Goal: Task Accomplishment & Management: Manage account settings

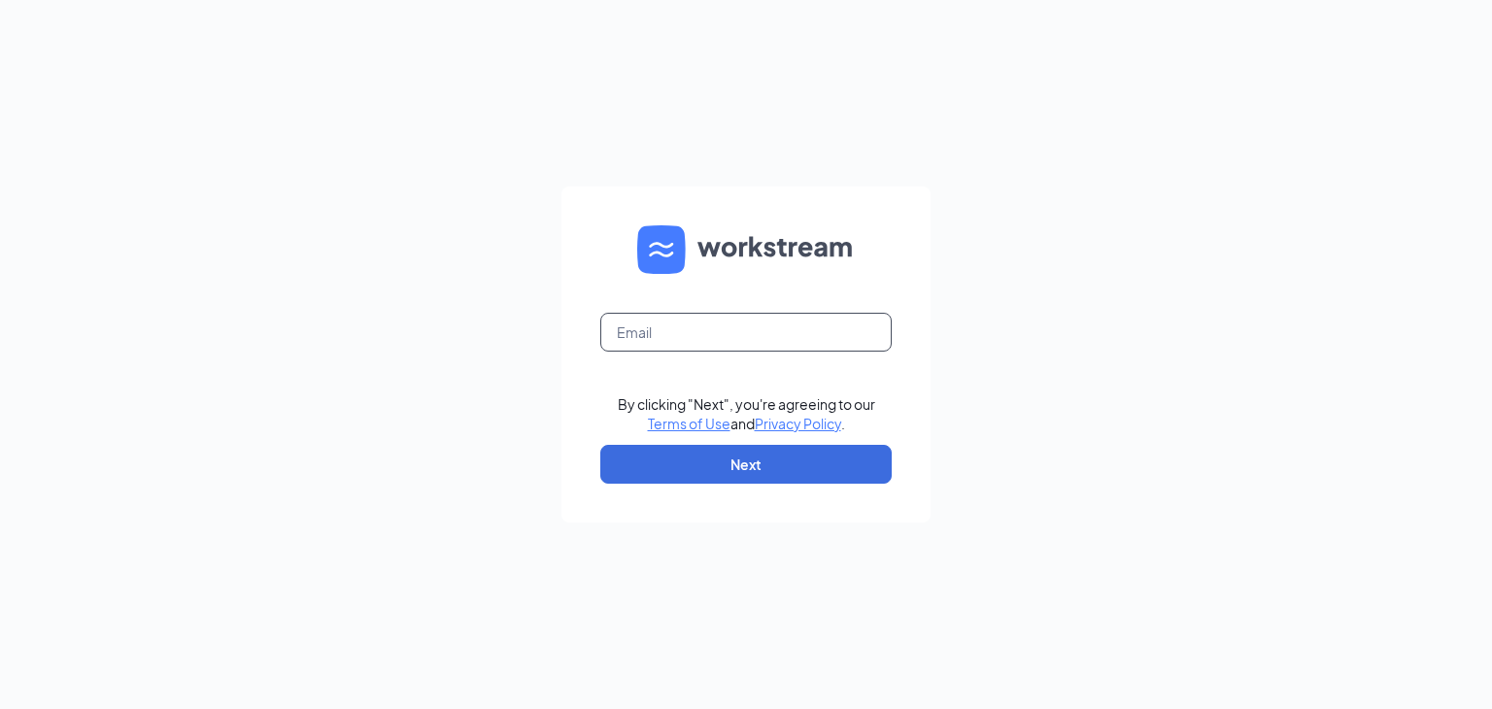
click at [690, 340] on input "text" at bounding box center [745, 332] width 291 height 39
type input "[EMAIL_ADDRESS][PERSON_NAME][DOMAIN_NAME]"
click at [730, 473] on button "Next" at bounding box center [745, 464] width 291 height 39
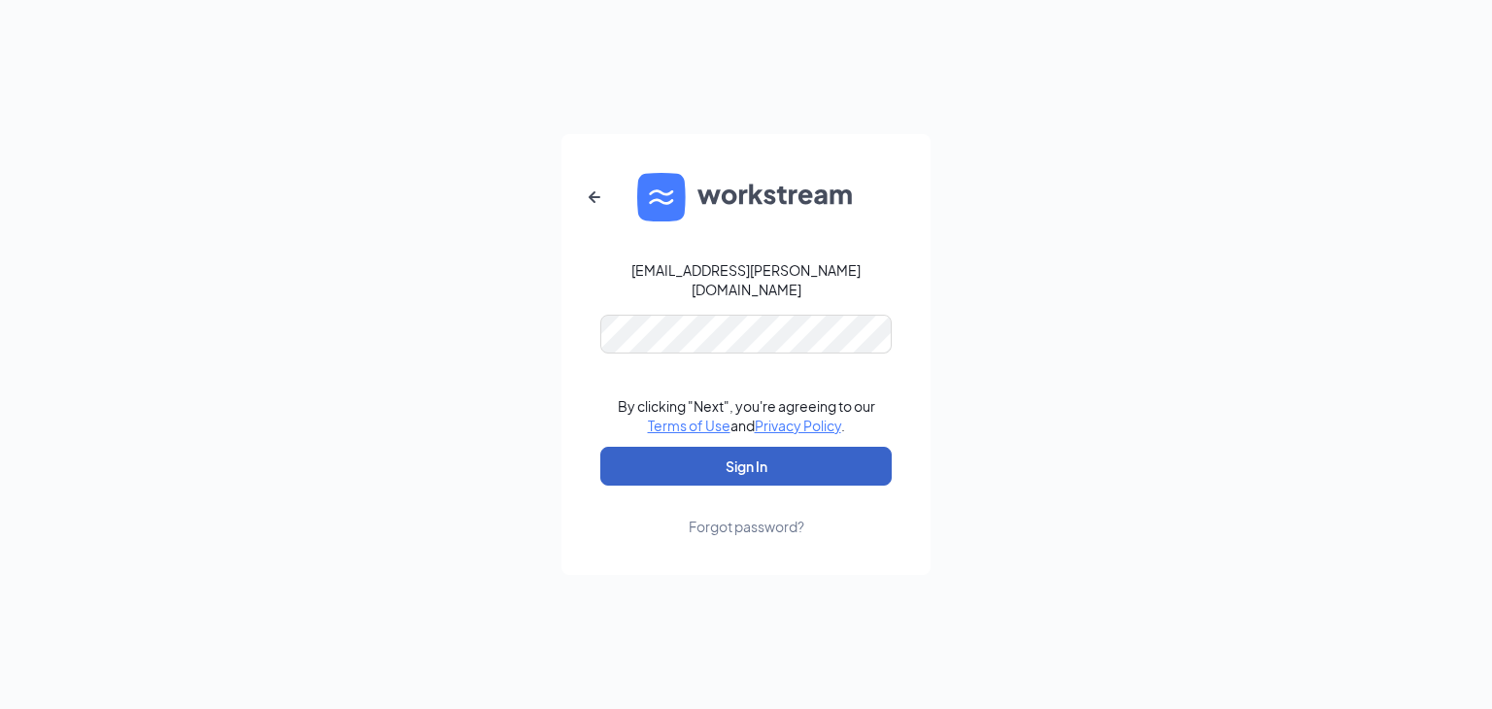
click at [703, 474] on button "Sign In" at bounding box center [745, 466] width 291 height 39
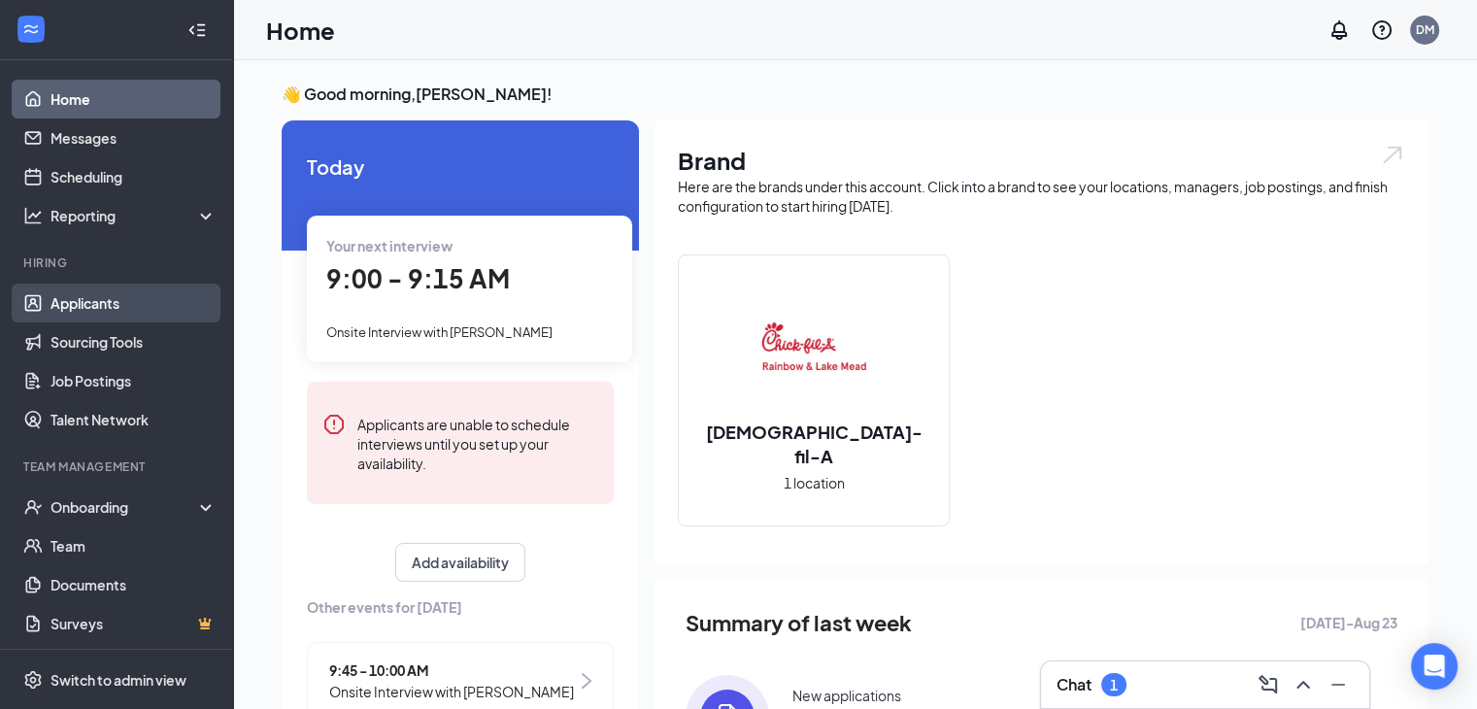
click at [114, 316] on link "Applicants" at bounding box center [134, 303] width 166 height 39
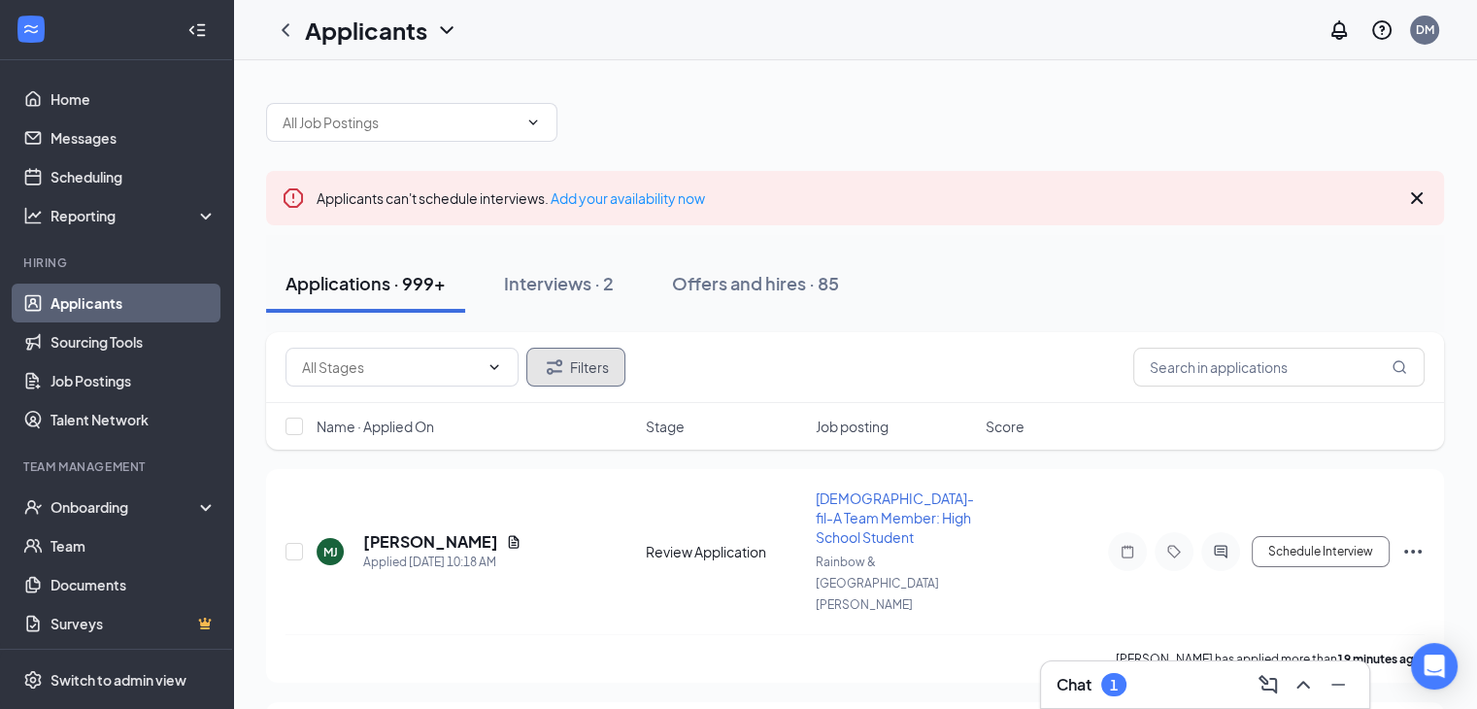
click at [548, 367] on icon "Filter" at bounding box center [554, 367] width 23 height 23
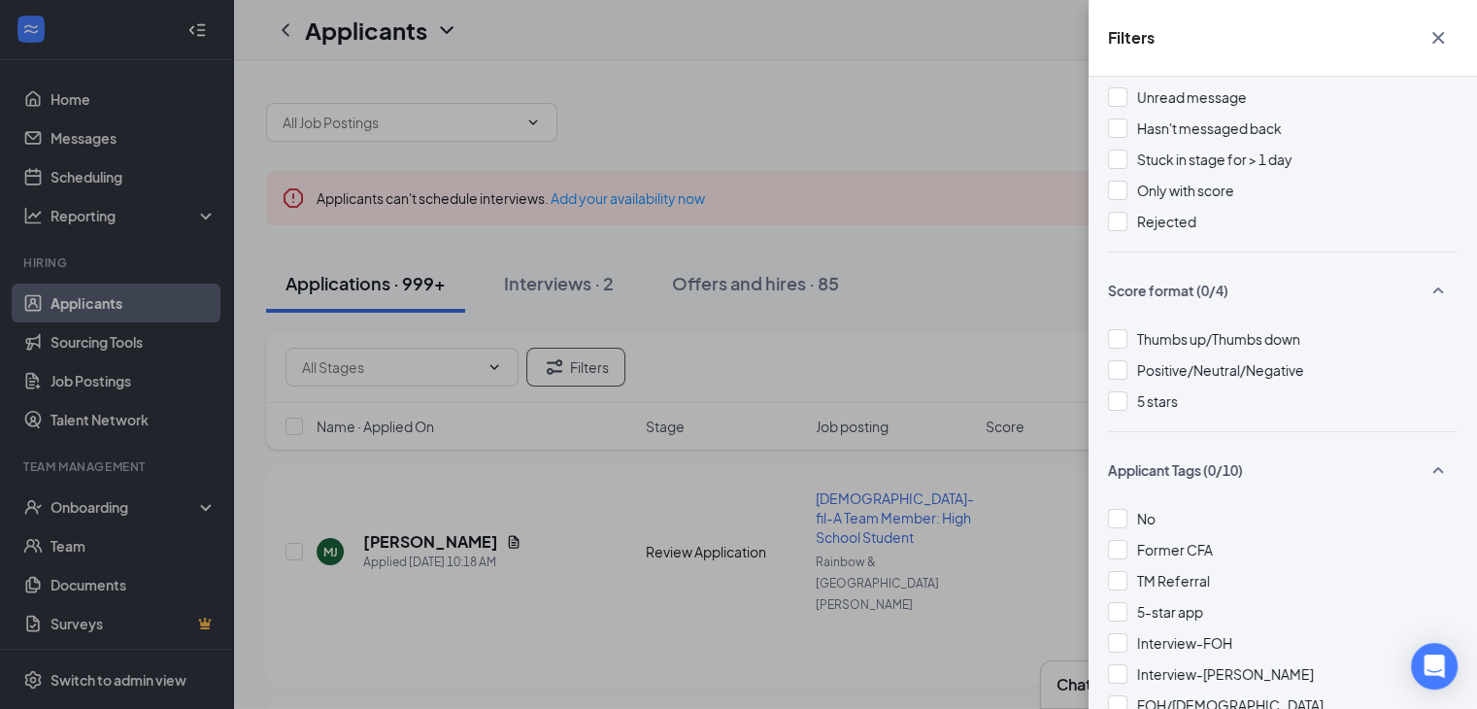
scroll to position [389, 0]
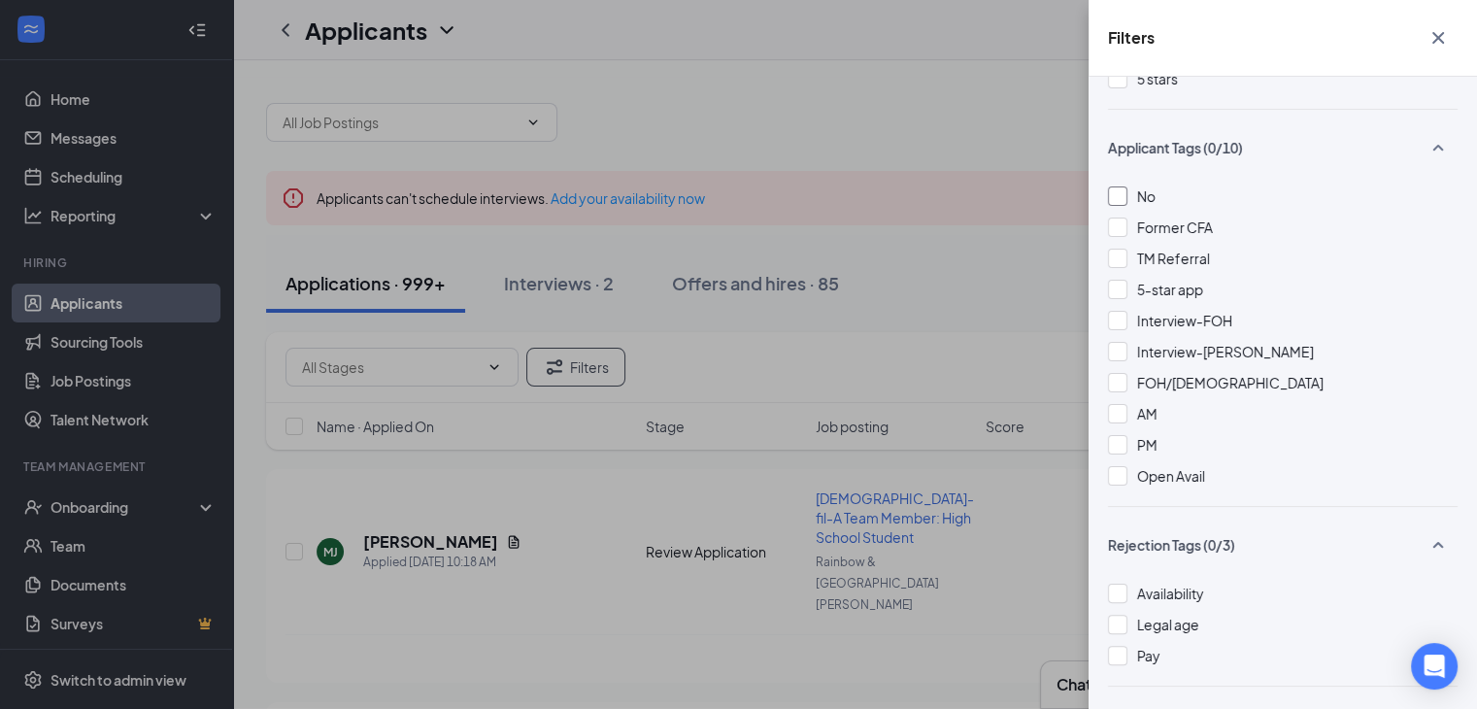
click at [1119, 204] on div at bounding box center [1117, 195] width 19 height 19
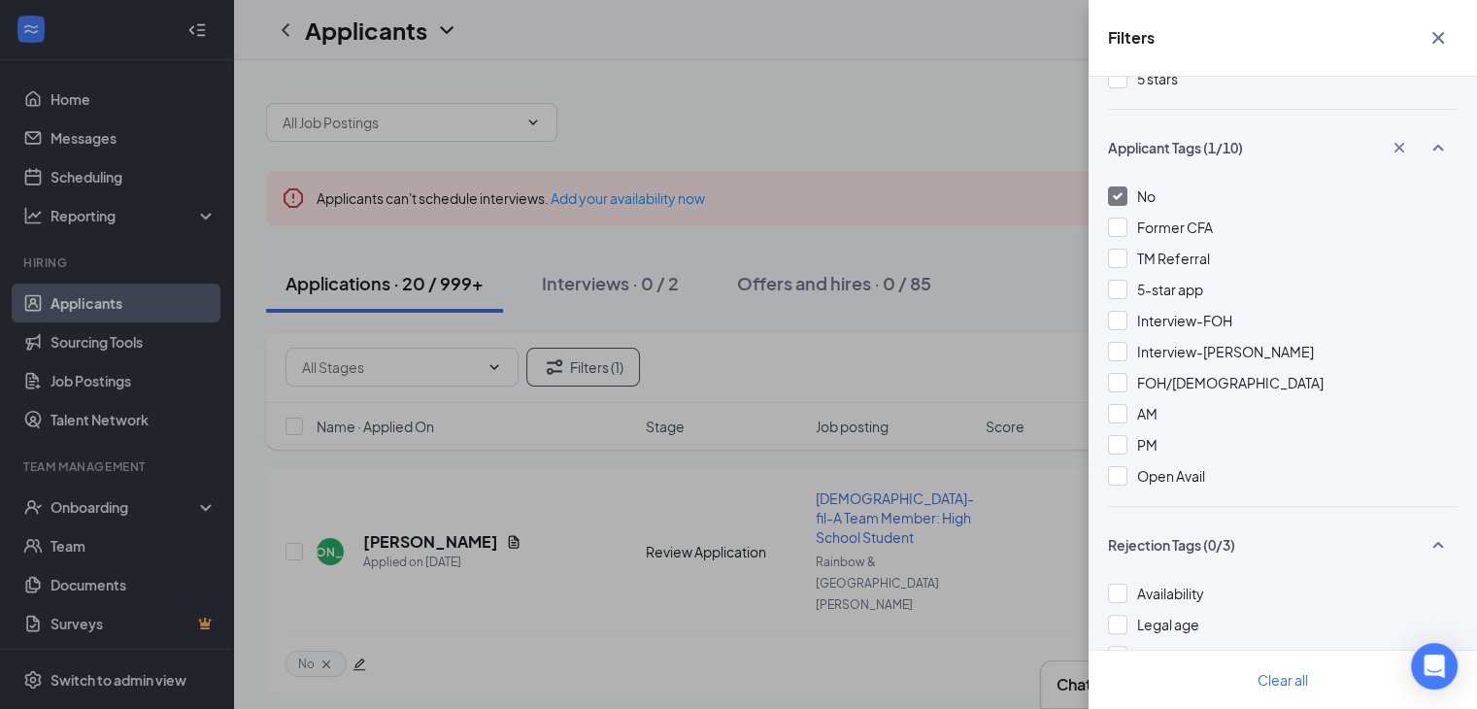
click at [1000, 278] on div "Filters Applicant Status (0/5) Unread message Hasn't messaged back Stuck in sta…" at bounding box center [738, 354] width 1477 height 709
click at [1429, 44] on icon "Cross" at bounding box center [1438, 37] width 23 height 23
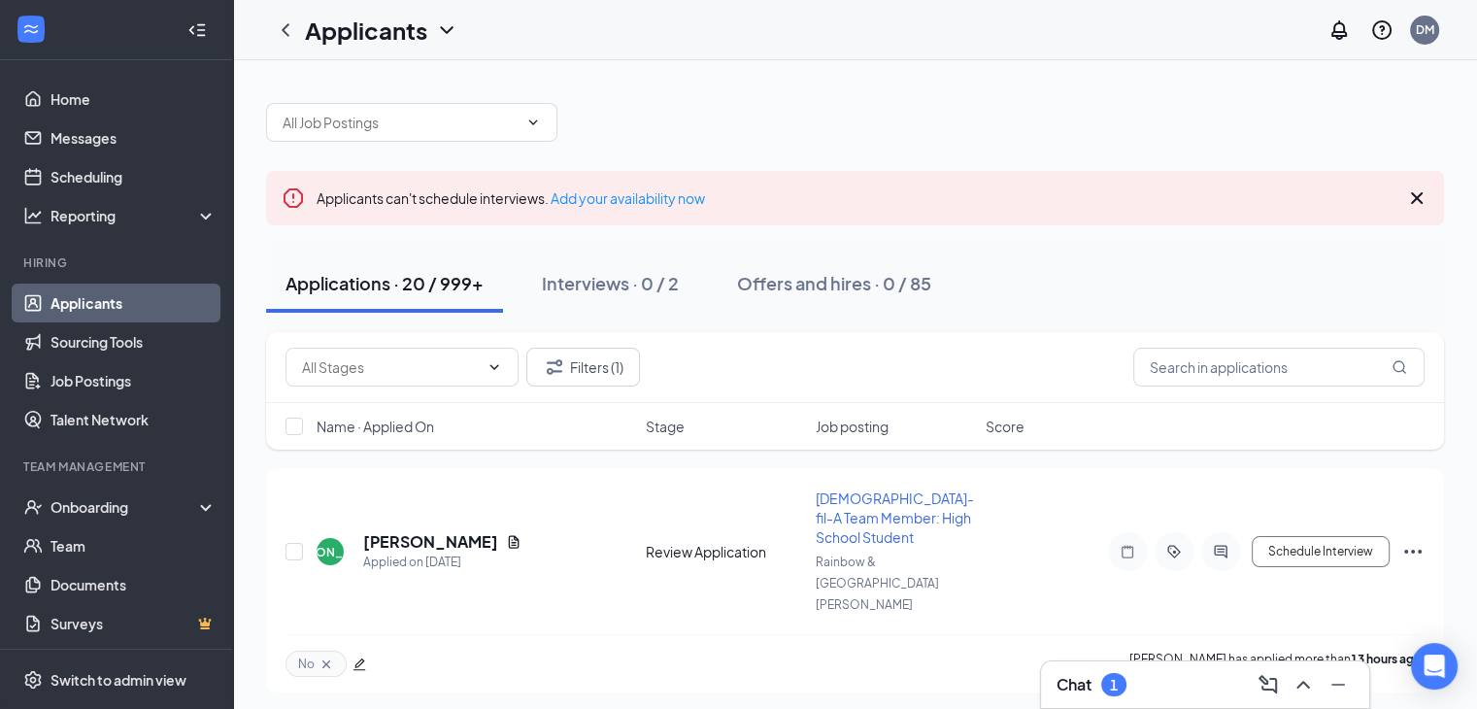
click at [284, 426] on div "Name · Applied On Stage Job posting Score" at bounding box center [855, 426] width 1178 height 47
click at [288, 429] on input "checkbox" at bounding box center [294, 426] width 17 height 17
checkbox input "true"
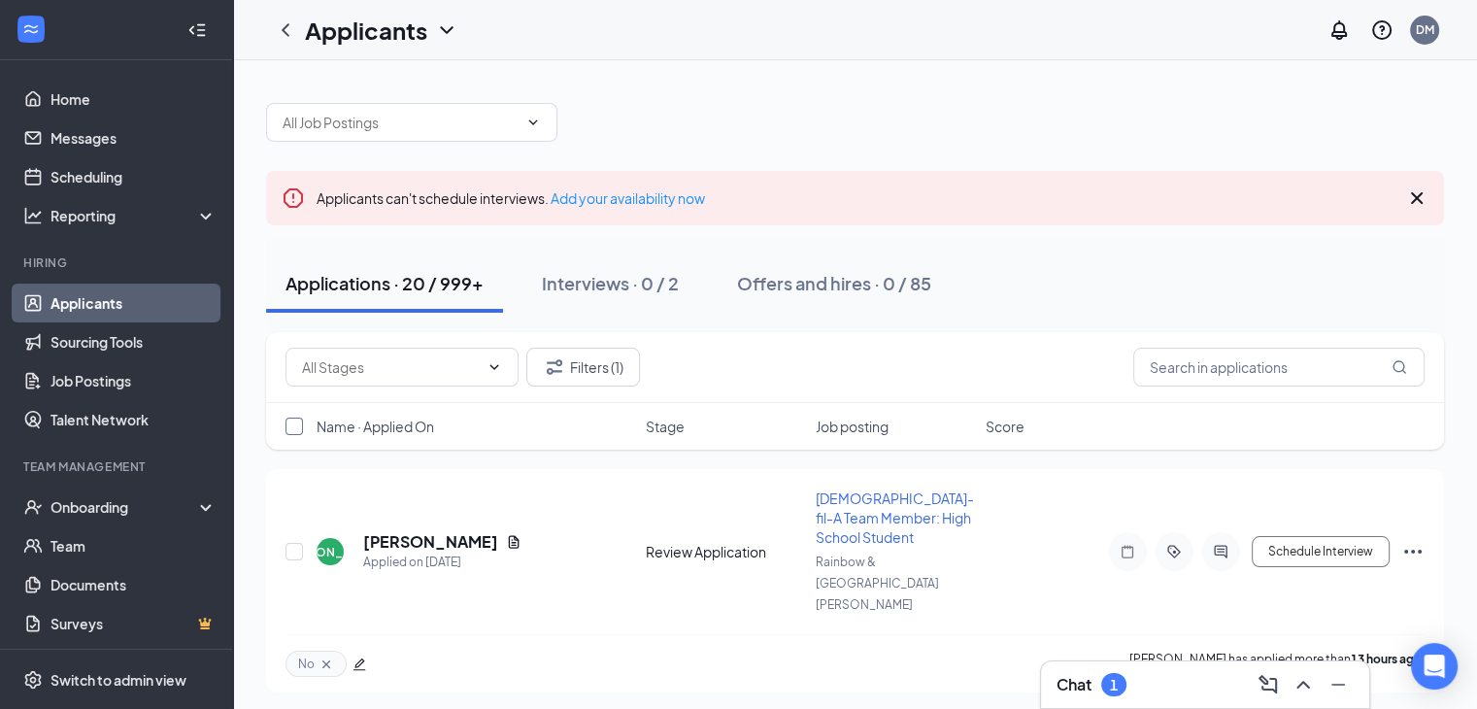
checkbox input "true"
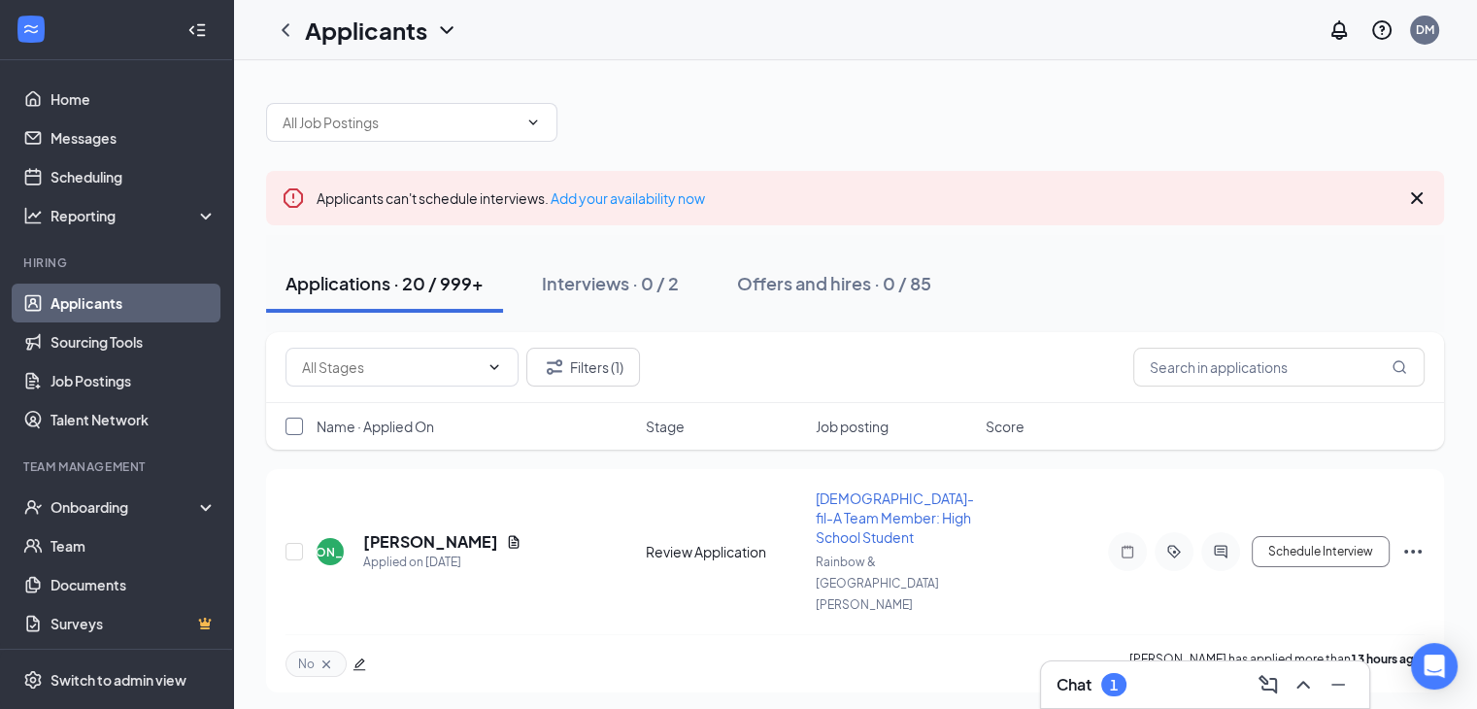
checkbox input "true"
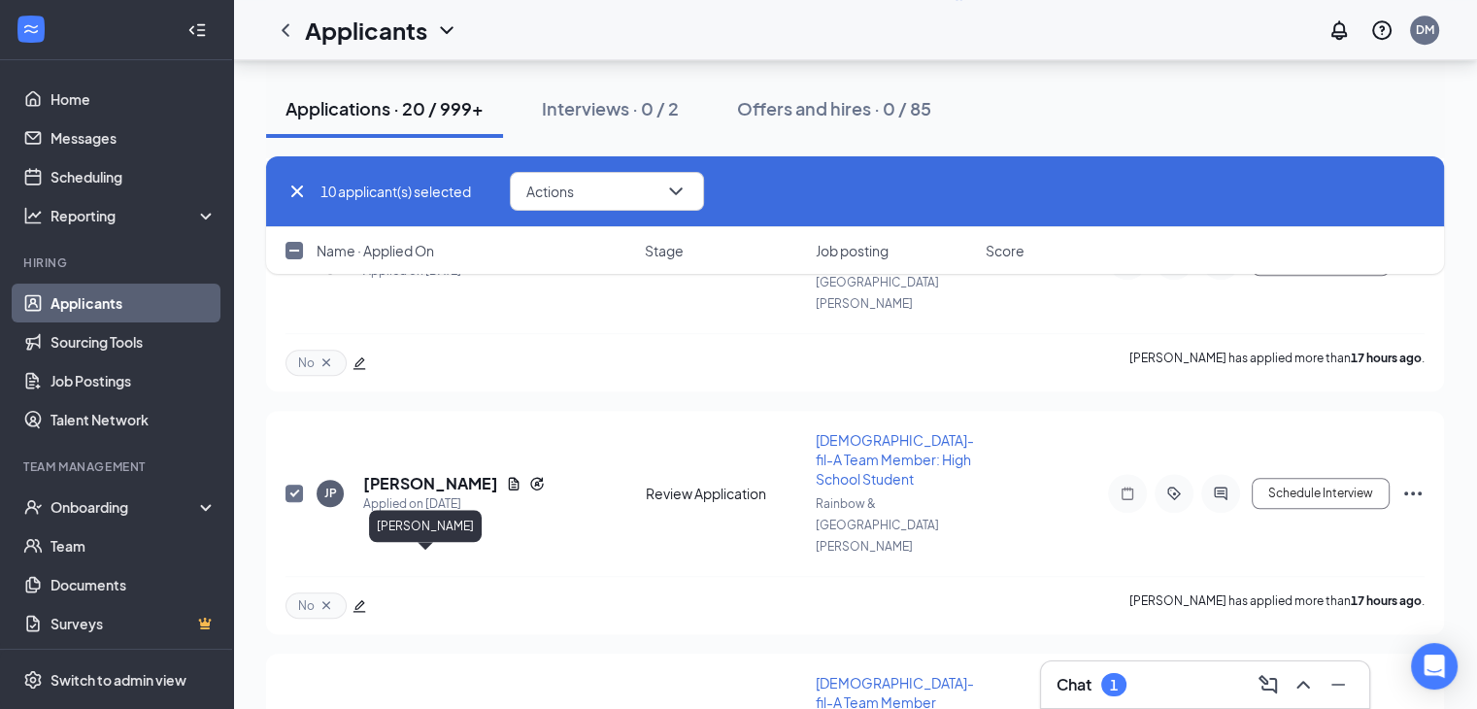
scroll to position [1662, 0]
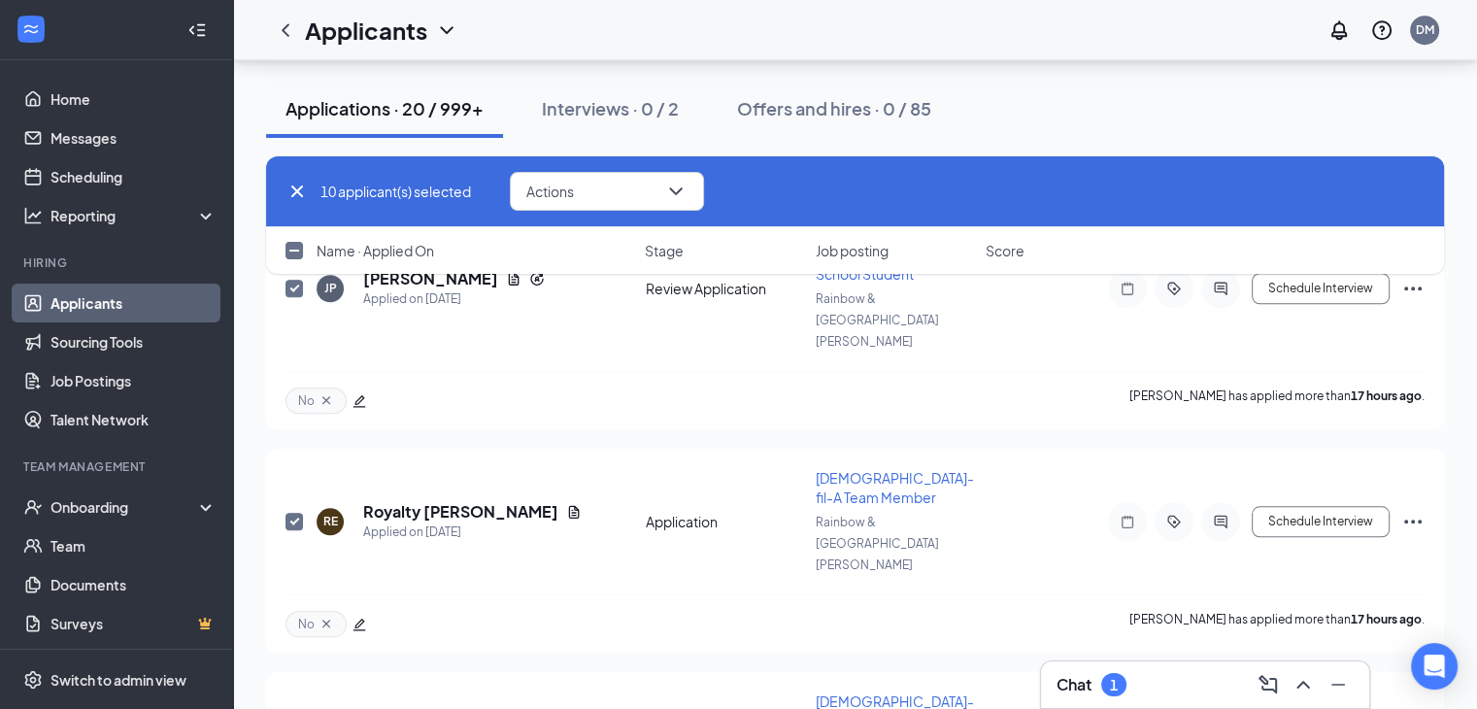
click at [290, 254] on input "checkbox" at bounding box center [294, 250] width 17 height 17
checkbox input "true"
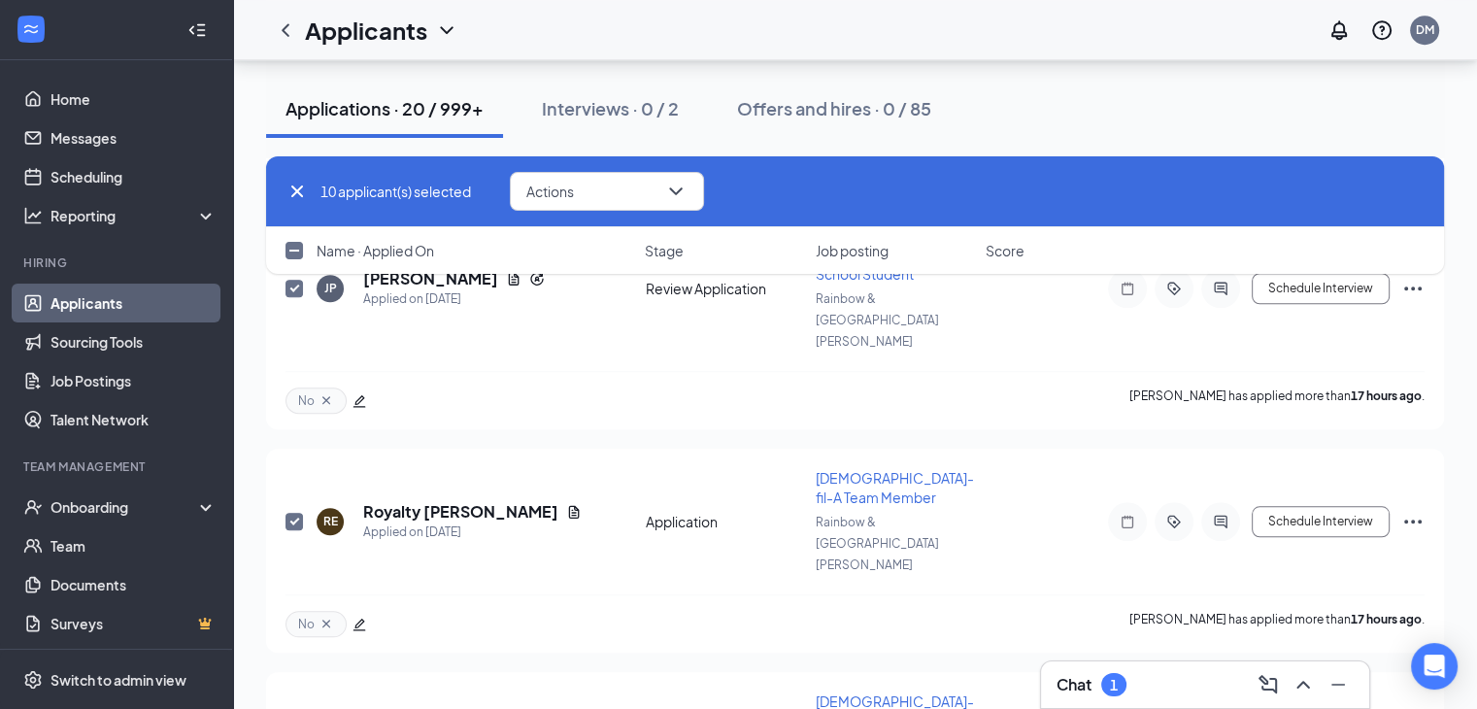
checkbox input "true"
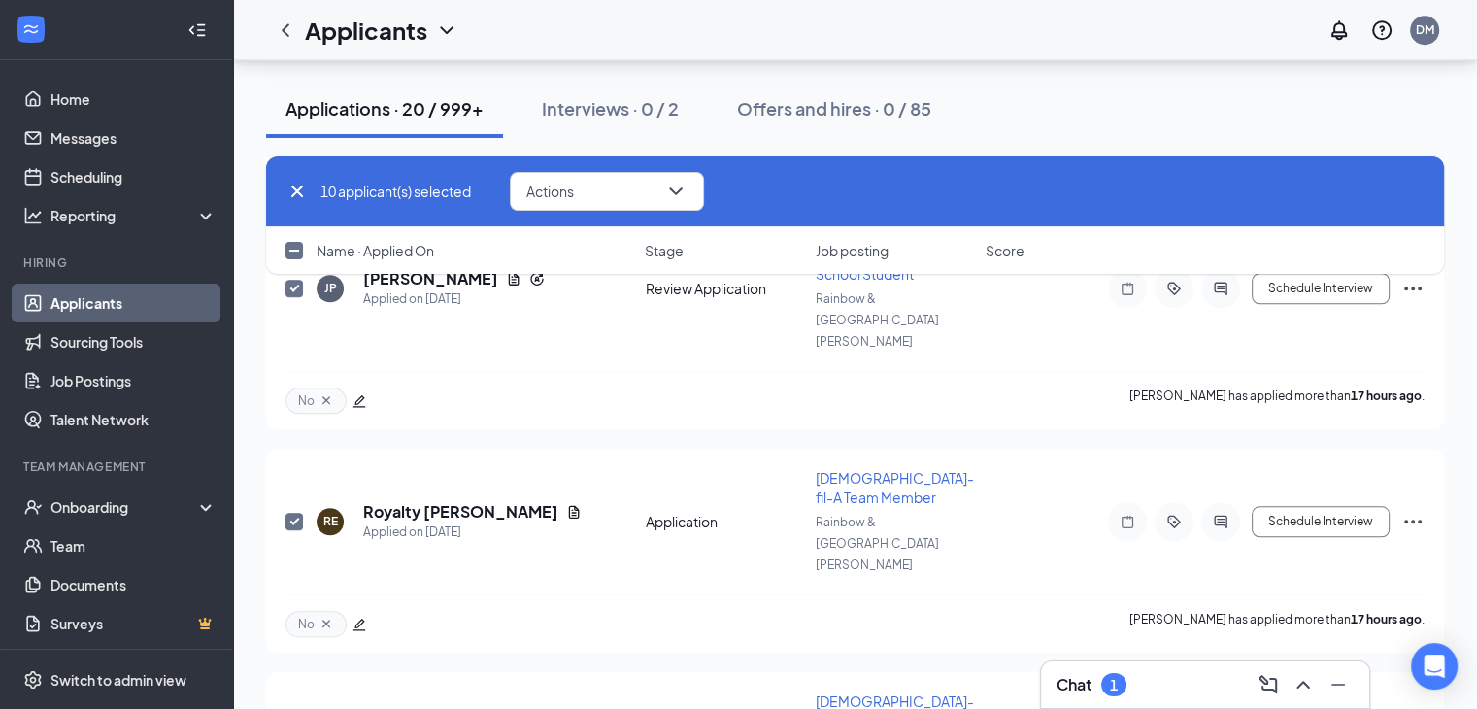
checkbox input "true"
click at [579, 173] on button "Actions" at bounding box center [607, 191] width 194 height 39
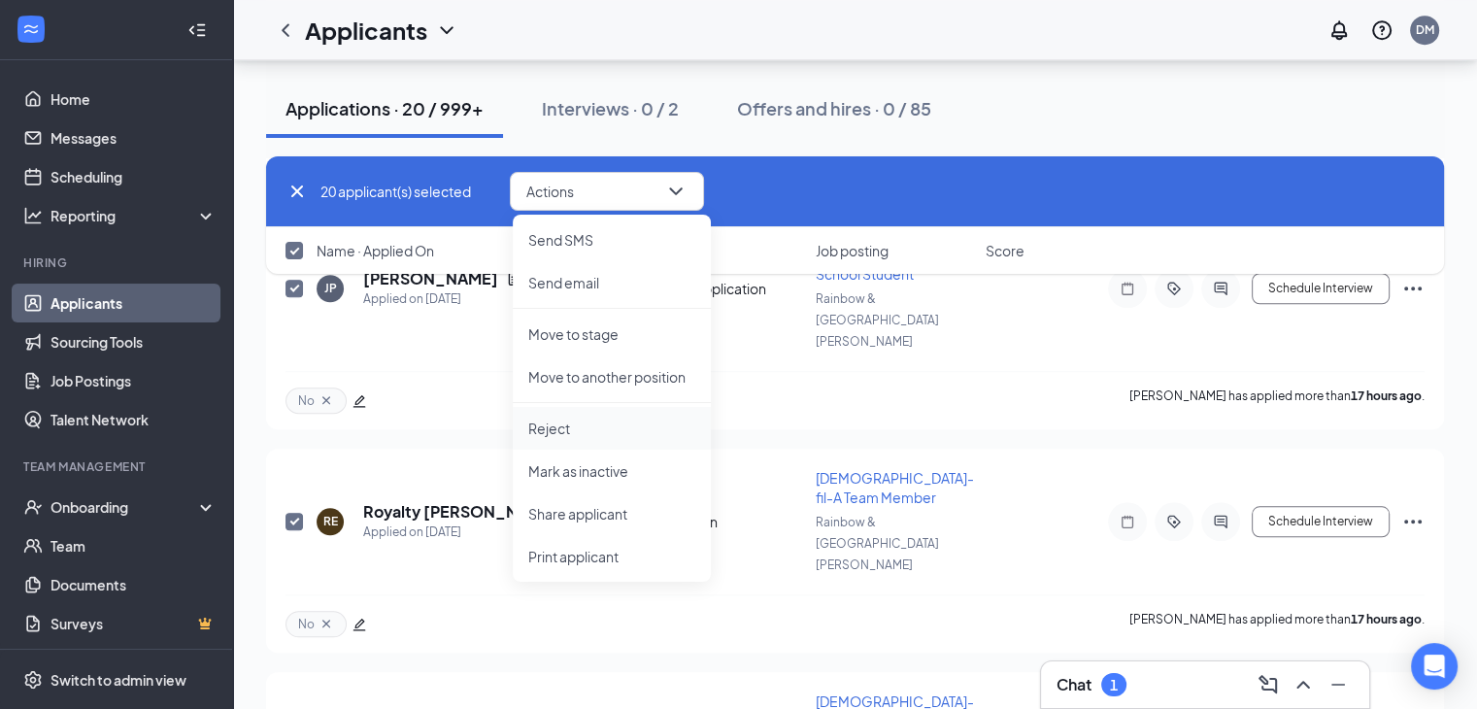
click at [567, 432] on p "Reject" at bounding box center [611, 428] width 167 height 19
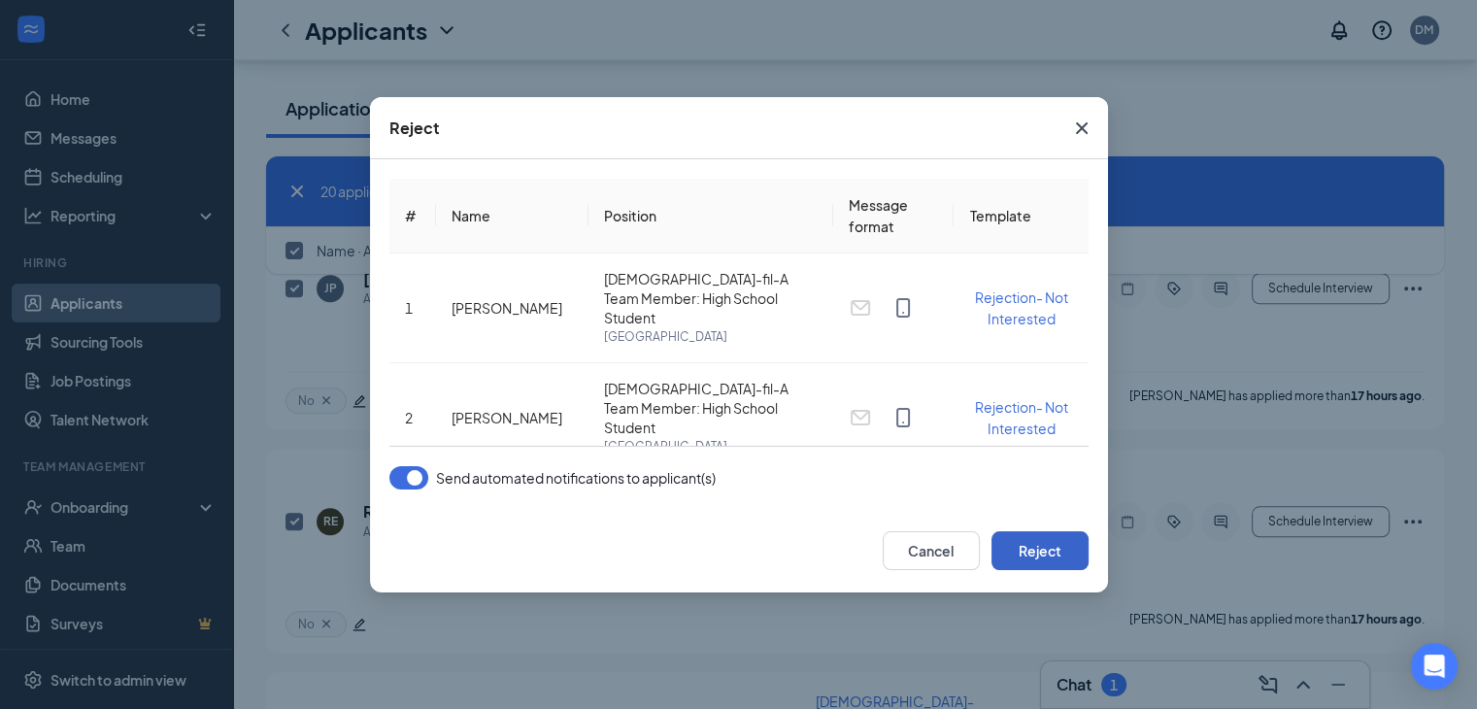
click at [1047, 559] on button "Reject" at bounding box center [1040, 550] width 97 height 39
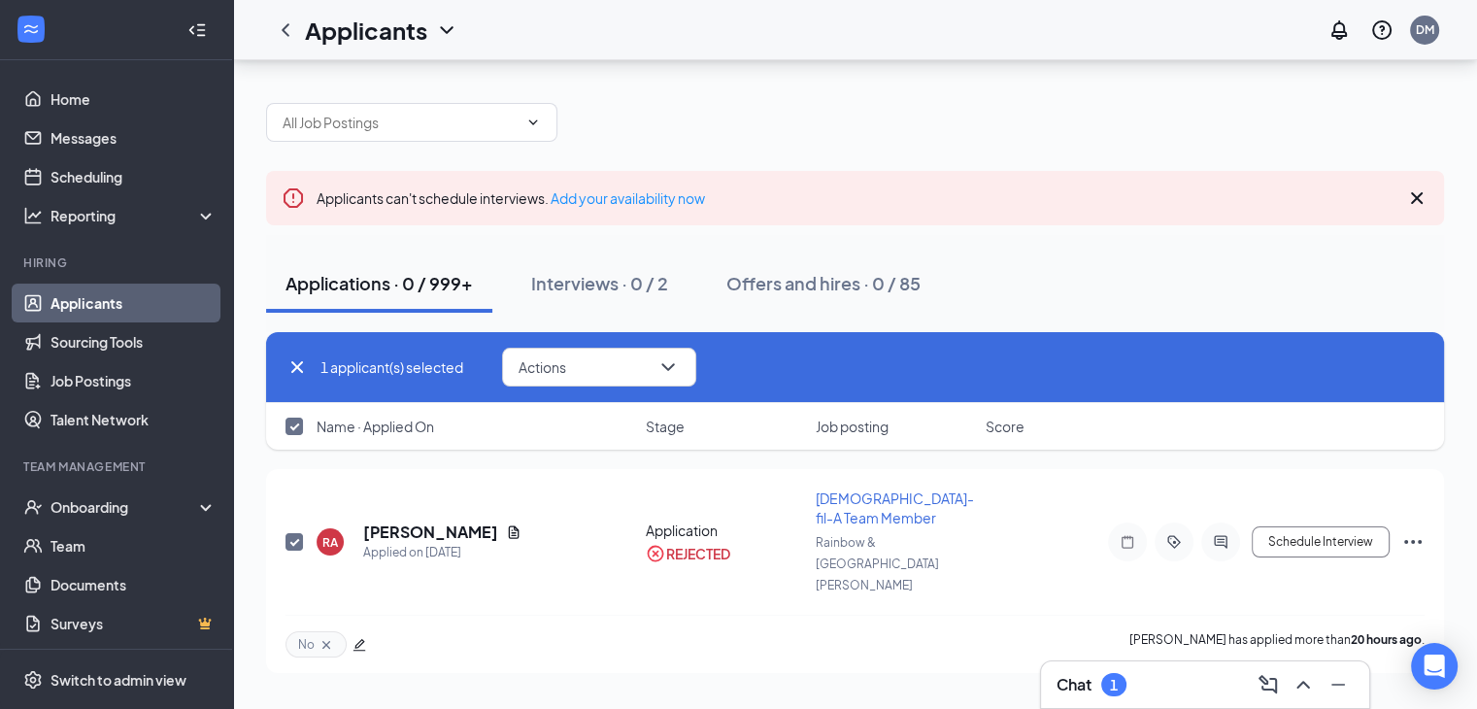
scroll to position [0, 0]
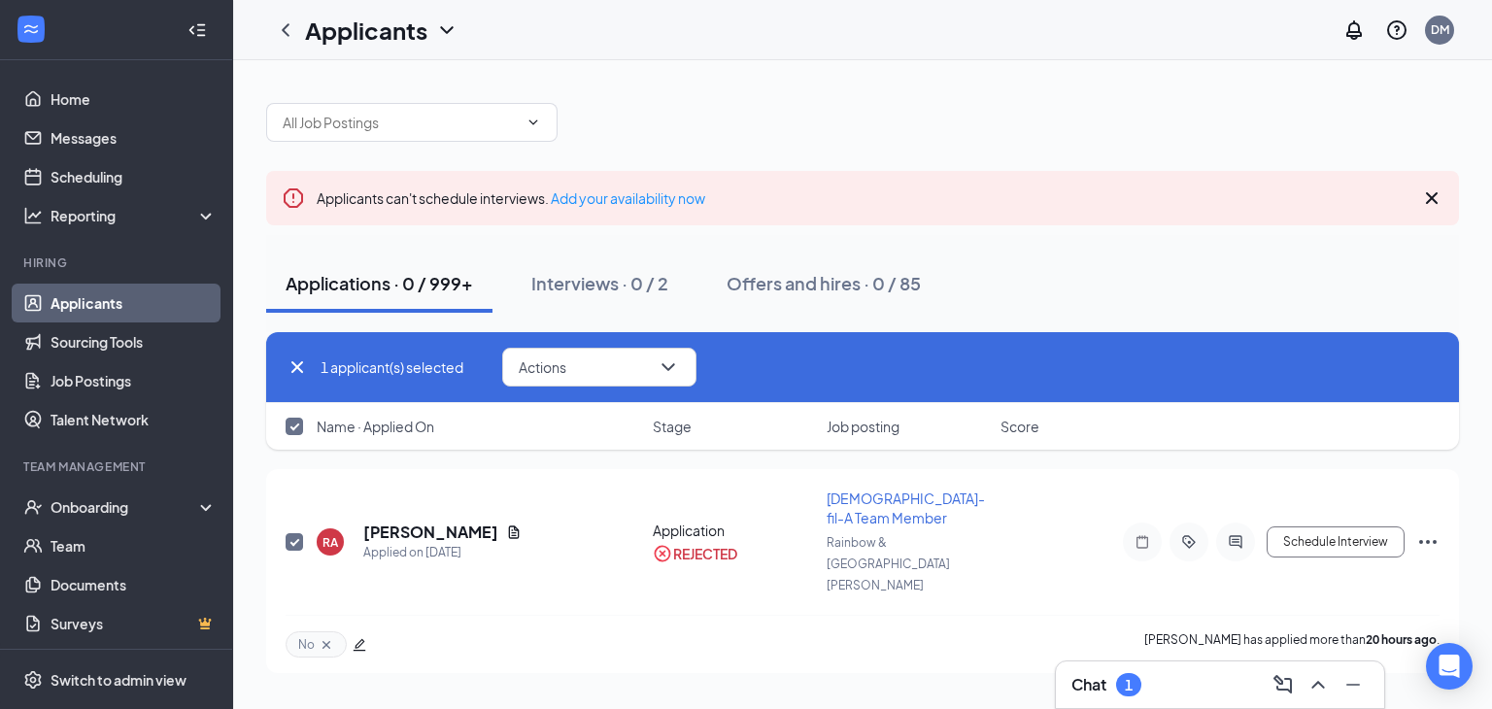
click at [293, 377] on icon "Cross" at bounding box center [297, 367] width 23 height 23
checkbox input "false"
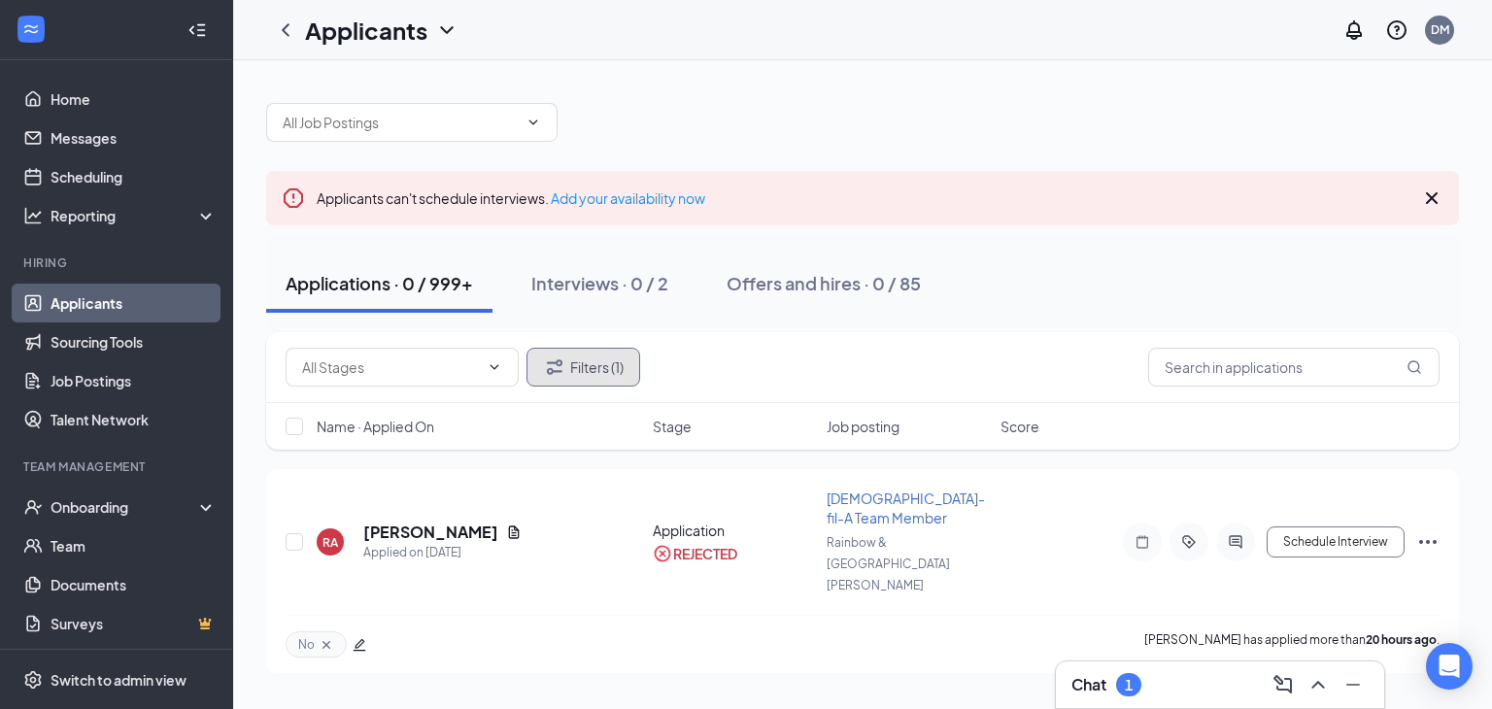
click at [558, 358] on icon "Filter" at bounding box center [554, 367] width 23 height 23
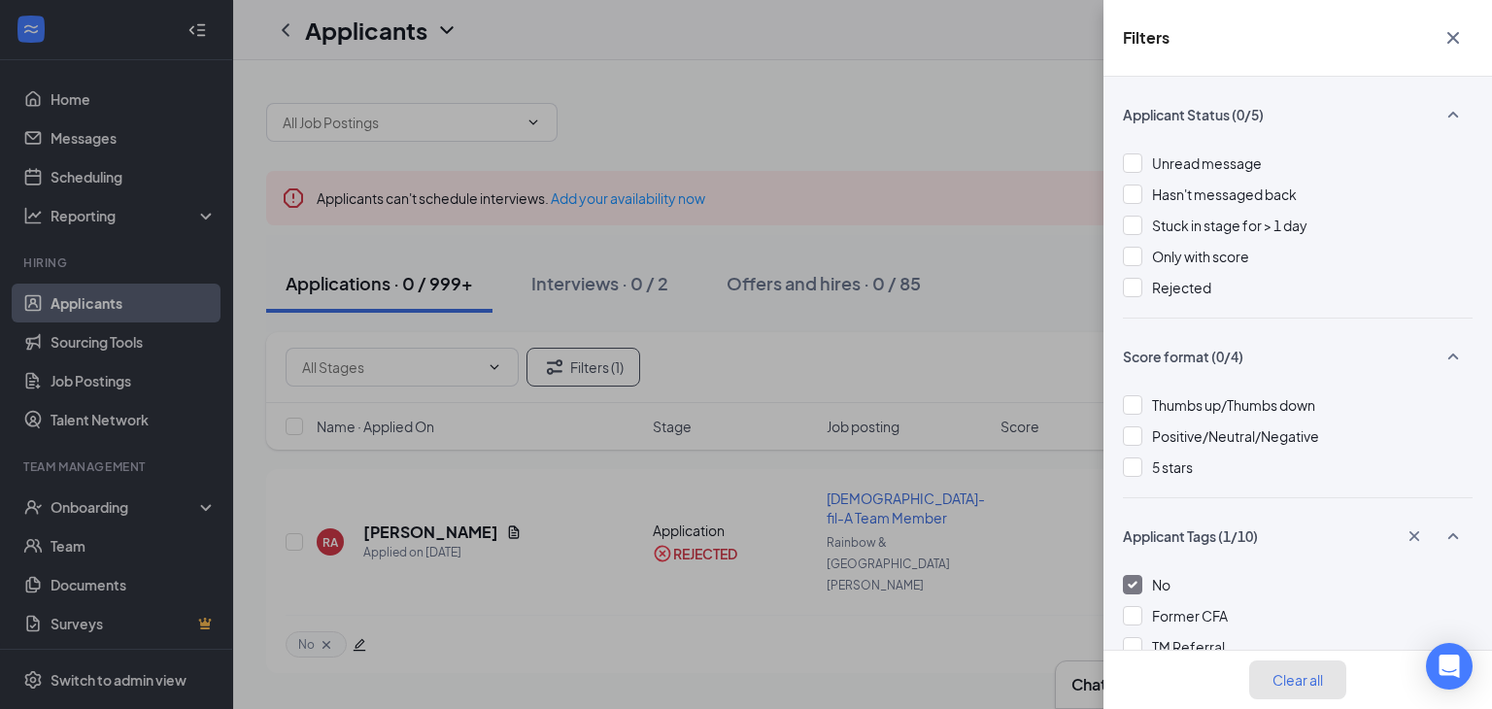
click at [1298, 690] on button "Clear all" at bounding box center [1297, 680] width 97 height 39
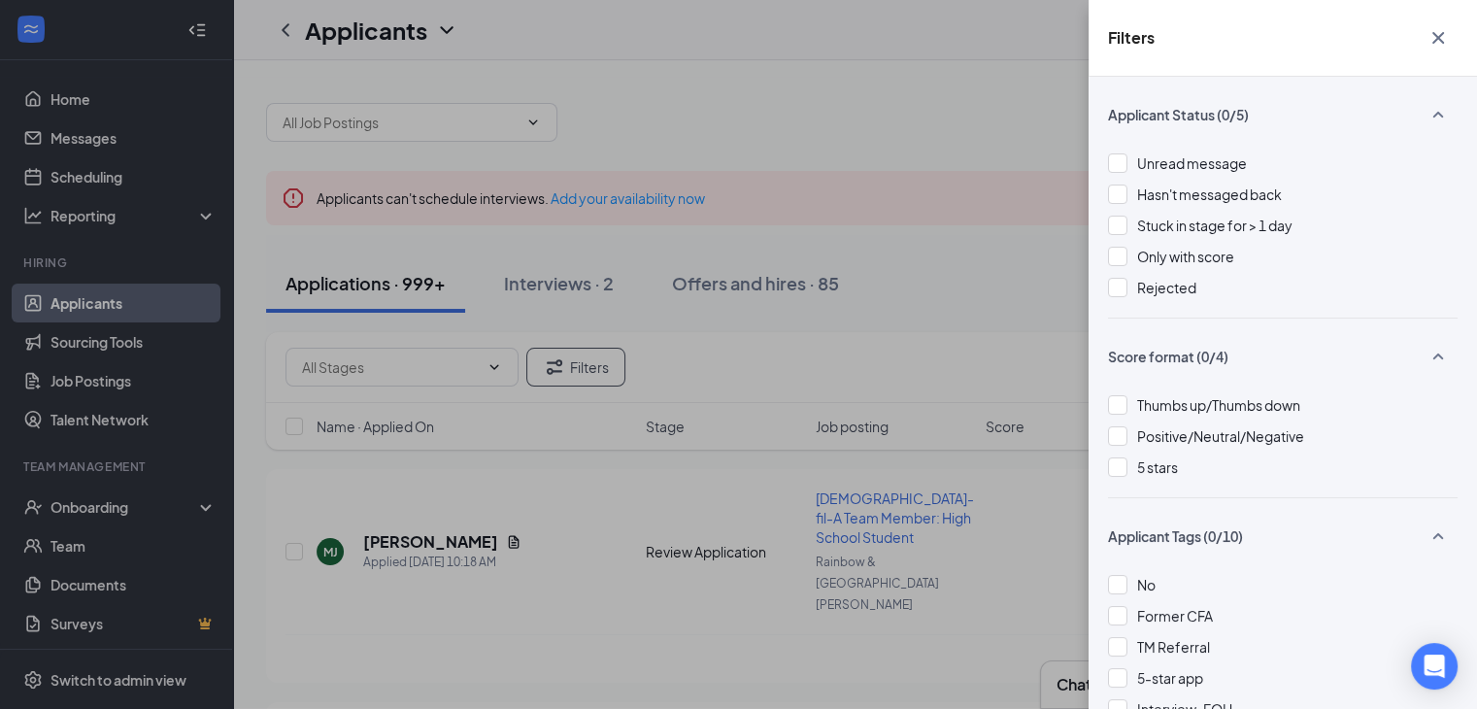
click at [898, 227] on div "Filters Applicant Status (0/5) Unread message Hasn't messaged back Stuck in sta…" at bounding box center [738, 354] width 1477 height 709
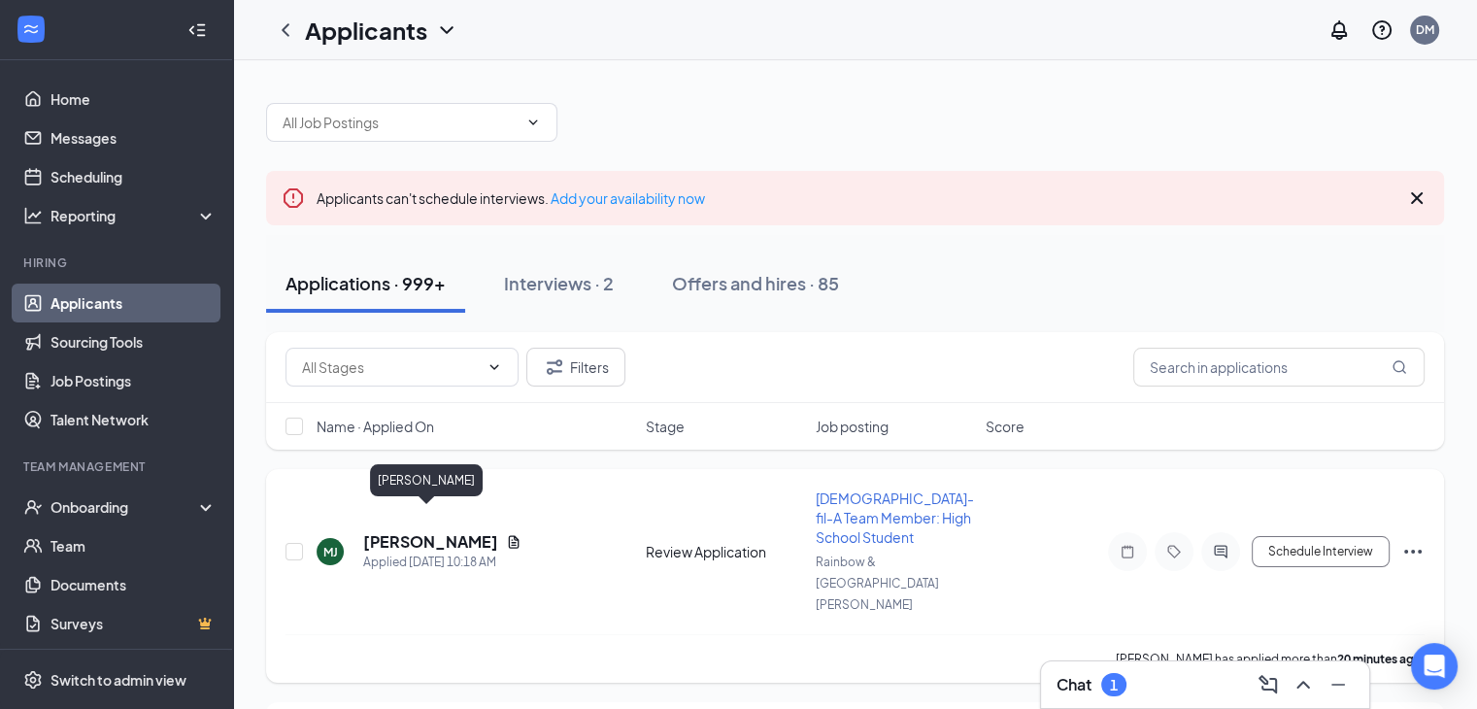
click at [437, 531] on h5 "[PERSON_NAME]" at bounding box center [430, 541] width 135 height 21
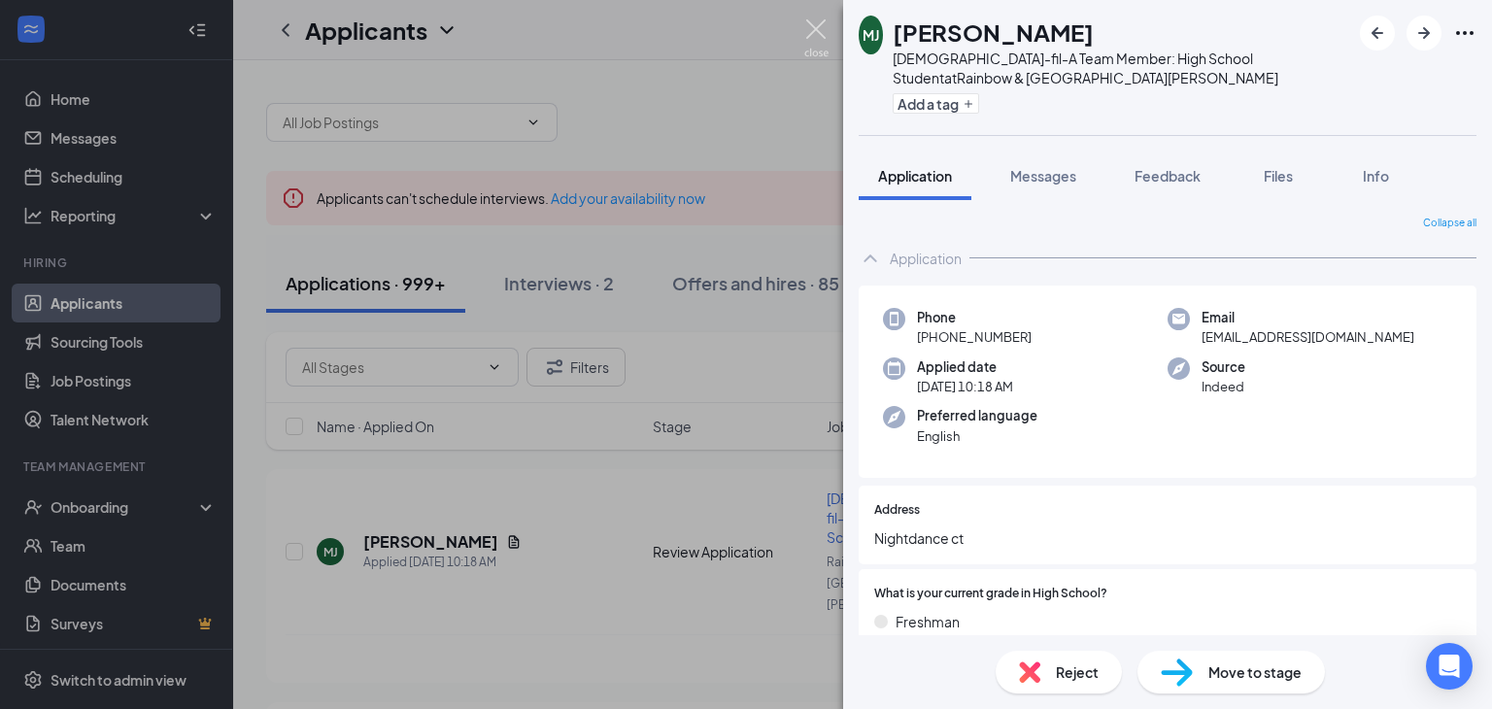
click at [823, 33] on img at bounding box center [816, 38] width 24 height 38
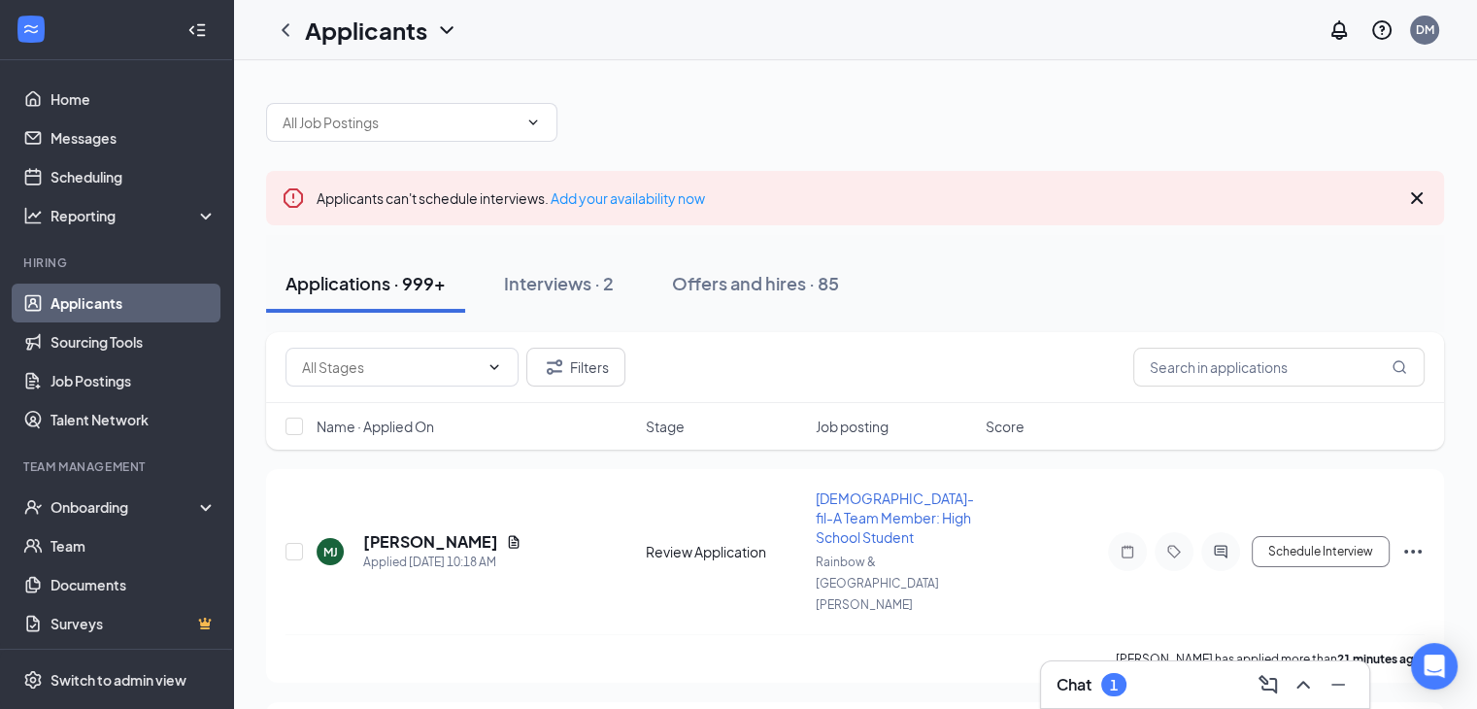
click at [417, 428] on span "Name · Applied On" at bounding box center [376, 426] width 118 height 19
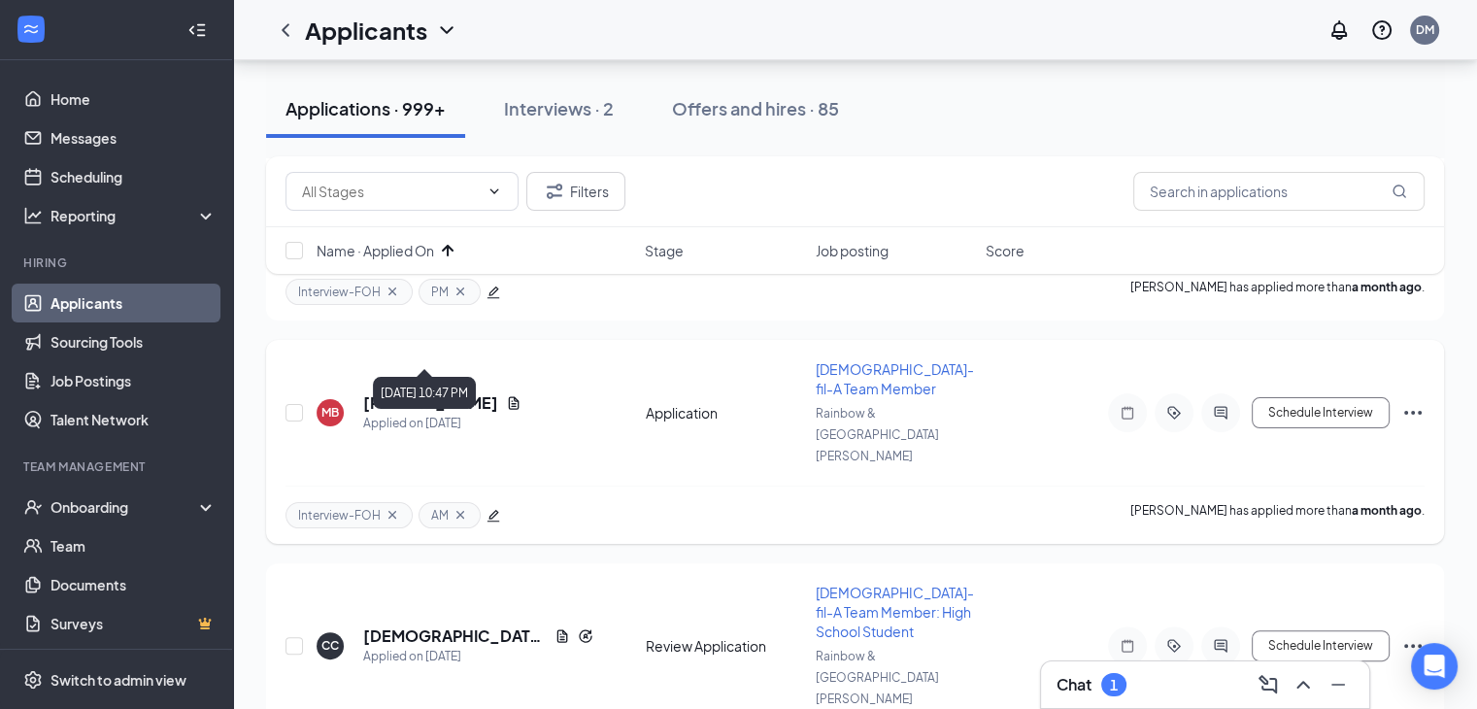
scroll to position [486, 0]
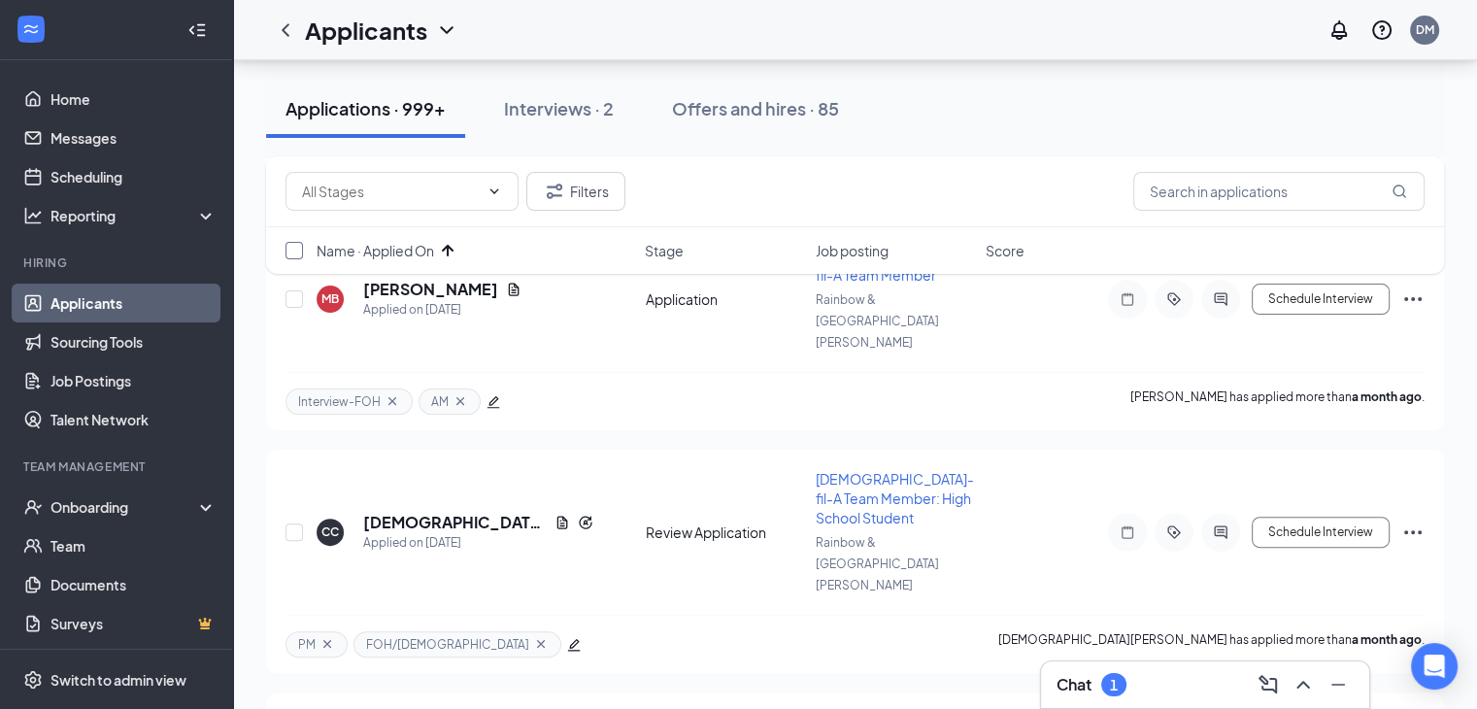
click at [295, 251] on input "checkbox" at bounding box center [294, 250] width 17 height 17
checkbox input "true"
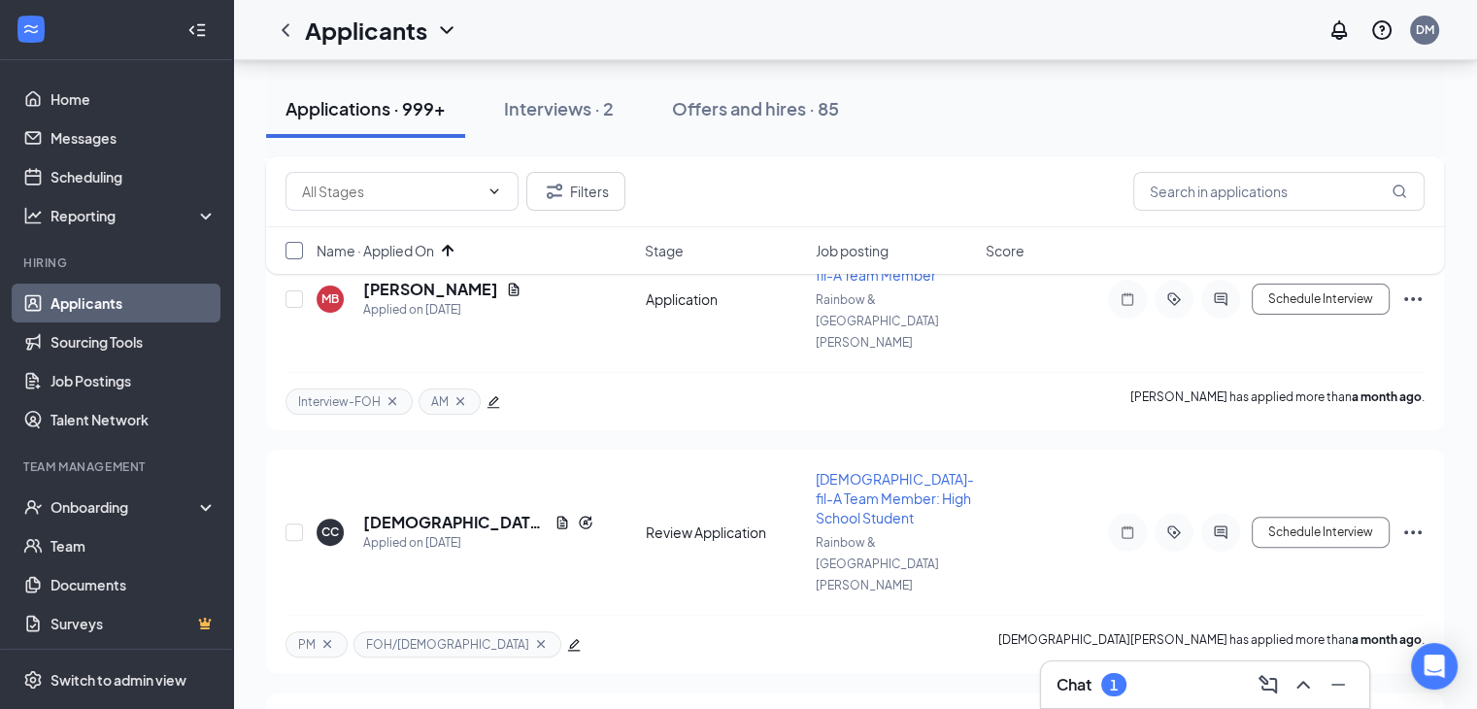
checkbox input "true"
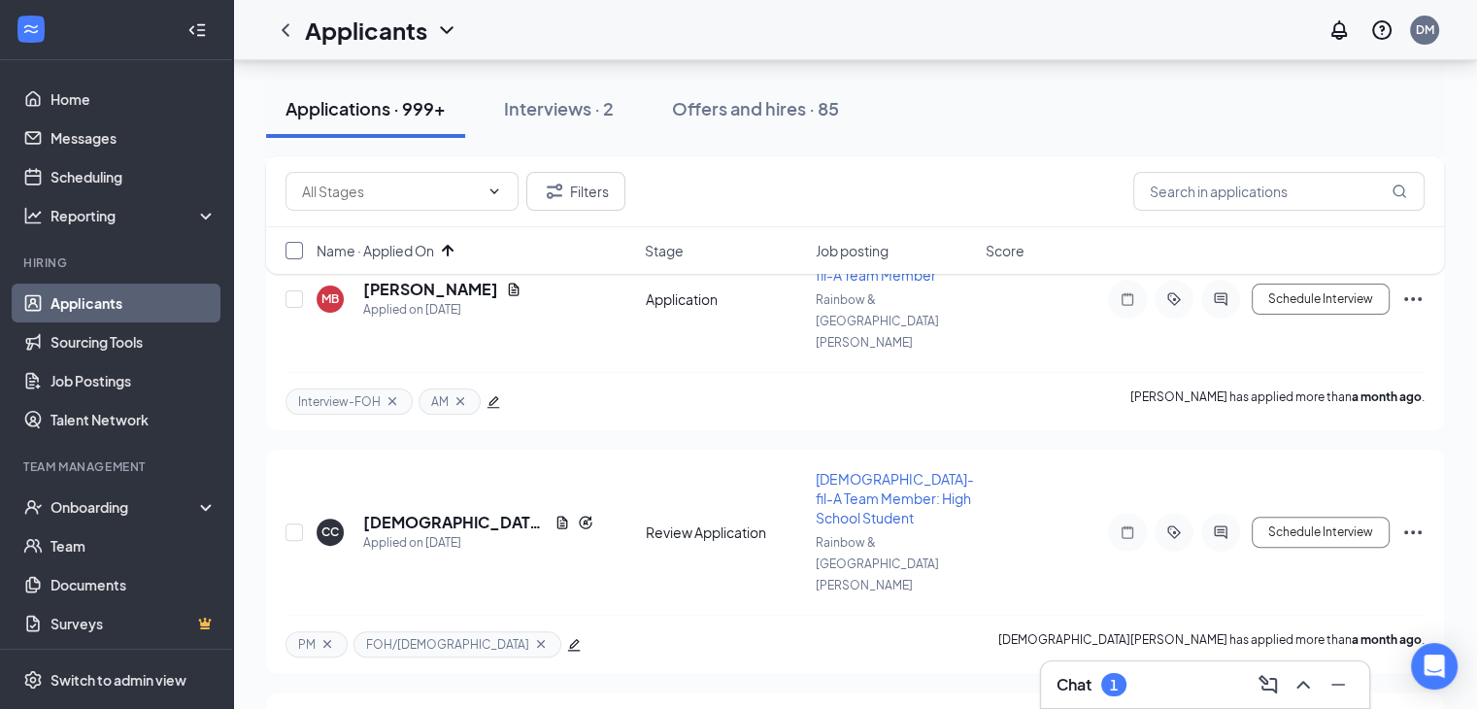
checkbox input "true"
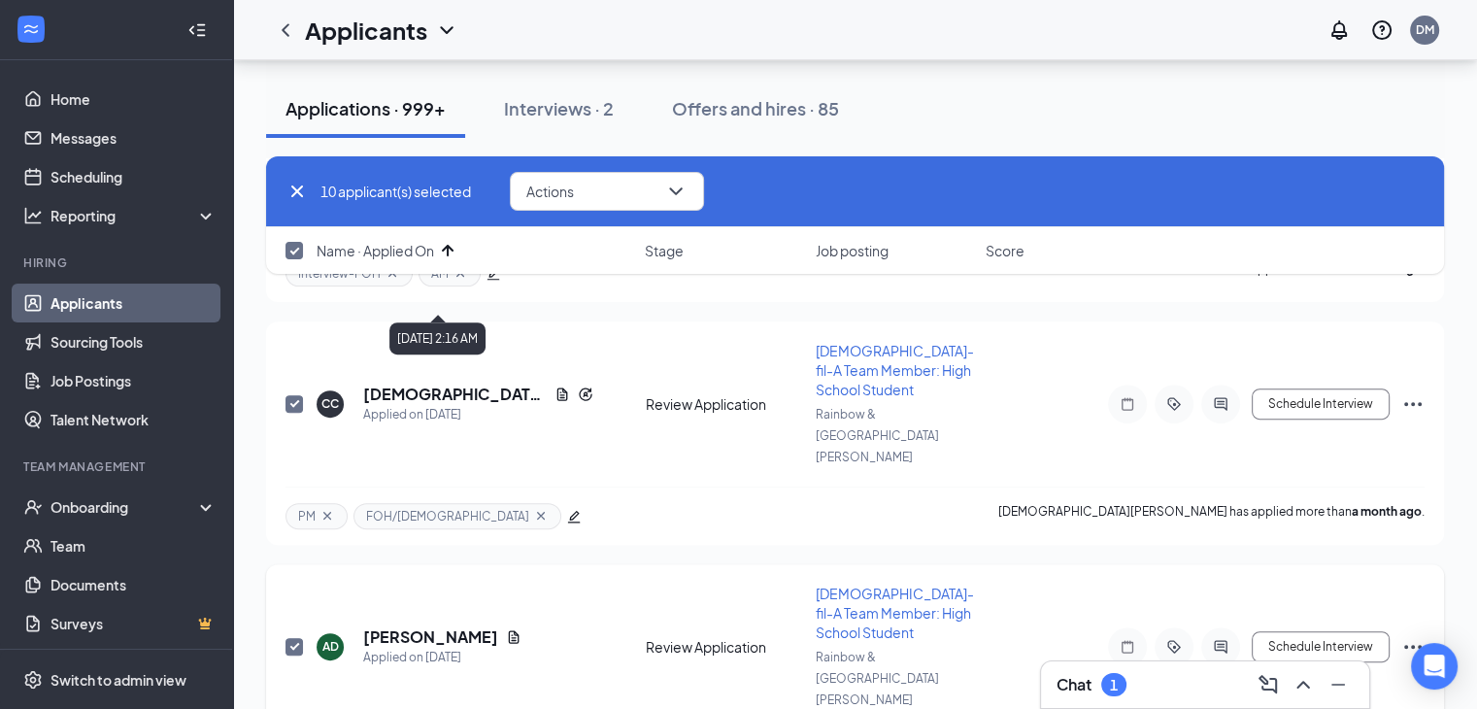
scroll to position [777, 0]
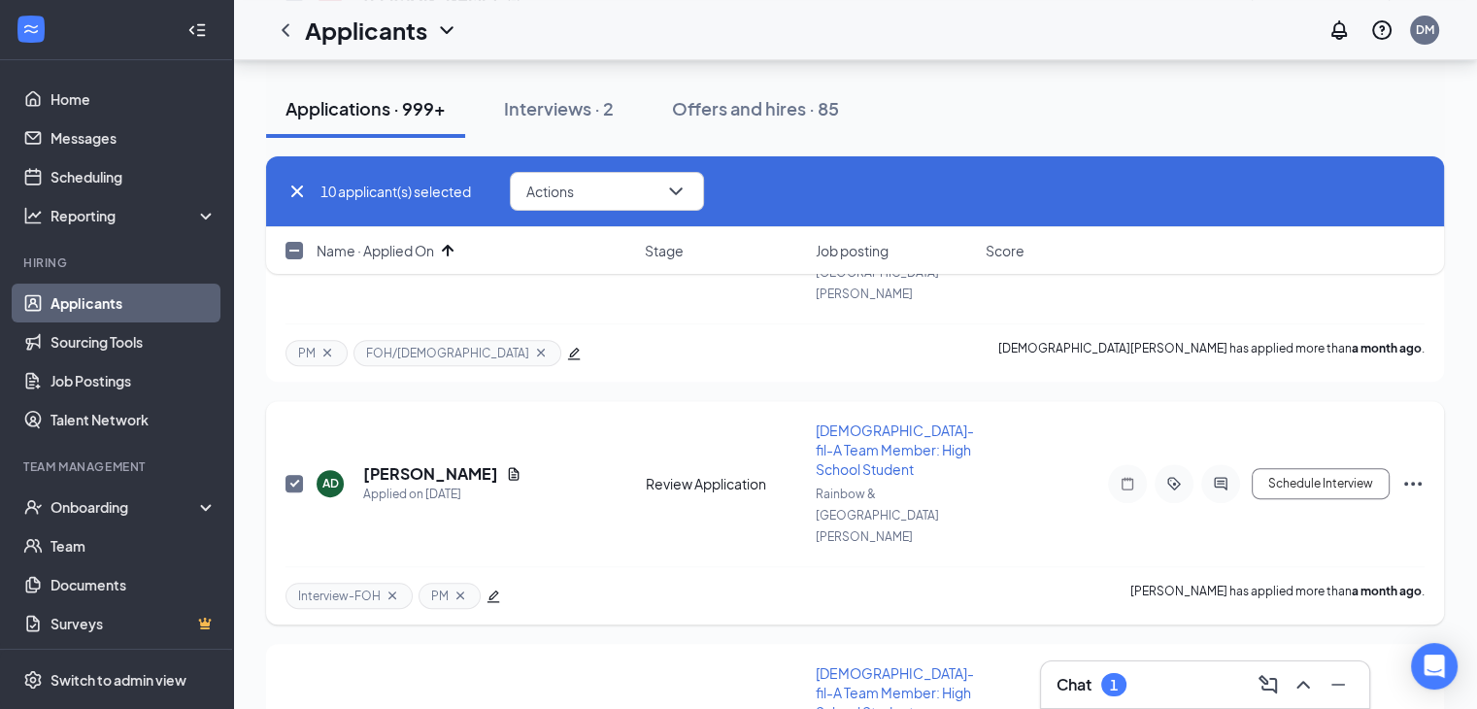
checkbox input "false"
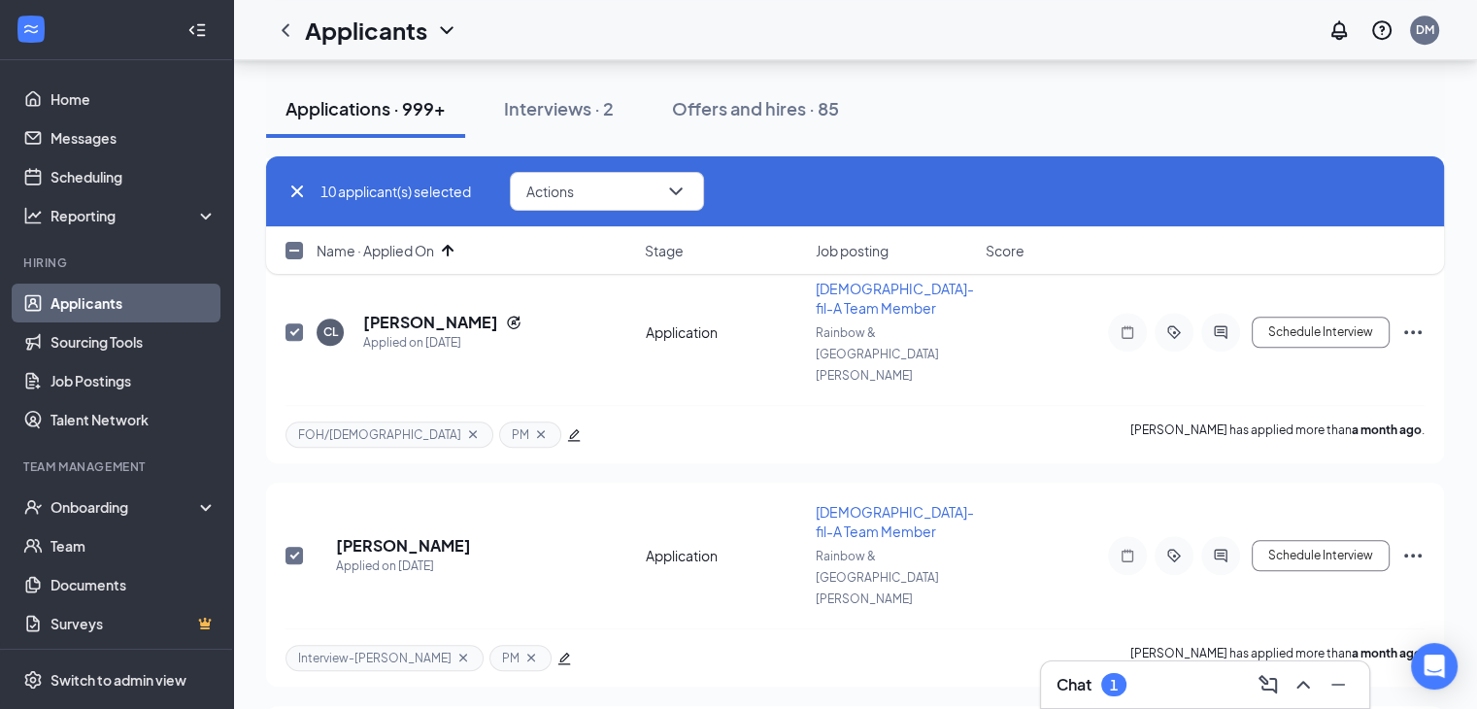
scroll to position [1360, 0]
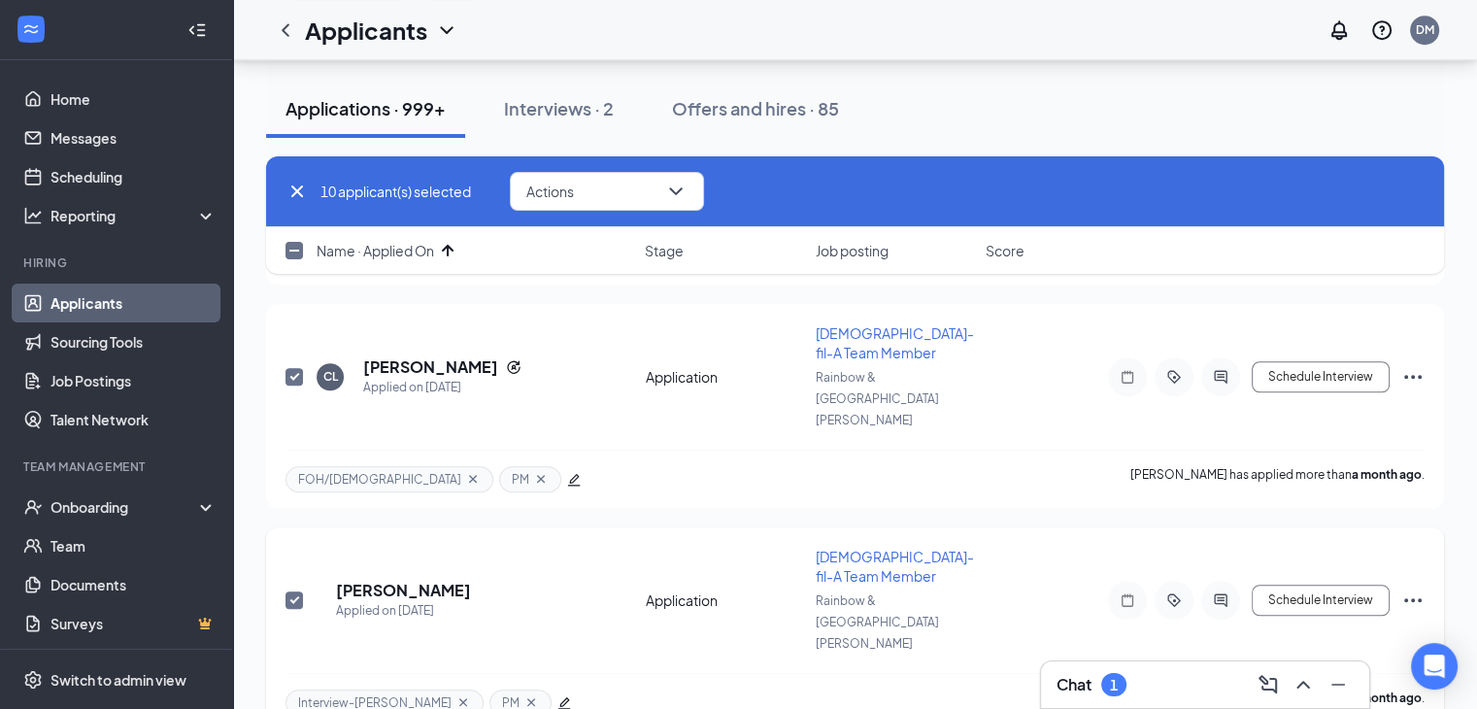
click at [295, 592] on input "checkbox" at bounding box center [294, 600] width 17 height 17
checkbox input "false"
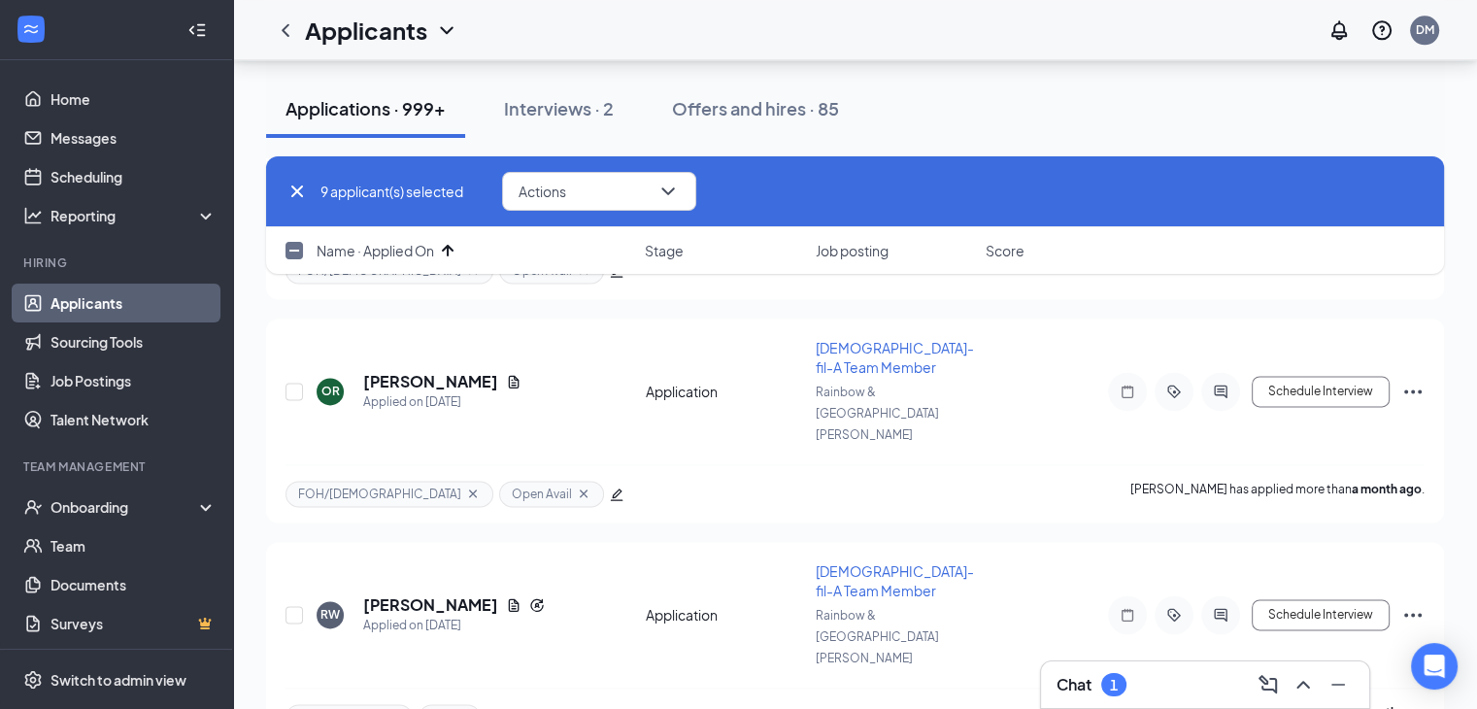
scroll to position [2623, 0]
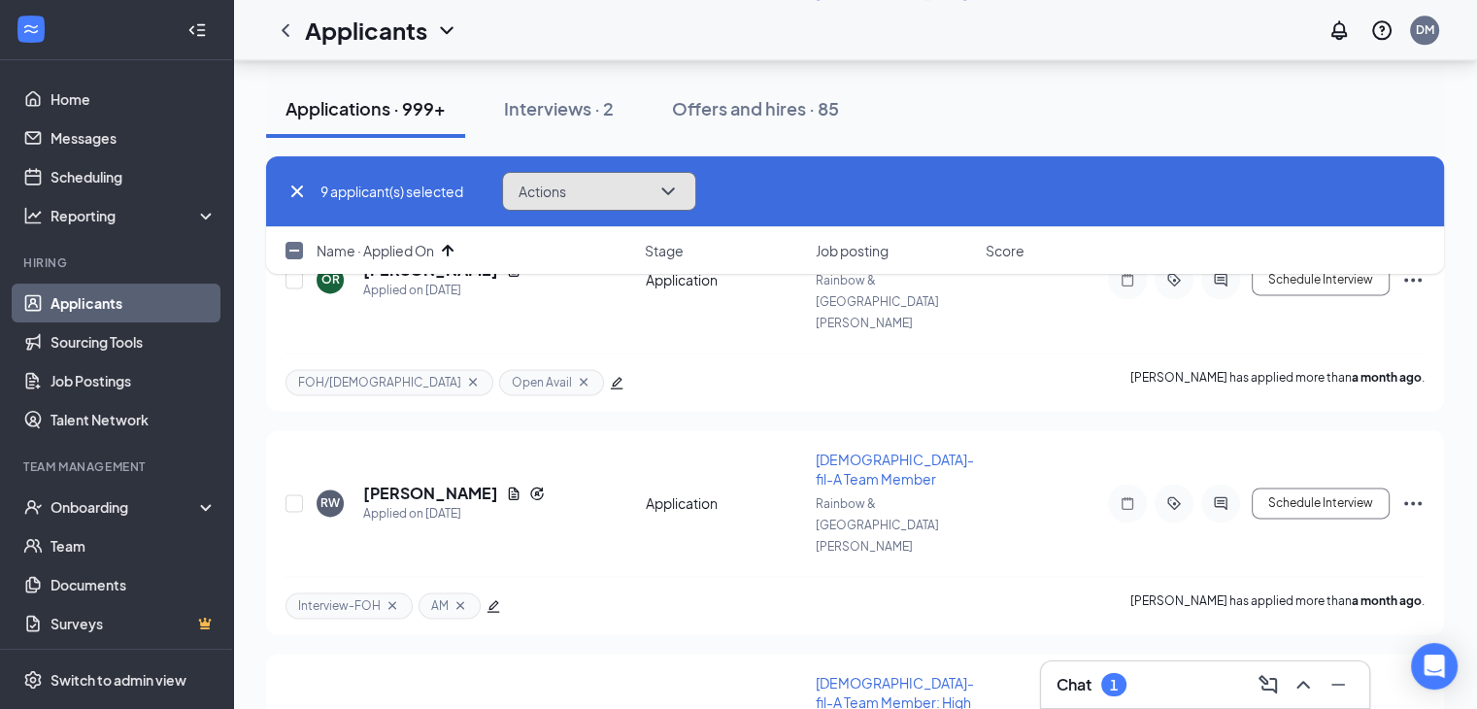
click at [642, 186] on button "Actions" at bounding box center [599, 191] width 194 height 39
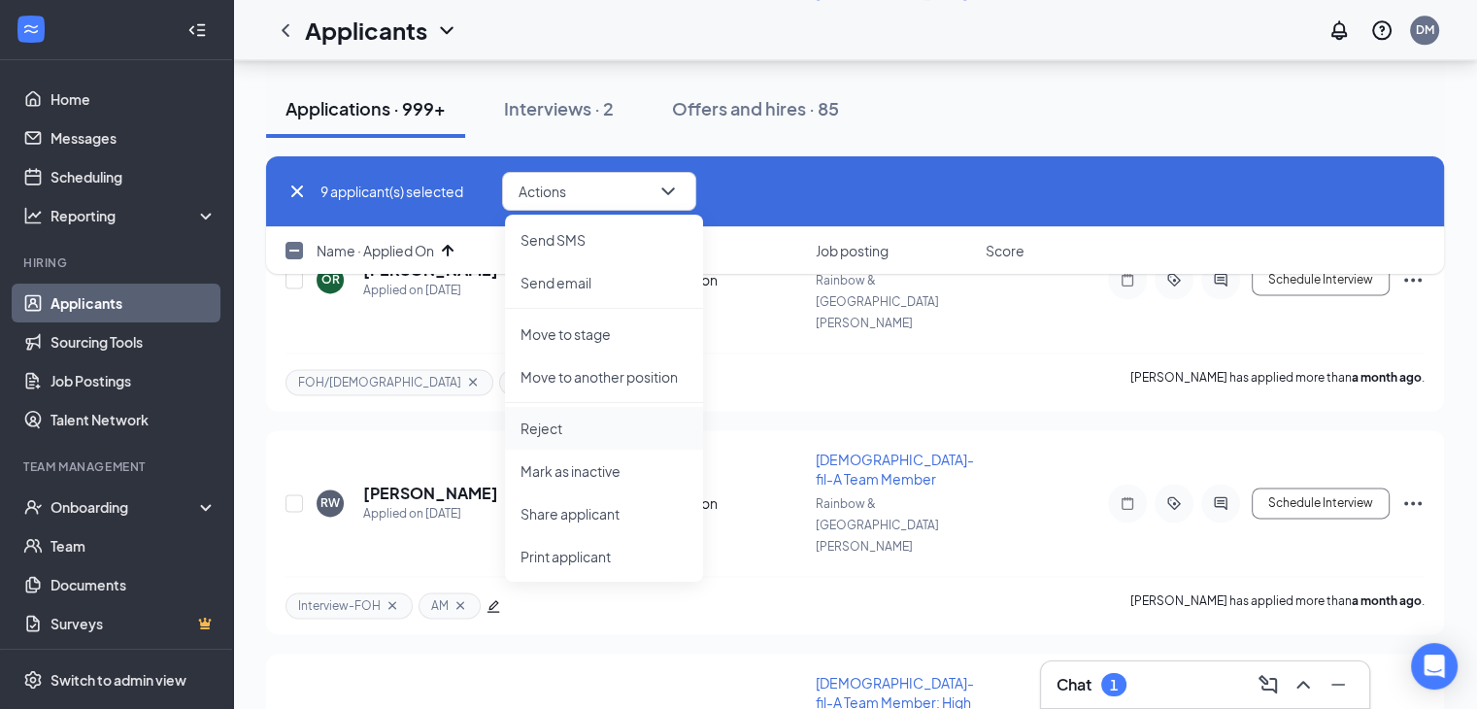
click at [596, 415] on li "Reject" at bounding box center [604, 428] width 198 height 43
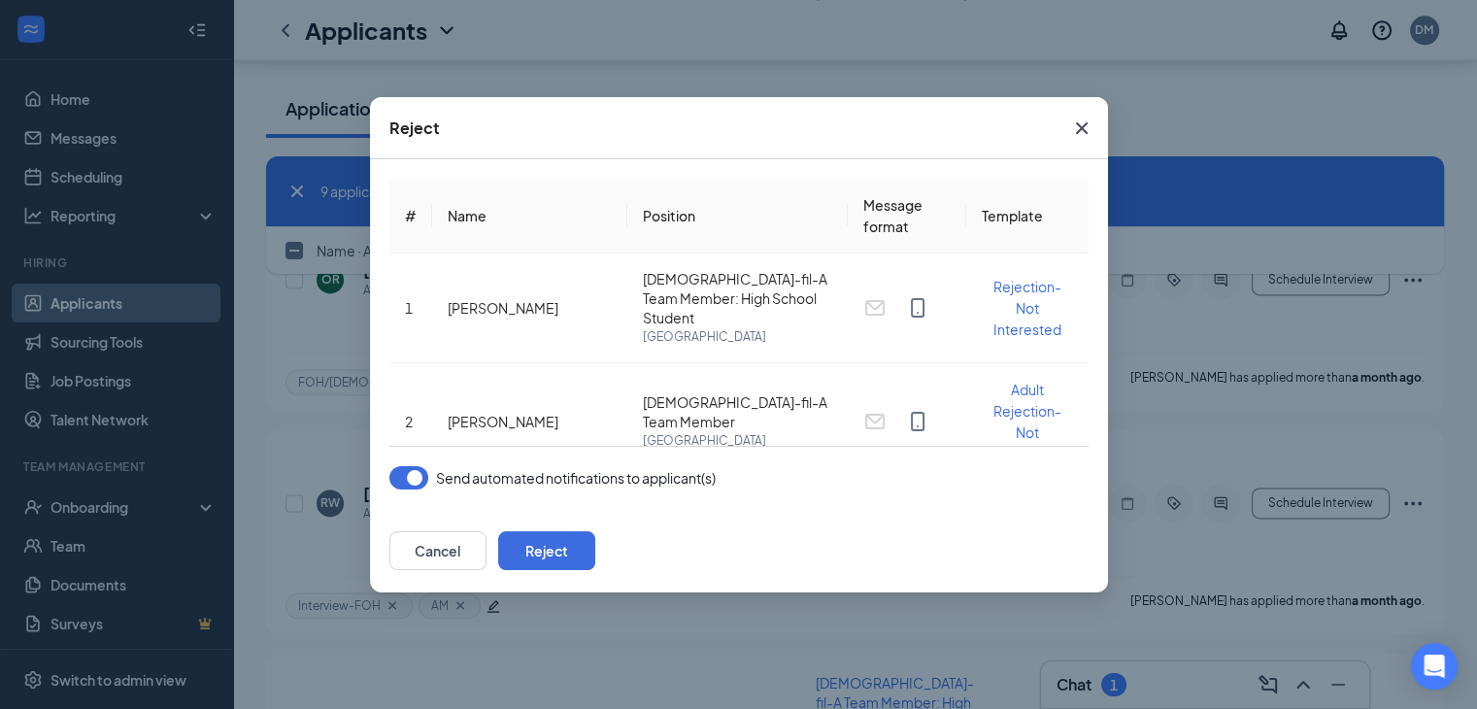
click at [413, 478] on button "button" at bounding box center [409, 477] width 39 height 23
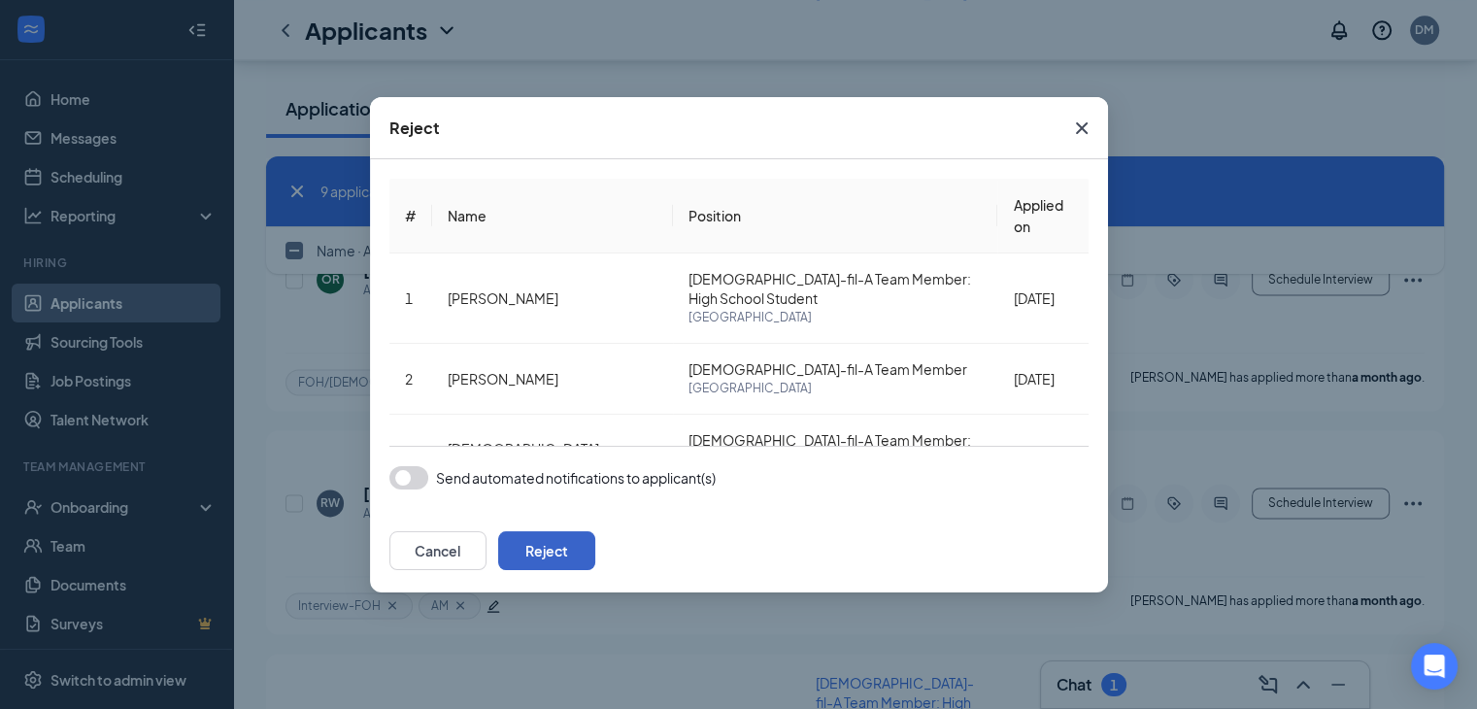
click at [595, 552] on button "Reject" at bounding box center [546, 550] width 97 height 39
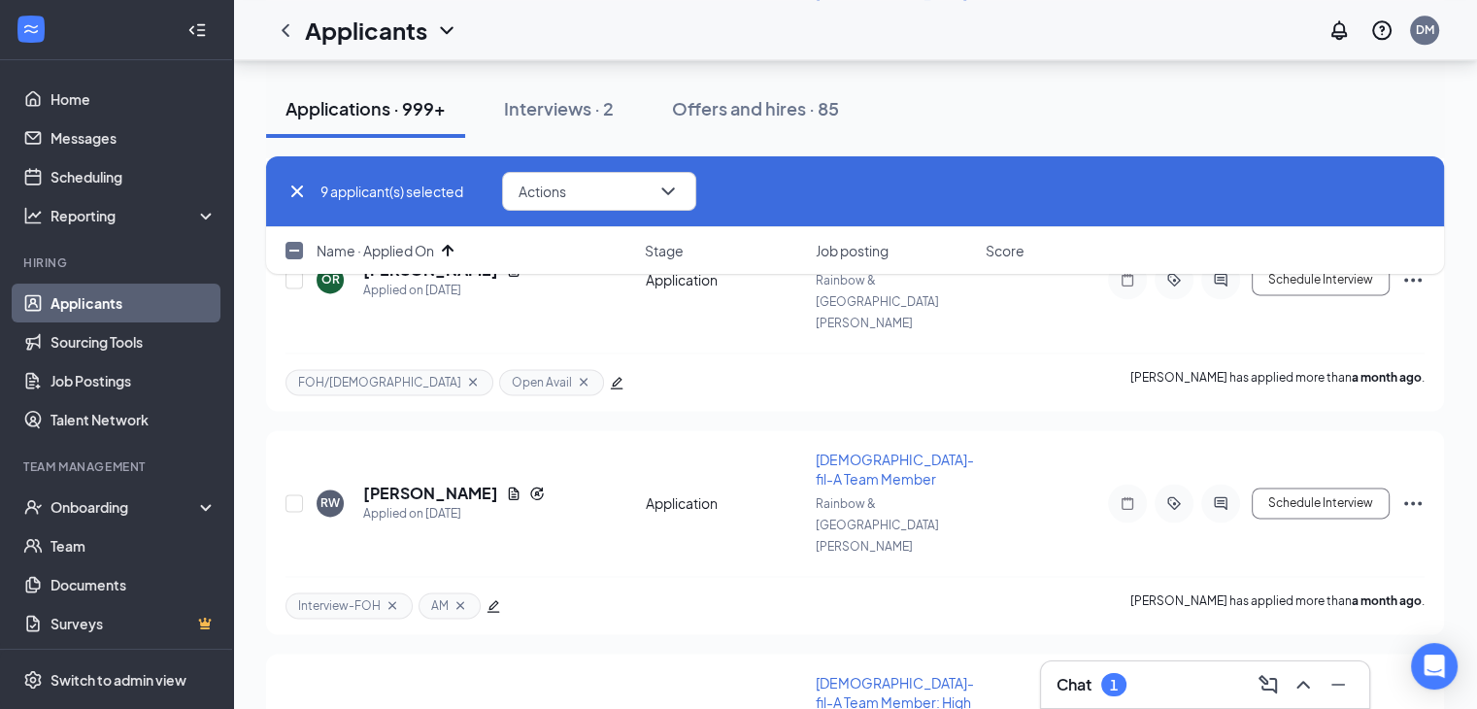
checkbox input "false"
checkbox input "true"
checkbox input "false"
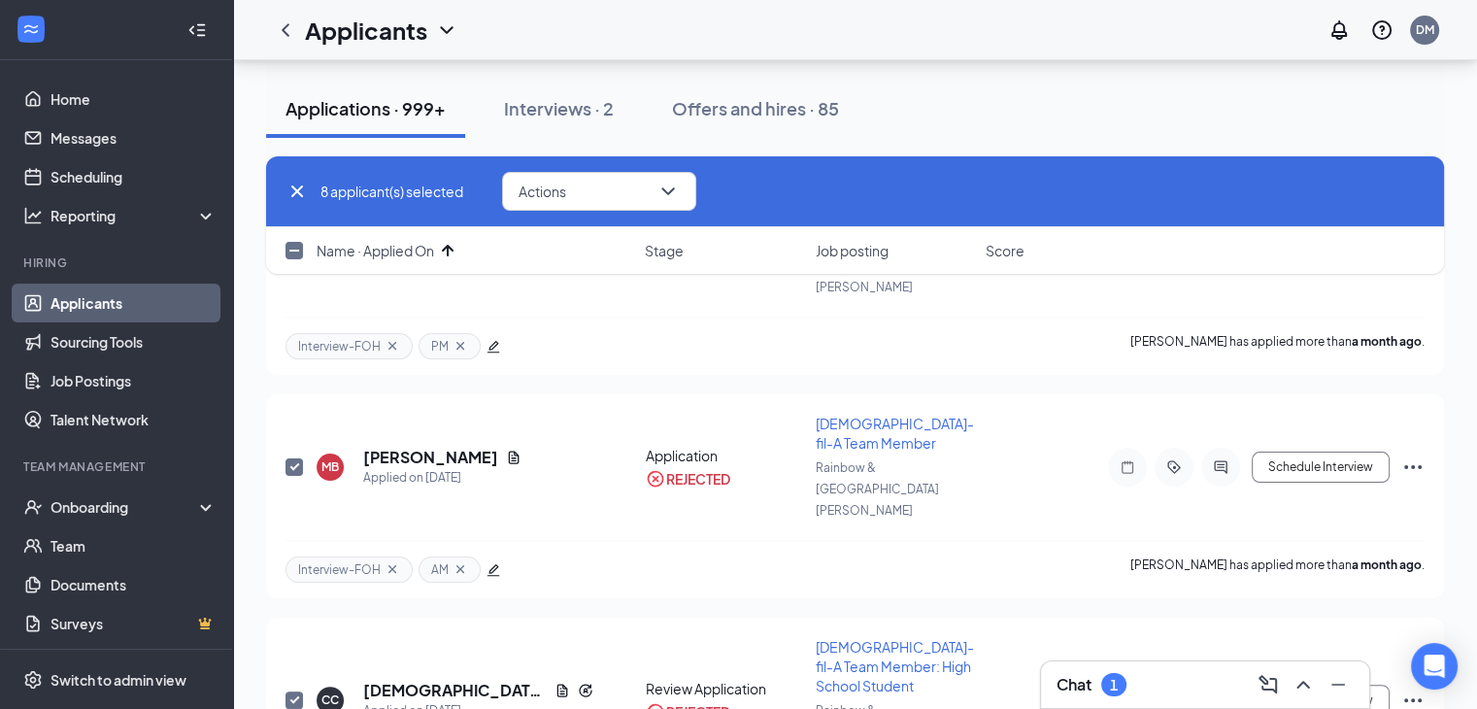
scroll to position [194, 0]
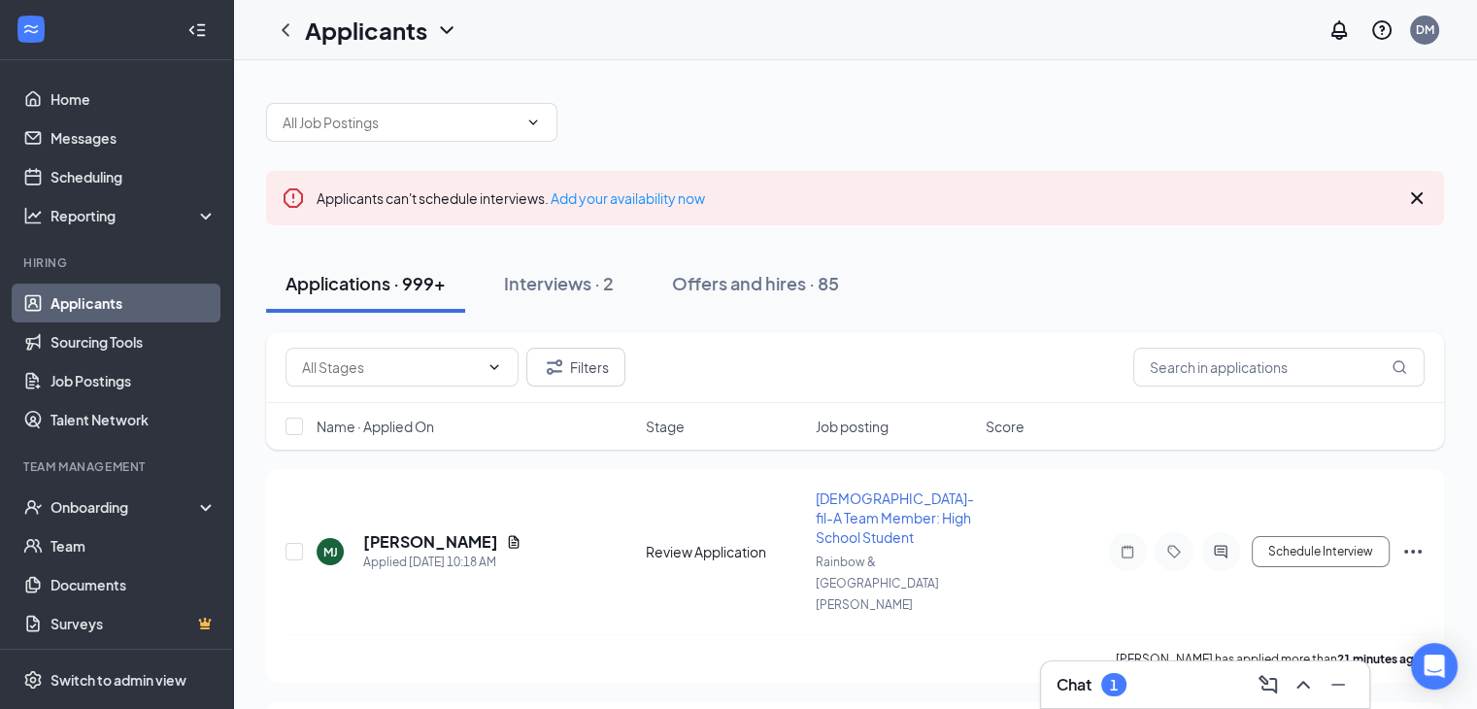
click at [397, 428] on span "Name · Applied On" at bounding box center [376, 426] width 118 height 19
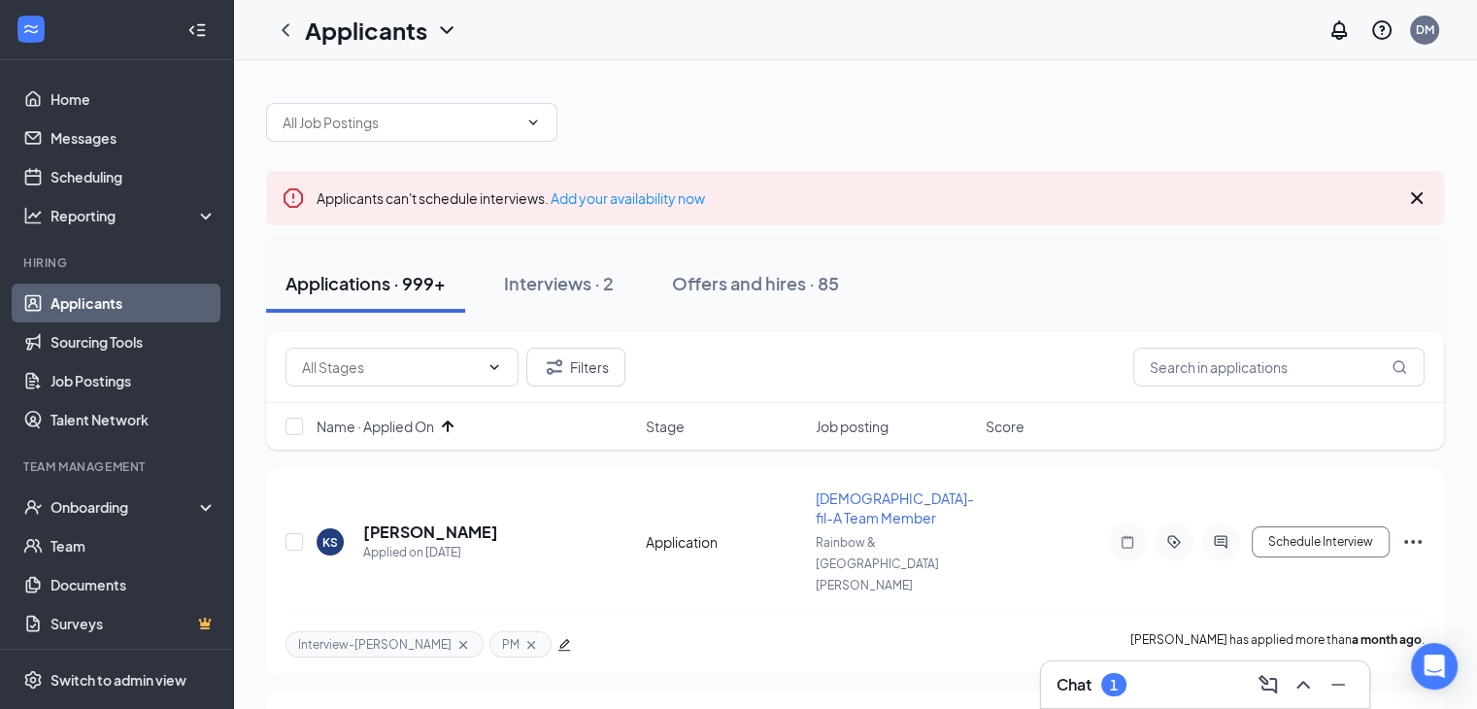
scroll to position [97, 0]
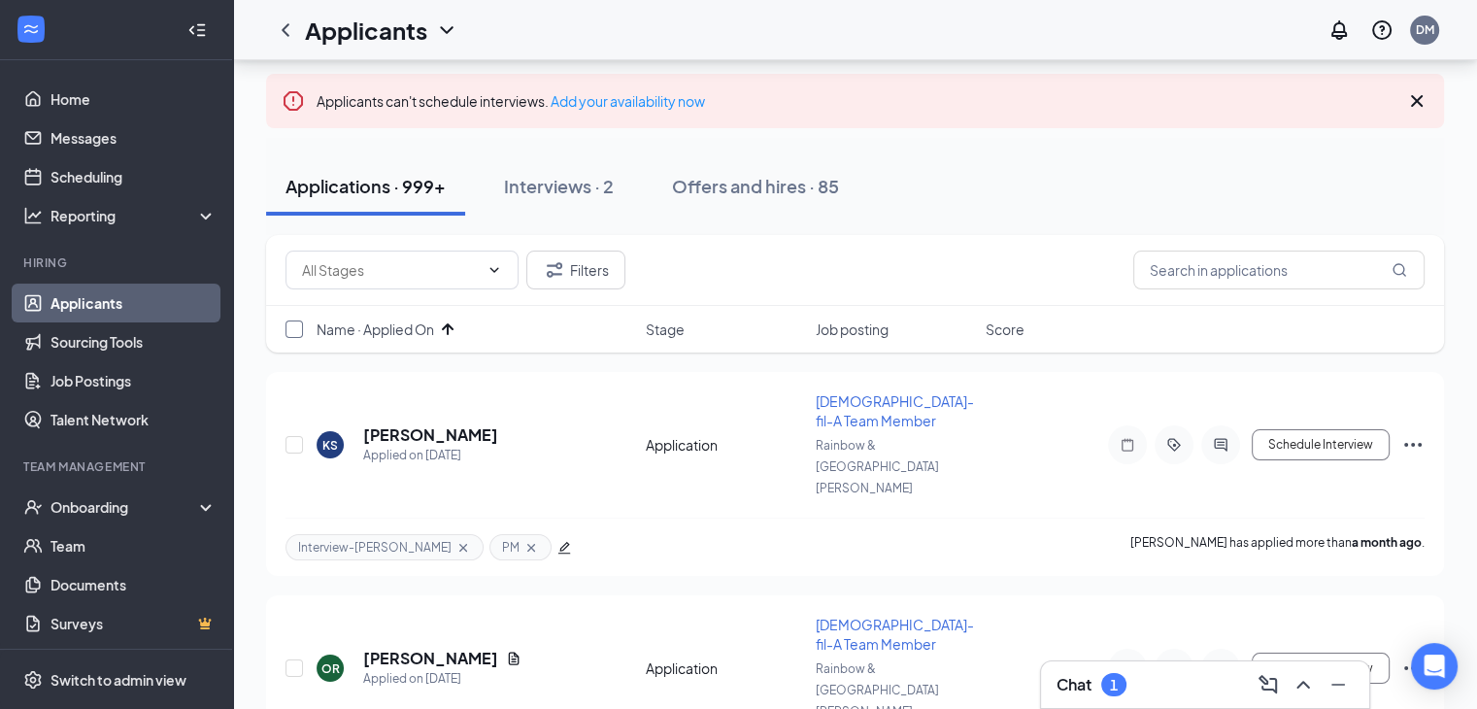
click at [291, 330] on input "checkbox" at bounding box center [294, 329] width 17 height 17
checkbox input "true"
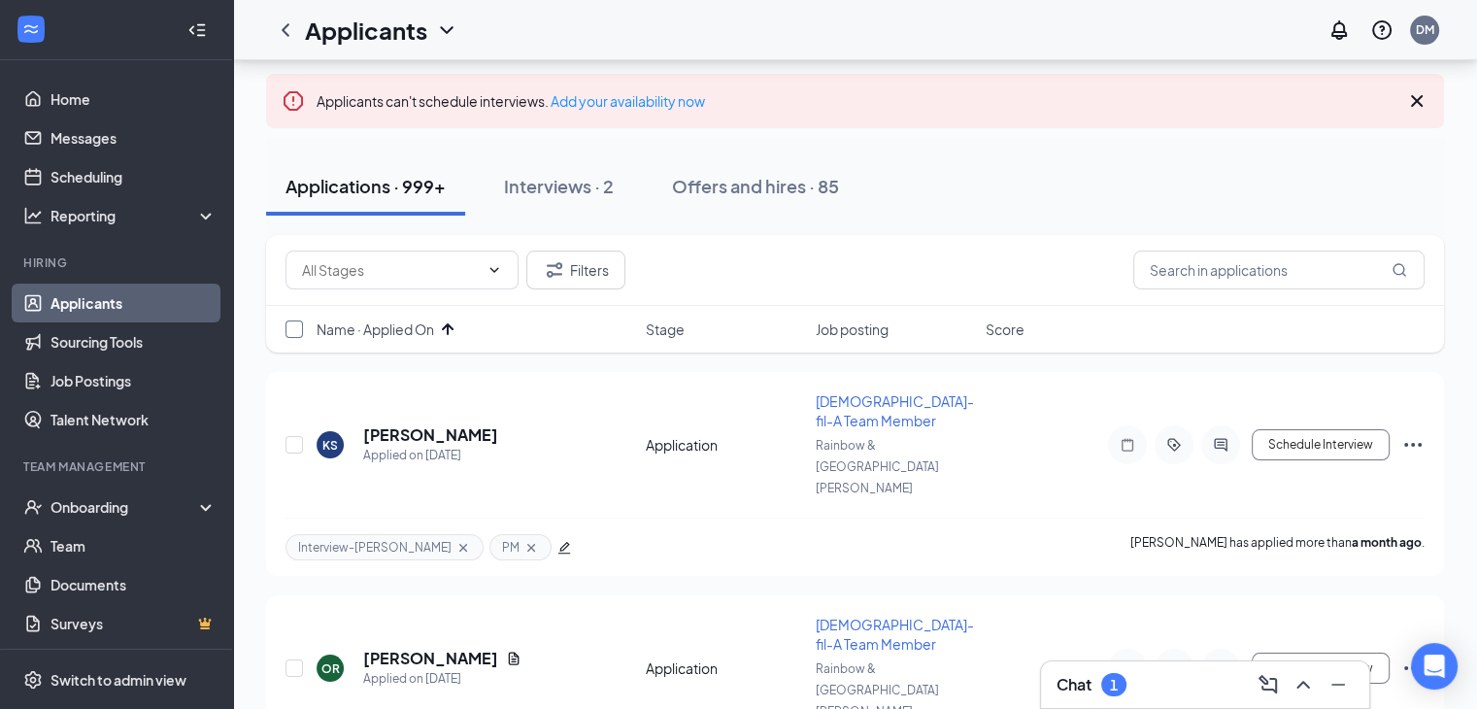
checkbox input "true"
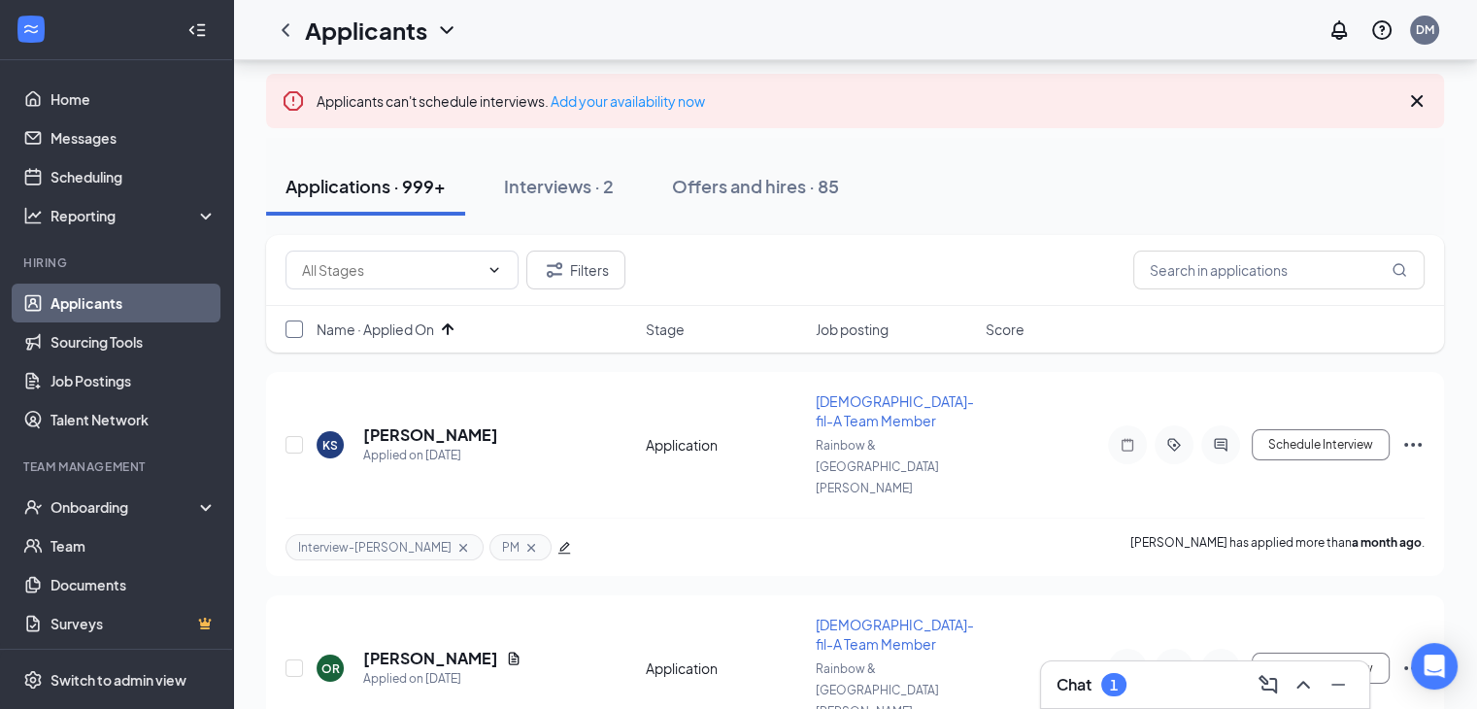
checkbox input "true"
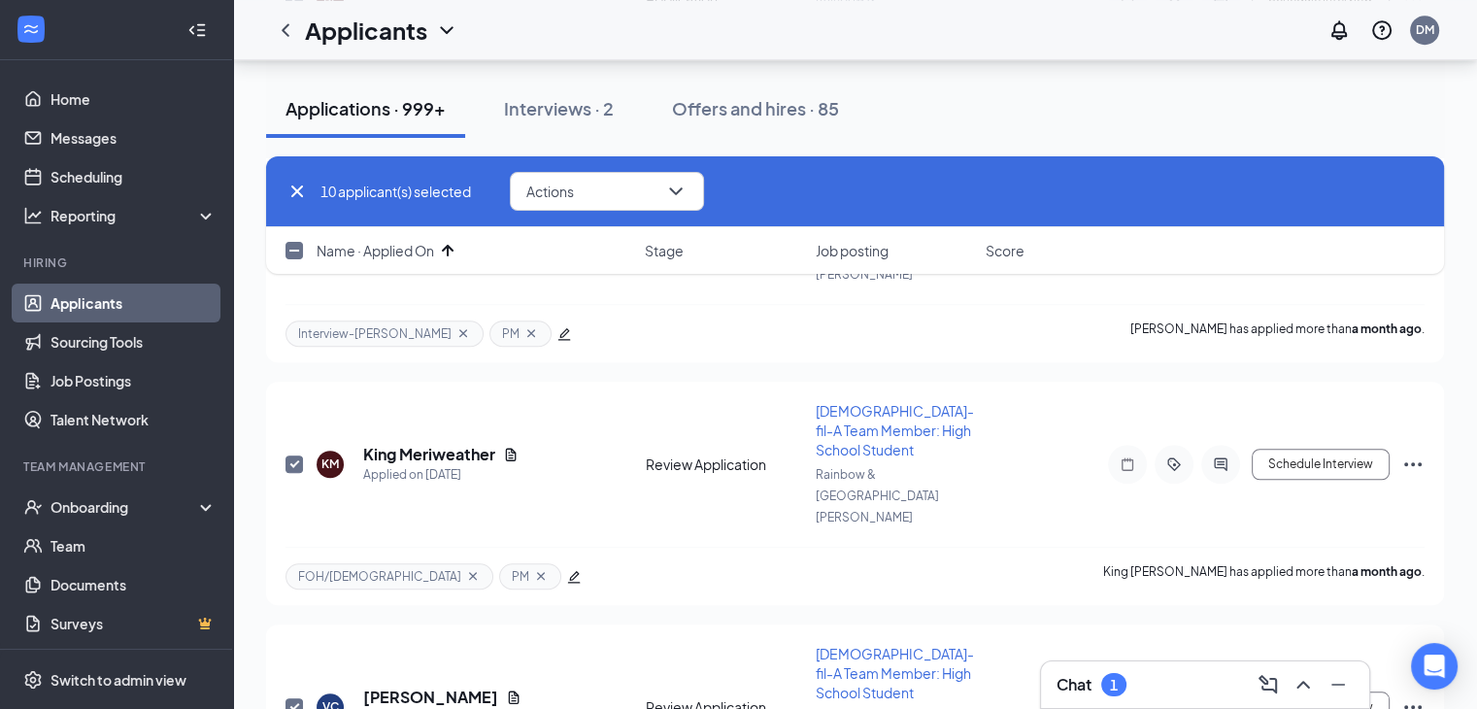
scroll to position [1652, 0]
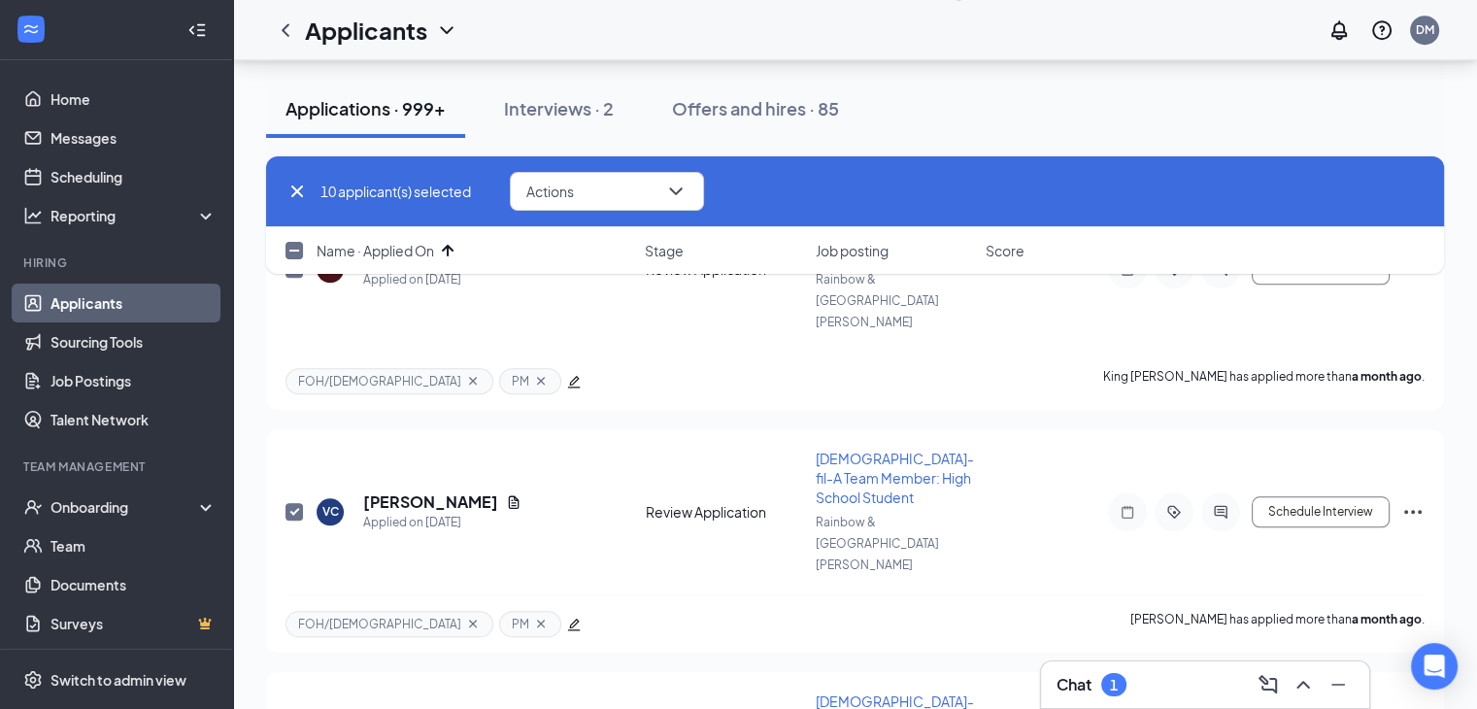
click at [296, 254] on input "checkbox" at bounding box center [294, 250] width 17 height 17
checkbox input "true"
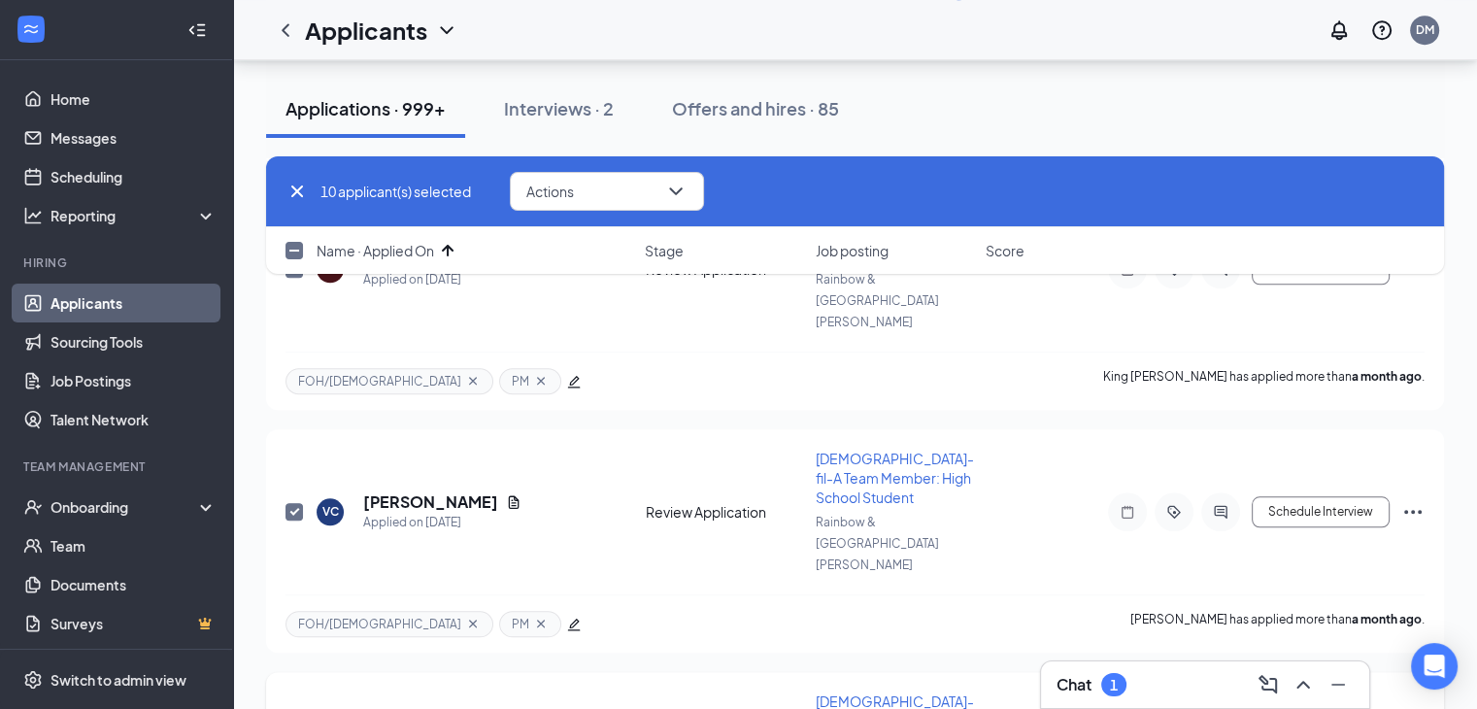
checkbox input "true"
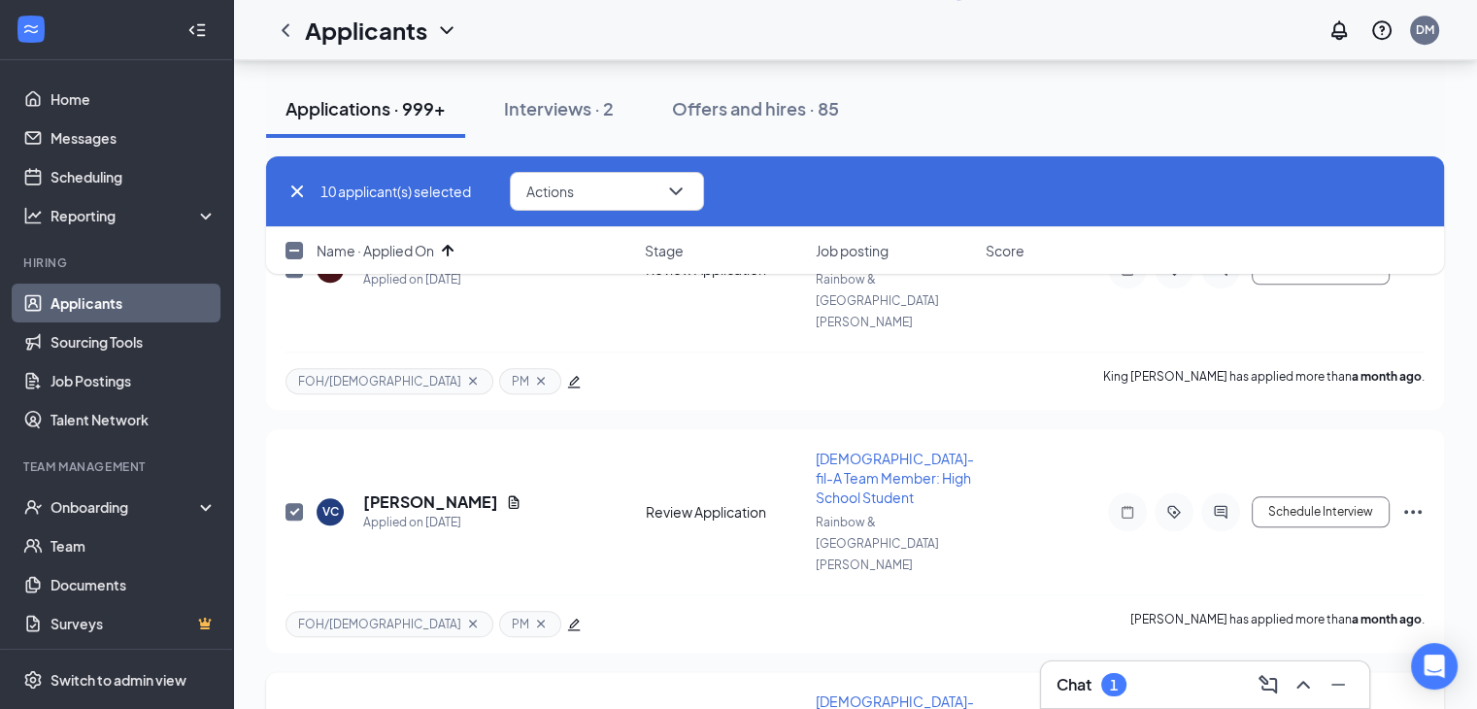
checkbox input "true"
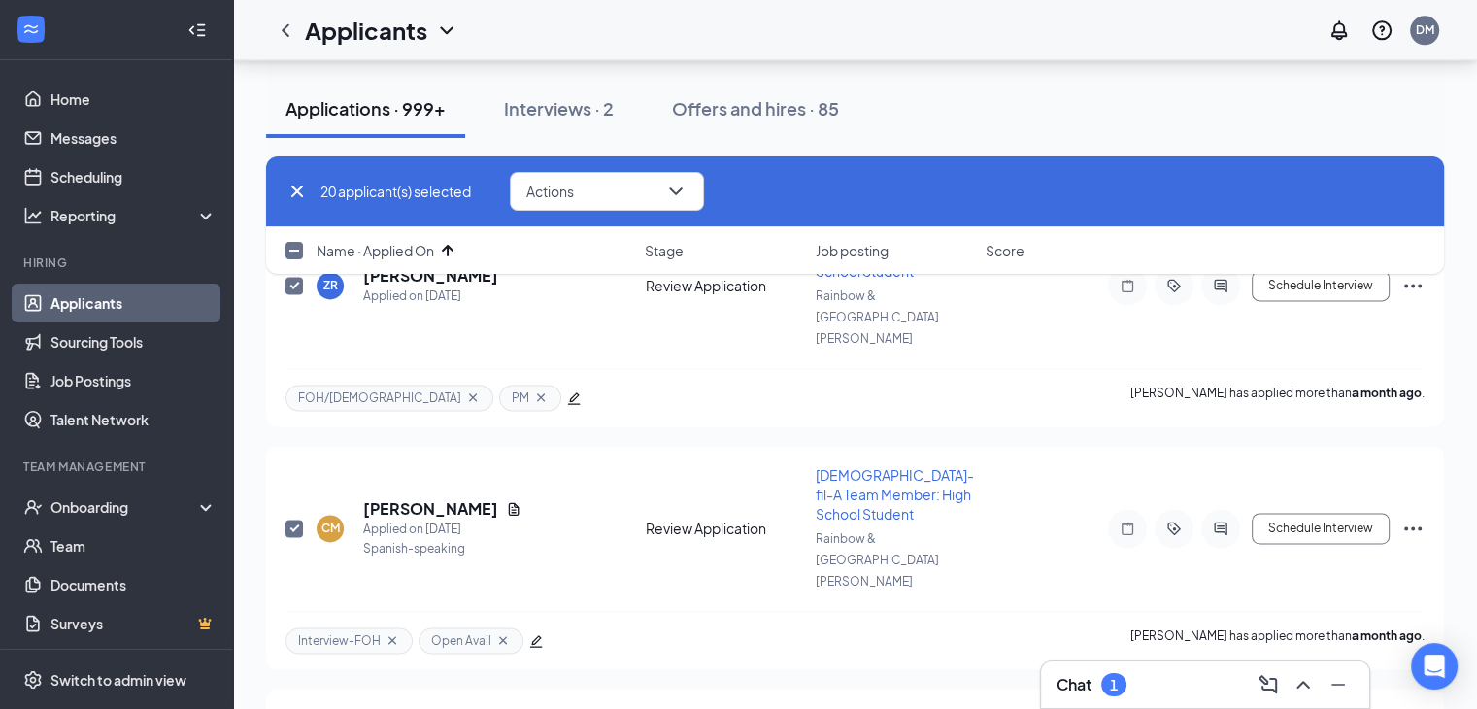
scroll to position [3498, 0]
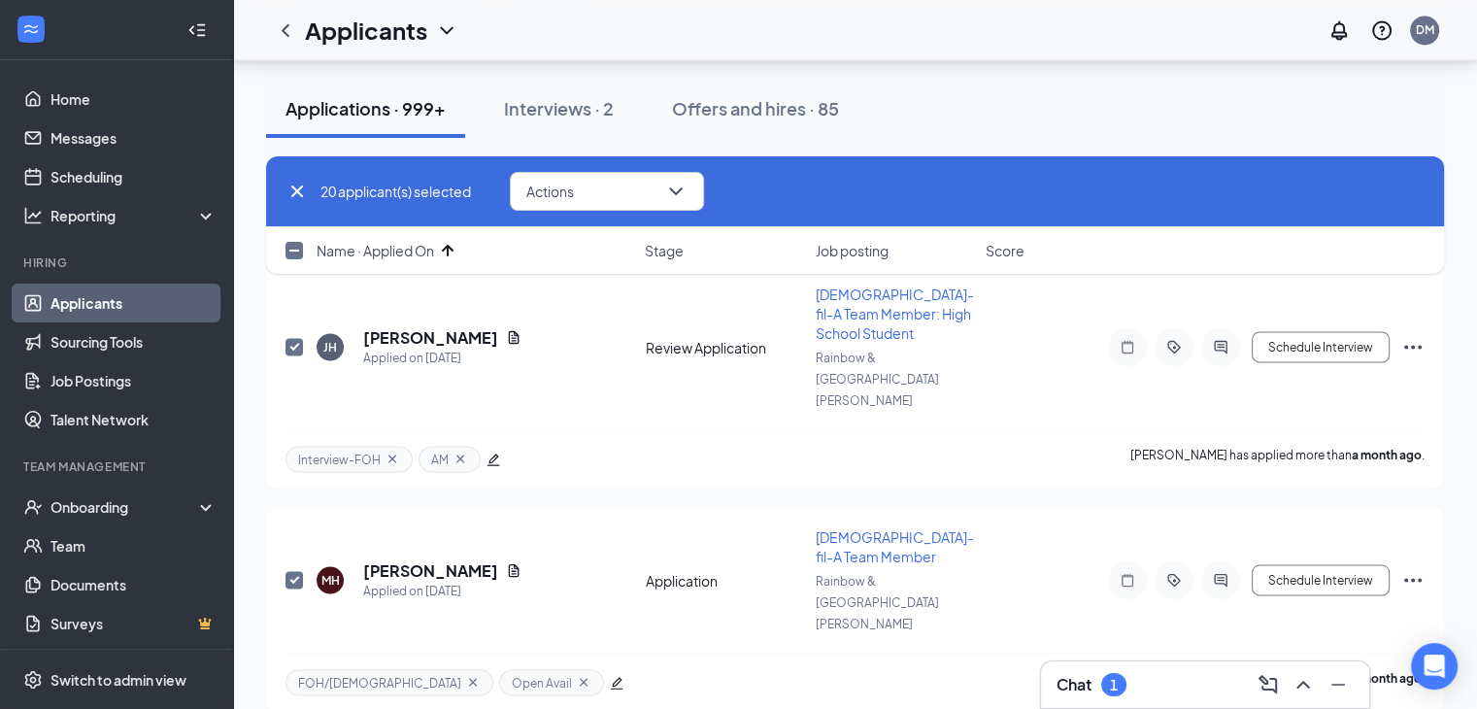
click at [294, 241] on div at bounding box center [295, 250] width 19 height 19
click at [294, 246] on input "checkbox" at bounding box center [294, 250] width 17 height 17
checkbox input "true"
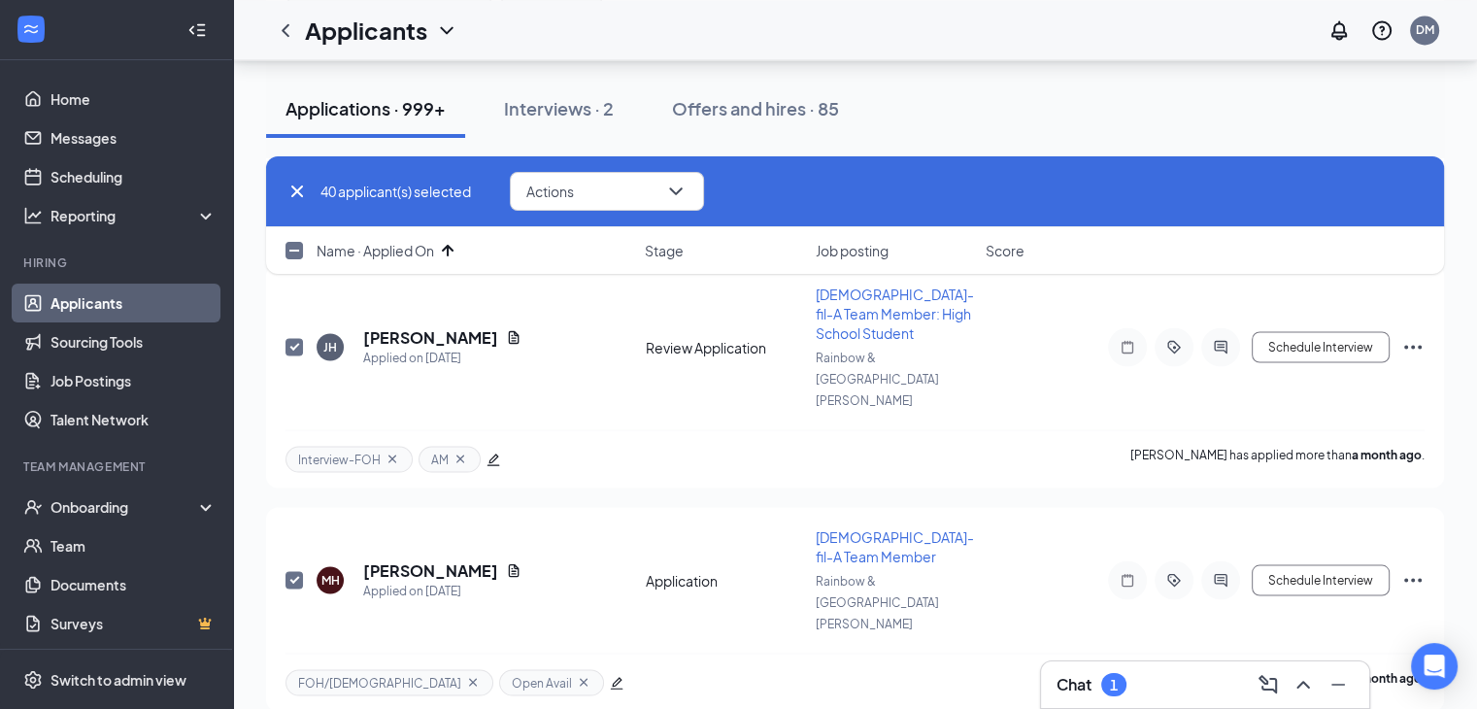
checkbox input "true"
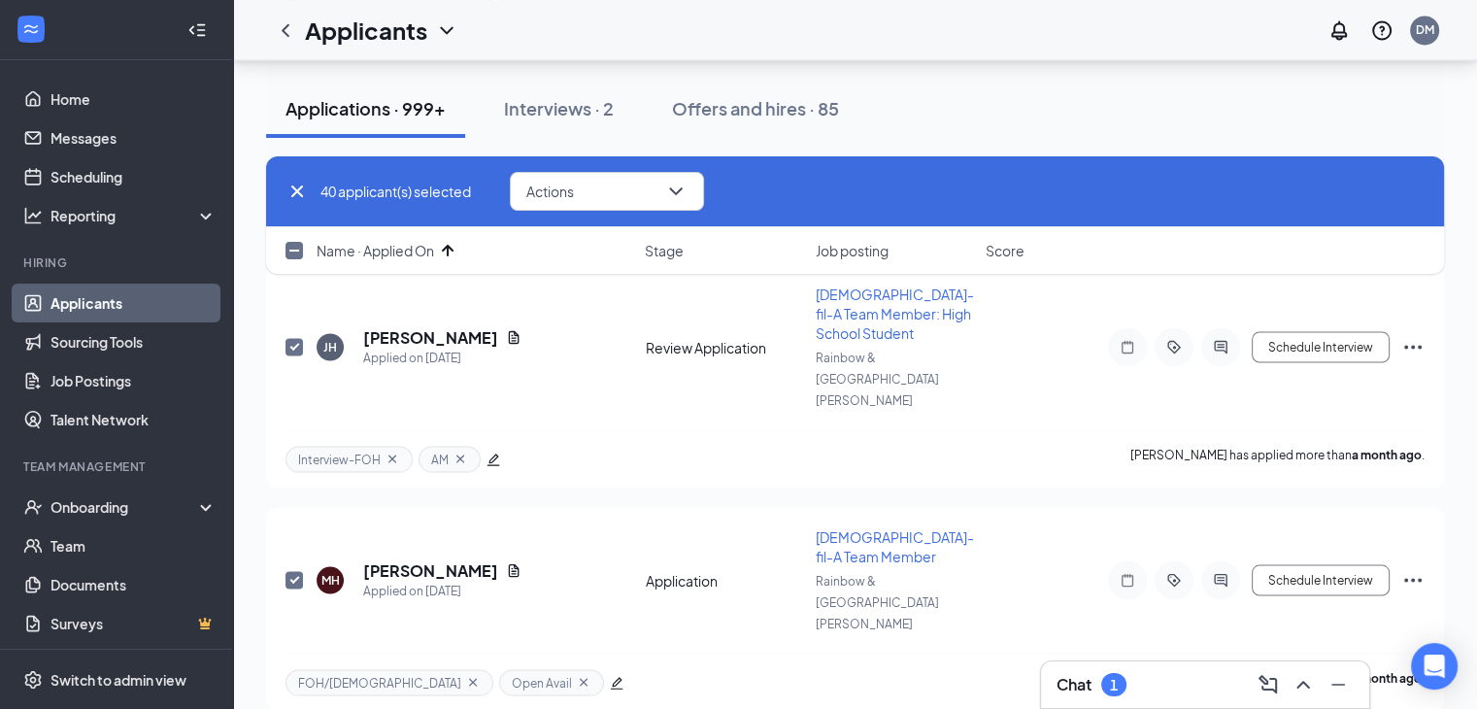
checkbox input "true"
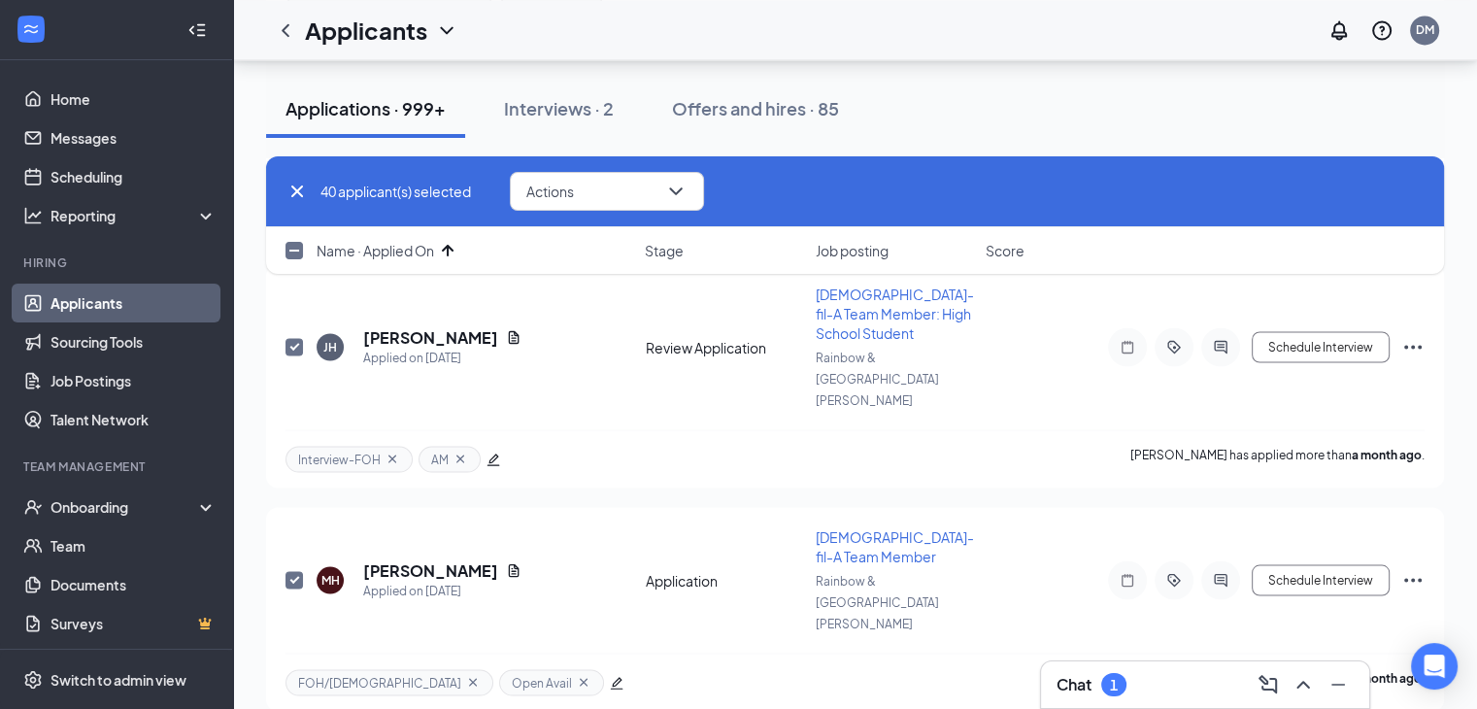
checkbox input "true"
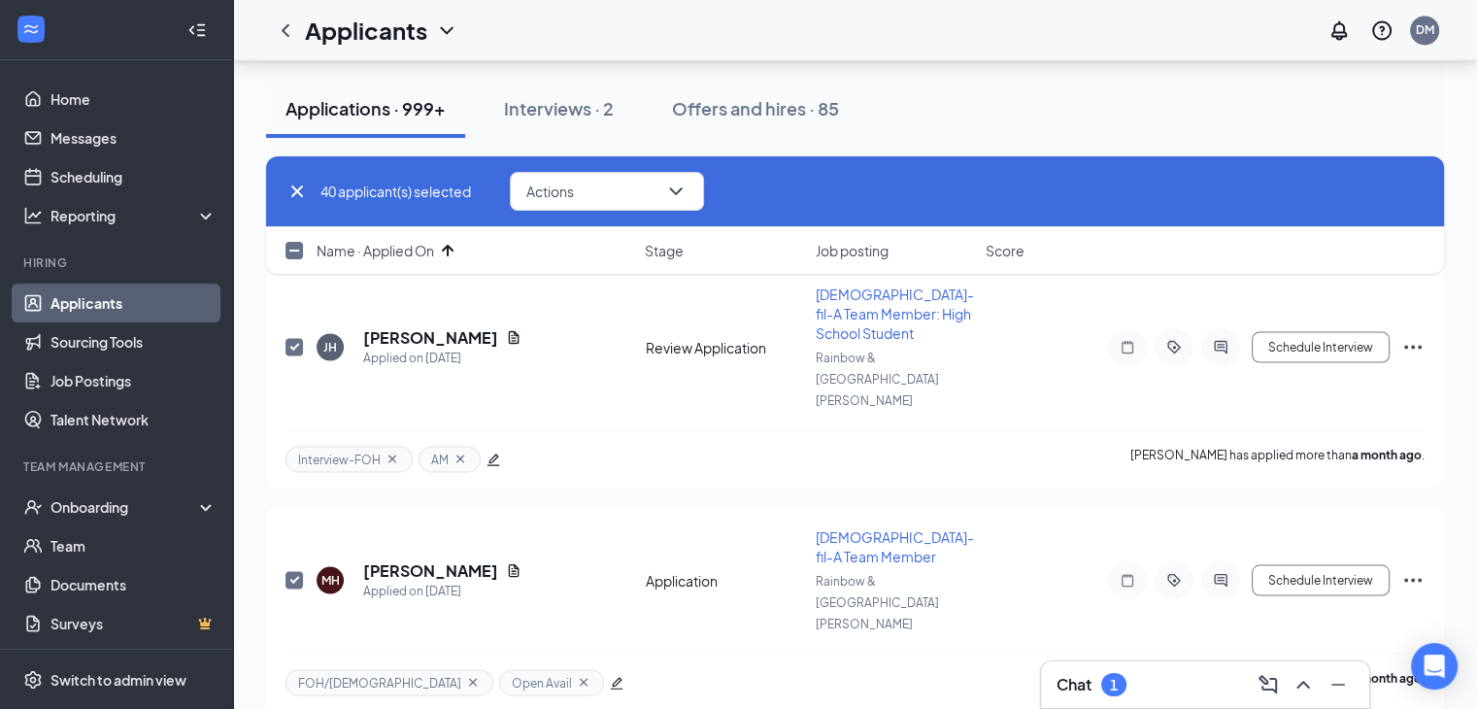
checkbox input "true"
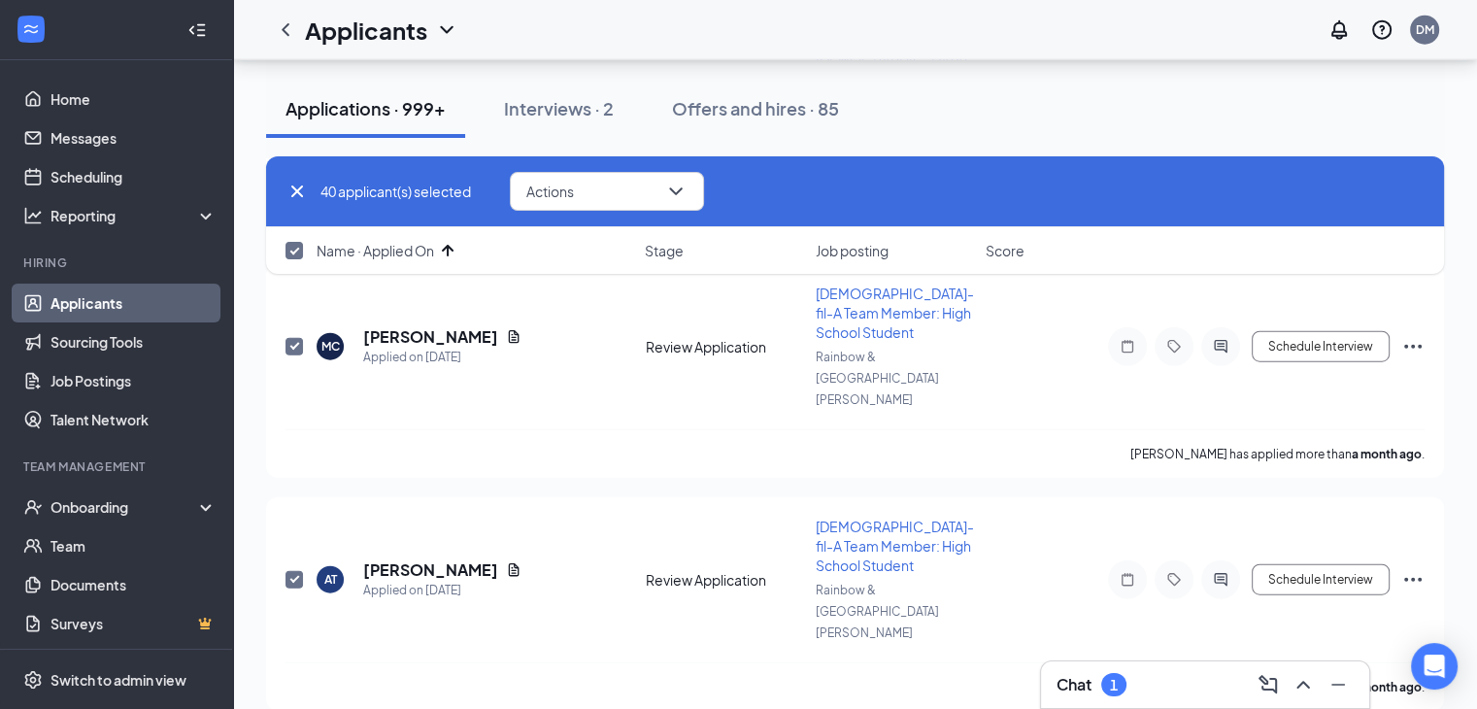
scroll to position [5732, 0]
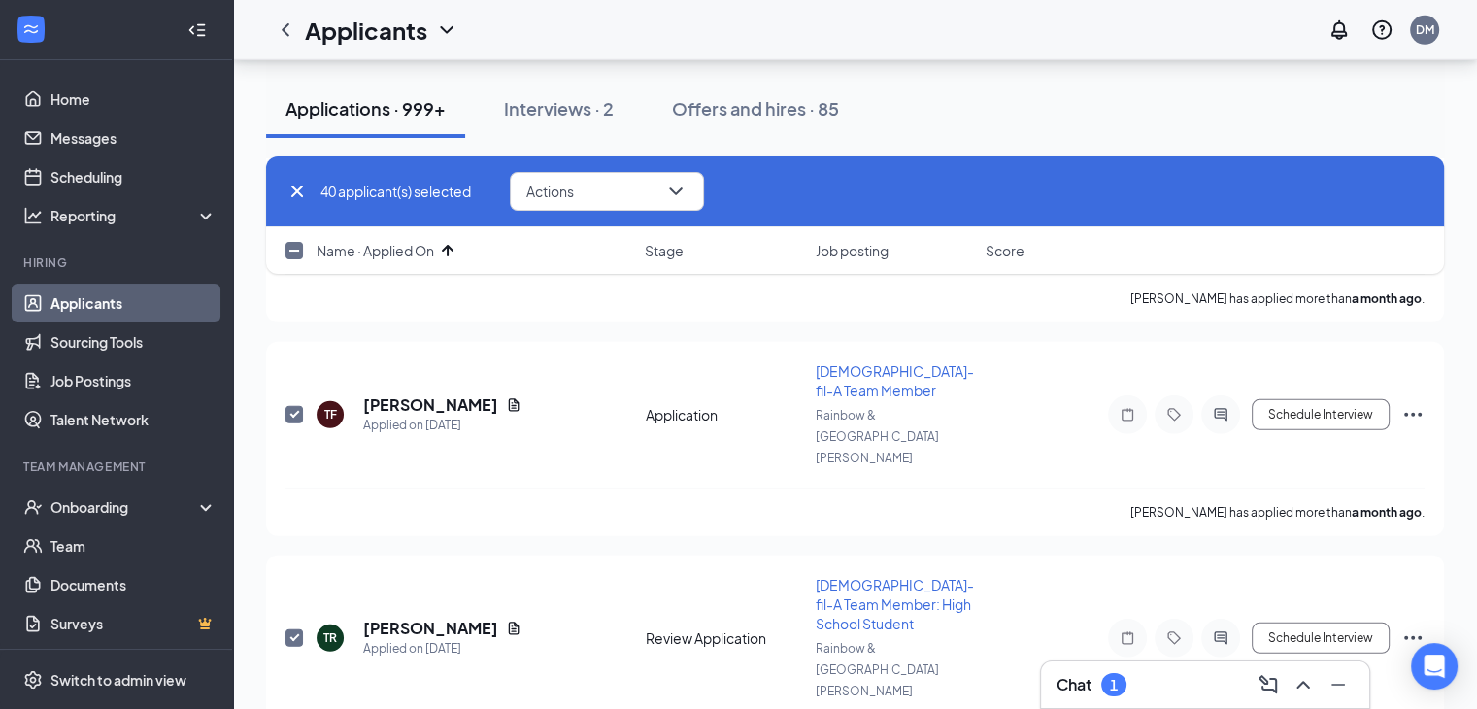
click at [291, 254] on input "checkbox" at bounding box center [294, 250] width 17 height 17
checkbox input "true"
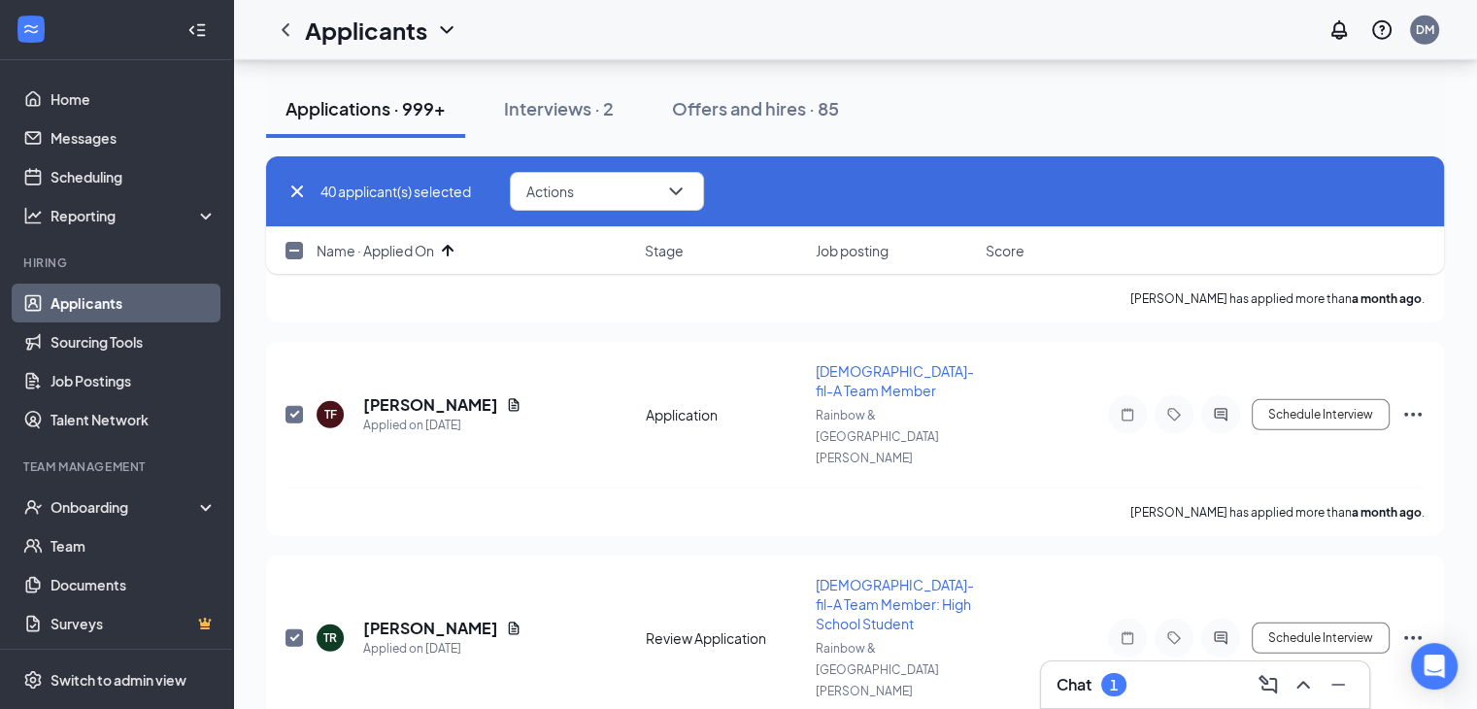
checkbox input "true"
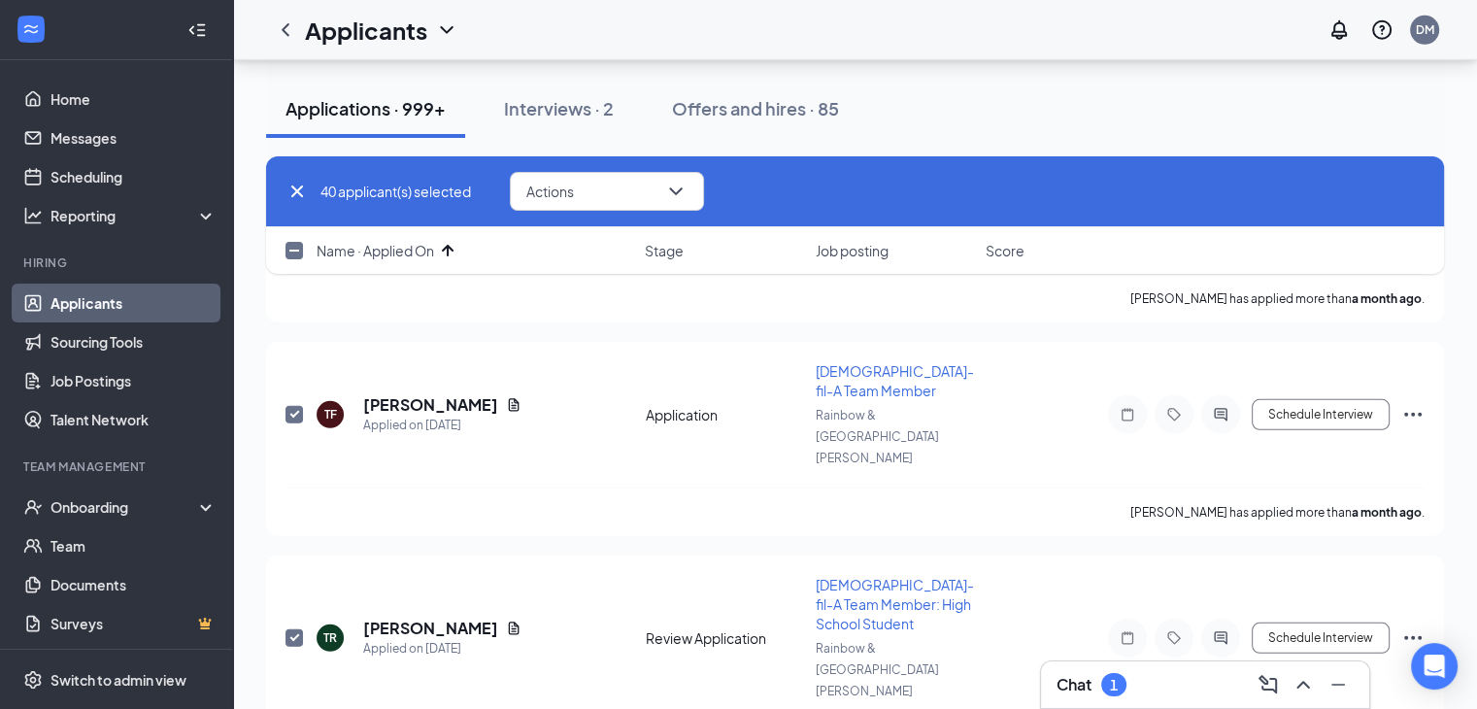
checkbox input "true"
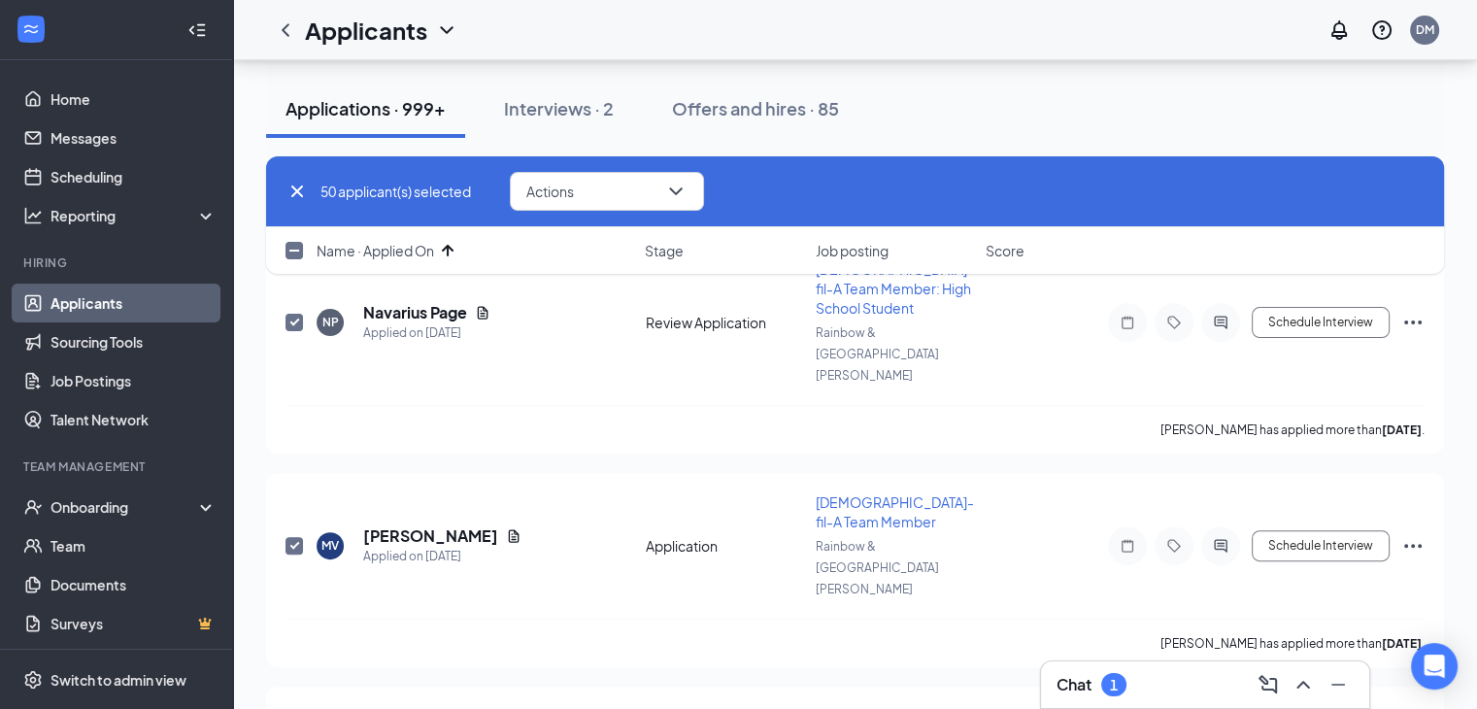
scroll to position [10297, 0]
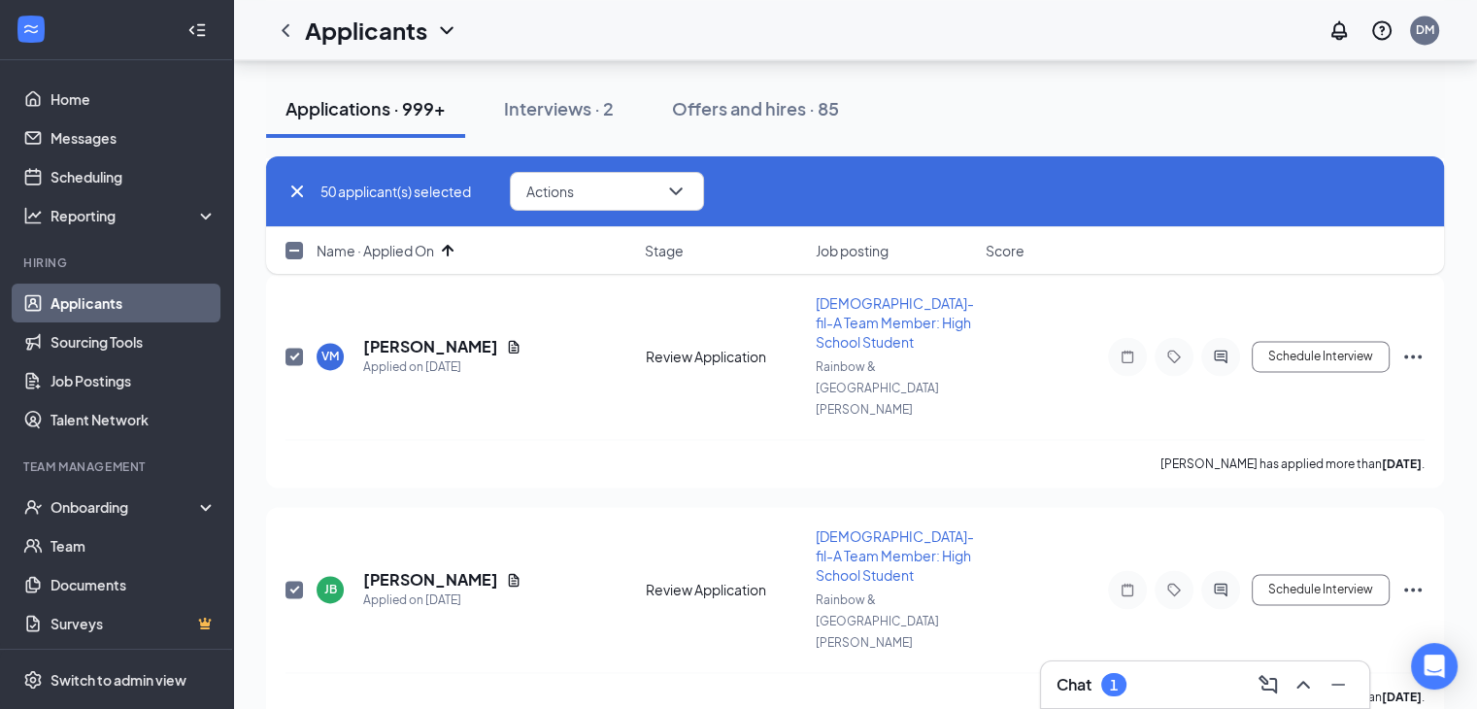
click at [291, 254] on input "checkbox" at bounding box center [294, 250] width 17 height 17
checkbox input "true"
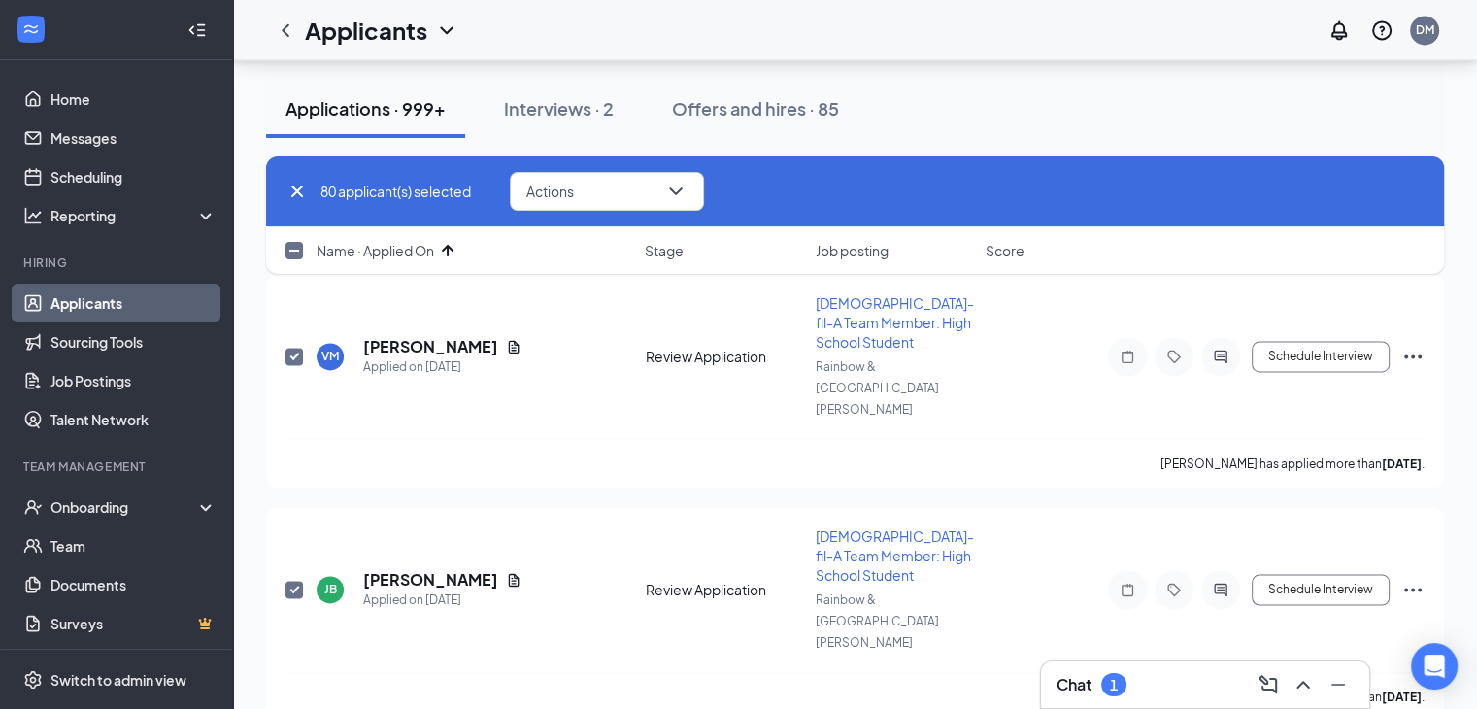
checkbox input "true"
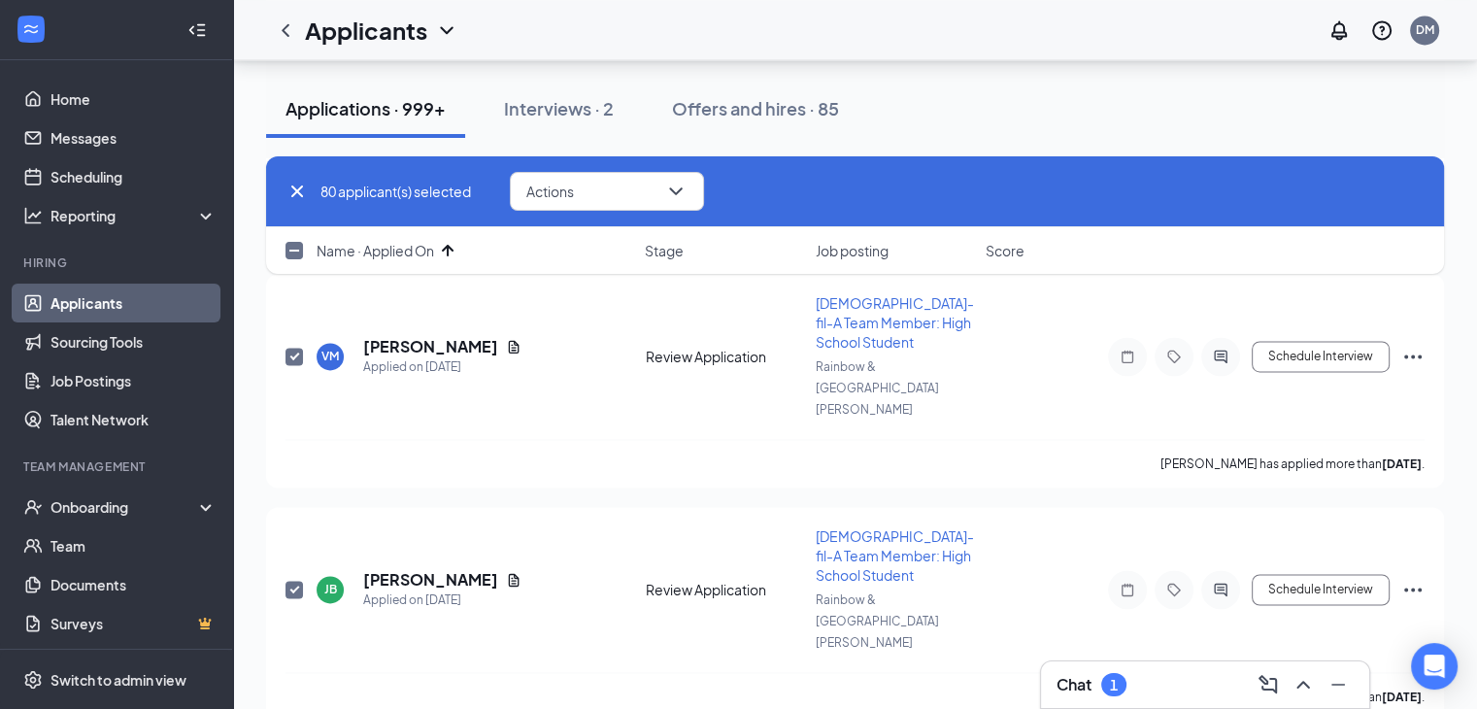
checkbox input "true"
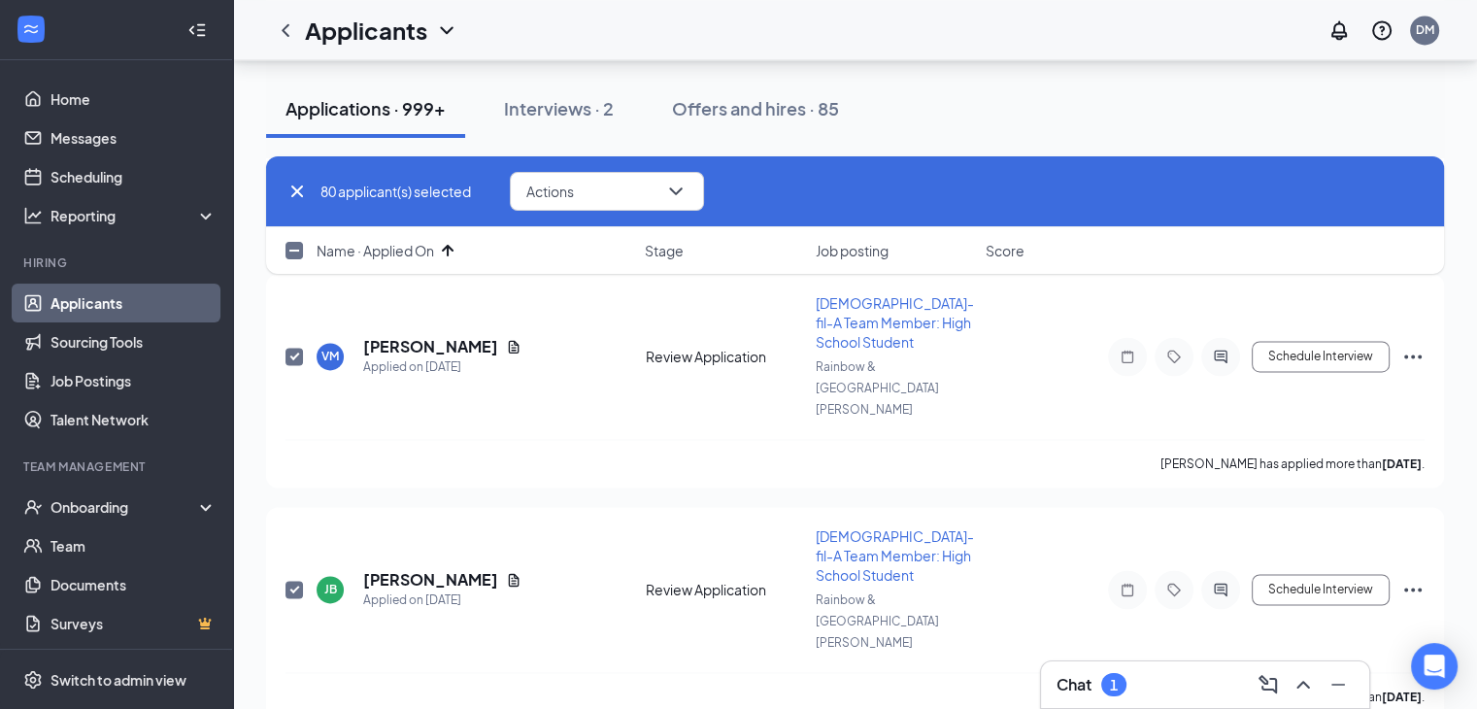
checkbox input "true"
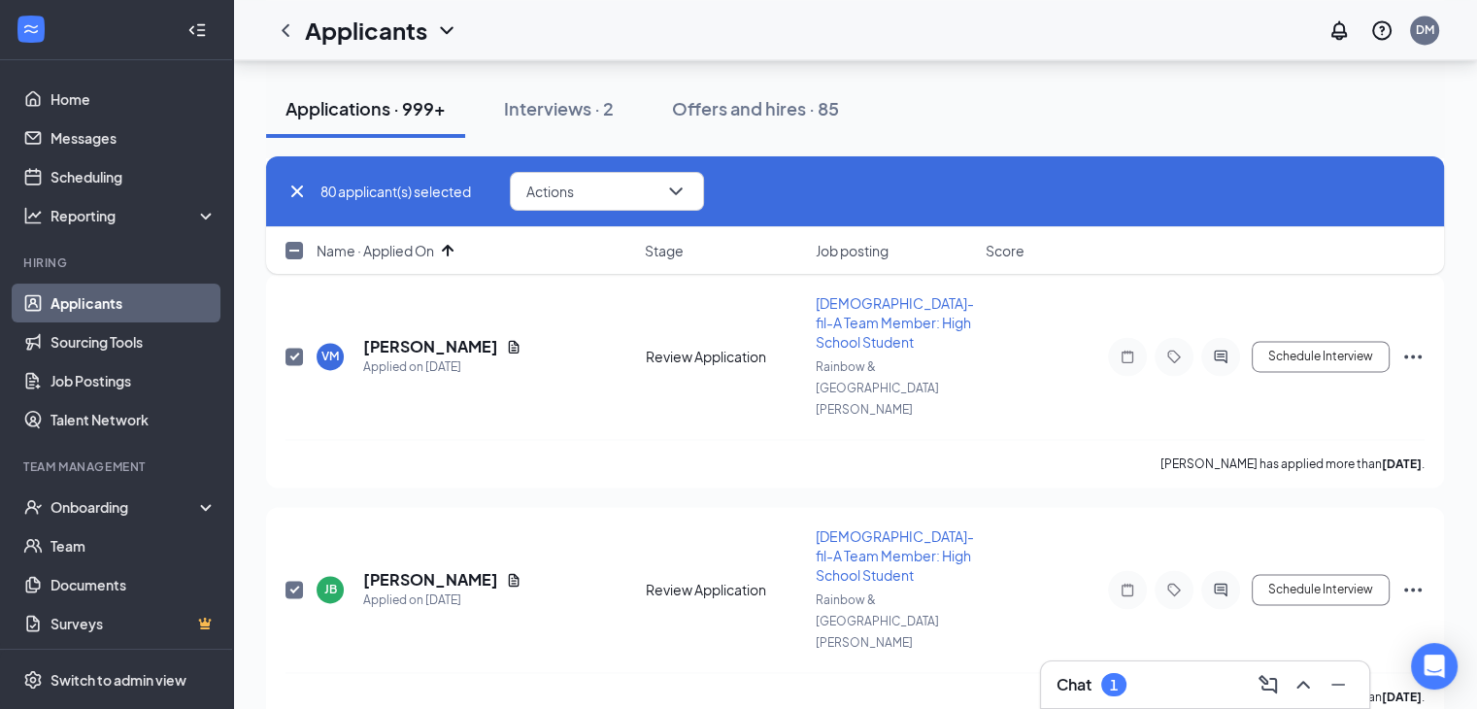
checkbox input "true"
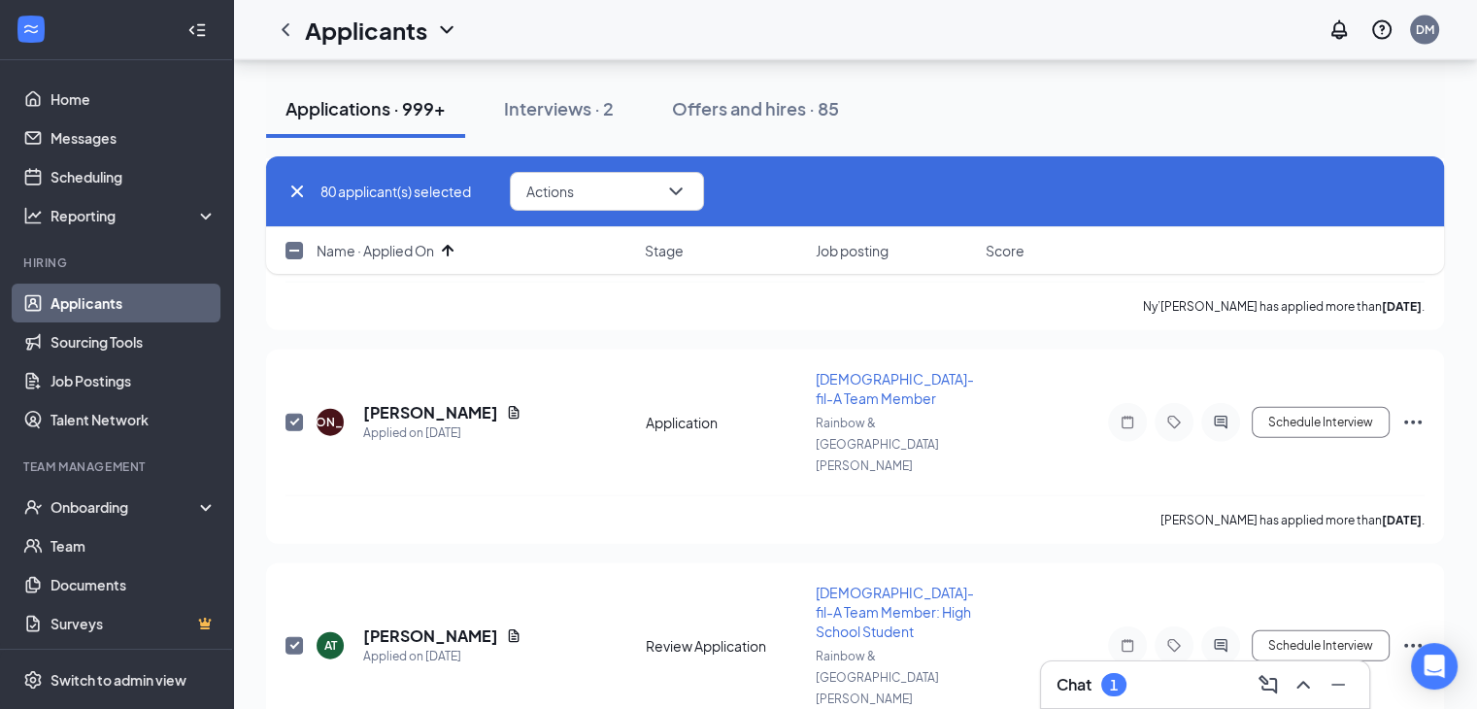
scroll to position [14862, 0]
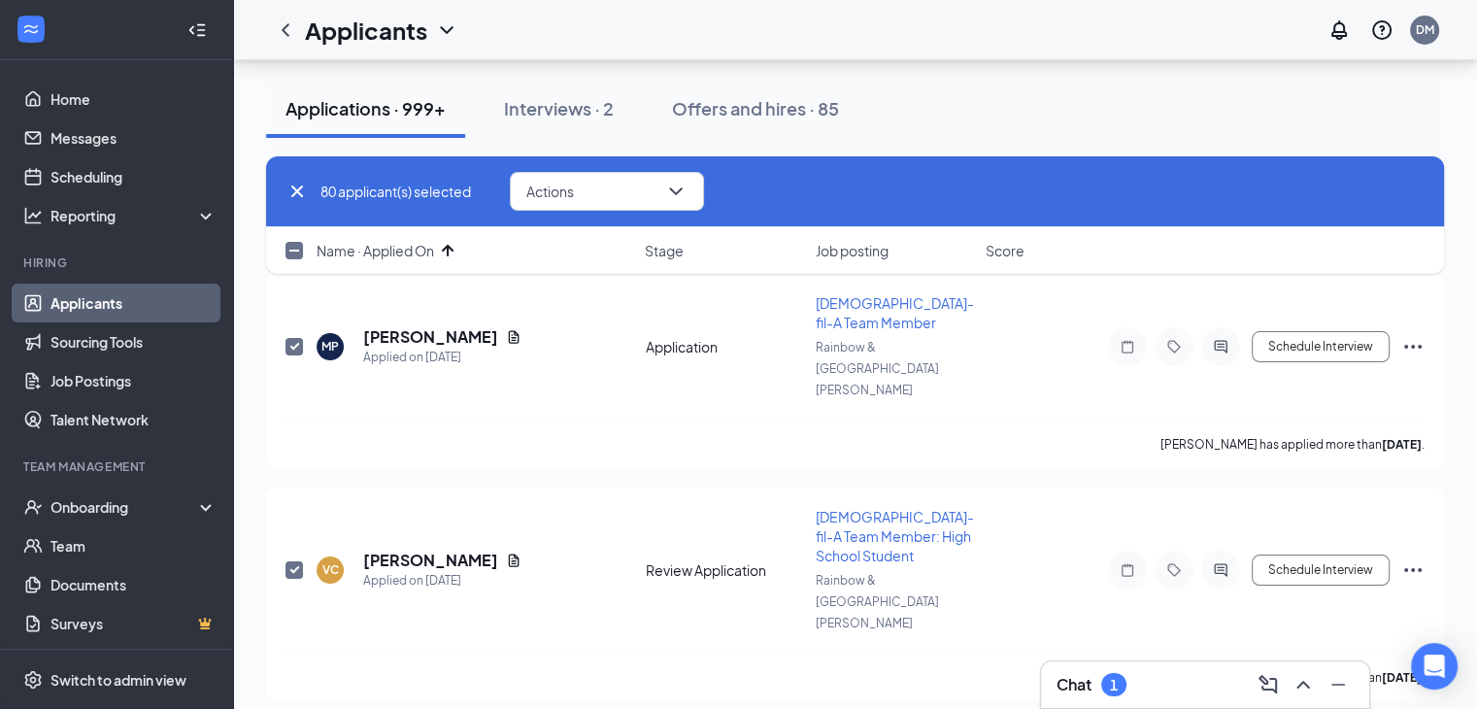
click at [289, 254] on input "checkbox" at bounding box center [294, 250] width 17 height 17
checkbox input "true"
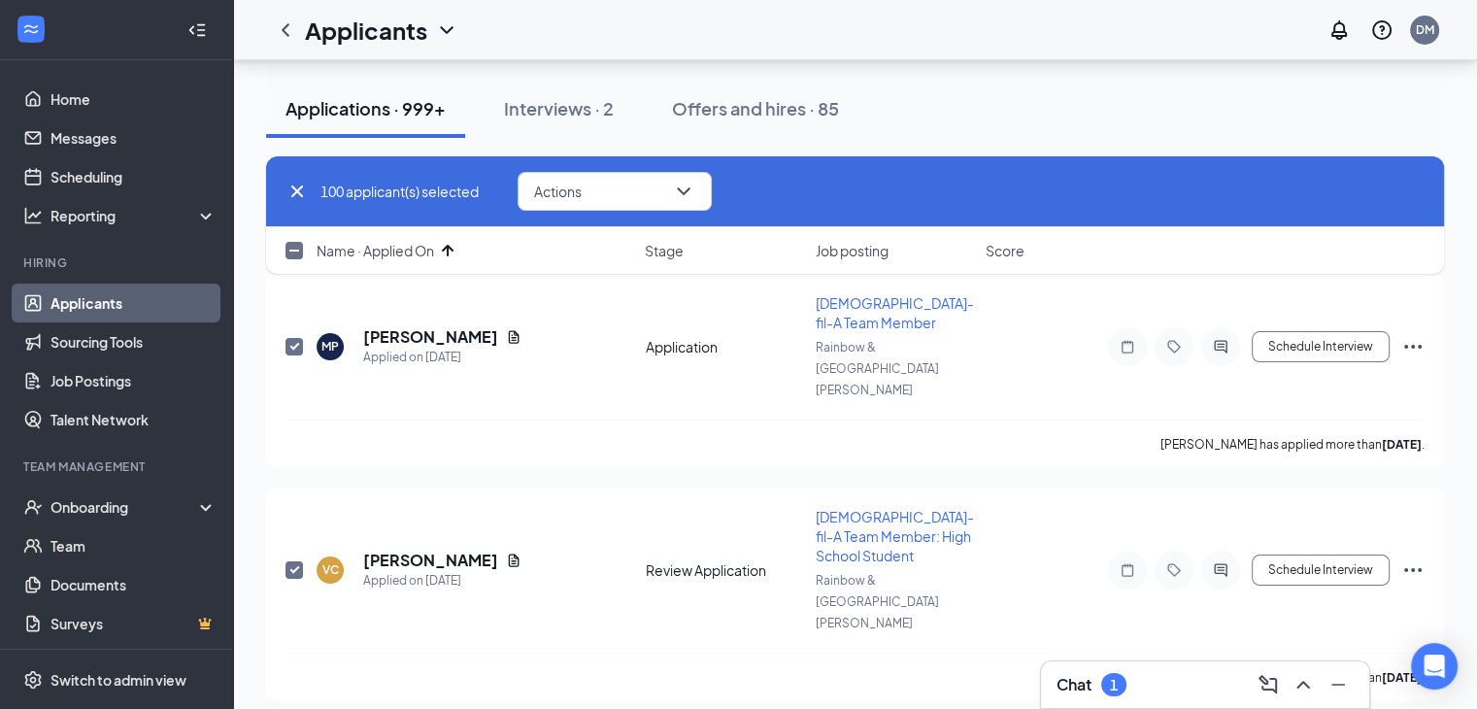
checkbox input "true"
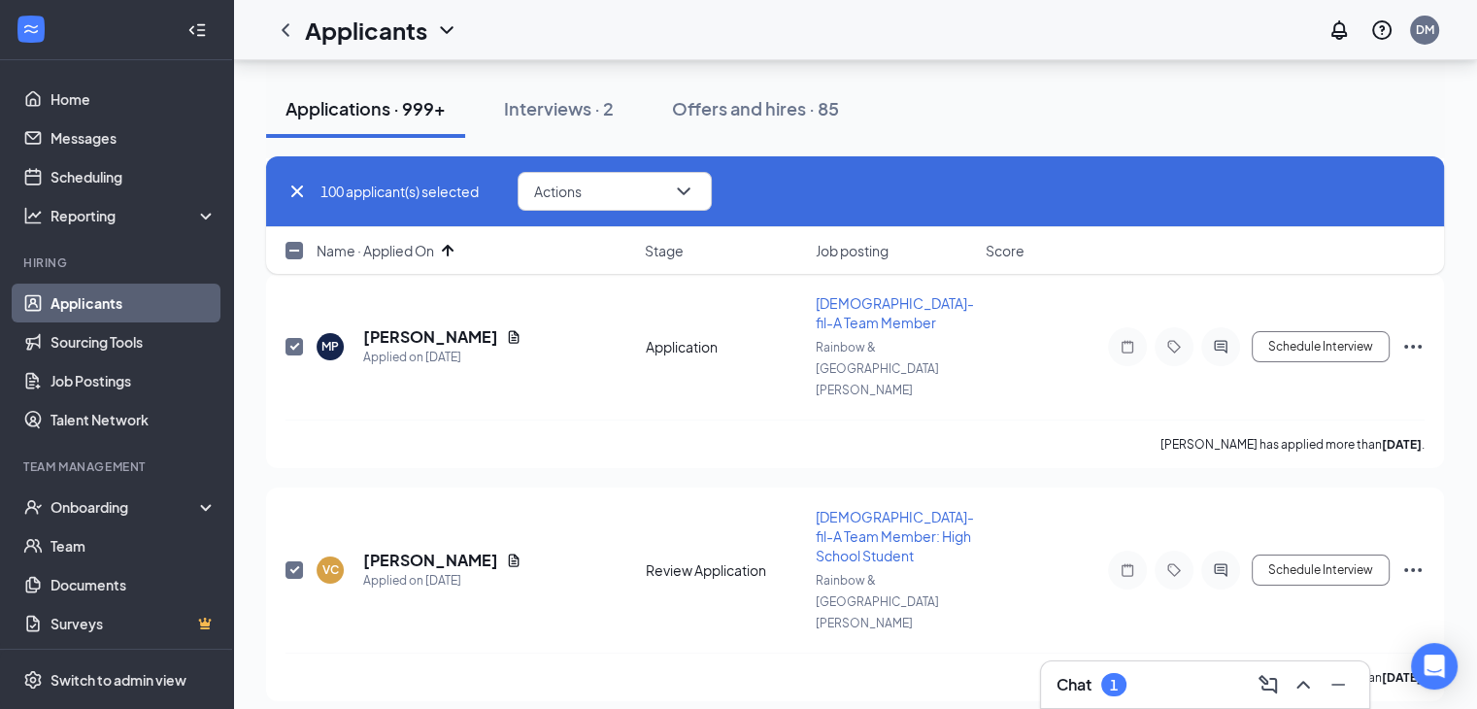
checkbox input "true"
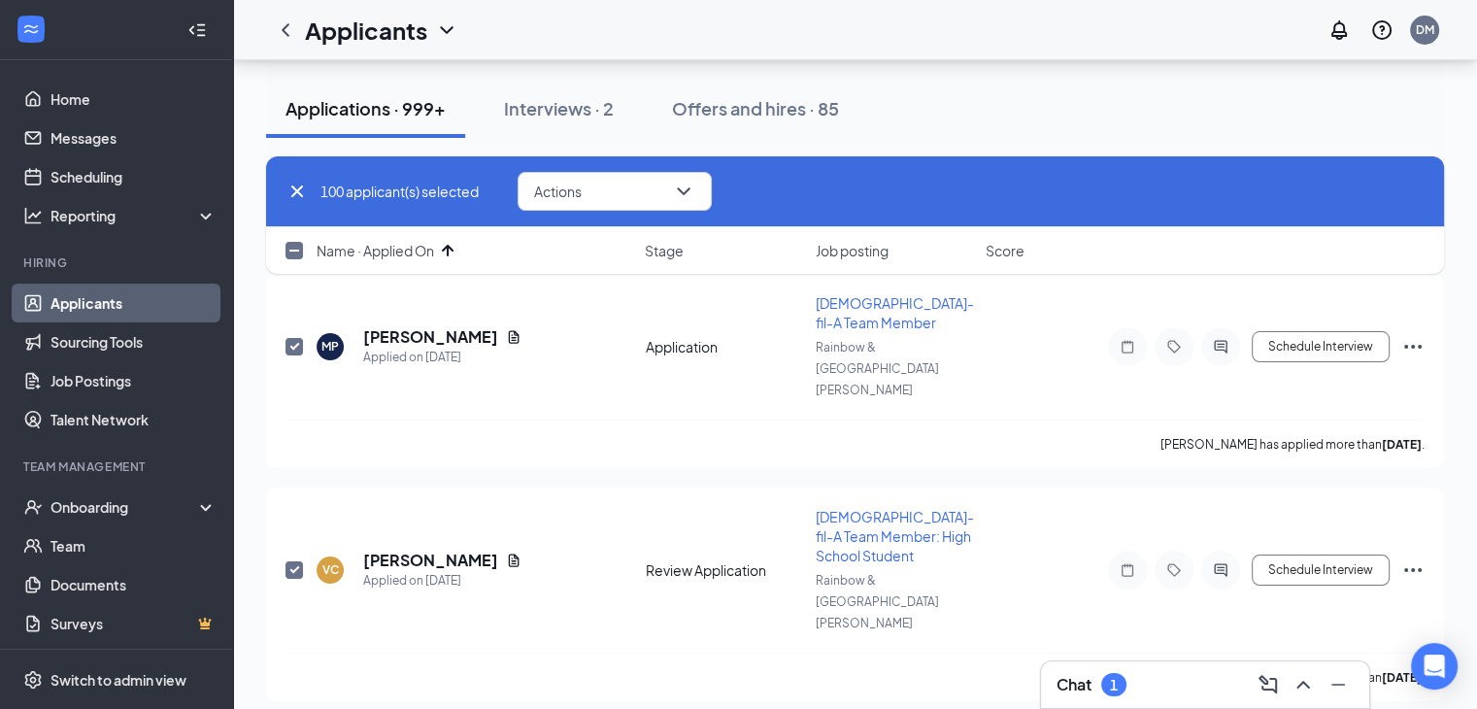
checkbox input "true"
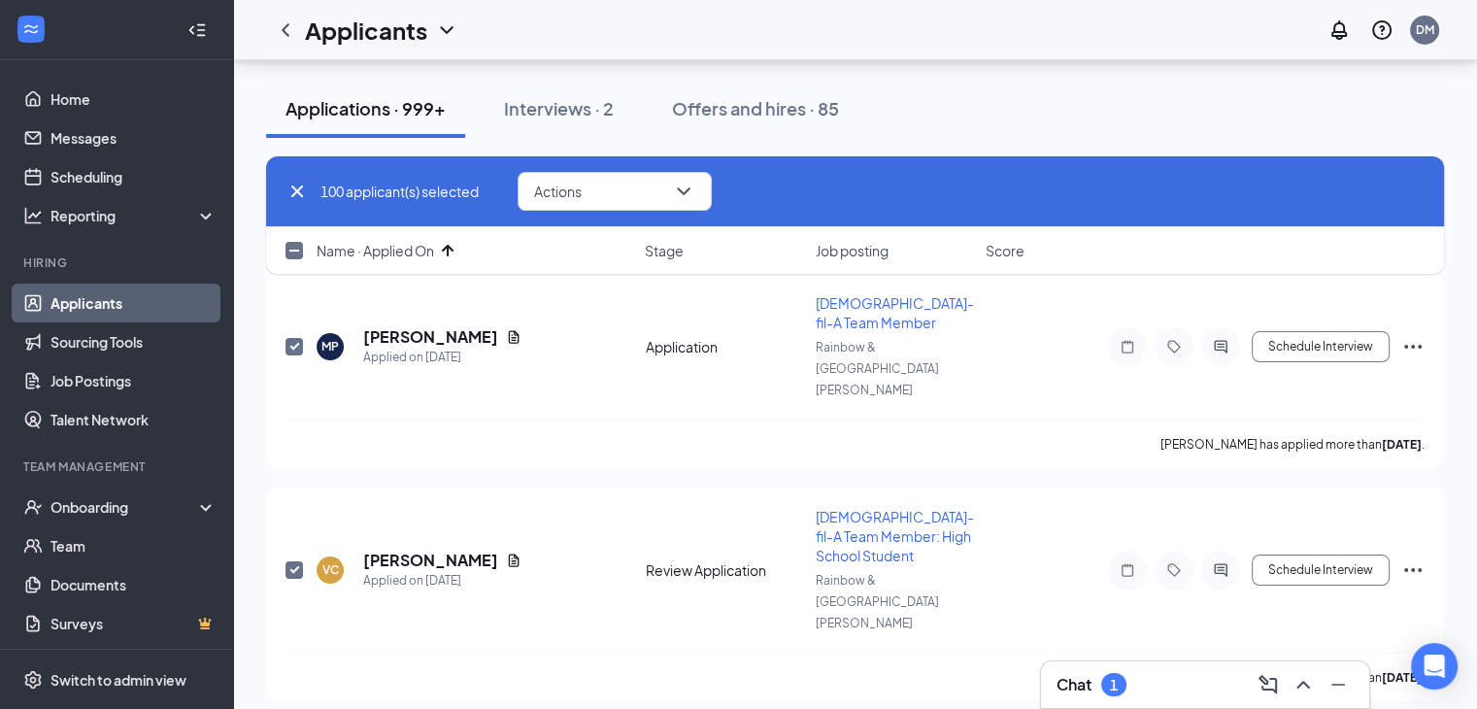
checkbox input "true"
checkbox input "false"
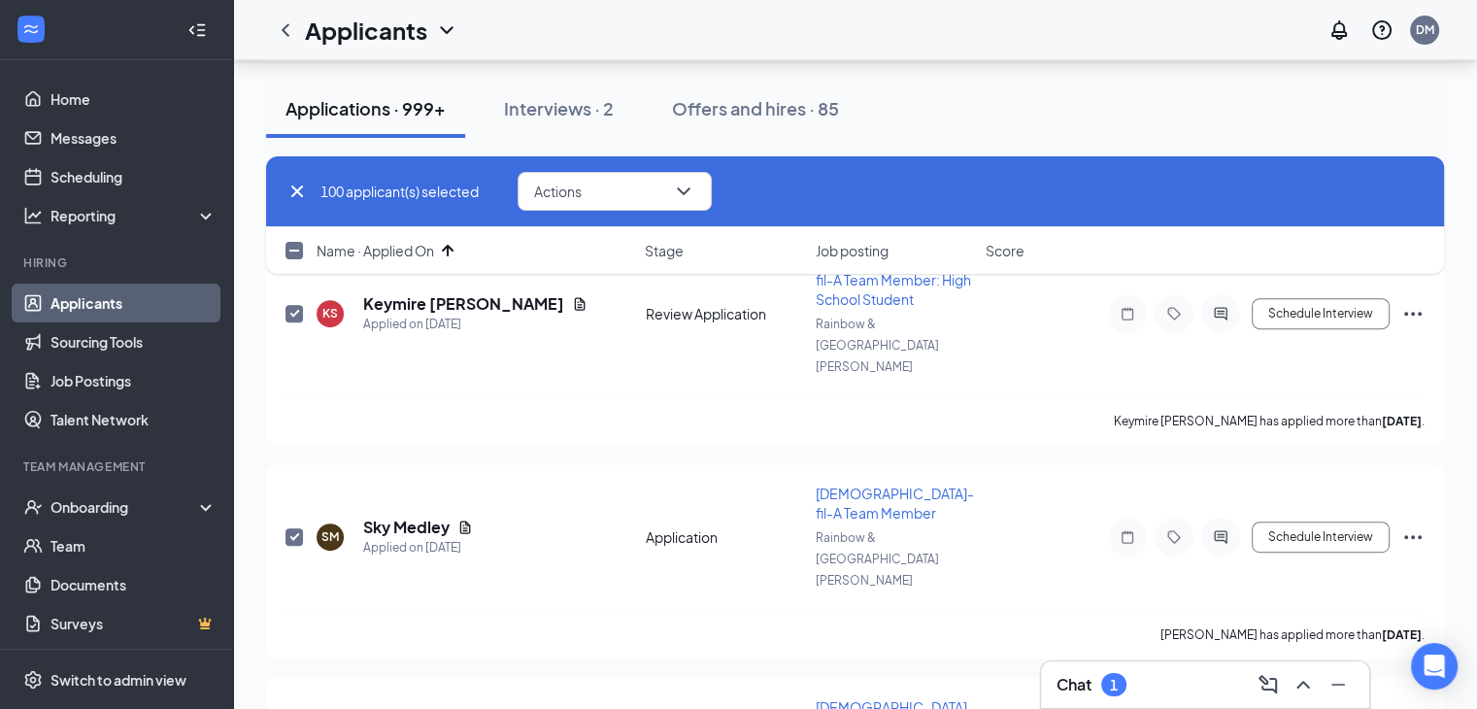
checkbox input "false"
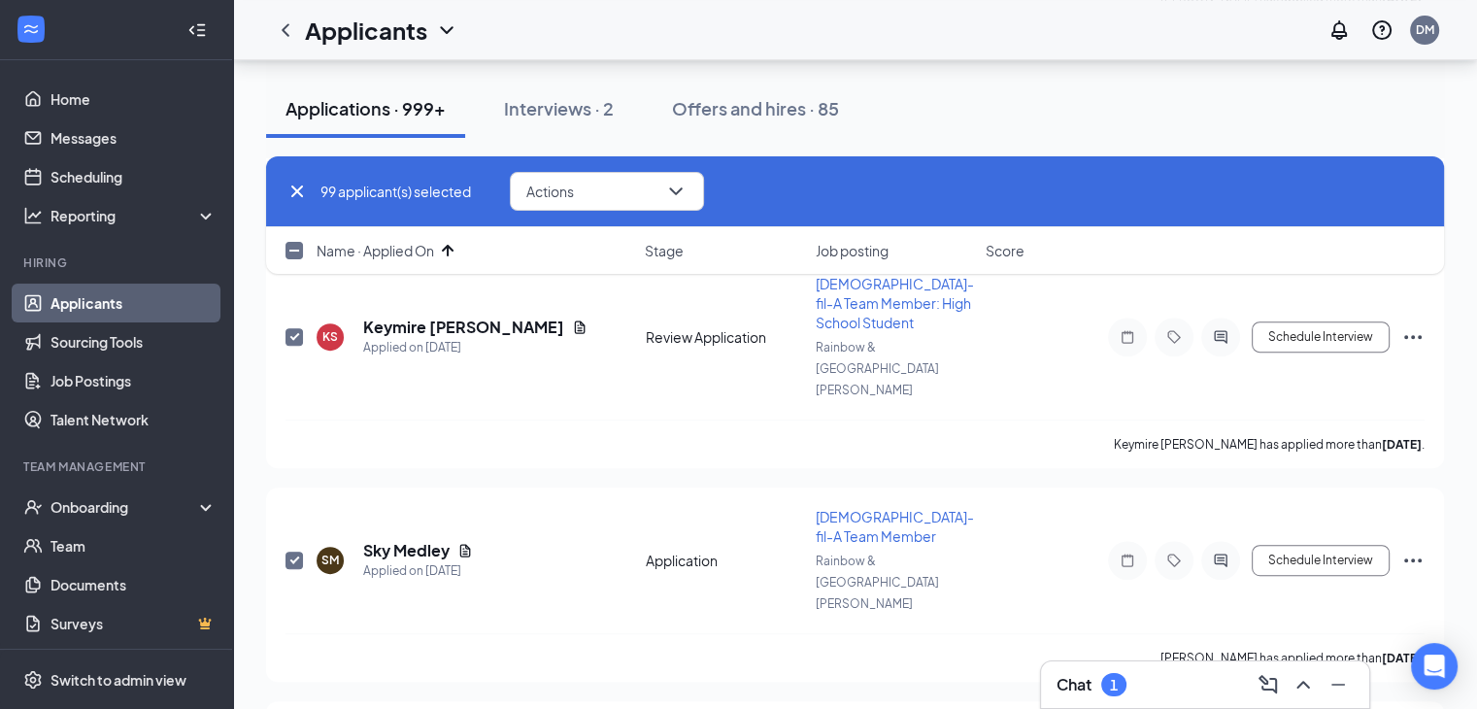
scroll to position [16788, 0]
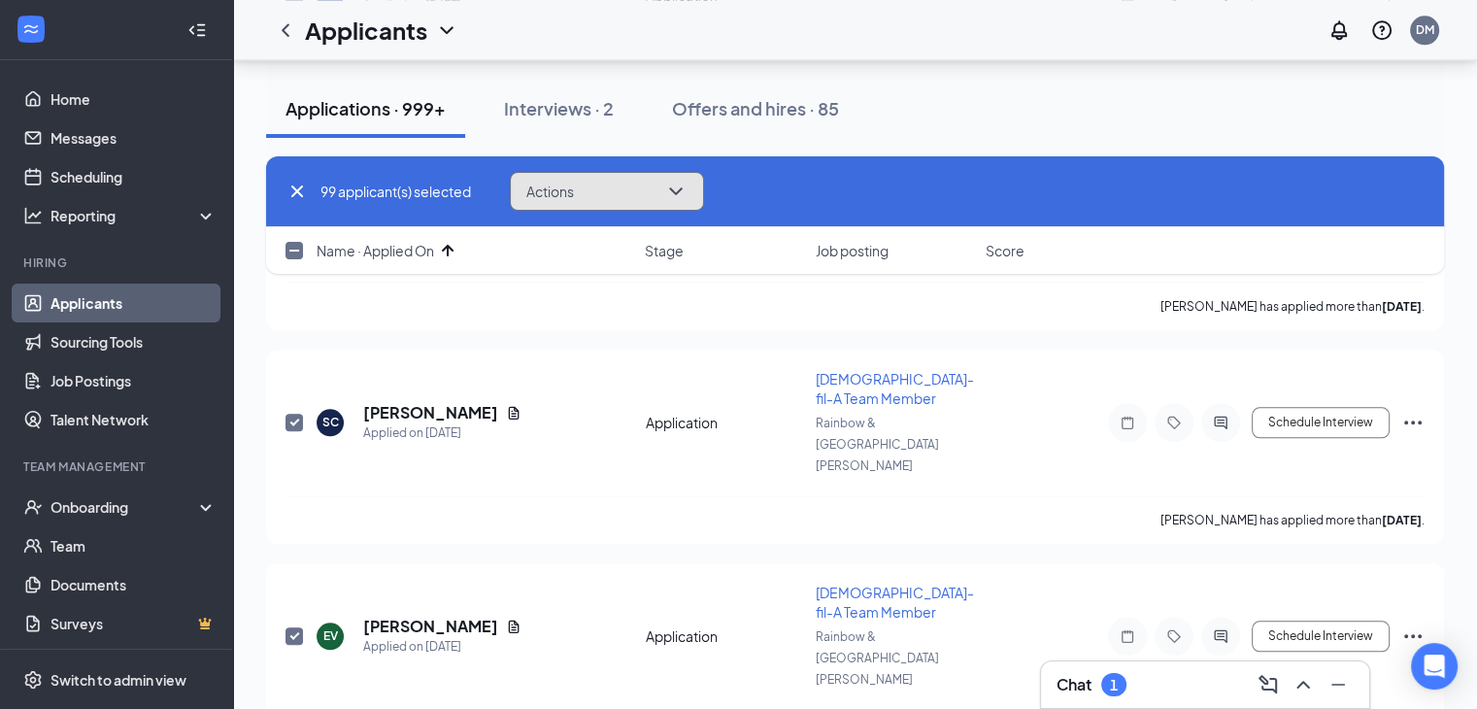
click at [686, 198] on icon "ChevronDown" at bounding box center [675, 191] width 23 height 23
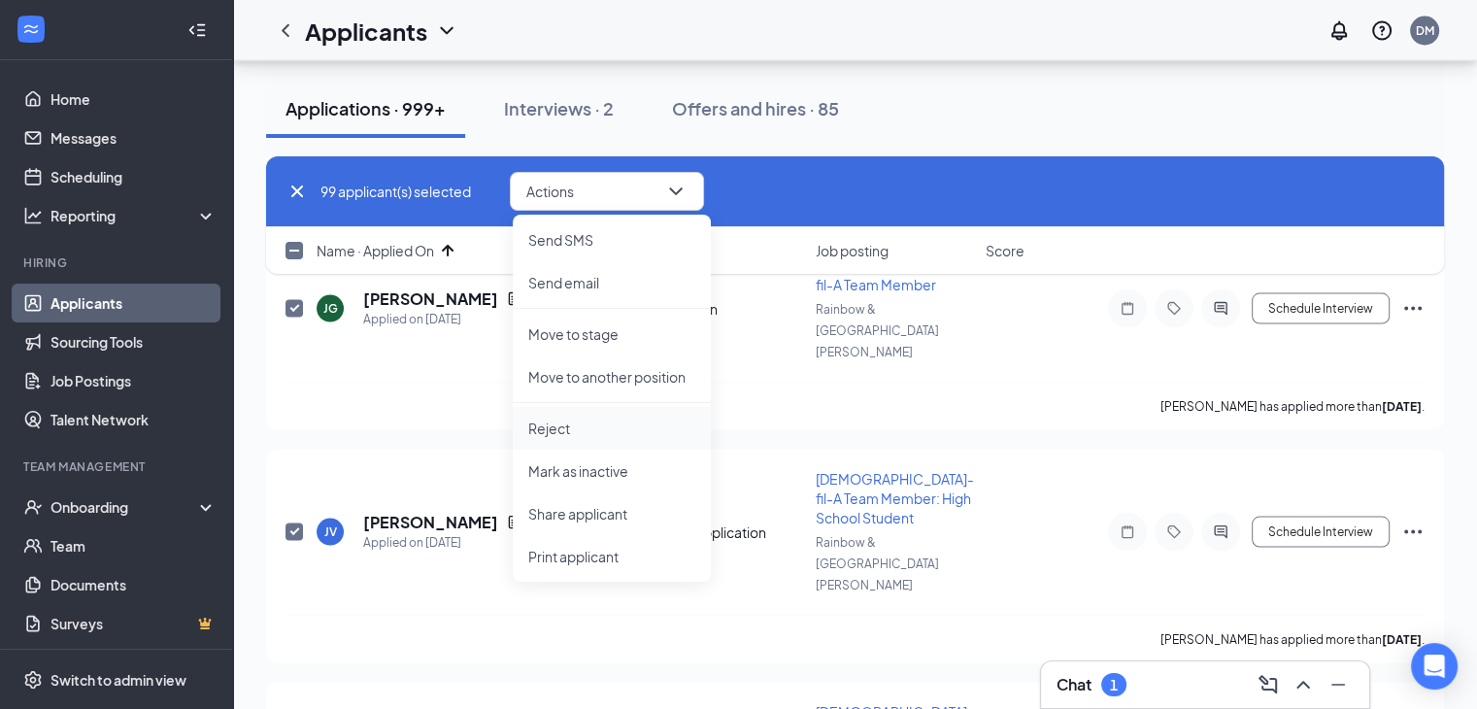
click at [583, 422] on p "Reject" at bounding box center [611, 428] width 167 height 19
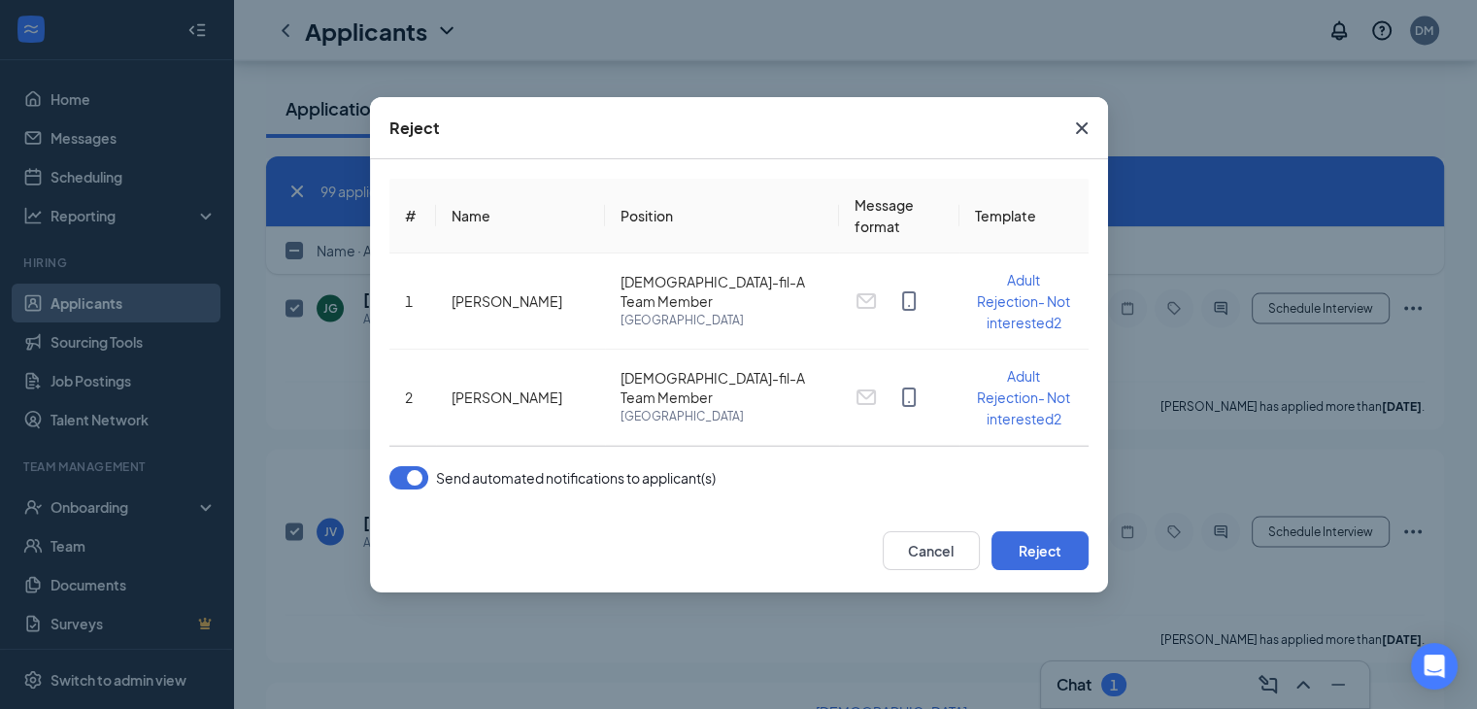
click at [417, 478] on button "button" at bounding box center [409, 477] width 39 height 23
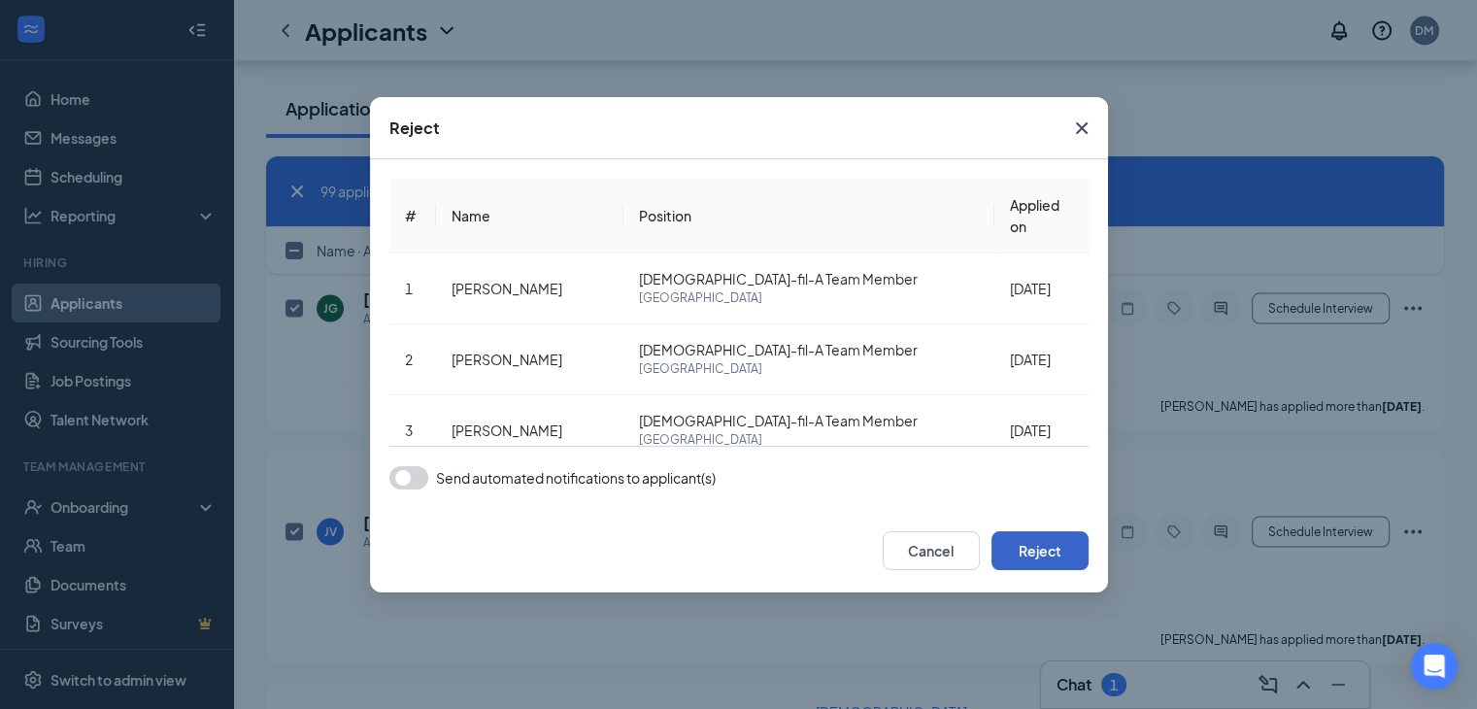
click at [1057, 565] on button "Reject" at bounding box center [1040, 550] width 97 height 39
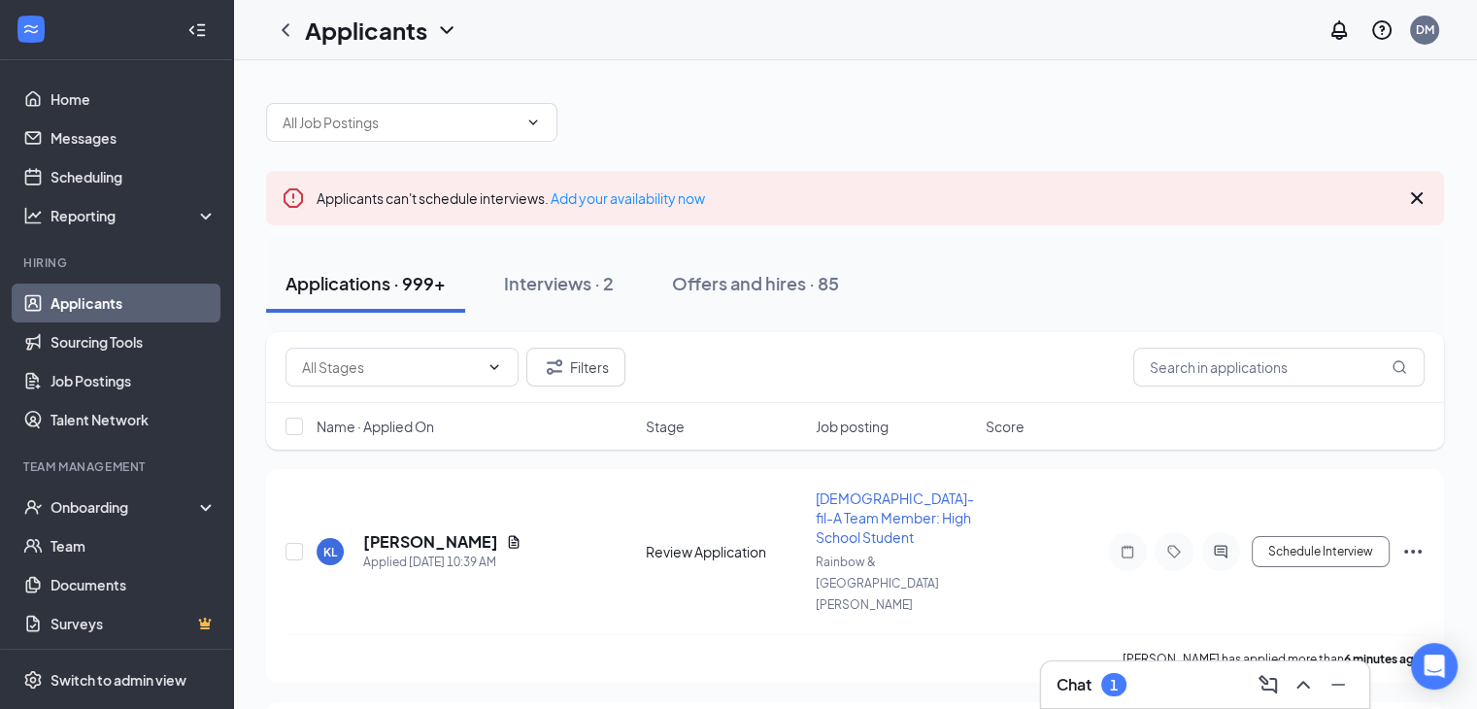
click at [413, 427] on span "Name · Applied On" at bounding box center [376, 426] width 118 height 19
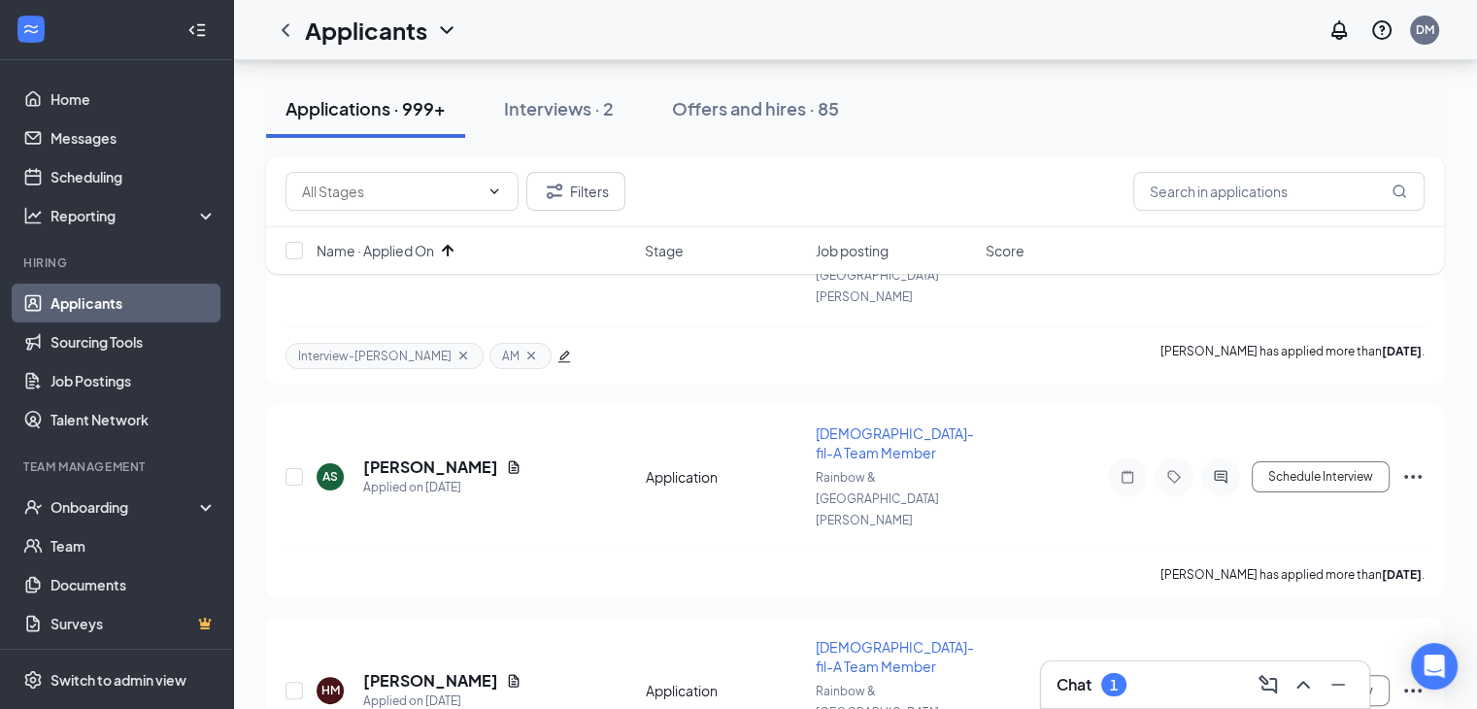
scroll to position [291, 0]
click at [288, 252] on input "checkbox" at bounding box center [294, 250] width 17 height 17
checkbox input "true"
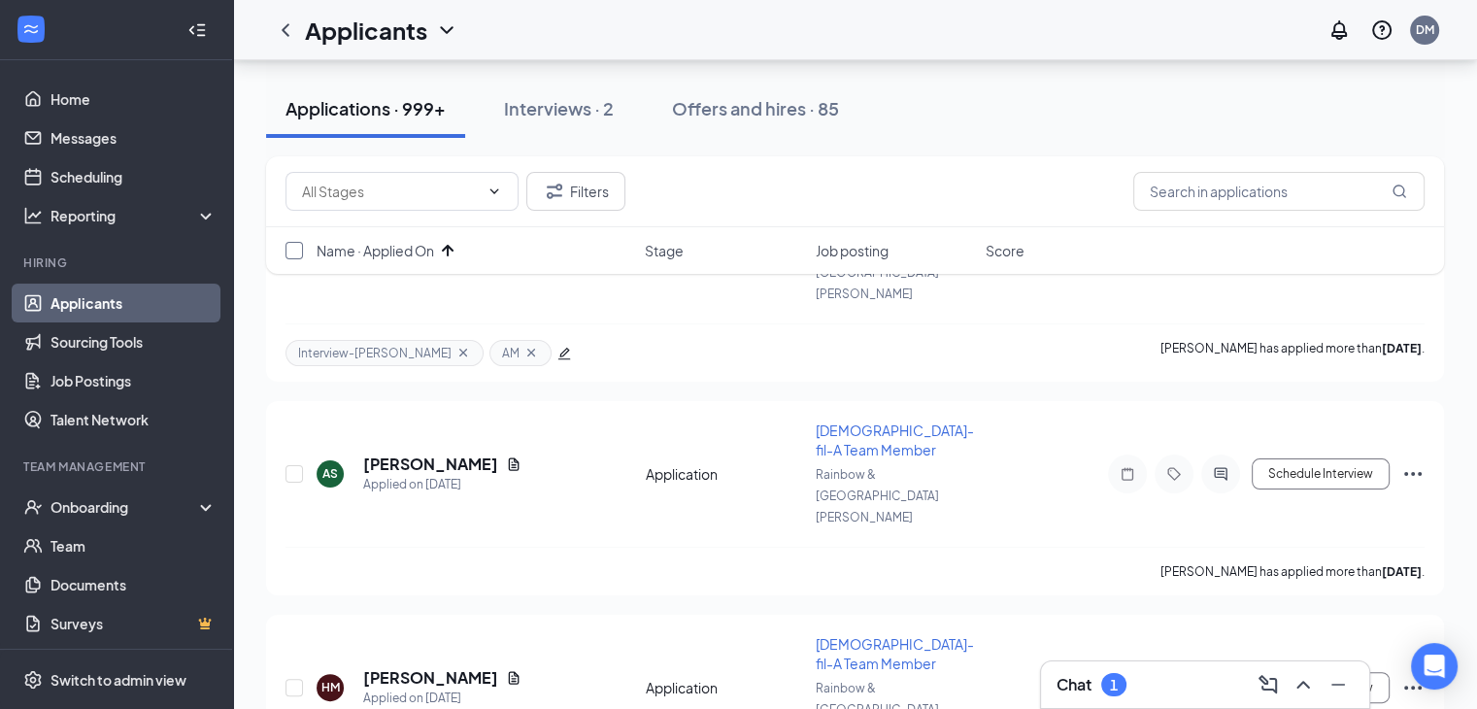
checkbox input "true"
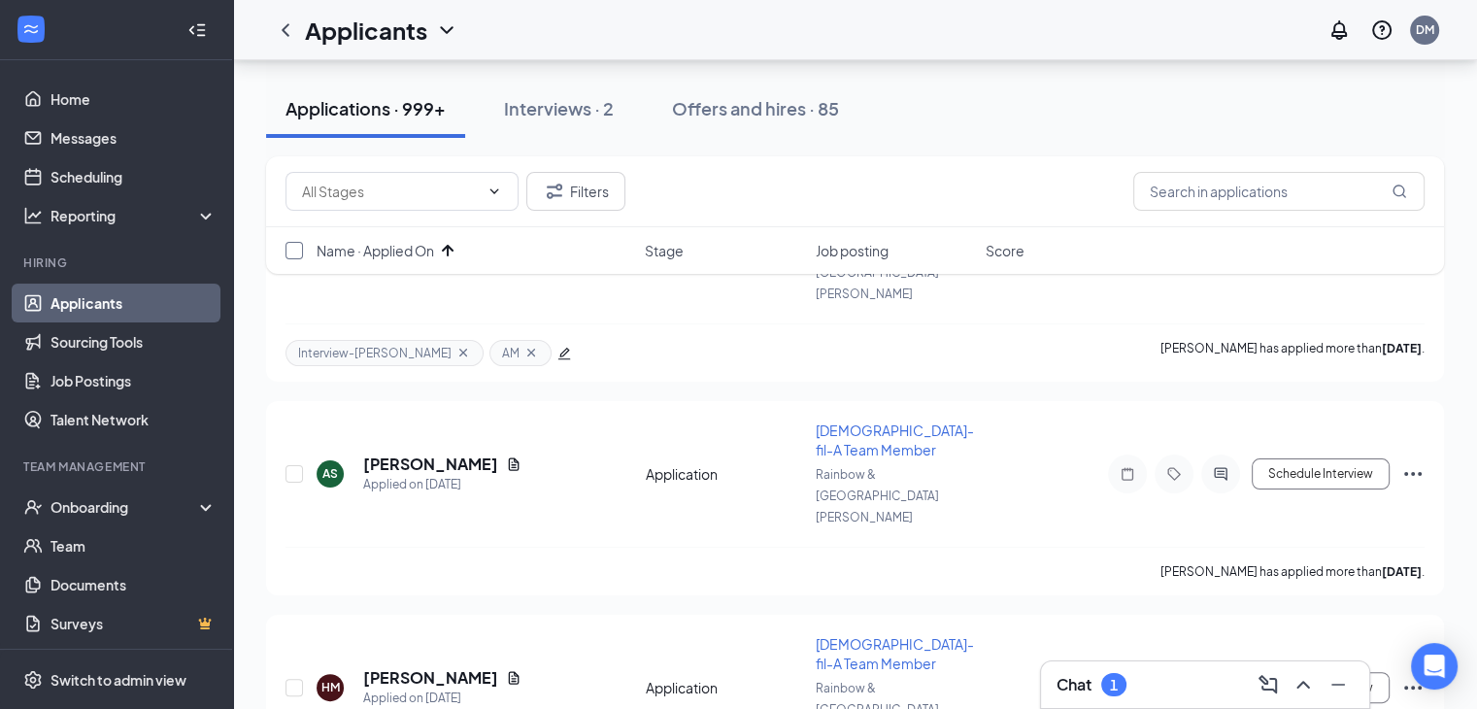
checkbox input "true"
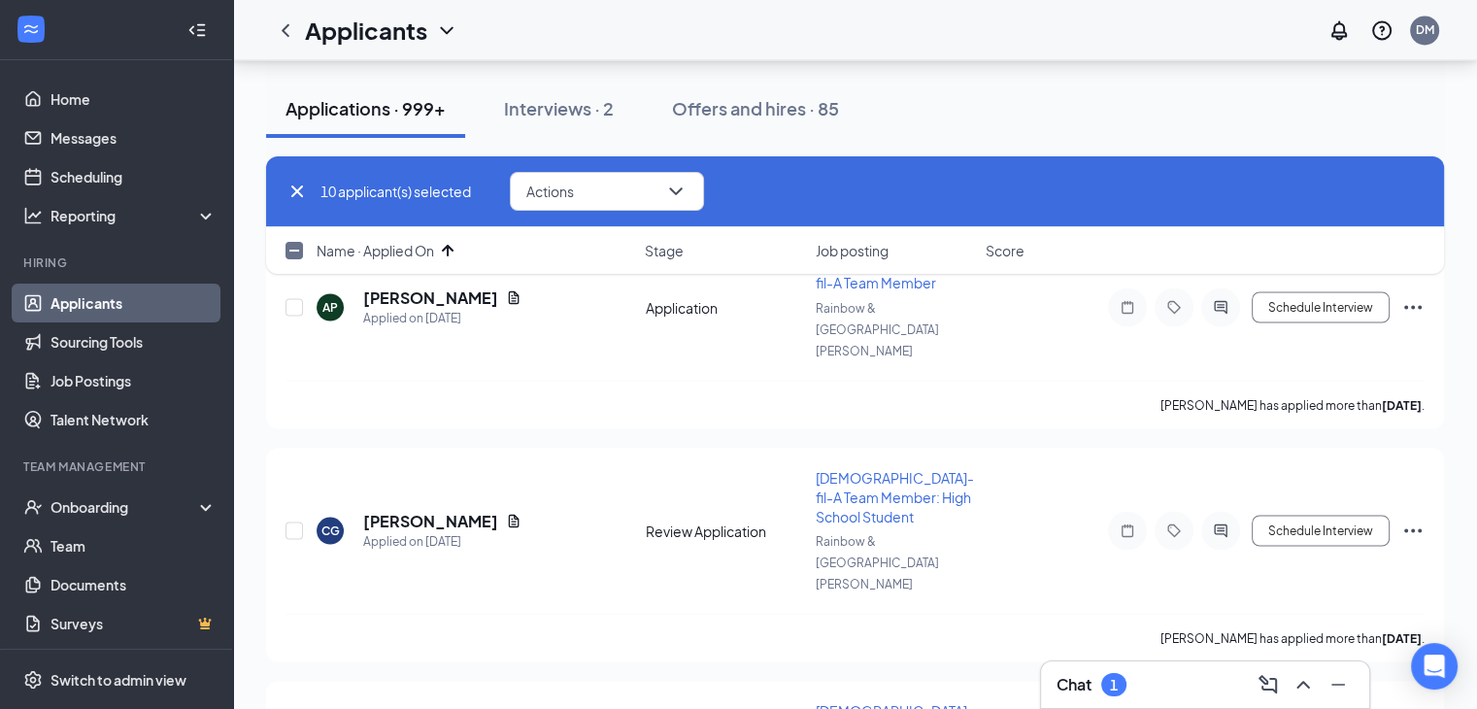
scroll to position [3780, 0]
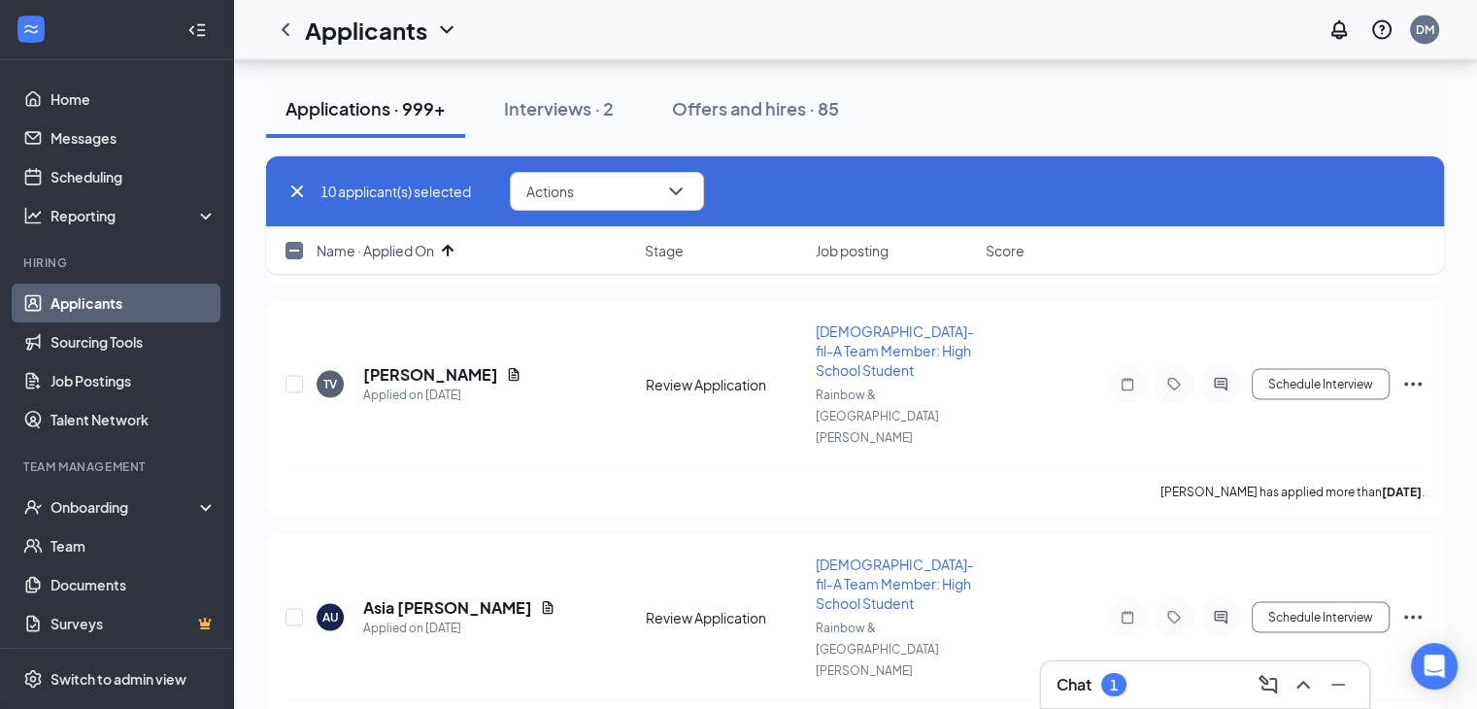
click at [297, 250] on input "checkbox" at bounding box center [294, 250] width 17 height 17
checkbox input "true"
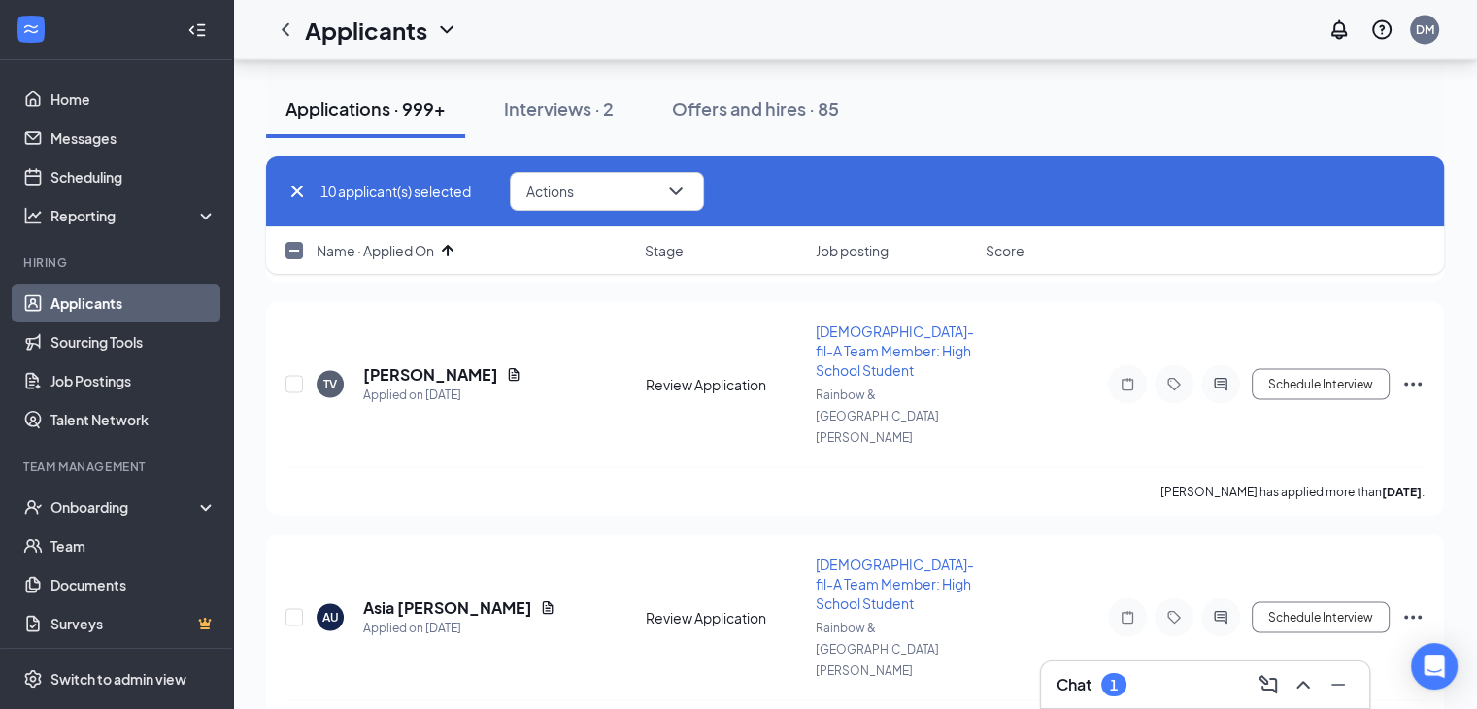
checkbox input "true"
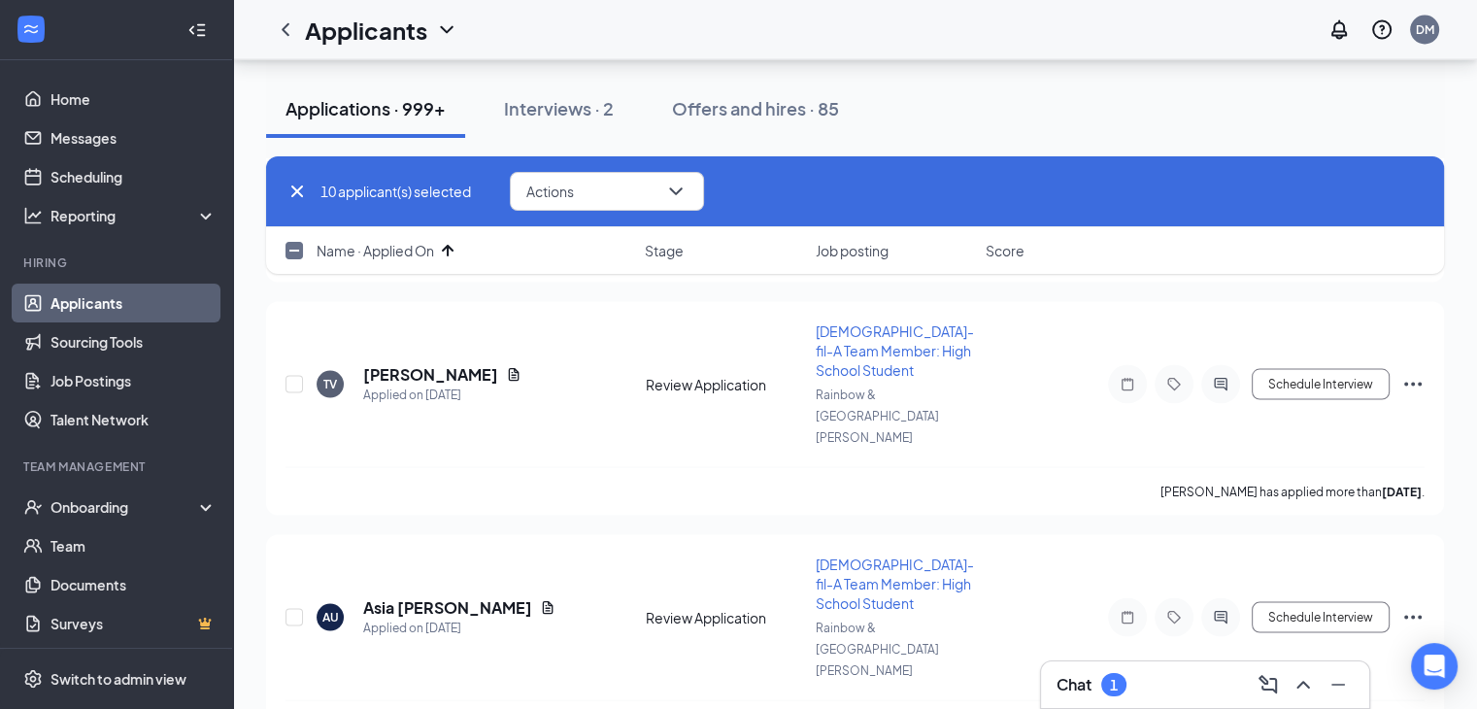
checkbox input "true"
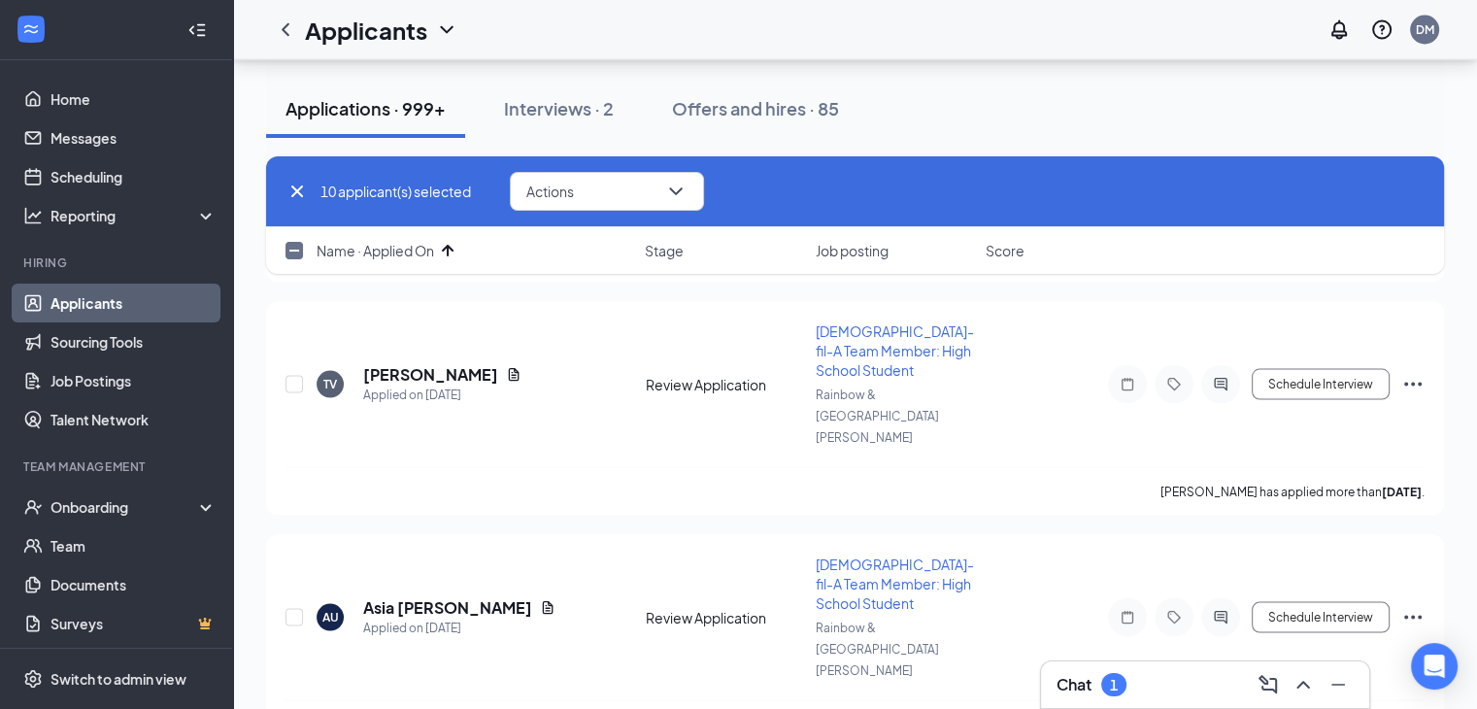
checkbox input "true"
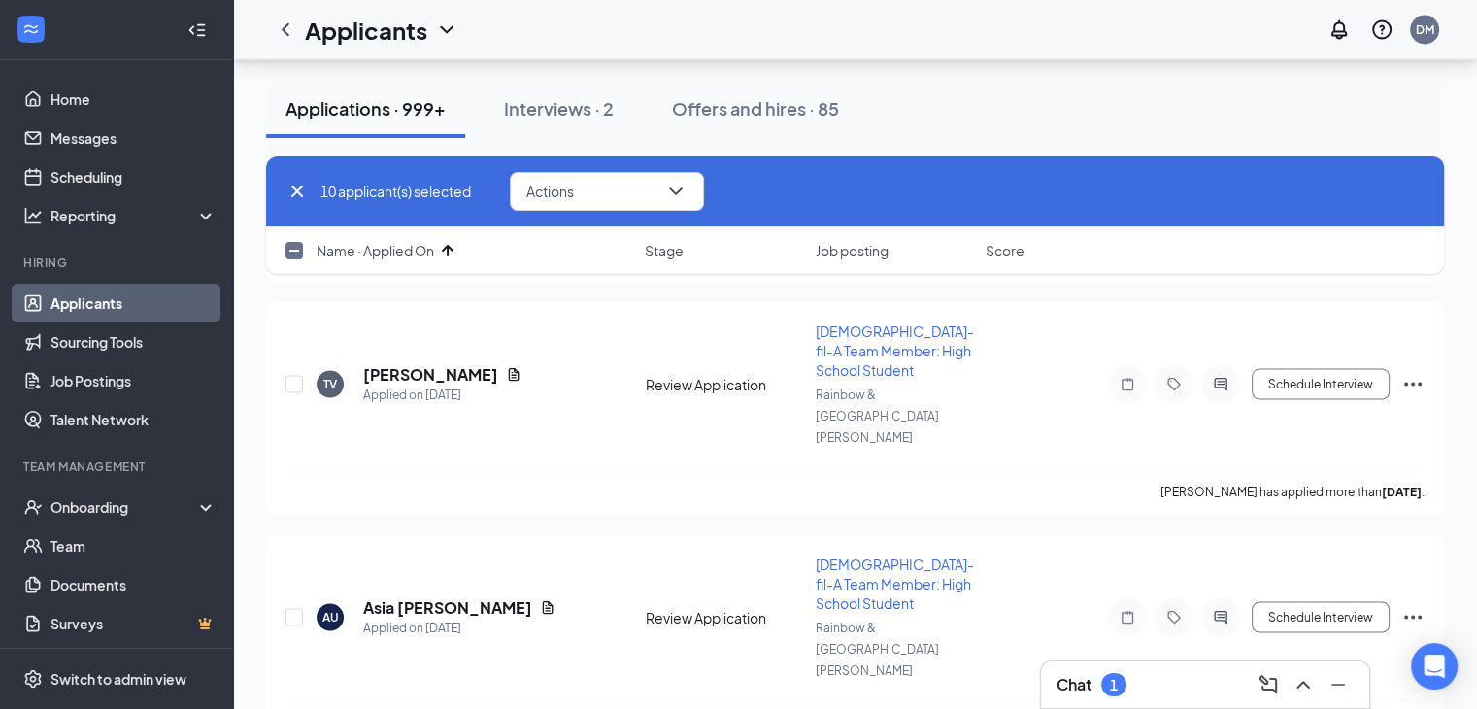
checkbox input "true"
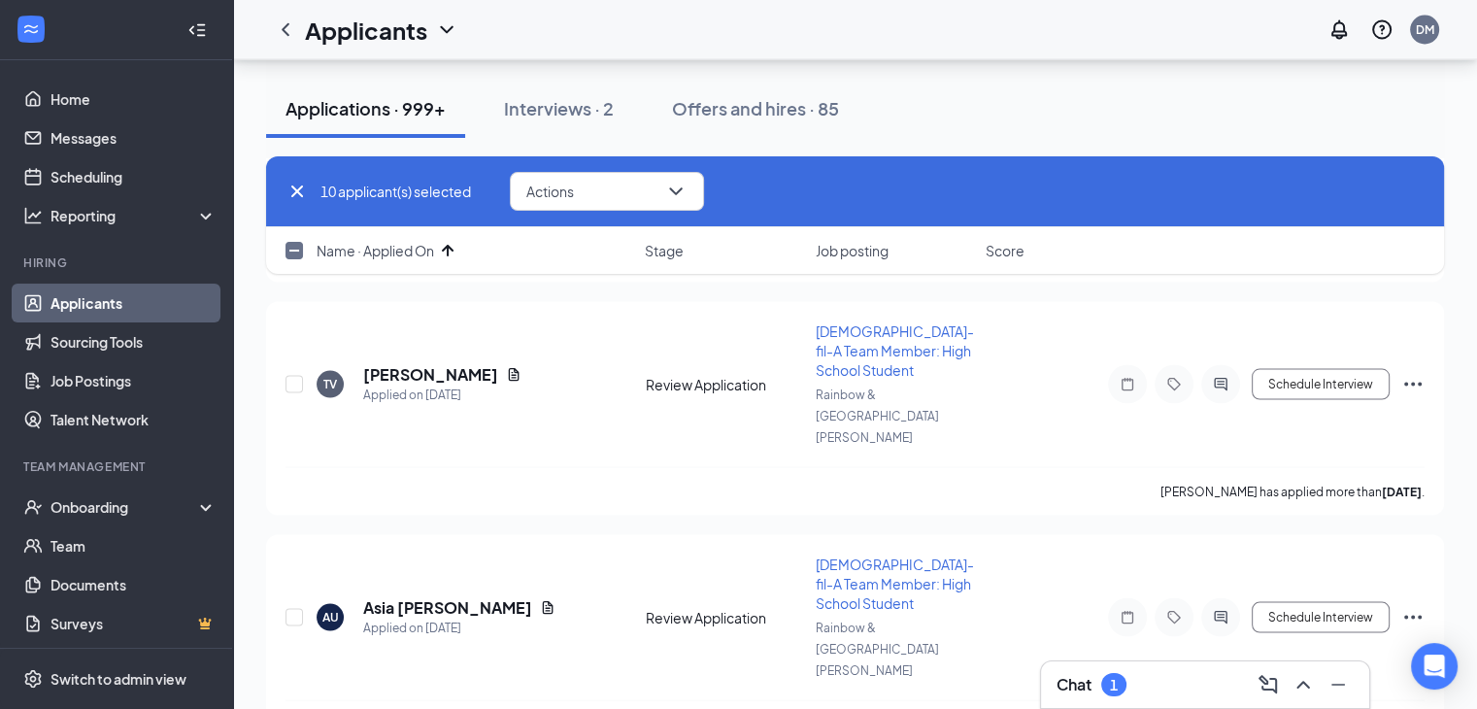
checkbox input "true"
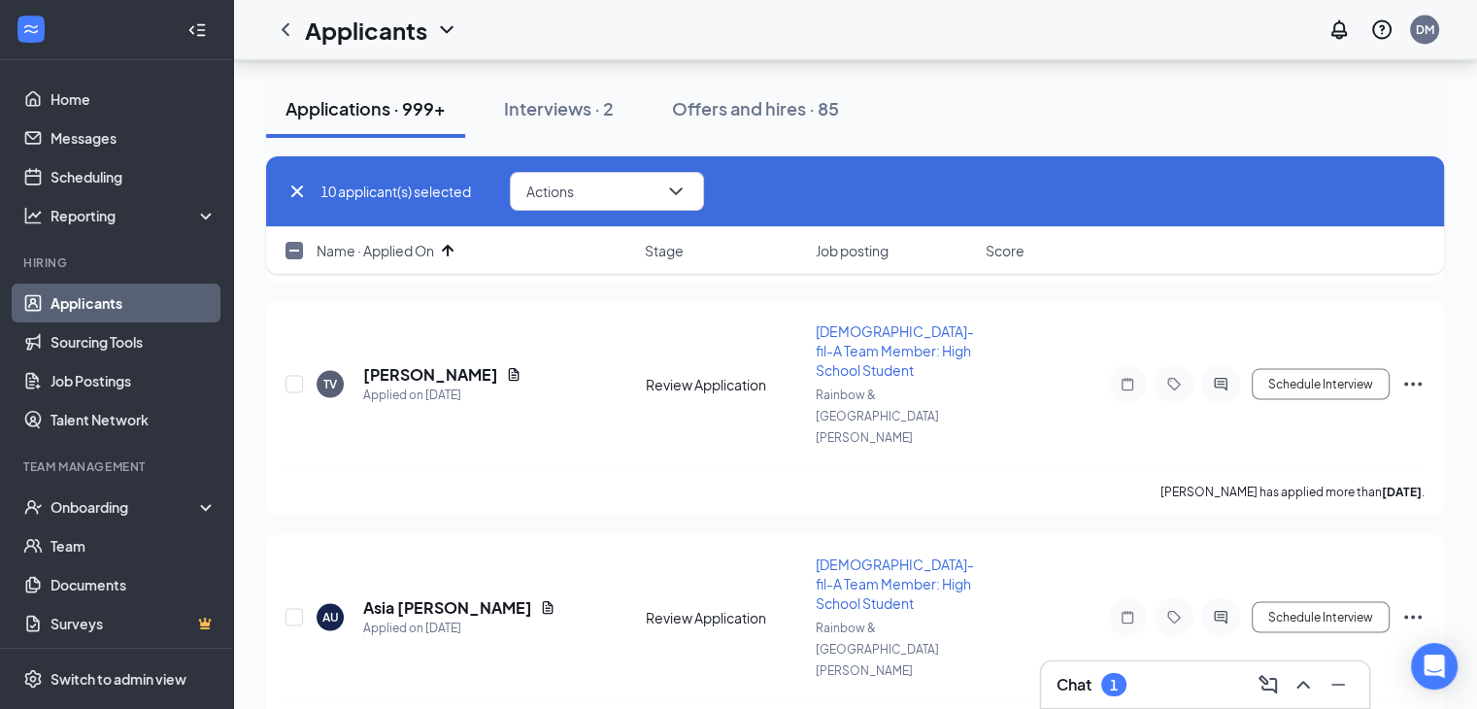
checkbox input "true"
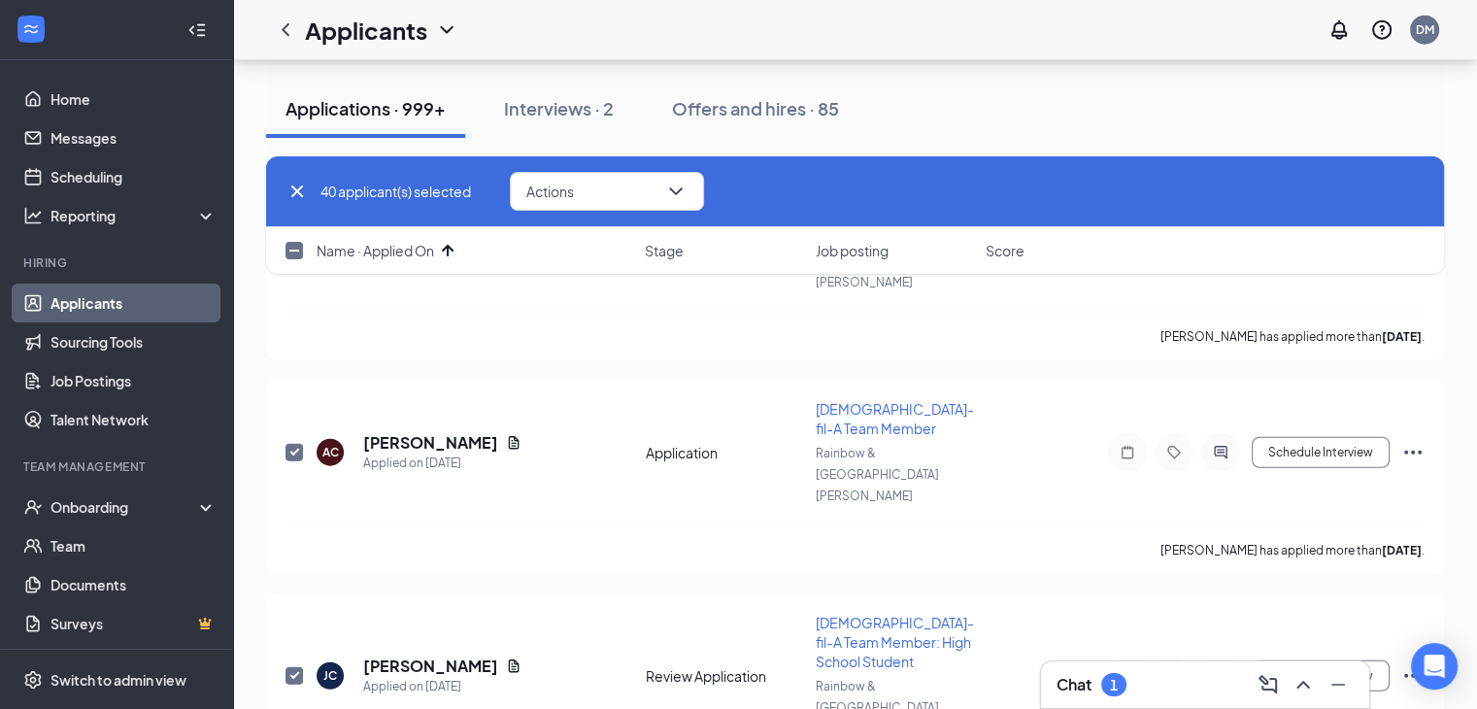
scroll to position [6792, 0]
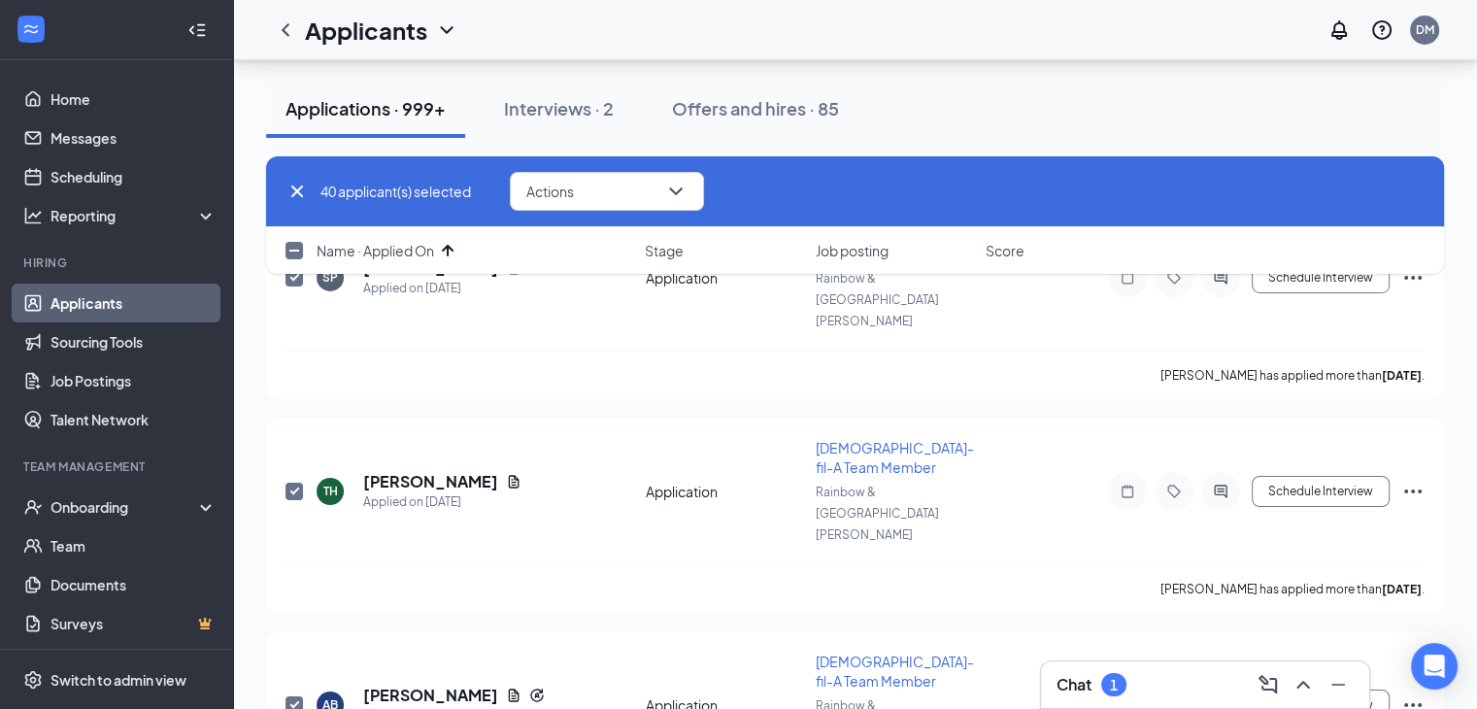
click at [293, 255] on input "checkbox" at bounding box center [294, 250] width 17 height 17
checkbox input "true"
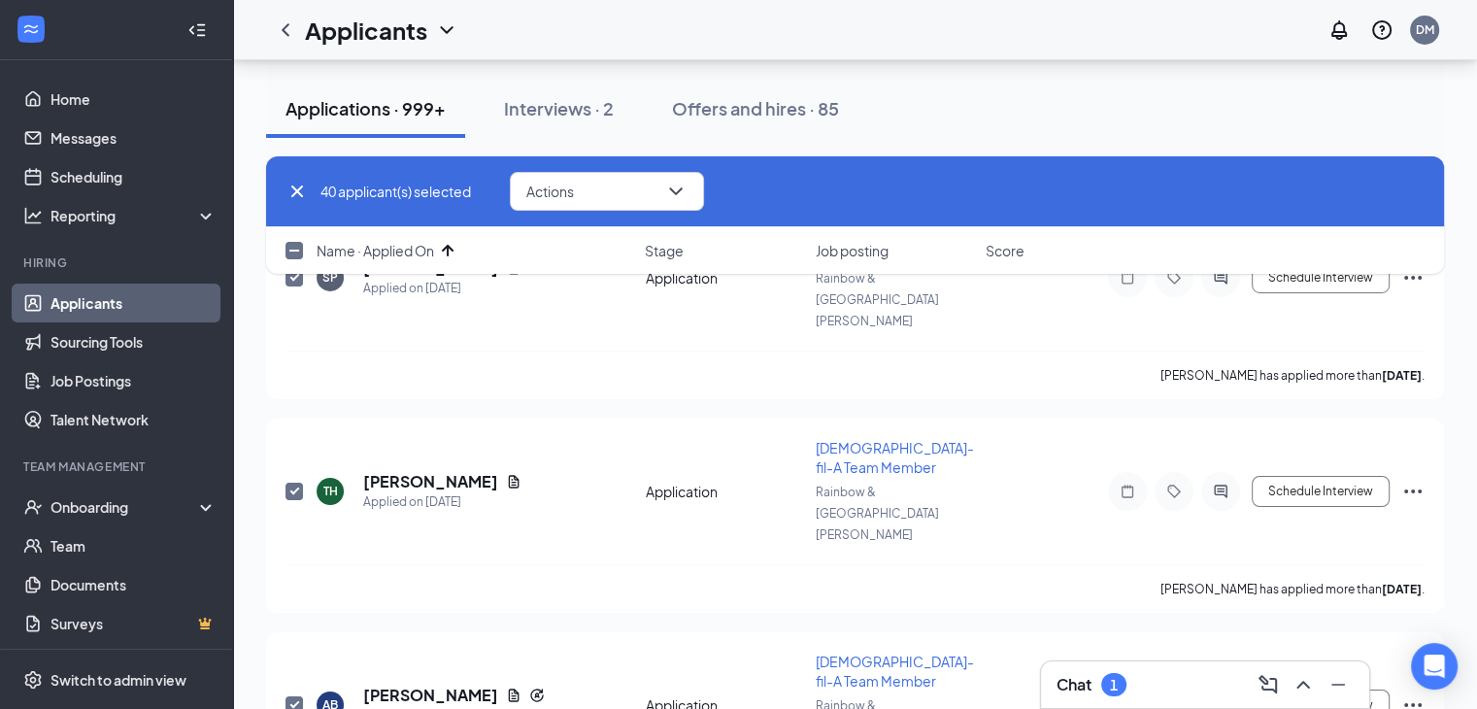
checkbox input "true"
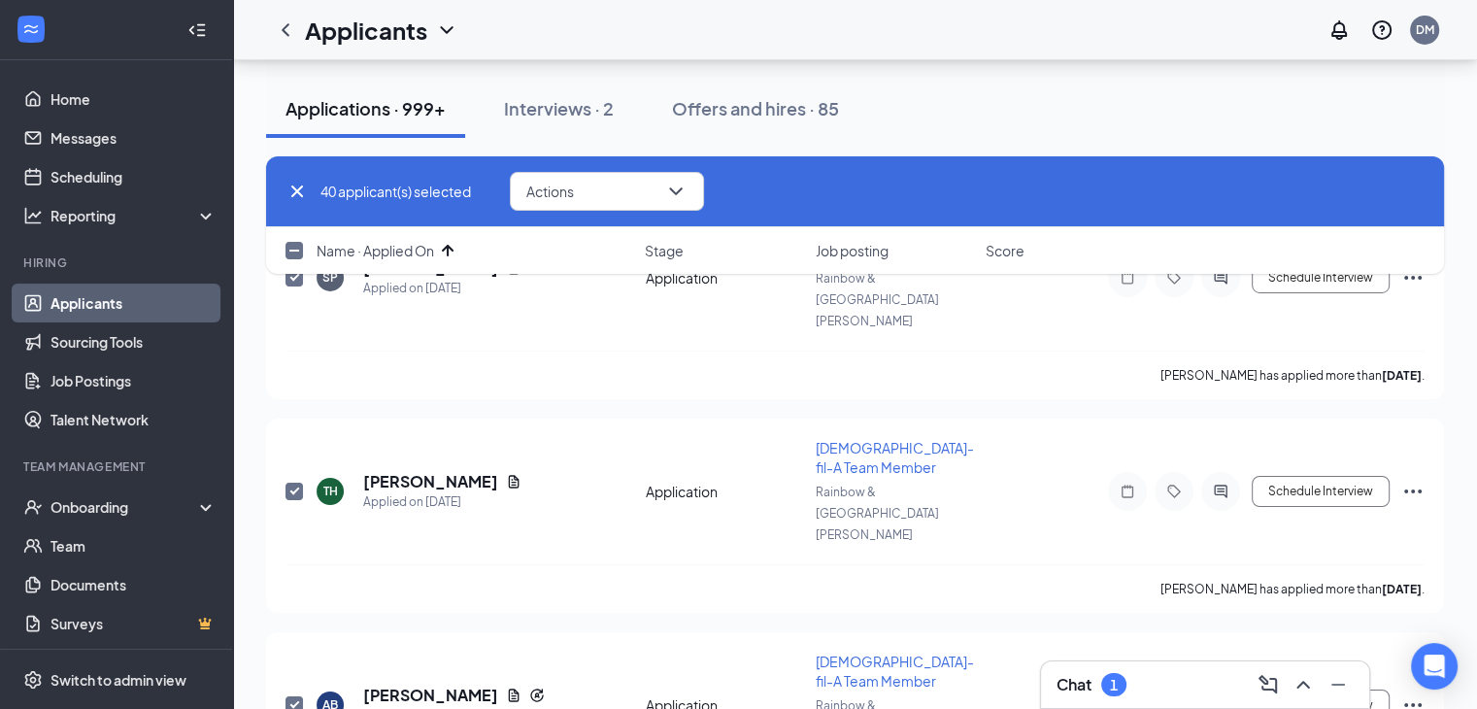
checkbox input "true"
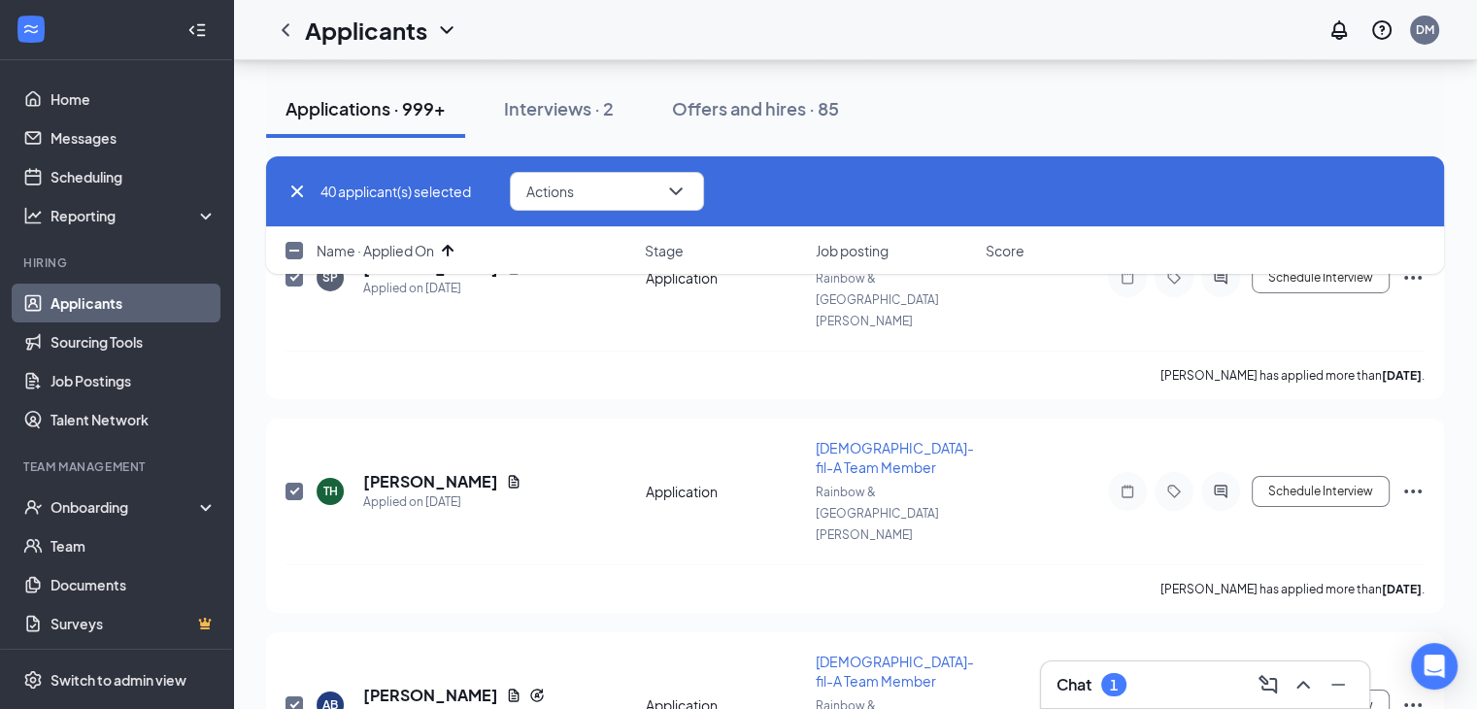
checkbox input "true"
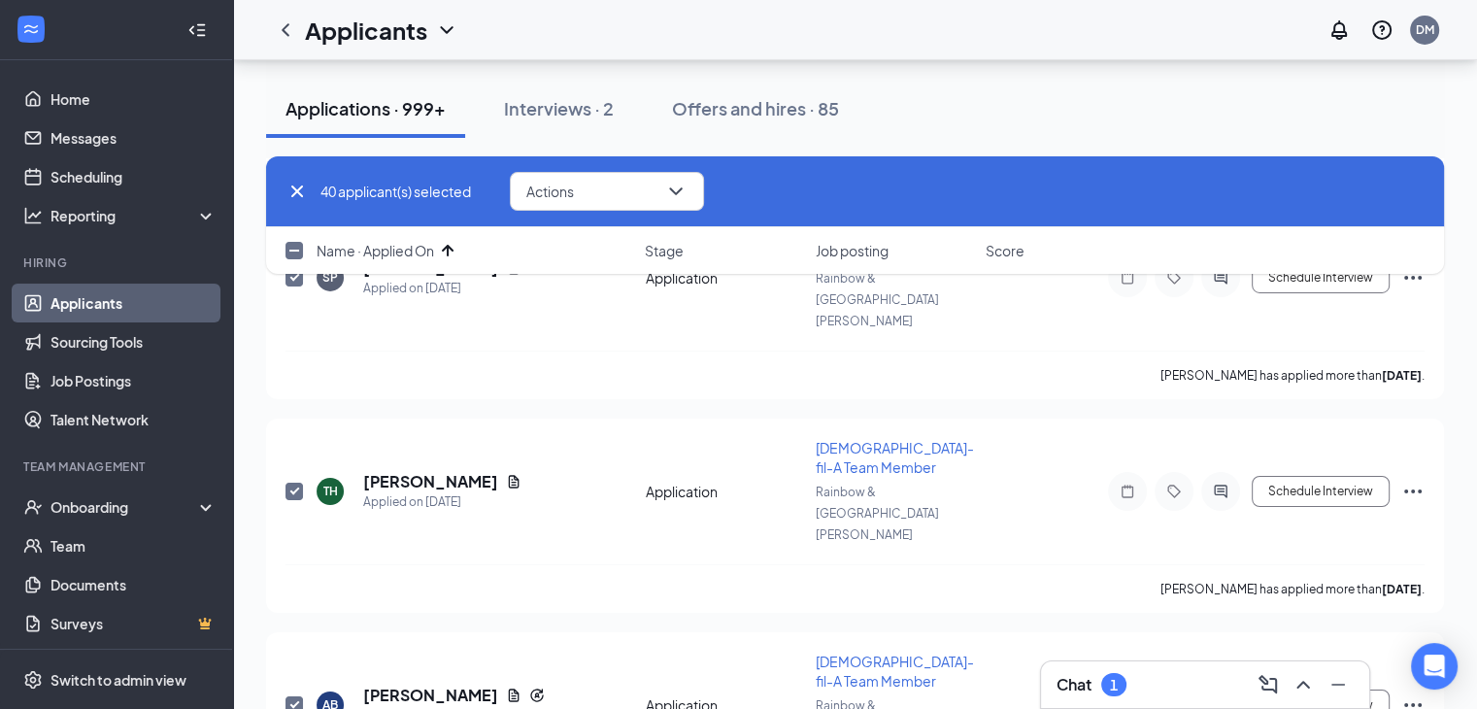
checkbox input "true"
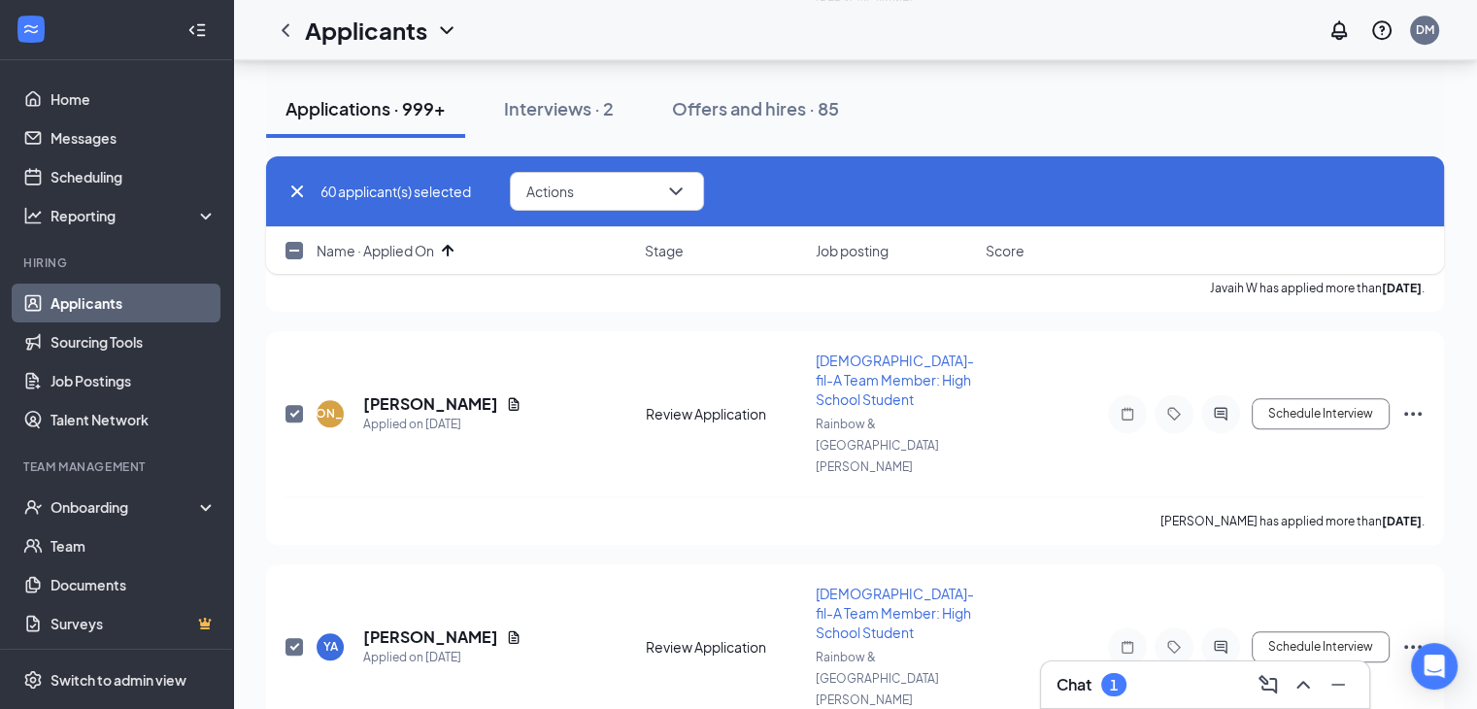
scroll to position [11163, 0]
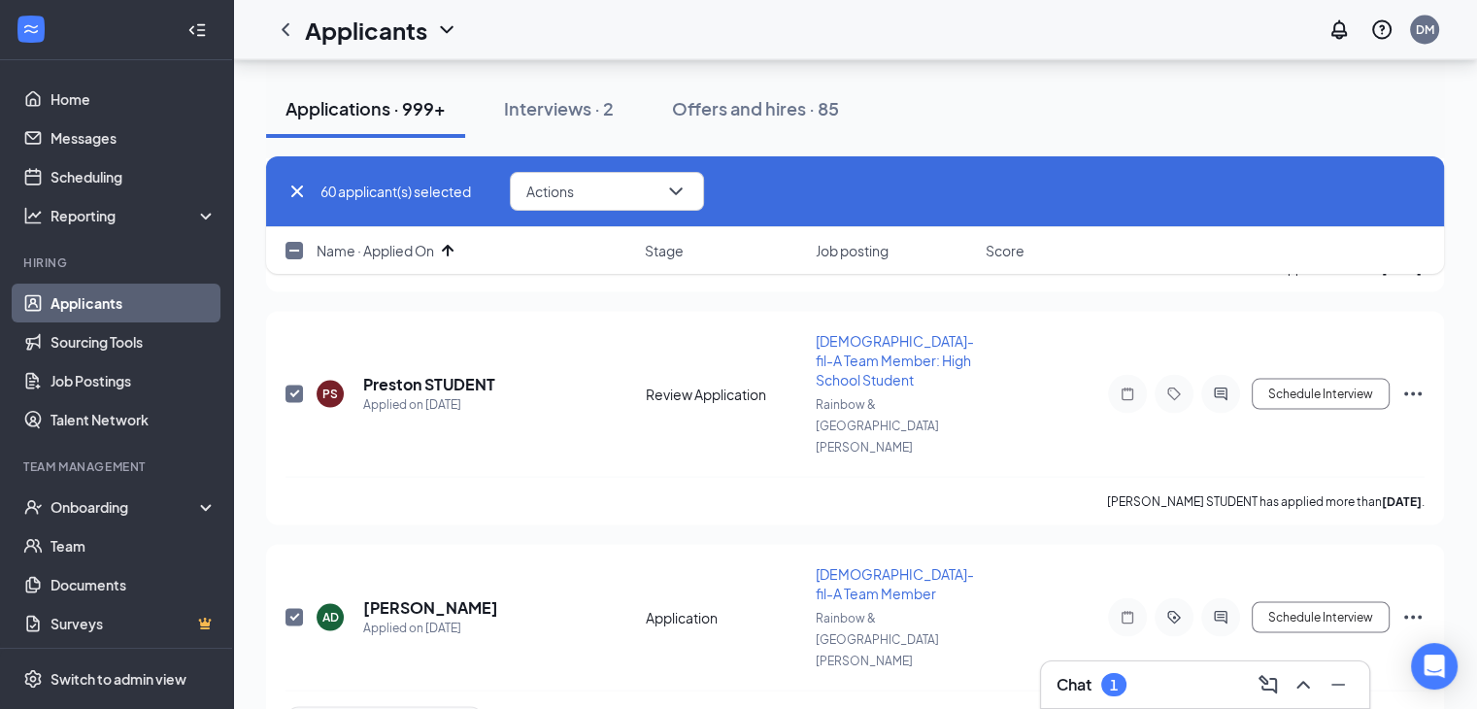
click at [299, 253] on input "checkbox" at bounding box center [294, 250] width 17 height 17
checkbox input "true"
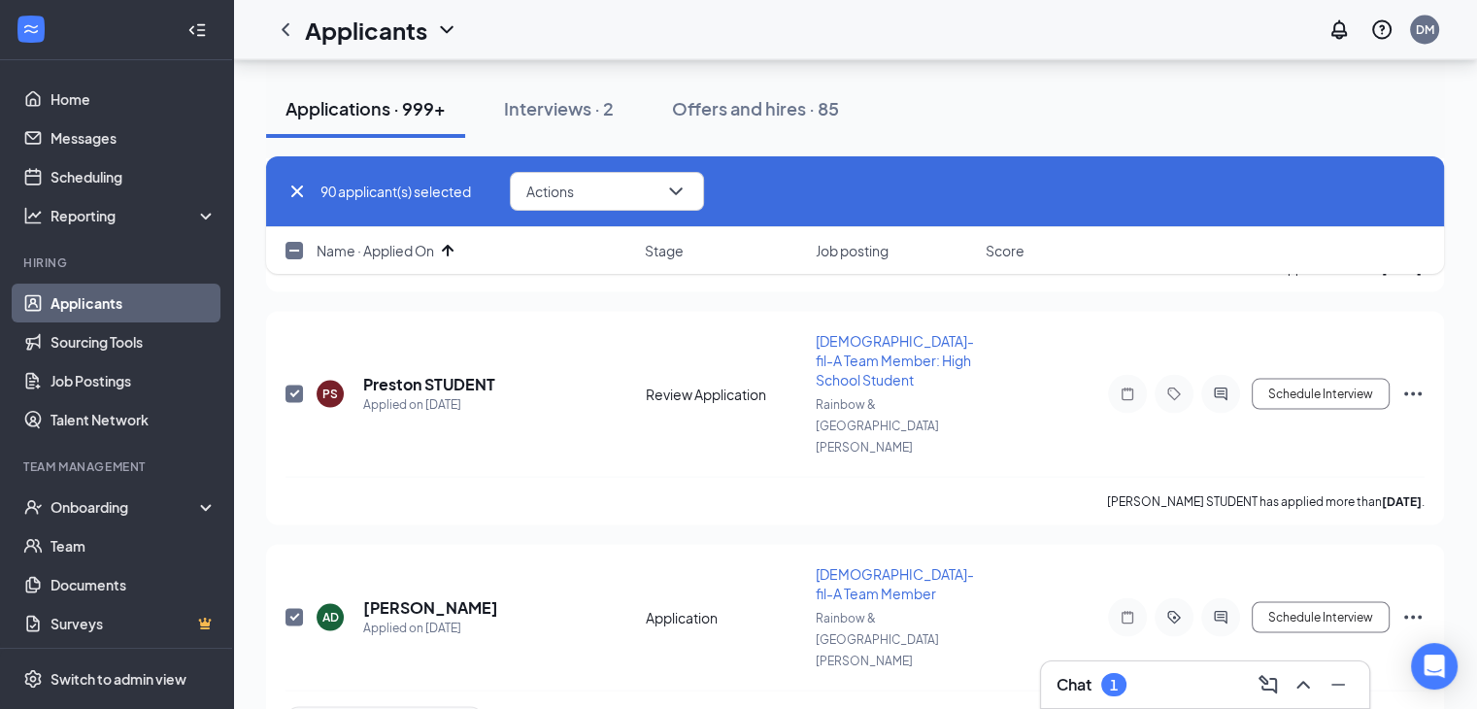
checkbox input "true"
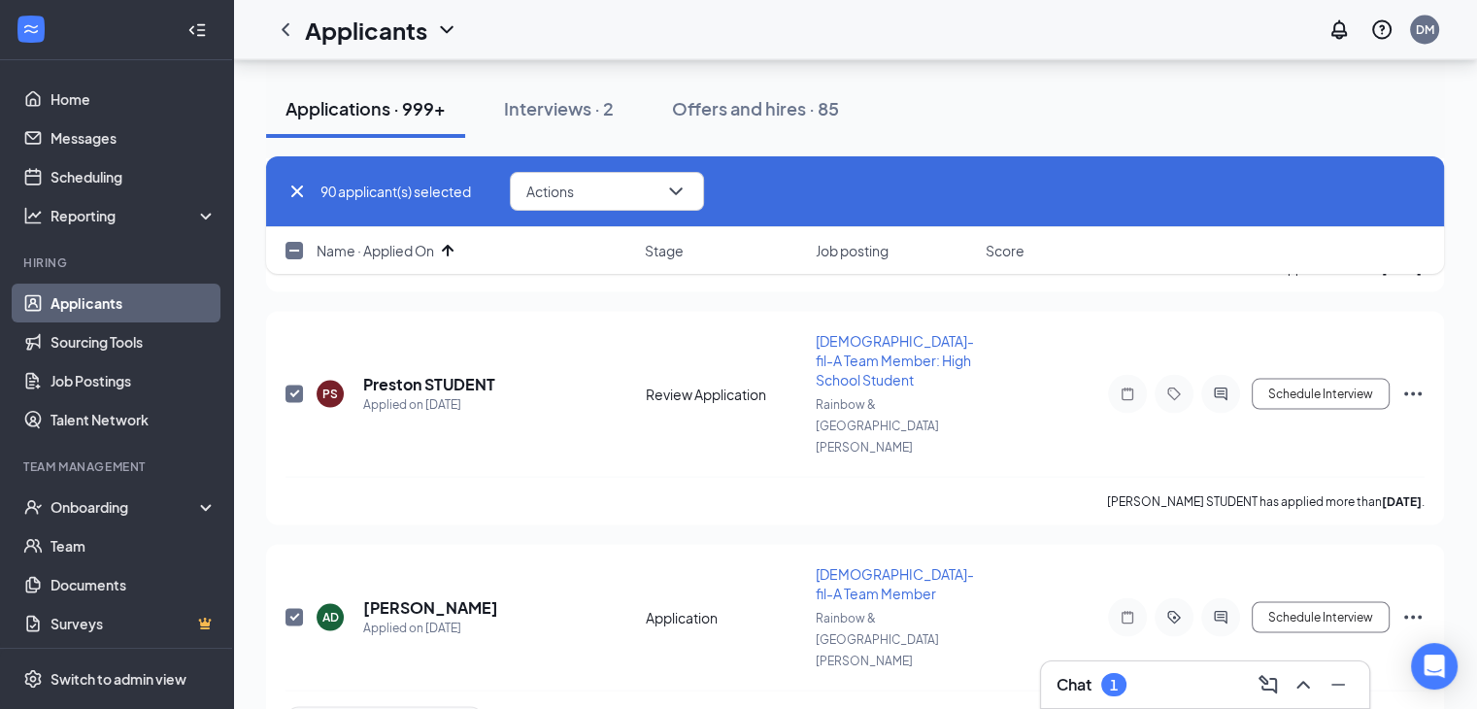
checkbox input "true"
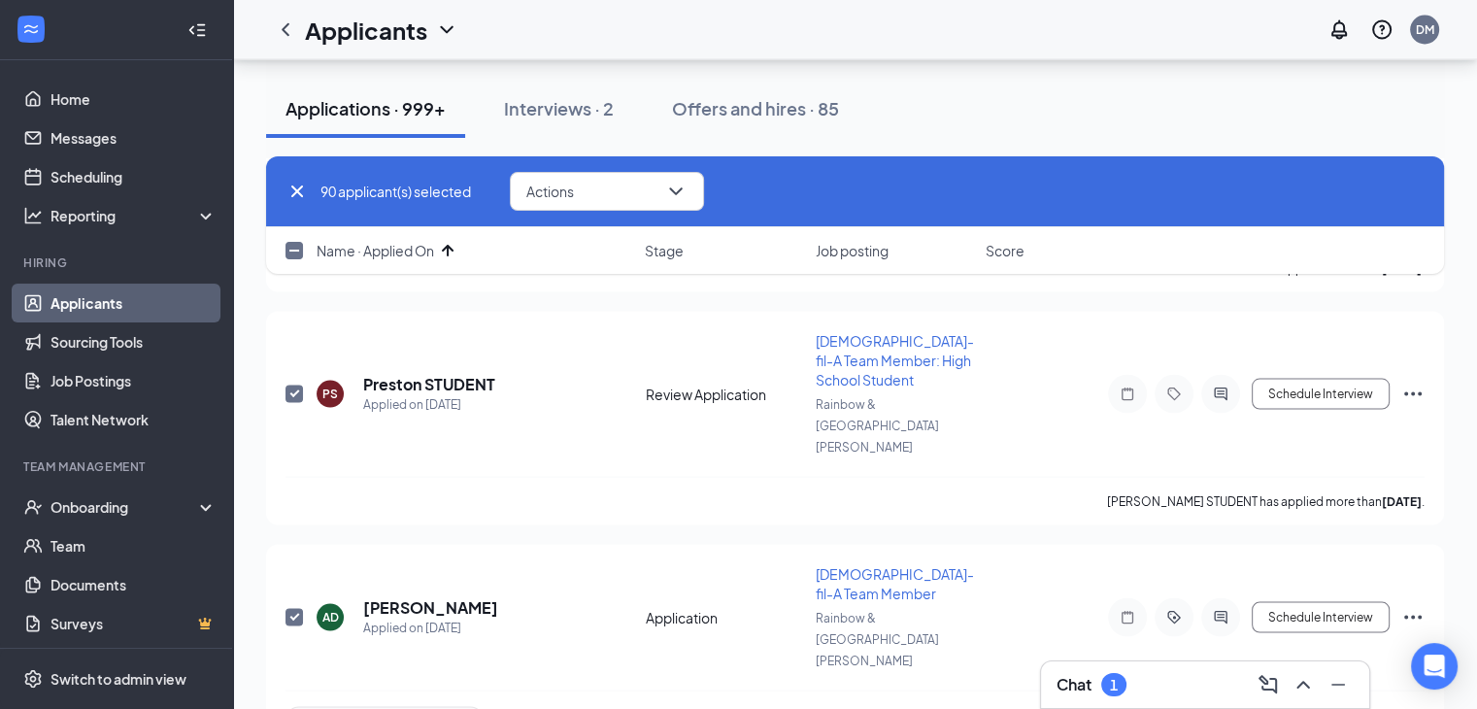
checkbox input "true"
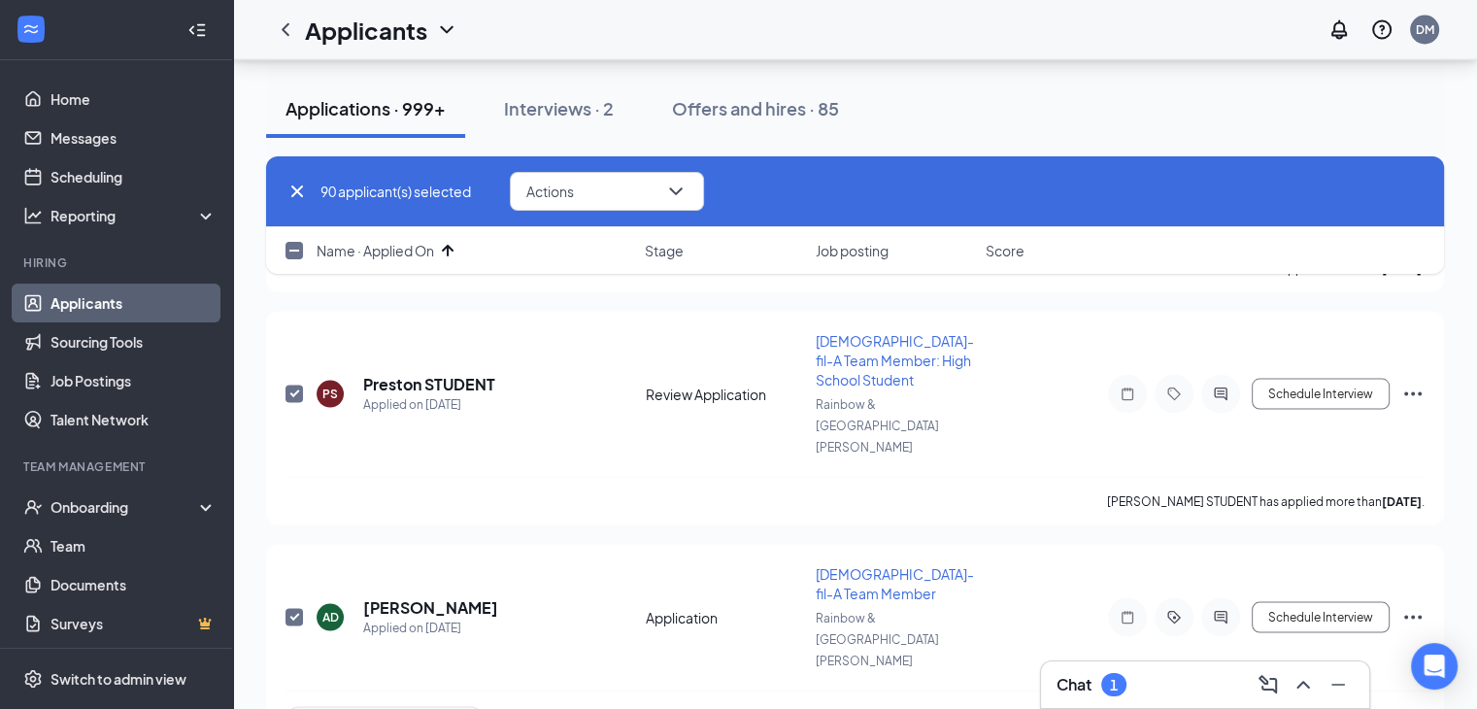
checkbox input "true"
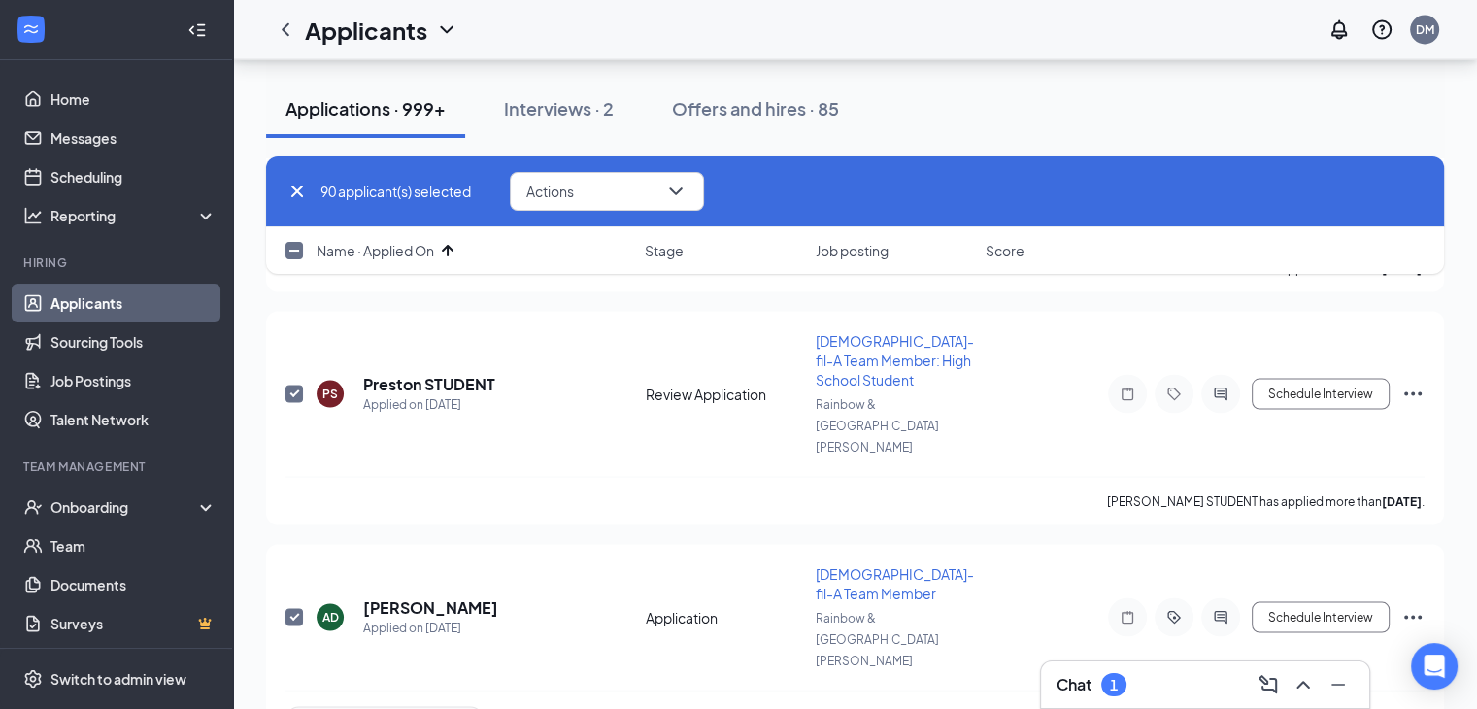
checkbox input "true"
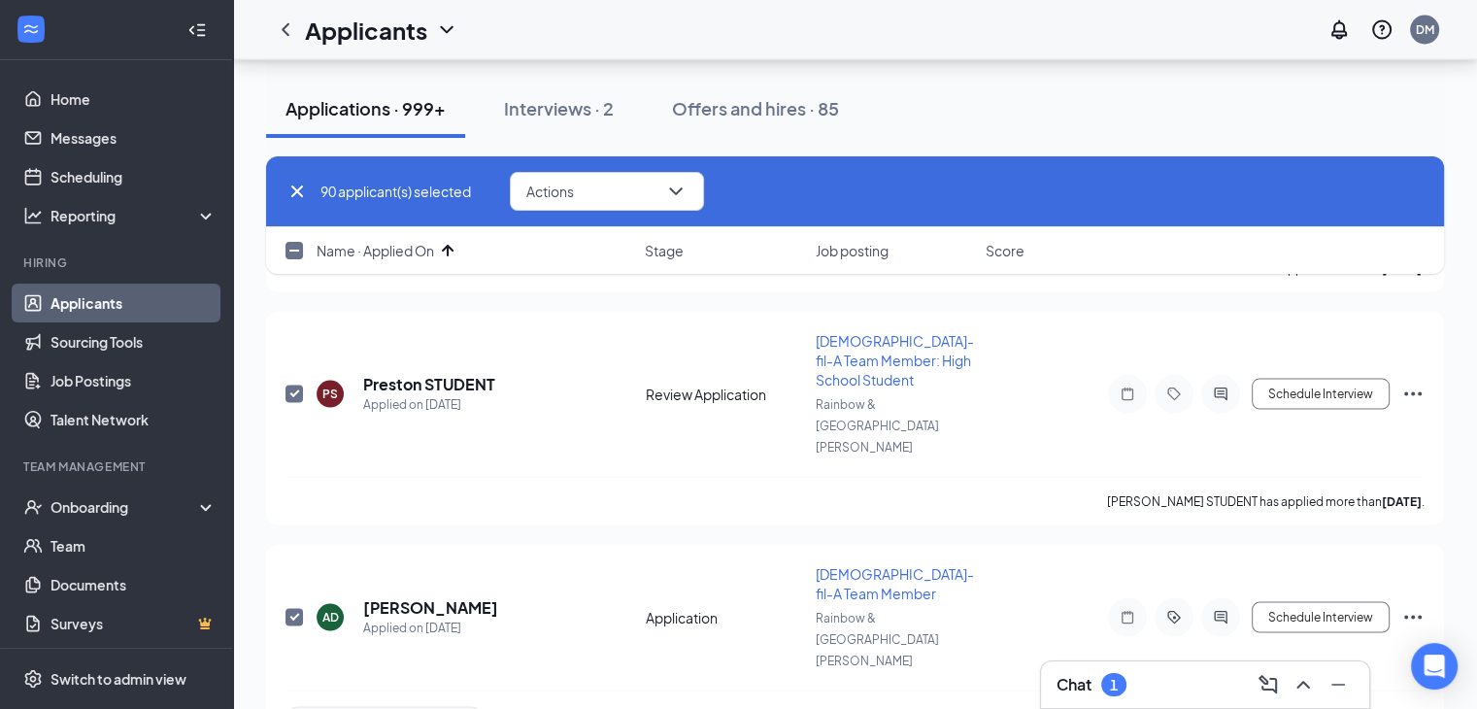
checkbox input "true"
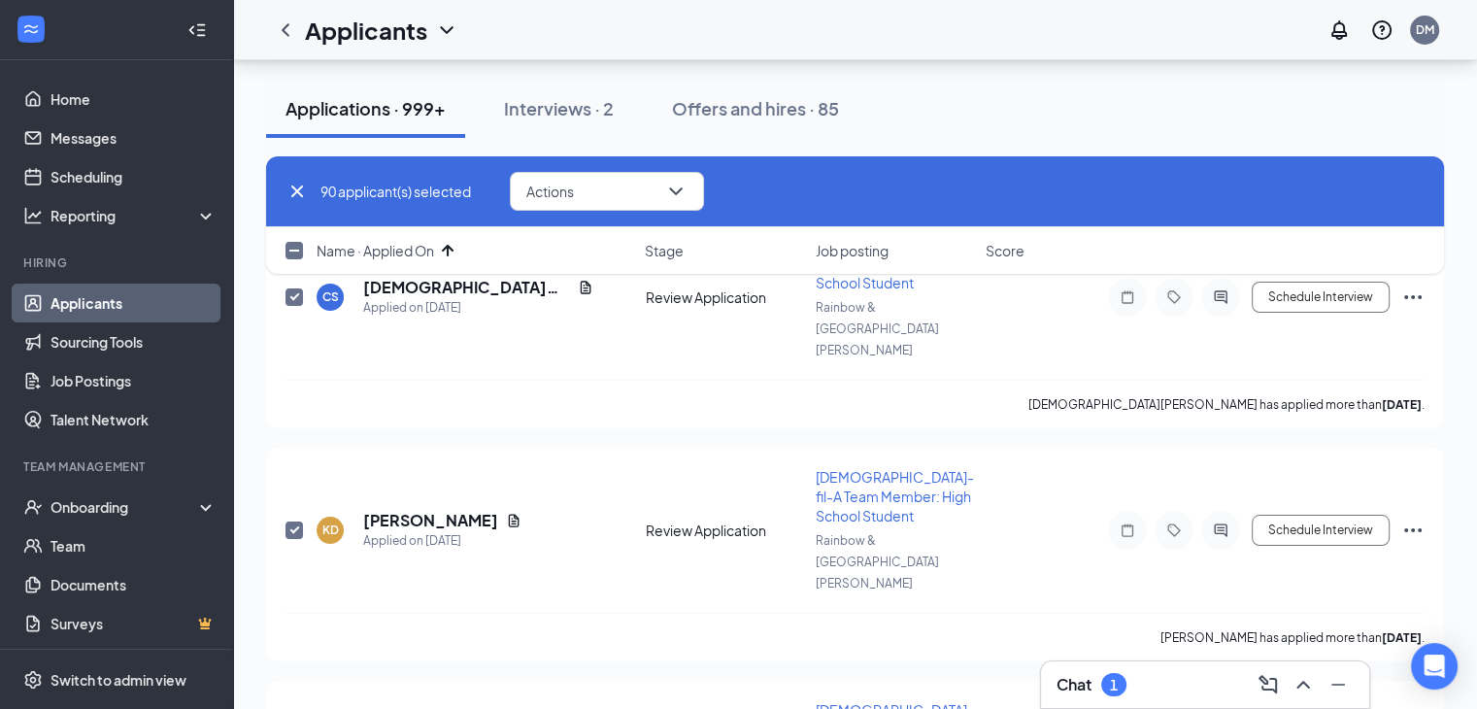
scroll to position [15339, 0]
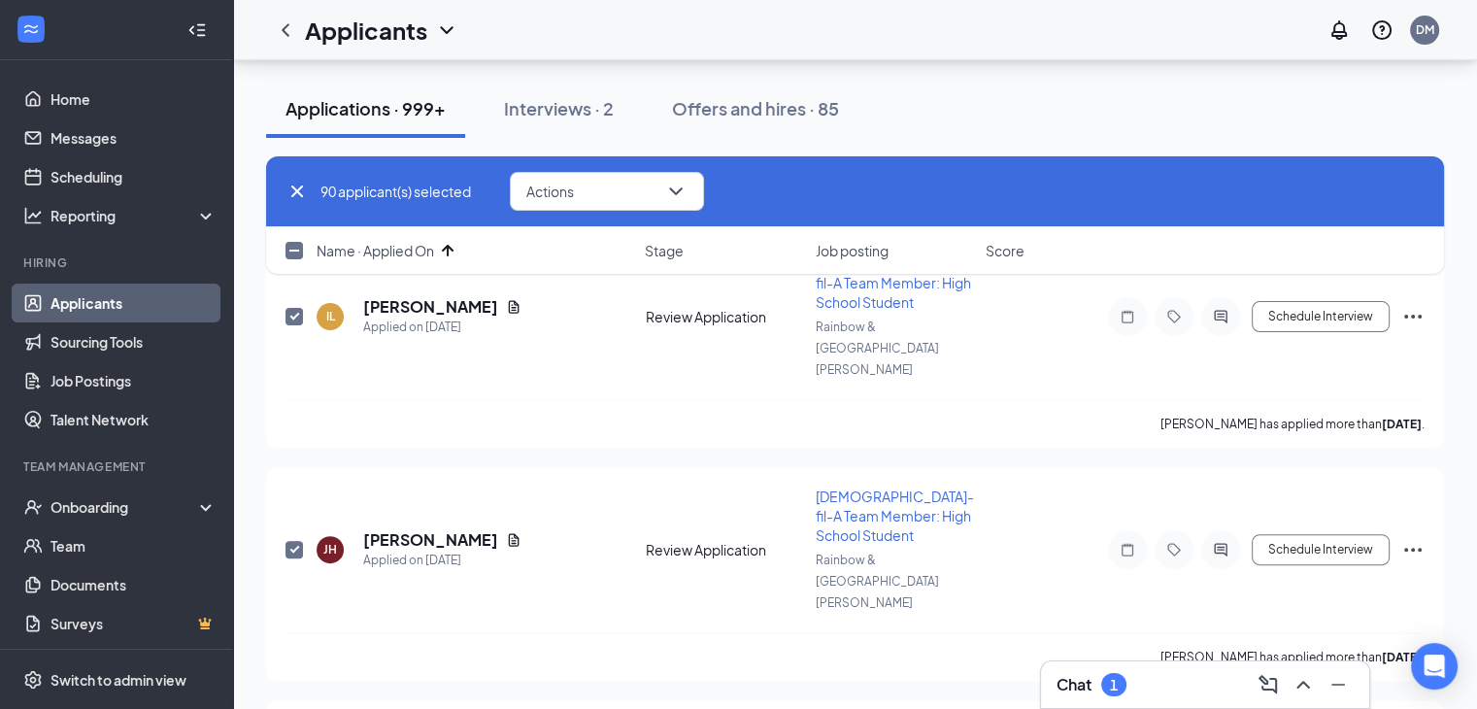
click at [300, 249] on input "checkbox" at bounding box center [294, 250] width 17 height 17
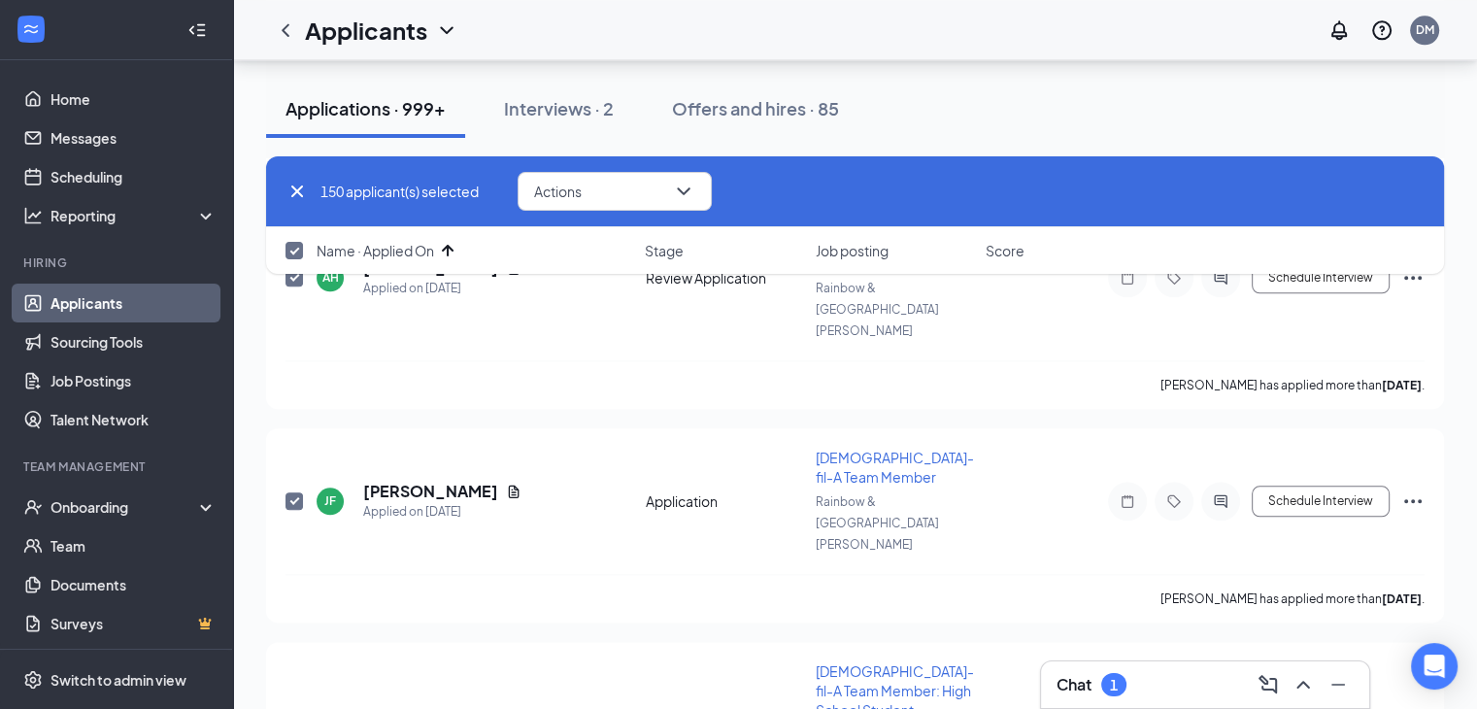
checkbox input "true"
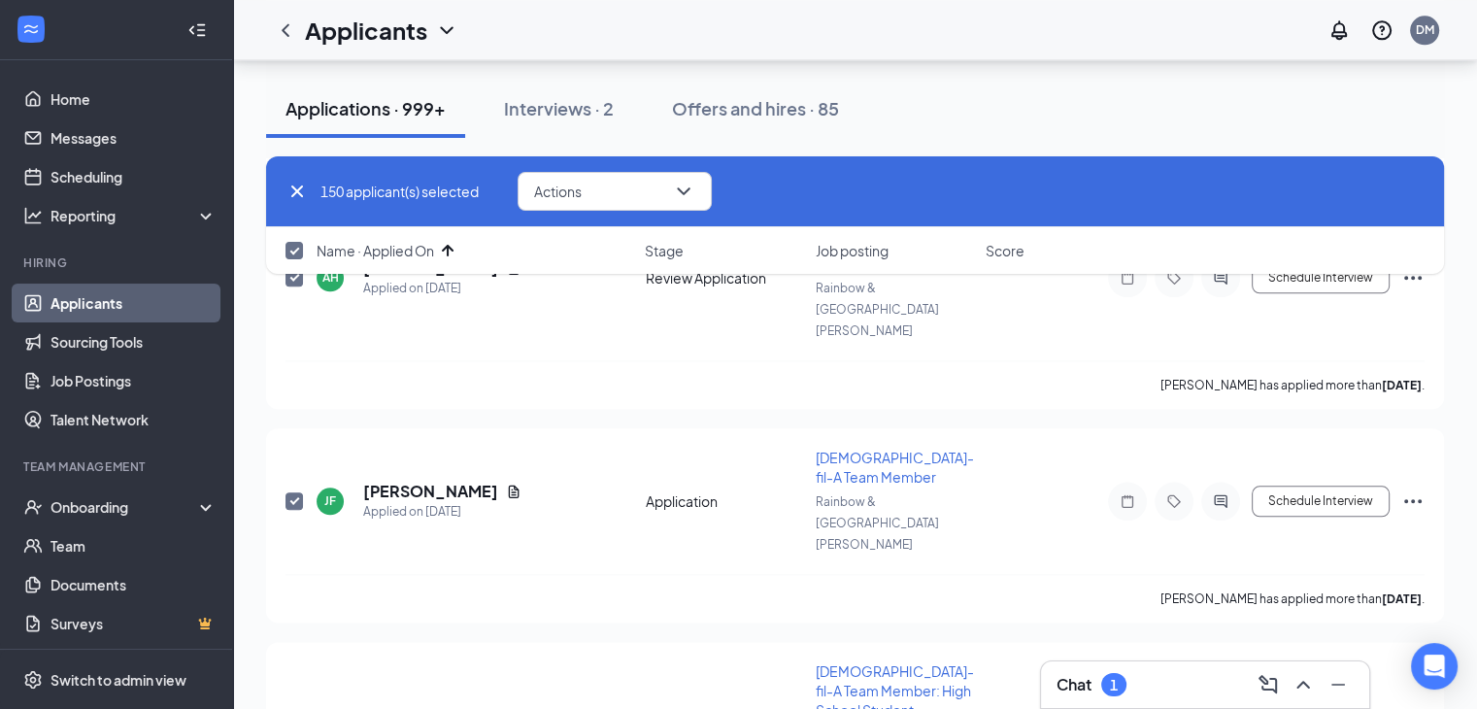
checkbox input "true"
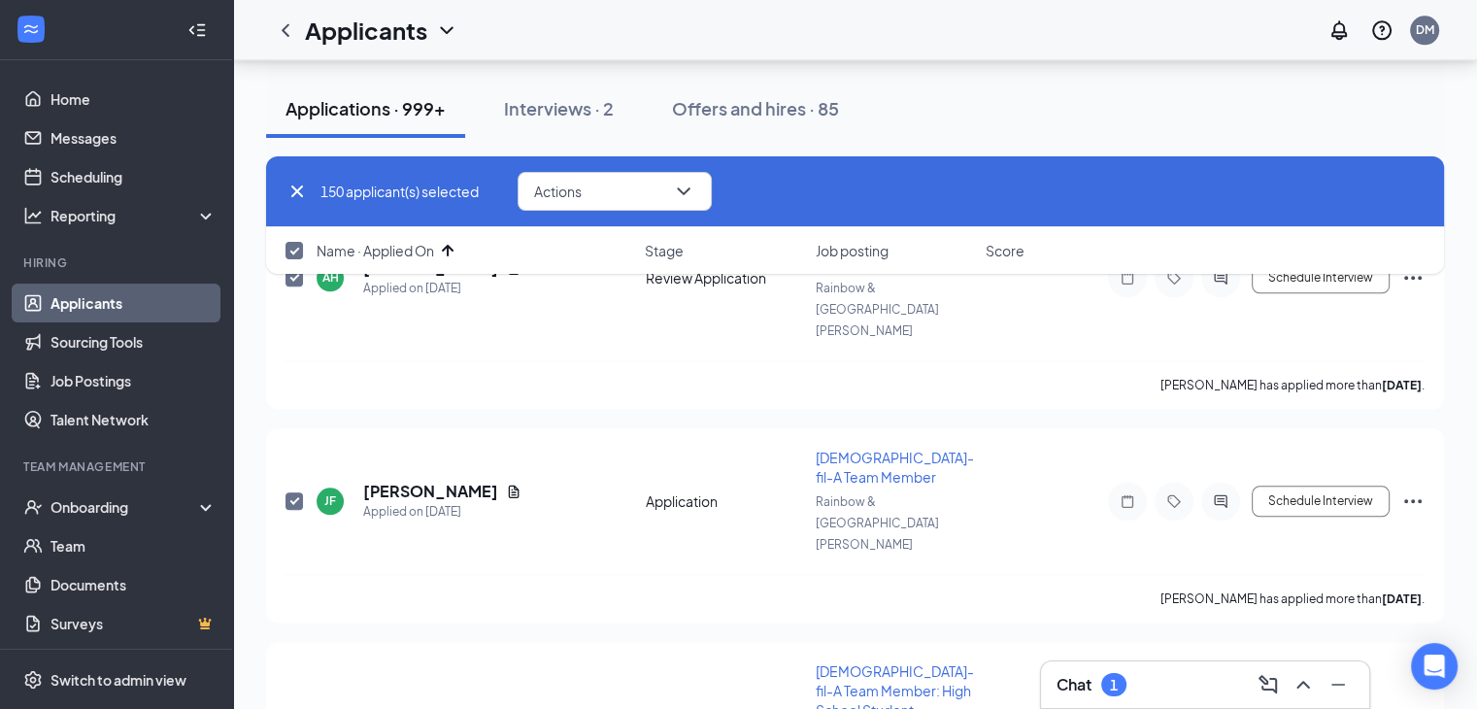
checkbox input "true"
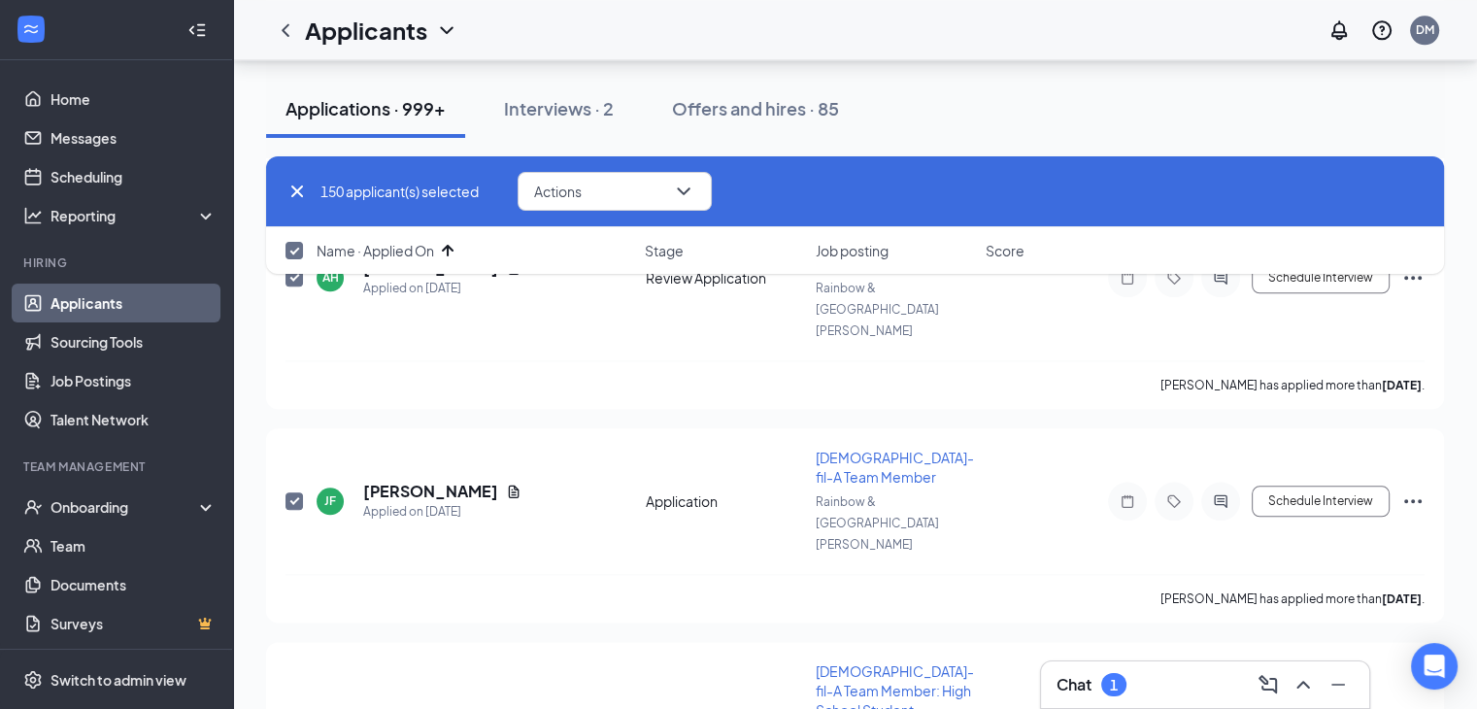
checkbox input "true"
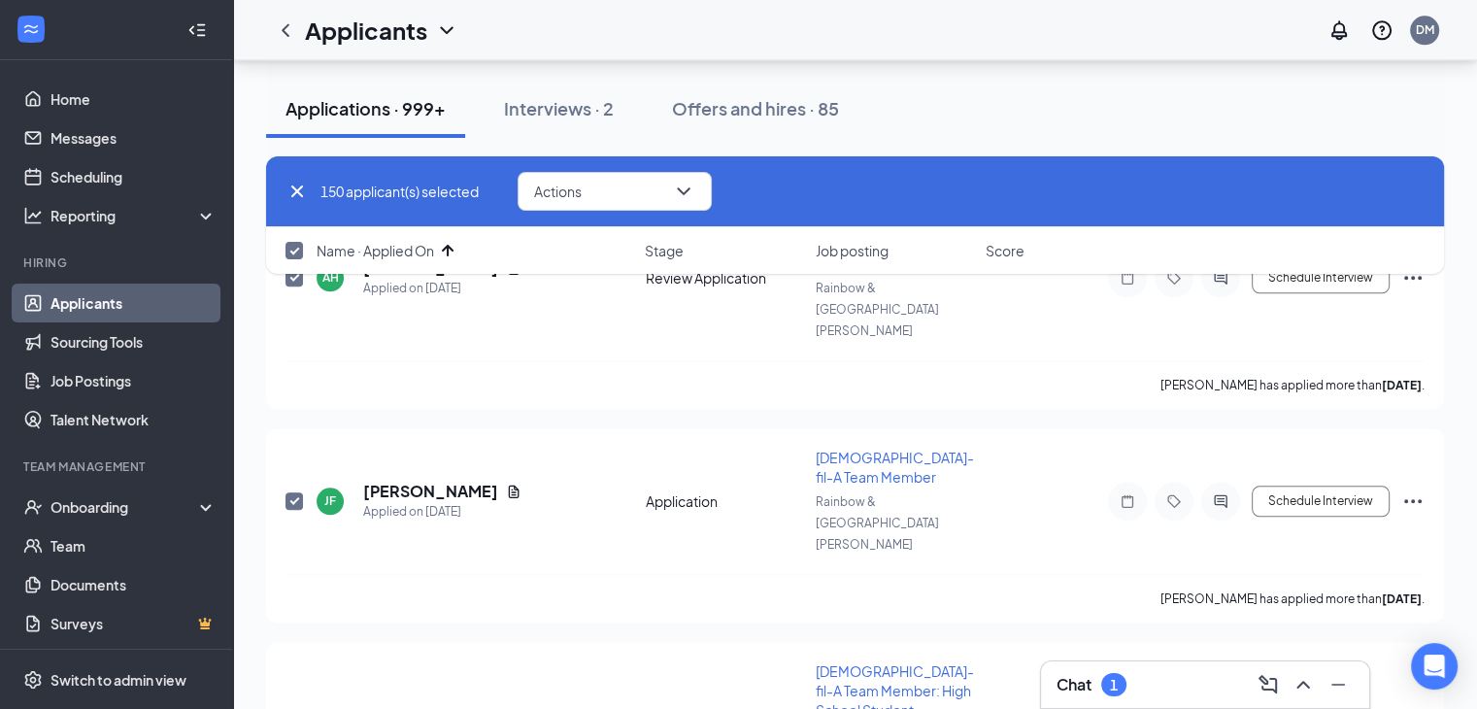
checkbox input "true"
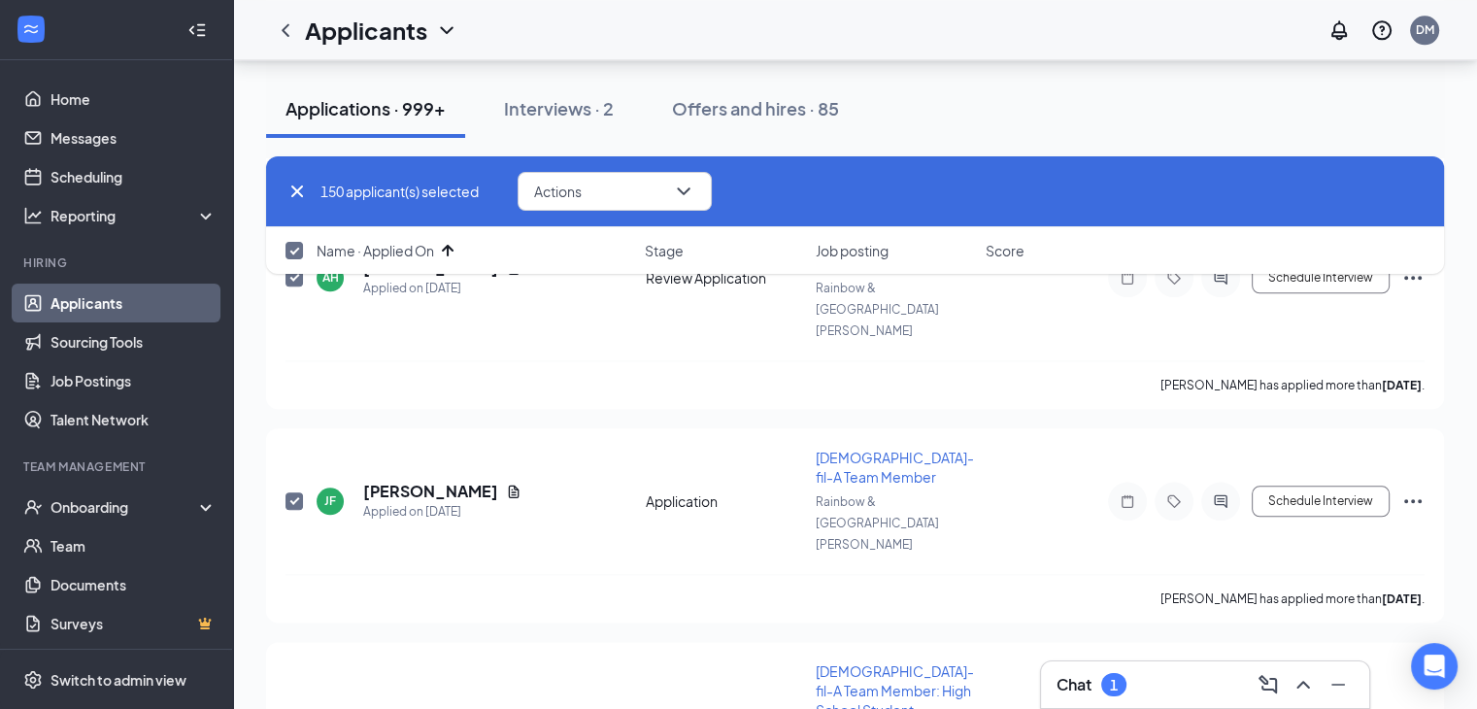
checkbox input "true"
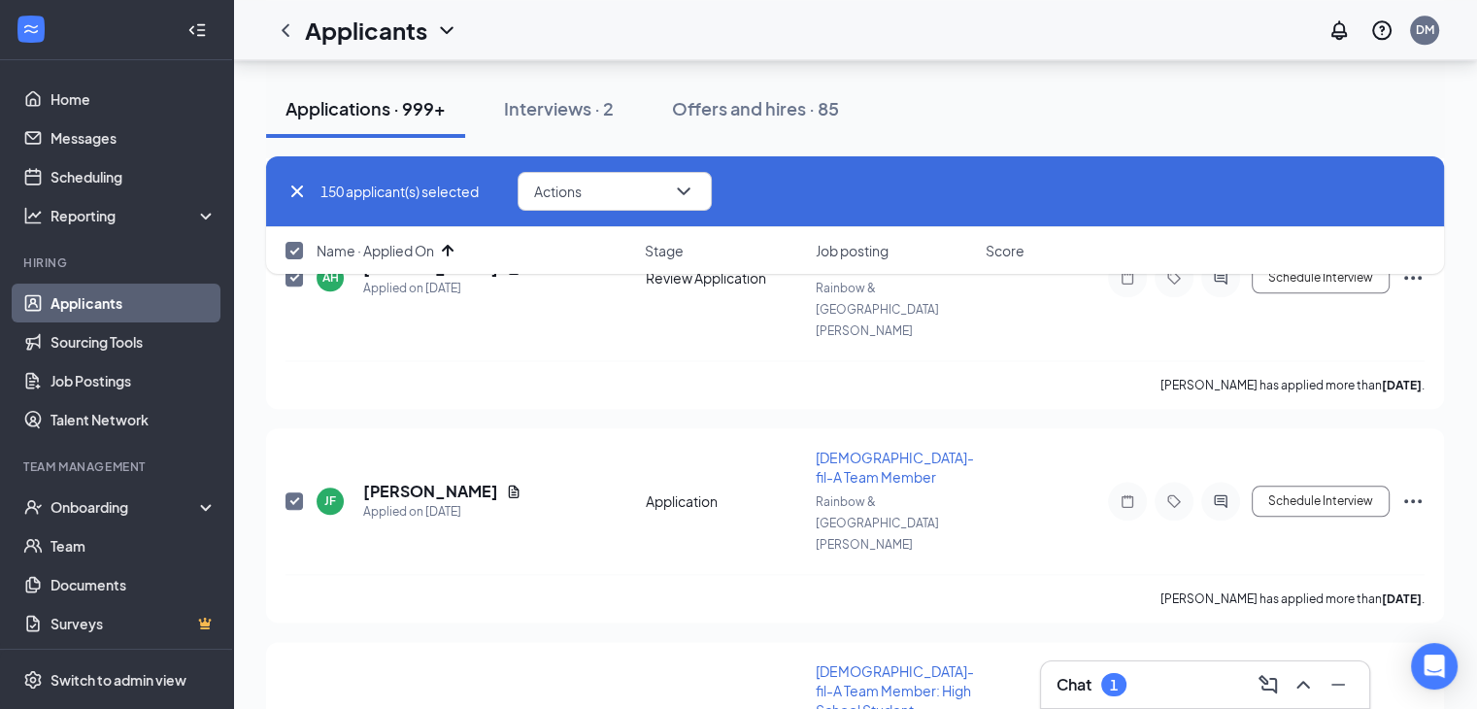
checkbox input "true"
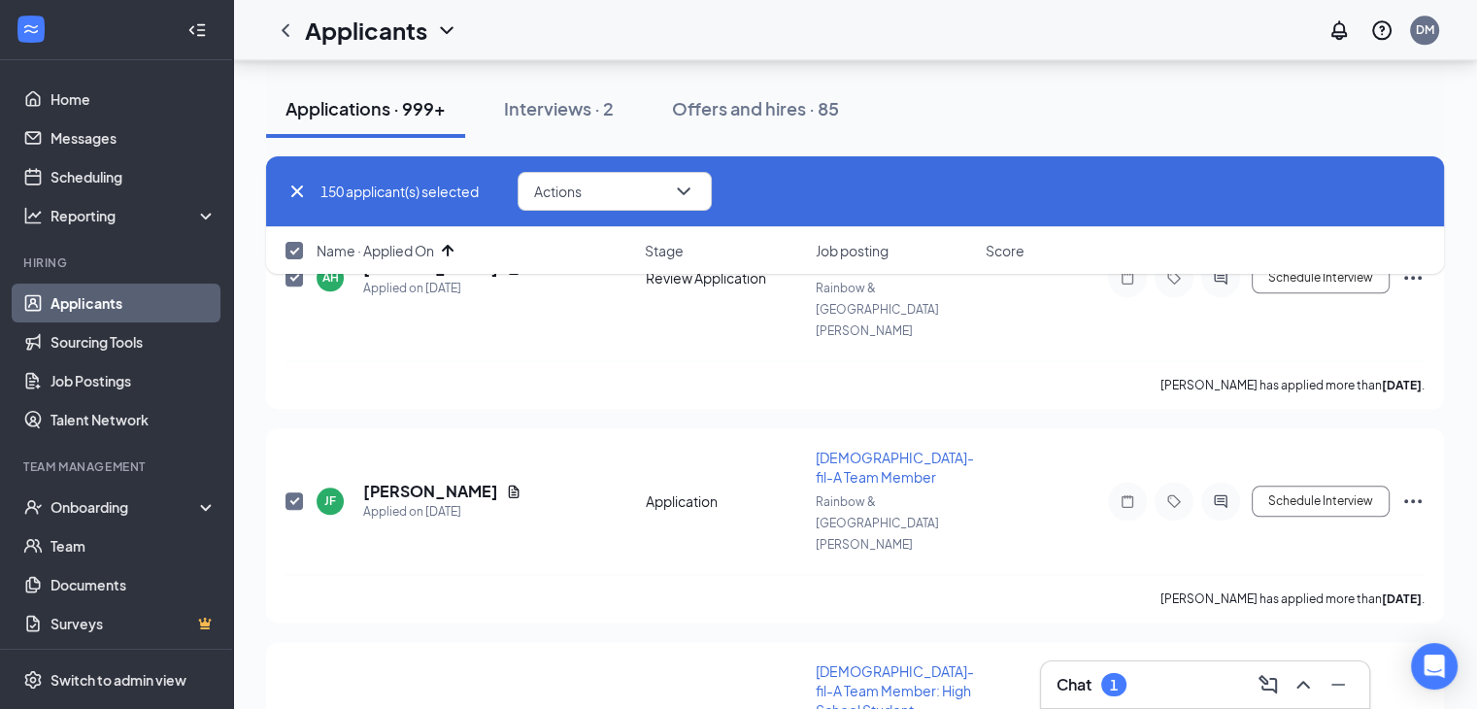
checkbox input "true"
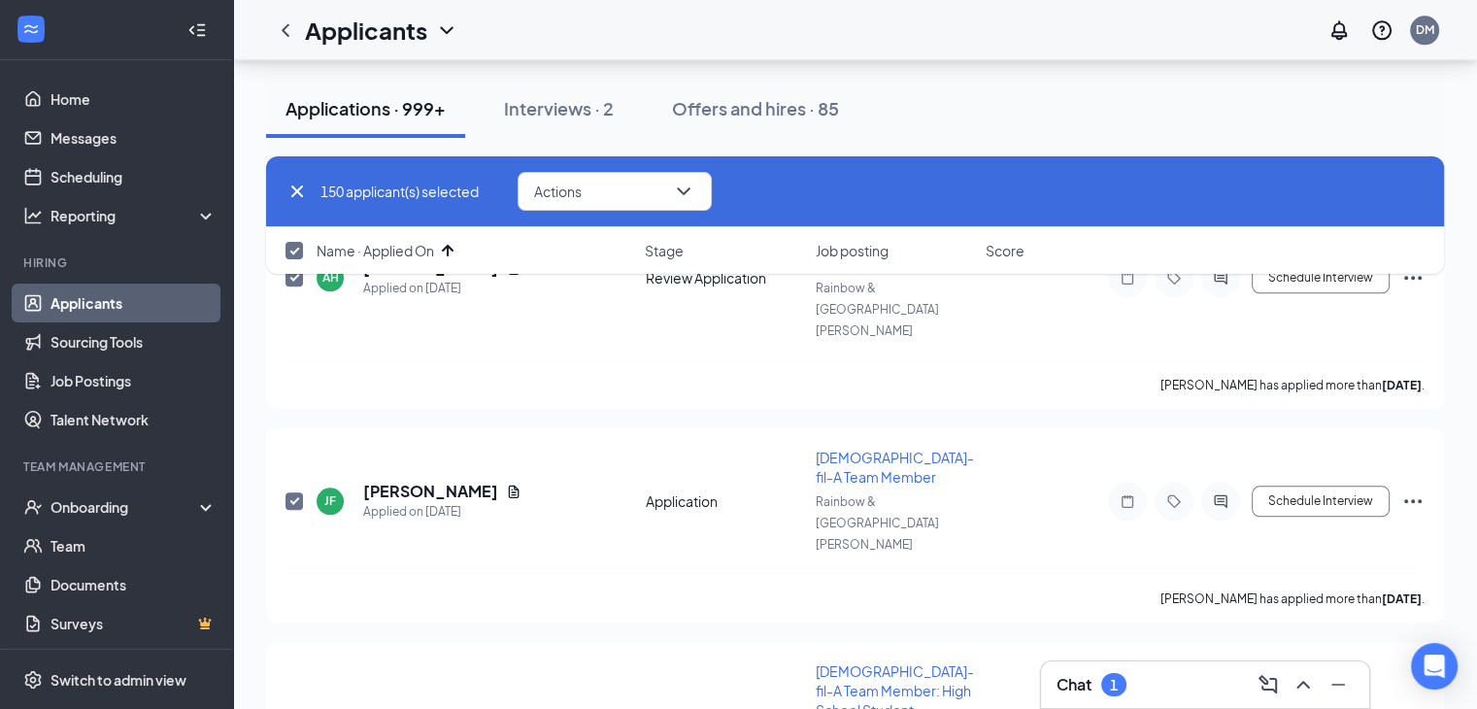
checkbox input "true"
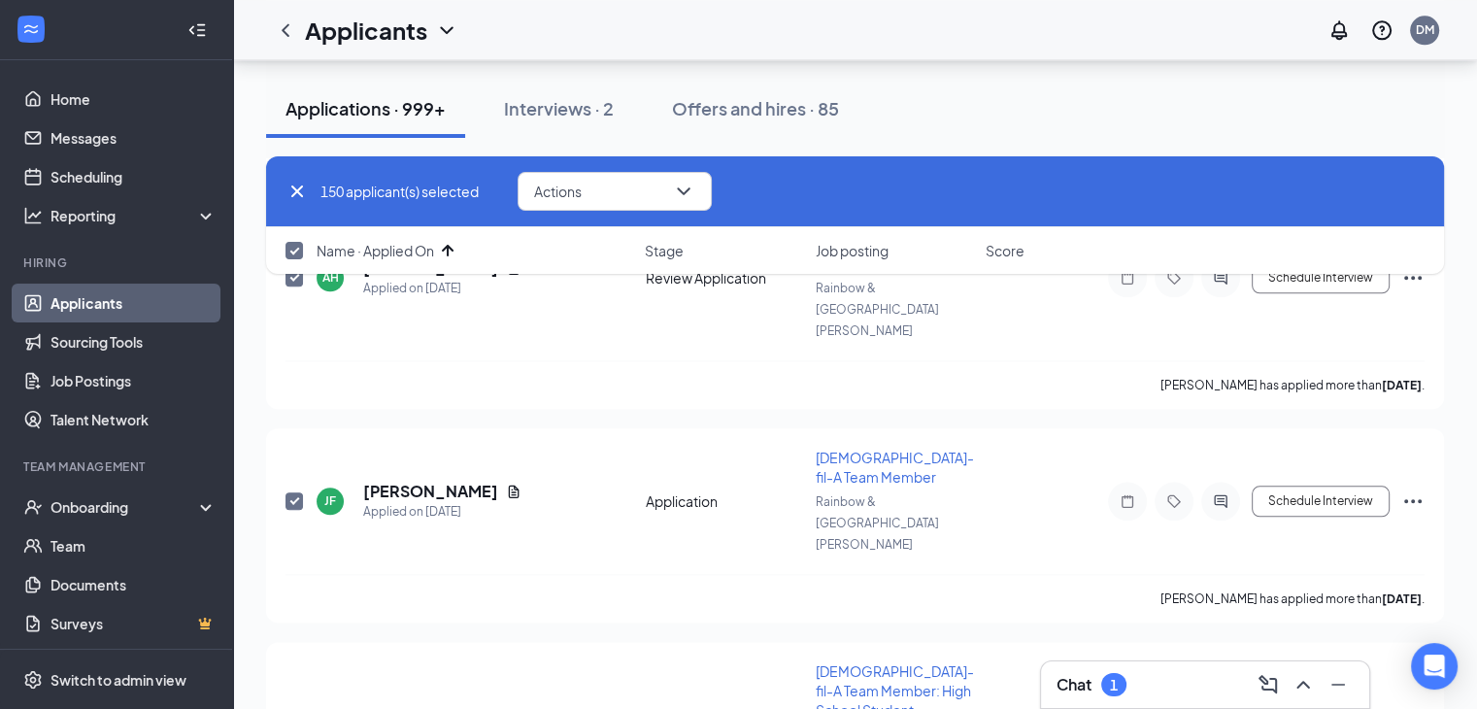
checkbox input "true"
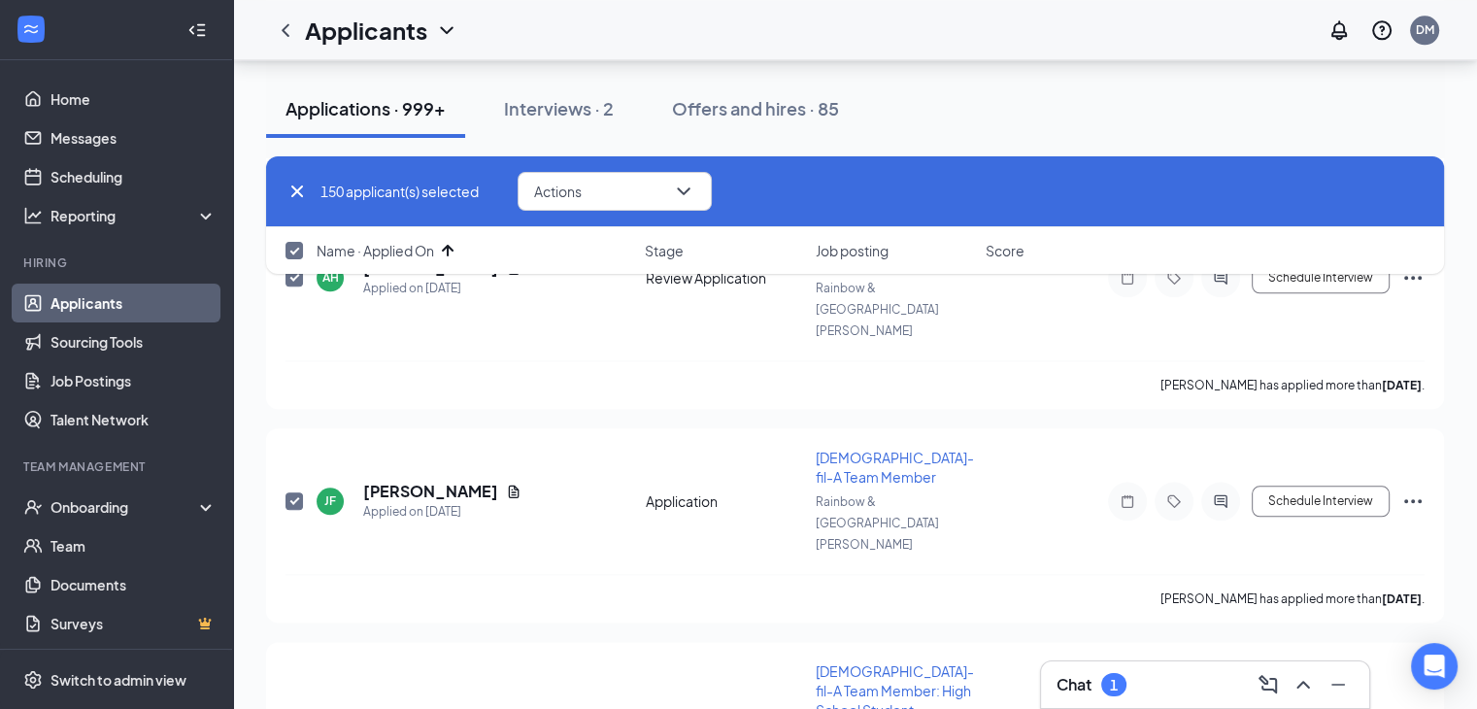
checkbox input "true"
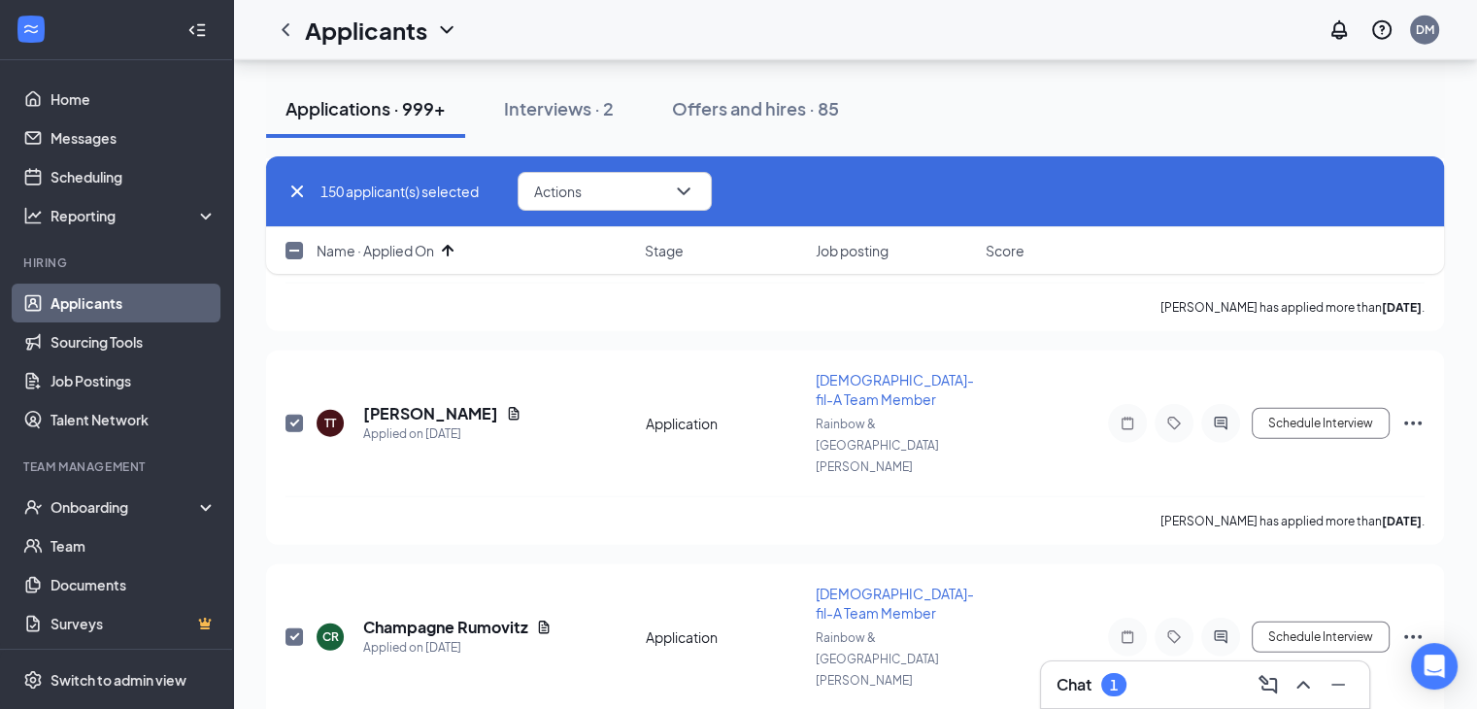
checkbox input "false"
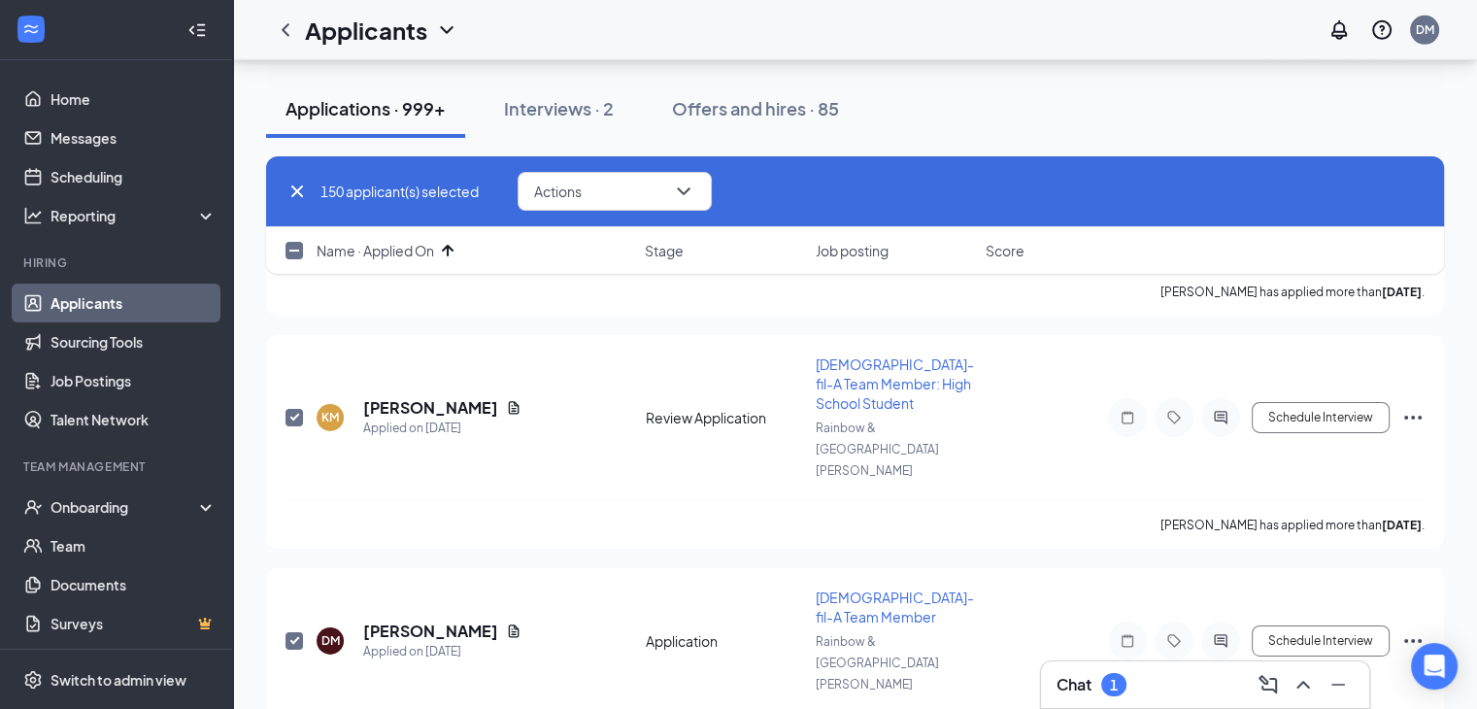
scroll to position [24567, 0]
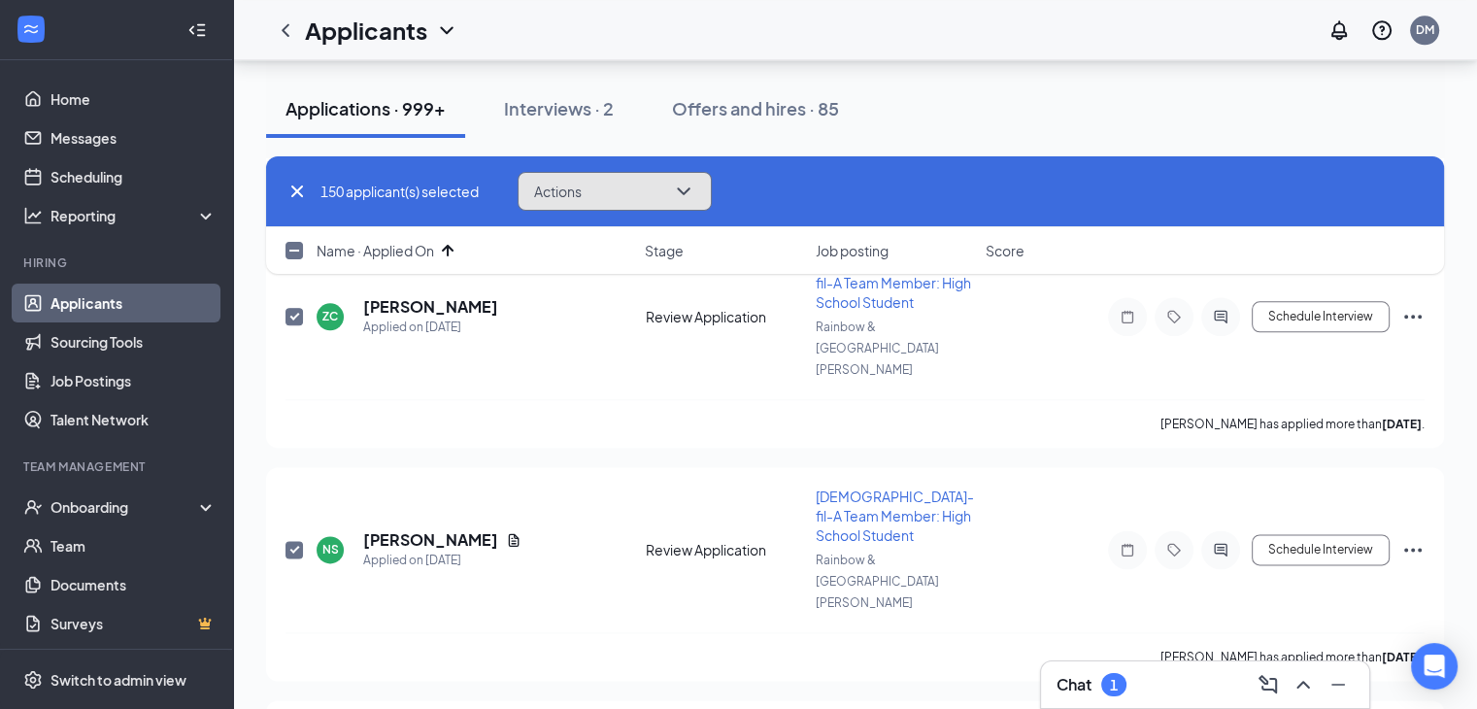
click at [630, 193] on button "Actions" at bounding box center [615, 191] width 194 height 39
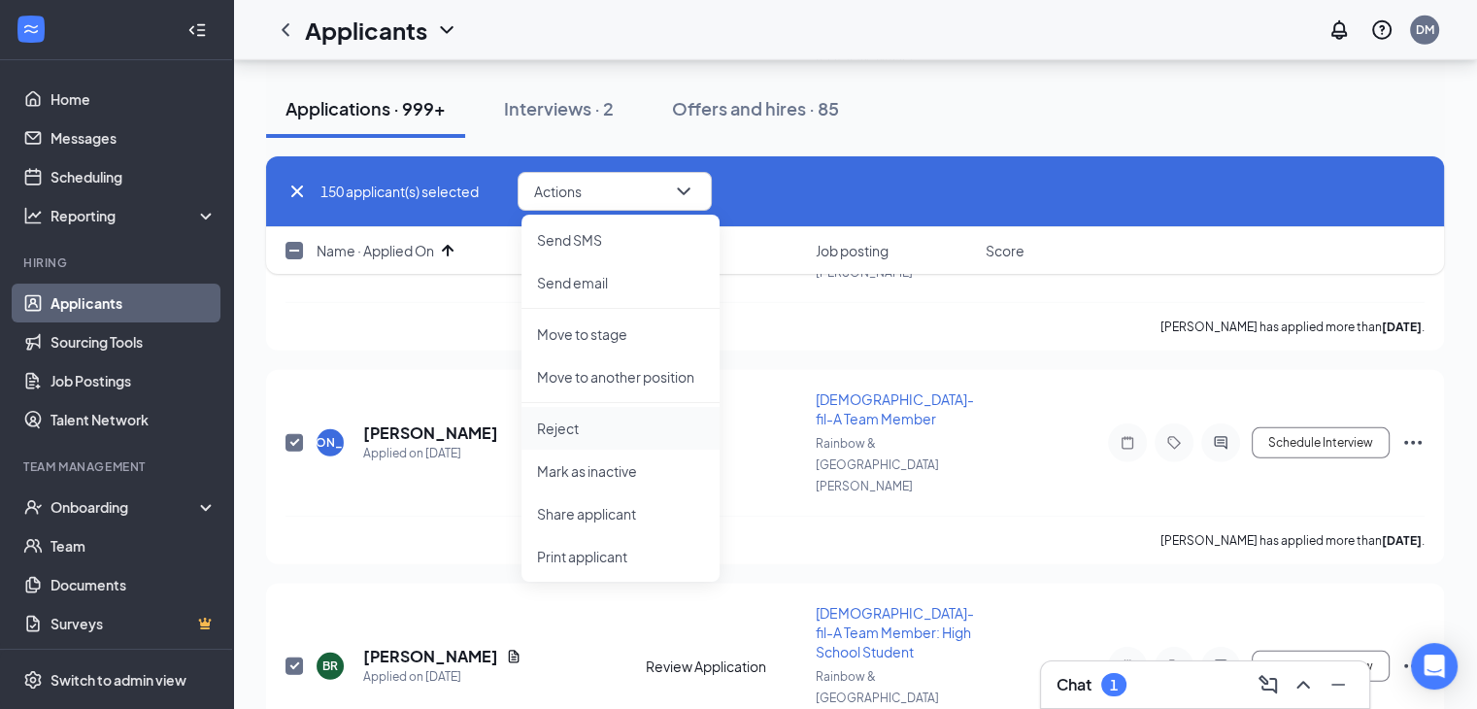
click at [537, 424] on p "Reject" at bounding box center [620, 428] width 167 height 19
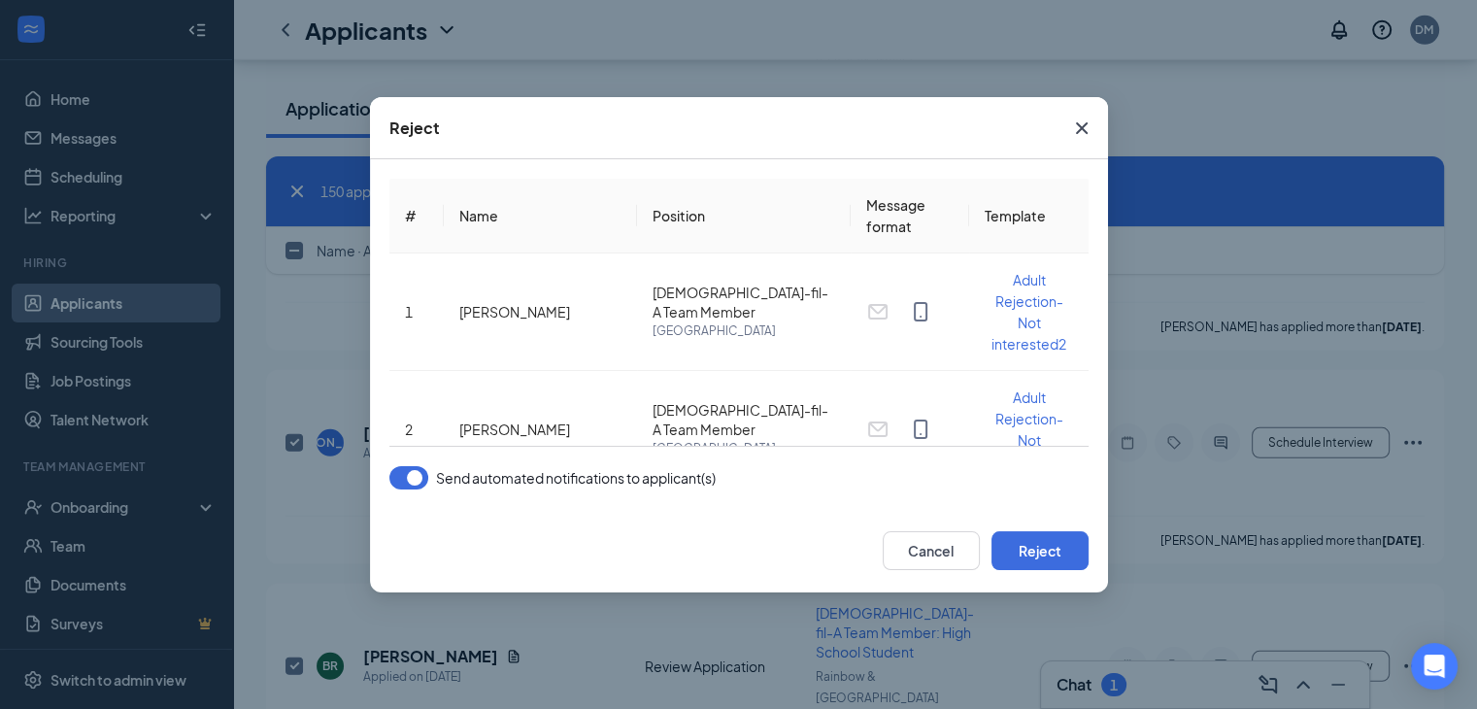
drag, startPoint x: 405, startPoint y: 473, endPoint x: 588, endPoint y: 479, distance: 182.7
click at [408, 473] on button "button" at bounding box center [409, 477] width 39 height 23
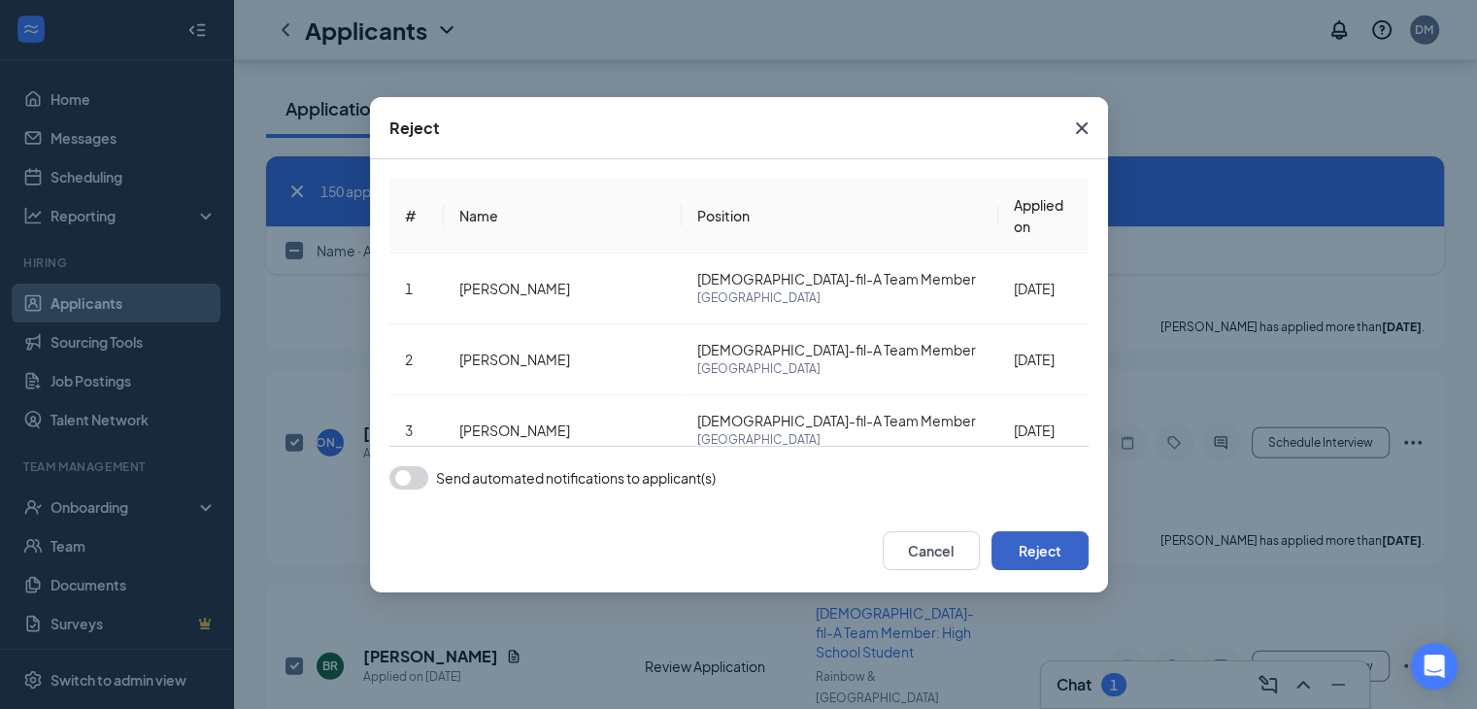
click at [1012, 560] on button "Reject" at bounding box center [1040, 550] width 97 height 39
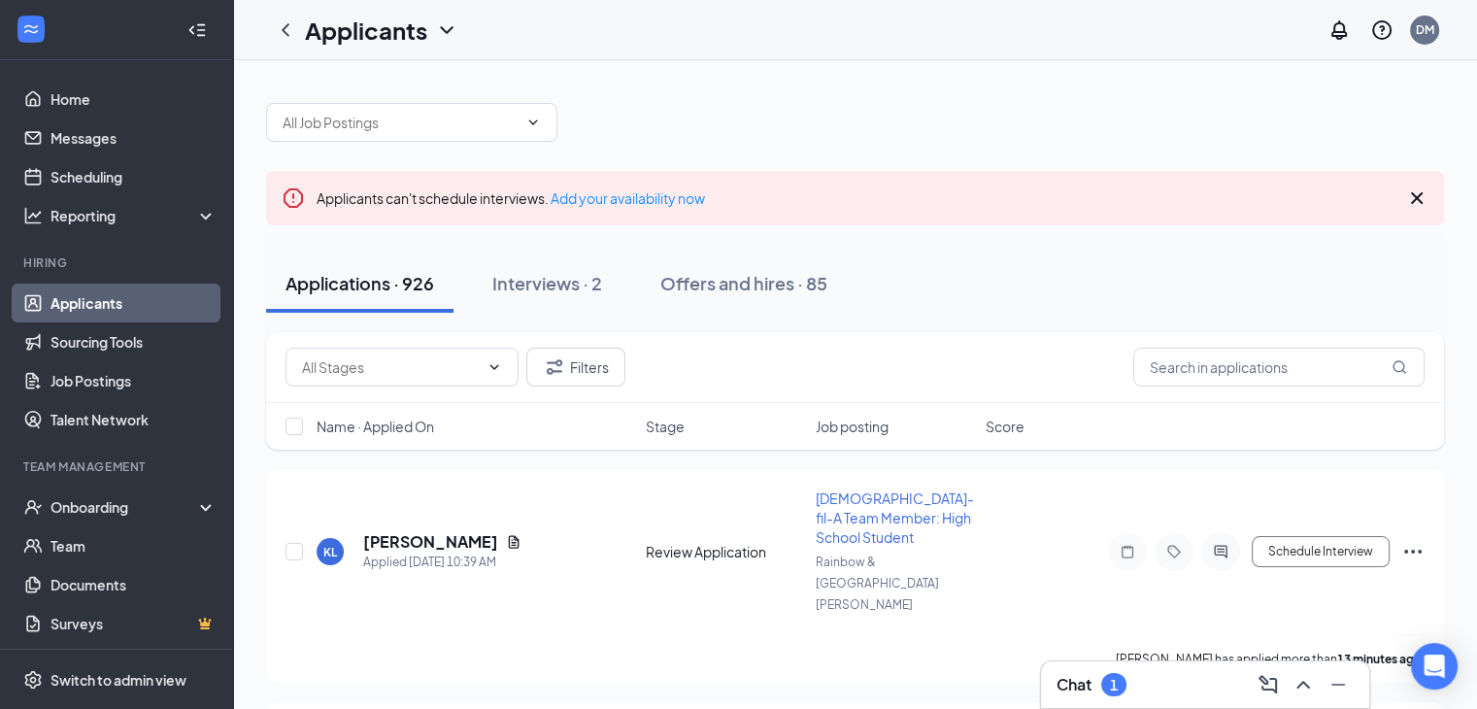
click at [1095, 676] on div "Chat 1" at bounding box center [1092, 684] width 70 height 23
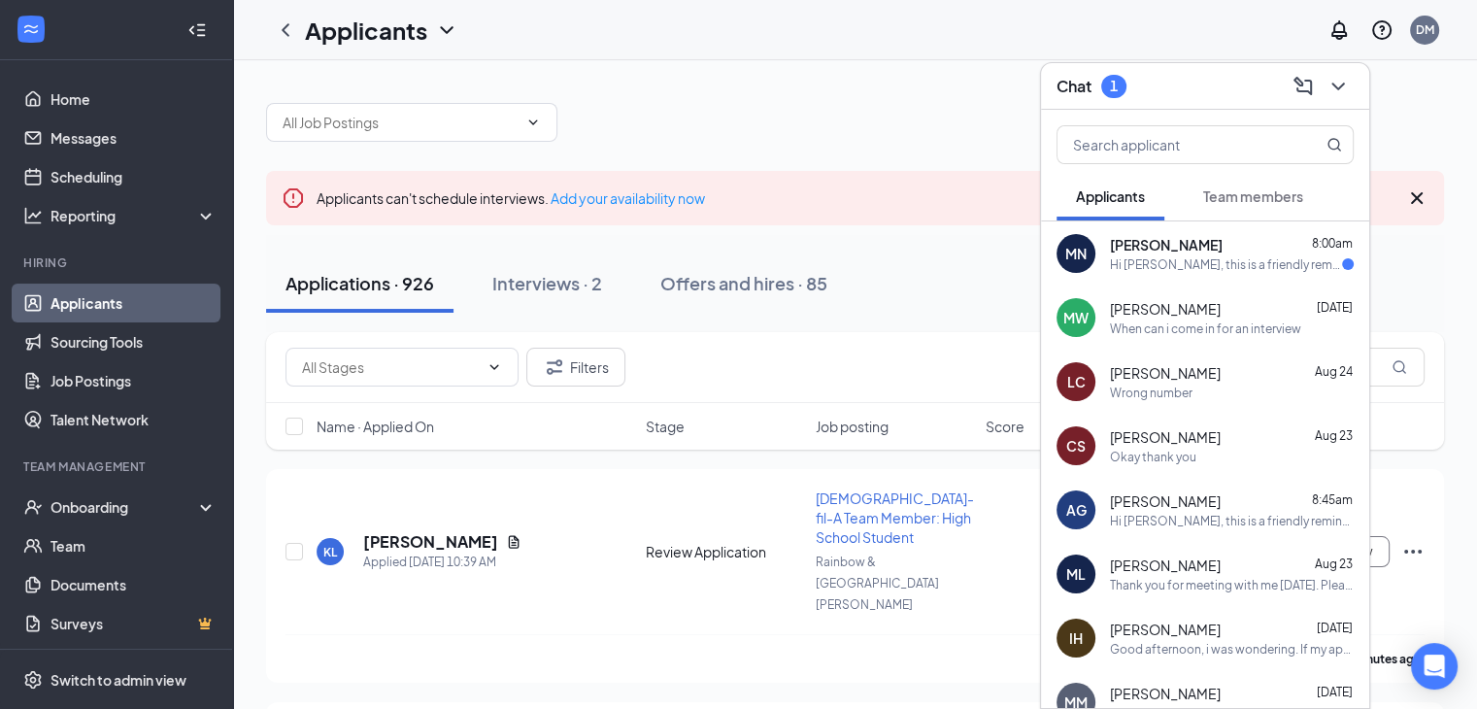
click at [1185, 257] on div "Hi [PERSON_NAME], this is a friendly reminder. Your interview with [DEMOGRAPHIC…" at bounding box center [1226, 264] width 232 height 17
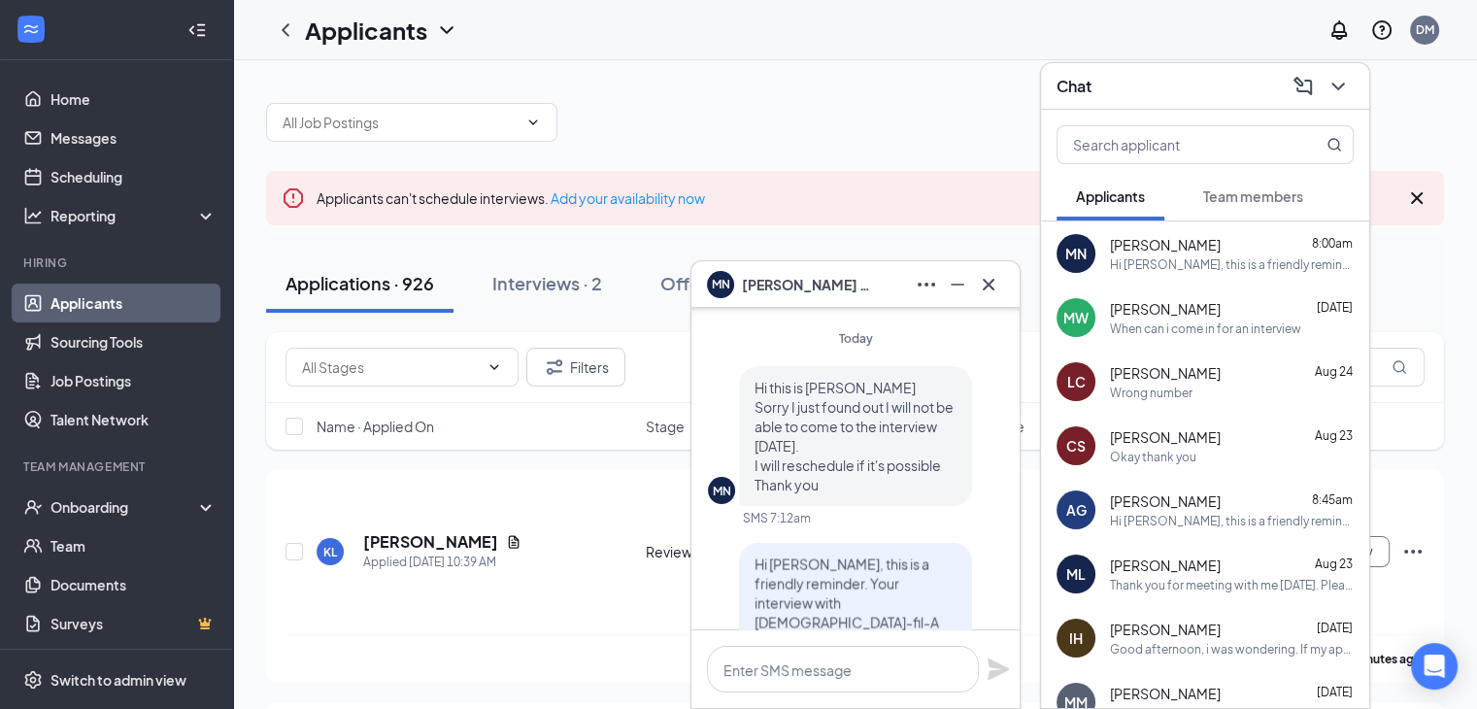
scroll to position [-291, 0]
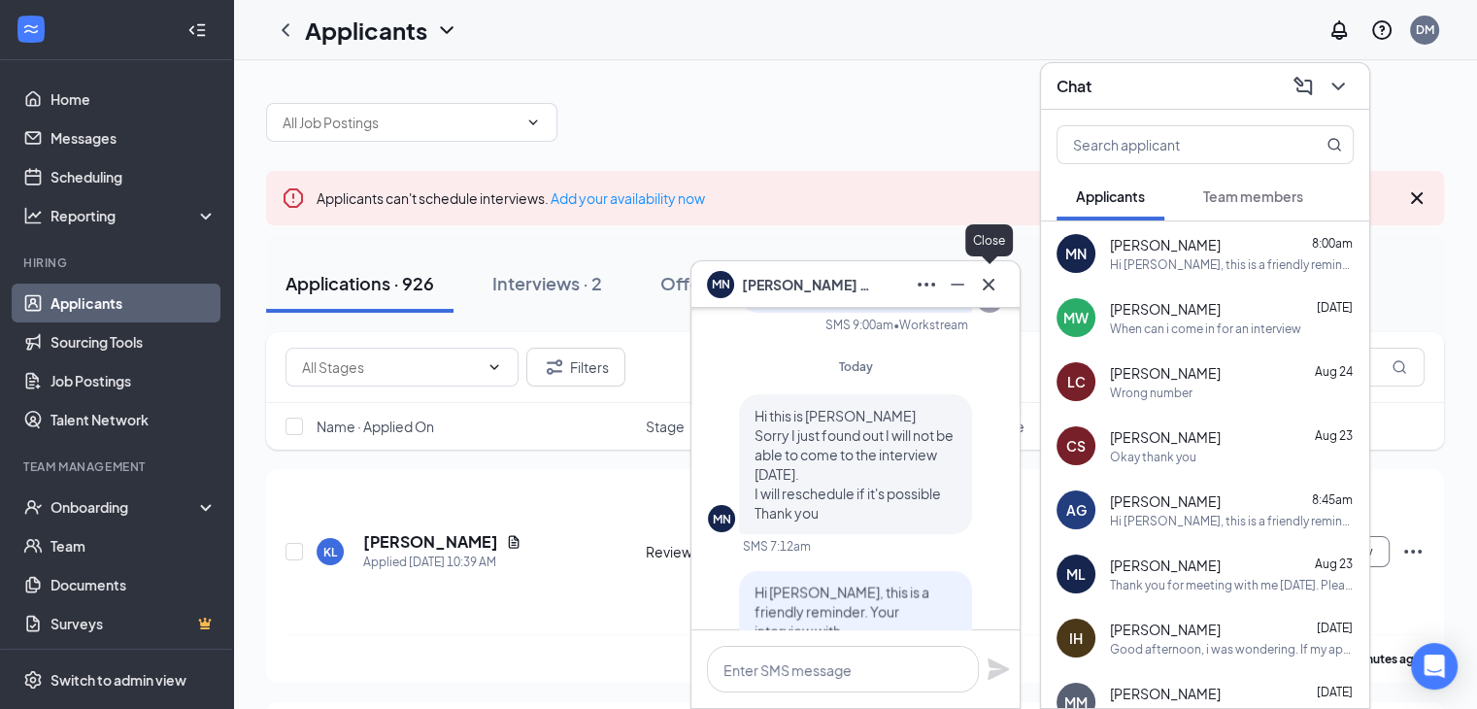
click at [1002, 286] on button at bounding box center [988, 284] width 31 height 31
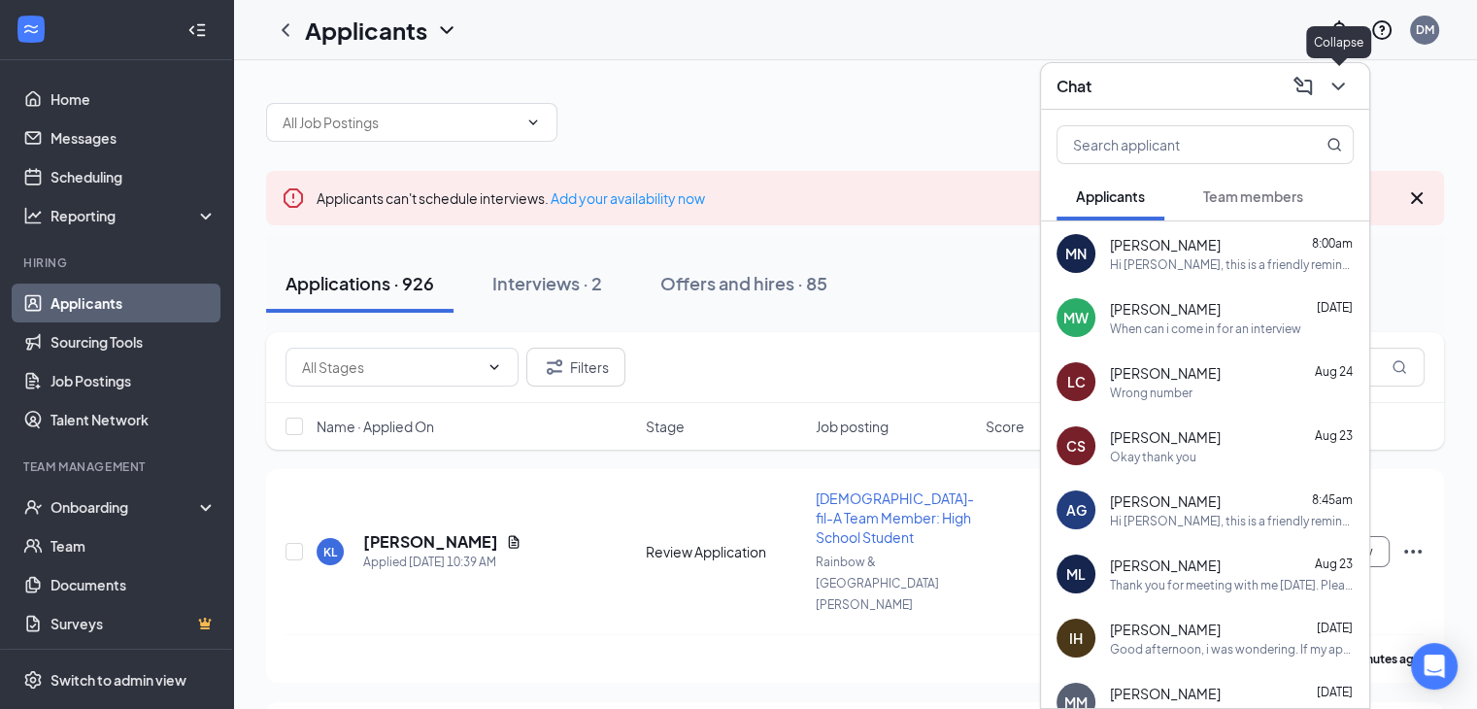
click at [1344, 94] on icon "ChevronDown" at bounding box center [1338, 86] width 23 height 23
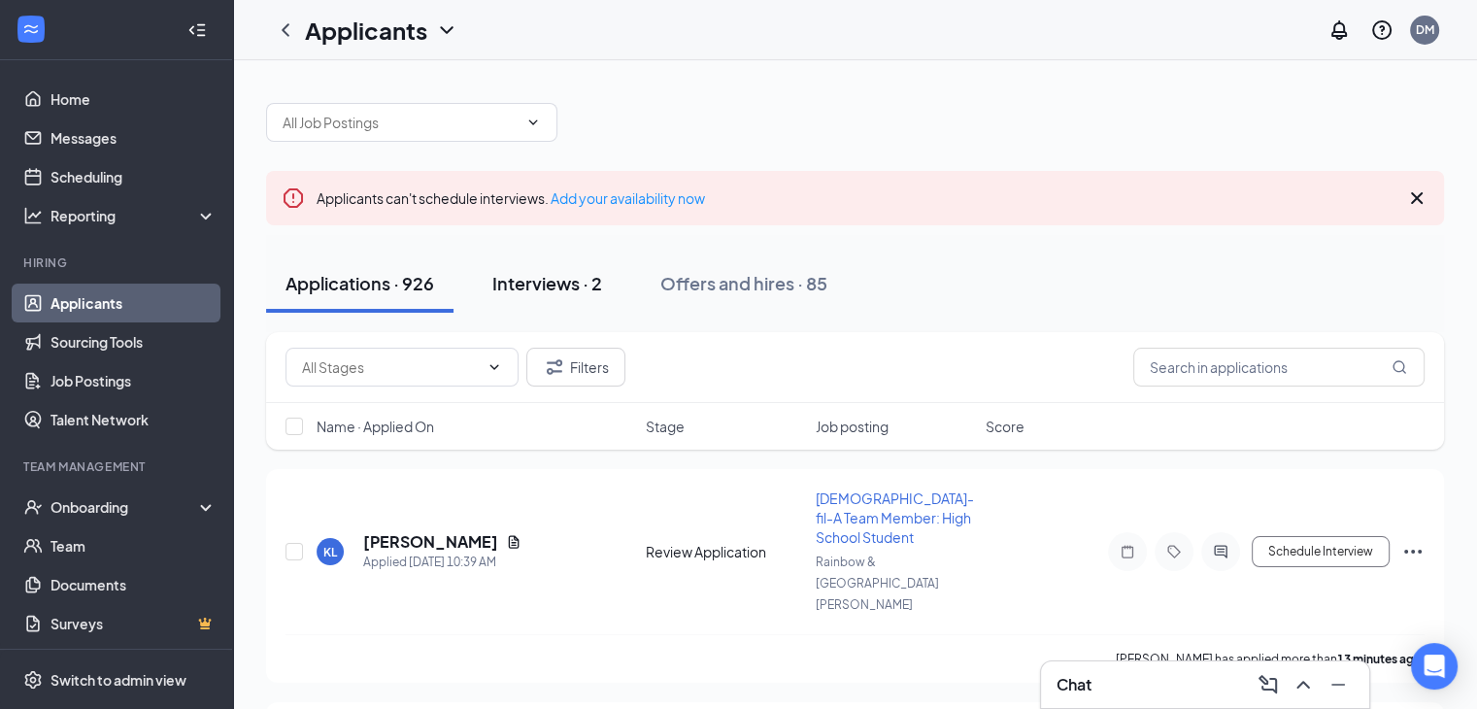
click at [568, 267] on button "Interviews · 2" at bounding box center [547, 283] width 149 height 58
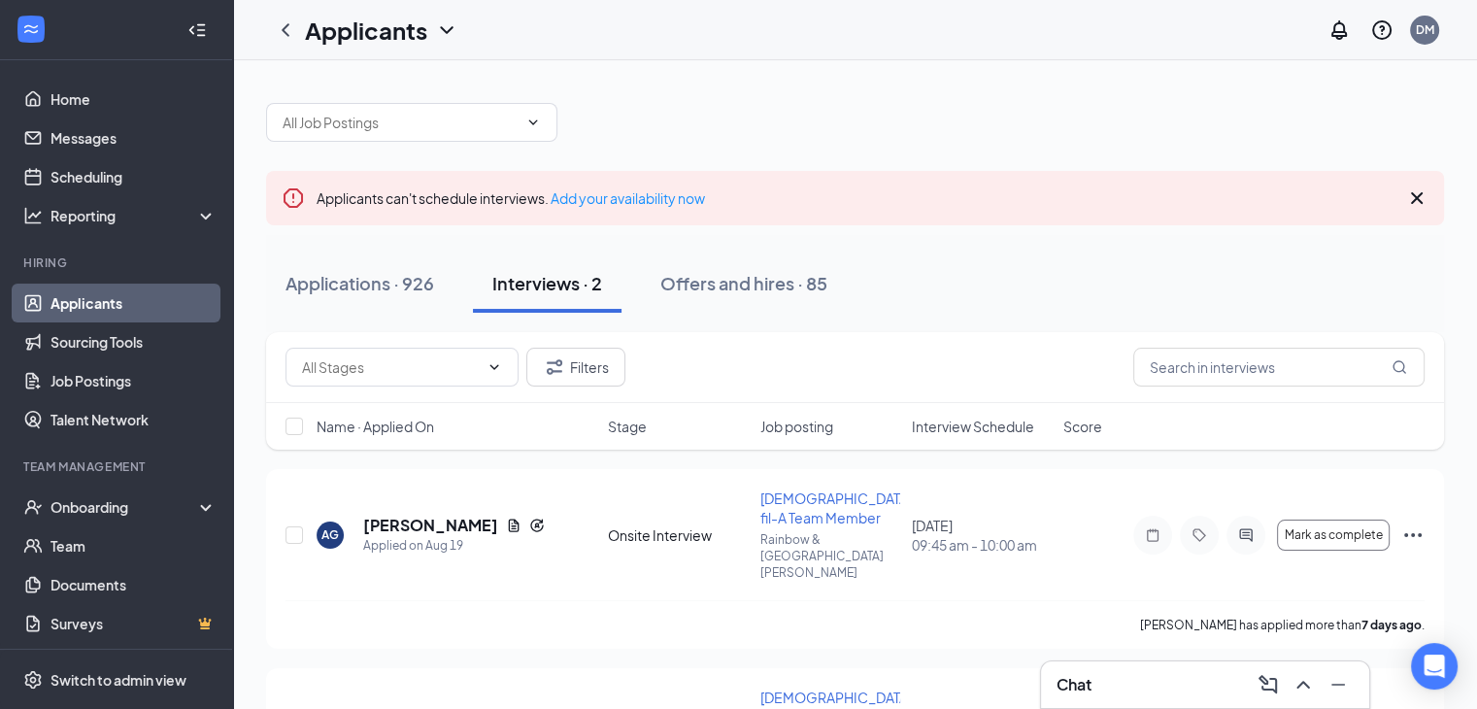
scroll to position [95, 0]
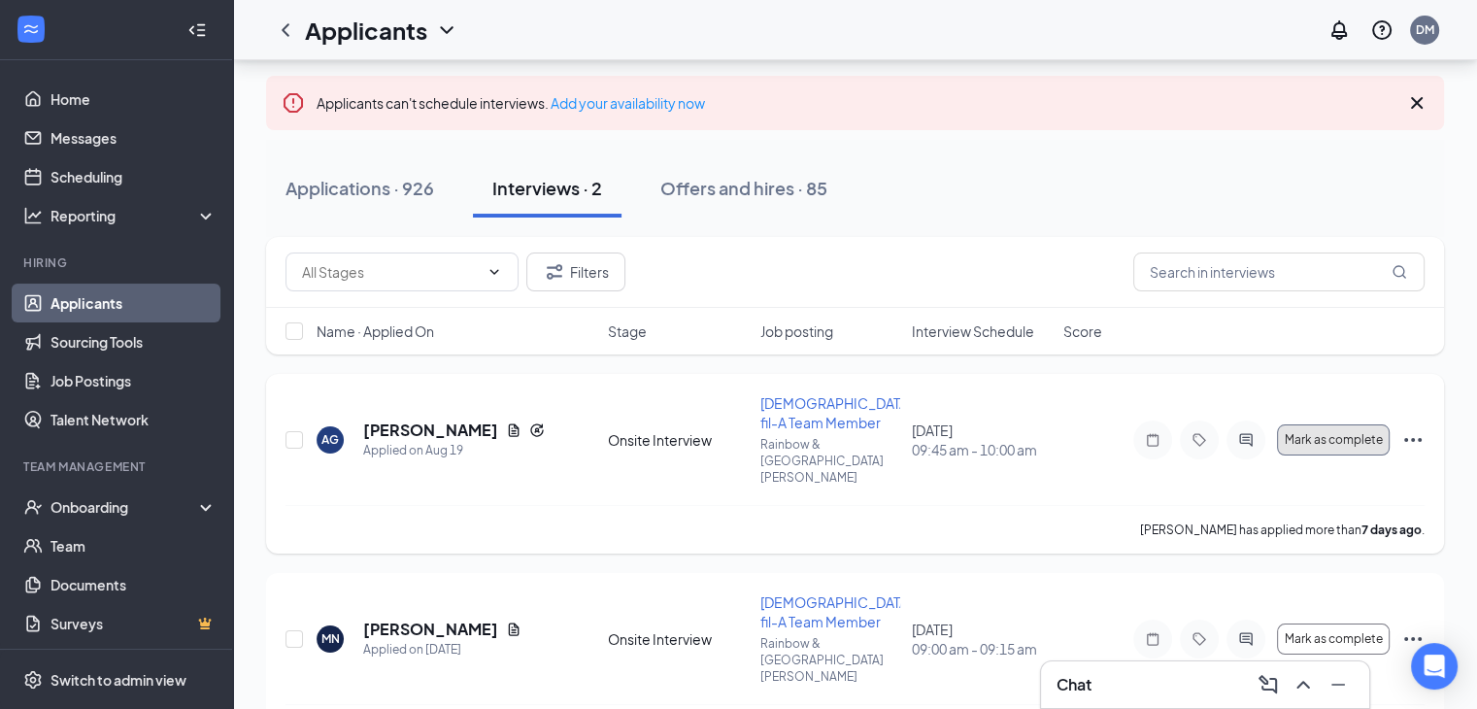
click at [1336, 433] on span "Mark as complete" at bounding box center [1333, 440] width 98 height 14
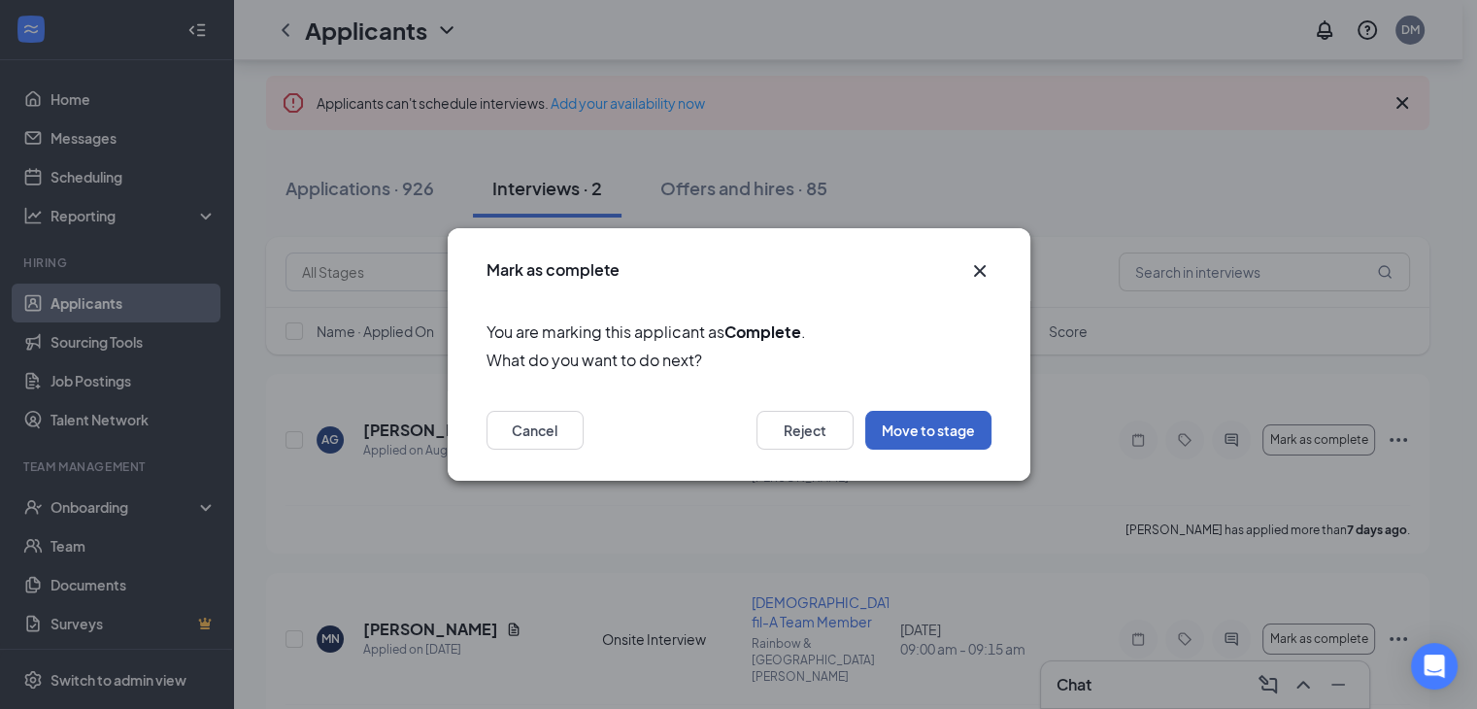
click at [919, 440] on button "Move to stage" at bounding box center [928, 430] width 126 height 39
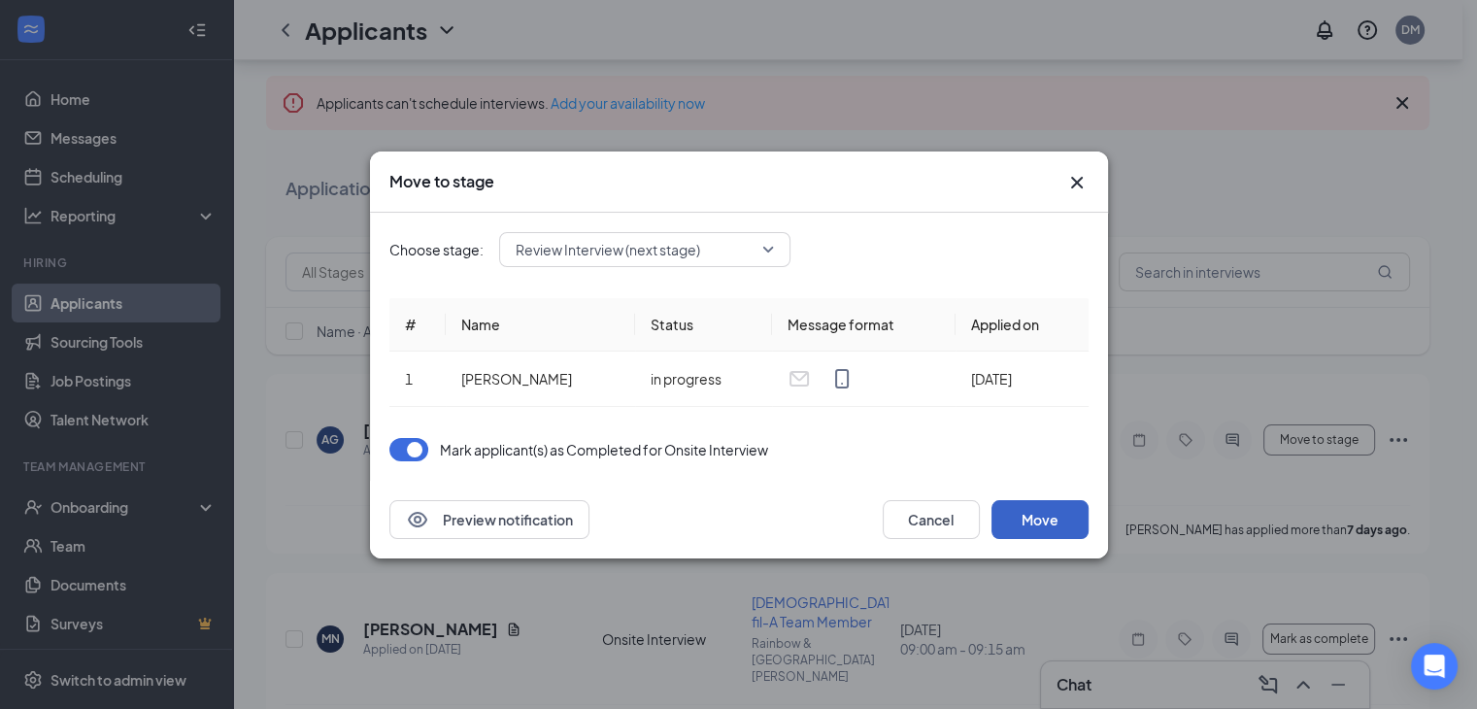
click at [1067, 532] on button "Move" at bounding box center [1040, 519] width 97 height 39
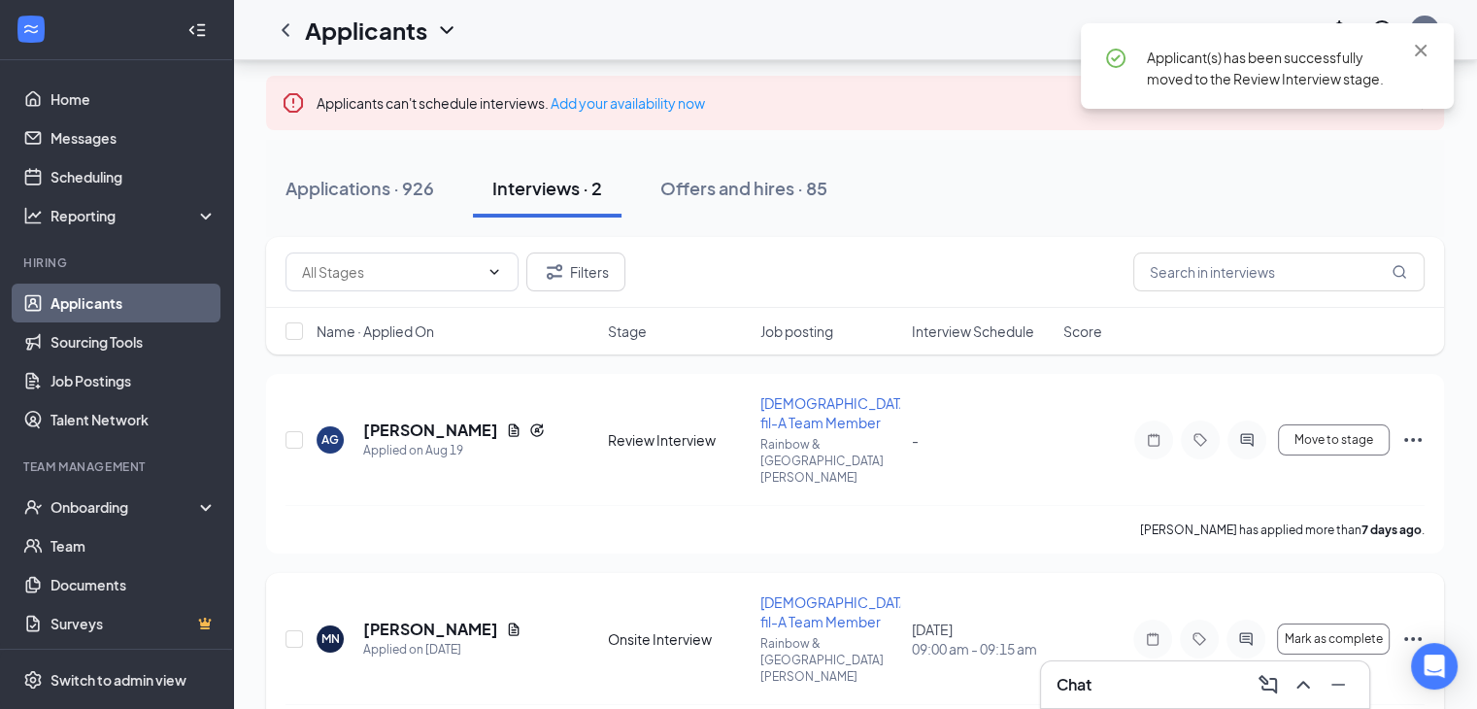
click at [1414, 627] on icon "Ellipses" at bounding box center [1413, 638] width 23 height 23
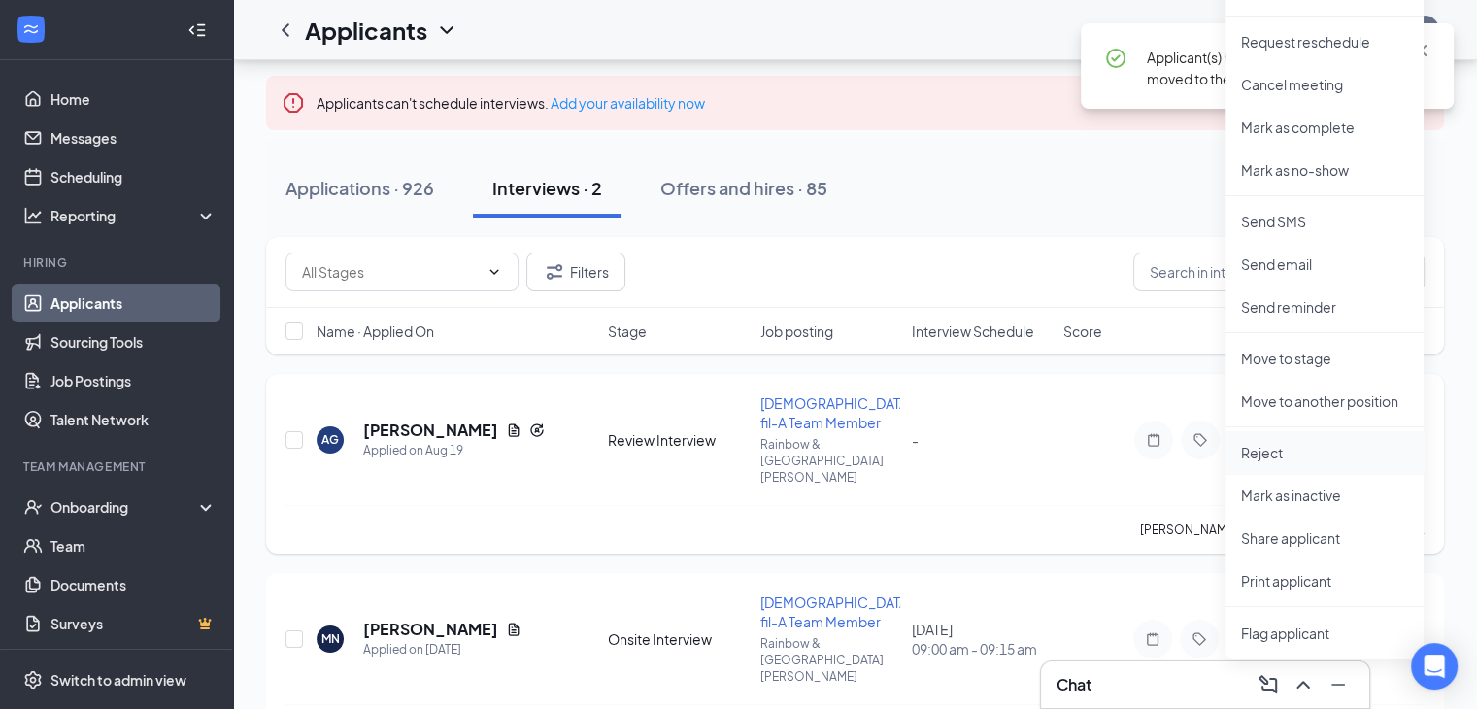
click at [1259, 445] on p "Reject" at bounding box center [1324, 452] width 167 height 19
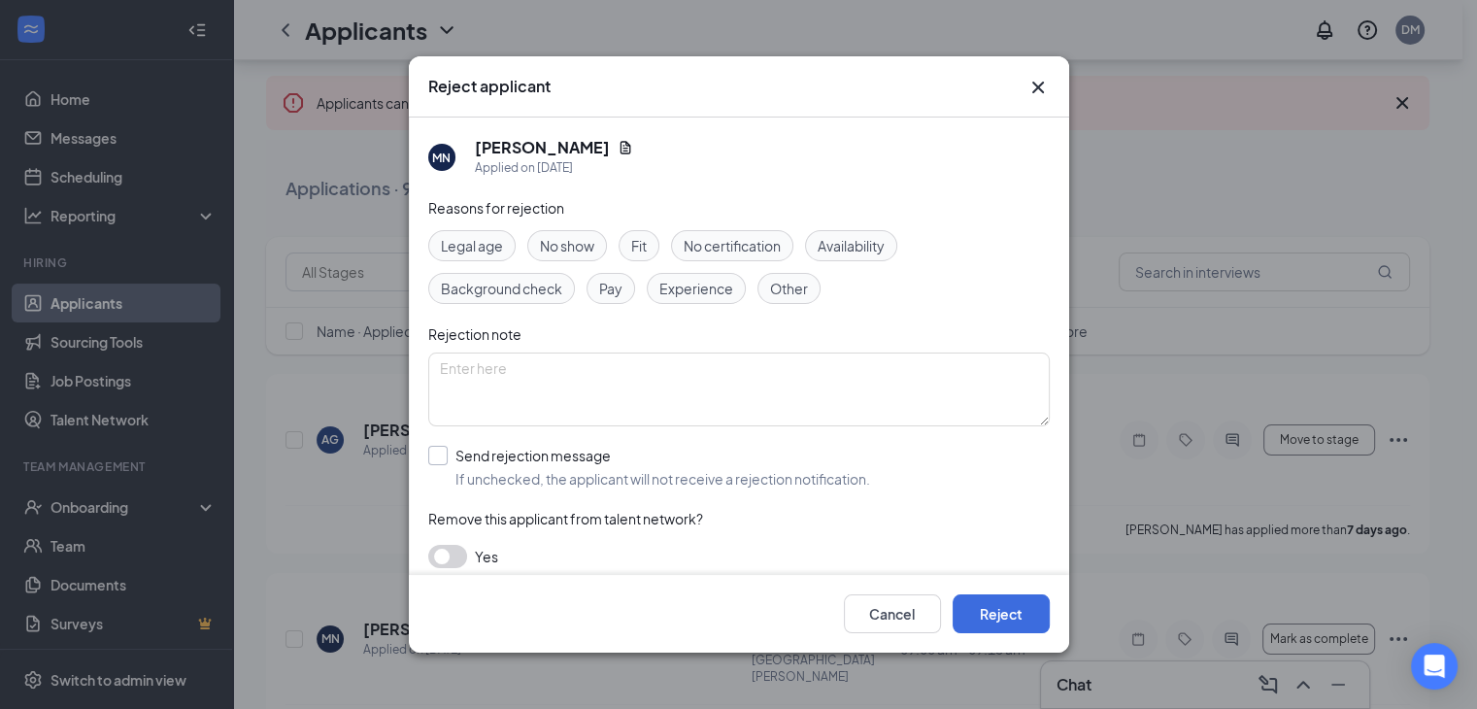
click at [456, 463] on input "Send rejection message If unchecked, the applicant will not receive a rejection…" at bounding box center [649, 467] width 442 height 43
checkbox input "true"
click at [1022, 606] on button "Reject" at bounding box center [1001, 613] width 97 height 39
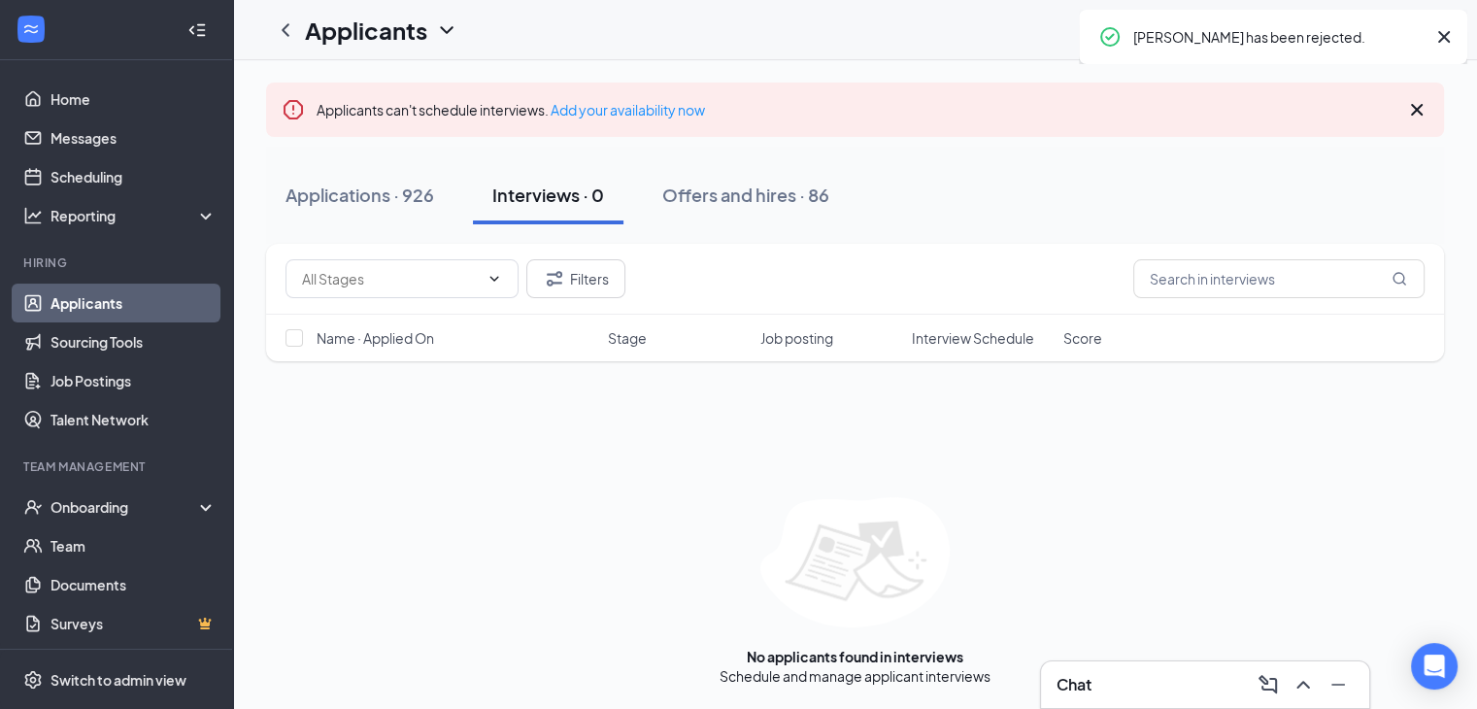
scroll to position [0, 0]
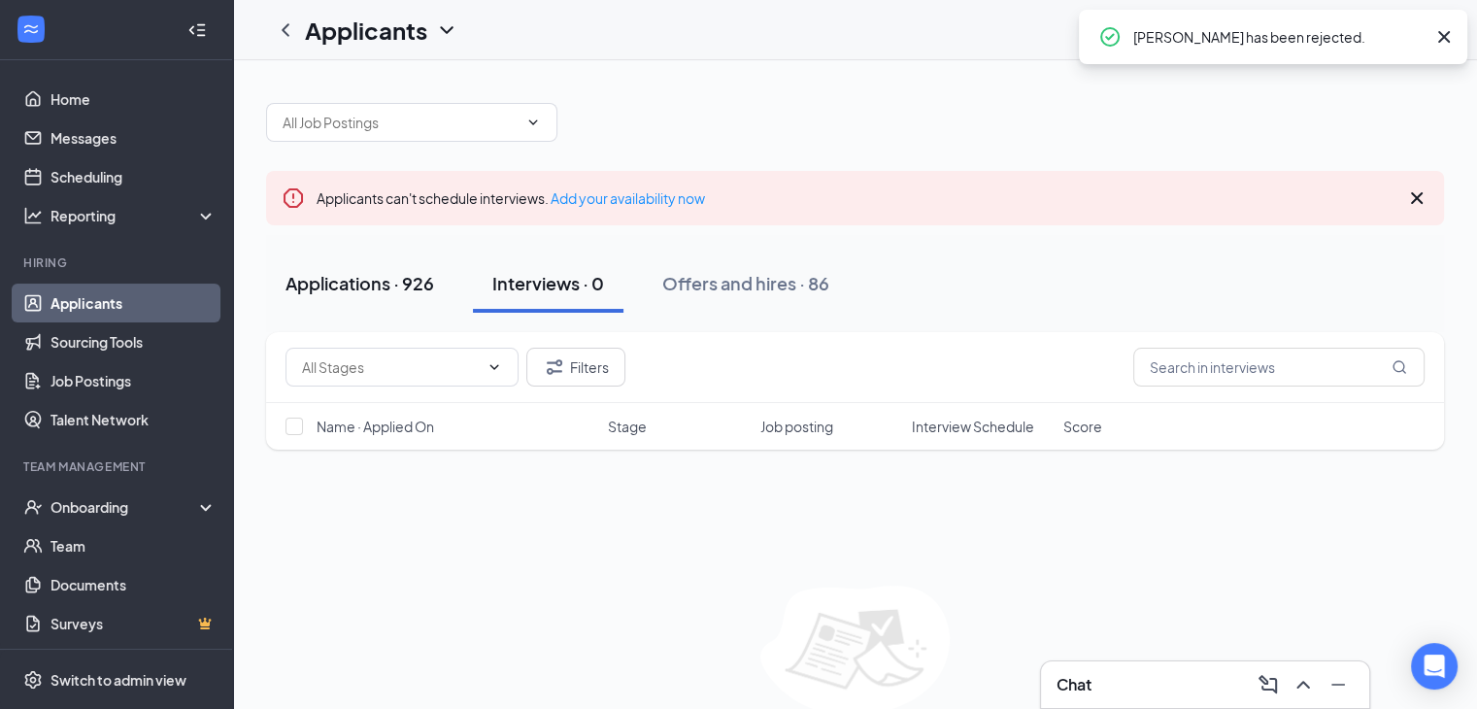
click at [438, 284] on button "Applications · 926" at bounding box center [359, 283] width 187 height 58
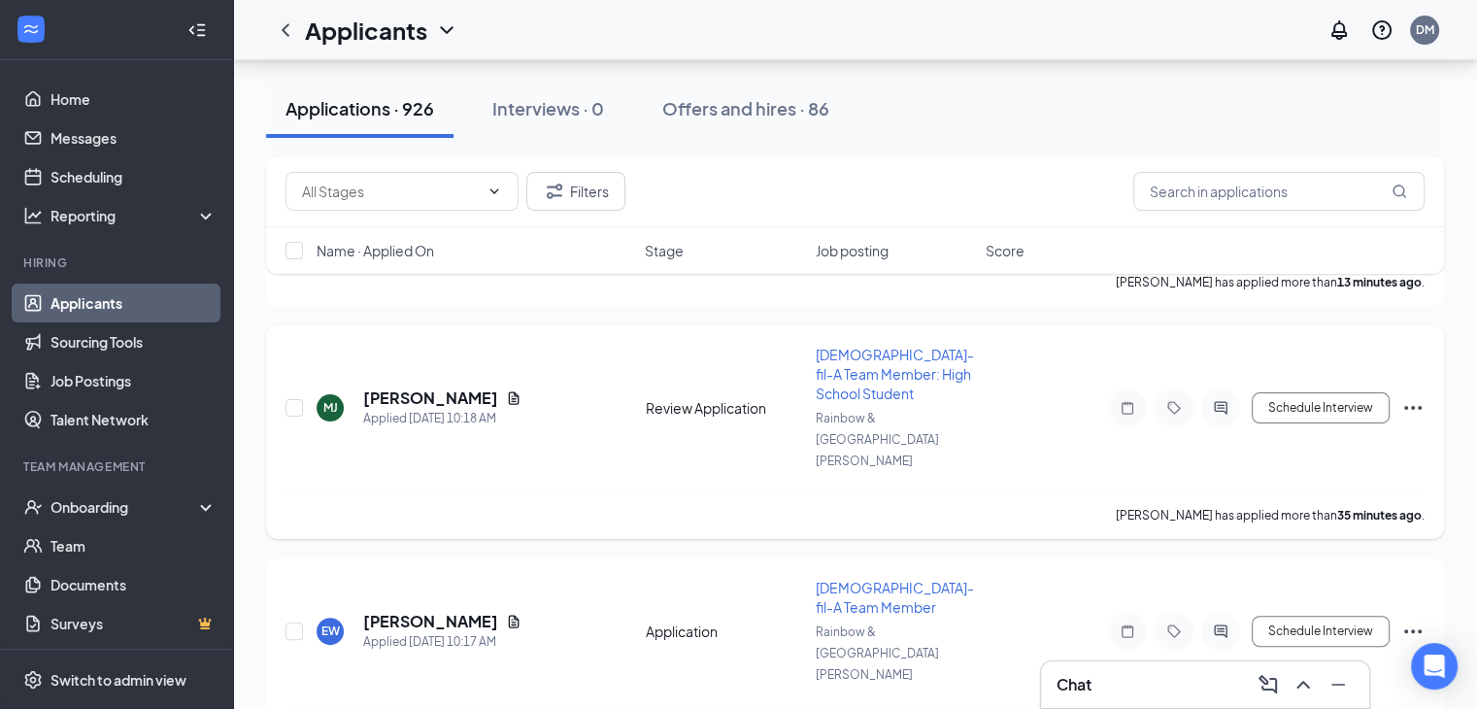
scroll to position [389, 0]
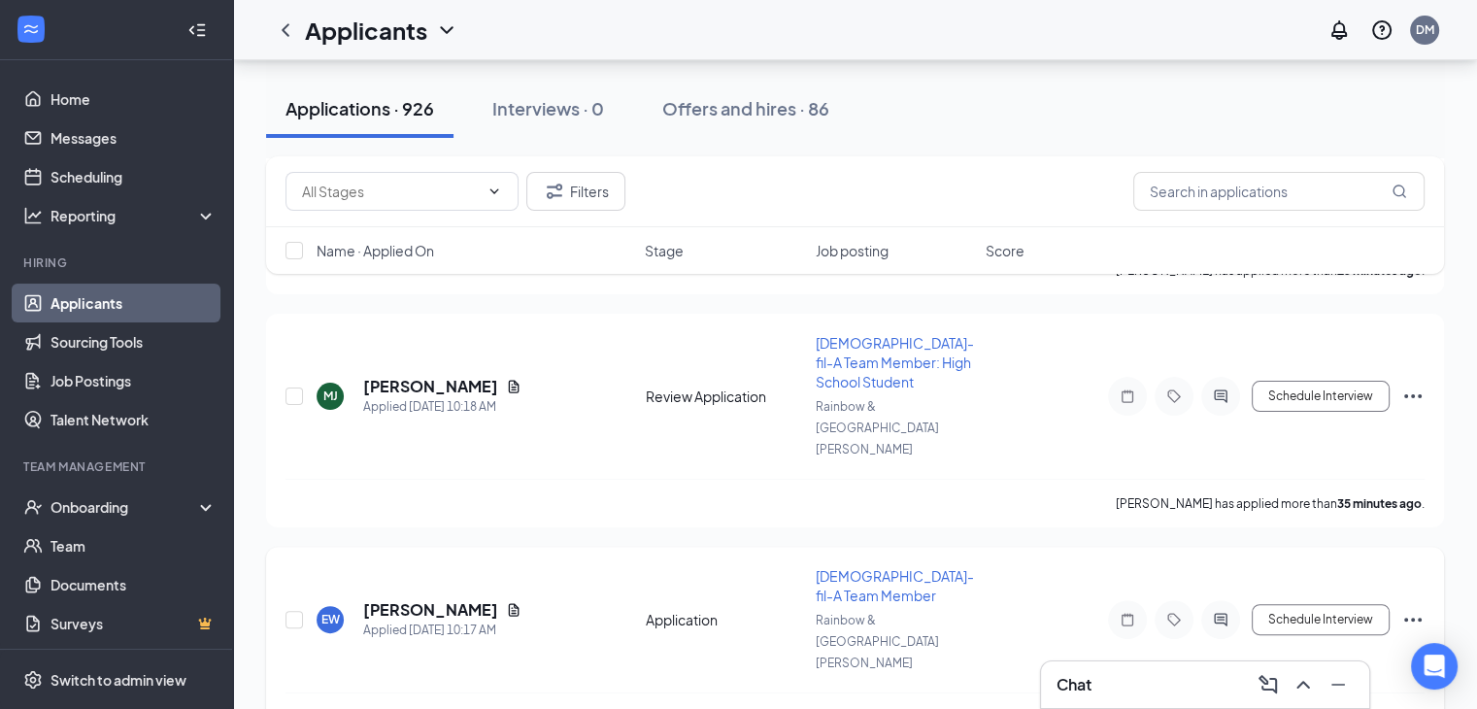
click at [872, 566] on div "[DEMOGRAPHIC_DATA]-fil-A Team Member" at bounding box center [895, 585] width 158 height 39
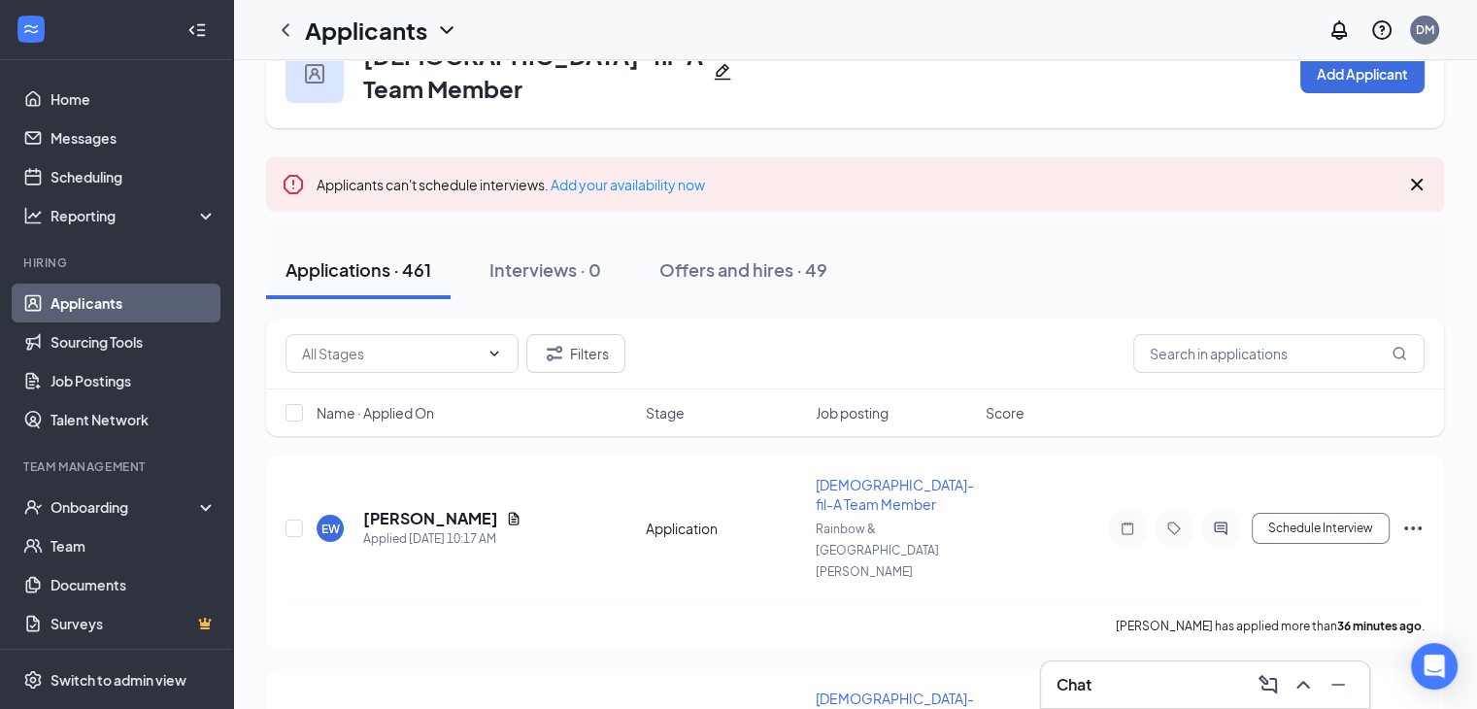
scroll to position [194, 0]
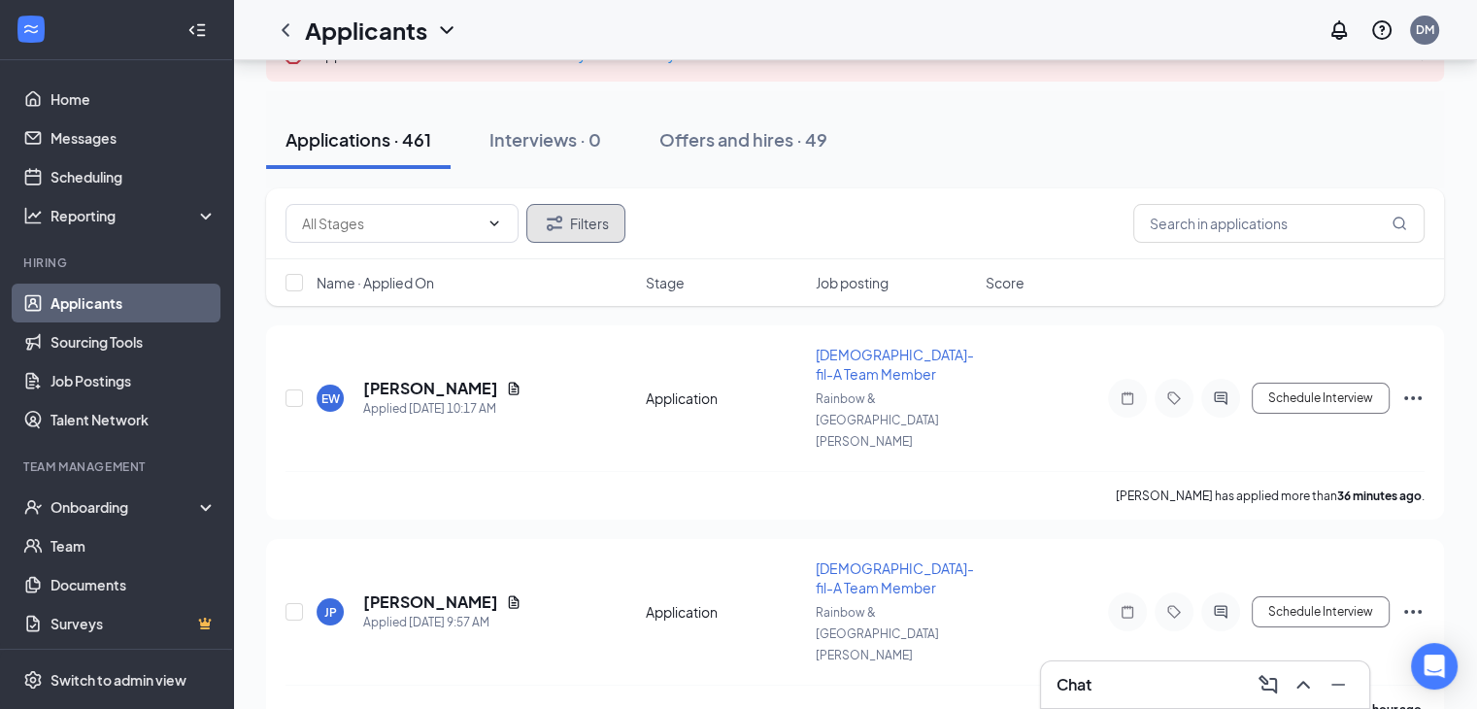
click at [549, 217] on icon "Filter" at bounding box center [554, 223] width 23 height 23
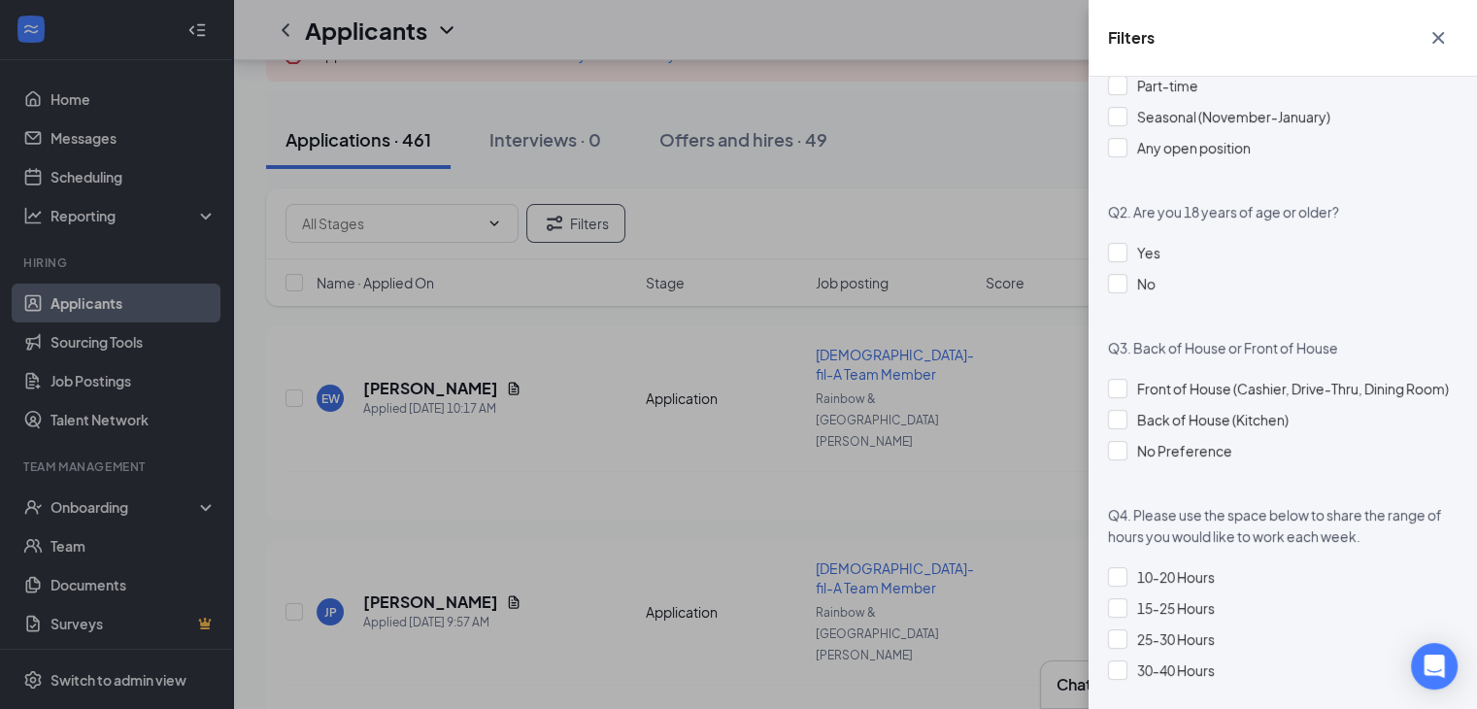
scroll to position [1536, 0]
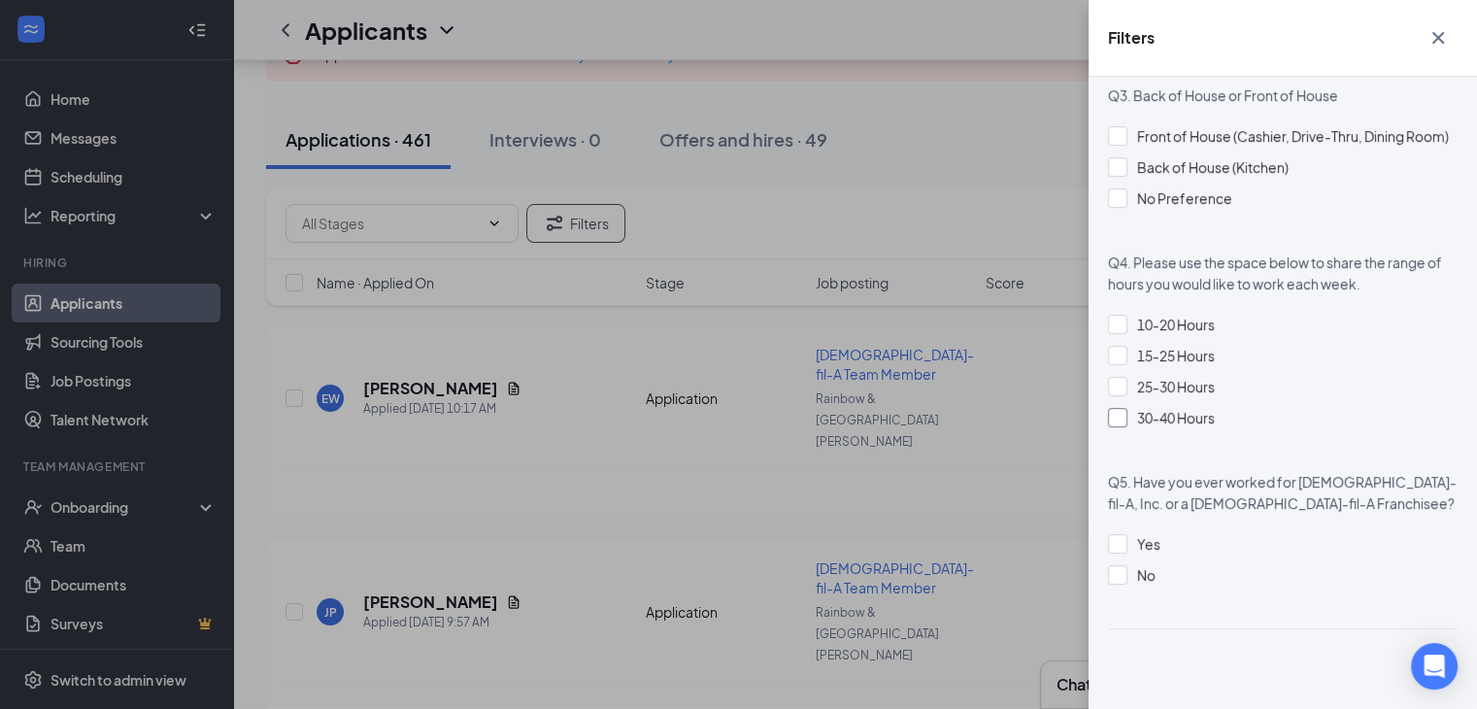
click at [1131, 415] on div "30-40 Hours" at bounding box center [1283, 417] width 350 height 21
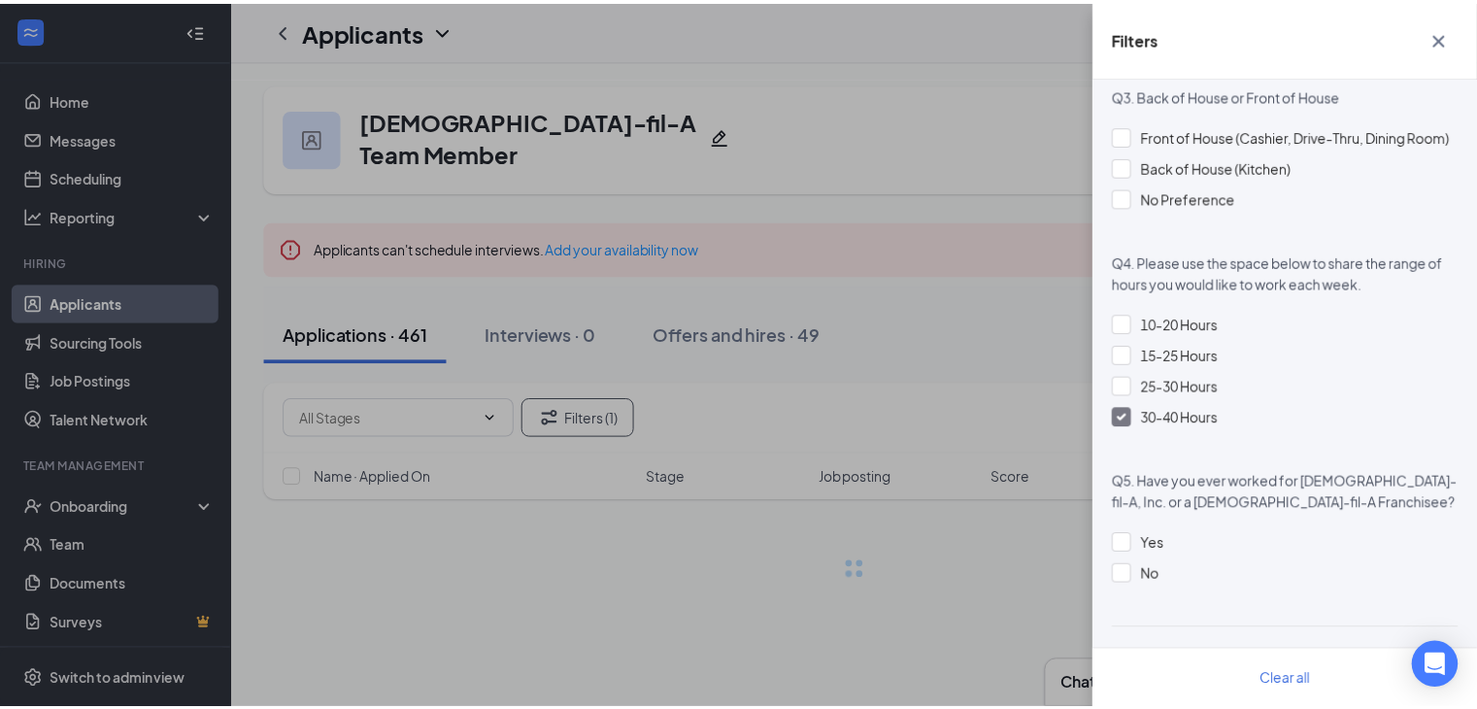
scroll to position [1512, 0]
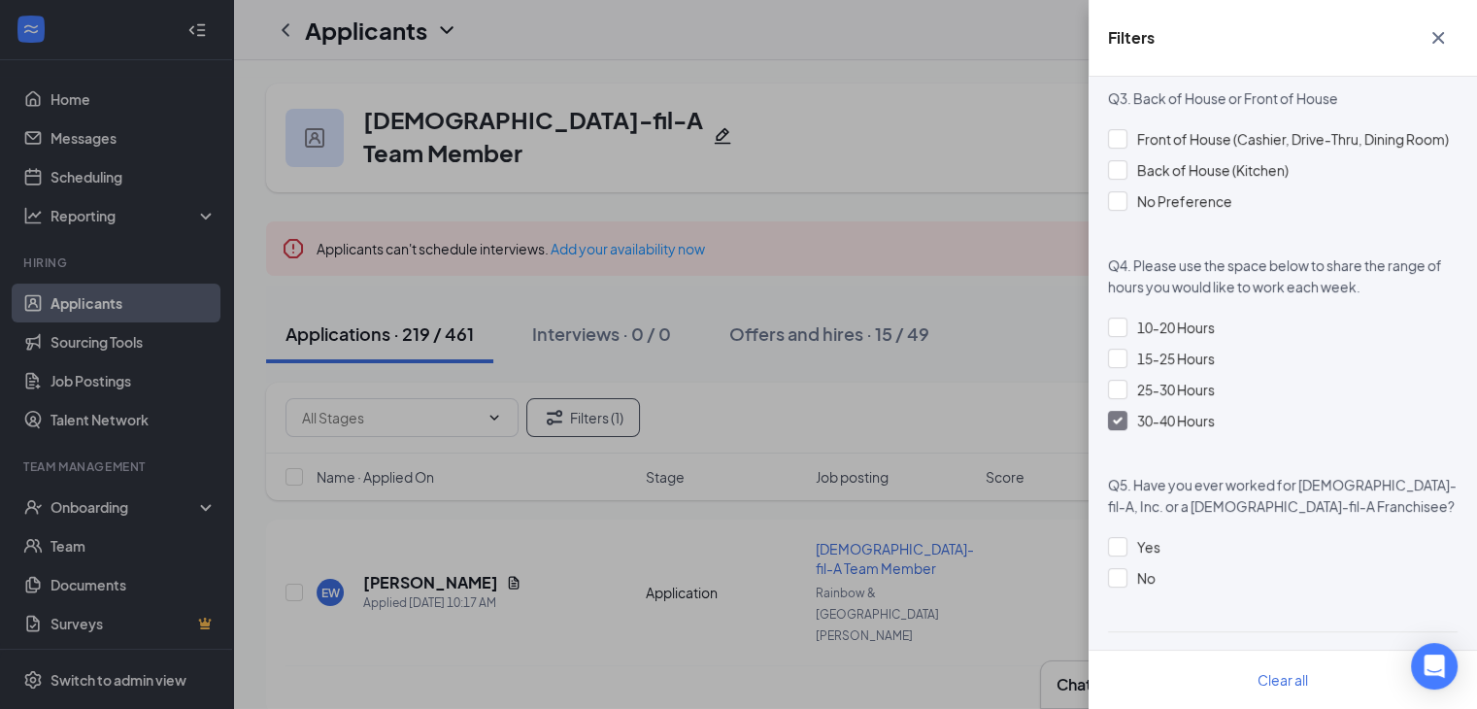
click at [1021, 278] on div "Filters Applicant Status (0/5) Unread message Hasn't messaged back Stuck in sta…" at bounding box center [738, 354] width 1477 height 709
click at [1433, 39] on icon "Cross" at bounding box center [1438, 37] width 23 height 23
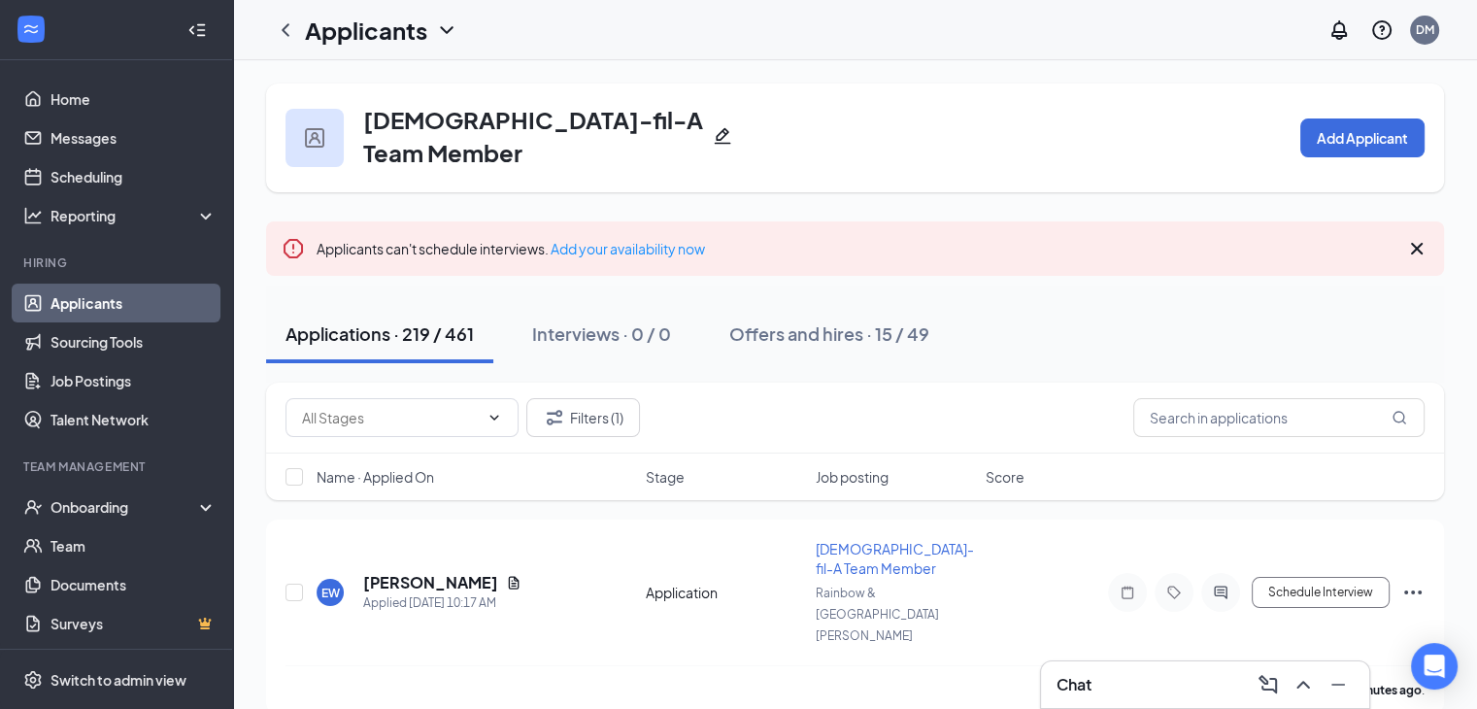
click at [276, 473] on div "Name · Applied On Stage Job posting Score" at bounding box center [855, 477] width 1178 height 47
click at [288, 473] on input "checkbox" at bounding box center [294, 476] width 17 height 17
checkbox input "true"
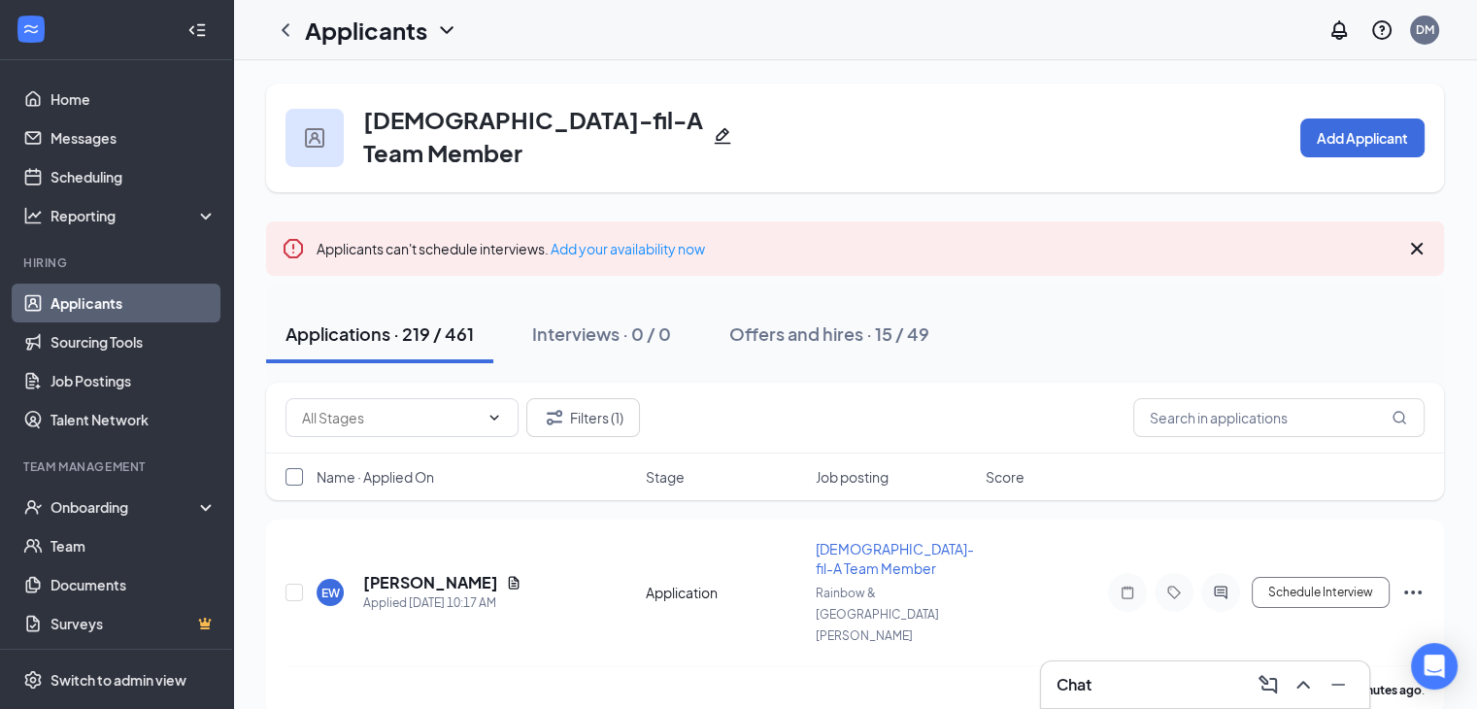
checkbox input "true"
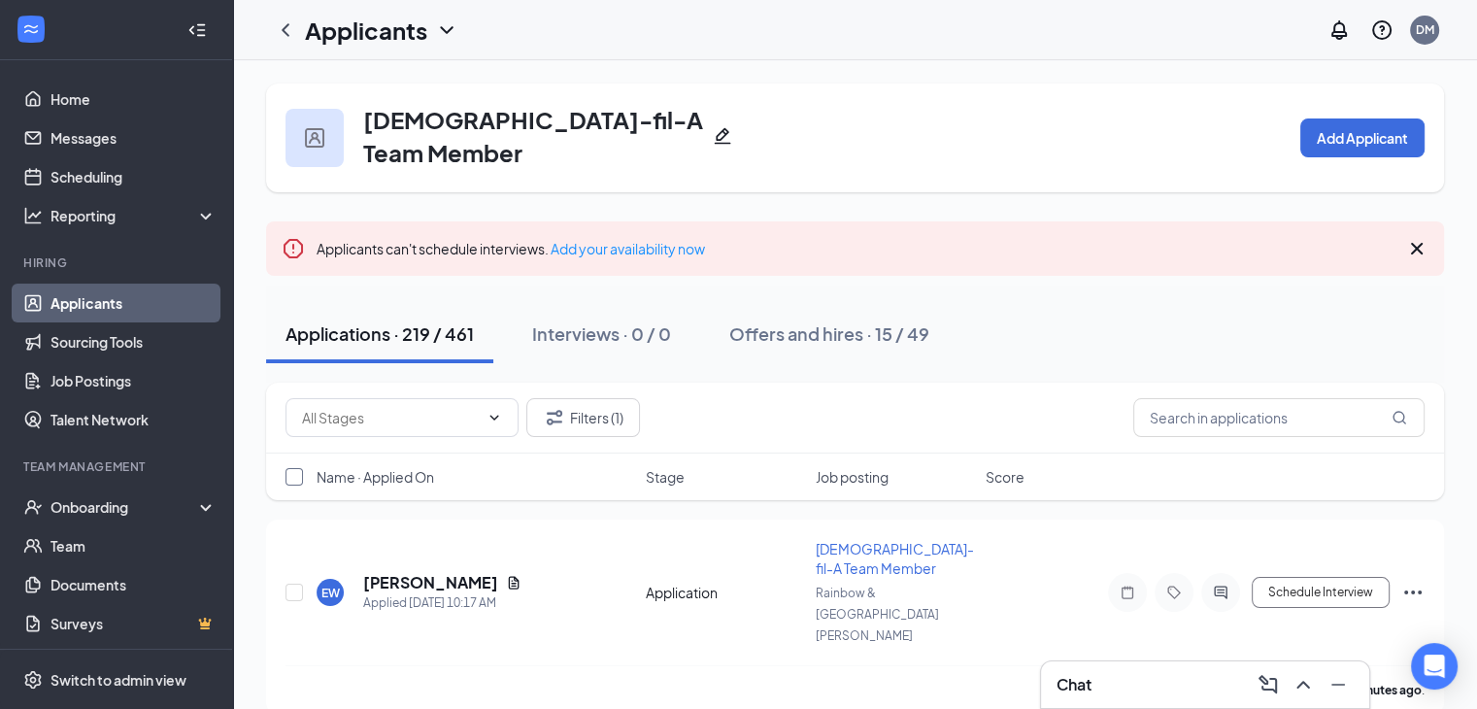
checkbox input "true"
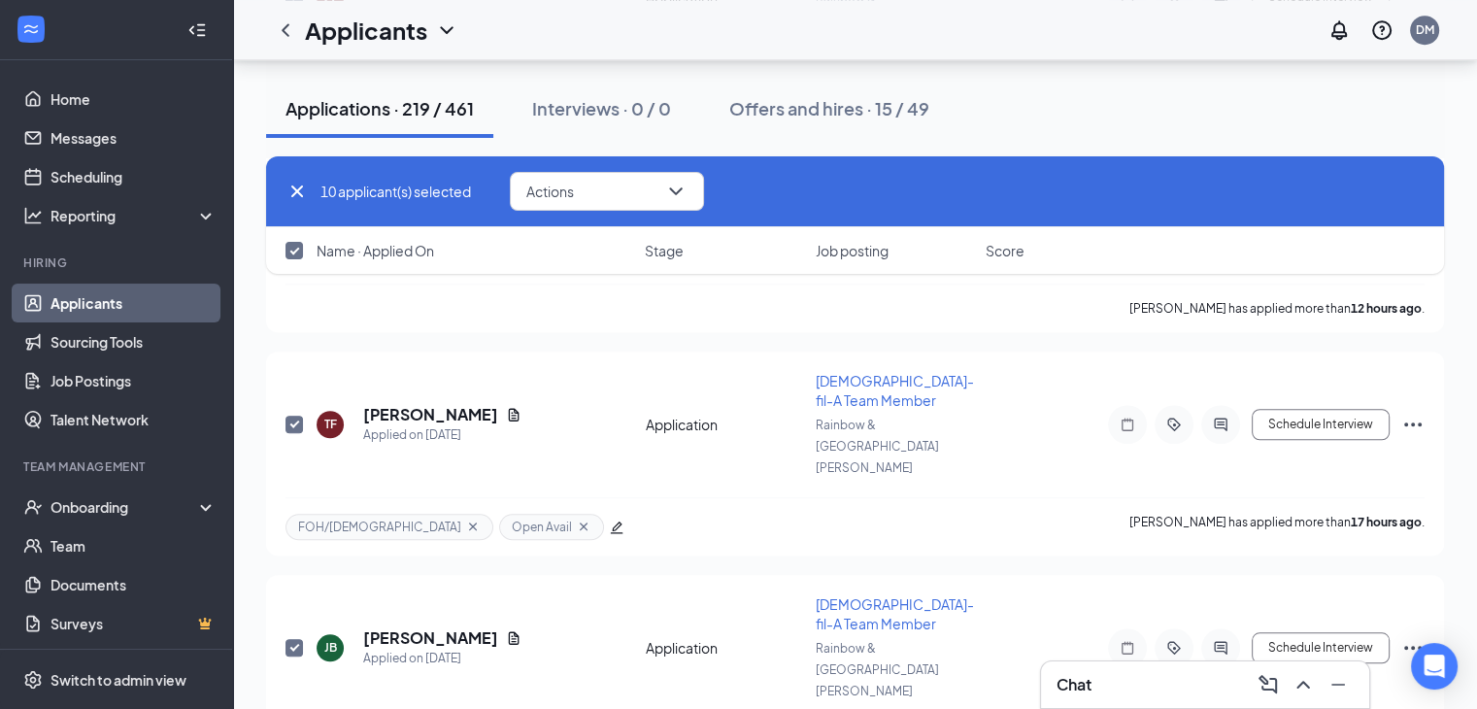
scroll to position [1509, 0]
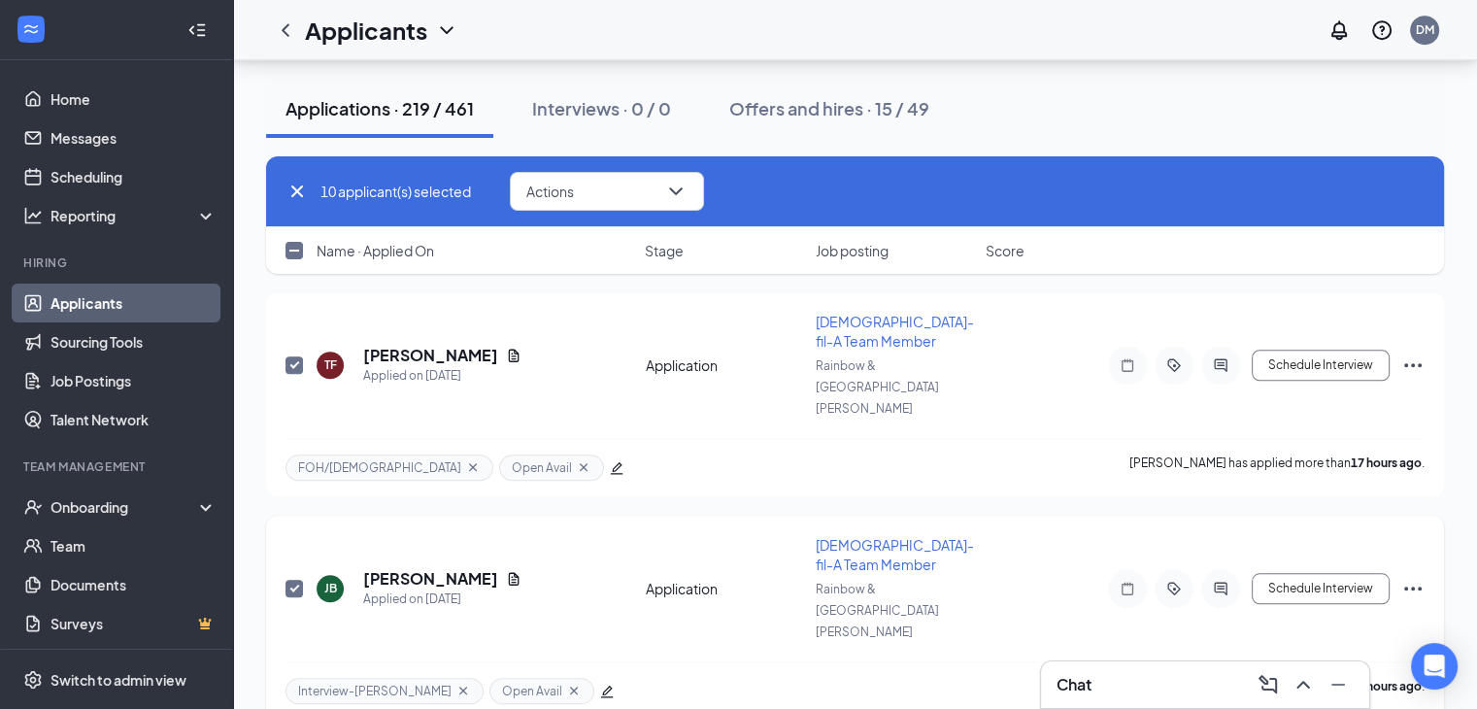
checkbox input "false"
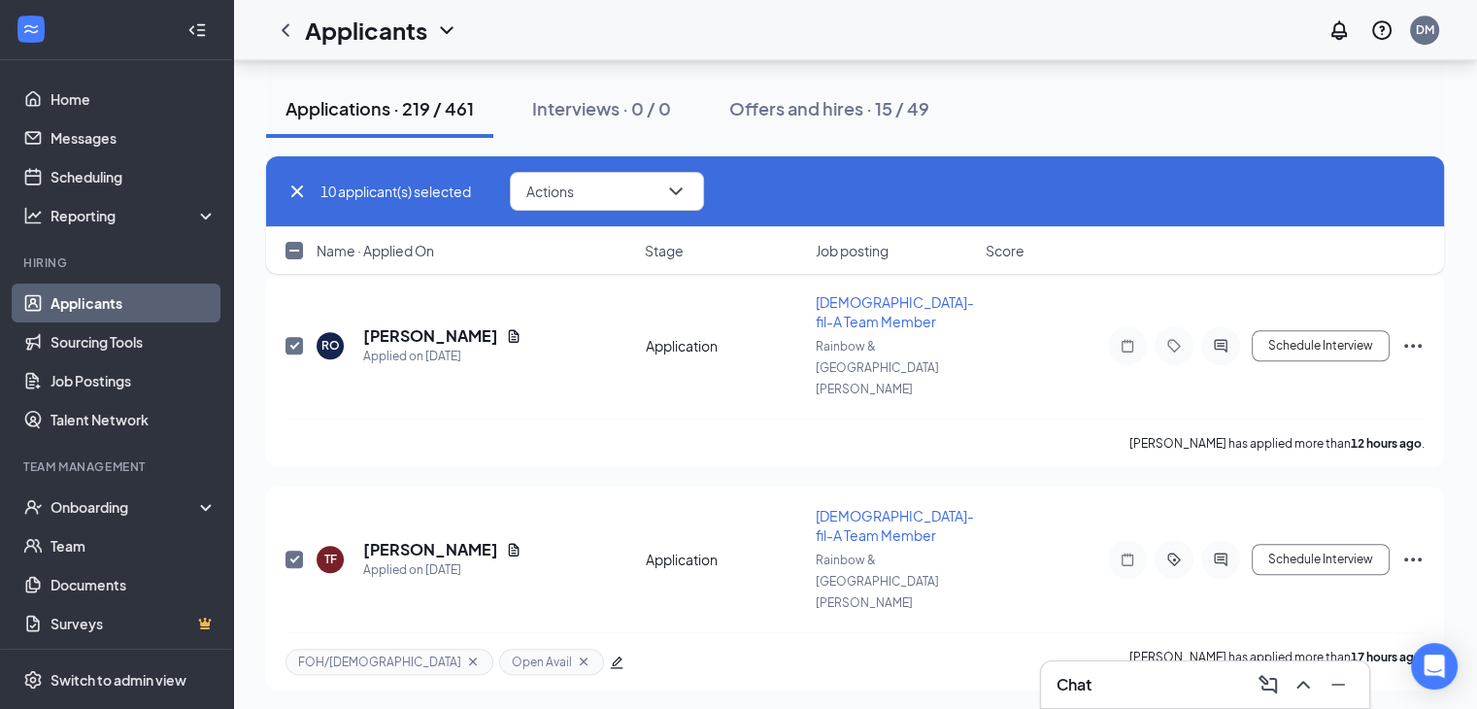
checkbox input "false"
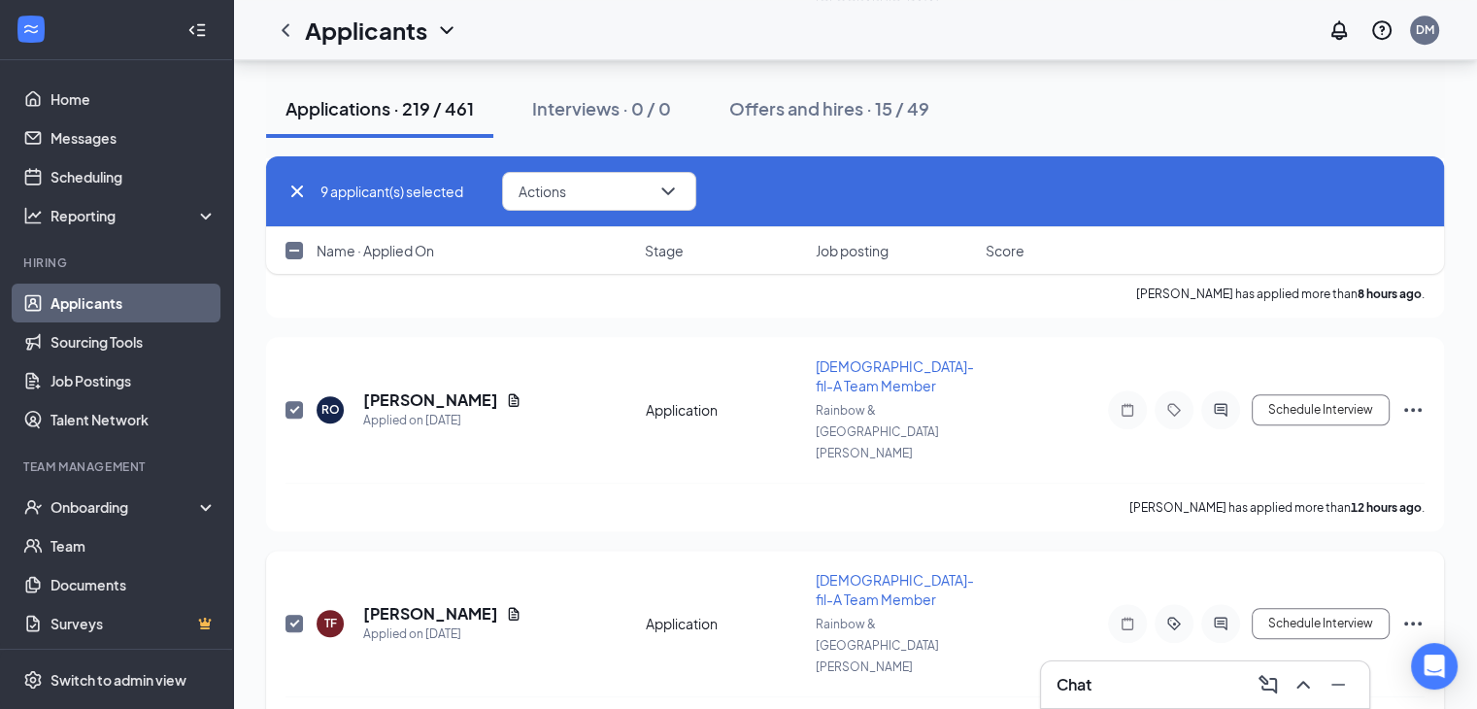
scroll to position [1218, 0]
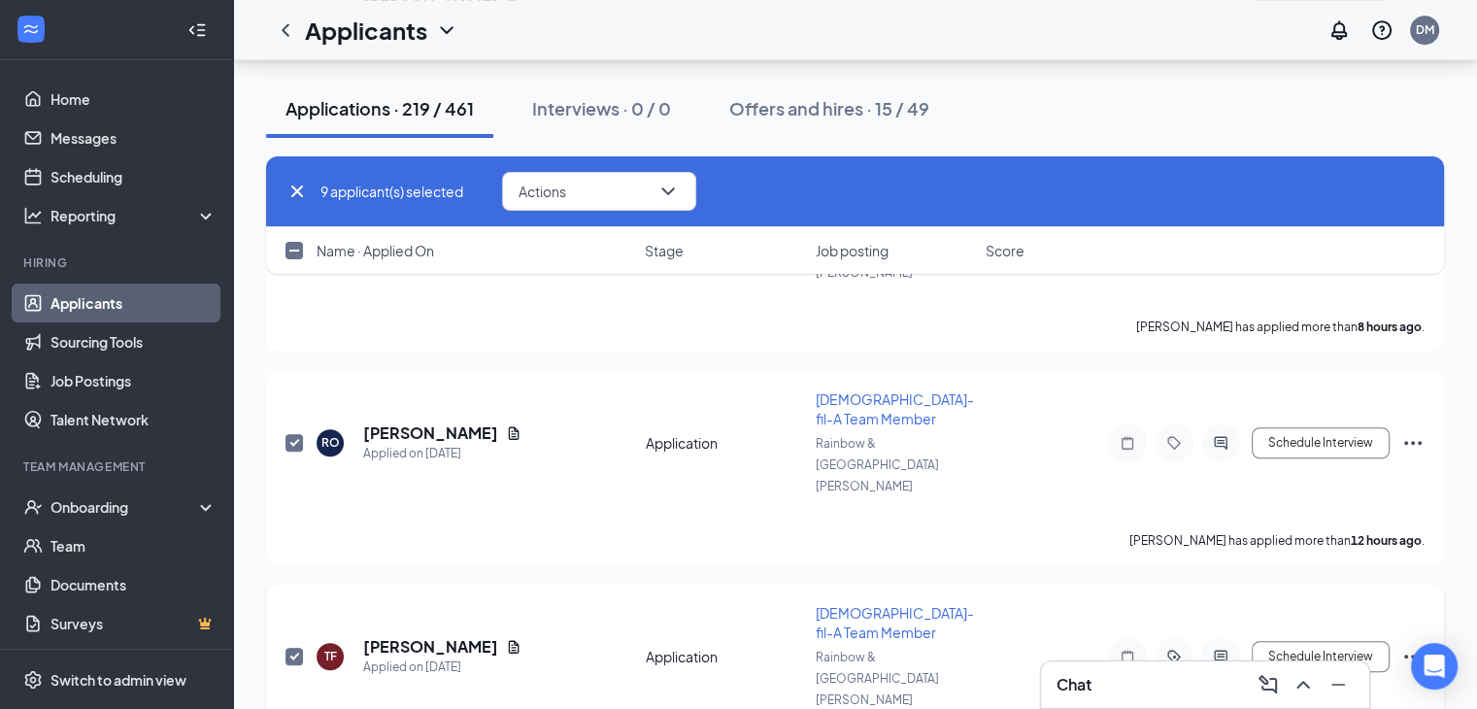
click at [294, 648] on input "checkbox" at bounding box center [294, 656] width 17 height 17
checkbox input "false"
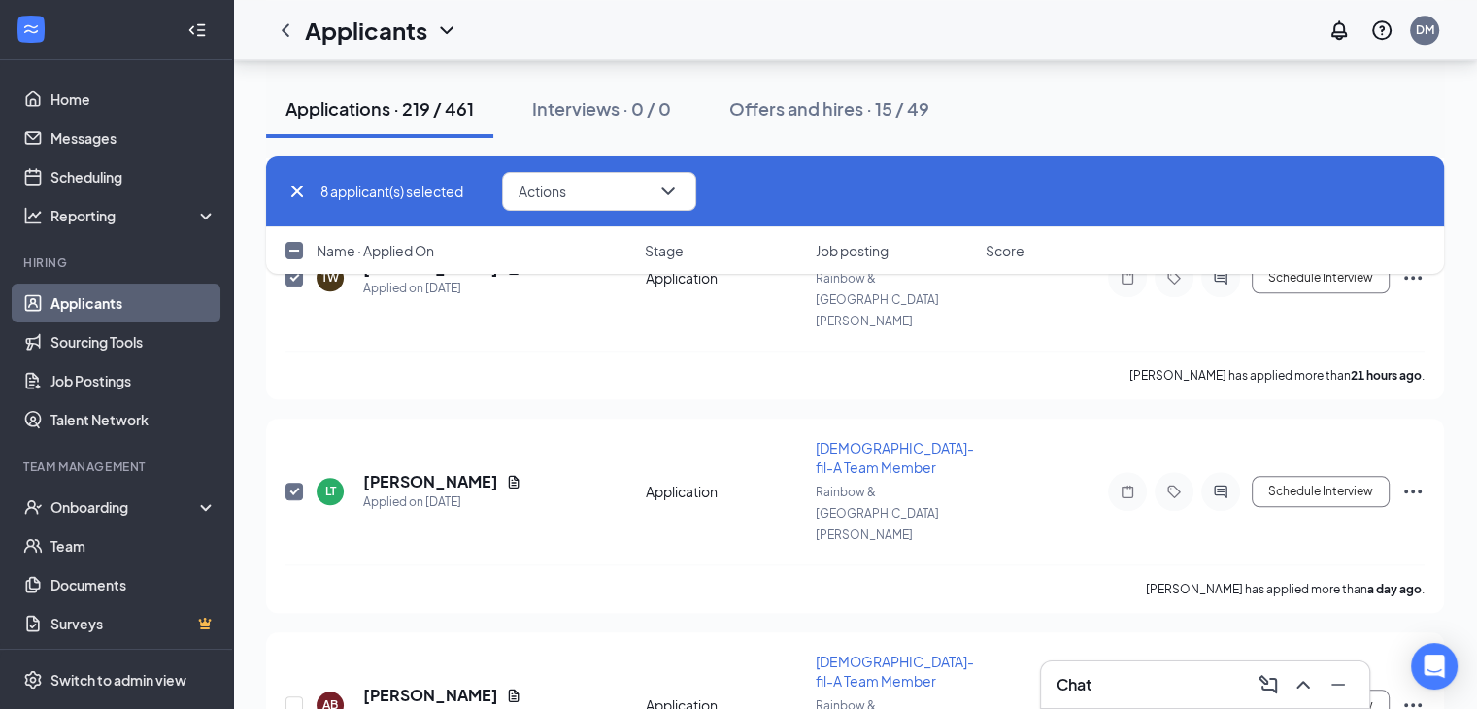
scroll to position [2481, 0]
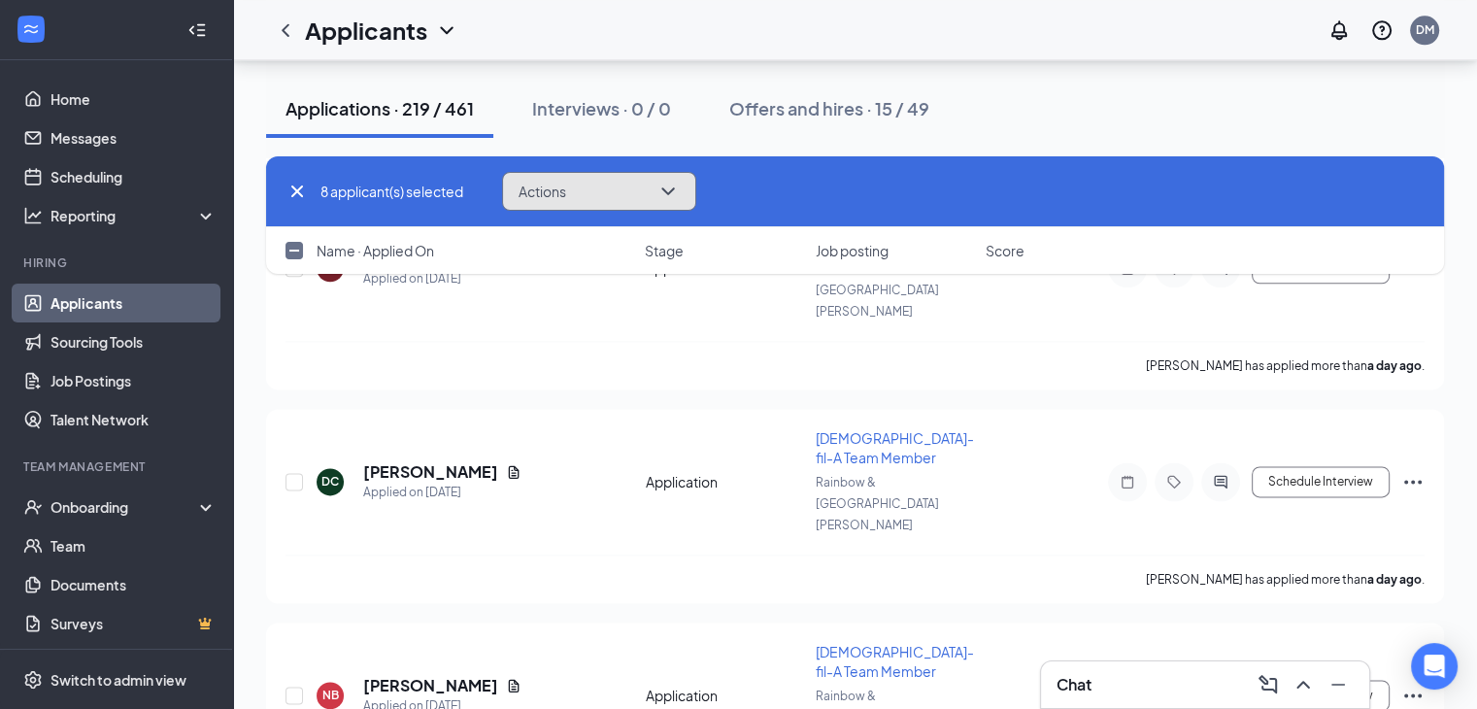
click at [695, 203] on button "Actions" at bounding box center [599, 191] width 194 height 39
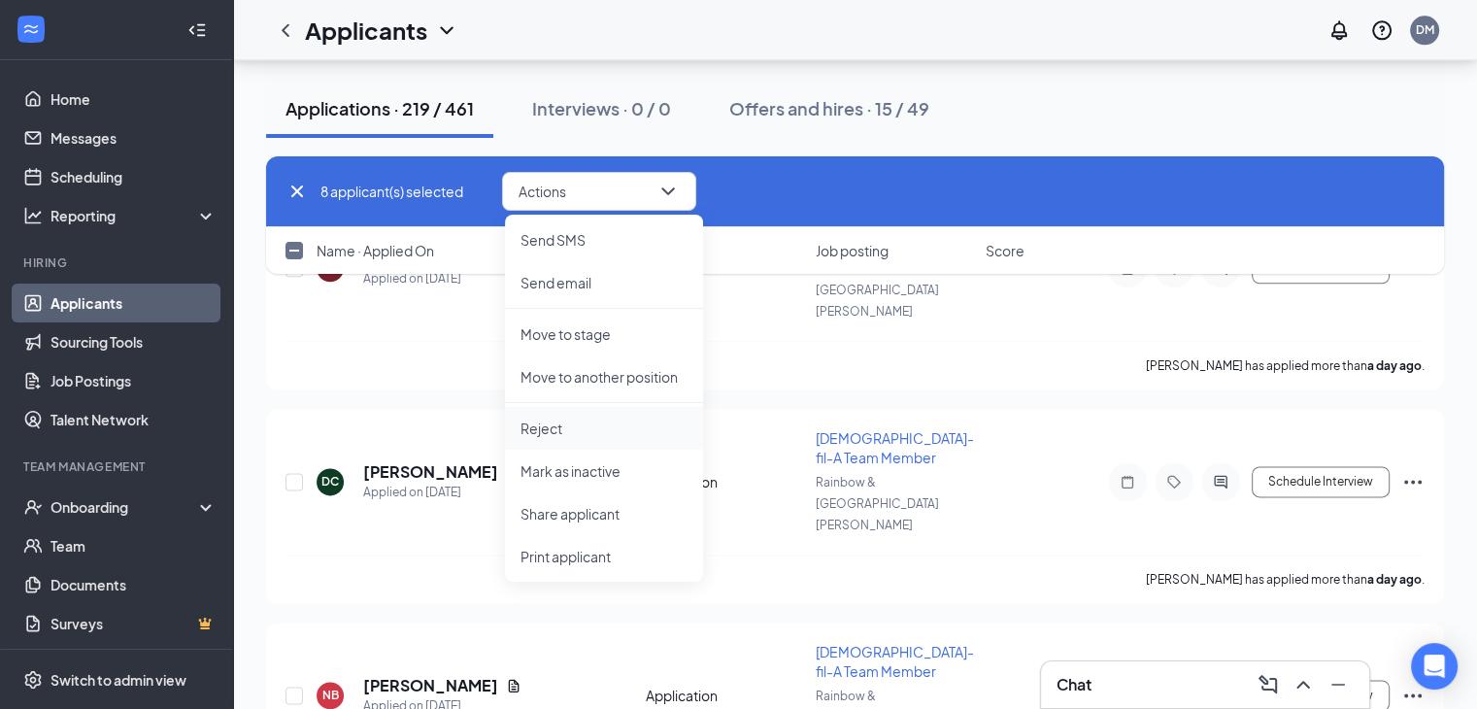
click at [545, 429] on p "Reject" at bounding box center [604, 428] width 167 height 19
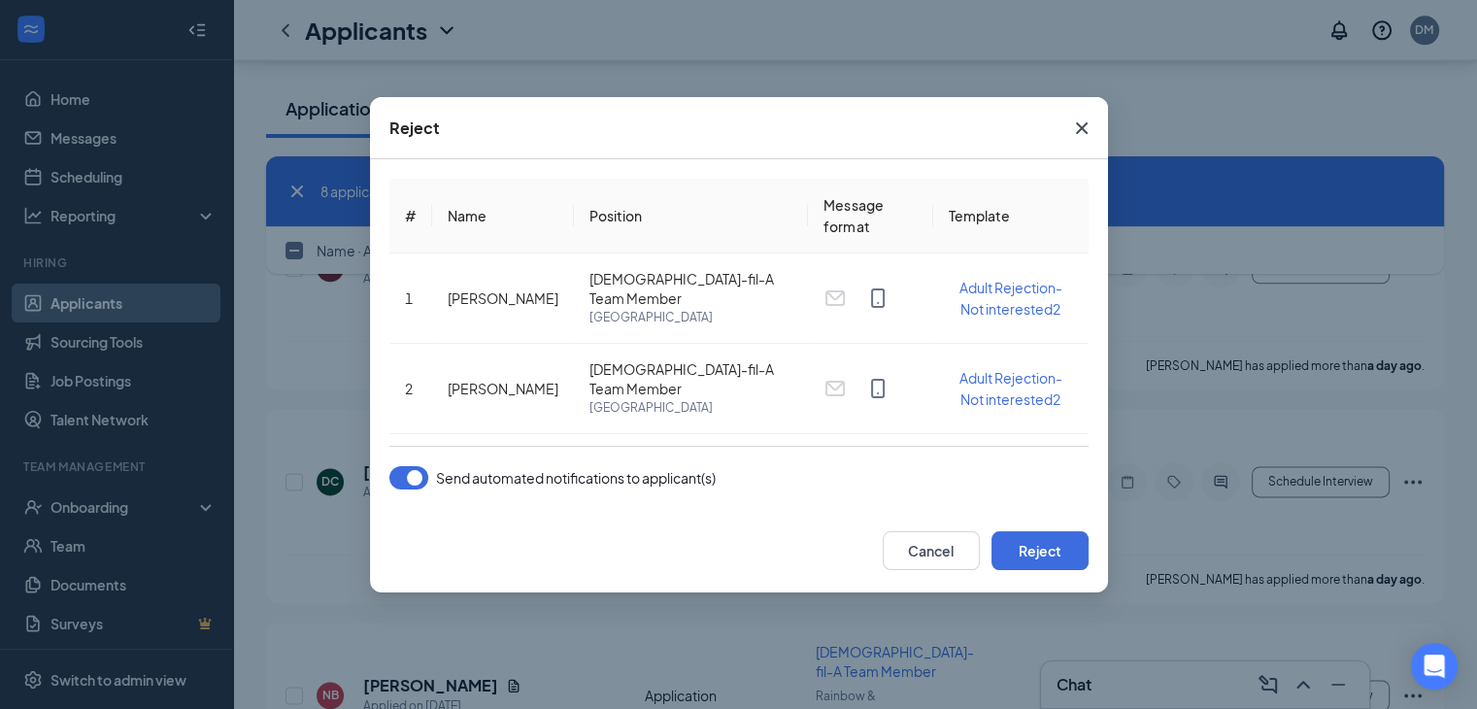
click at [411, 483] on button "button" at bounding box center [409, 477] width 39 height 23
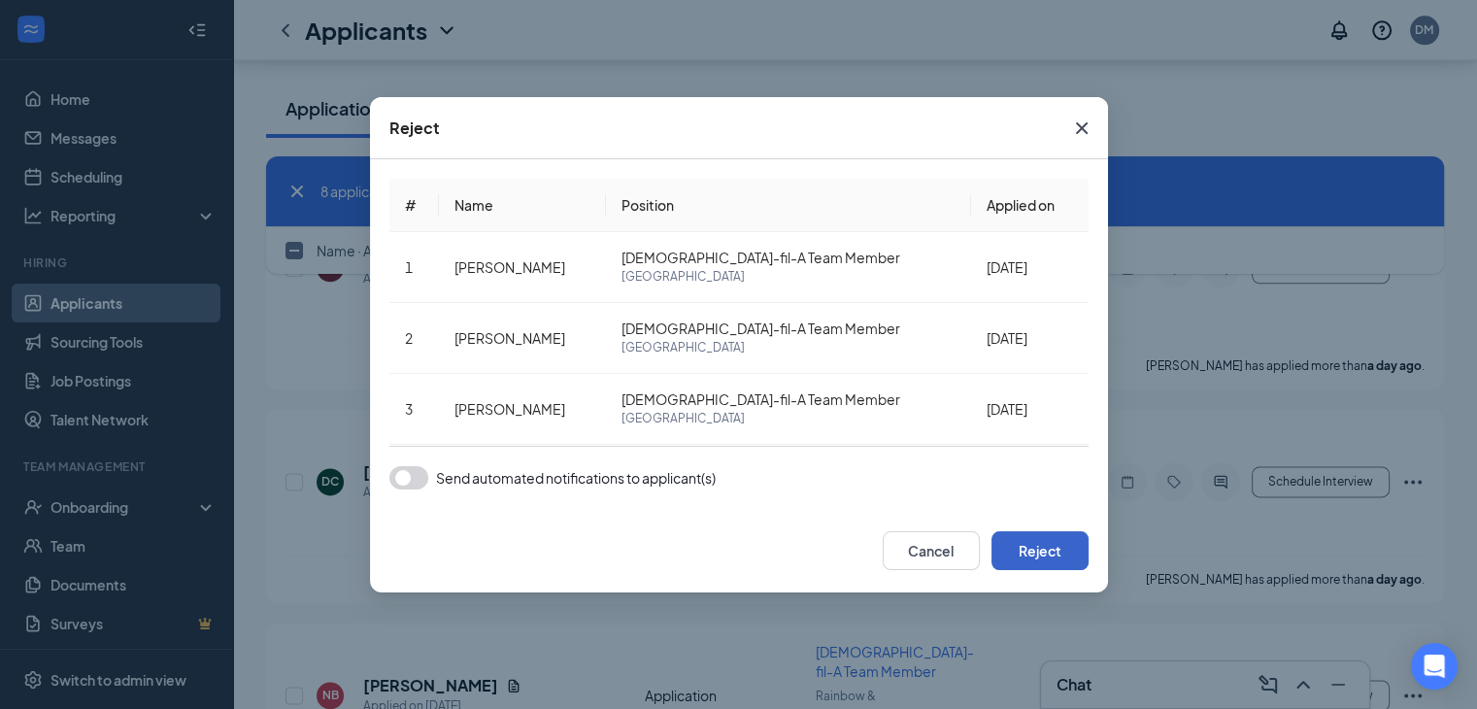
click at [1023, 560] on button "Reject" at bounding box center [1040, 550] width 97 height 39
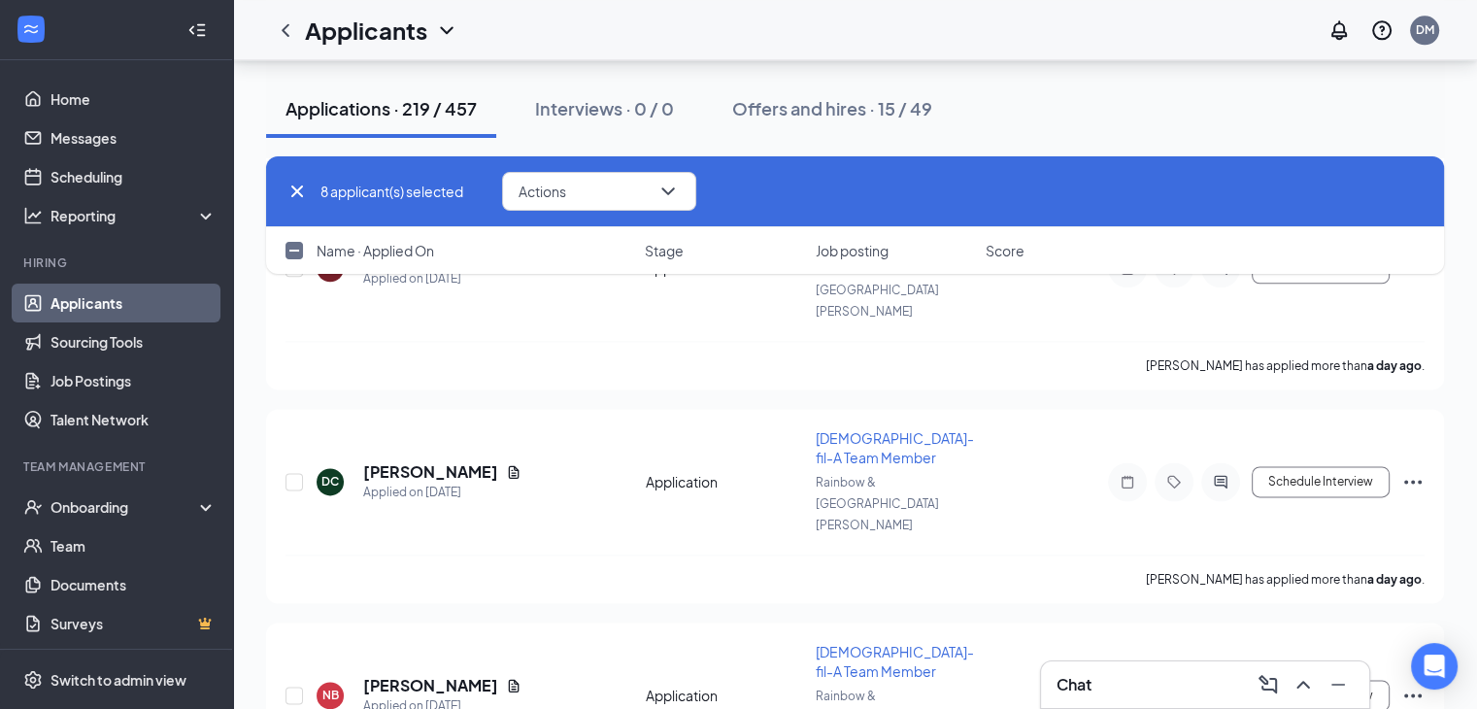
checkbox input "false"
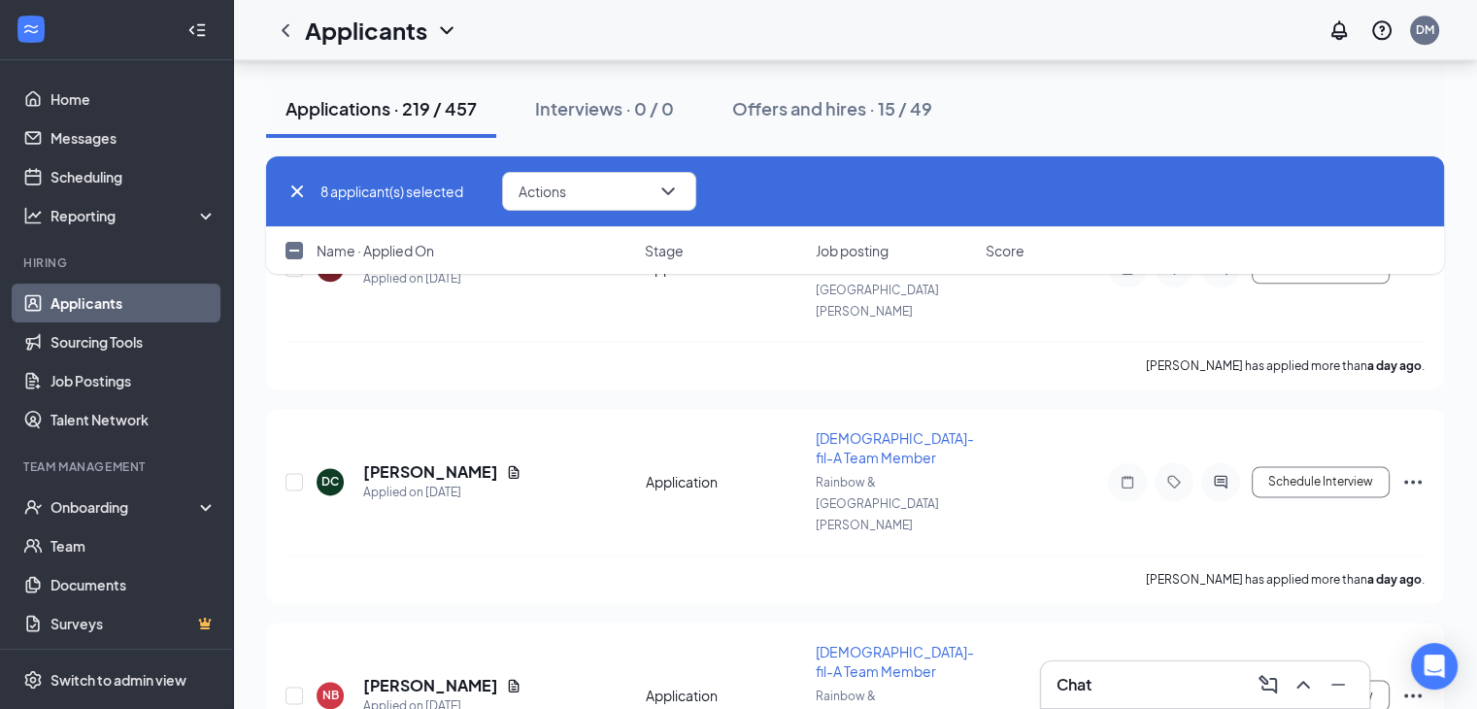
checkbox input "false"
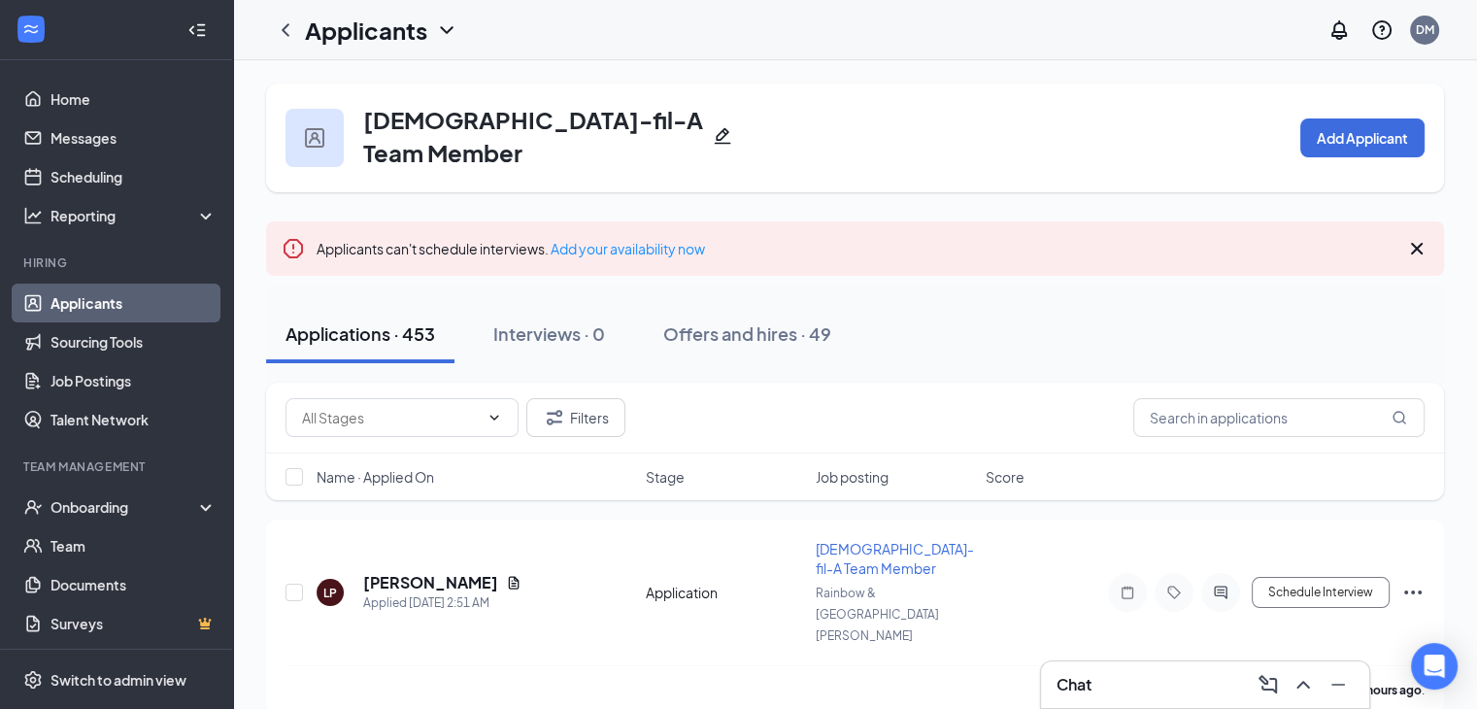
scroll to position [194, 0]
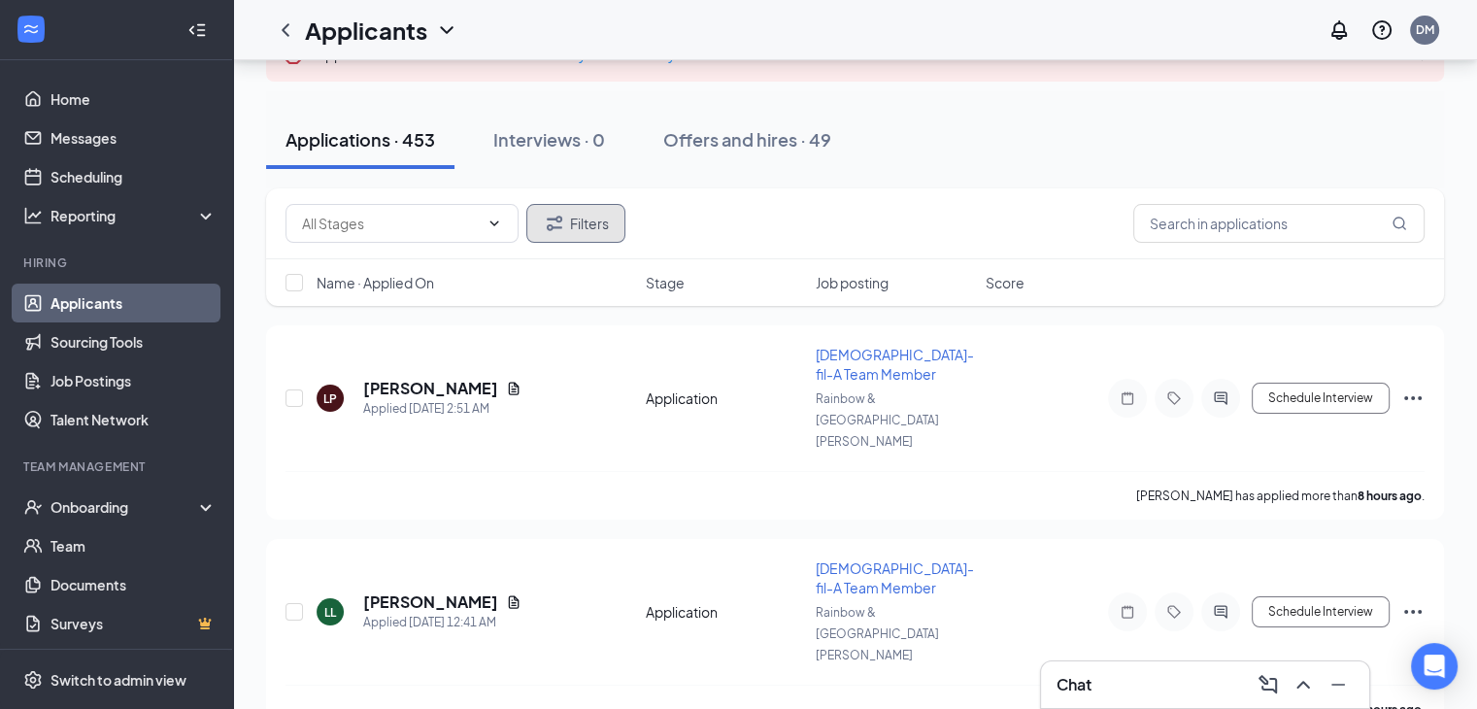
click at [559, 220] on icon "Filter" at bounding box center [554, 223] width 23 height 23
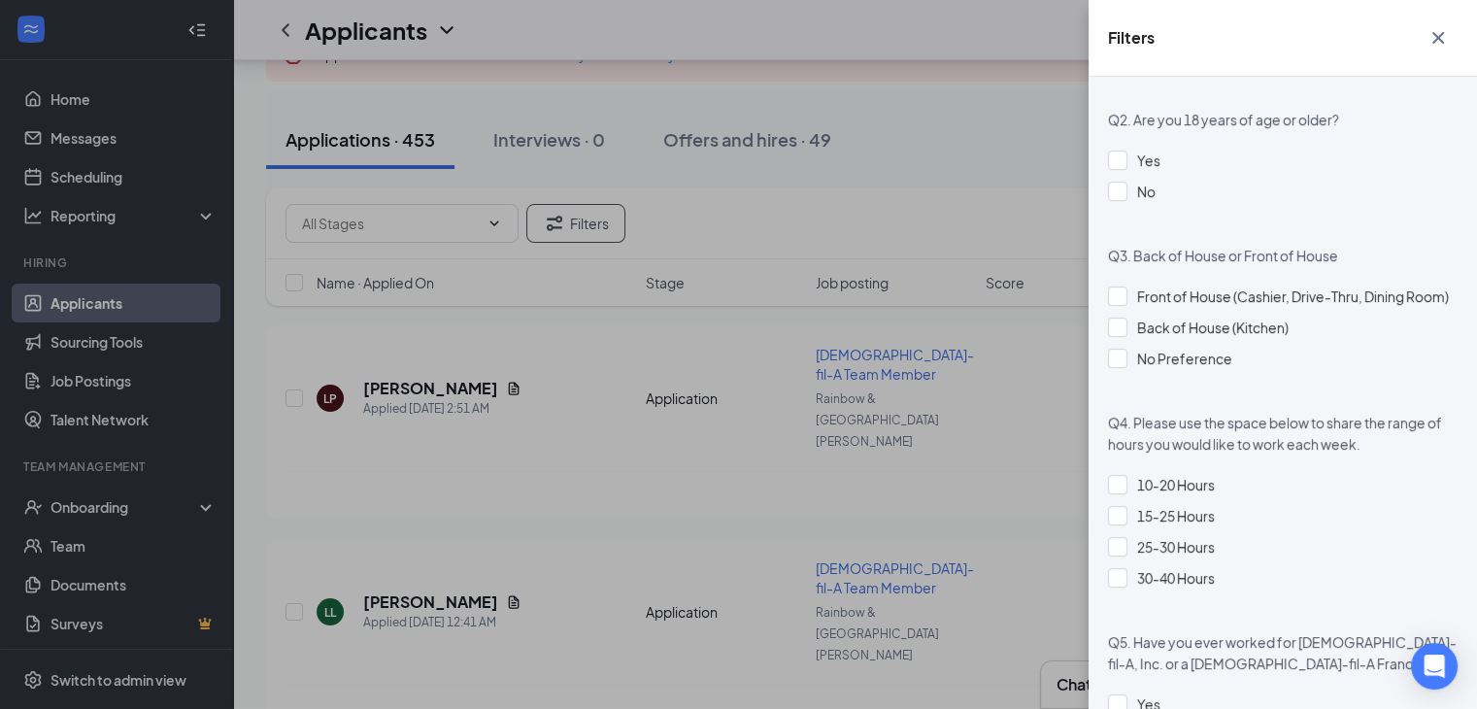
scroll to position [1360, 0]
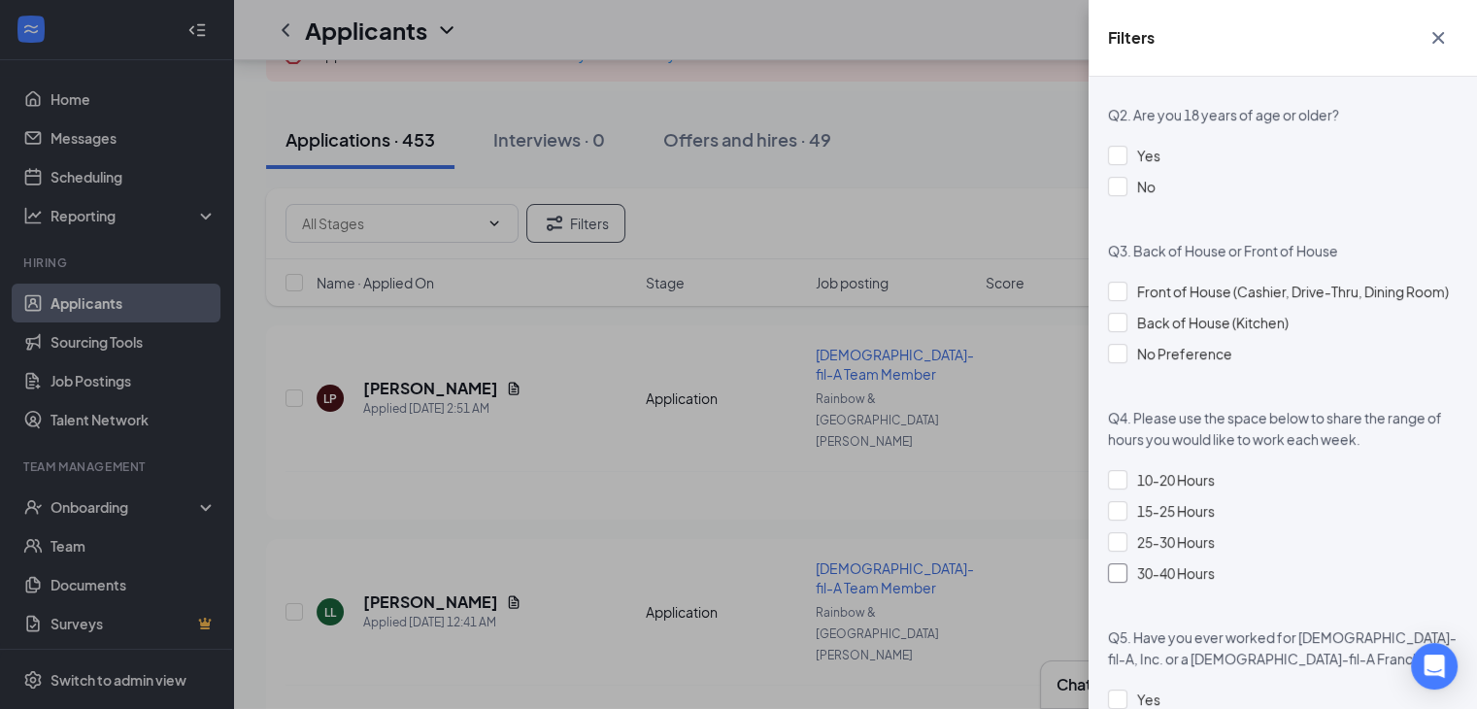
click at [1125, 583] on div at bounding box center [1117, 572] width 19 height 19
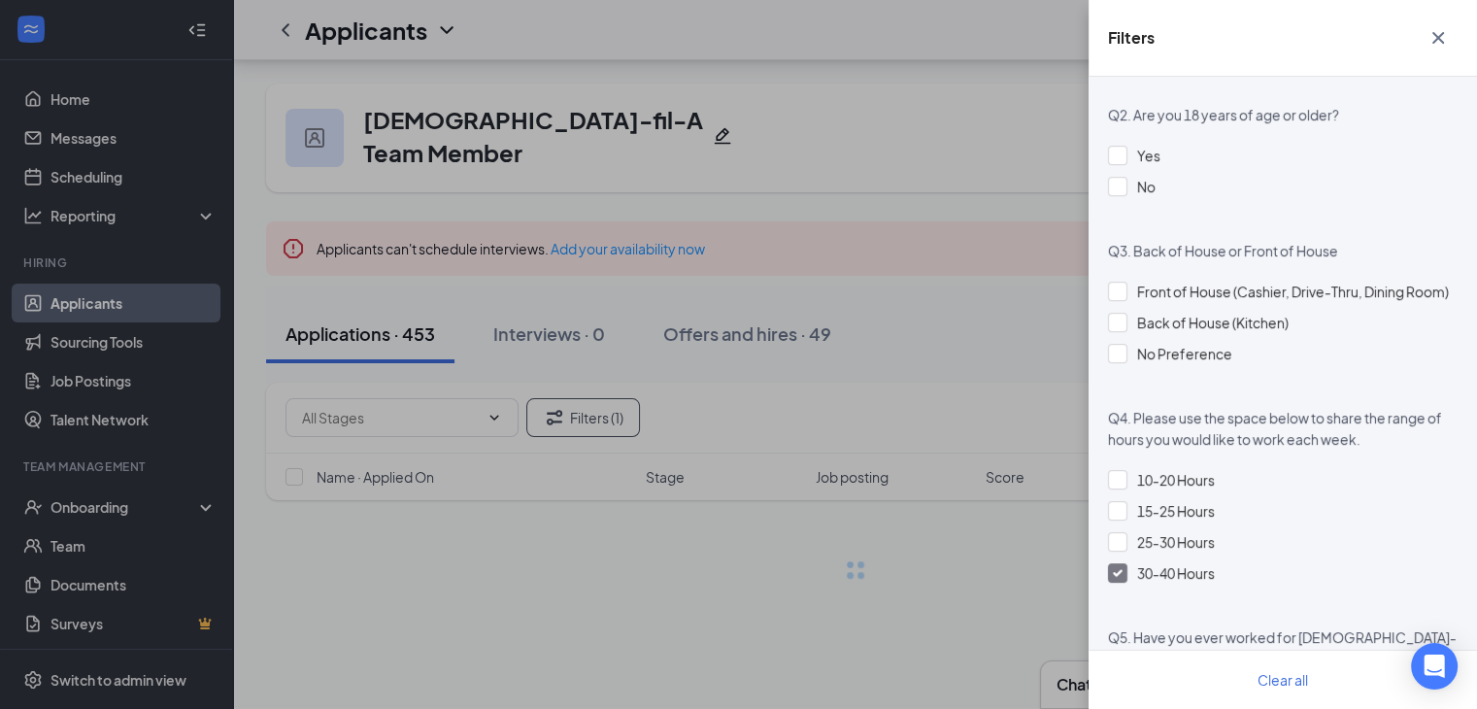
scroll to position [0, 0]
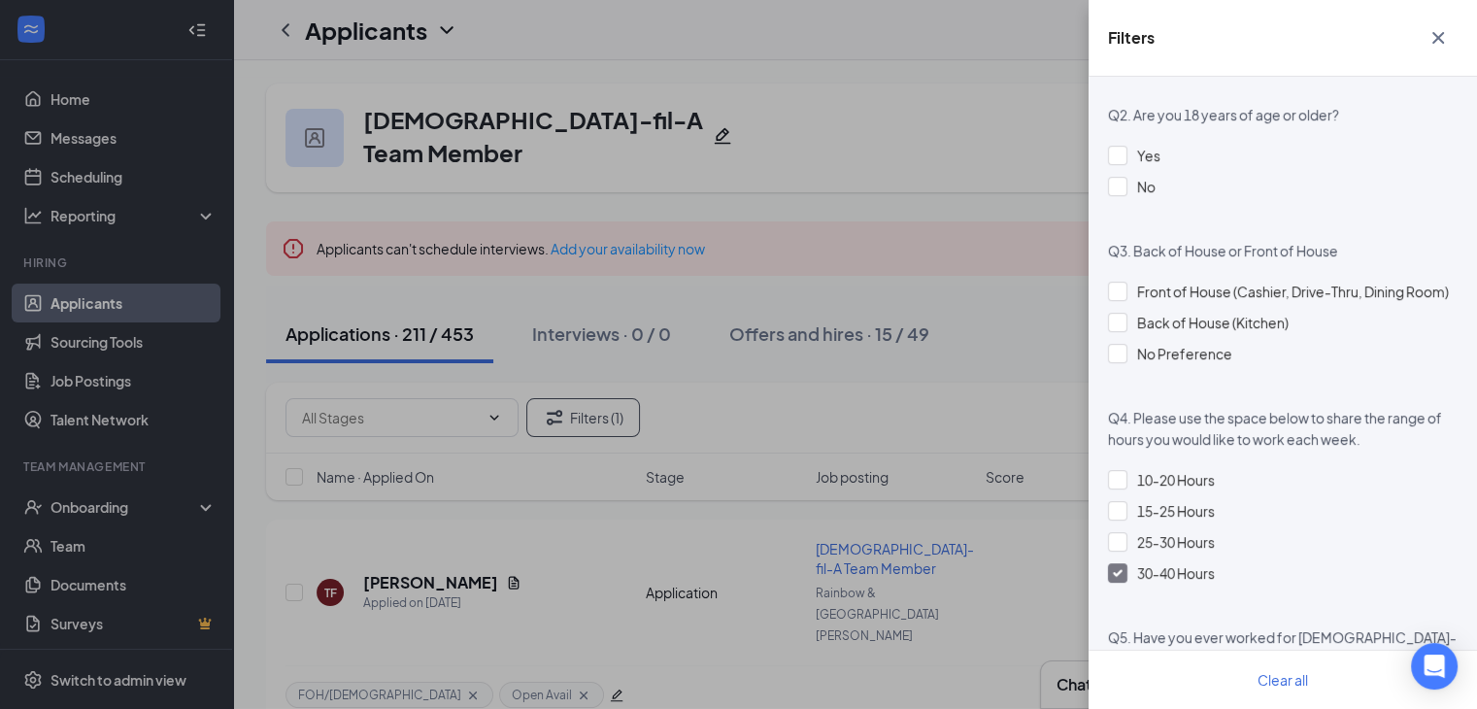
click at [918, 114] on div "Filters Applicant Status (0/5) Unread message Hasn't messaged back Stuck in sta…" at bounding box center [738, 354] width 1477 height 709
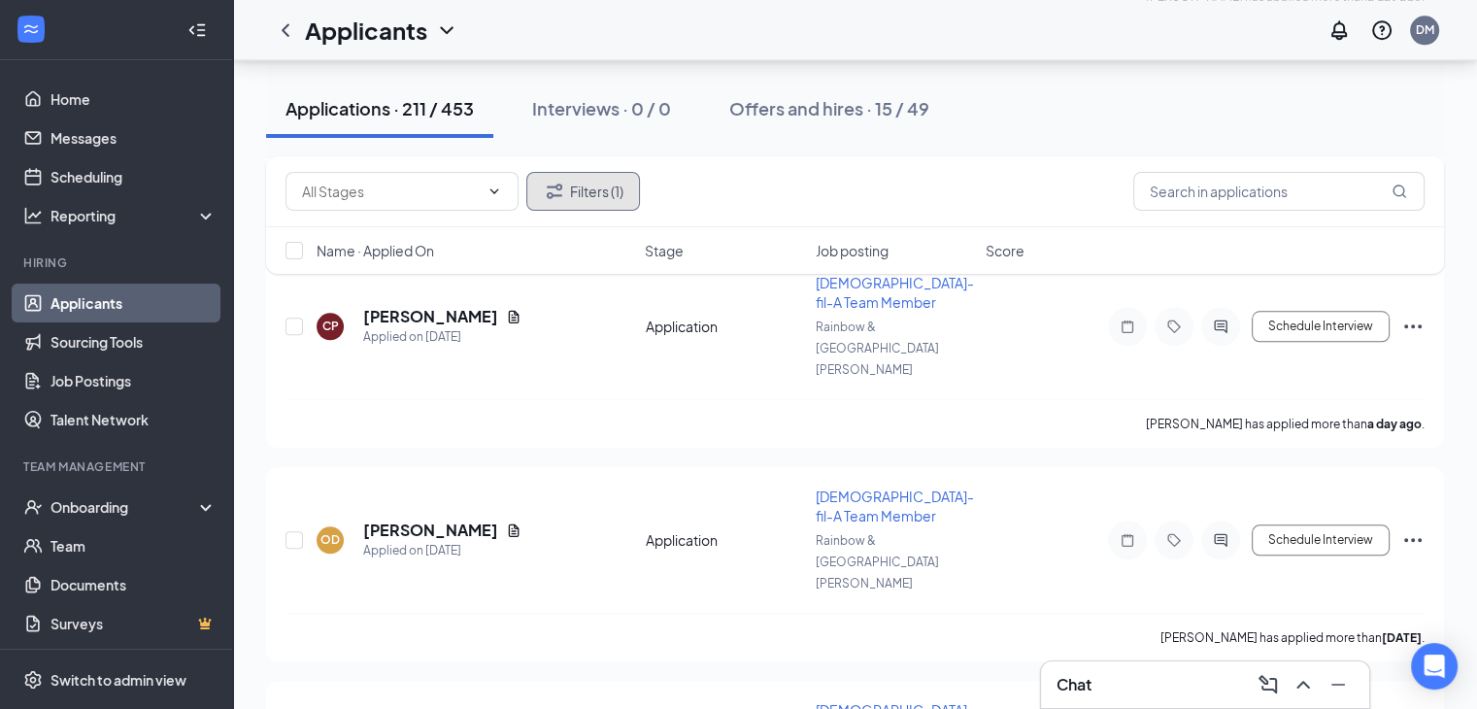
scroll to position [2578, 0]
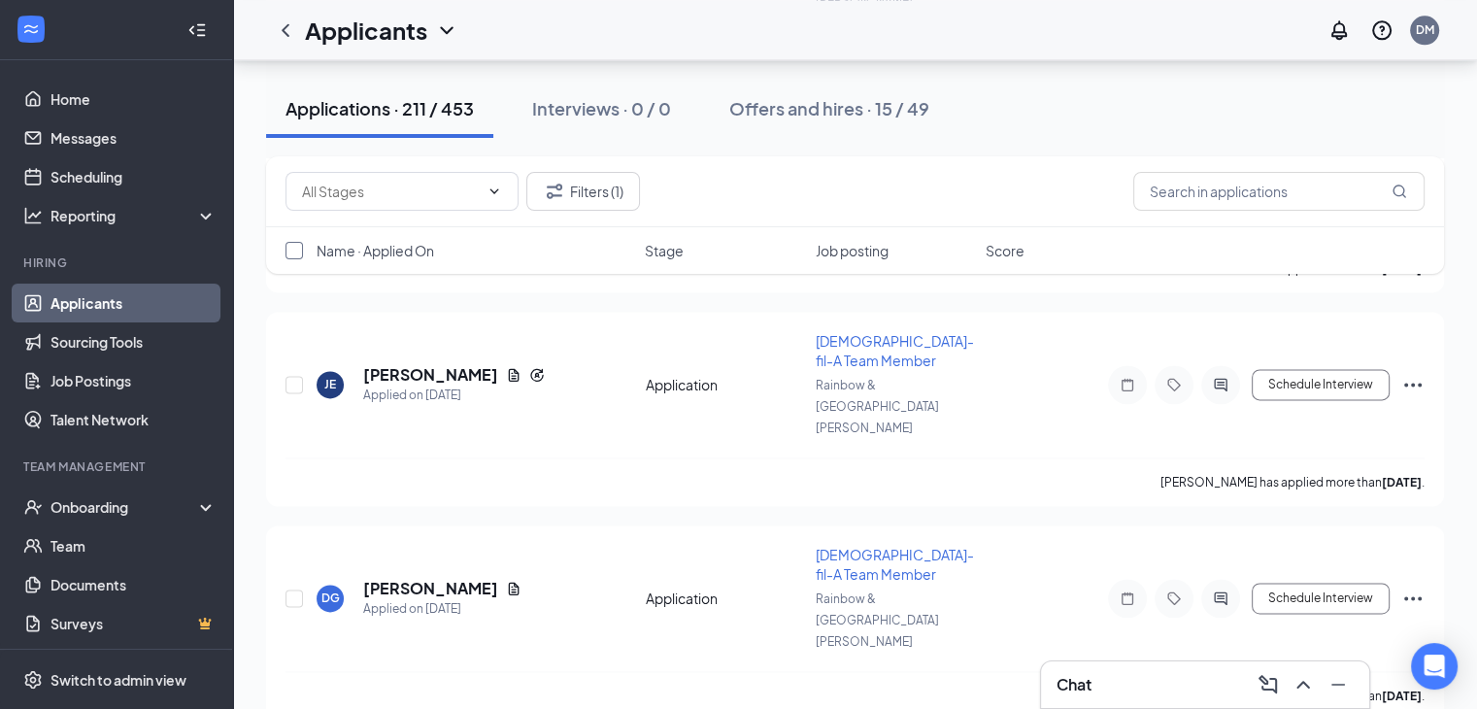
click at [297, 251] on input "checkbox" at bounding box center [294, 250] width 17 height 17
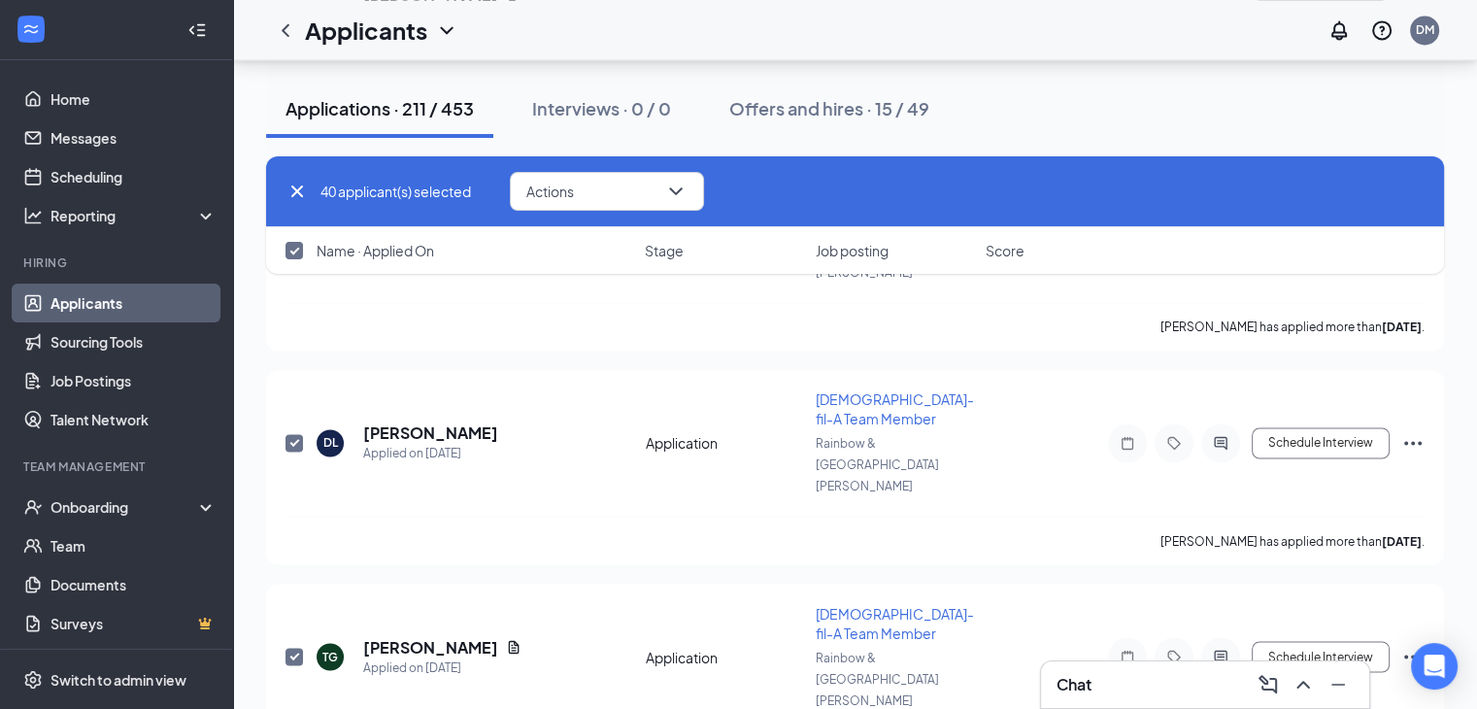
checkbox input "true"
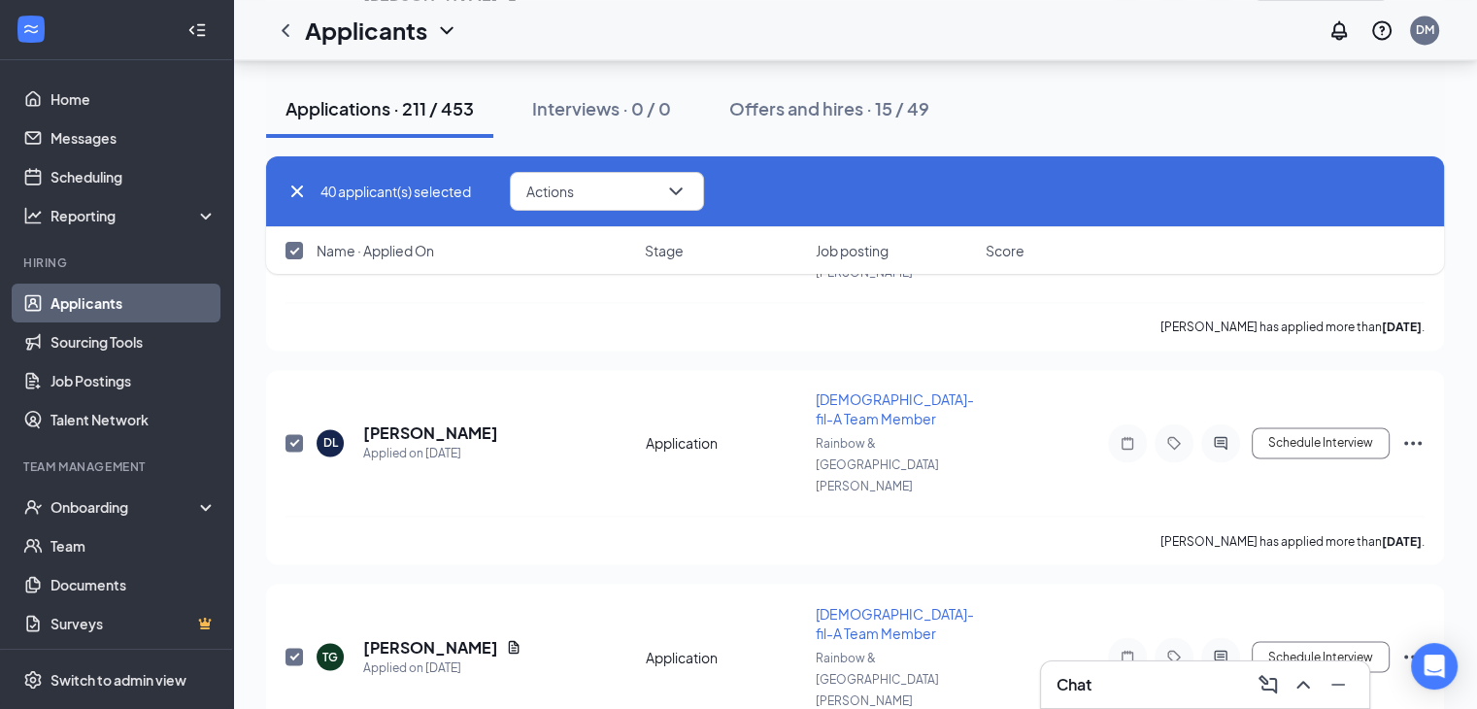
checkbox input "true"
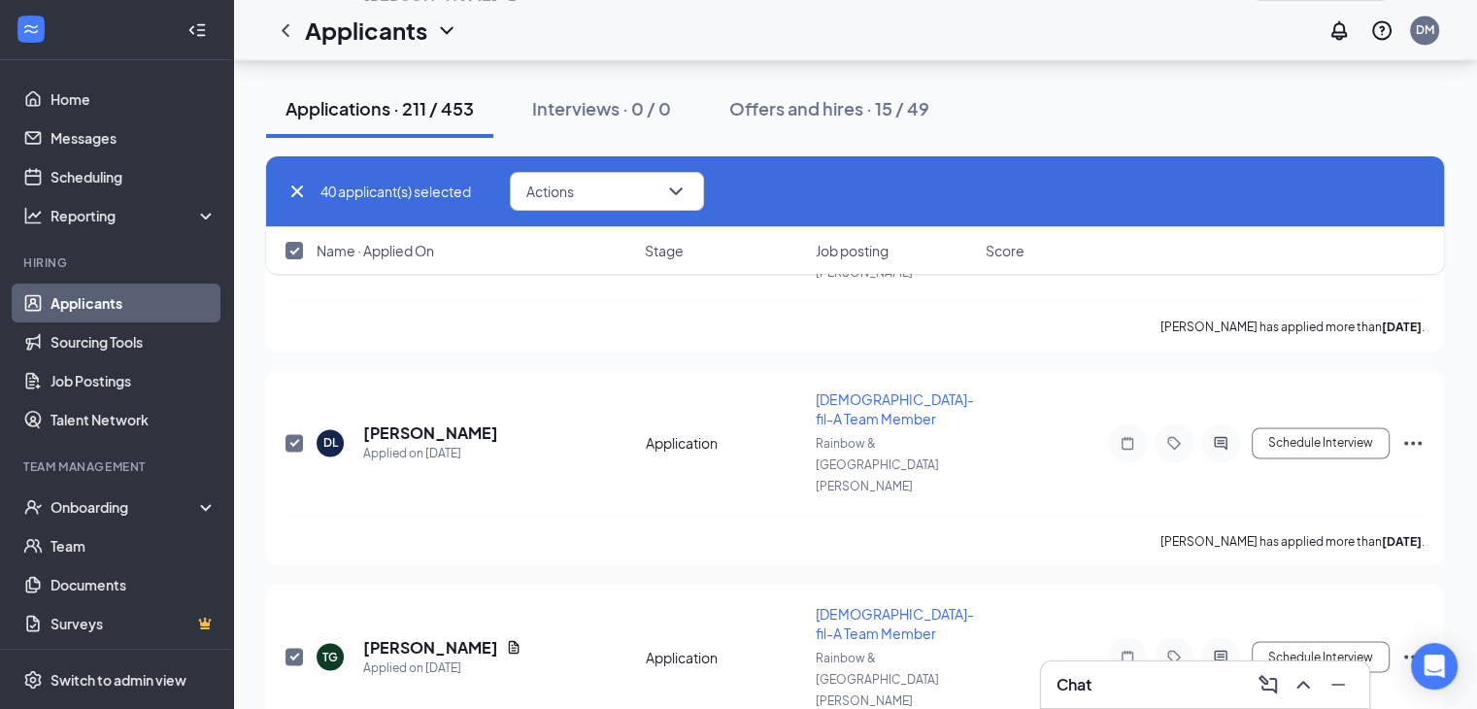
checkbox input "true"
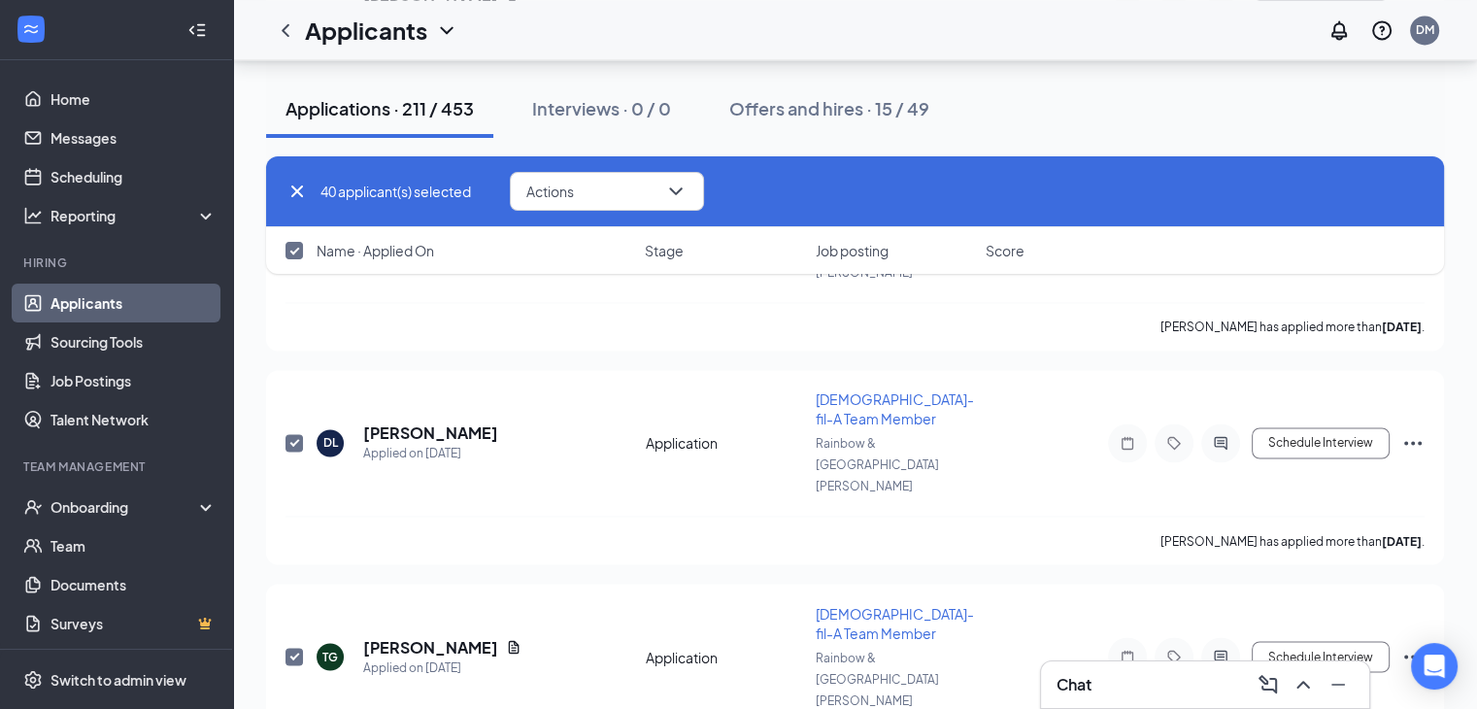
checkbox input "true"
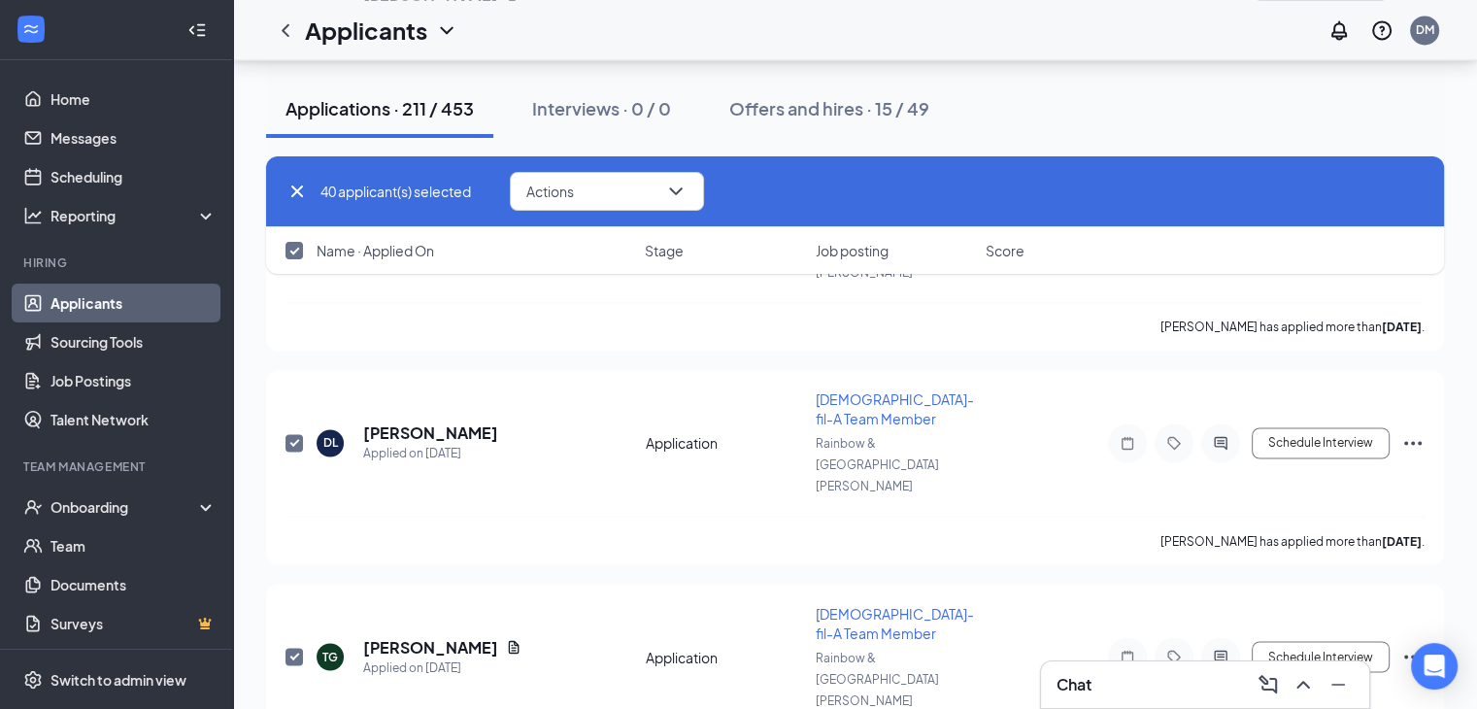
checkbox input "true"
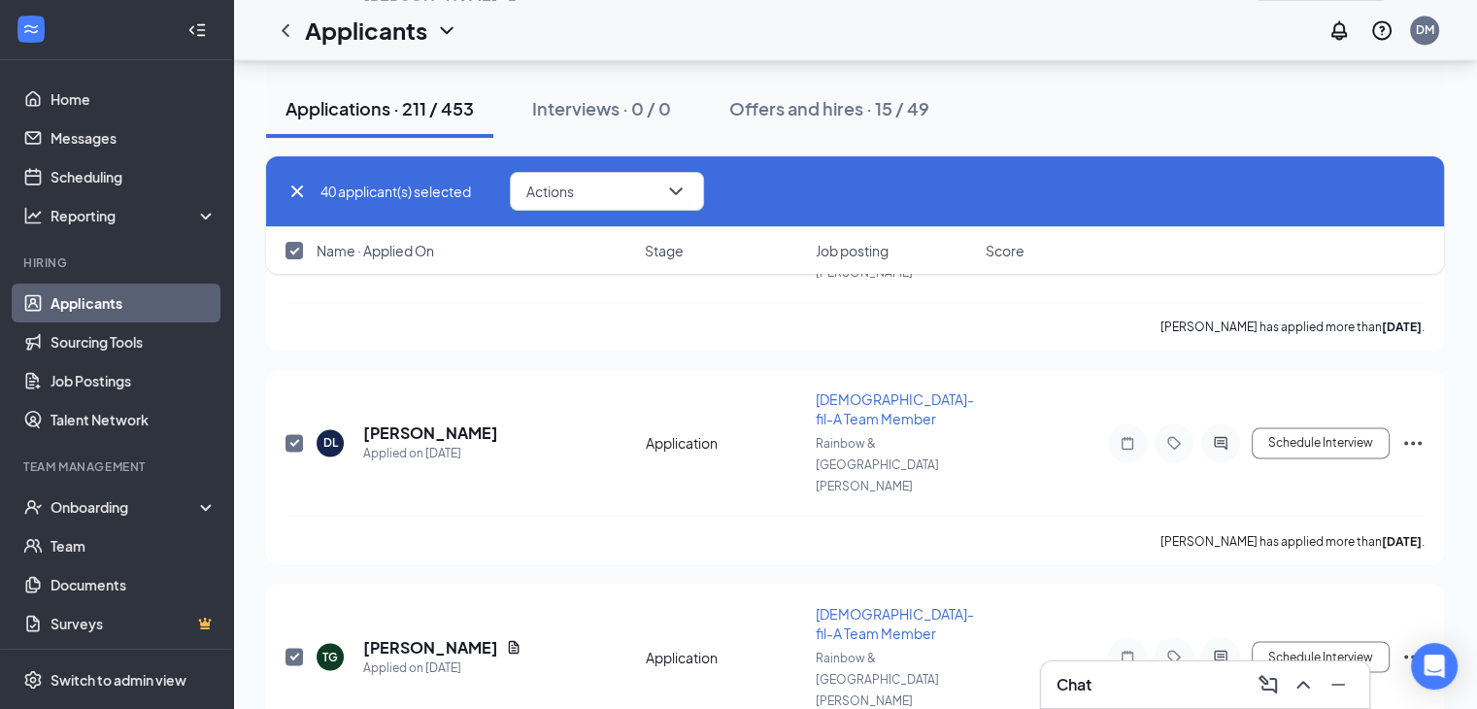
checkbox input "true"
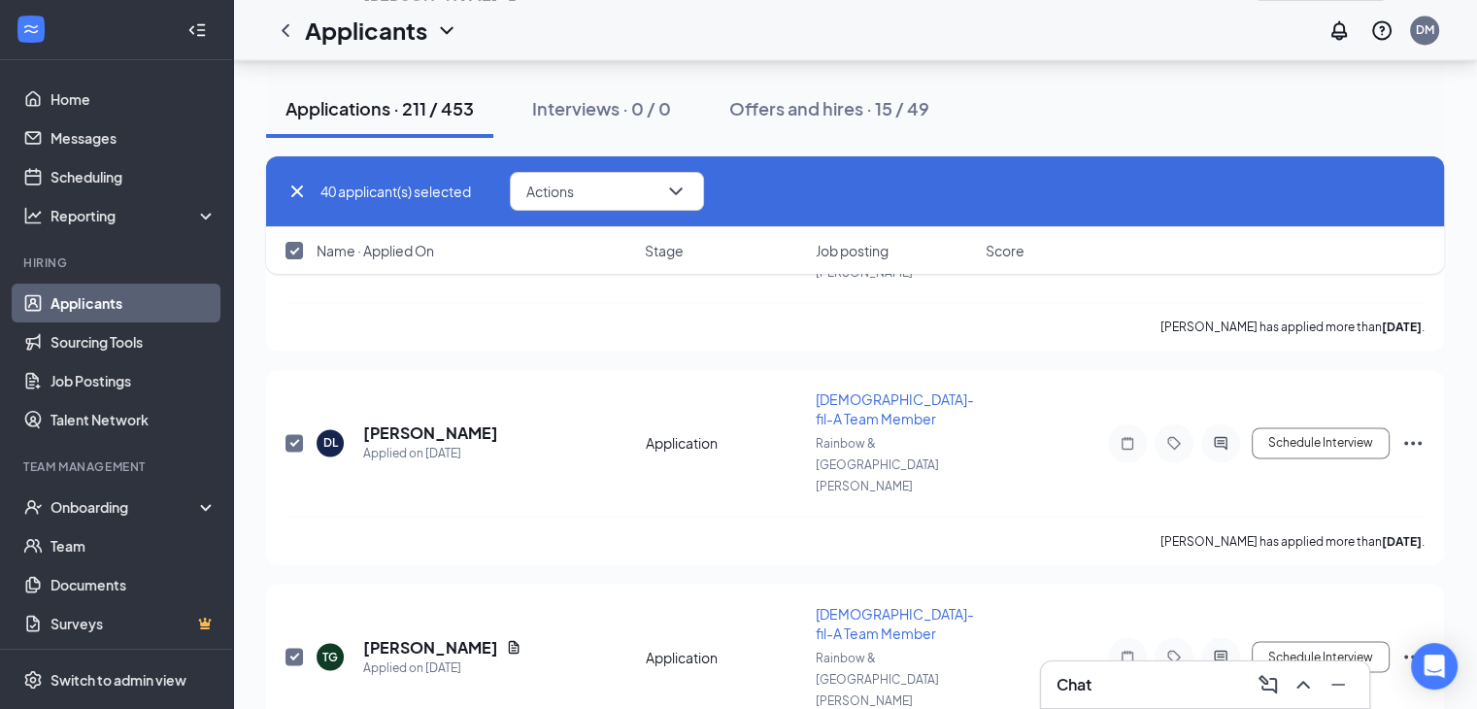
checkbox input "true"
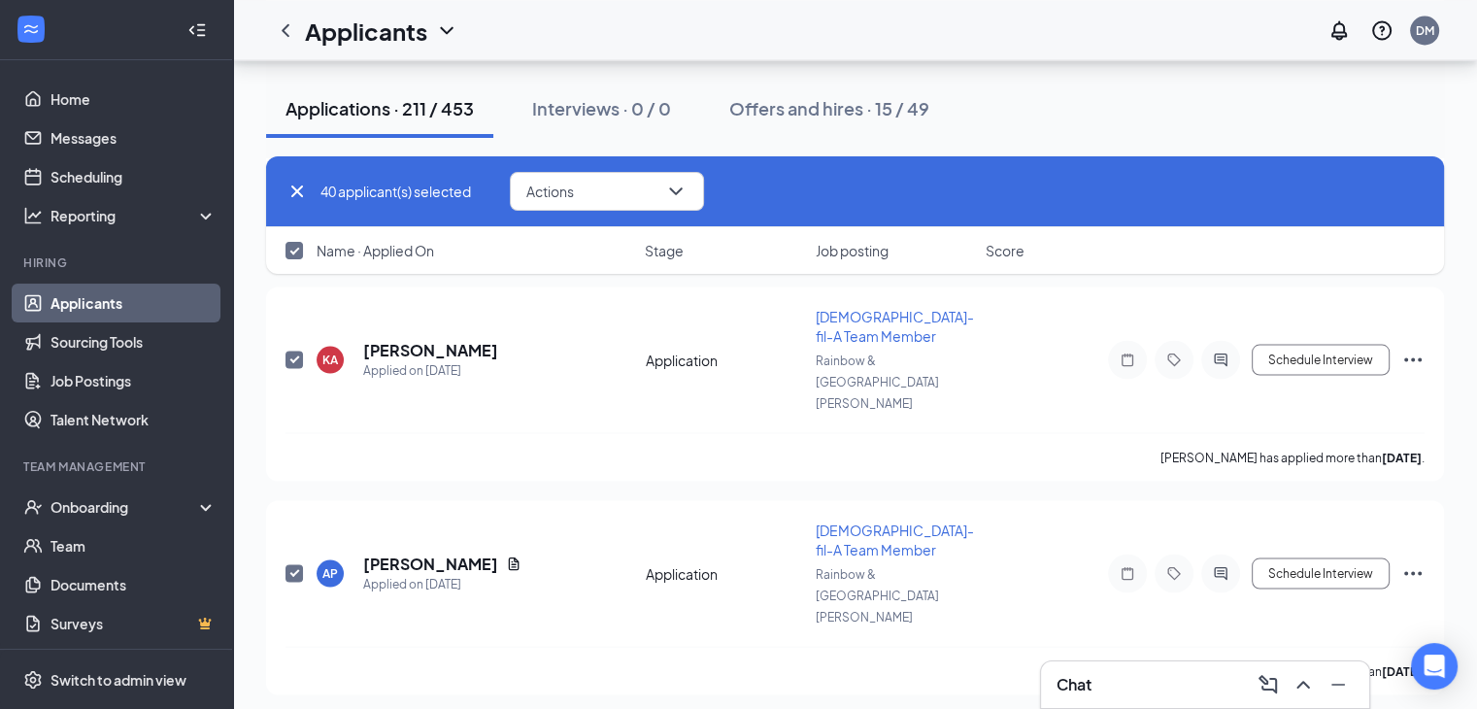
scroll to position [4132, 0]
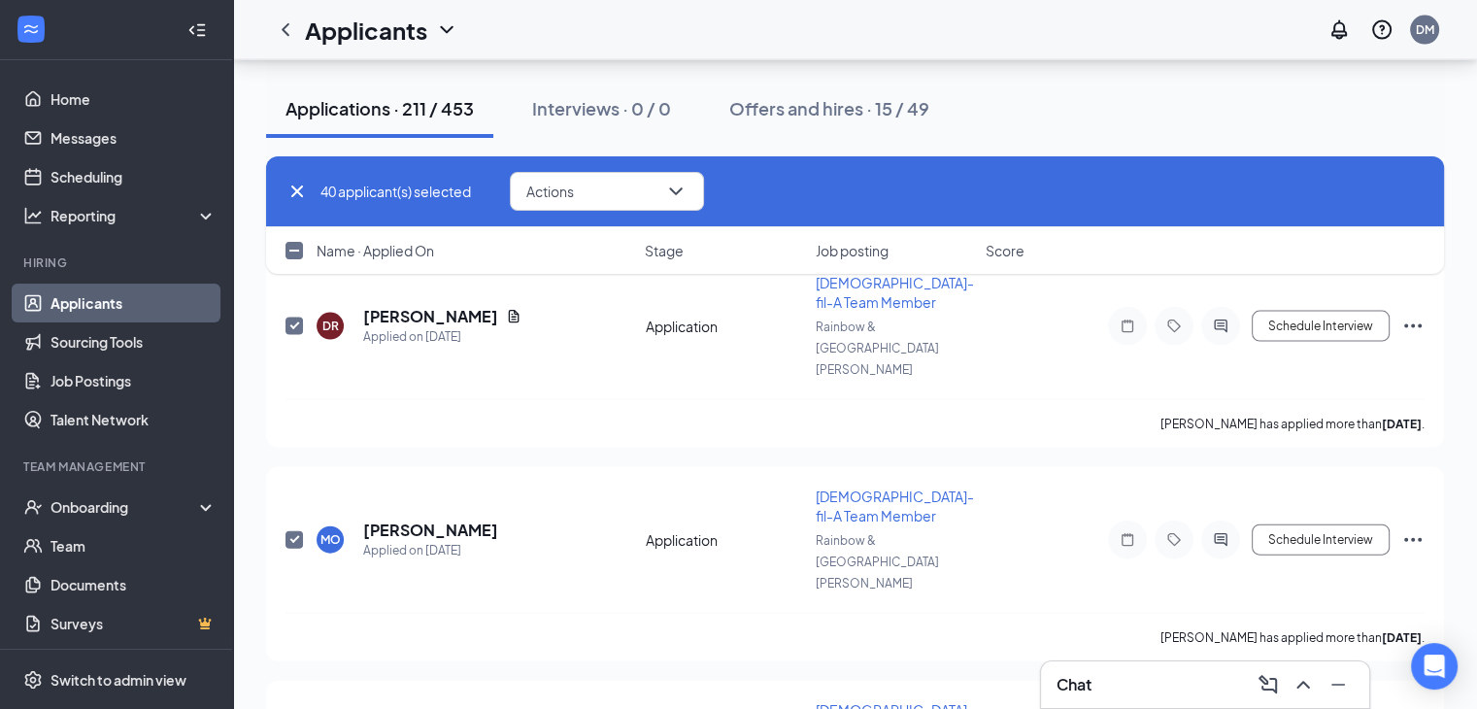
checkbox input "false"
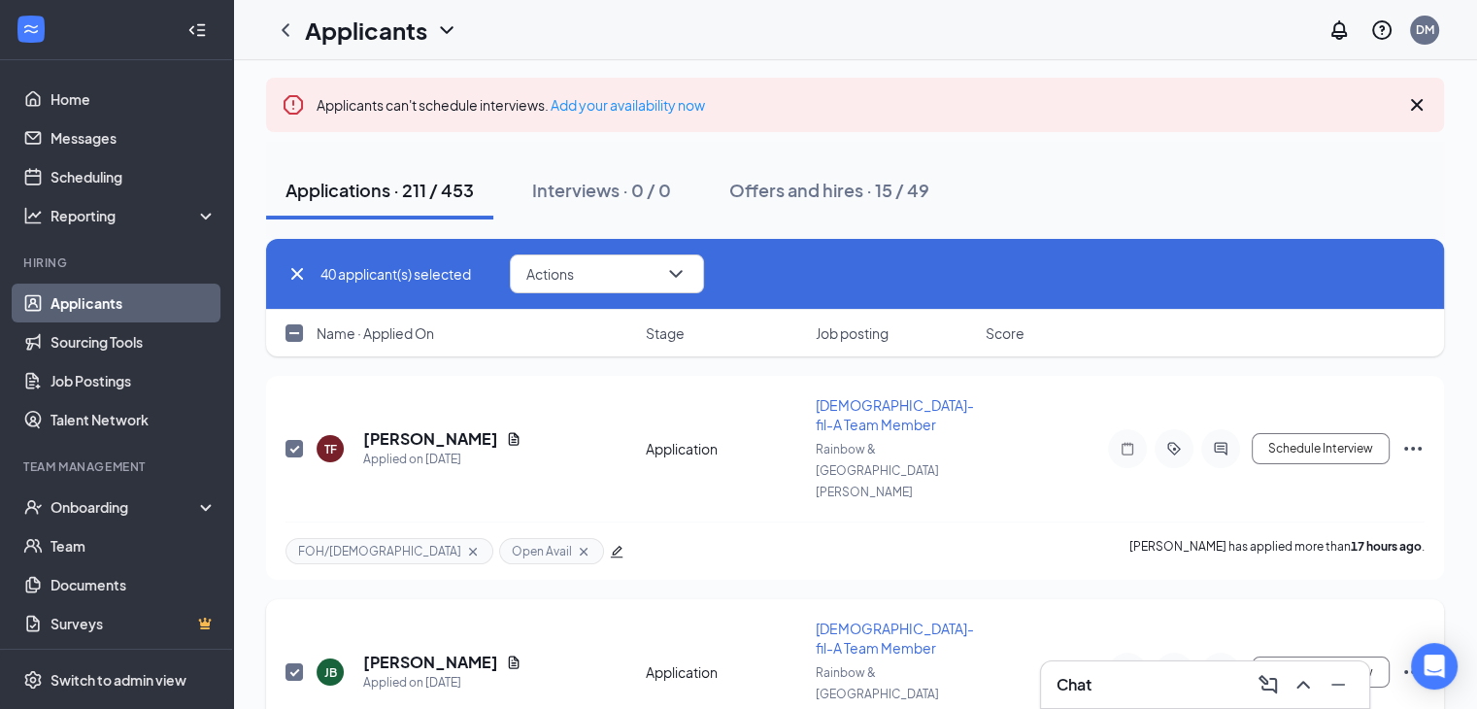
scroll to position [389, 0]
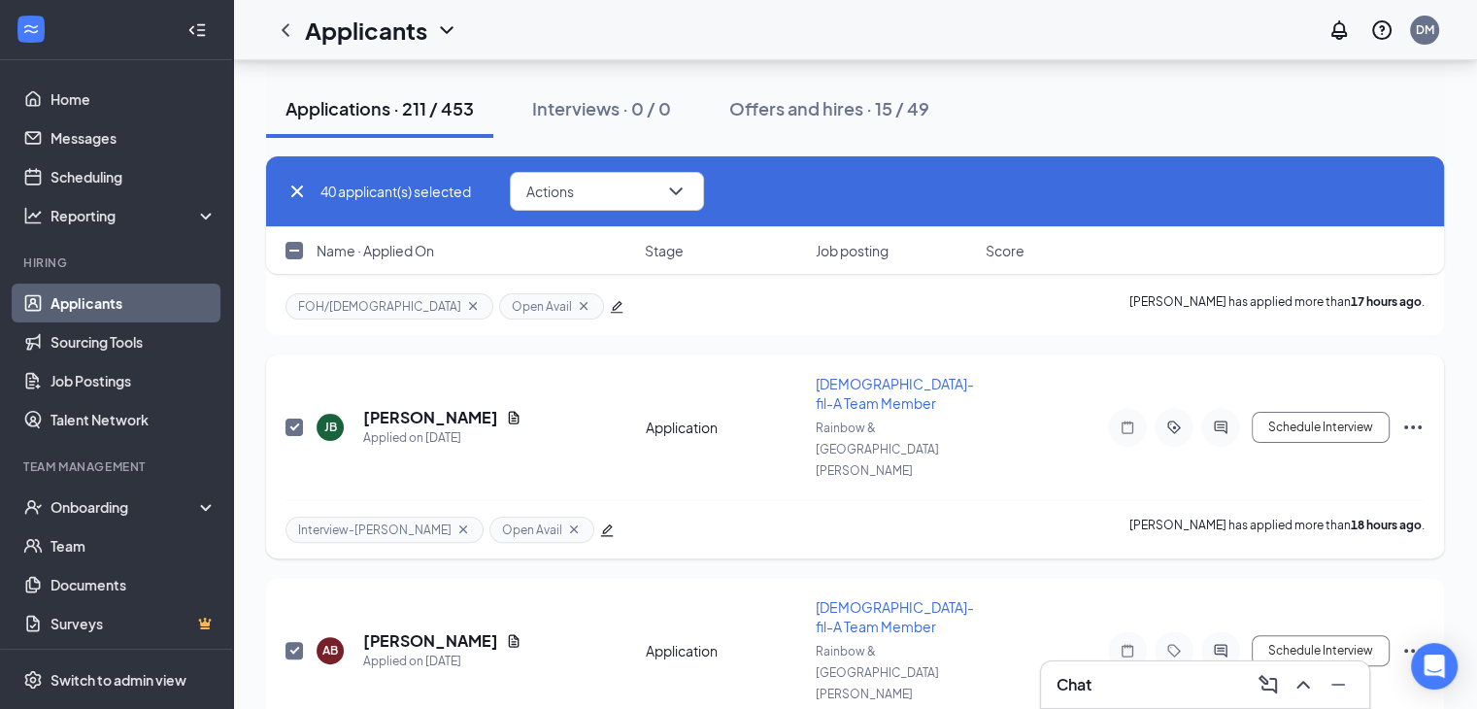
click at [296, 419] on input "checkbox" at bounding box center [294, 427] width 17 height 17
checkbox input "false"
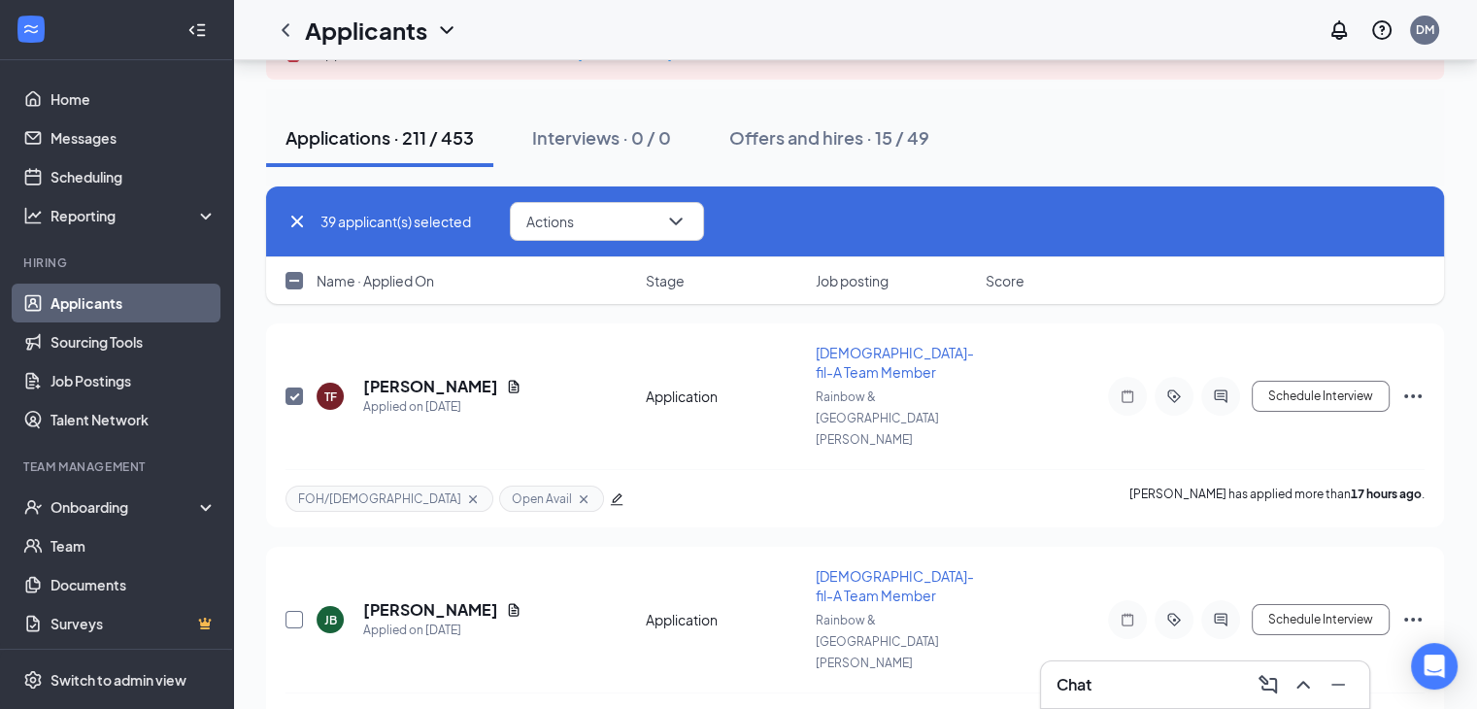
scroll to position [194, 0]
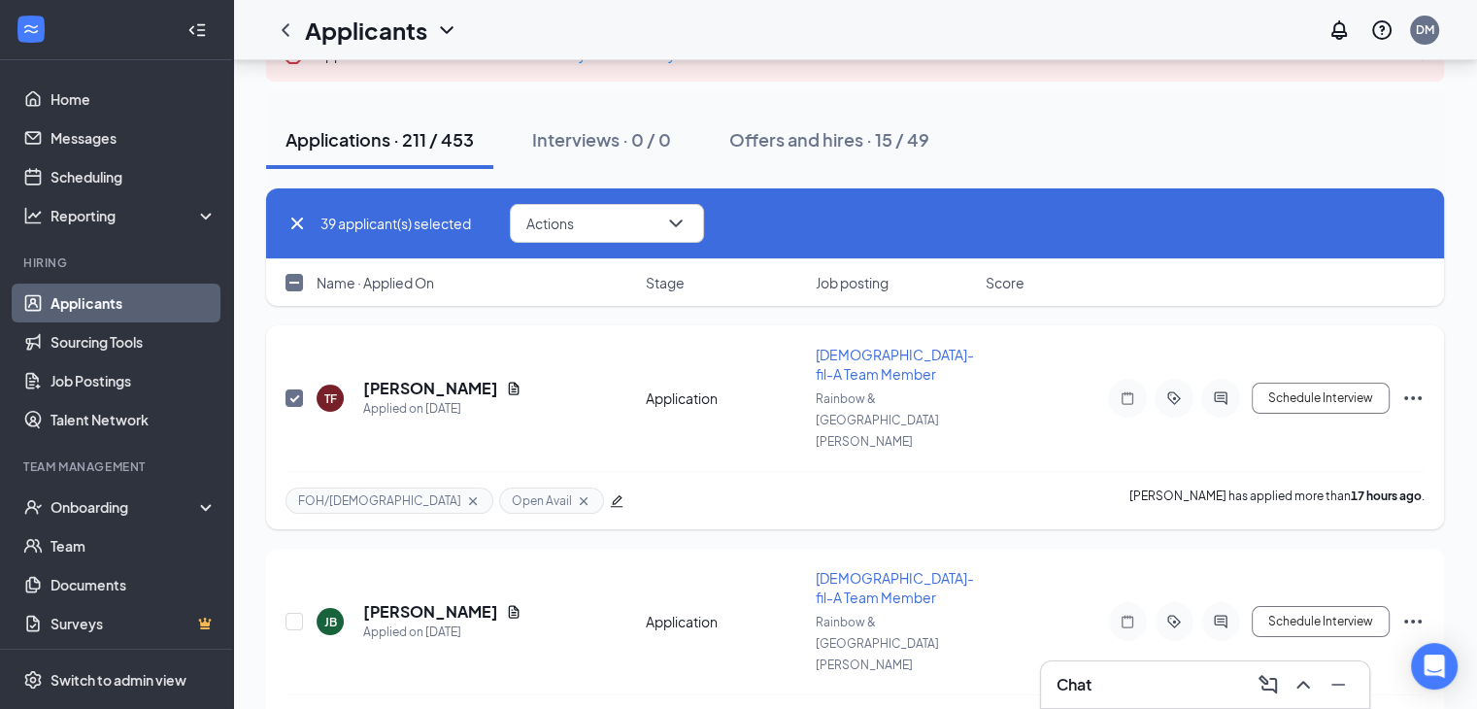
click at [297, 390] on input "checkbox" at bounding box center [294, 398] width 17 height 17
checkbox input "false"
click at [640, 225] on button "Actions" at bounding box center [607, 223] width 194 height 39
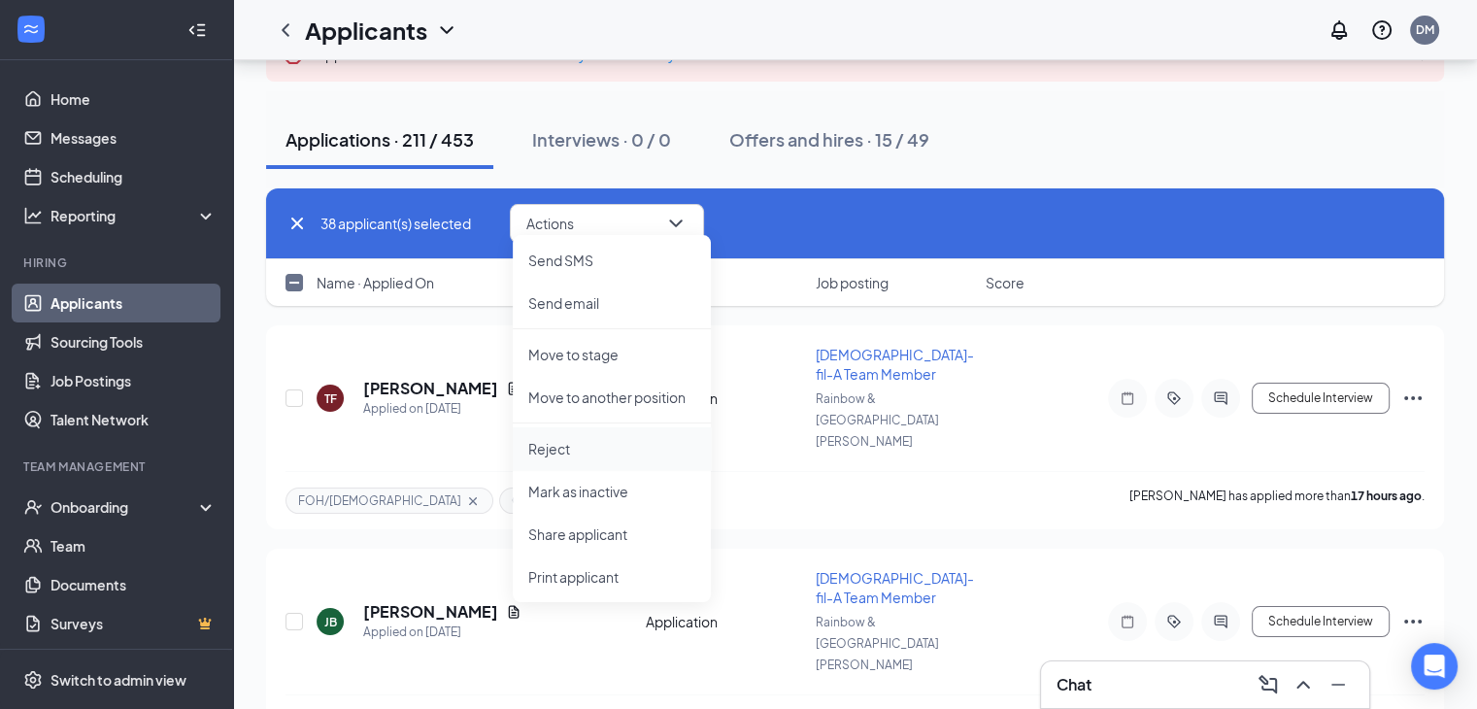
click at [571, 457] on p "Reject" at bounding box center [611, 448] width 167 height 19
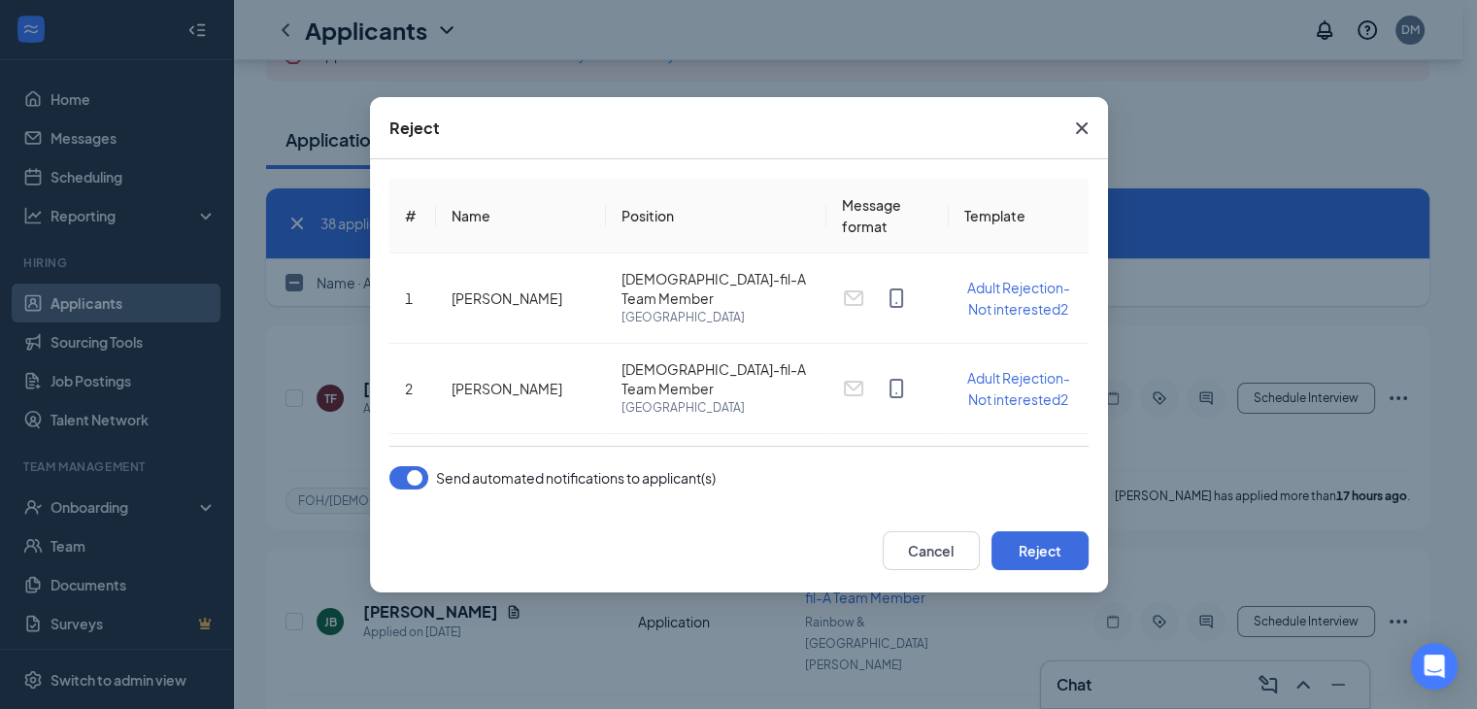
click at [401, 477] on button "button" at bounding box center [409, 477] width 39 height 23
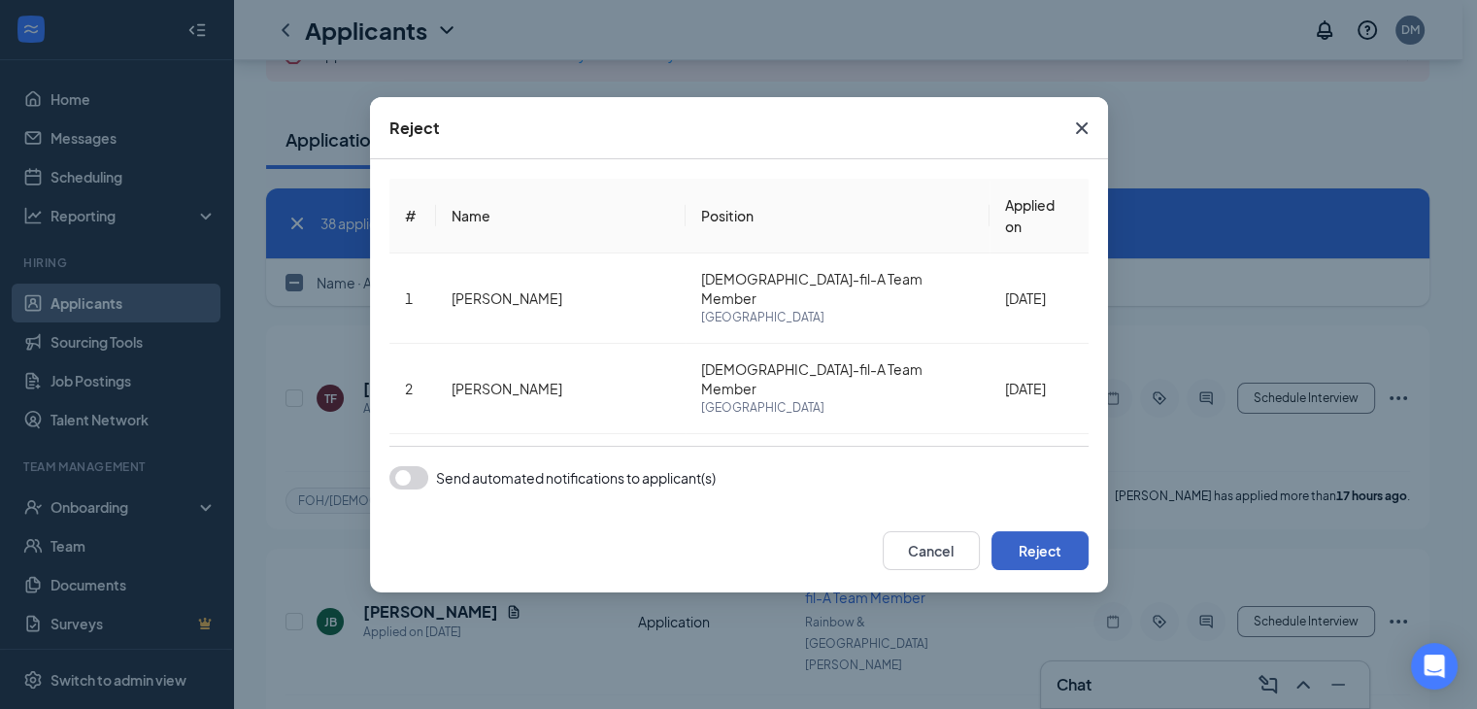
click at [1057, 553] on button "Reject" at bounding box center [1040, 550] width 97 height 39
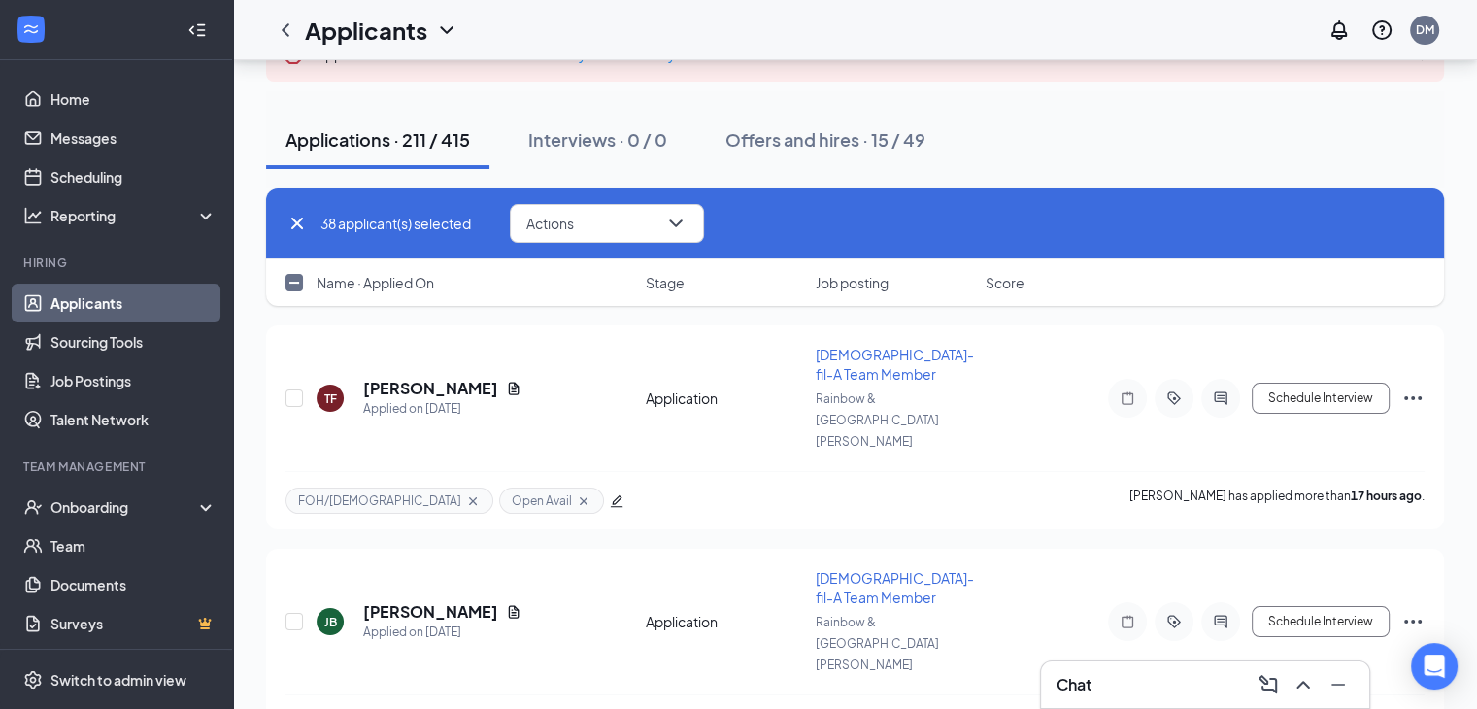
checkbox input "false"
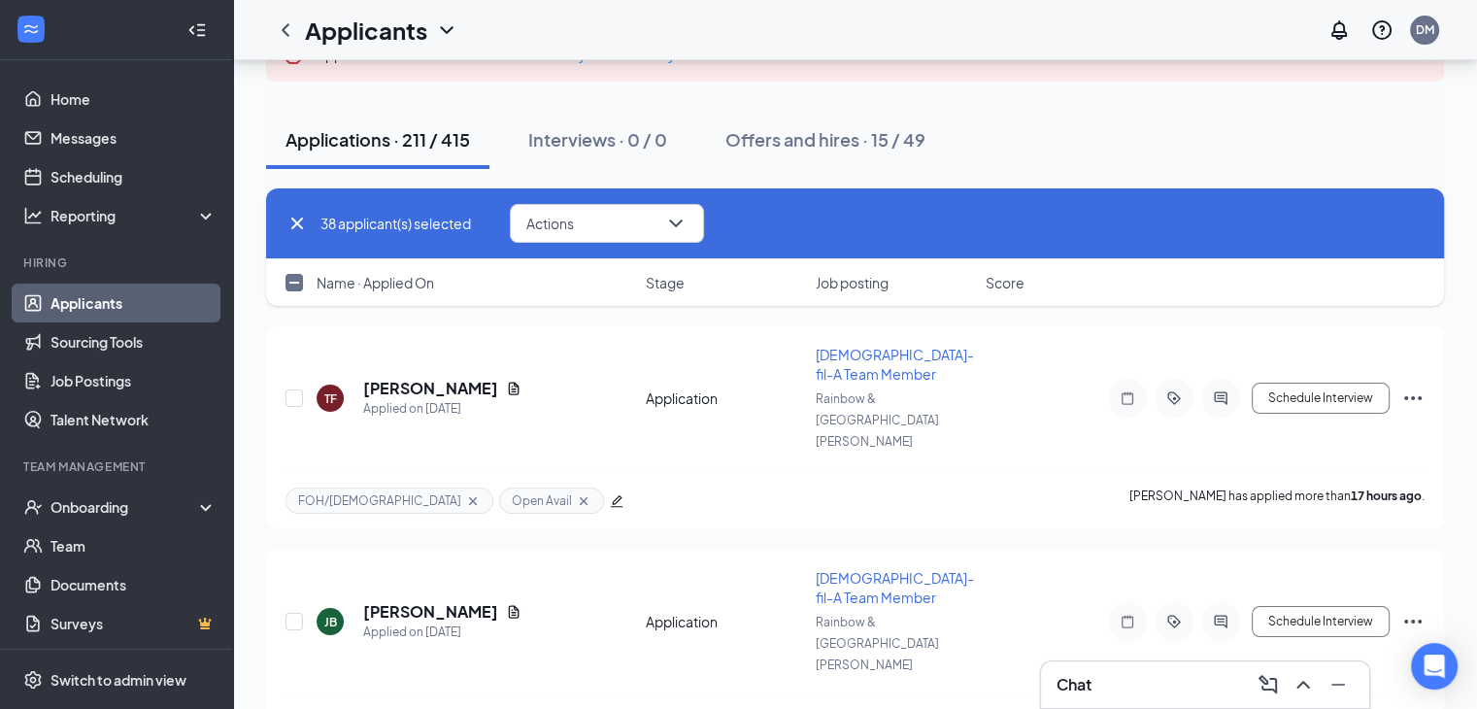
checkbox input "false"
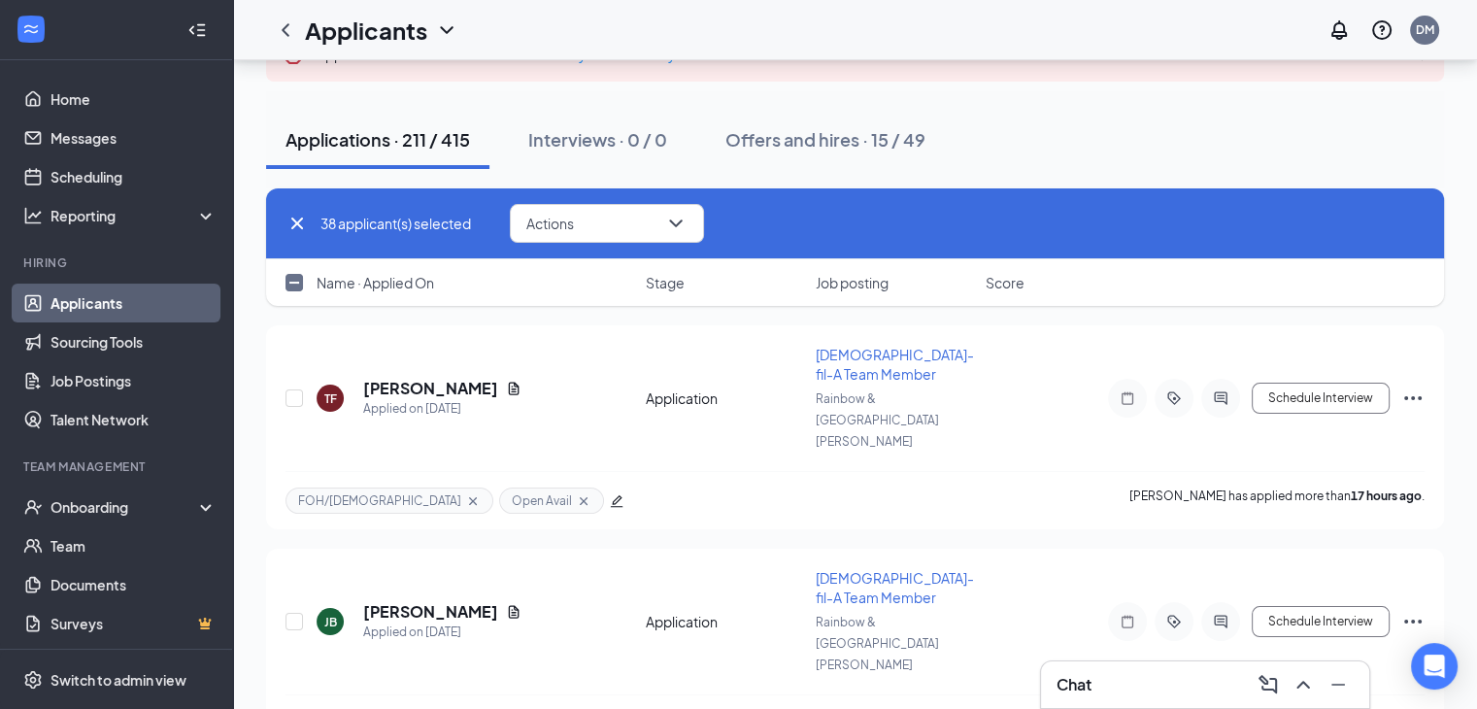
checkbox input "false"
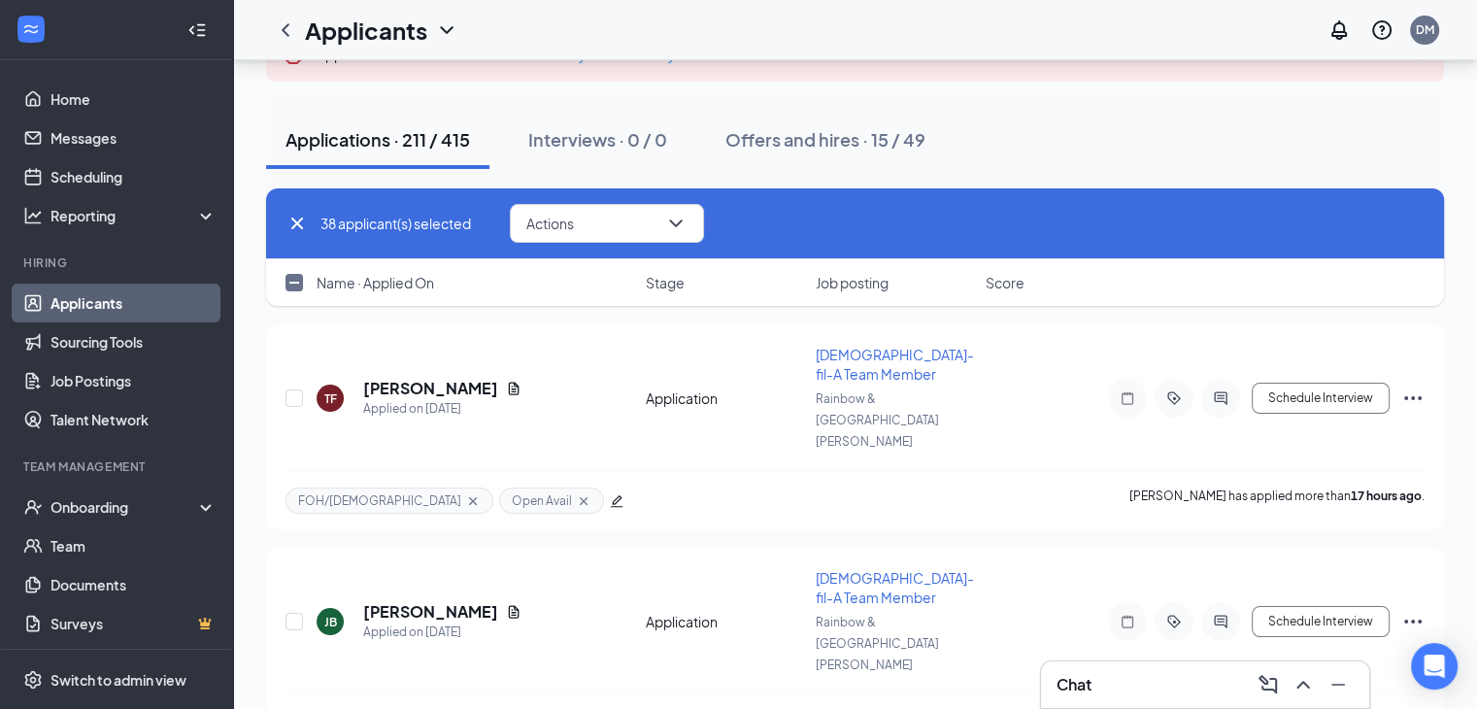
checkbox input "false"
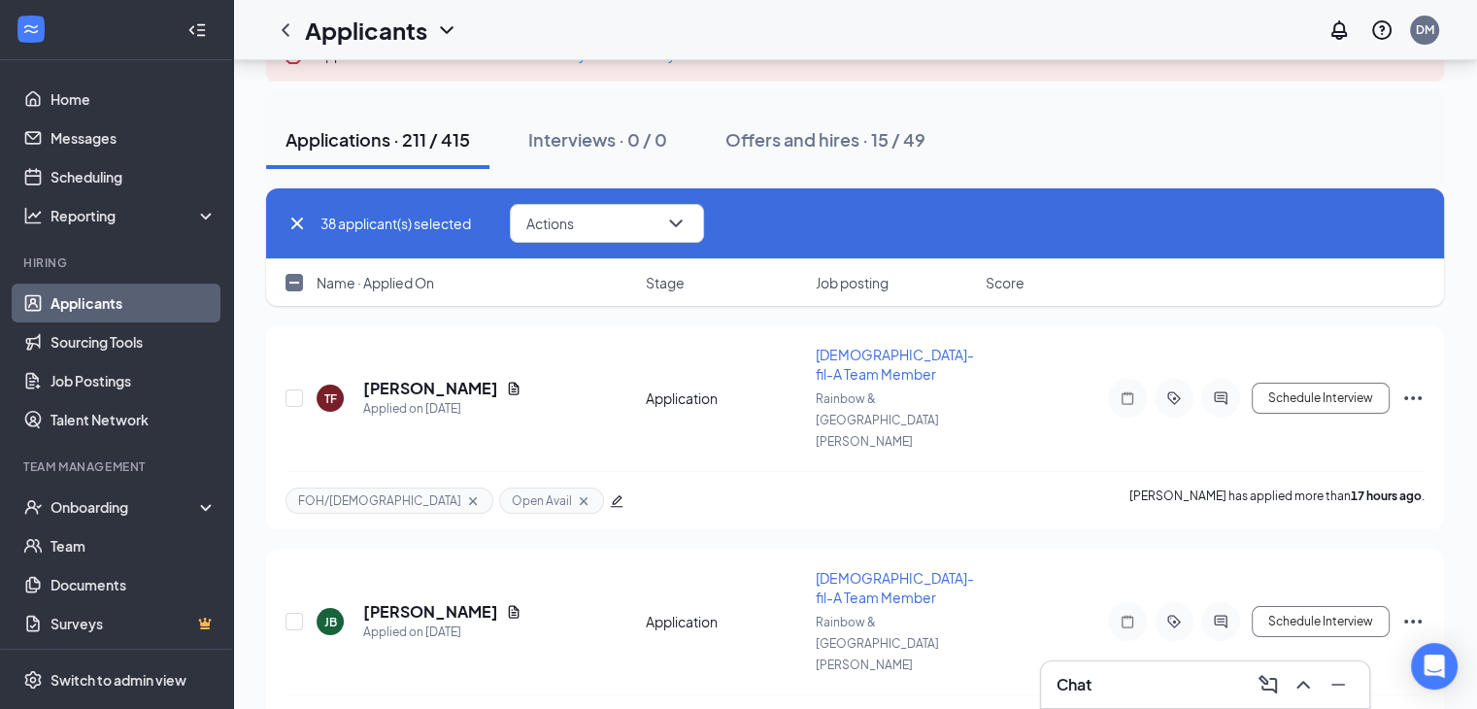
checkbox input "false"
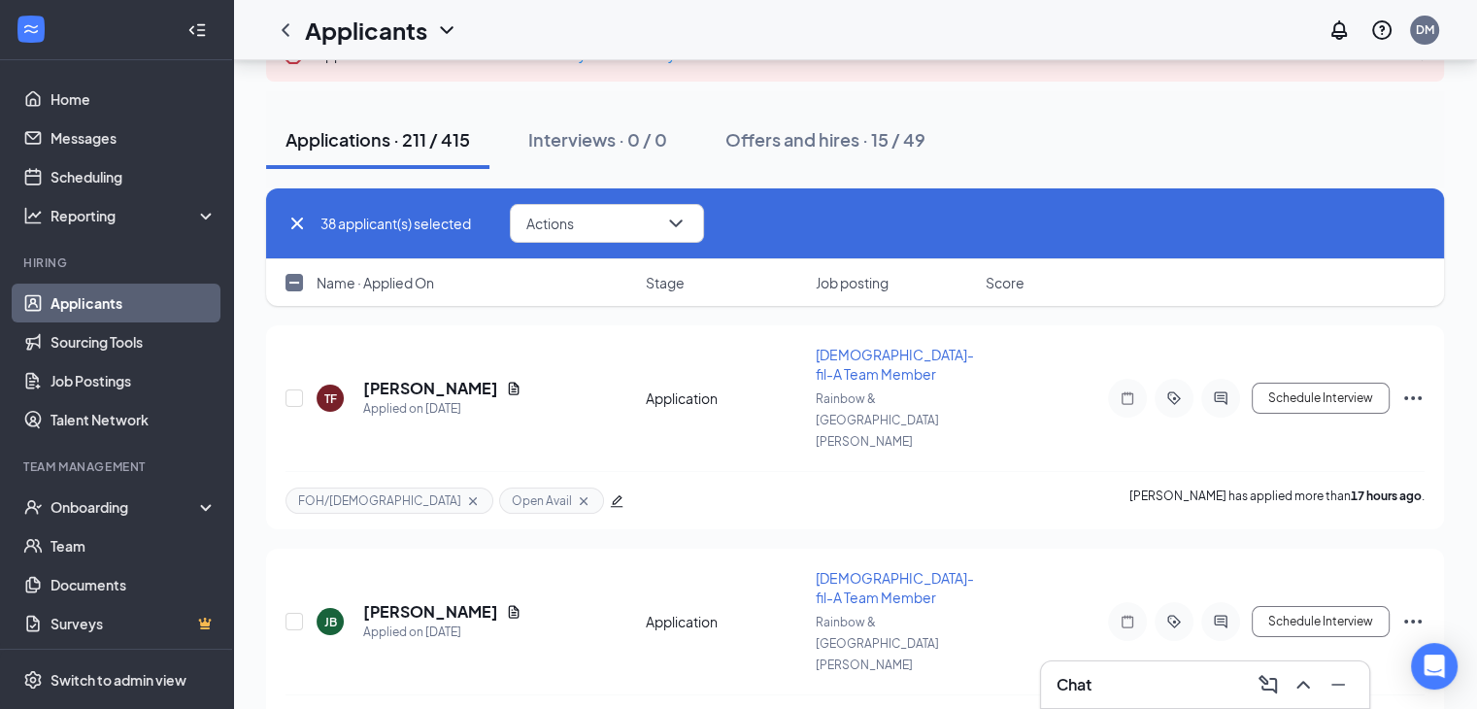
checkbox input "false"
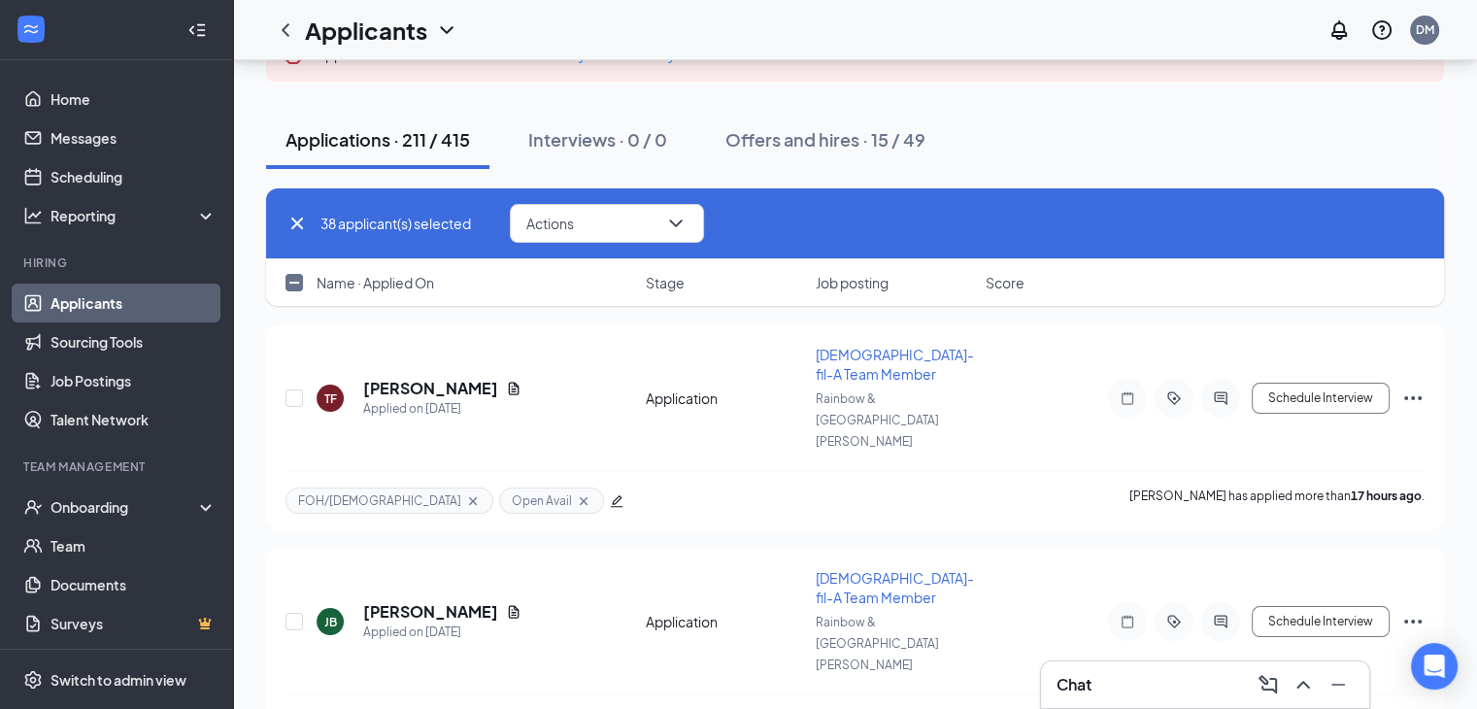
checkbox input "false"
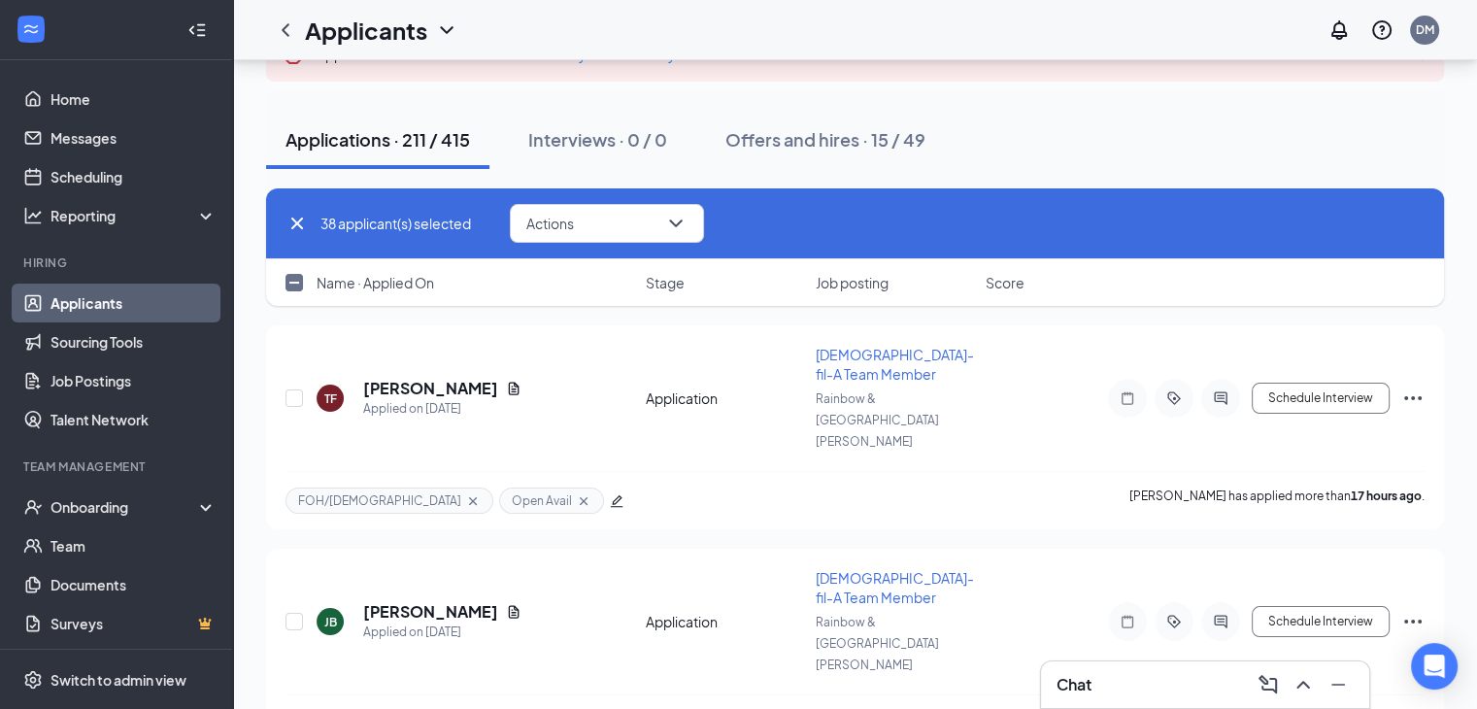
checkbox input "false"
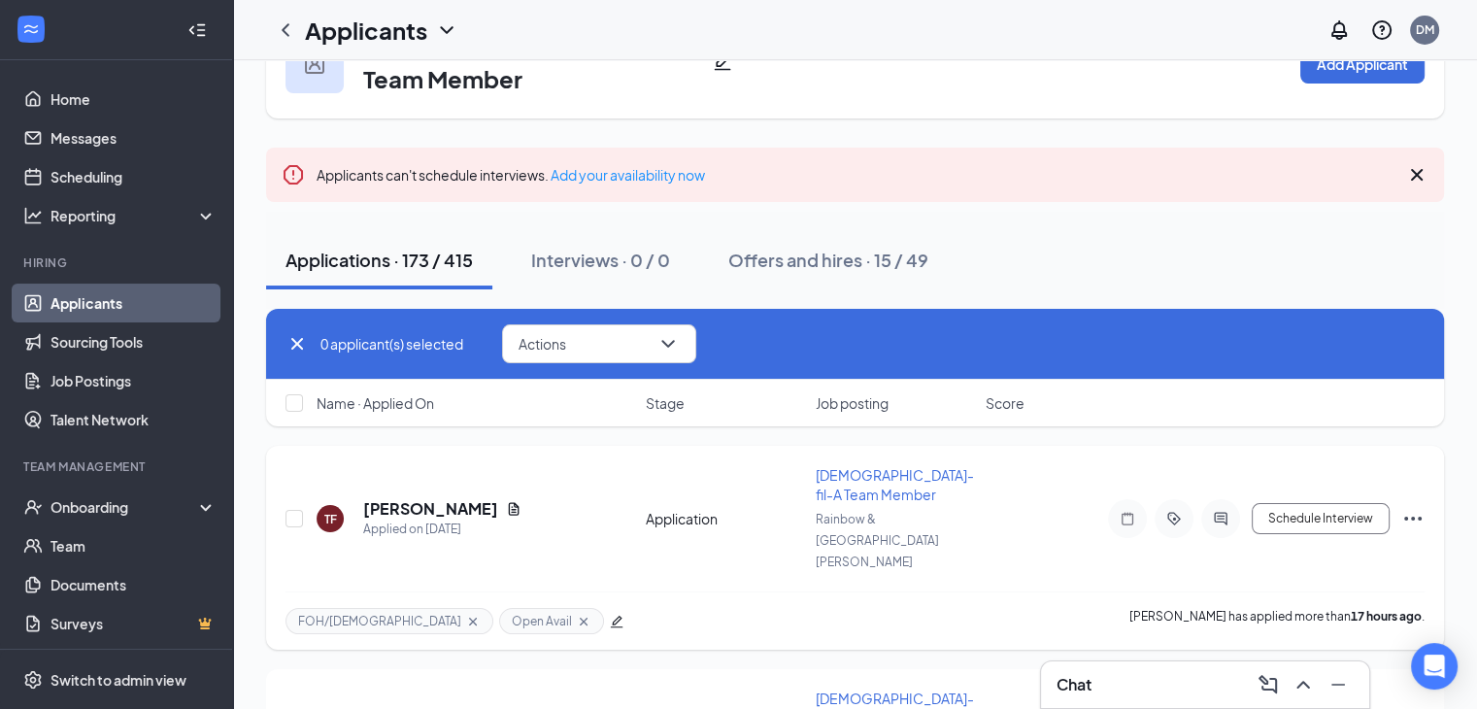
scroll to position [0, 0]
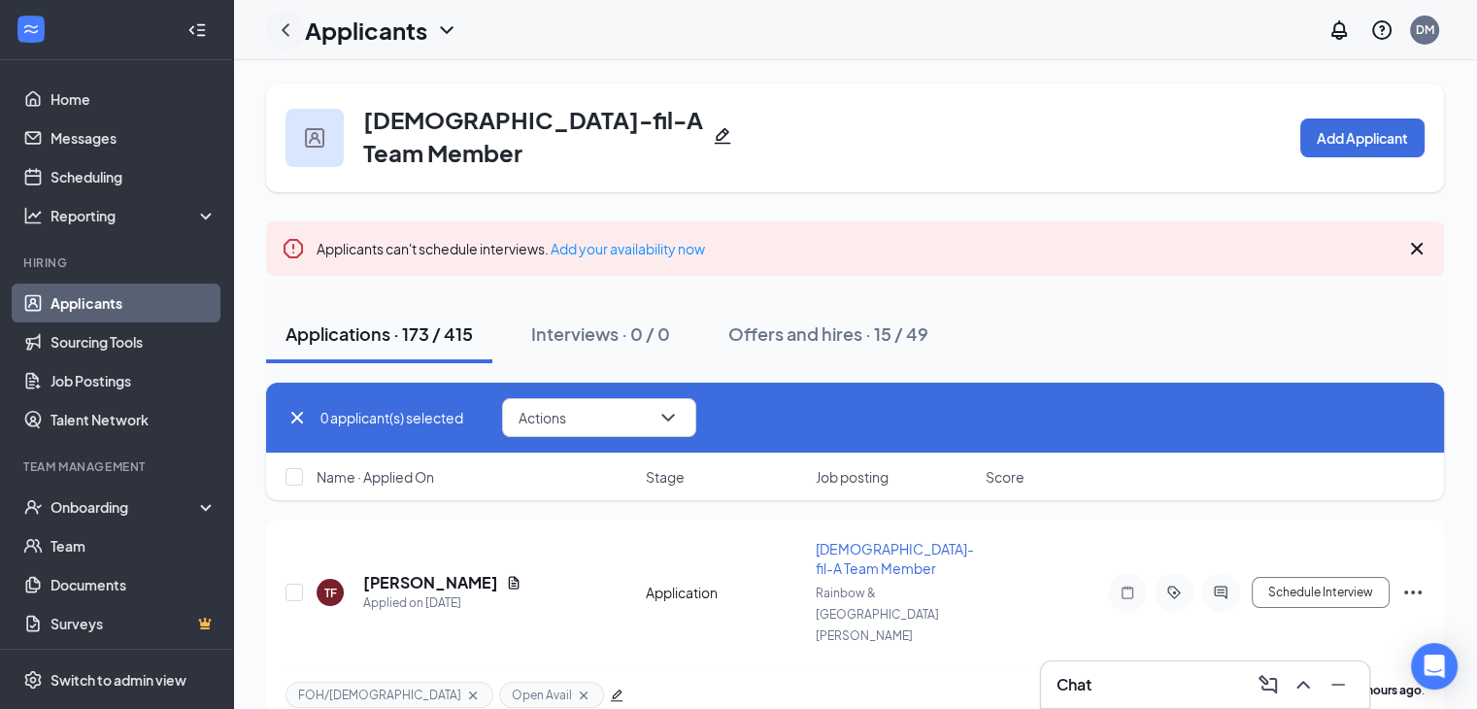
click at [281, 36] on icon "ChevronLeft" at bounding box center [285, 29] width 23 height 23
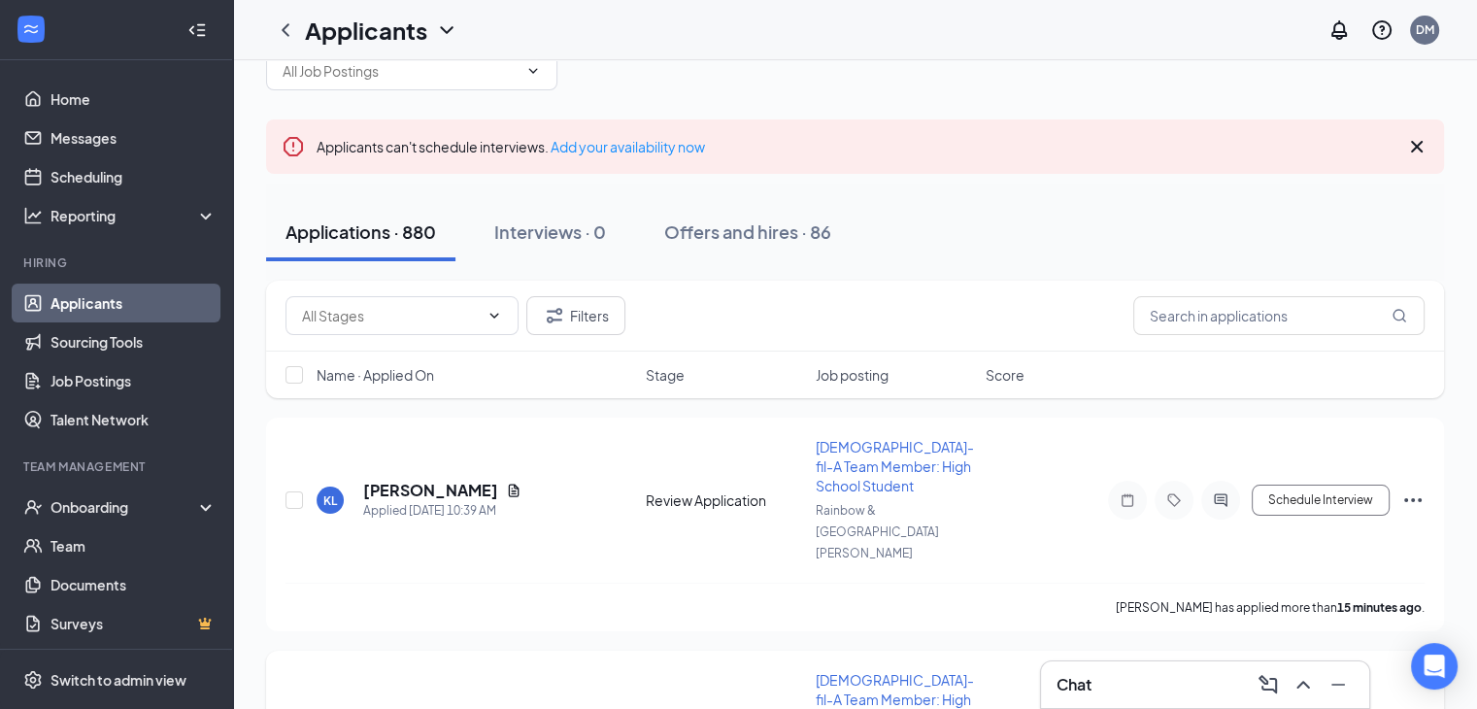
scroll to position [97, 0]
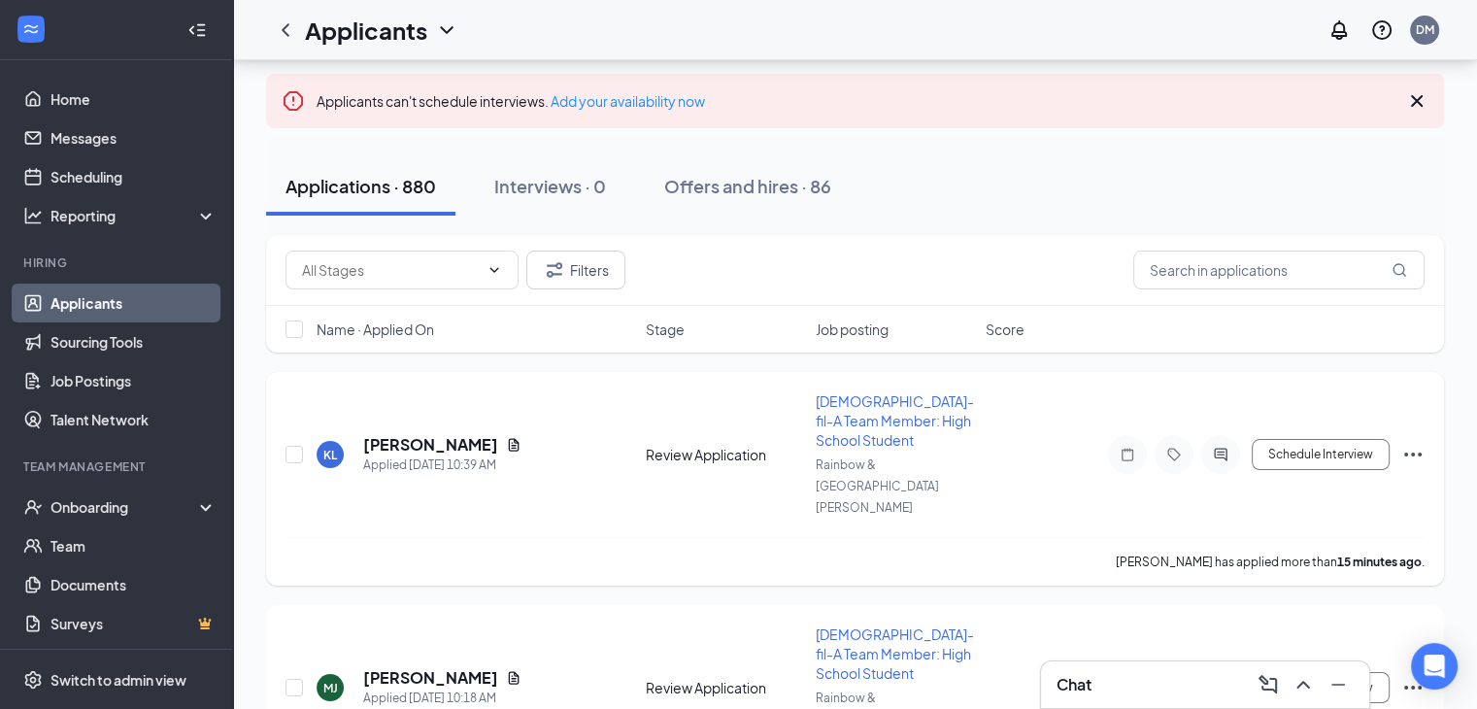
click at [866, 434] on span "[DEMOGRAPHIC_DATA]-fil-A Team Member: High School Student" at bounding box center [895, 420] width 158 height 56
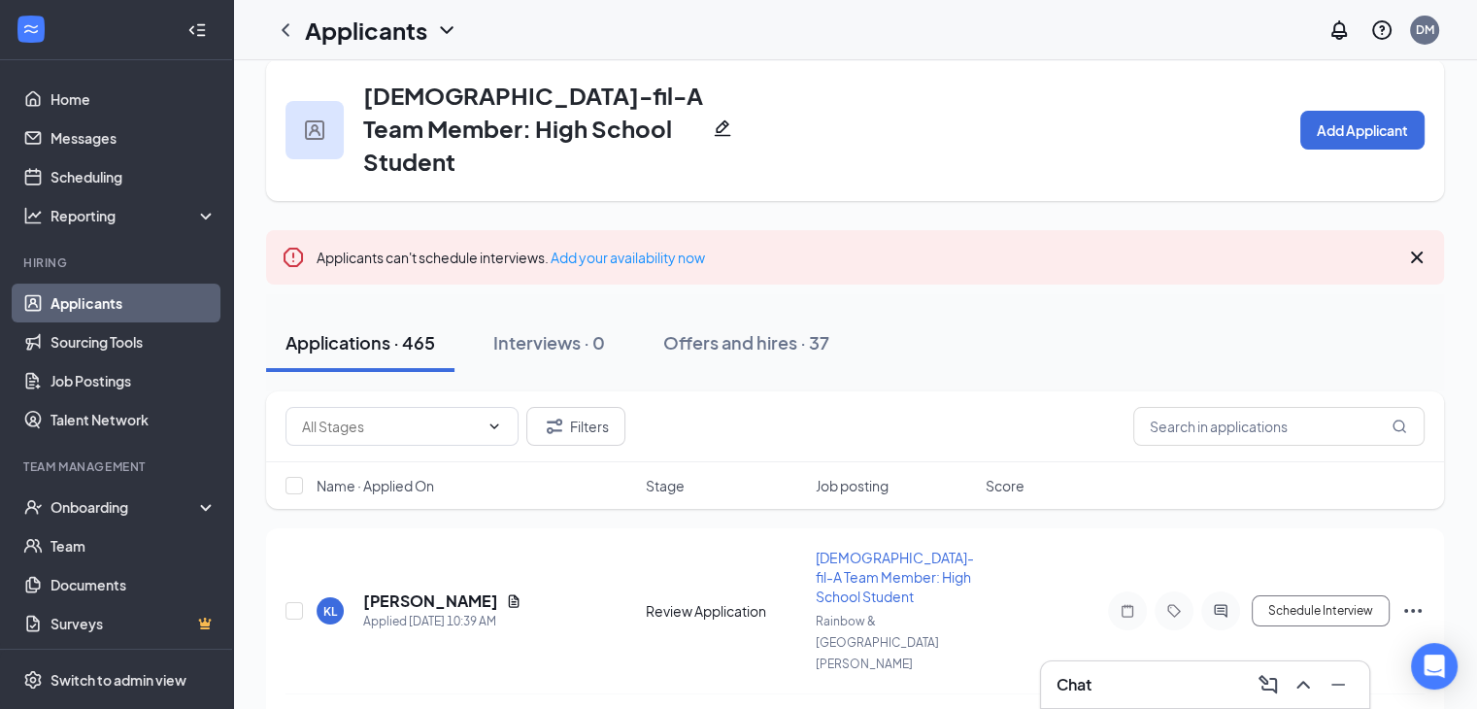
scroll to position [194, 0]
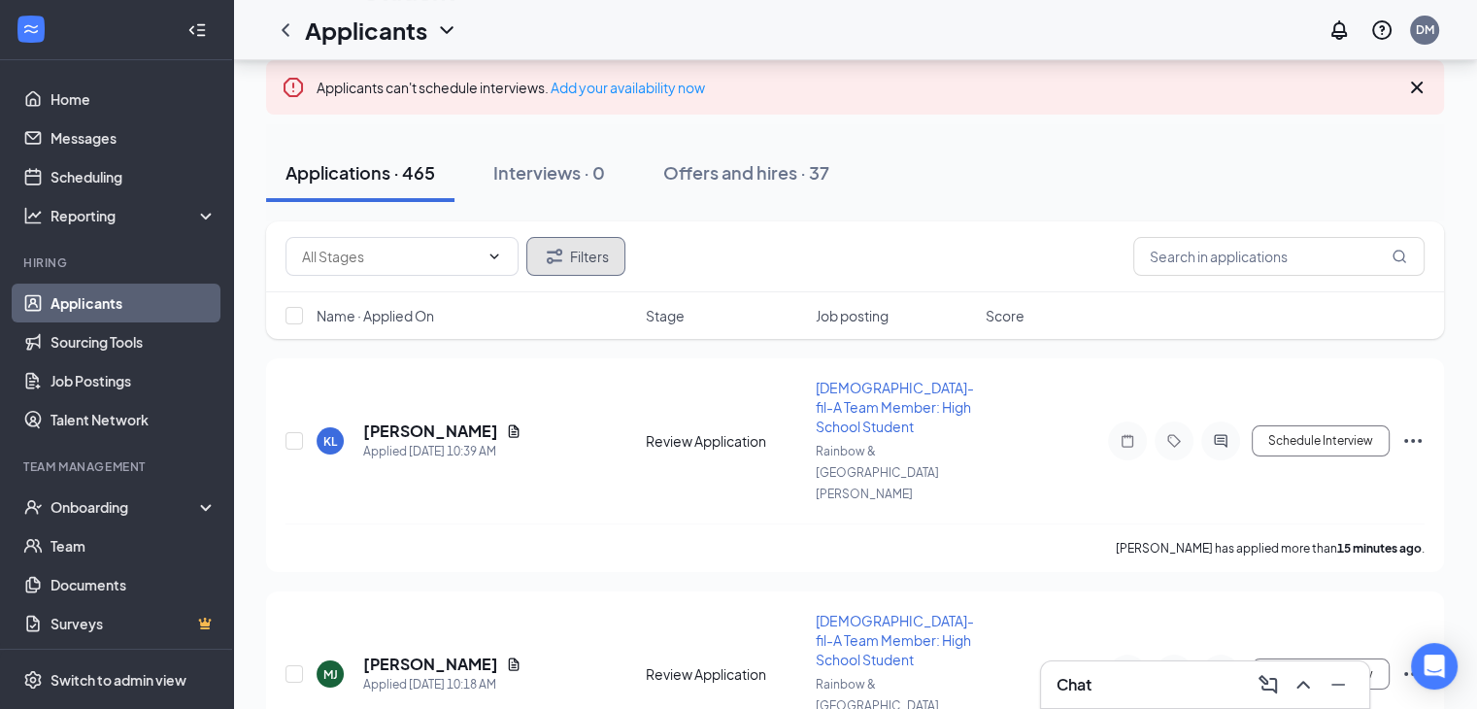
click at [598, 237] on button "Filters" at bounding box center [575, 256] width 99 height 39
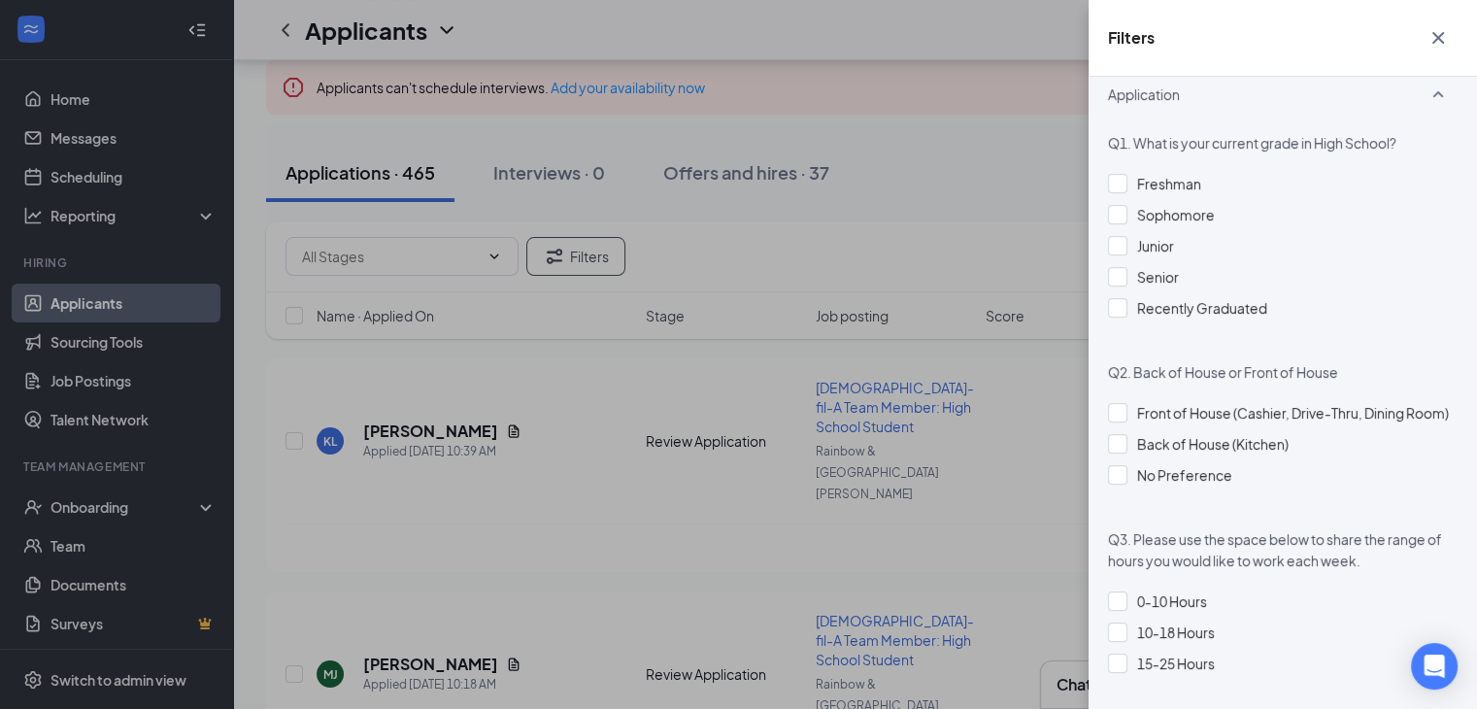
scroll to position [1166, 0]
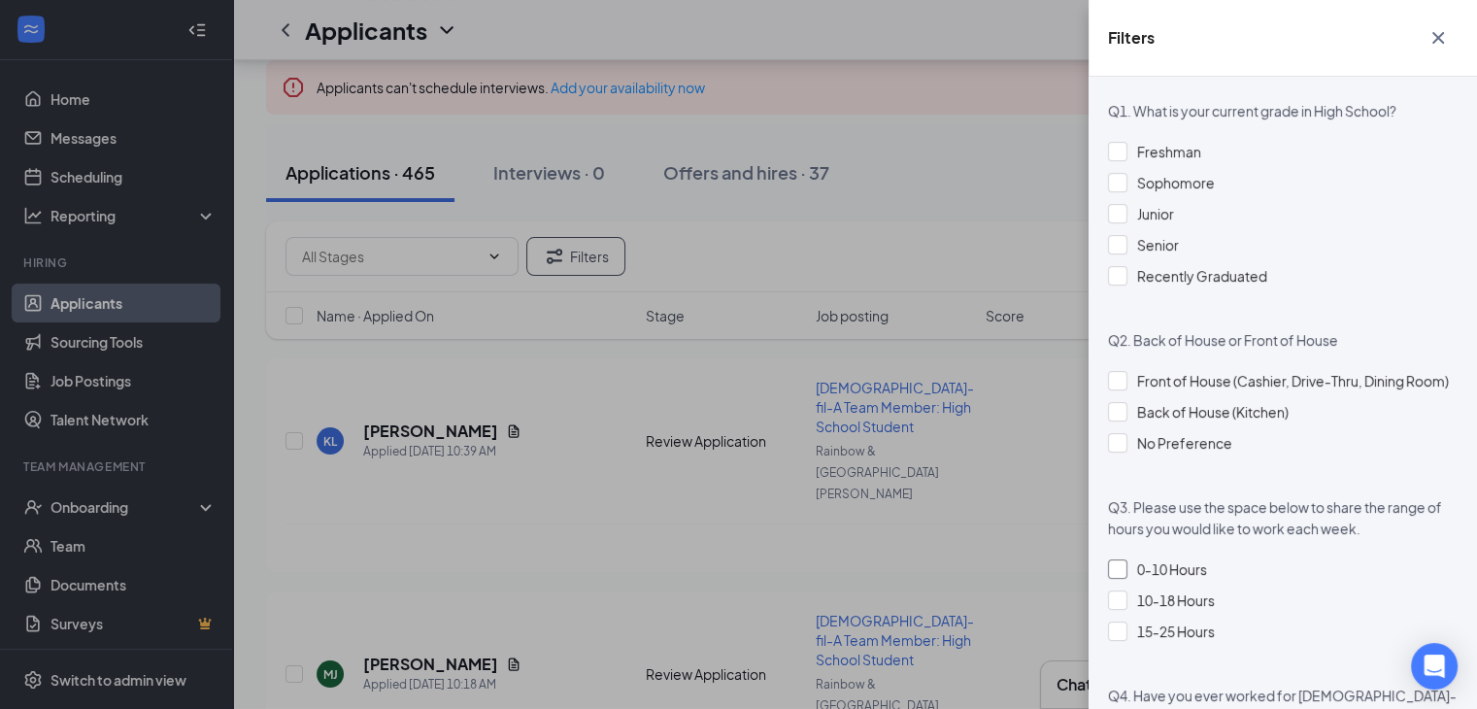
click at [1128, 580] on div "0-10 Hours" at bounding box center [1283, 569] width 350 height 21
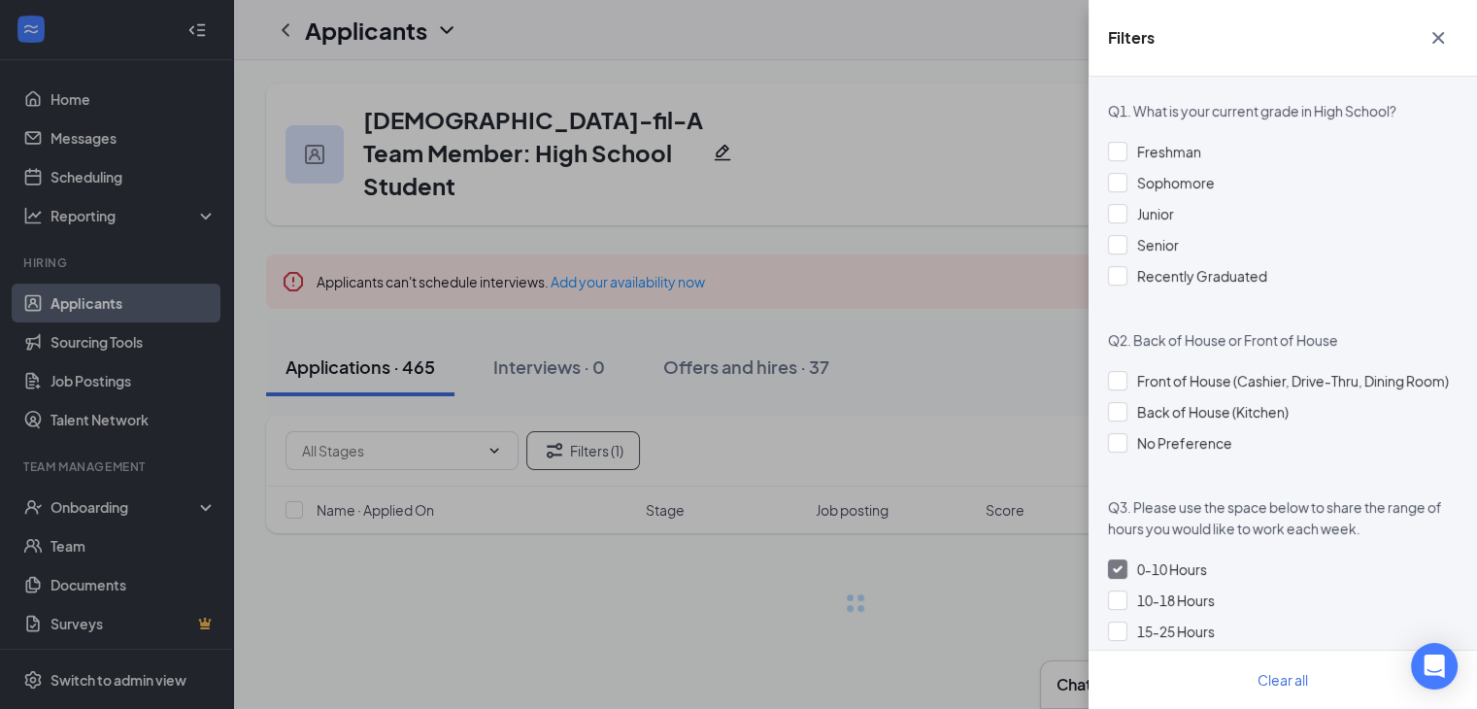
scroll to position [0, 0]
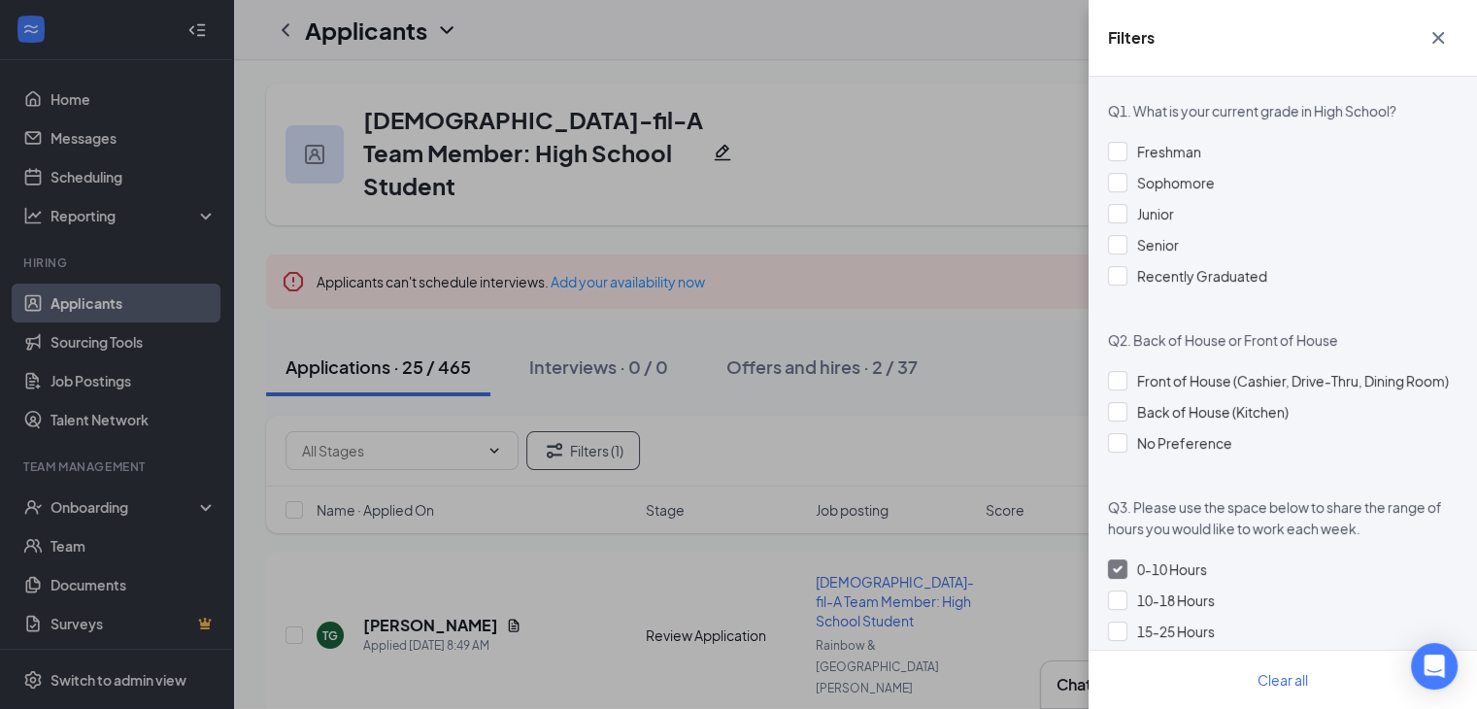
click at [1009, 270] on div "Filters Applicant Status (0/5) Unread message Hasn't messaged back Stuck in sta…" at bounding box center [738, 354] width 1477 height 709
click at [1441, 36] on icon "Cross" at bounding box center [1439, 38] width 12 height 12
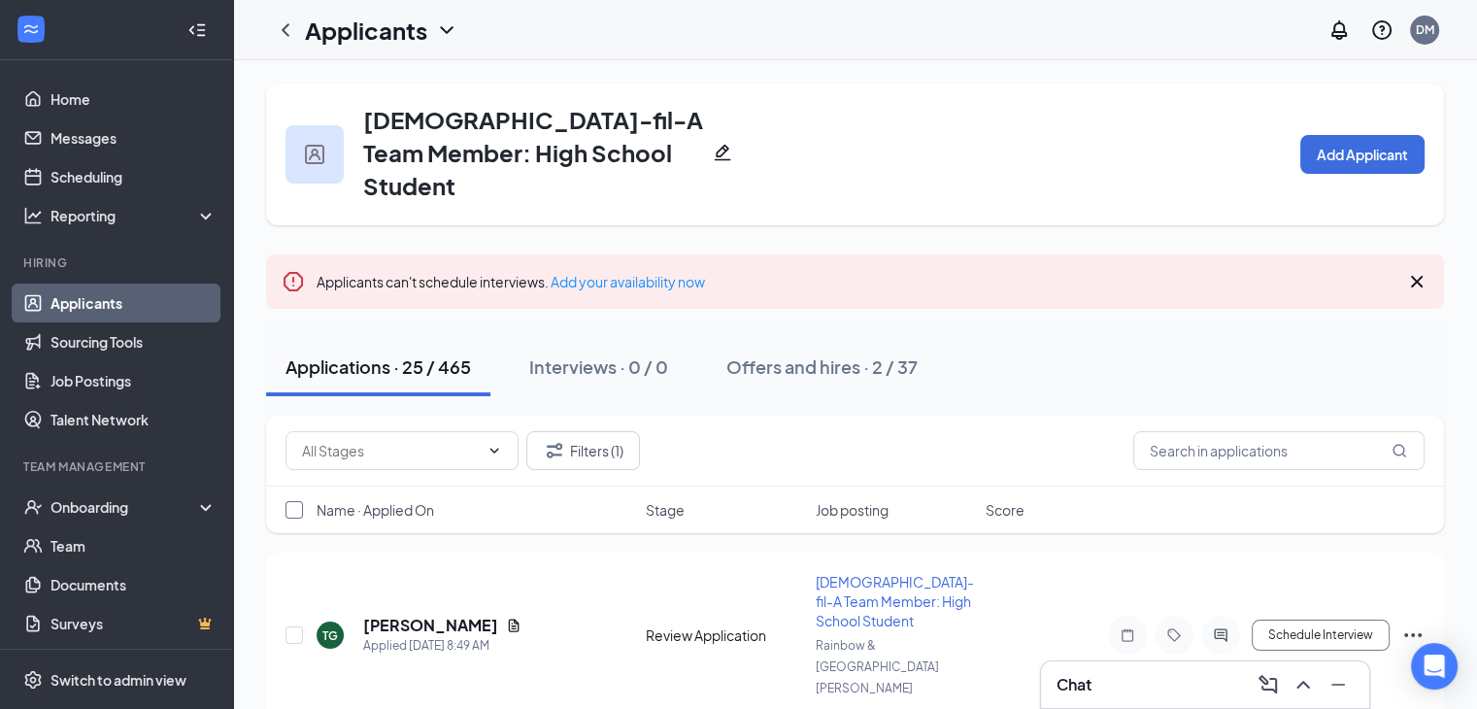
click at [291, 501] on input "checkbox" at bounding box center [294, 509] width 17 height 17
checkbox input "true"
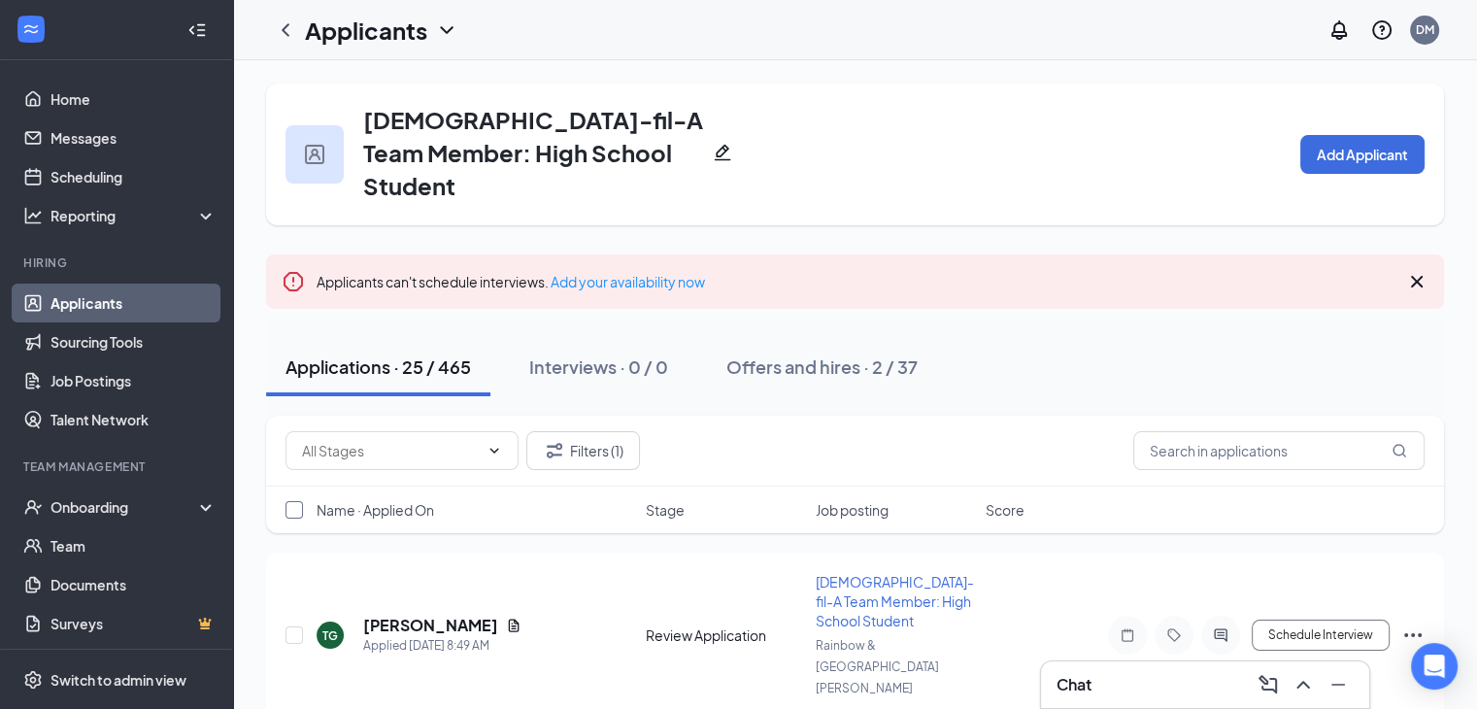
checkbox input "true"
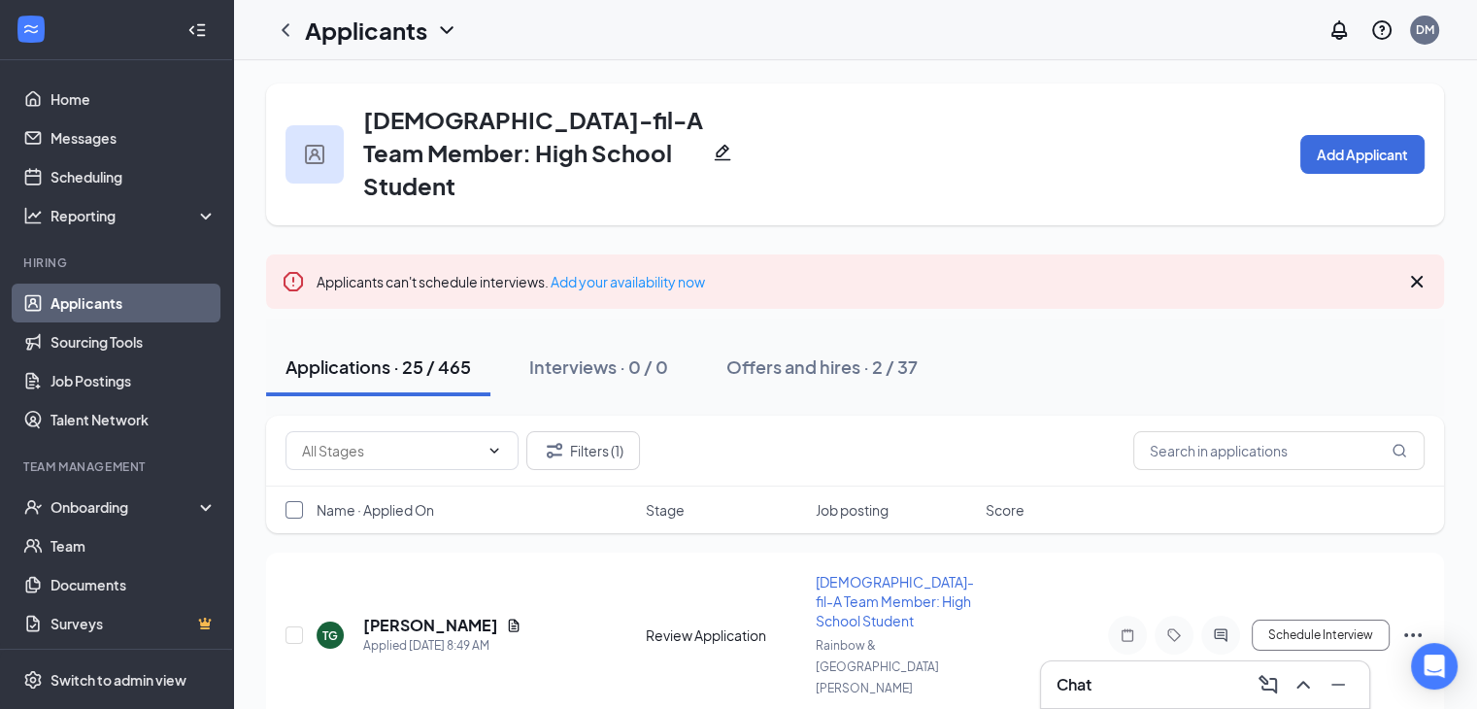
checkbox input "true"
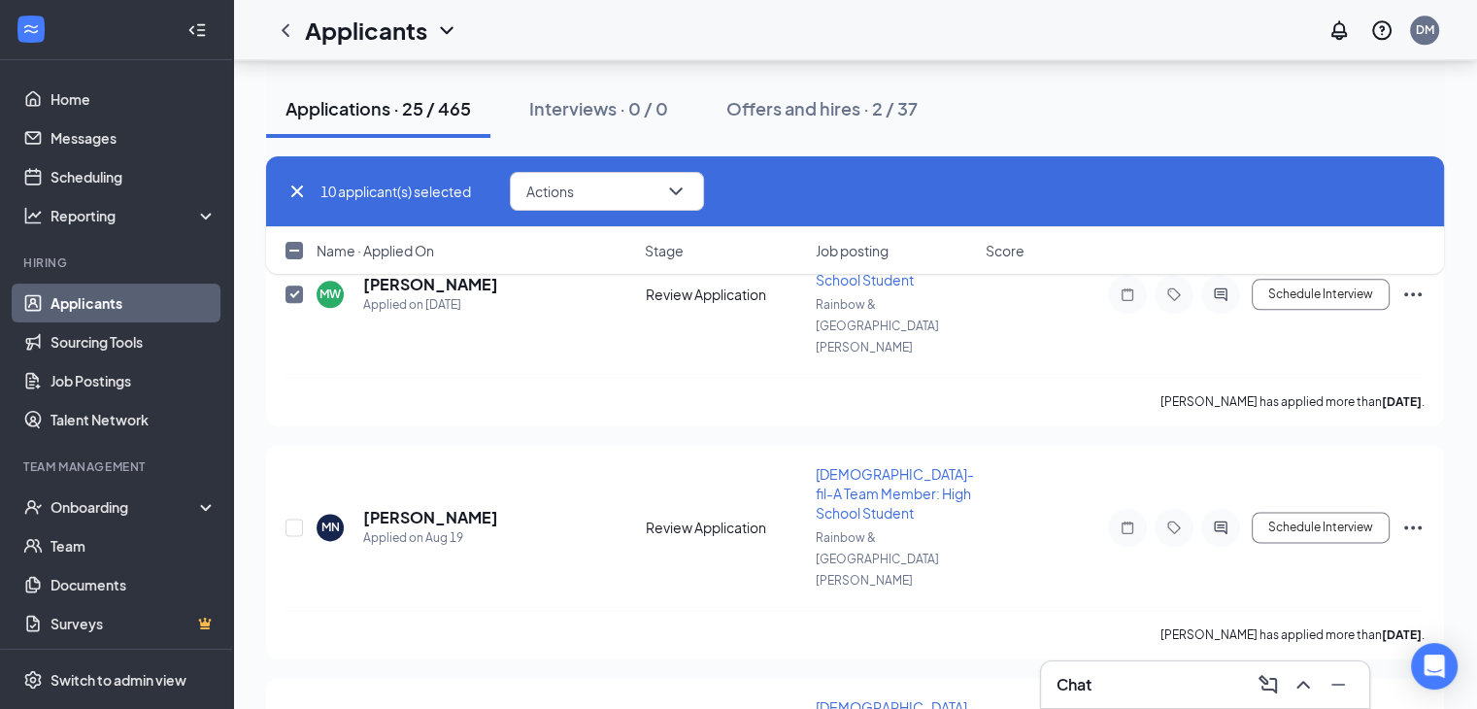
scroll to position [2571, 0]
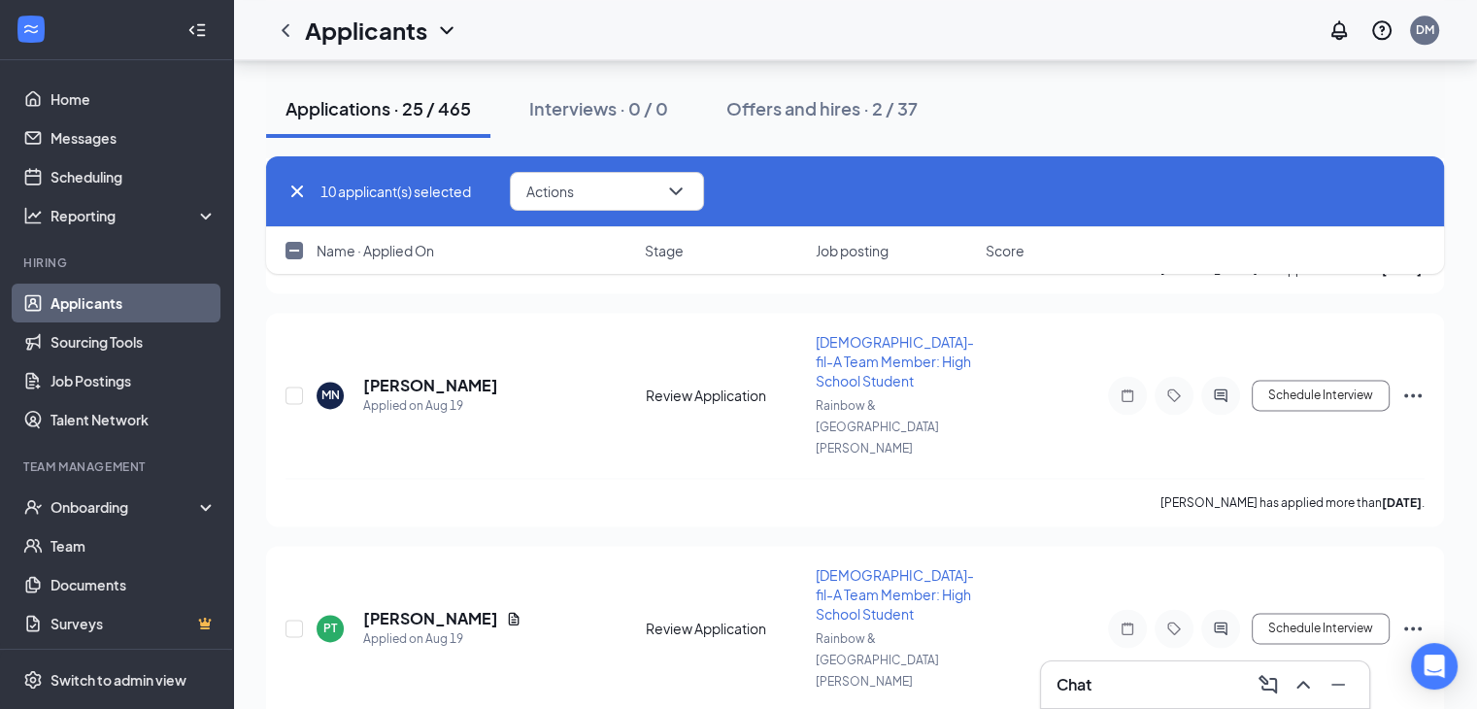
click at [286, 254] on input "checkbox" at bounding box center [294, 250] width 17 height 17
checkbox input "true"
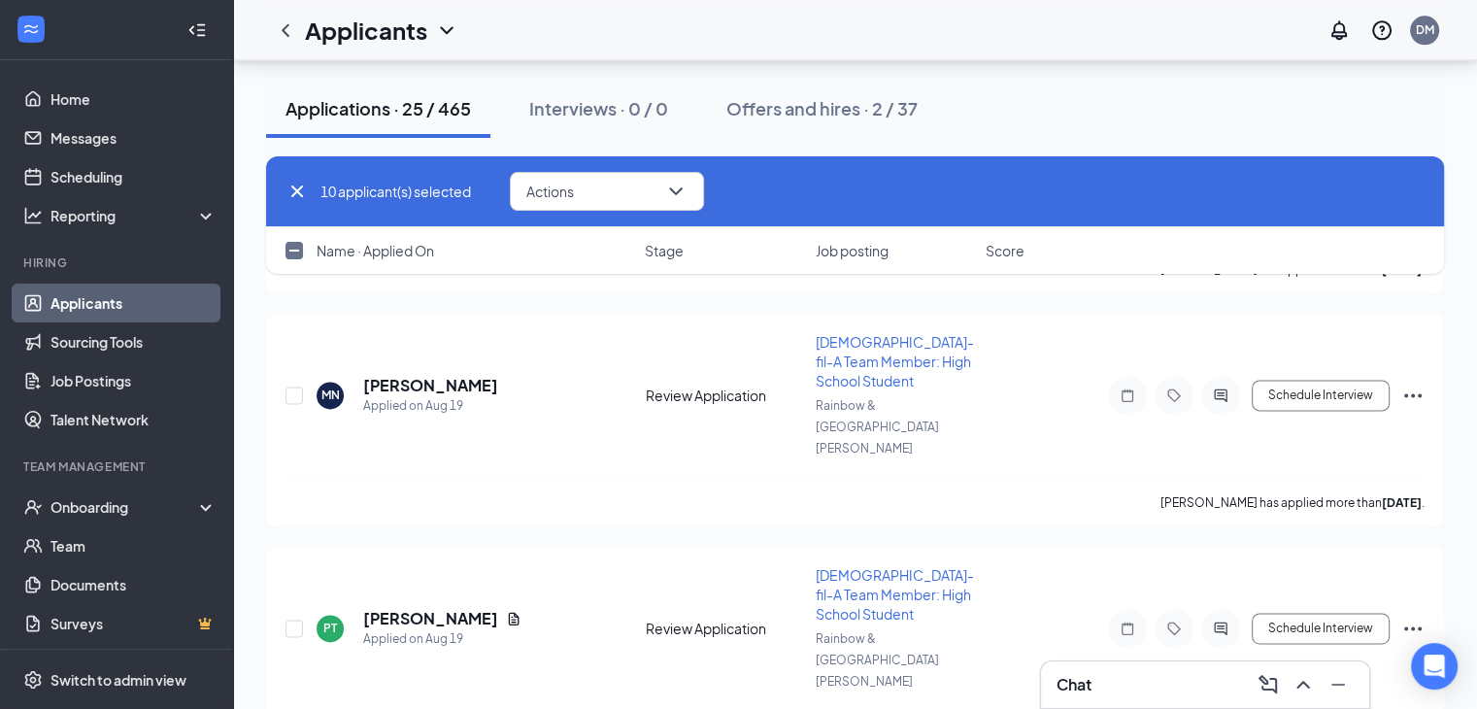
checkbox input "true"
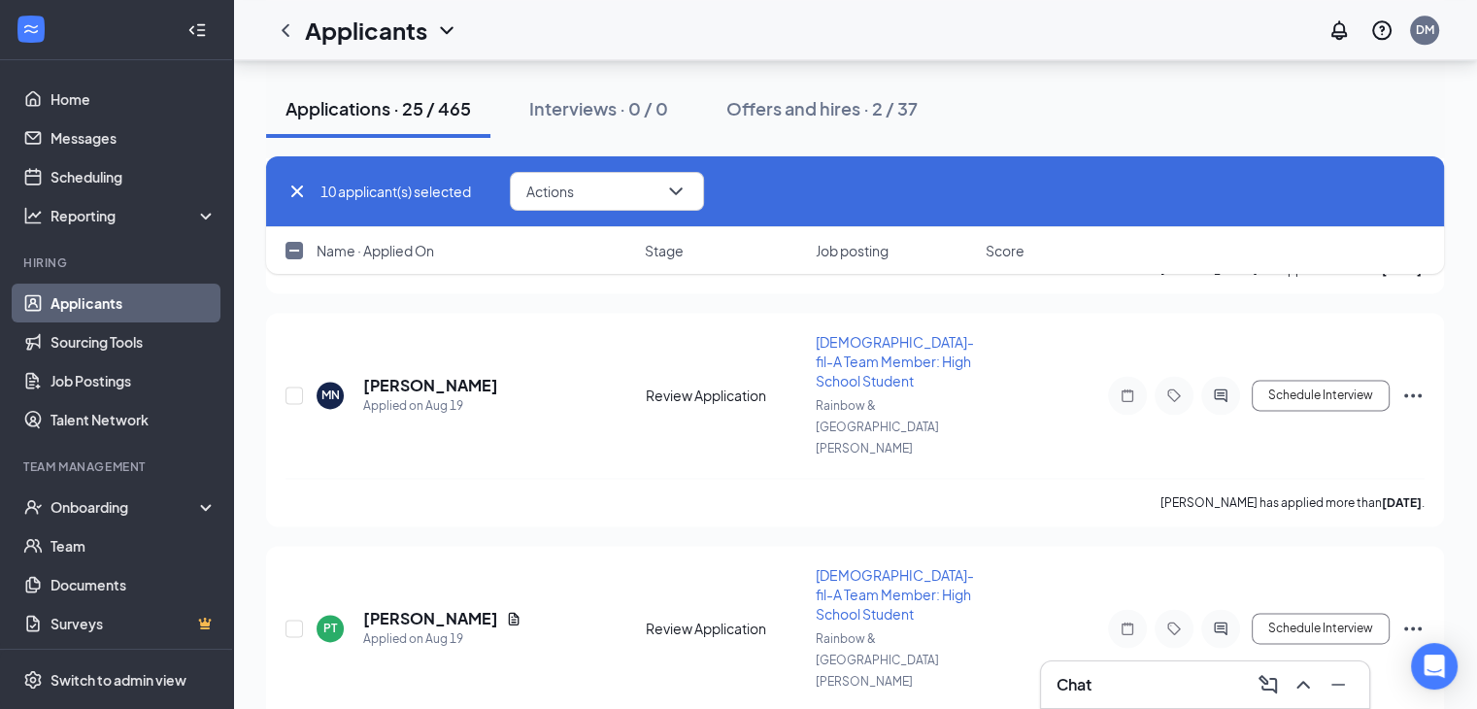
checkbox input "true"
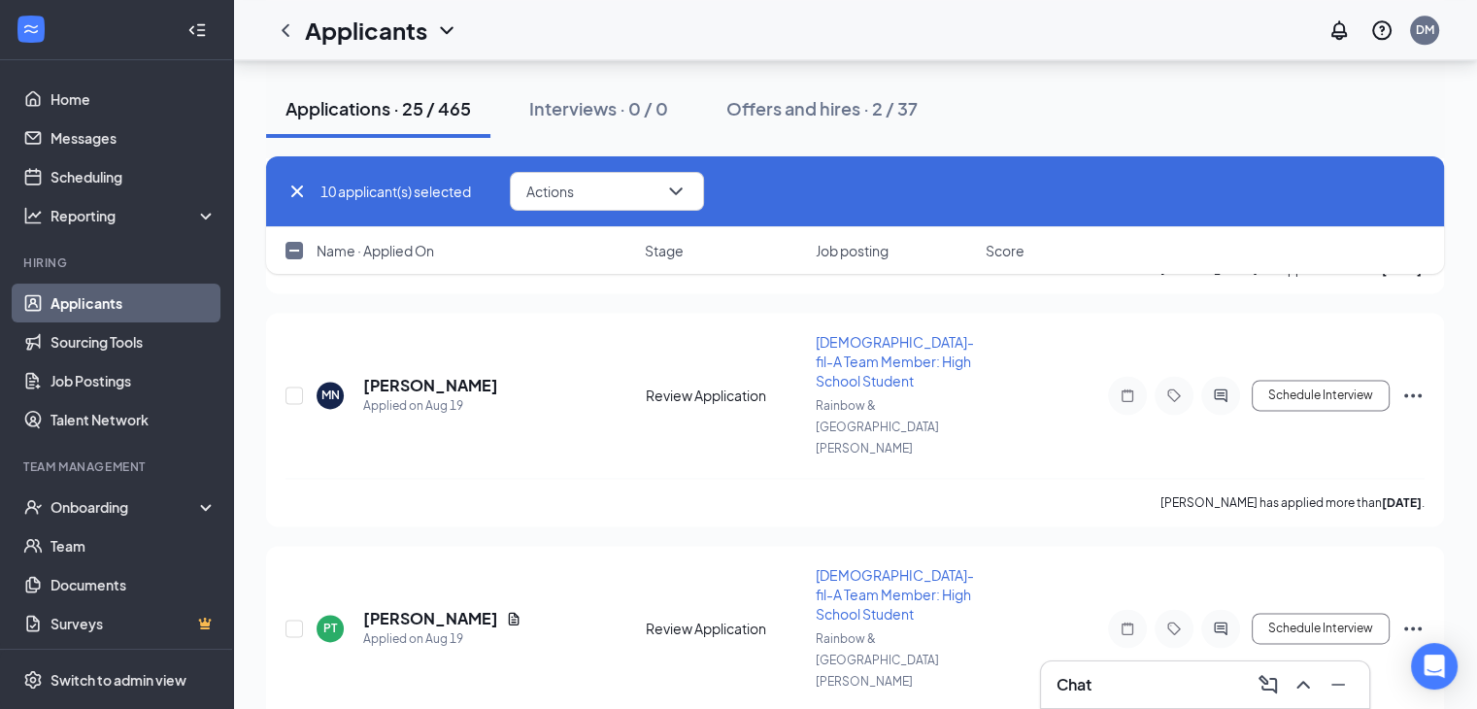
checkbox input "true"
click at [642, 194] on button "Actions" at bounding box center [607, 191] width 194 height 39
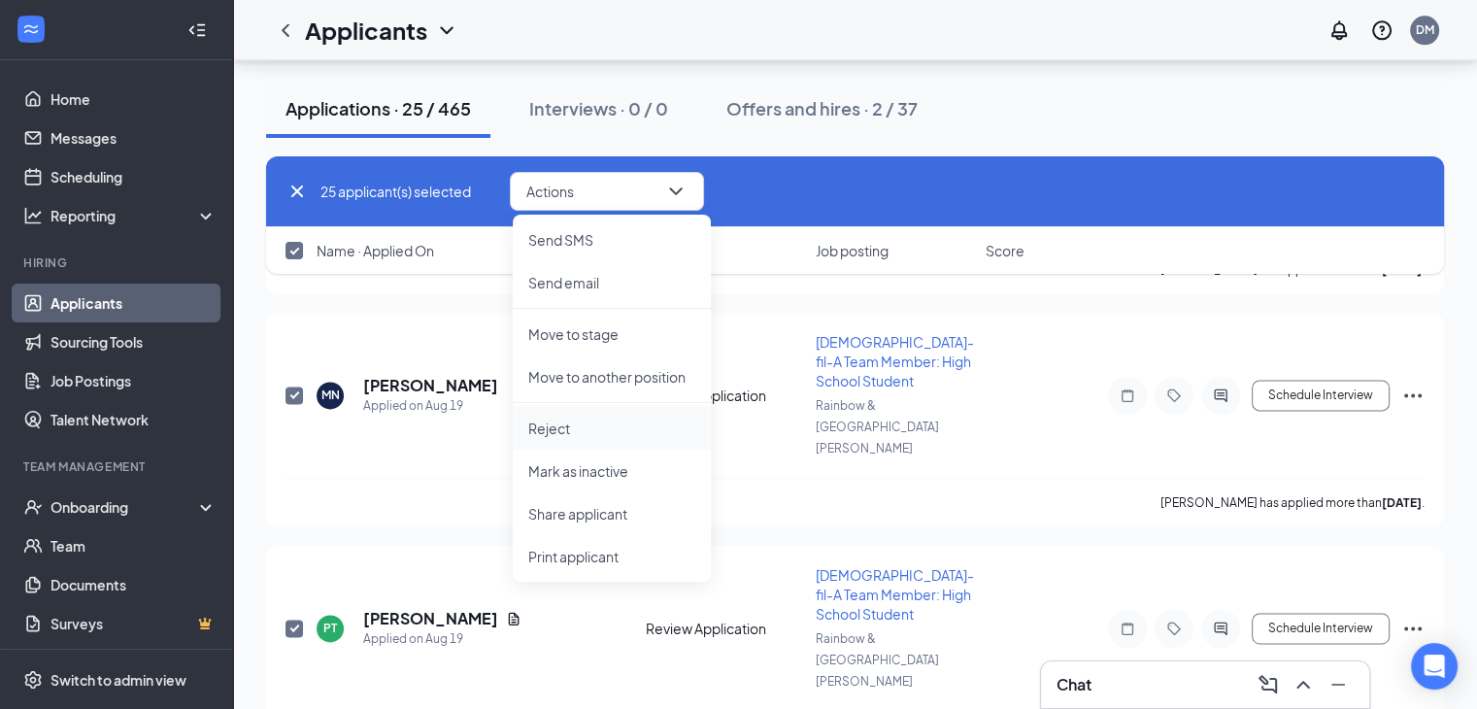
click at [614, 413] on li "Reject" at bounding box center [612, 428] width 198 height 43
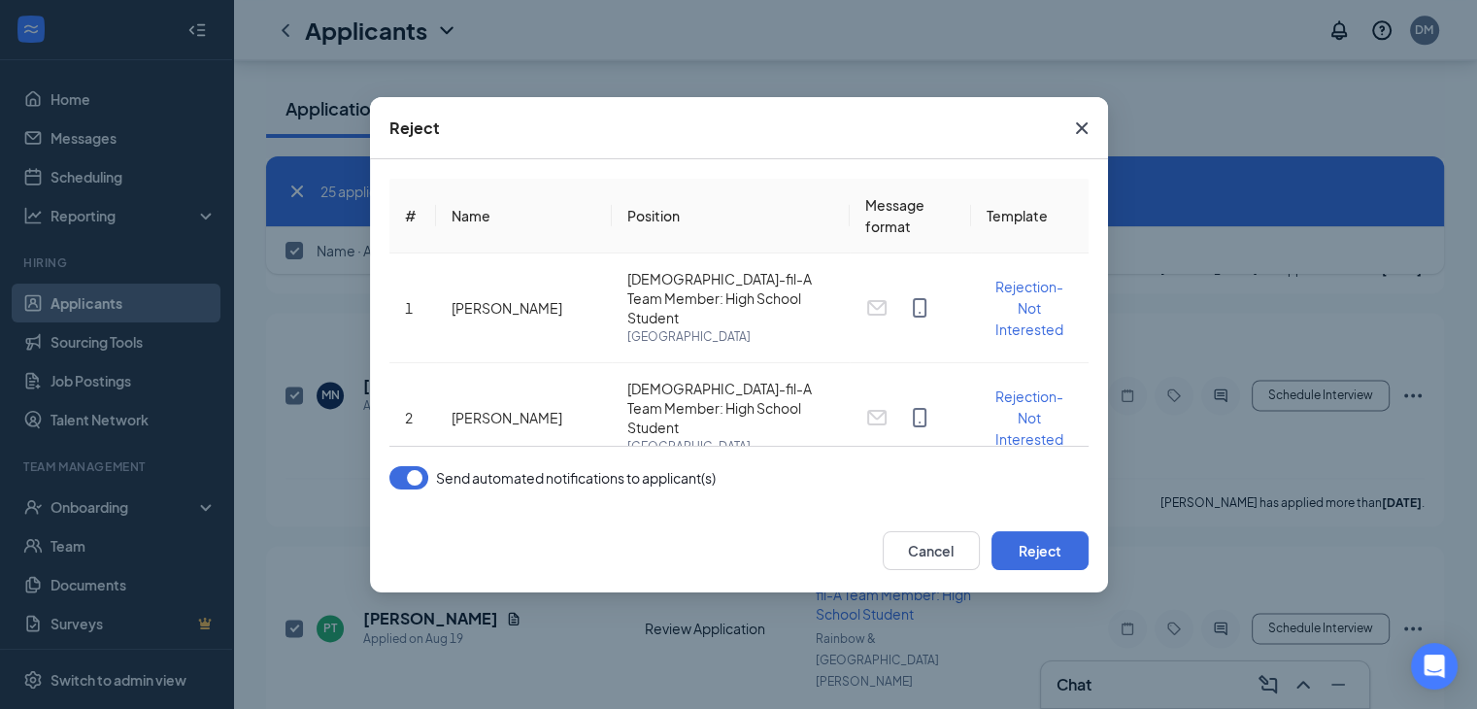
click at [416, 472] on button "button" at bounding box center [409, 477] width 39 height 23
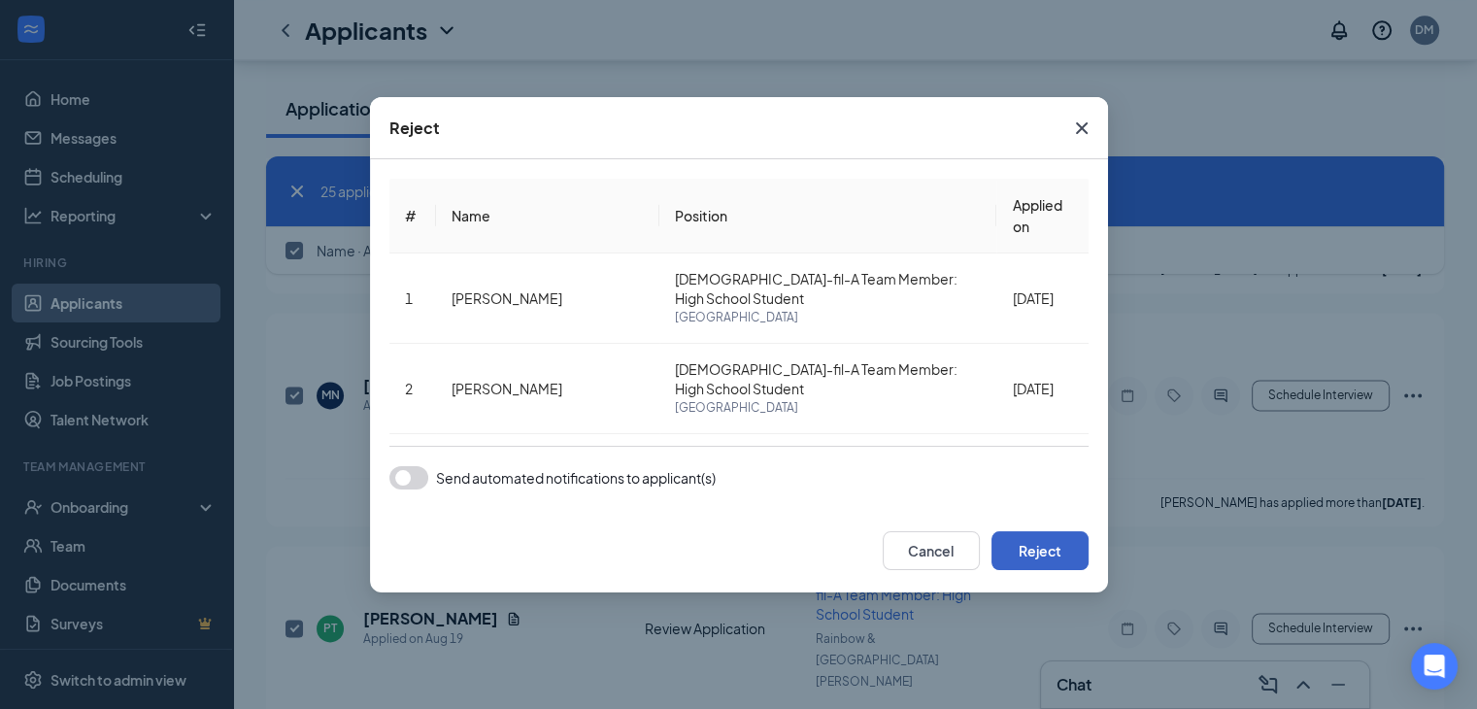
click at [1015, 538] on button "Reject" at bounding box center [1040, 550] width 97 height 39
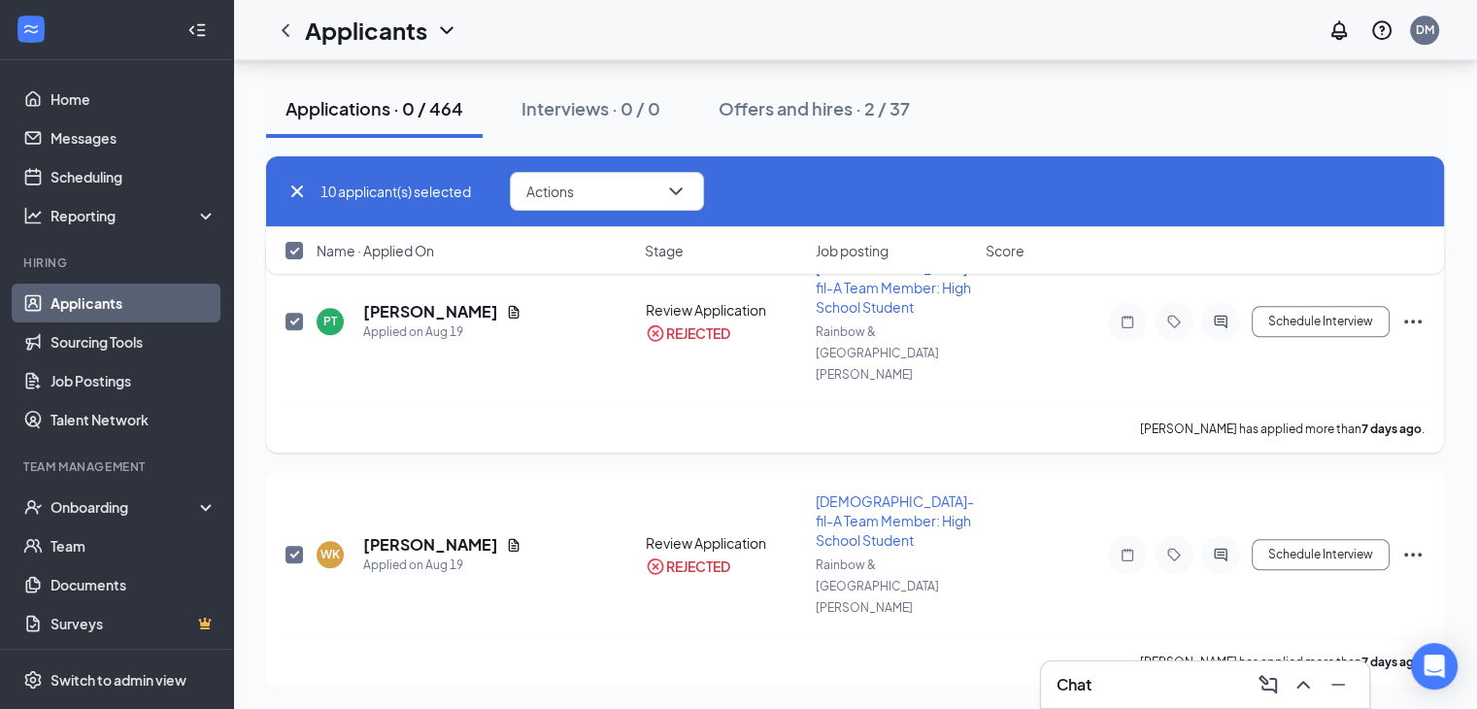
scroll to position [1697, 0]
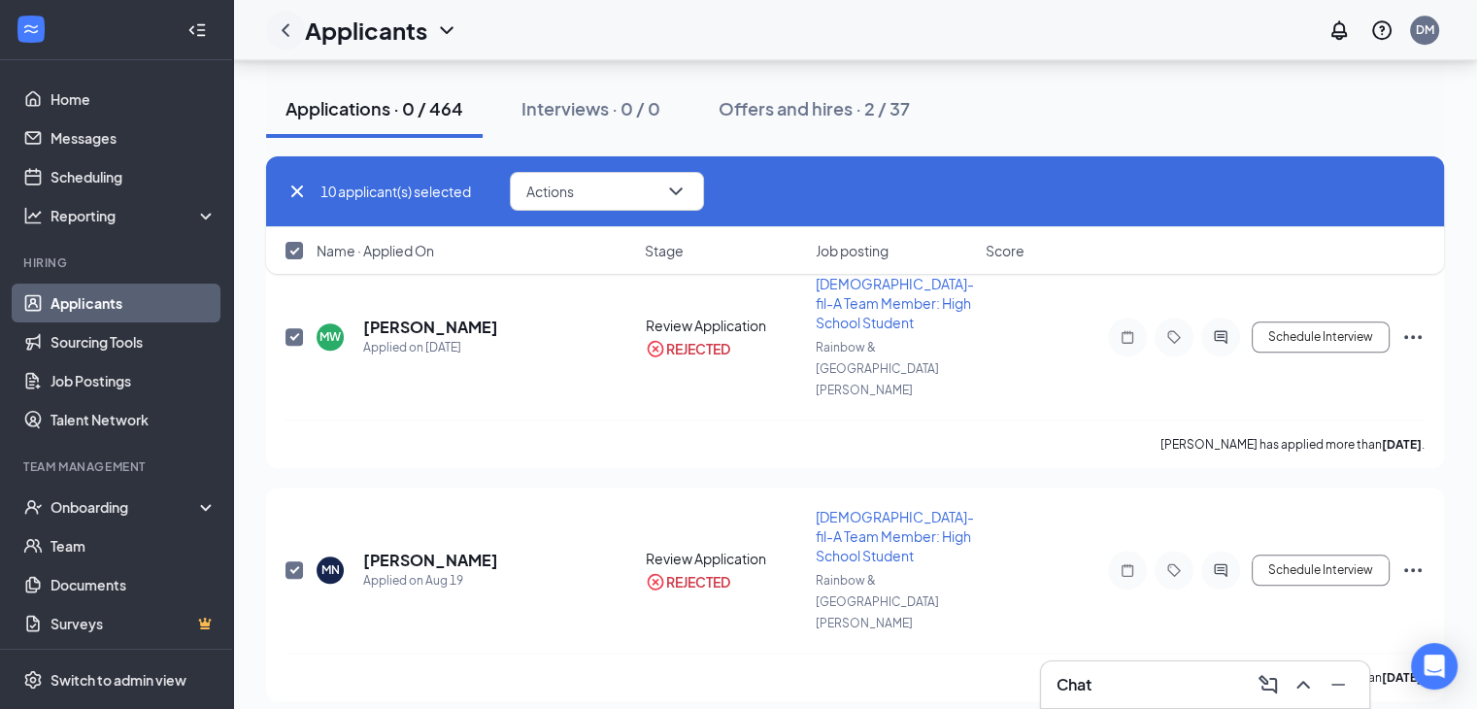
click at [283, 38] on icon "ChevronLeft" at bounding box center [285, 29] width 23 height 23
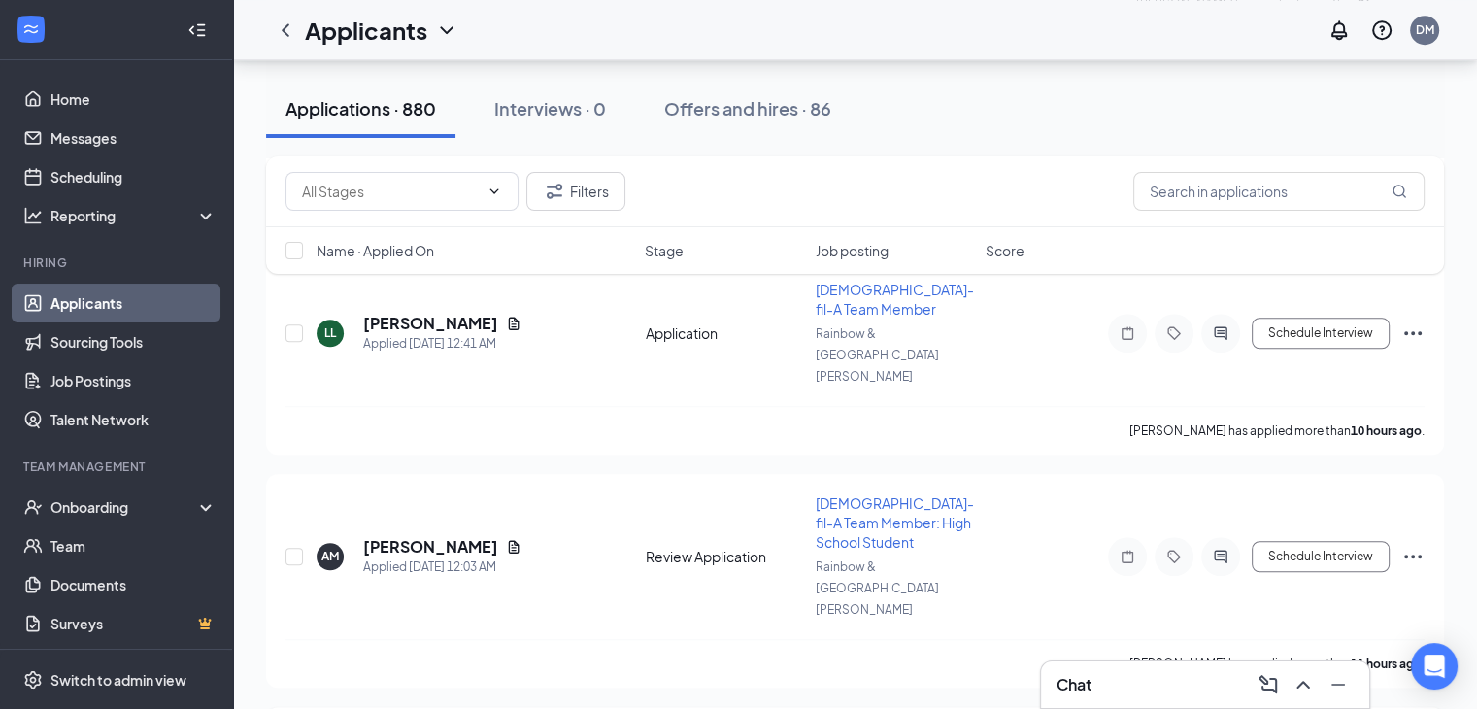
scroll to position [1569, 0]
click at [563, 202] on icon "Filter" at bounding box center [554, 191] width 23 height 23
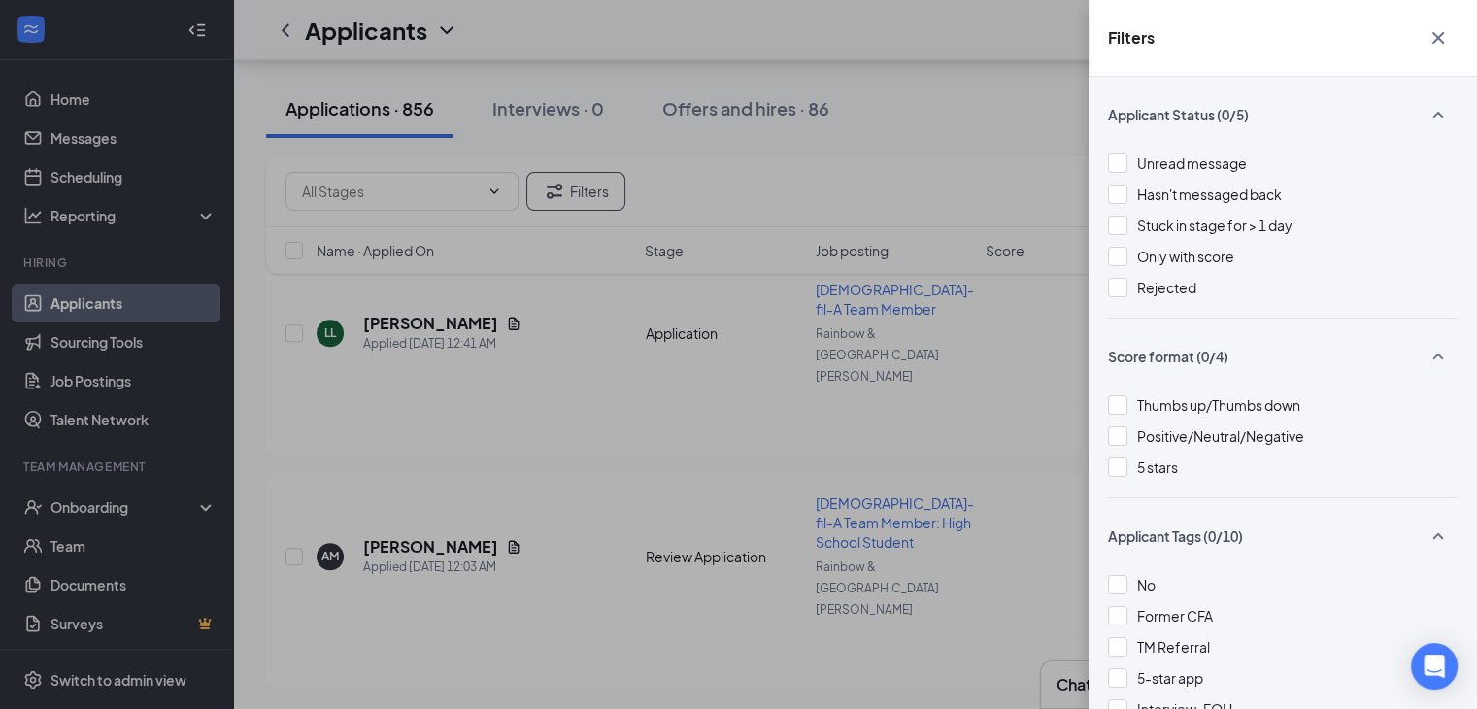
click at [1440, 34] on icon "Cross" at bounding box center [1439, 38] width 12 height 12
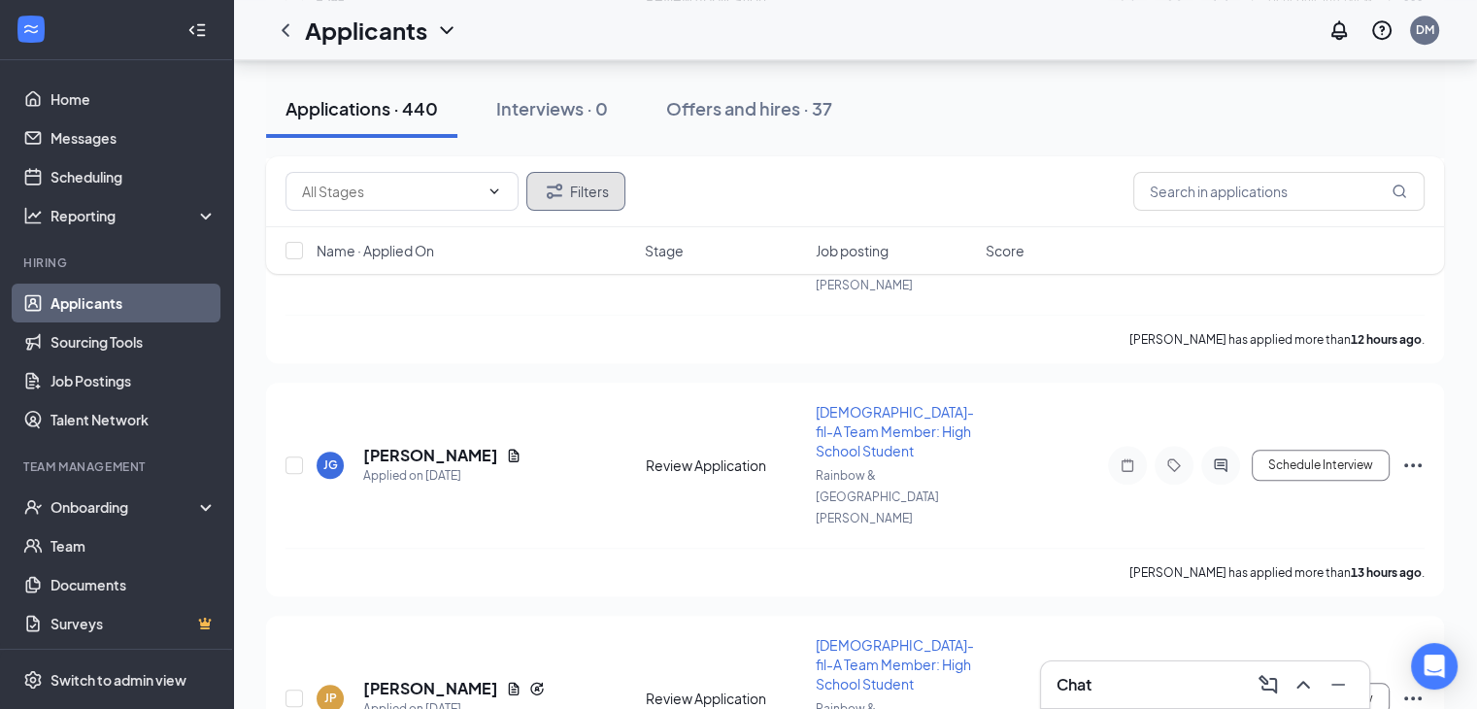
click at [577, 187] on button "Filters" at bounding box center [575, 191] width 99 height 39
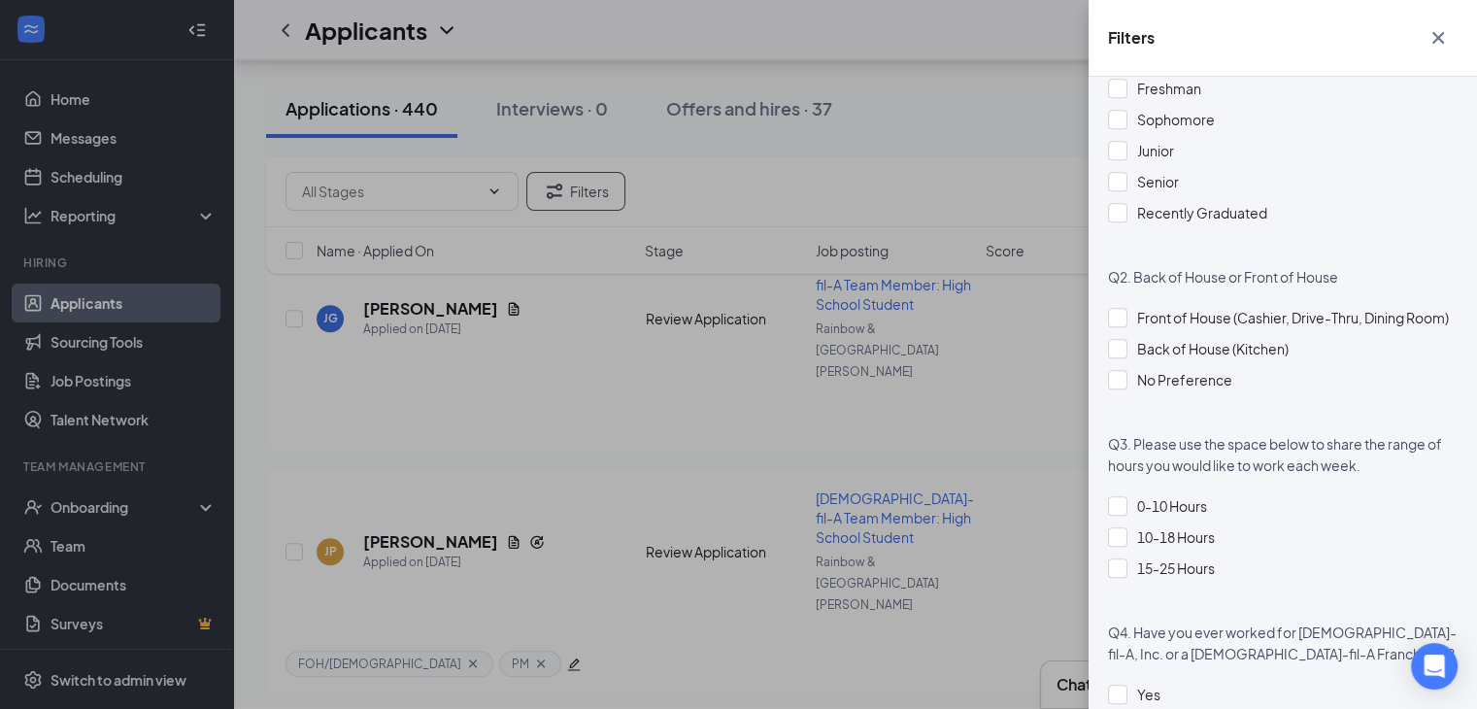
scroll to position [1263, 0]
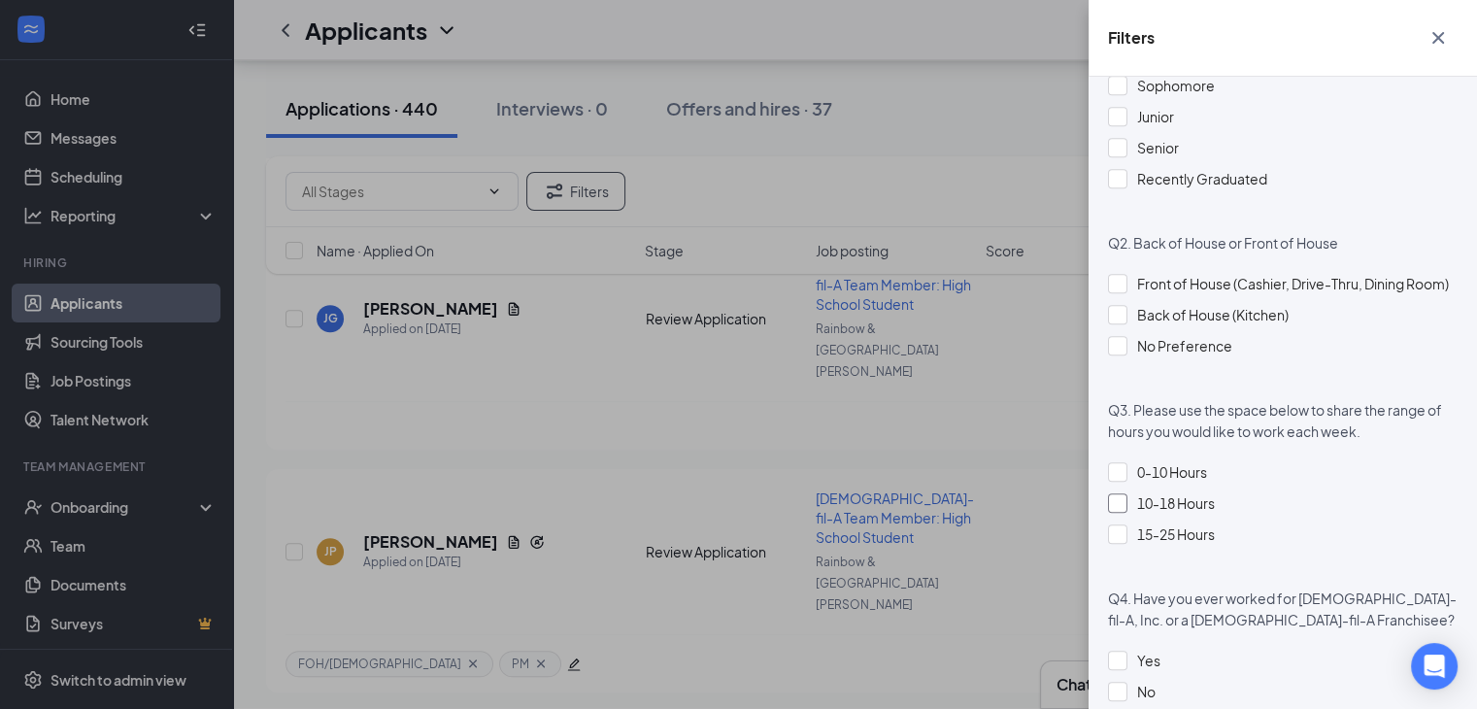
click at [1116, 514] on div "10-18 Hours" at bounding box center [1283, 502] width 350 height 21
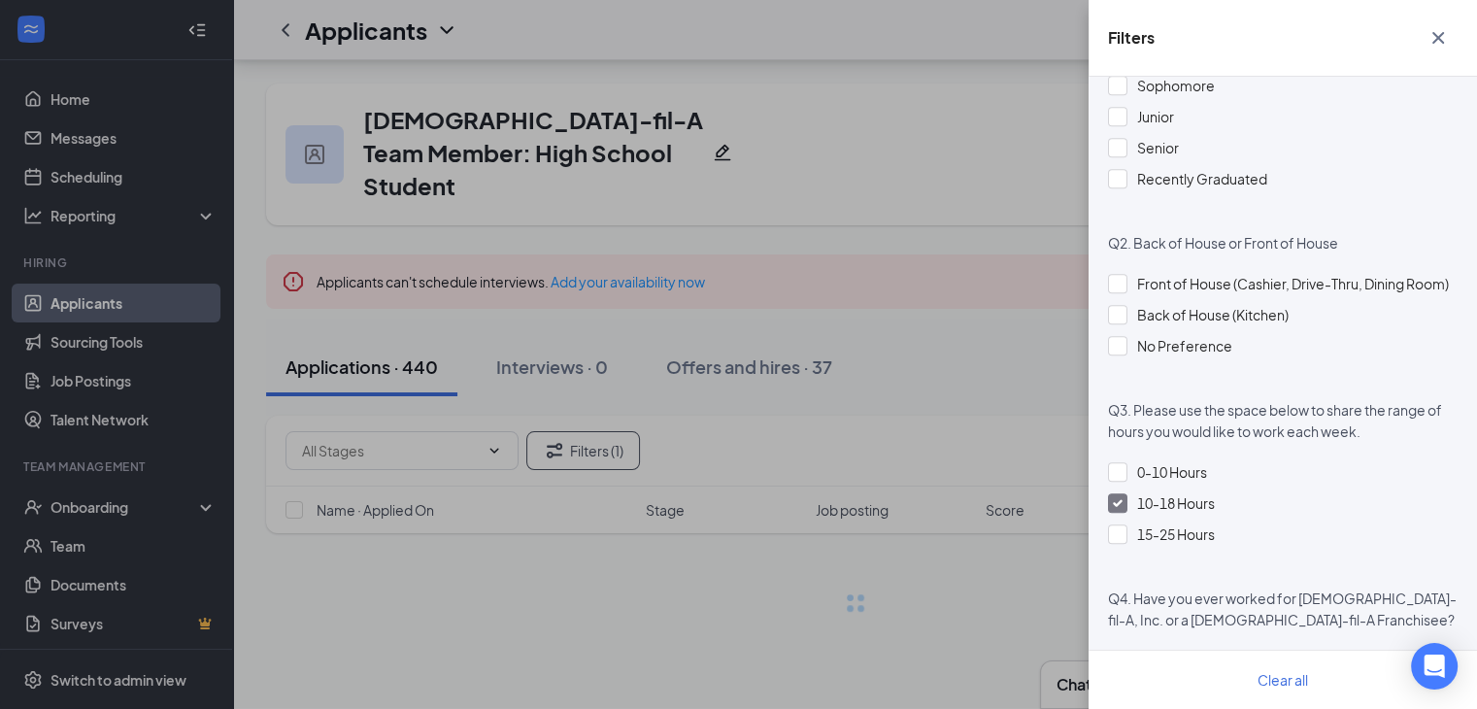
scroll to position [0, 0]
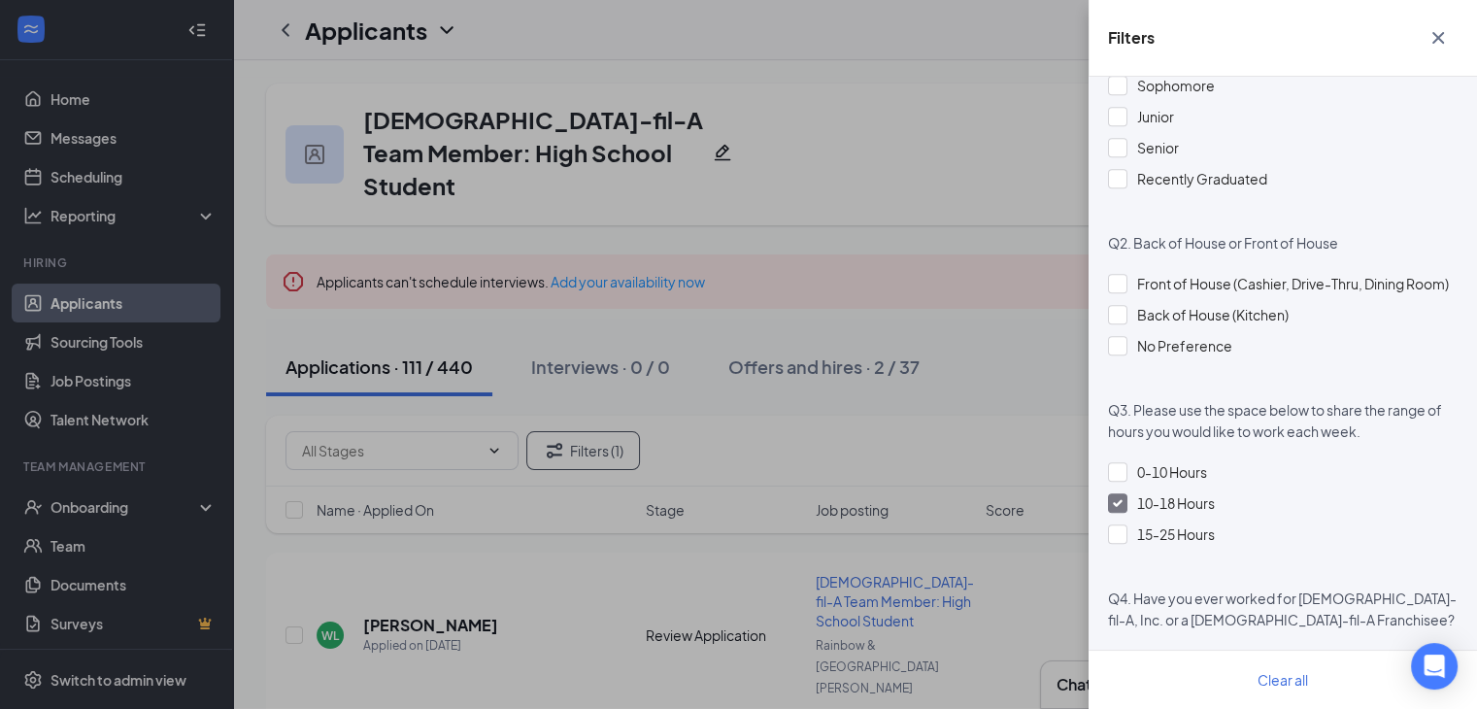
click at [1002, 292] on div "Filters Applicant Status (0/5) Unread message Hasn't messaged back Stuck in sta…" at bounding box center [738, 354] width 1477 height 709
click at [1439, 41] on icon "Cross" at bounding box center [1438, 37] width 23 height 23
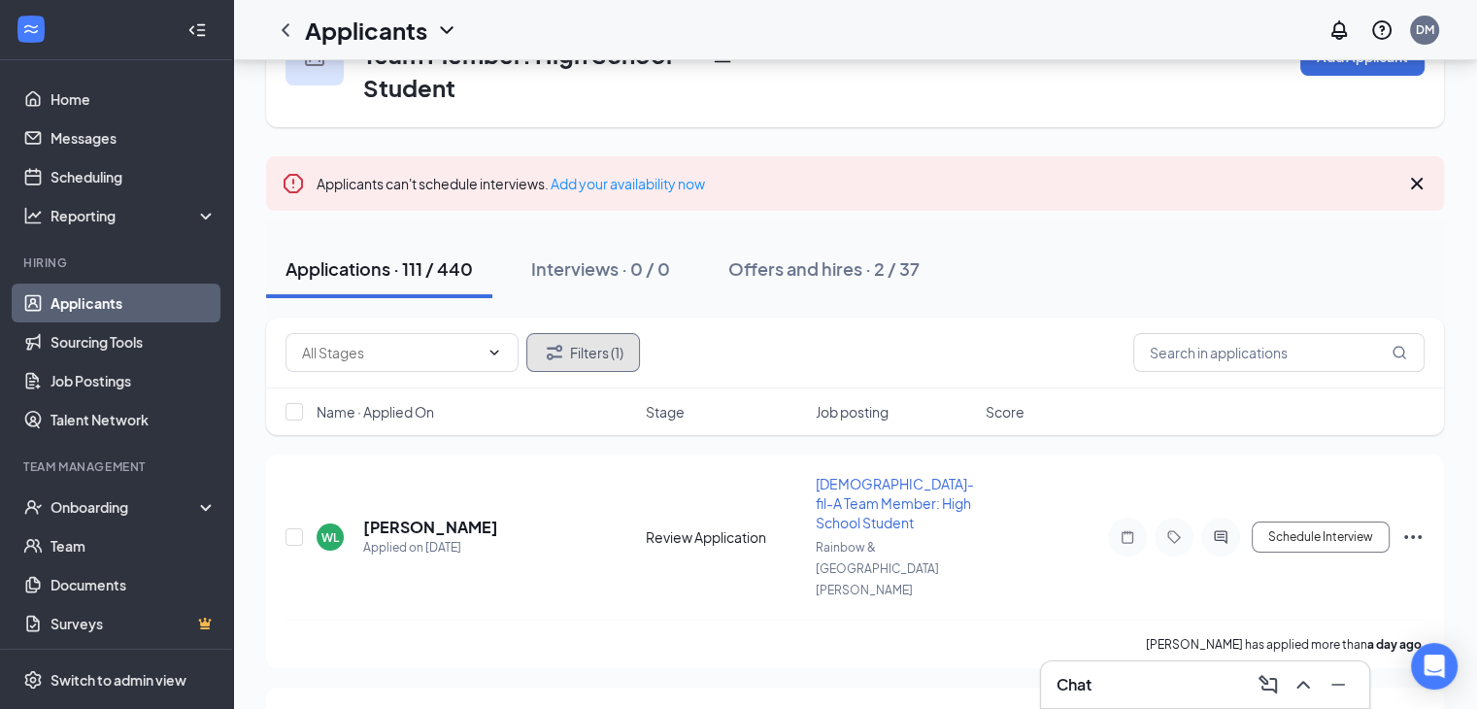
scroll to position [194, 0]
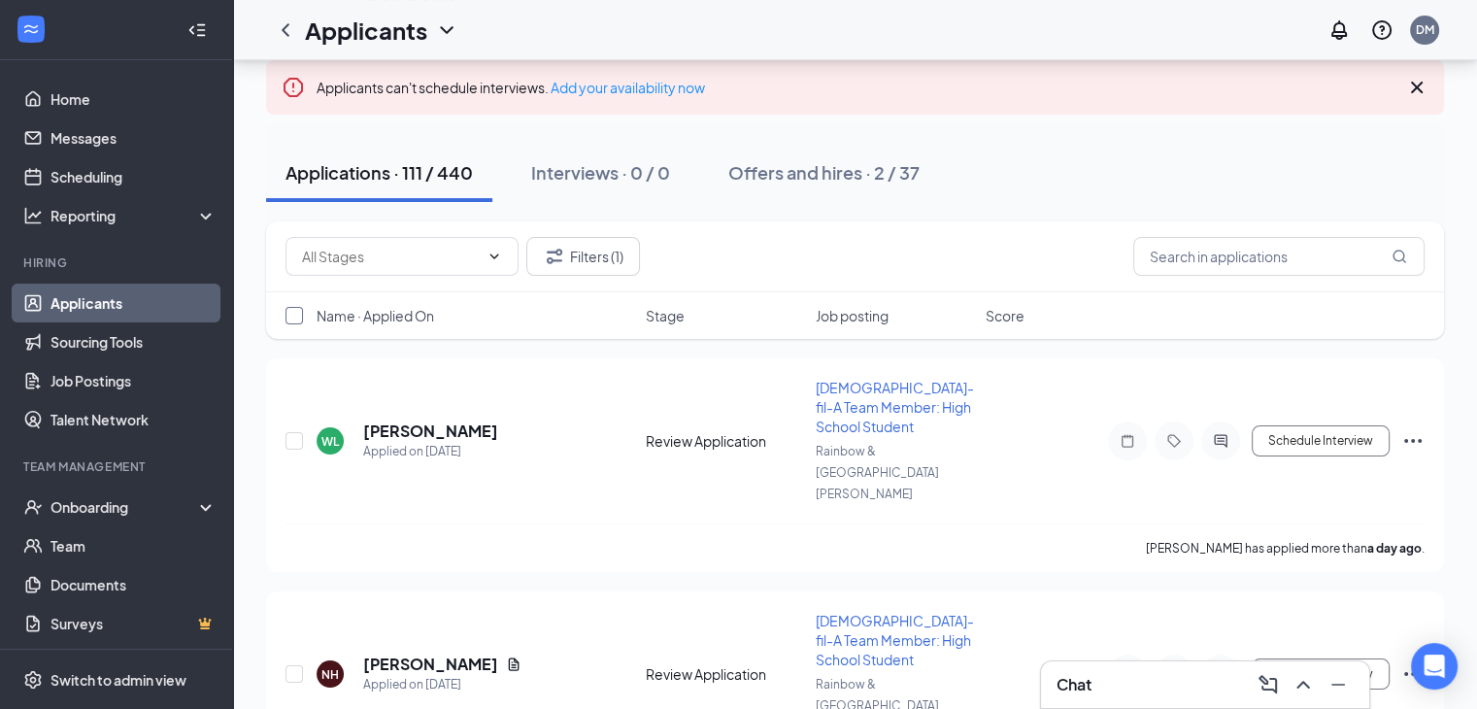
click at [289, 307] on input "checkbox" at bounding box center [294, 315] width 17 height 17
checkbox input "true"
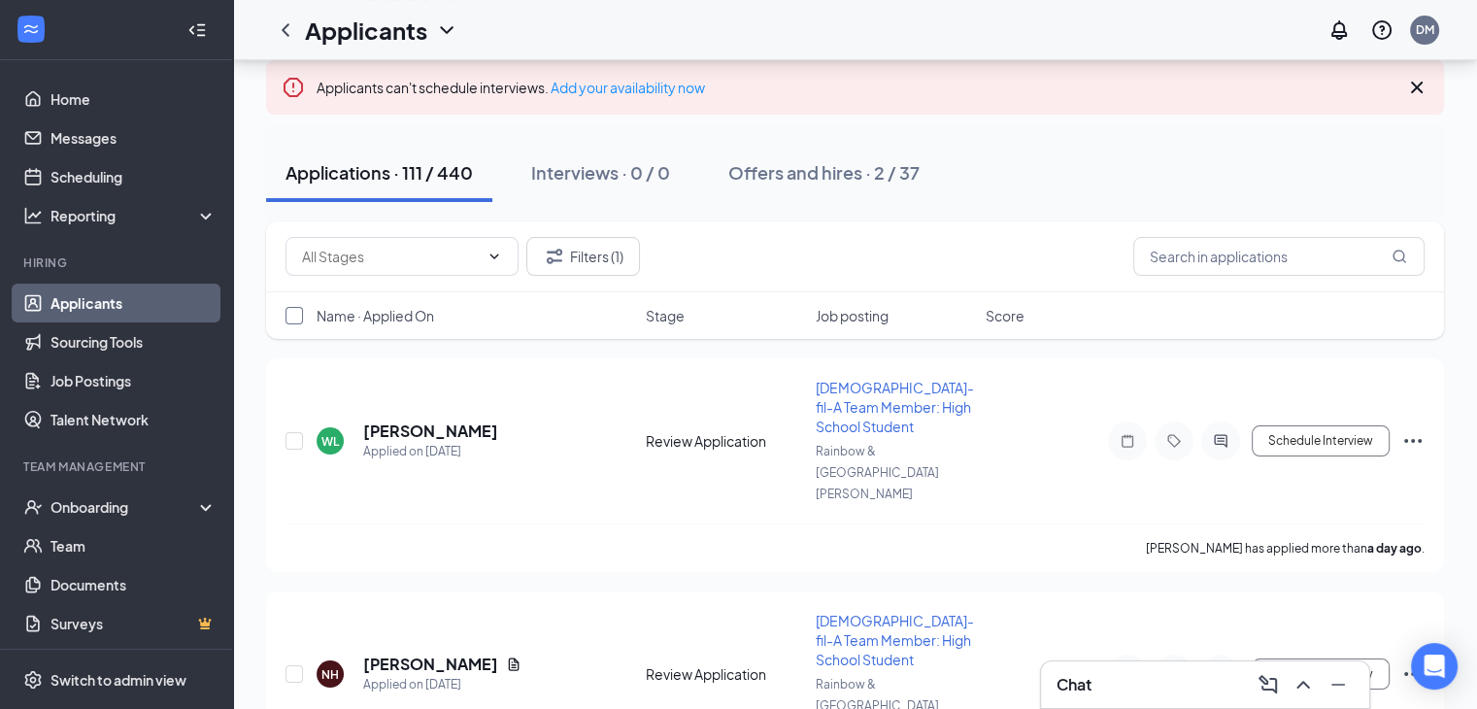
checkbox input "true"
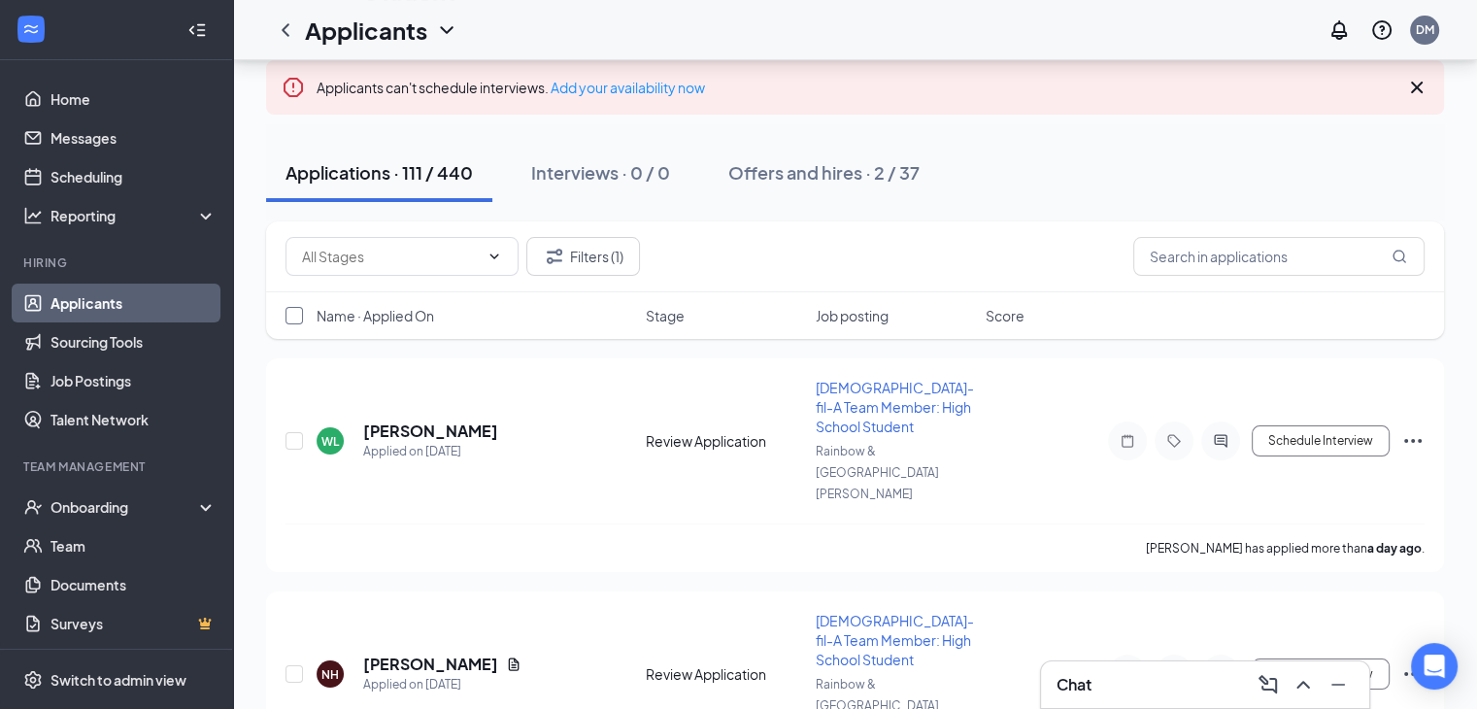
checkbox input "true"
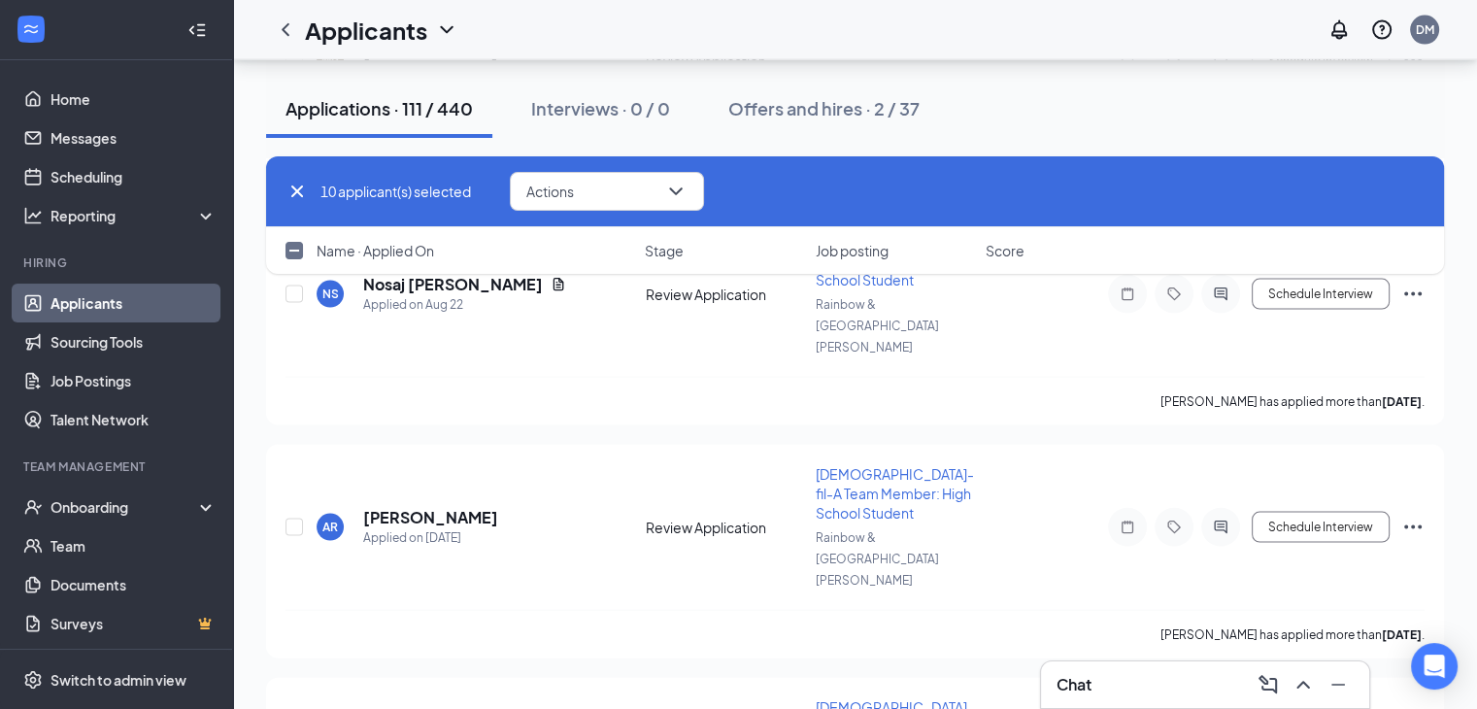
scroll to position [5231, 0]
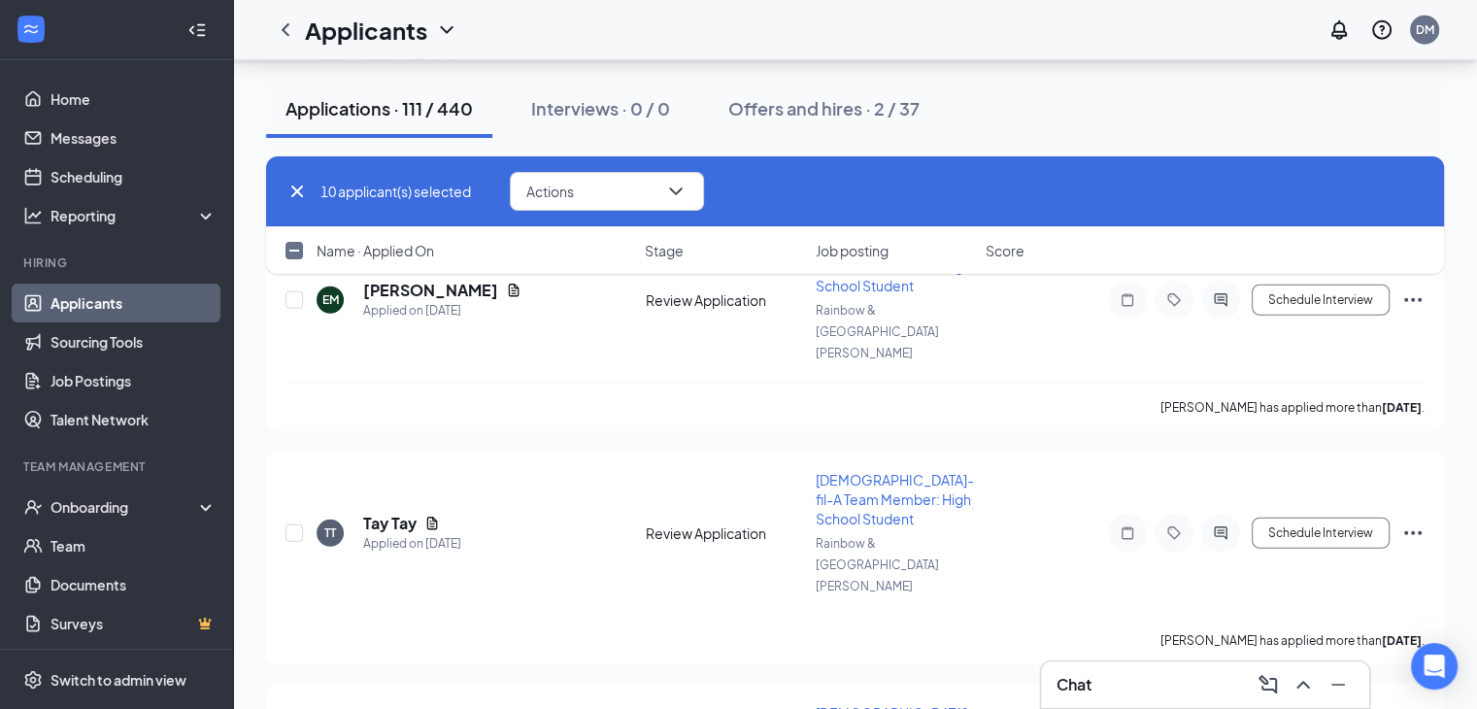
click at [291, 254] on input "checkbox" at bounding box center [294, 250] width 17 height 17
checkbox input "true"
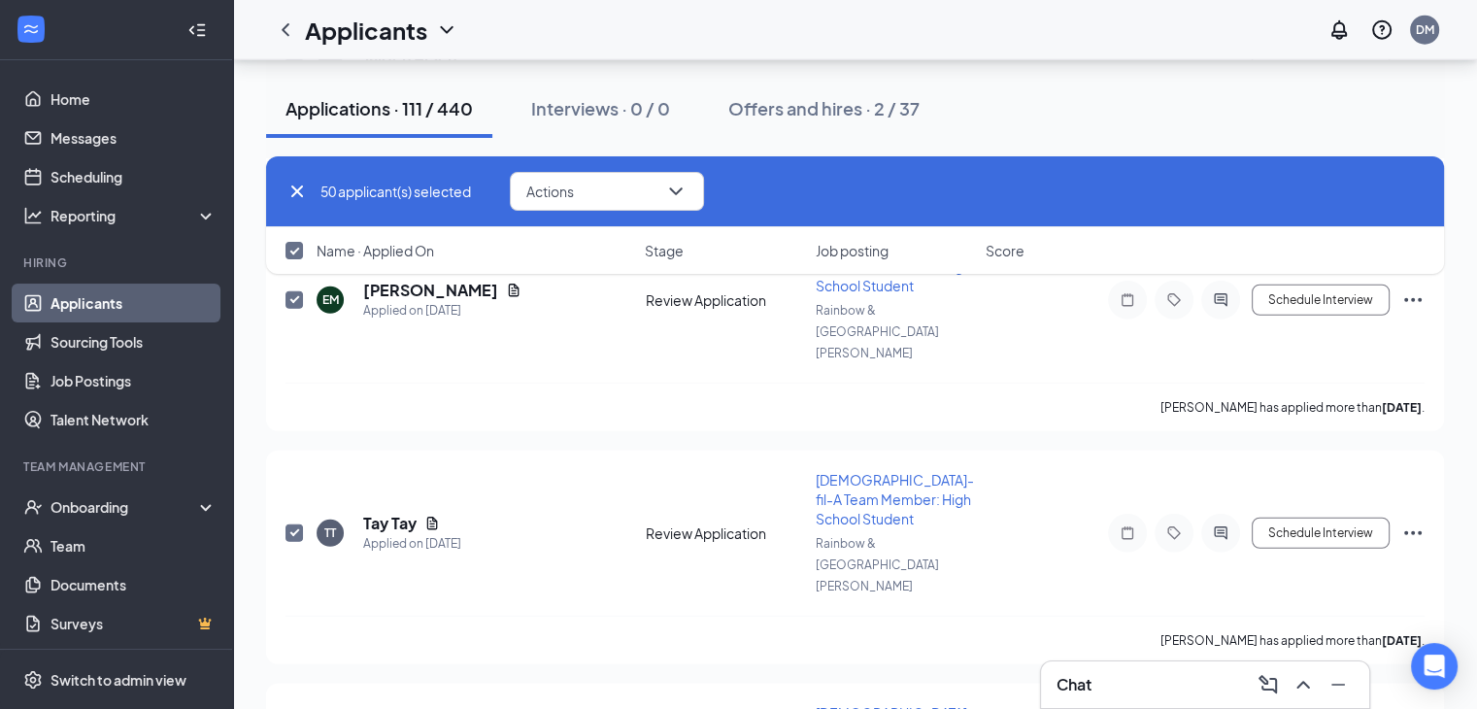
checkbox input "true"
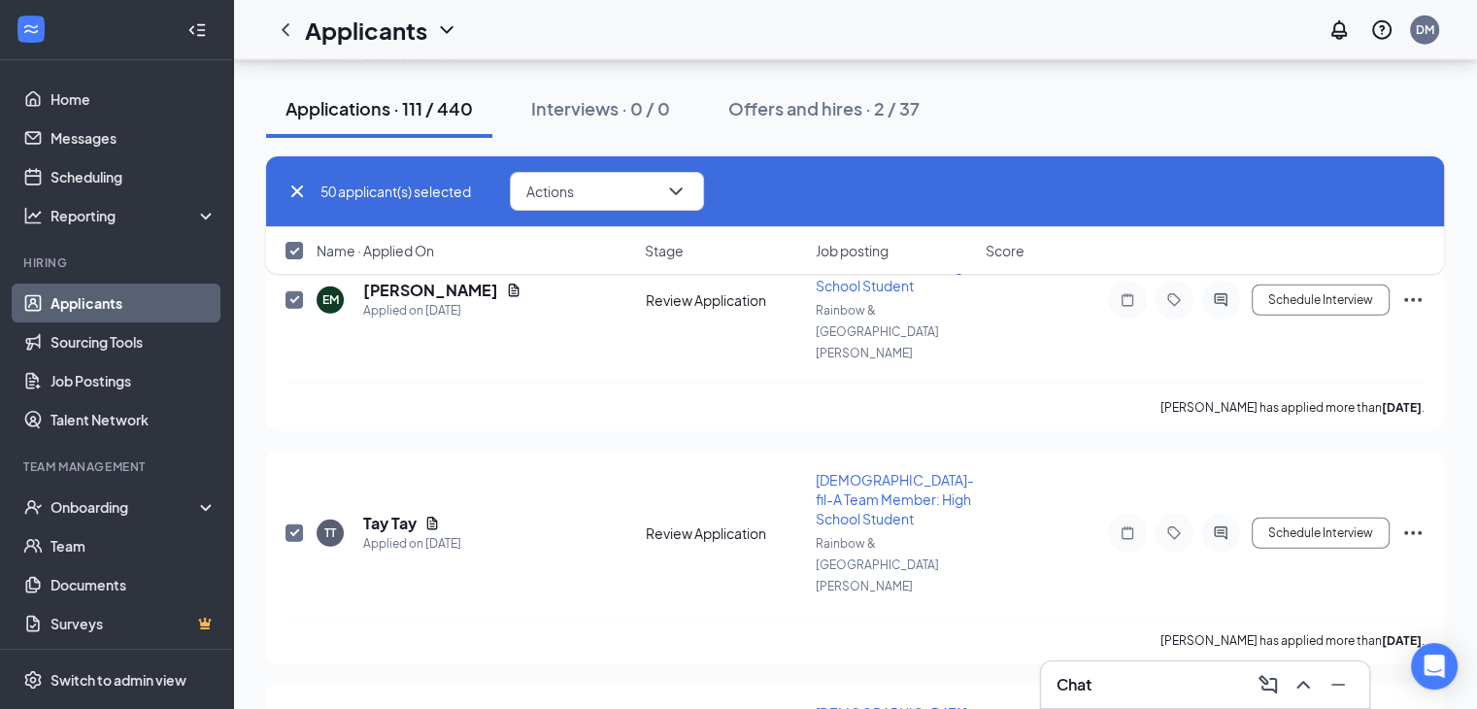
checkbox input "true"
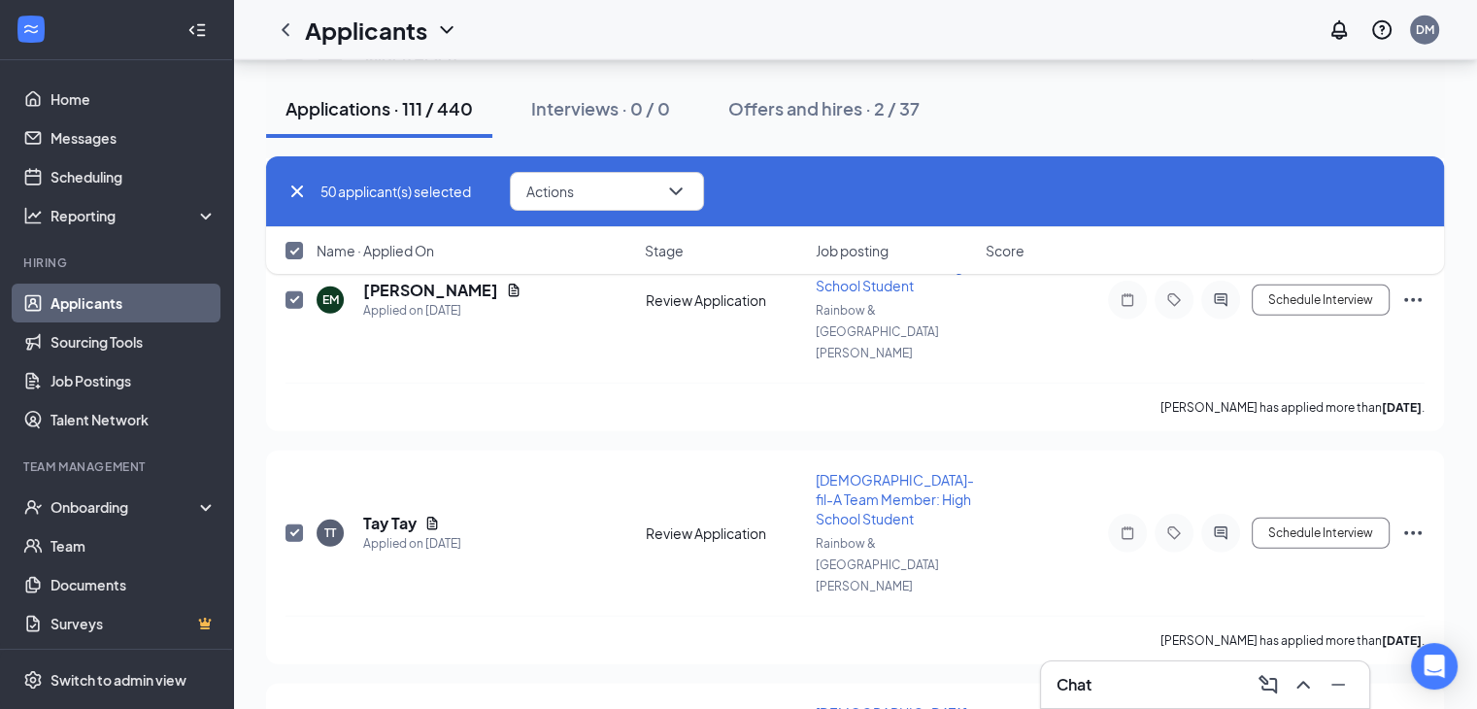
checkbox input "true"
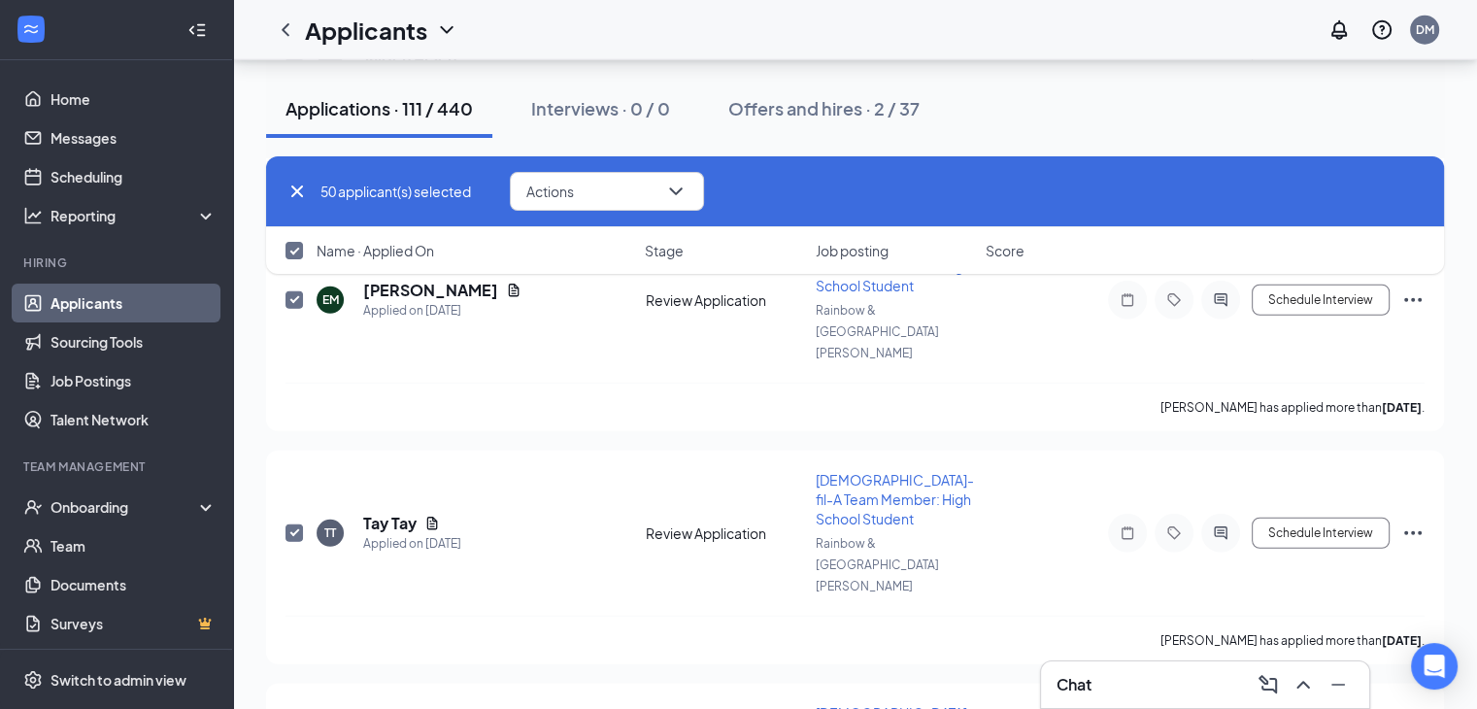
checkbox input "true"
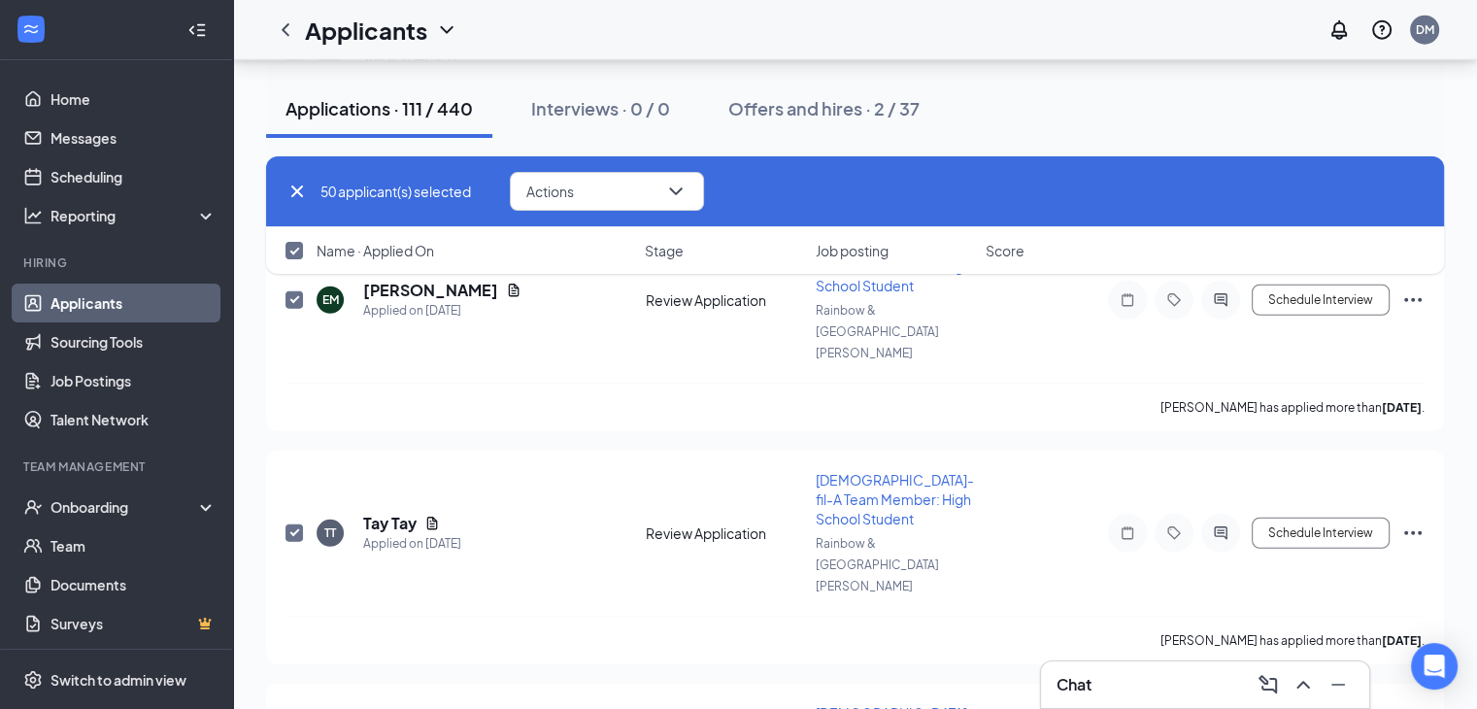
checkbox input "true"
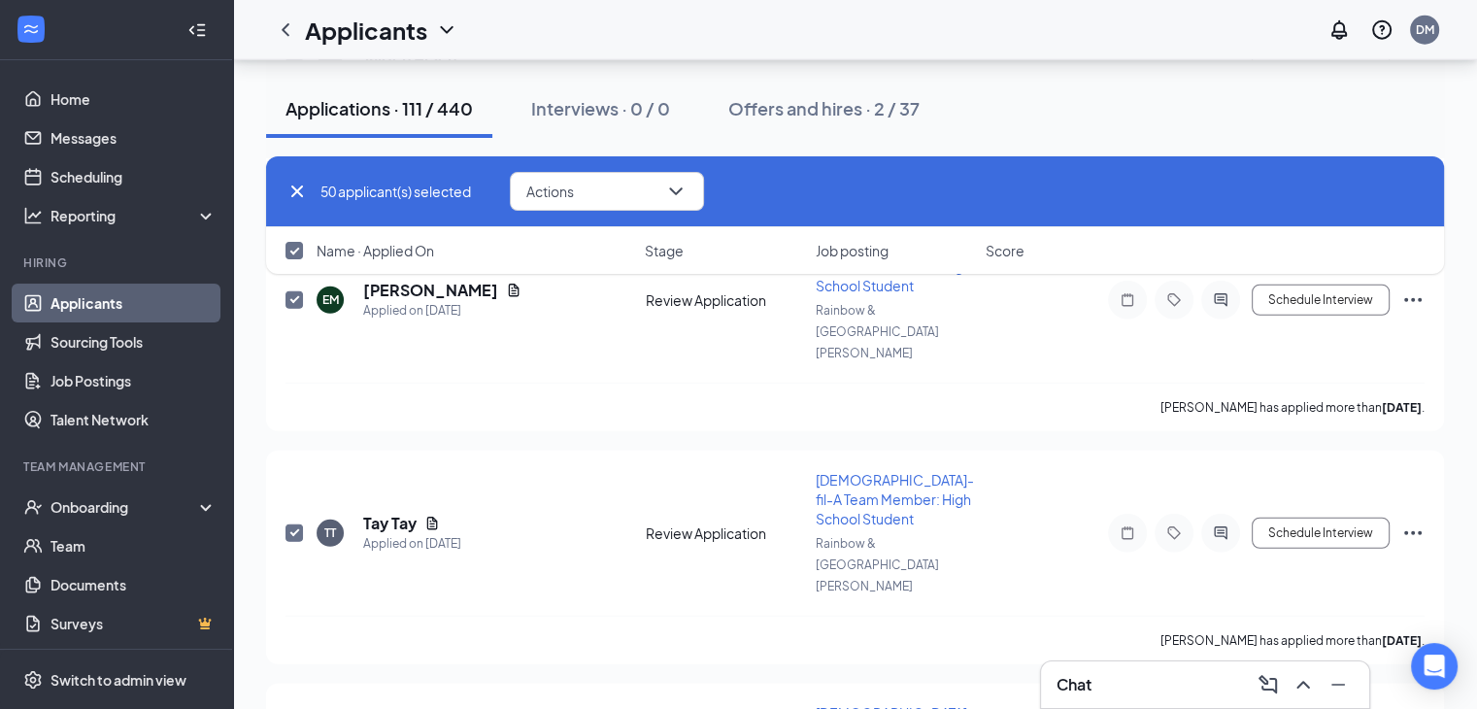
checkbox input "true"
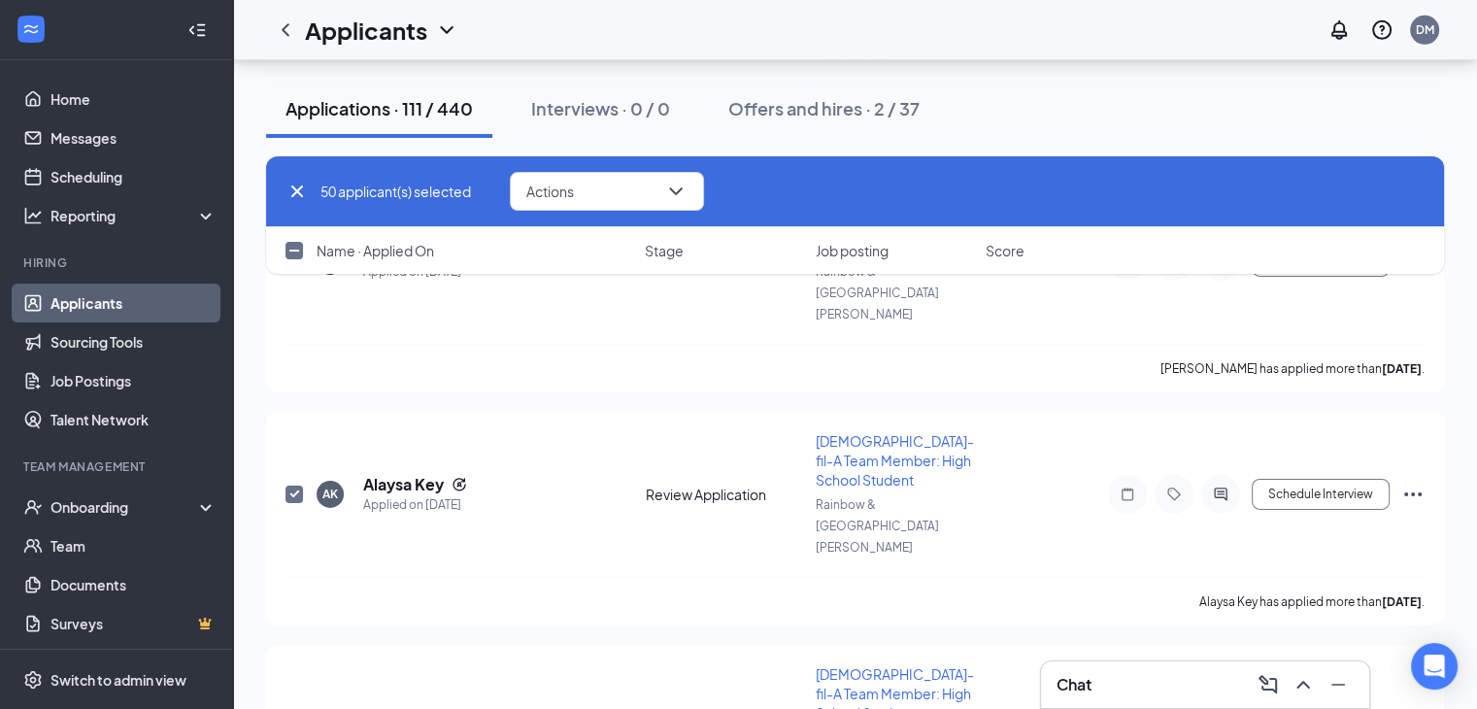
scroll to position [9213, 0]
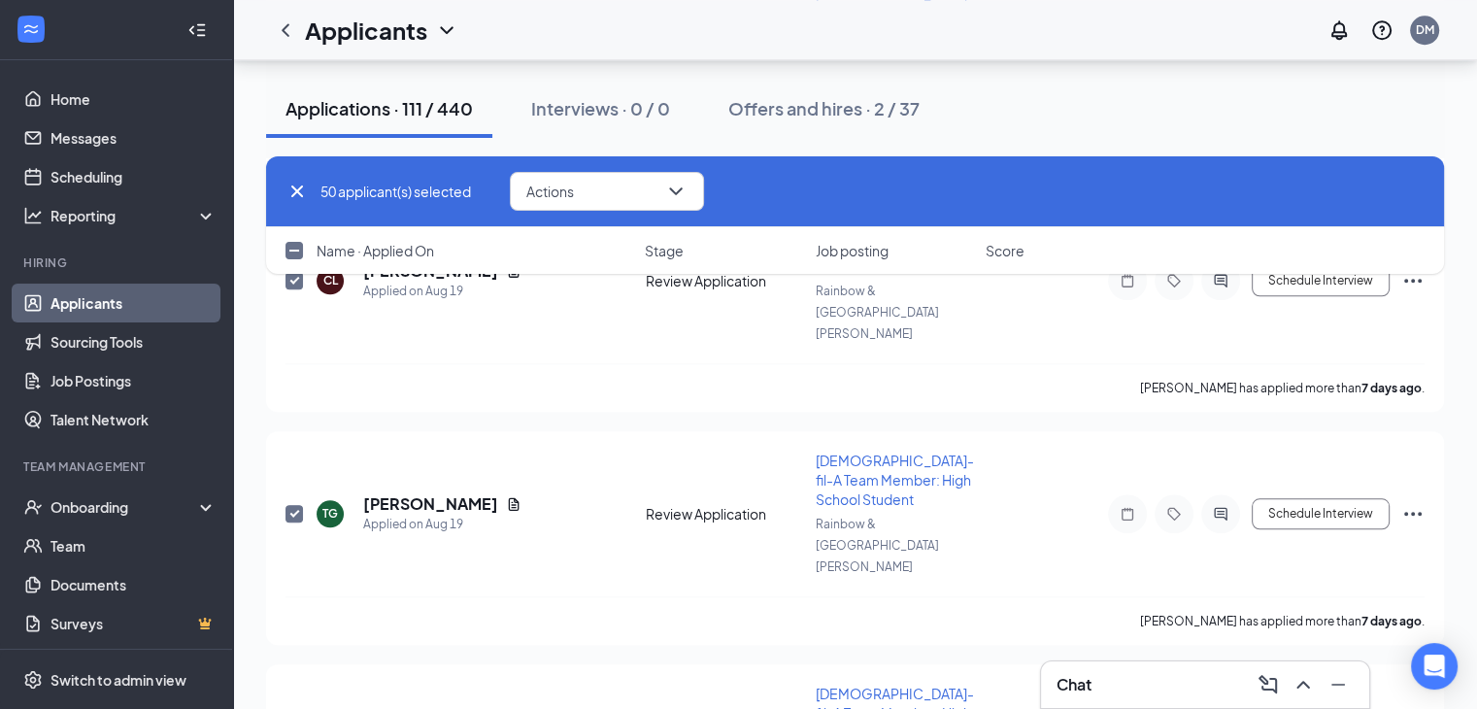
click at [294, 254] on input "checkbox" at bounding box center [294, 250] width 17 height 17
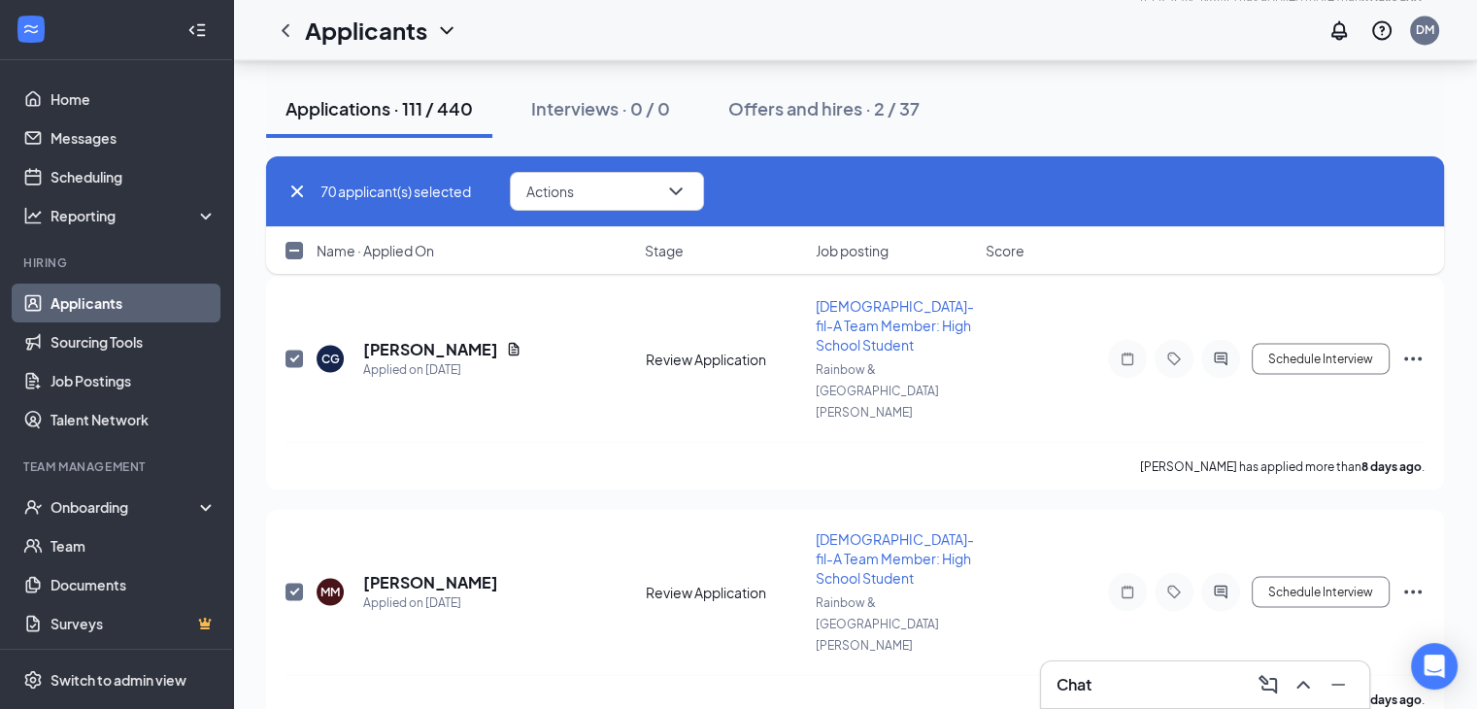
checkbox input "true"
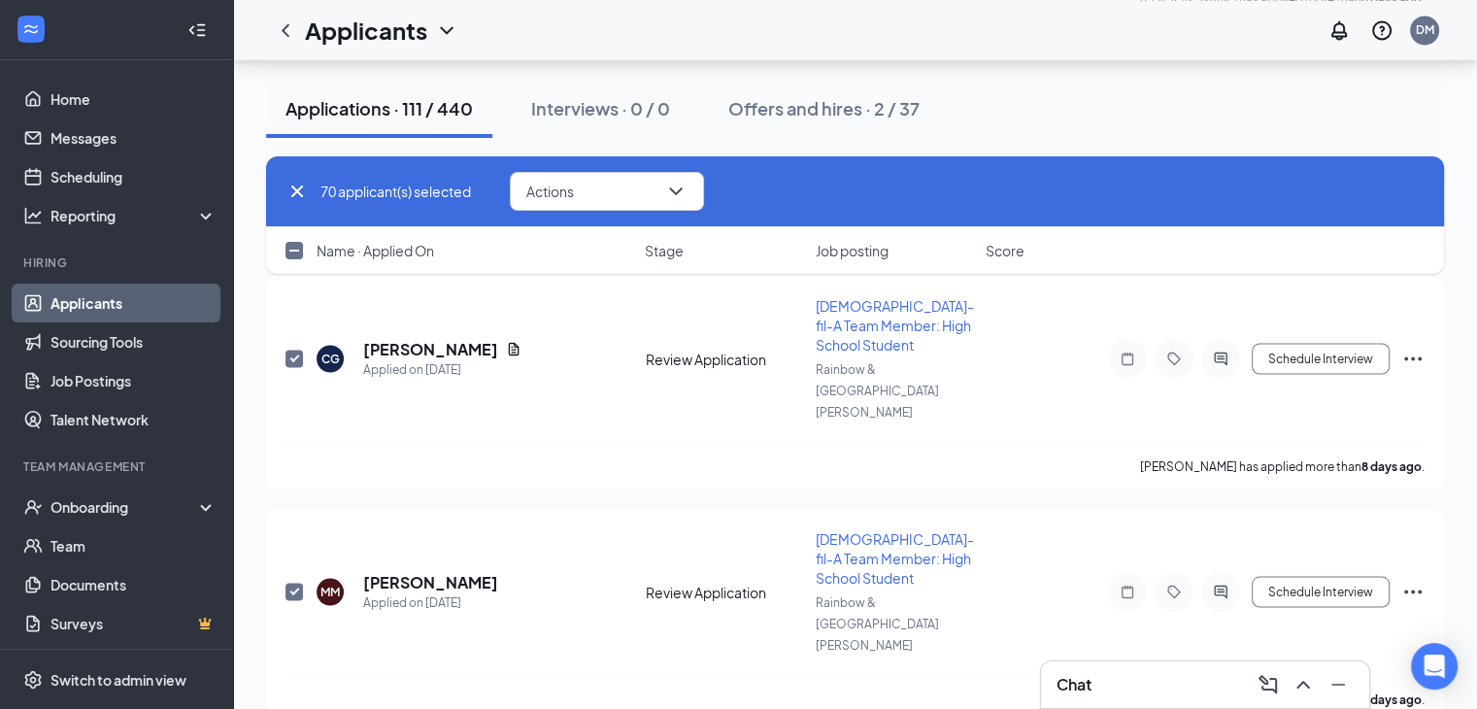
checkbox input "true"
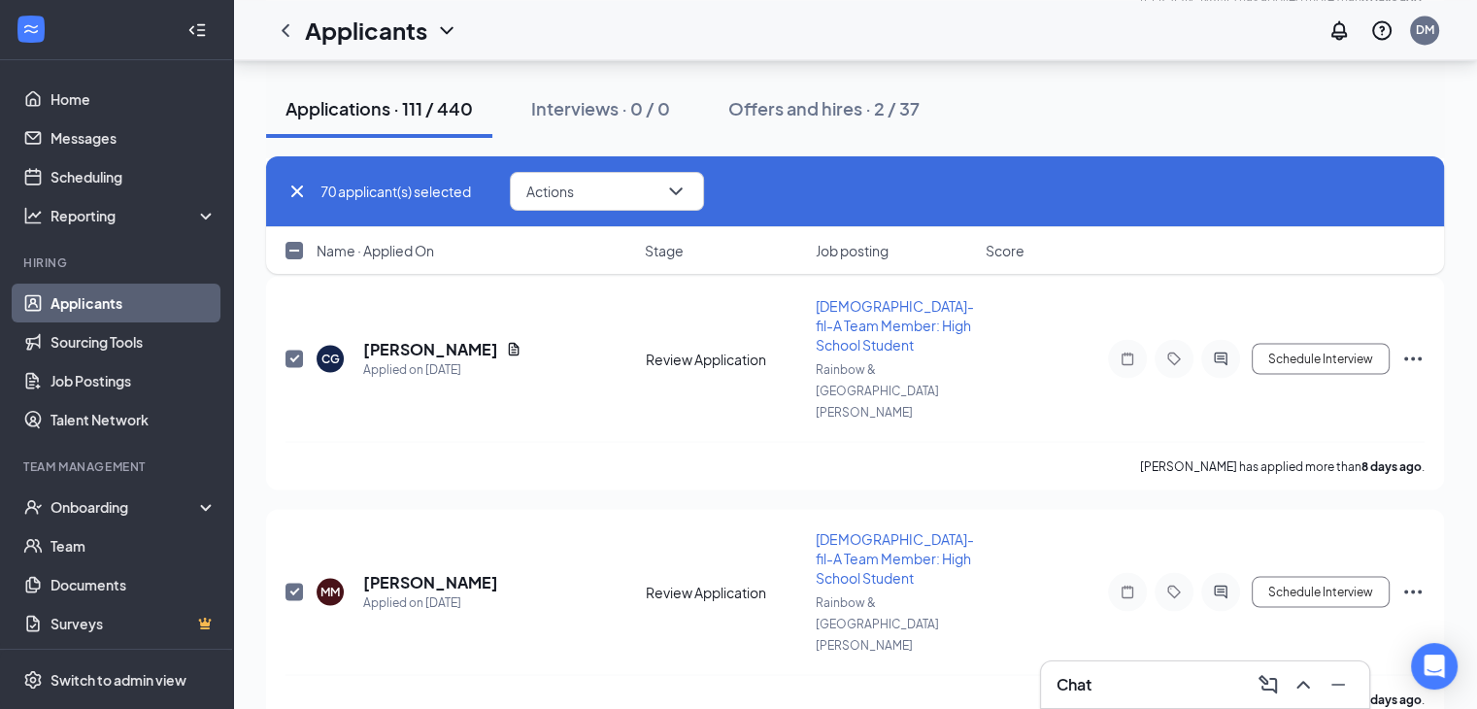
checkbox input "true"
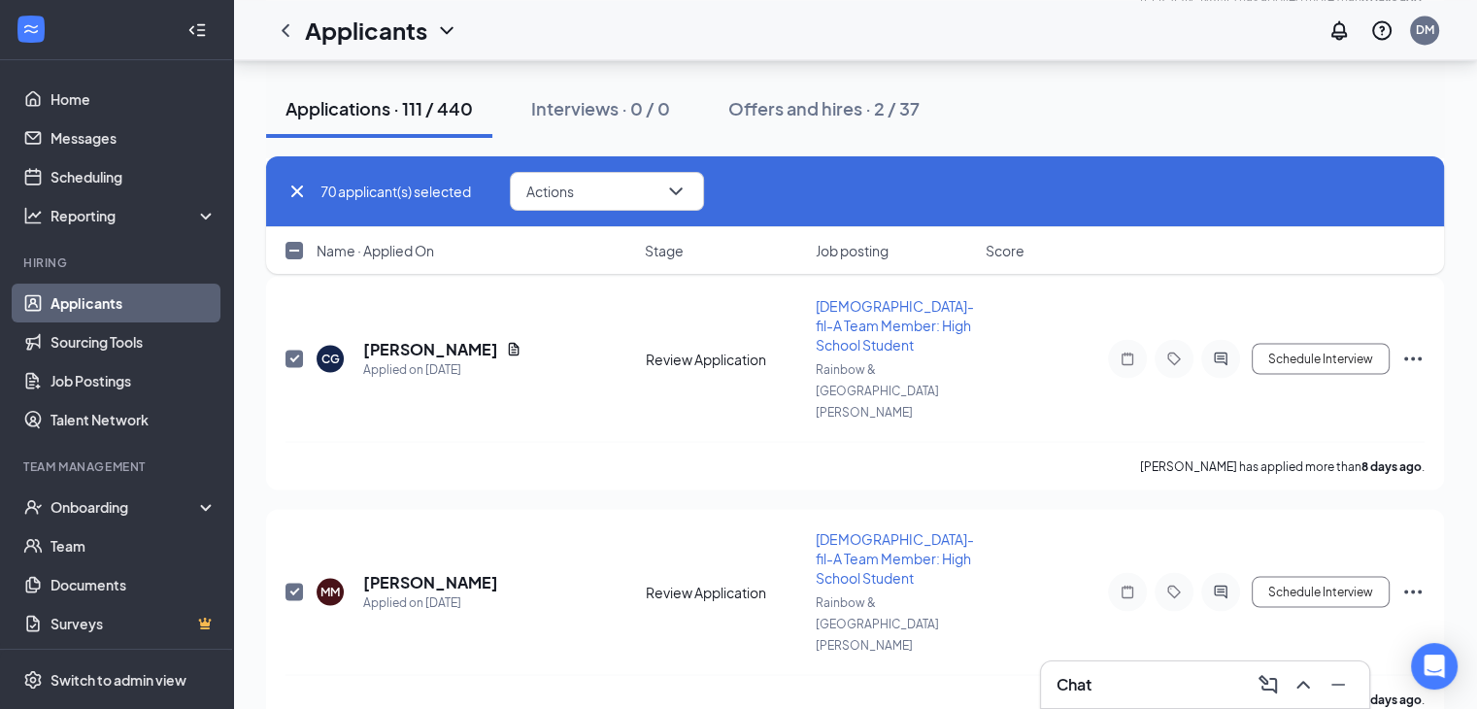
checkbox input "true"
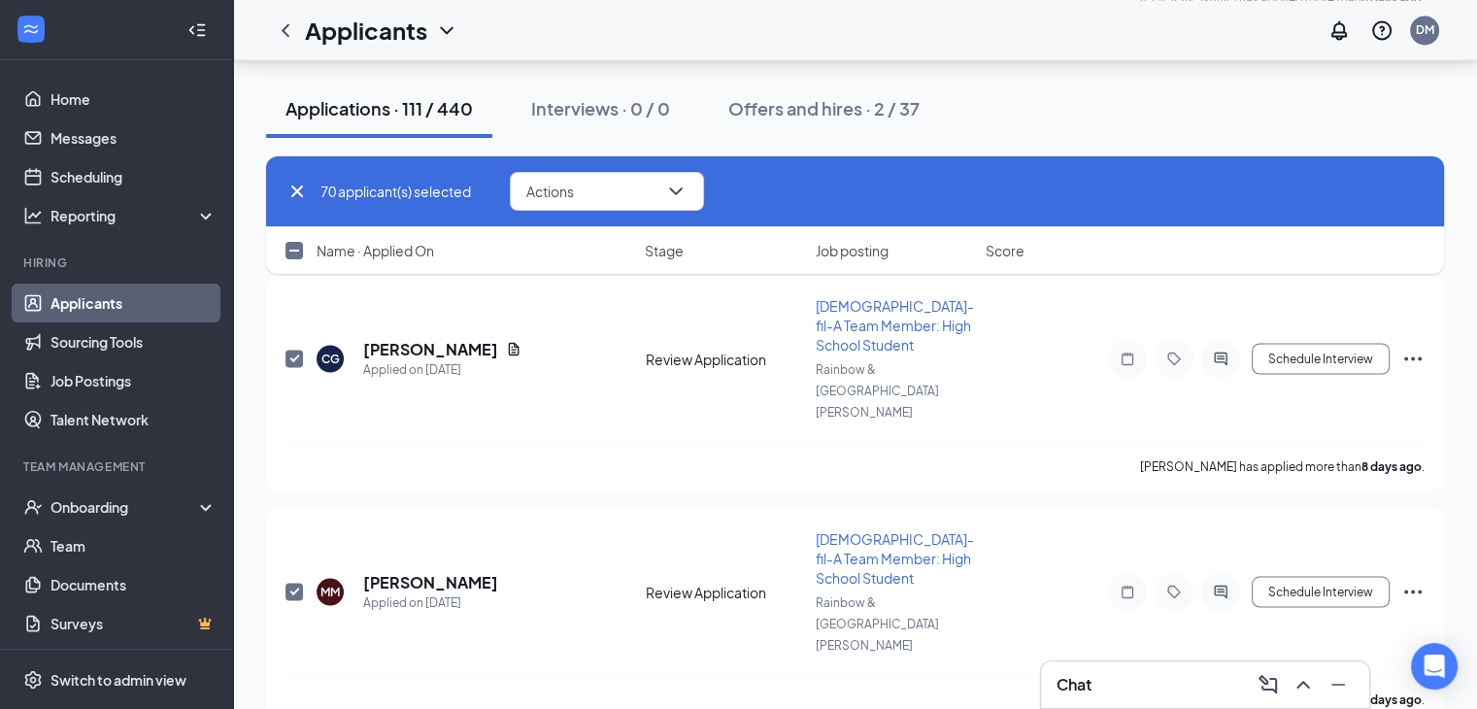
checkbox input "true"
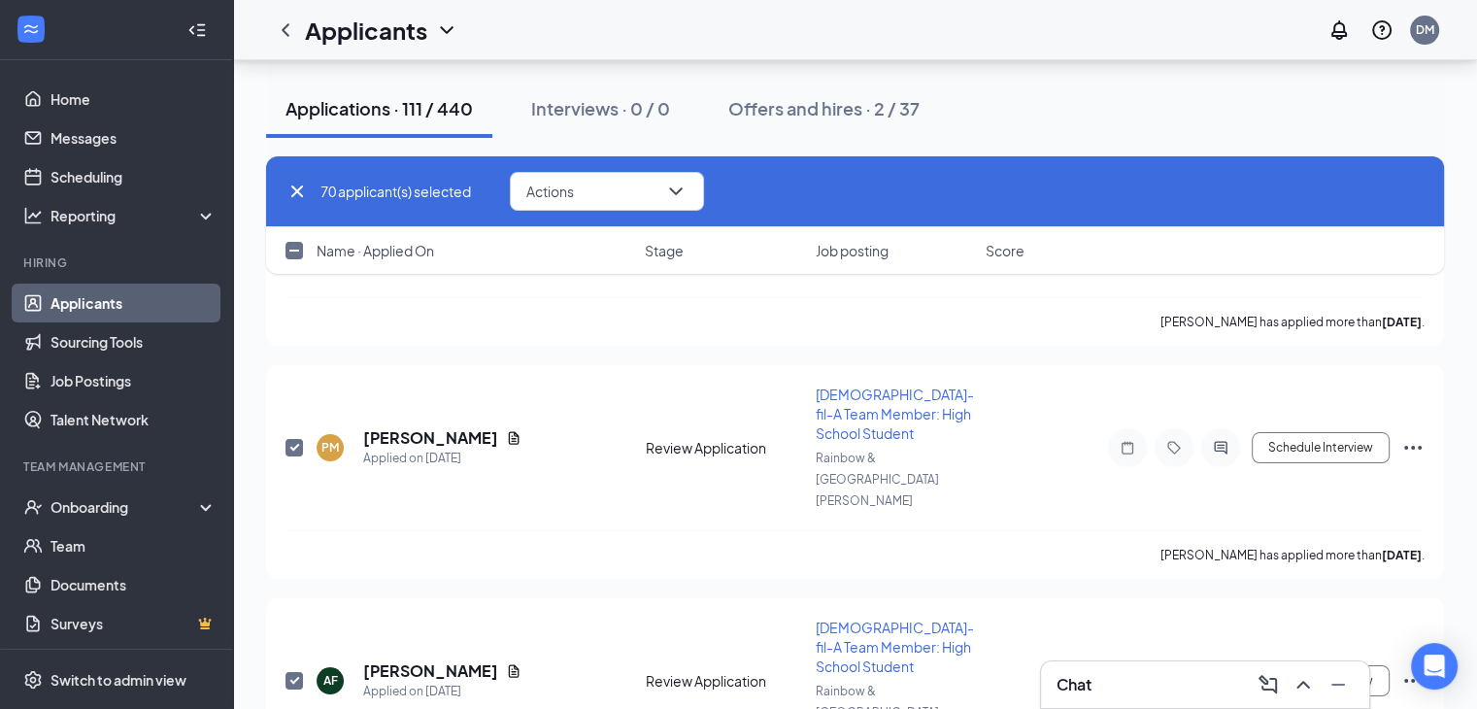
click at [291, 258] on input "checkbox" at bounding box center [294, 250] width 17 height 17
checkbox input "true"
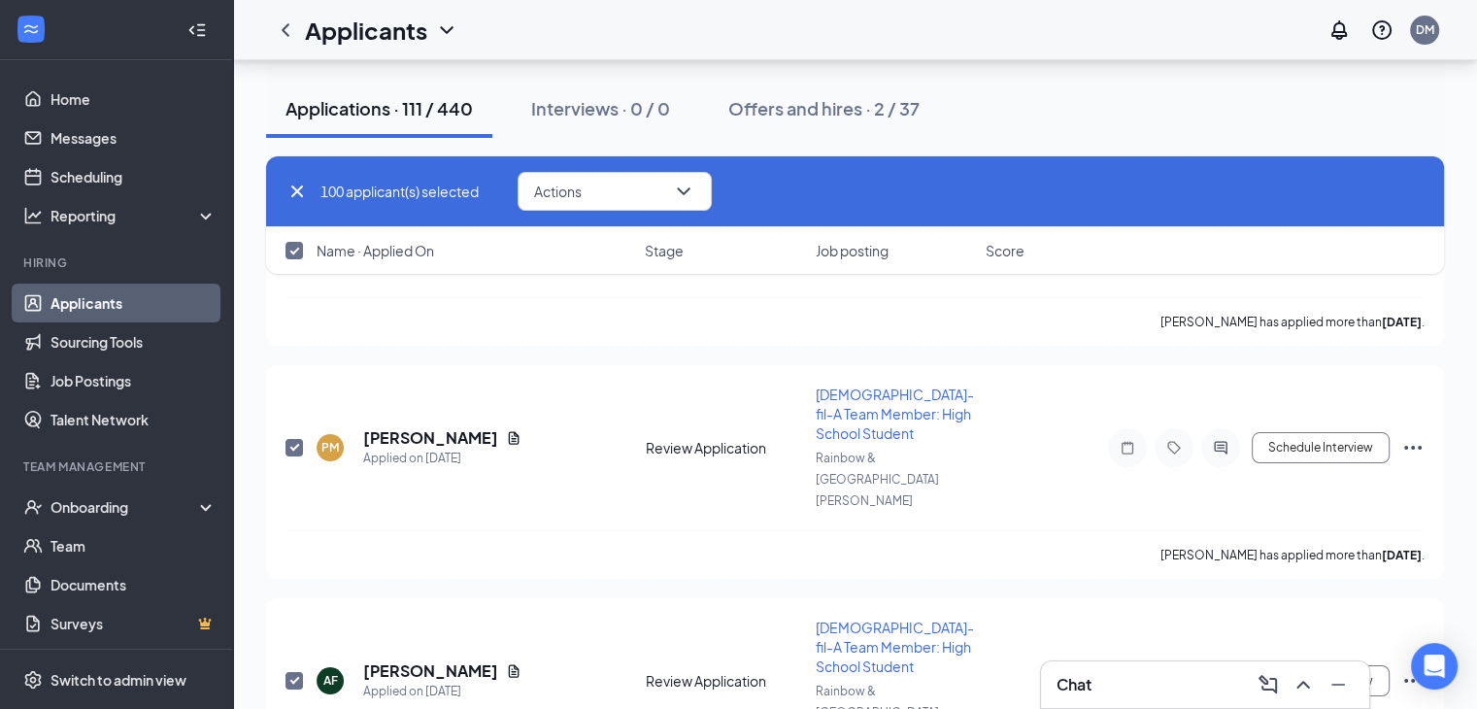
checkbox input "true"
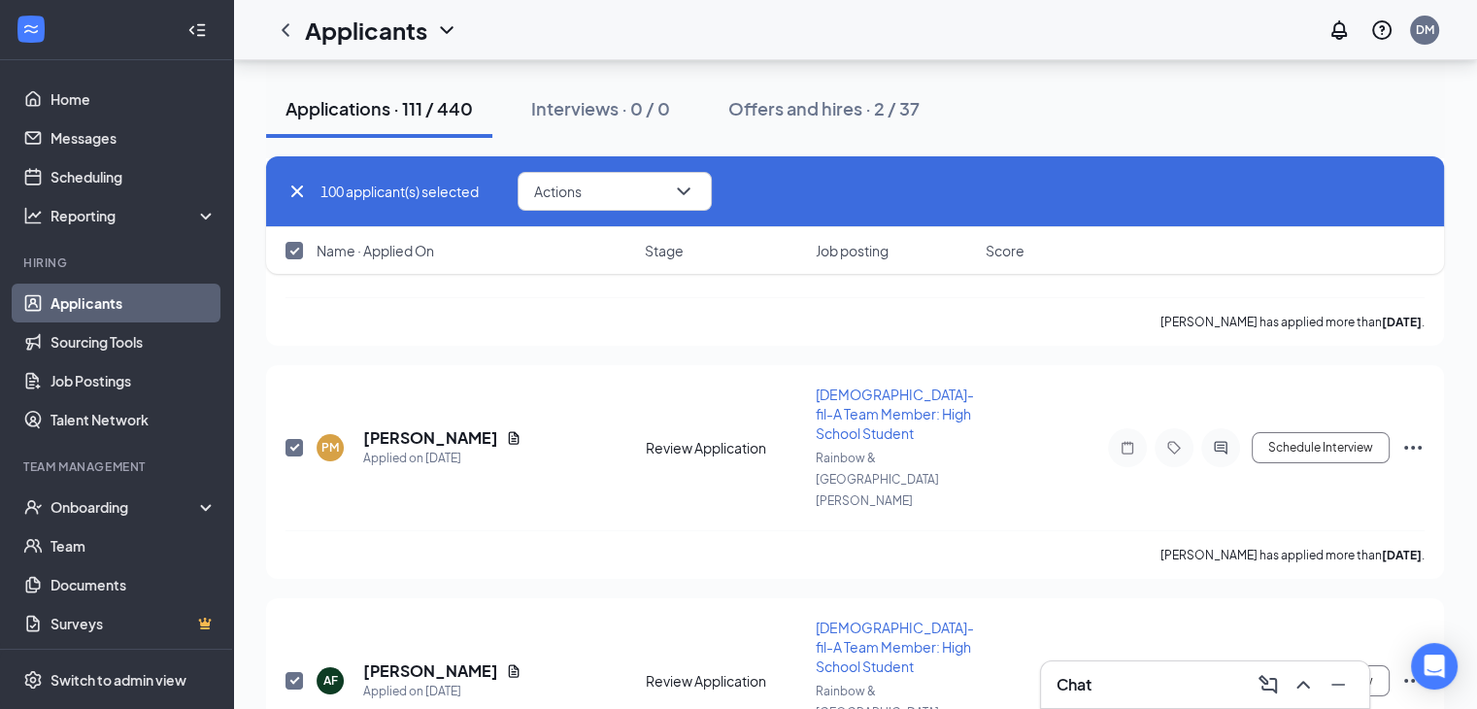
checkbox input "true"
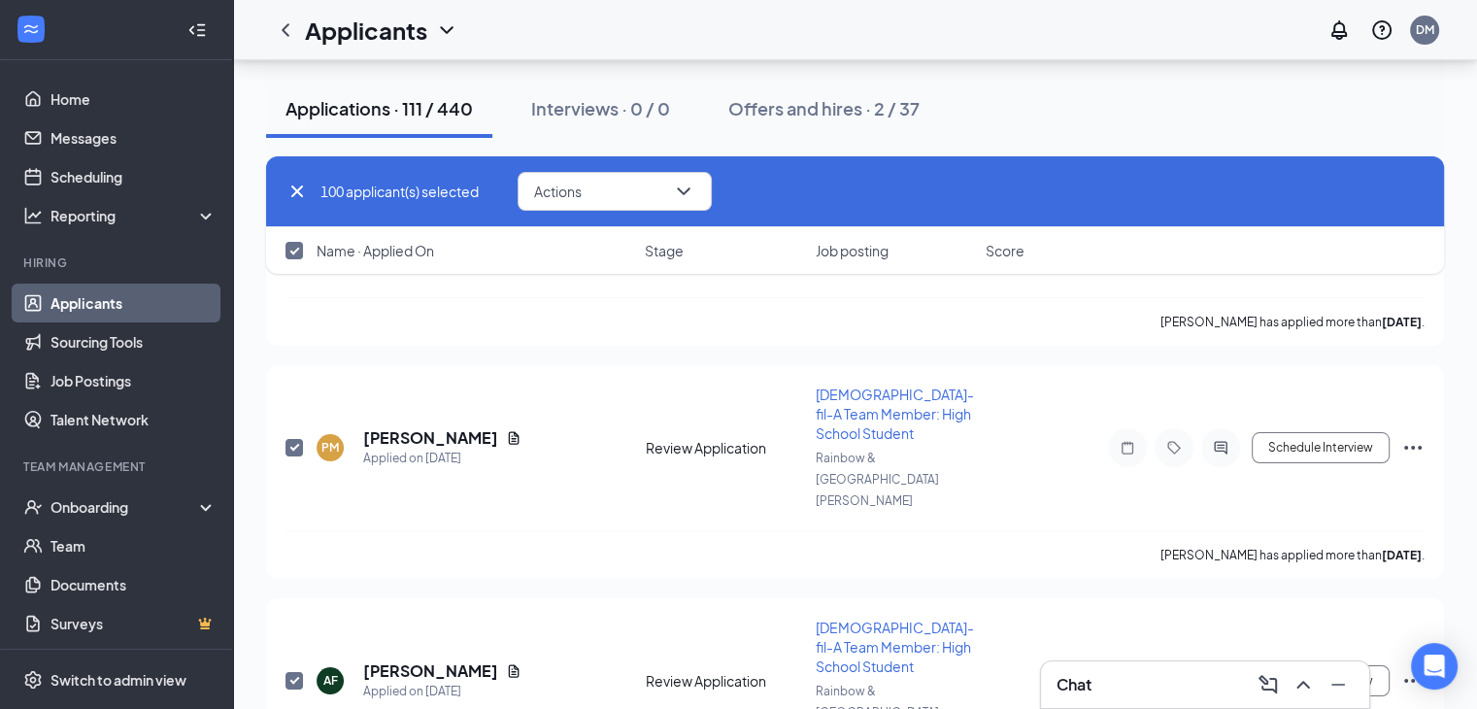
checkbox input "true"
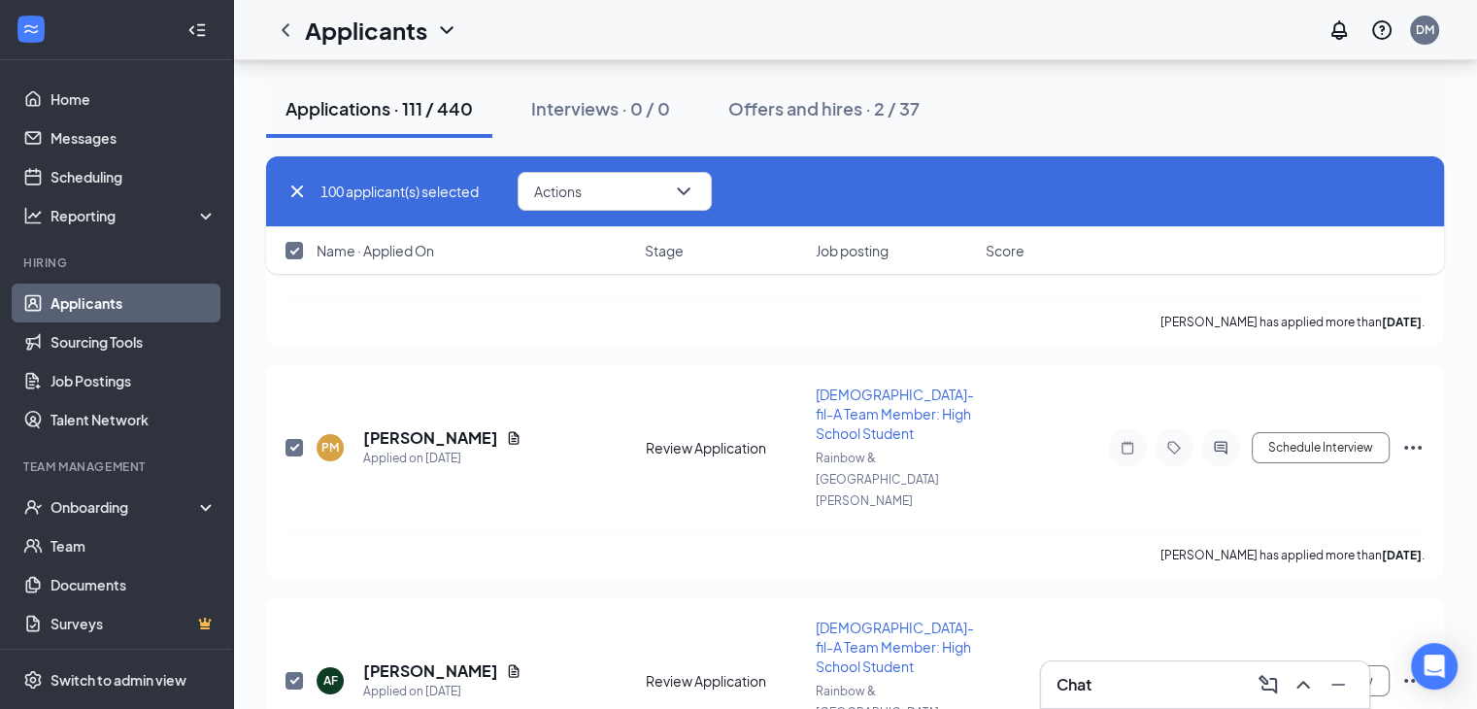
checkbox input "true"
checkbox input "false"
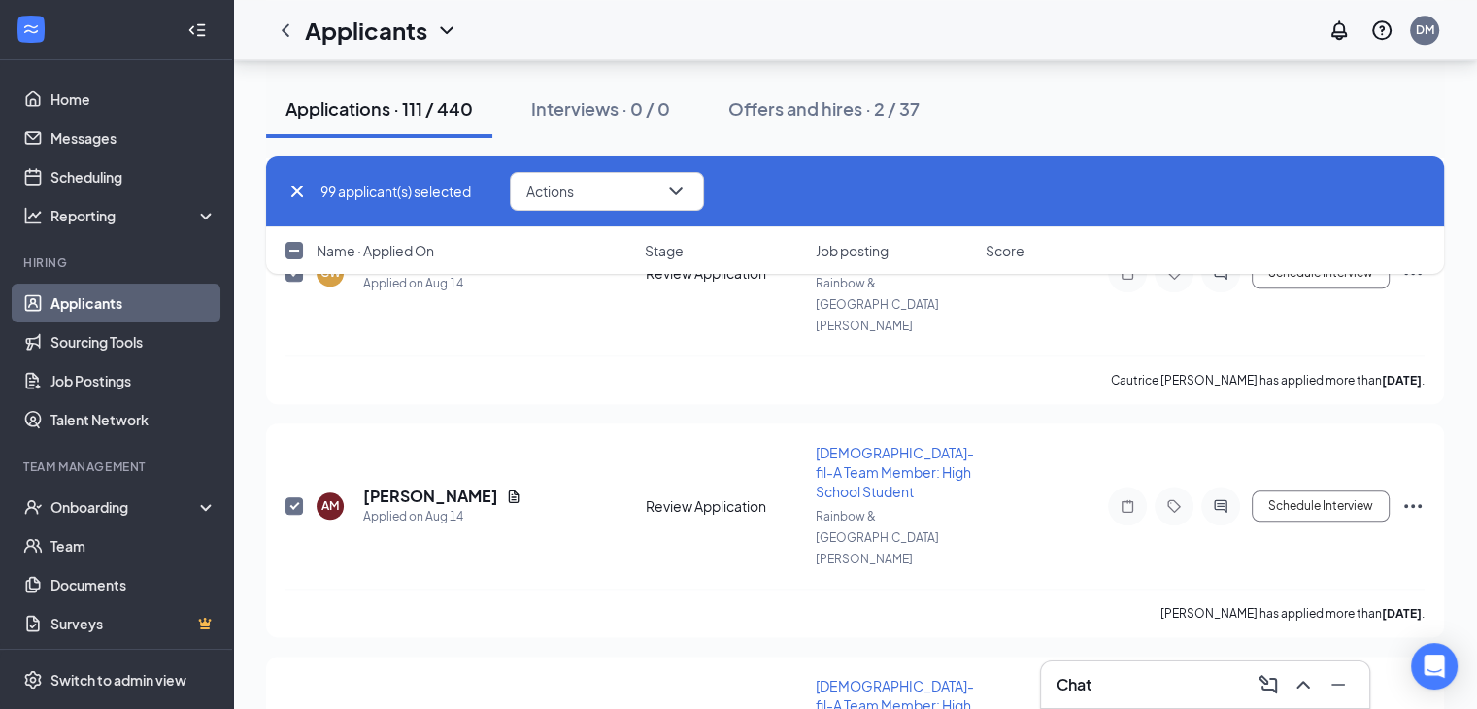
checkbox input "false"
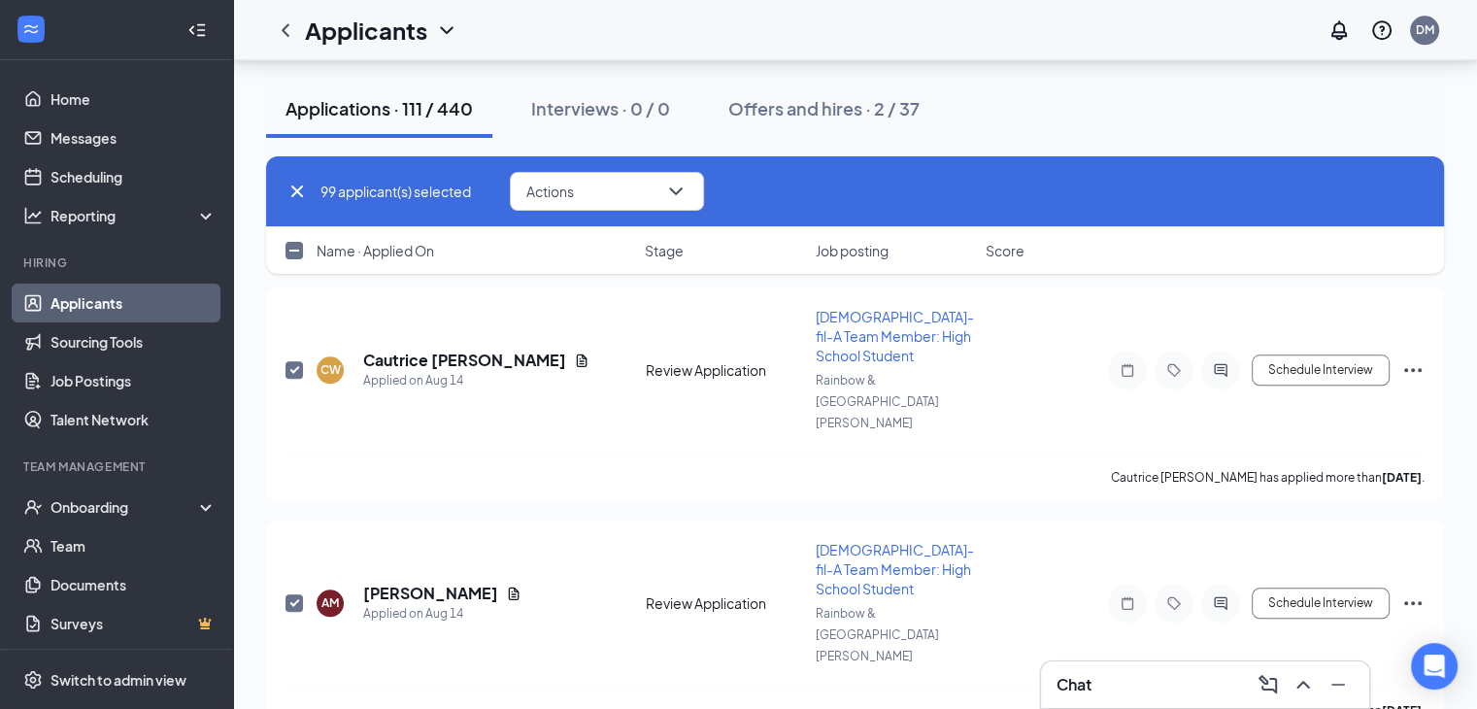
checkbox input "false"
click at [627, 188] on button "Actions" at bounding box center [607, 191] width 194 height 39
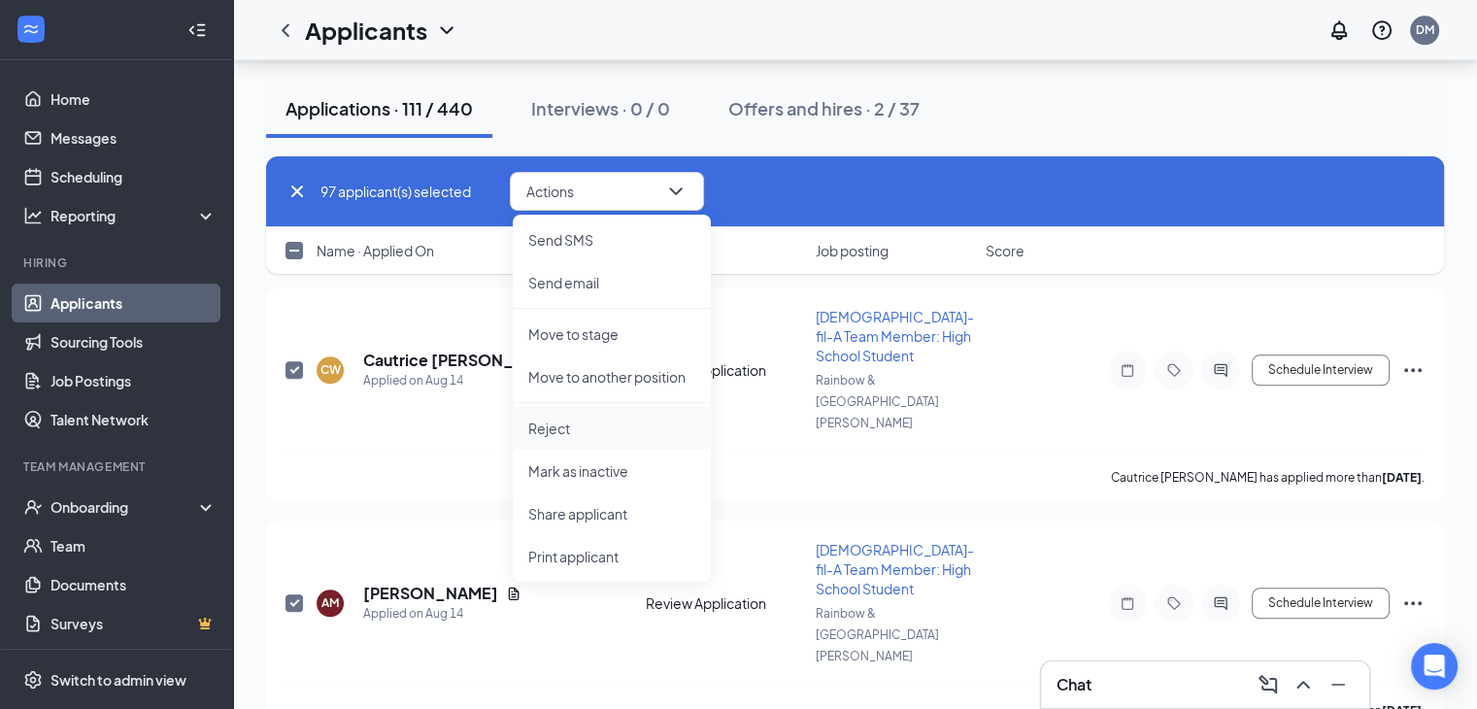
click at [598, 414] on li "Reject" at bounding box center [612, 428] width 198 height 43
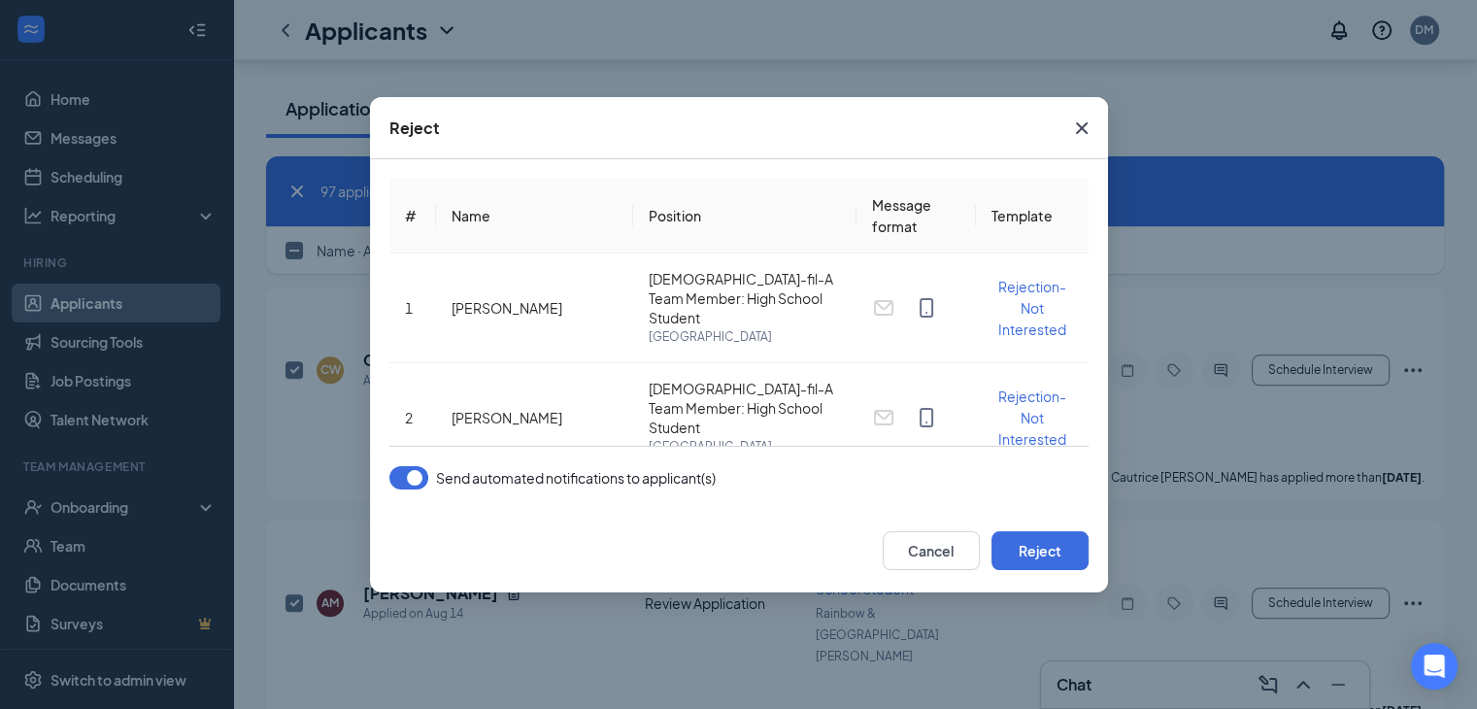
click at [396, 473] on button "button" at bounding box center [409, 477] width 39 height 23
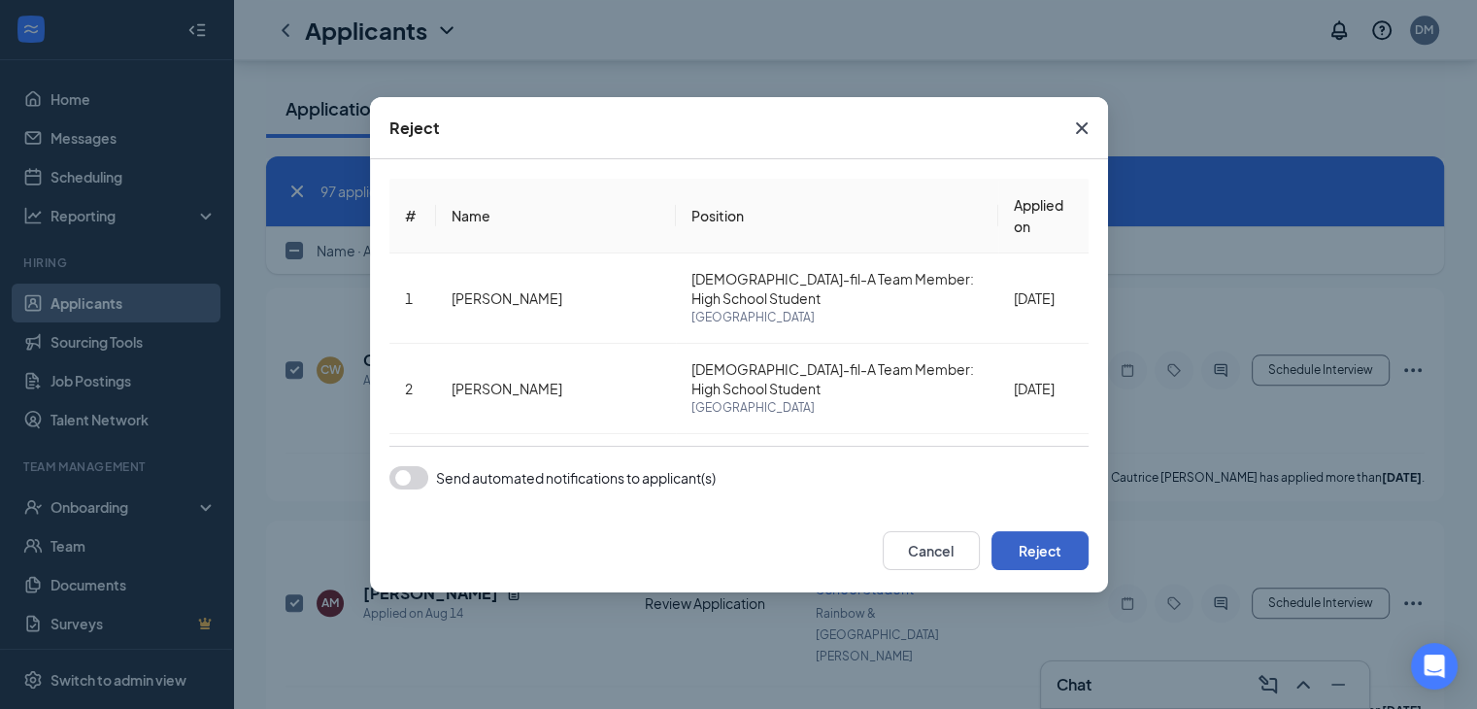
click at [1034, 554] on button "Reject" at bounding box center [1040, 550] width 97 height 39
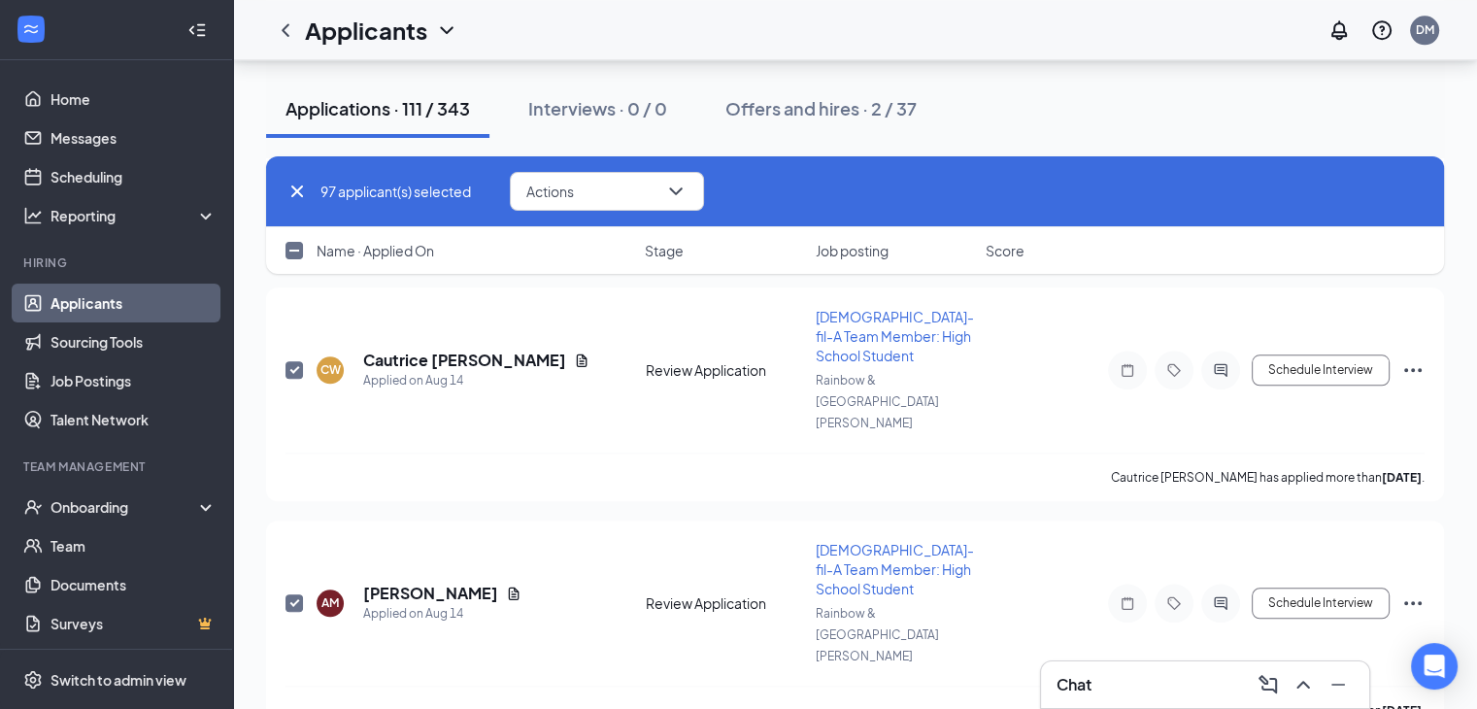
checkbox input "false"
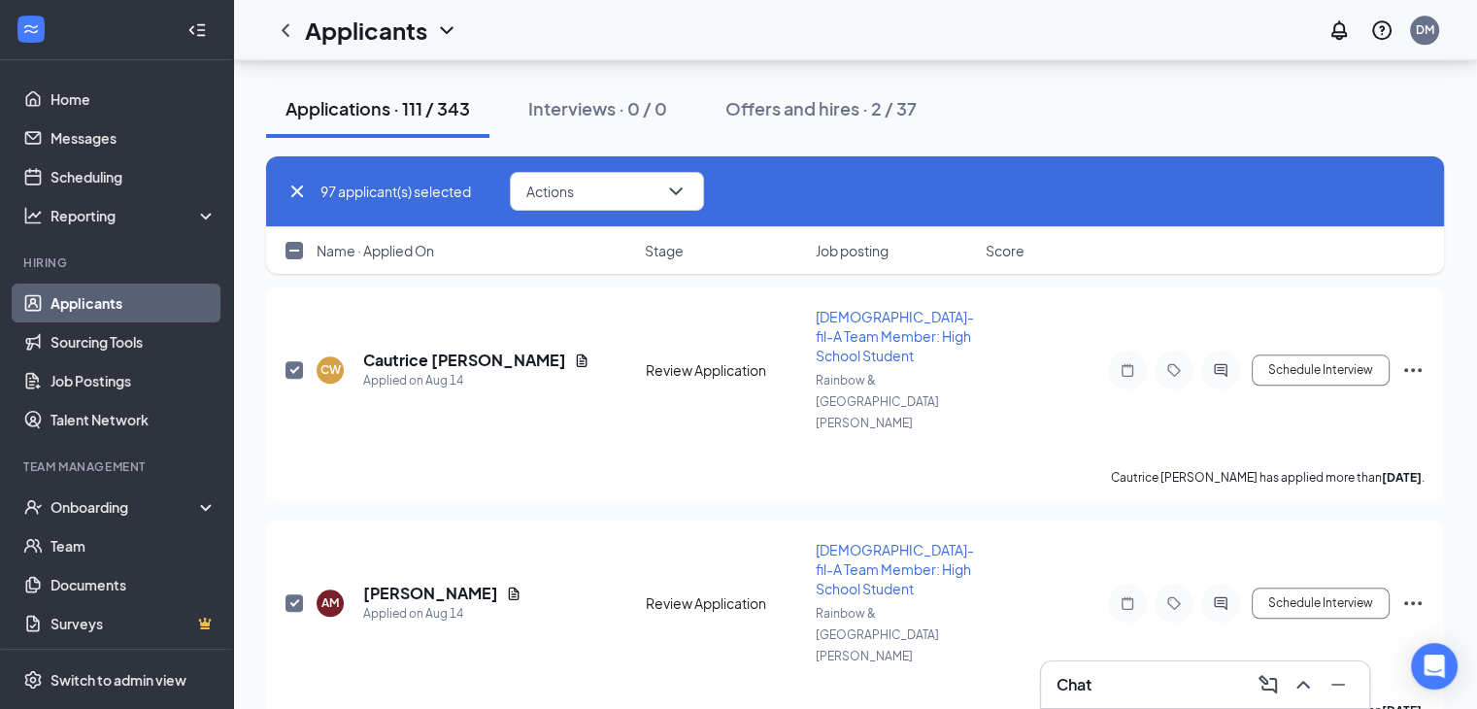
checkbox input "false"
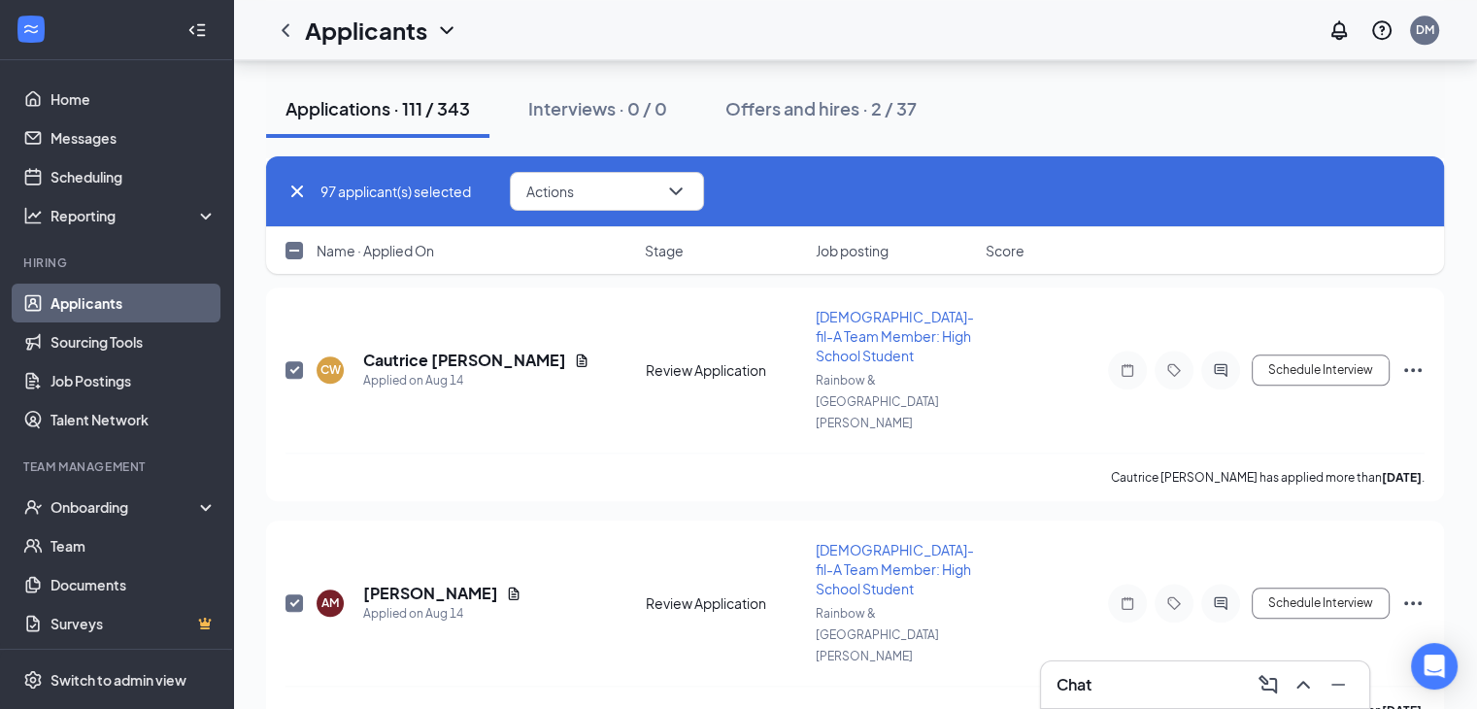
checkbox input "false"
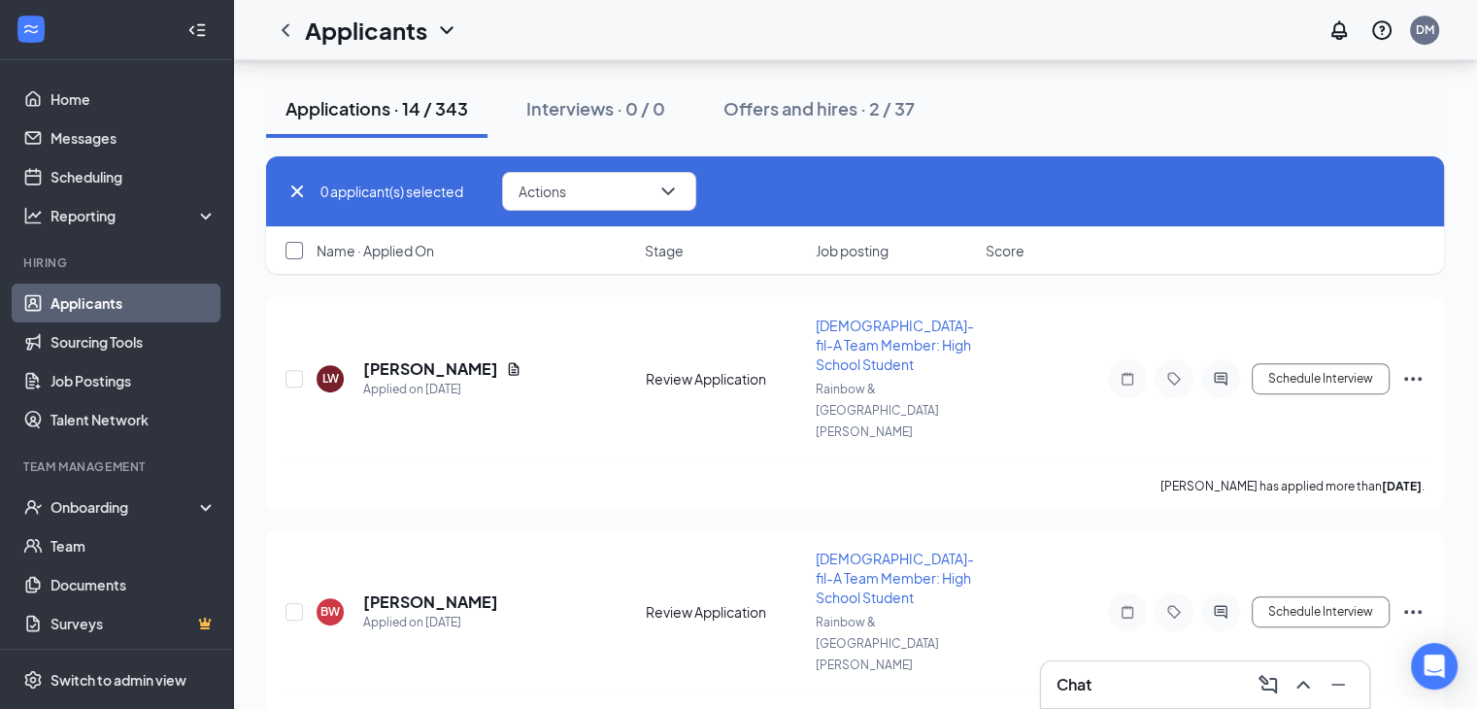
click at [288, 257] on input "checkbox" at bounding box center [294, 250] width 17 height 17
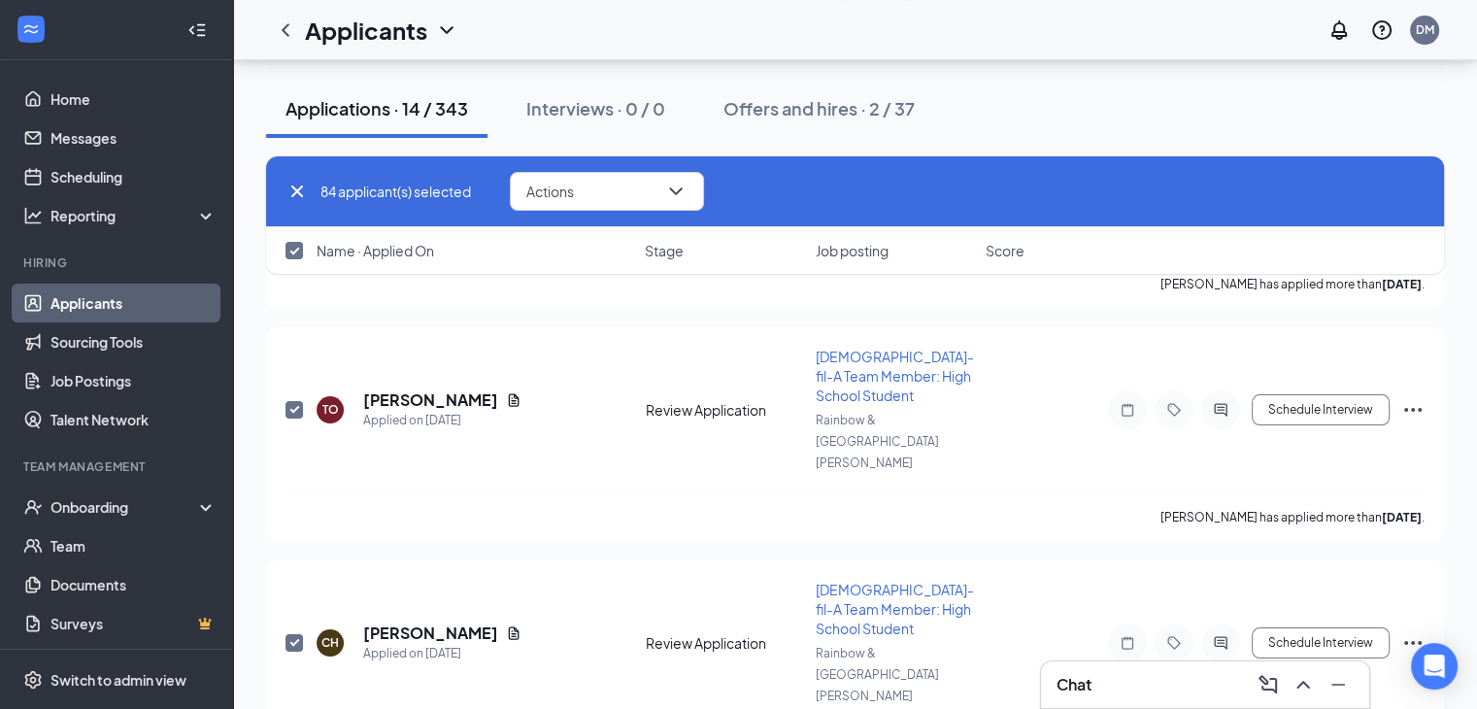
scroll to position [14962, 0]
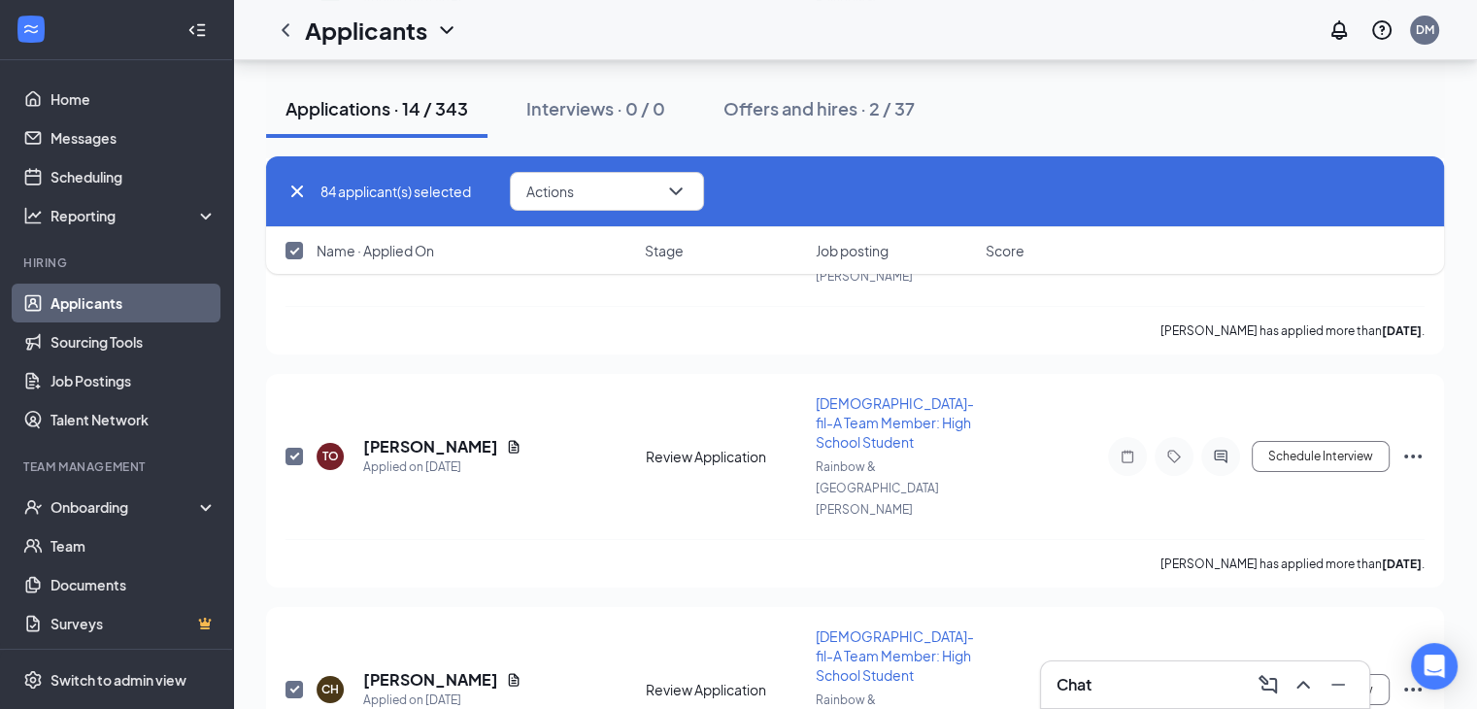
click at [855, 179] on div "84 applicant(s) selected Actions Send SMS Send email Move to stage Move to anot…" at bounding box center [855, 191] width 1139 height 39
click at [300, 195] on icon "Cross" at bounding box center [297, 192] width 12 height 12
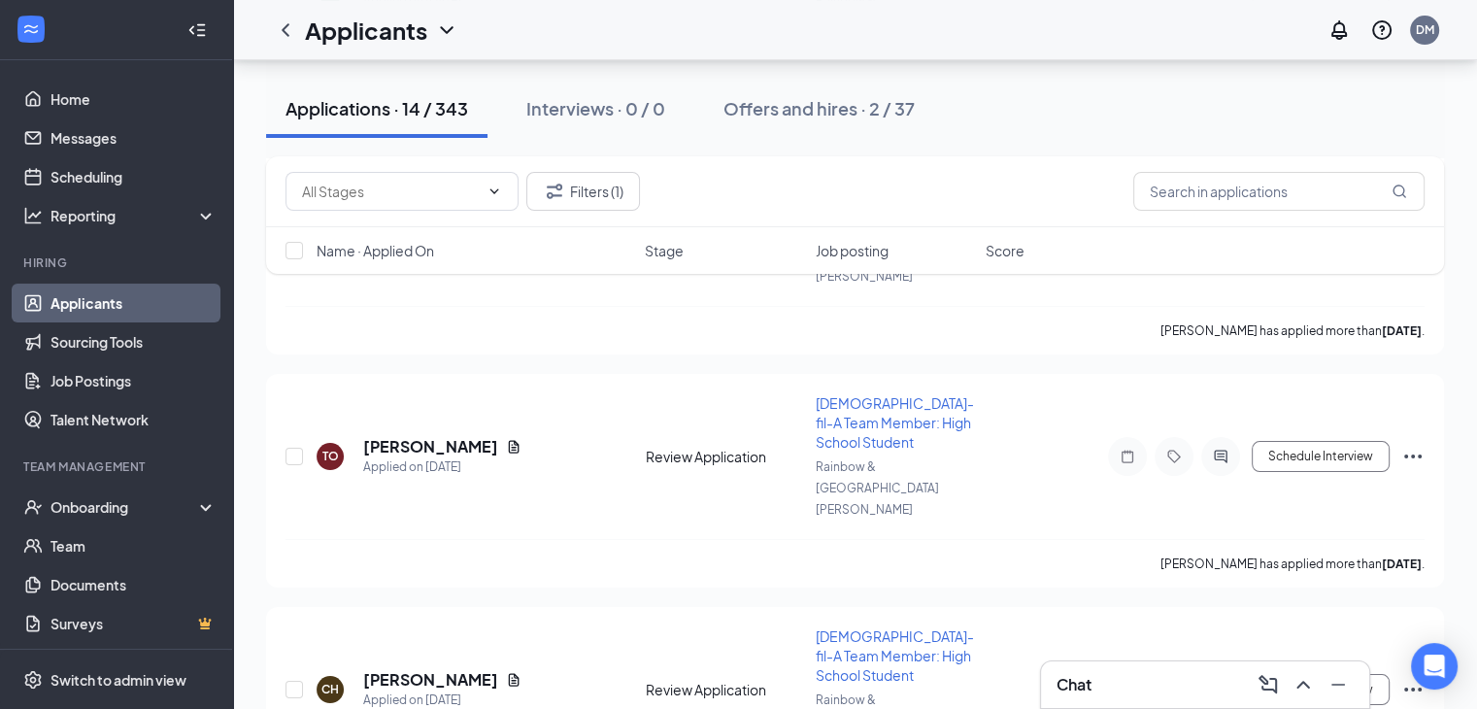
scroll to position [13797, 0]
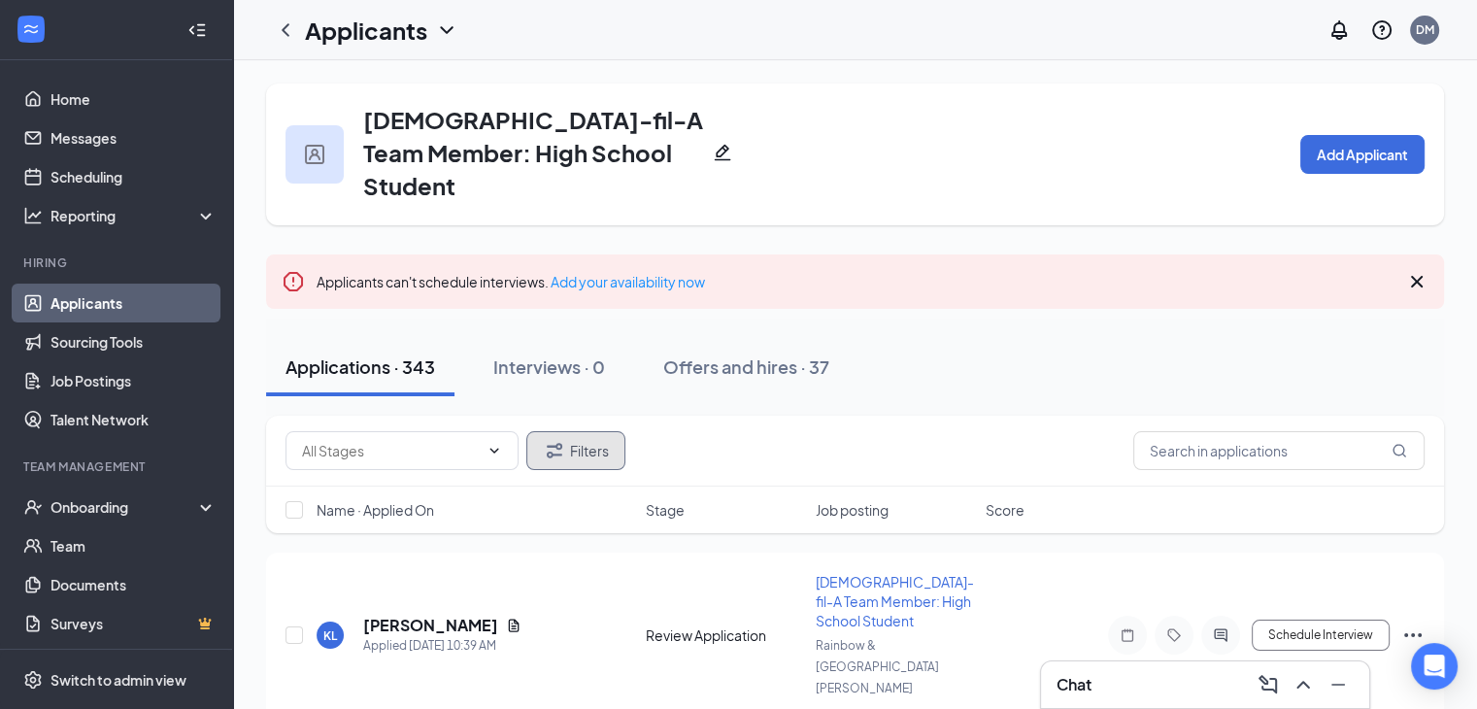
click at [595, 431] on button "Filters" at bounding box center [575, 450] width 99 height 39
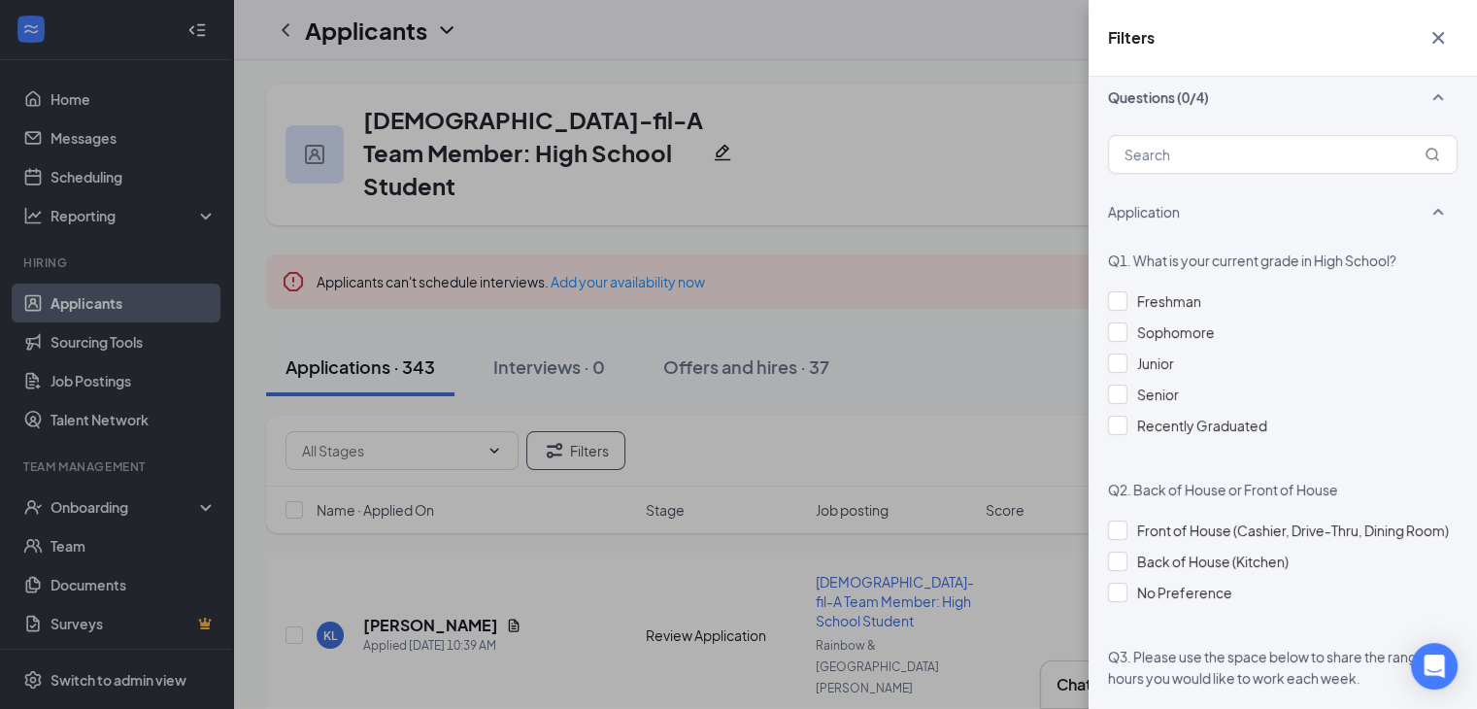
scroll to position [1263, 0]
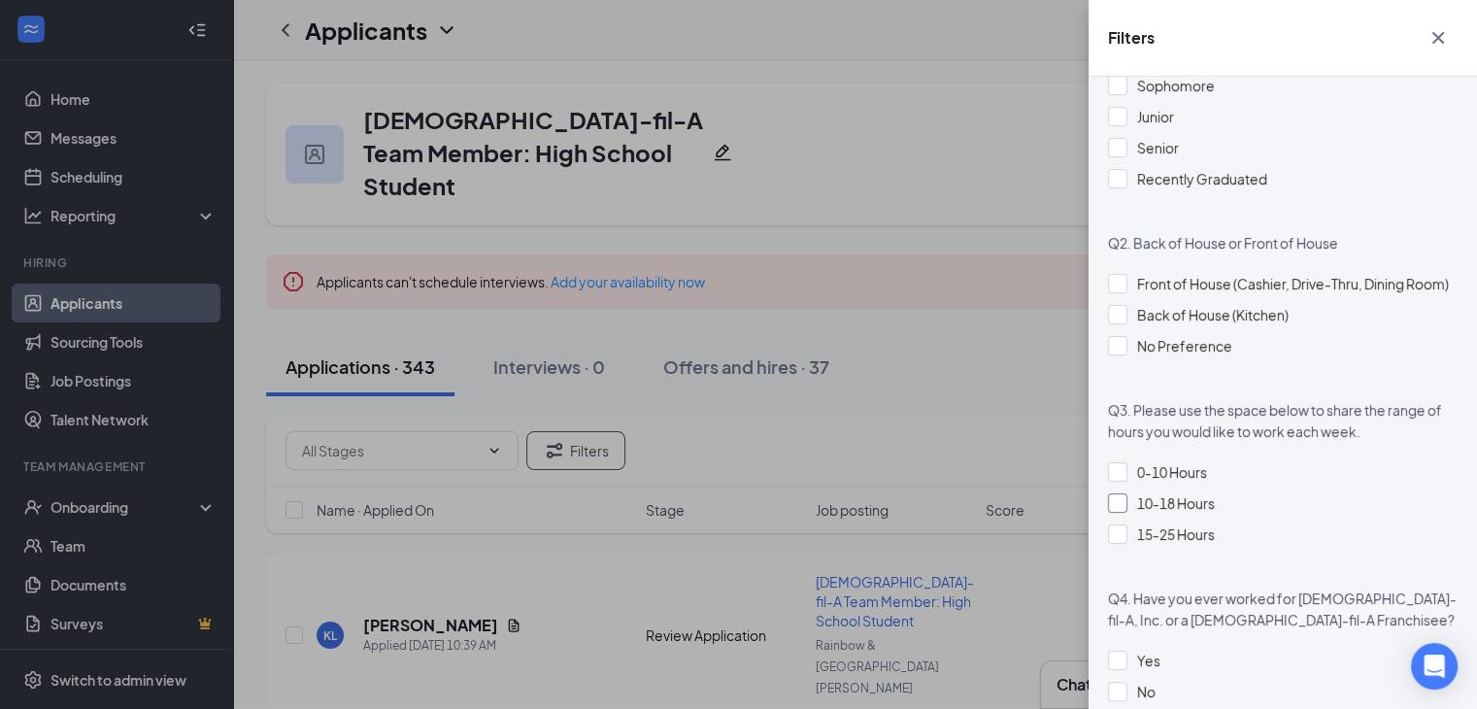
click at [1127, 514] on div "10-18 Hours" at bounding box center [1283, 502] width 350 height 21
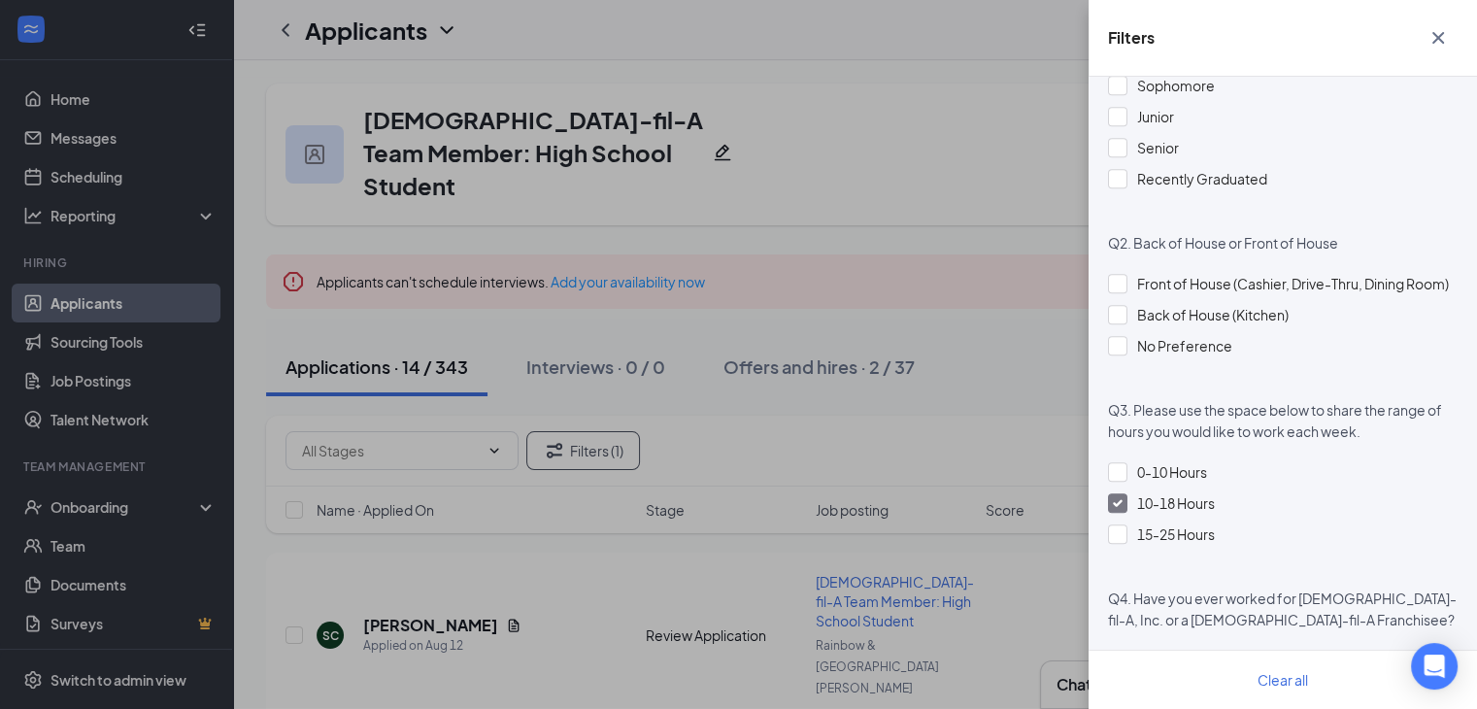
click at [996, 275] on div "Filters Applicant Status (0/5) Unread message Hasn't messaged back Stuck in sta…" at bounding box center [738, 354] width 1477 height 709
click at [1443, 41] on icon "Cross" at bounding box center [1438, 37] width 23 height 23
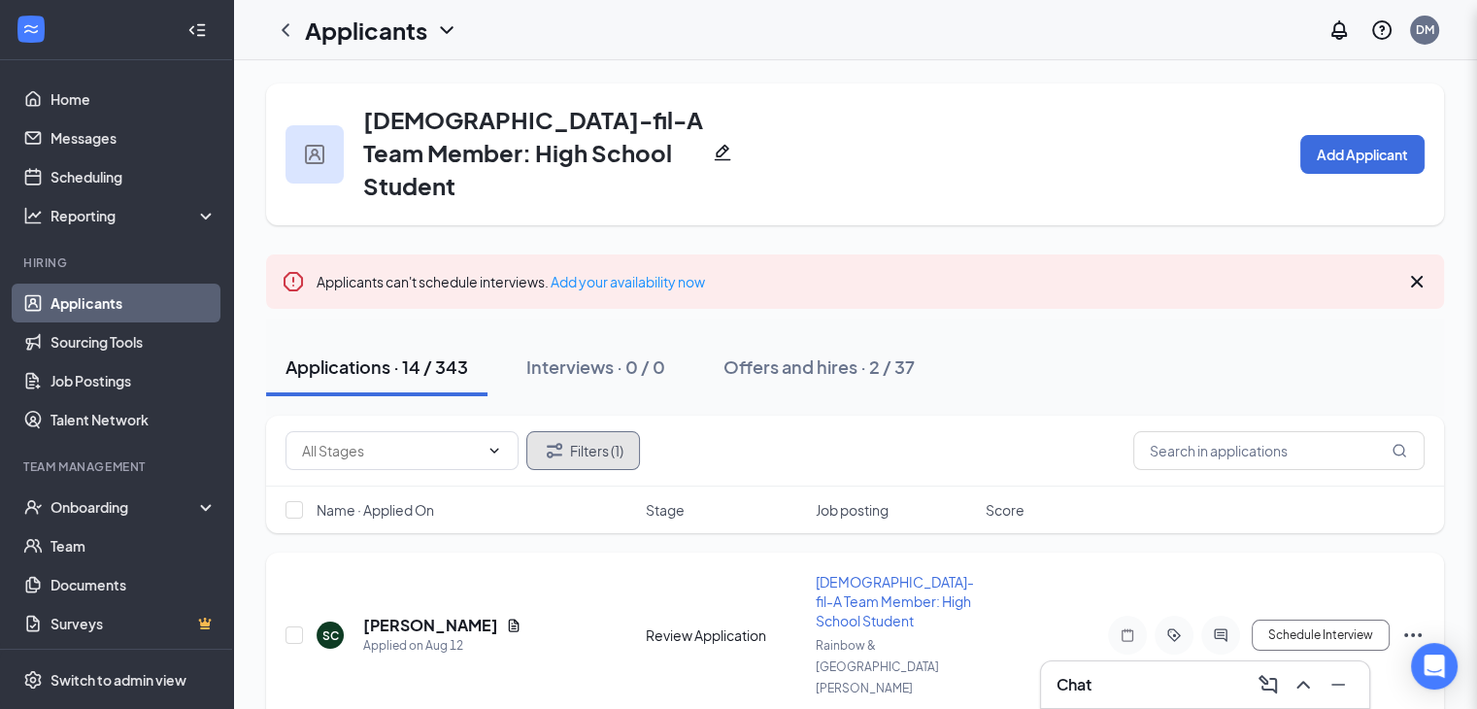
scroll to position [194, 0]
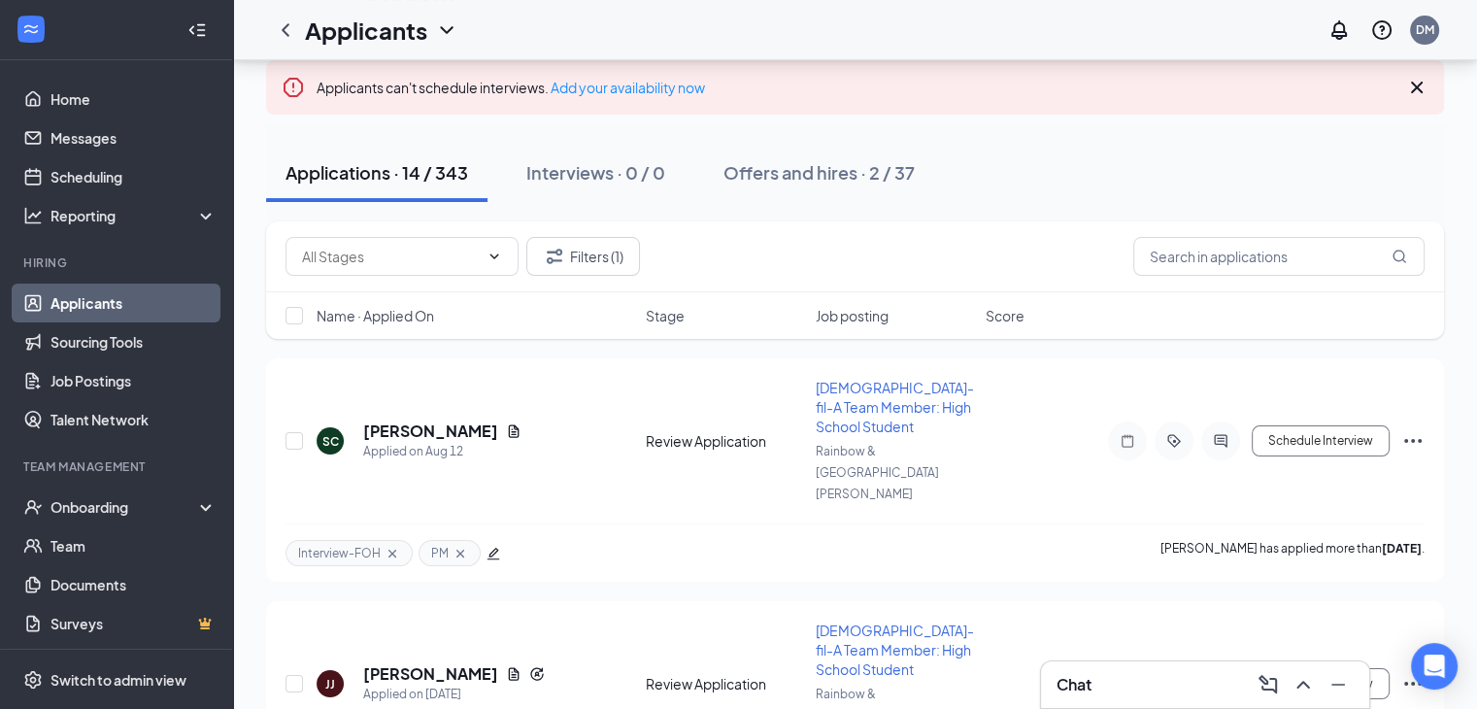
click at [286, 306] on div at bounding box center [295, 315] width 19 height 19
click at [288, 307] on input "checkbox" at bounding box center [294, 315] width 17 height 17
checkbox input "true"
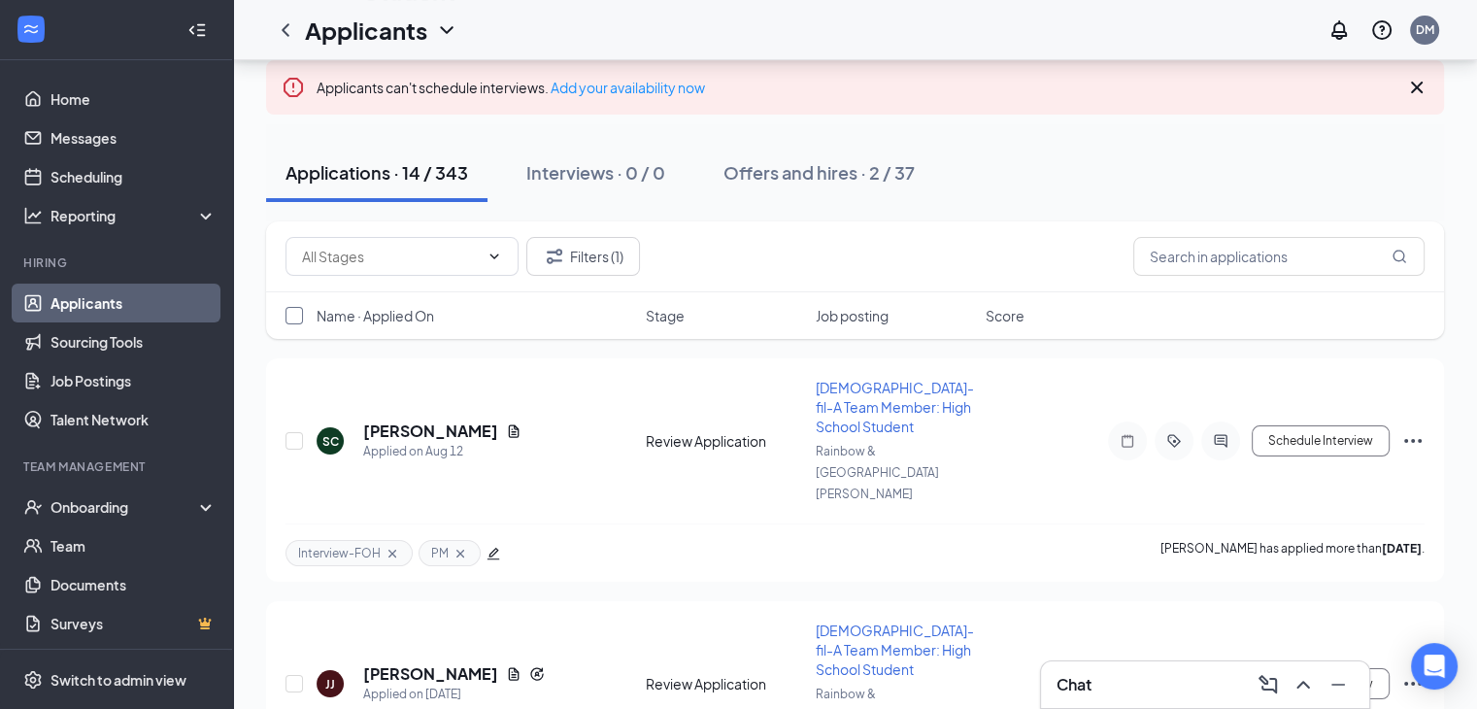
checkbox input "true"
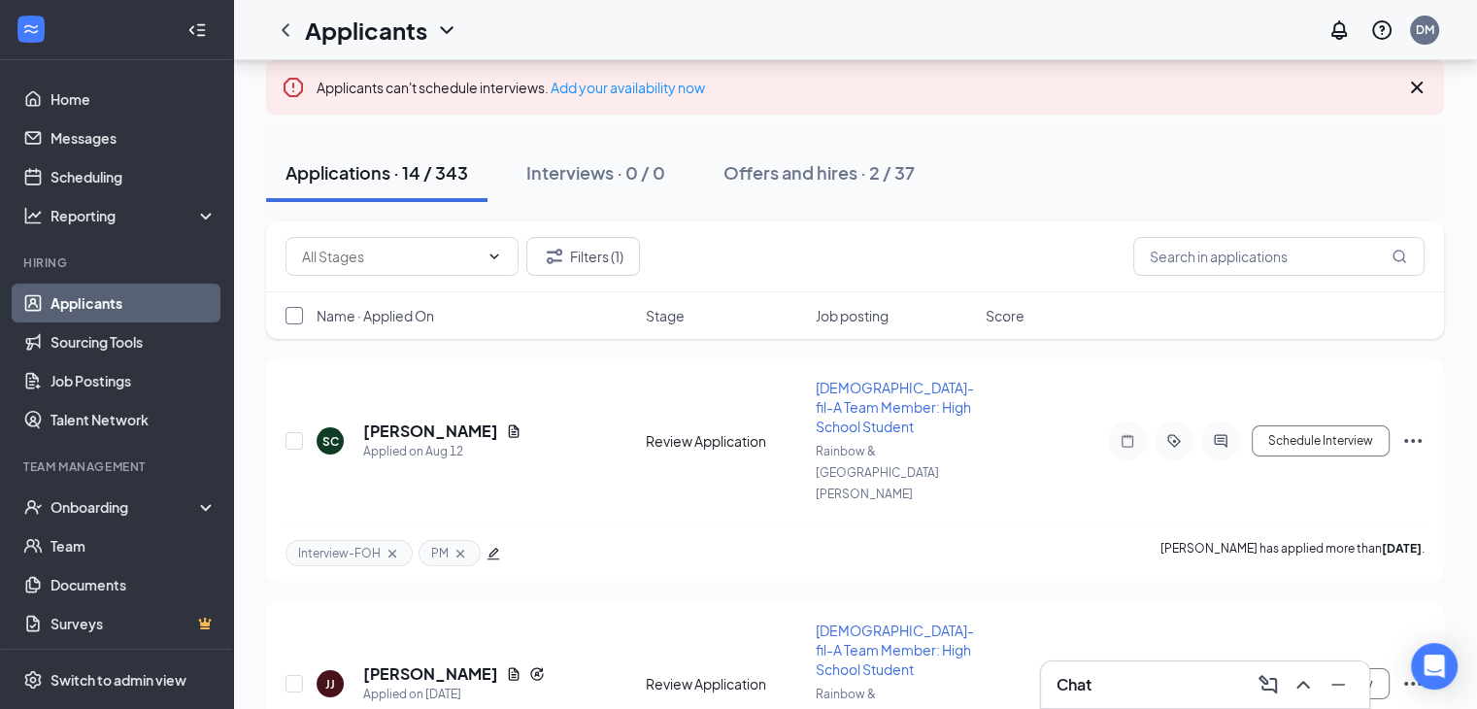
checkbox input "true"
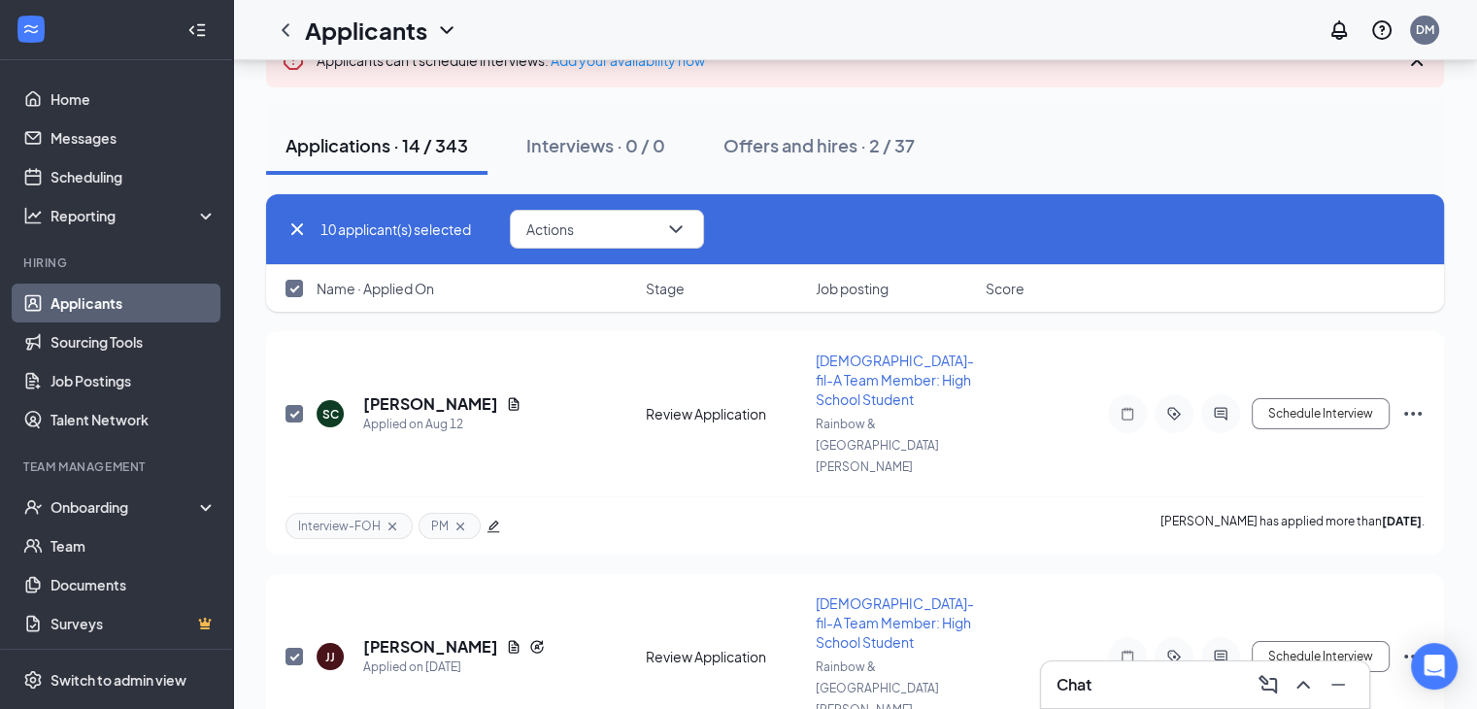
scroll to position [680, 0]
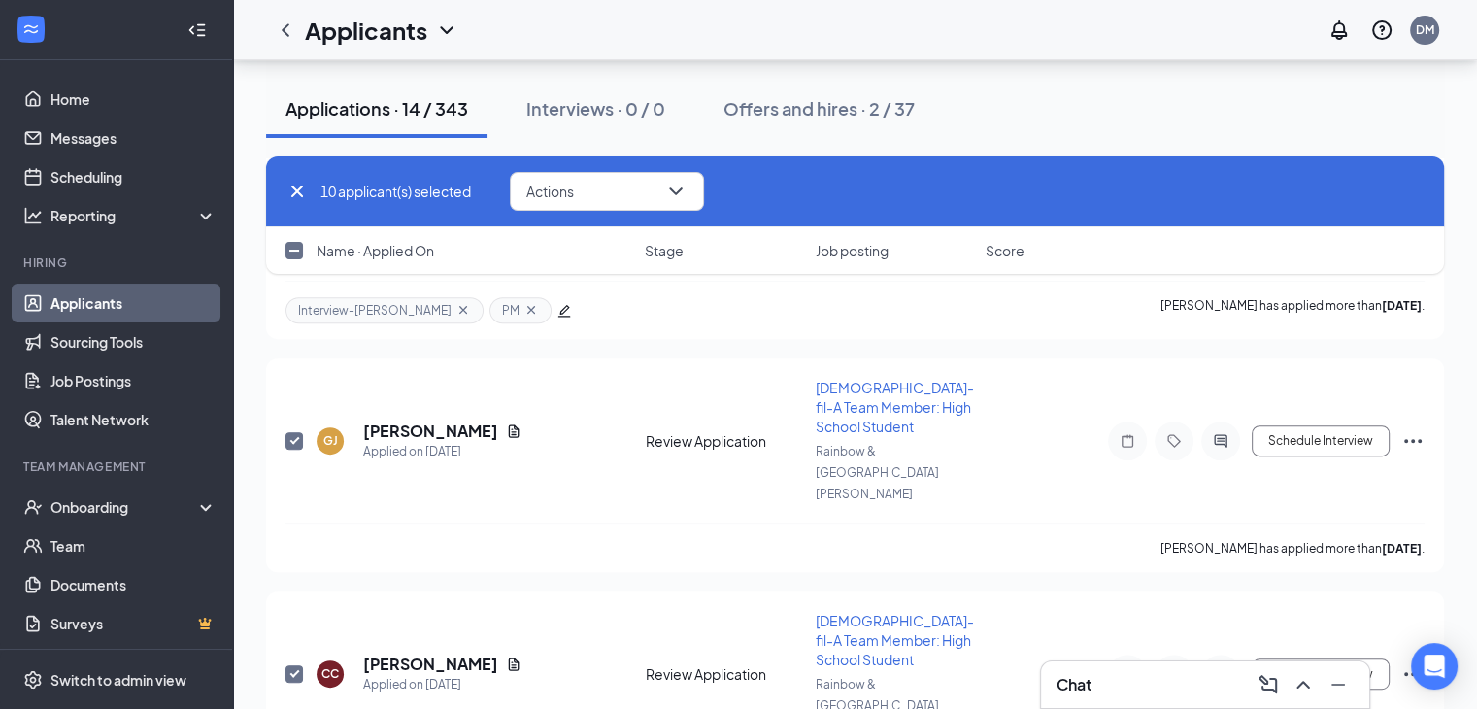
click at [292, 250] on input "checkbox" at bounding box center [294, 250] width 17 height 17
checkbox input "true"
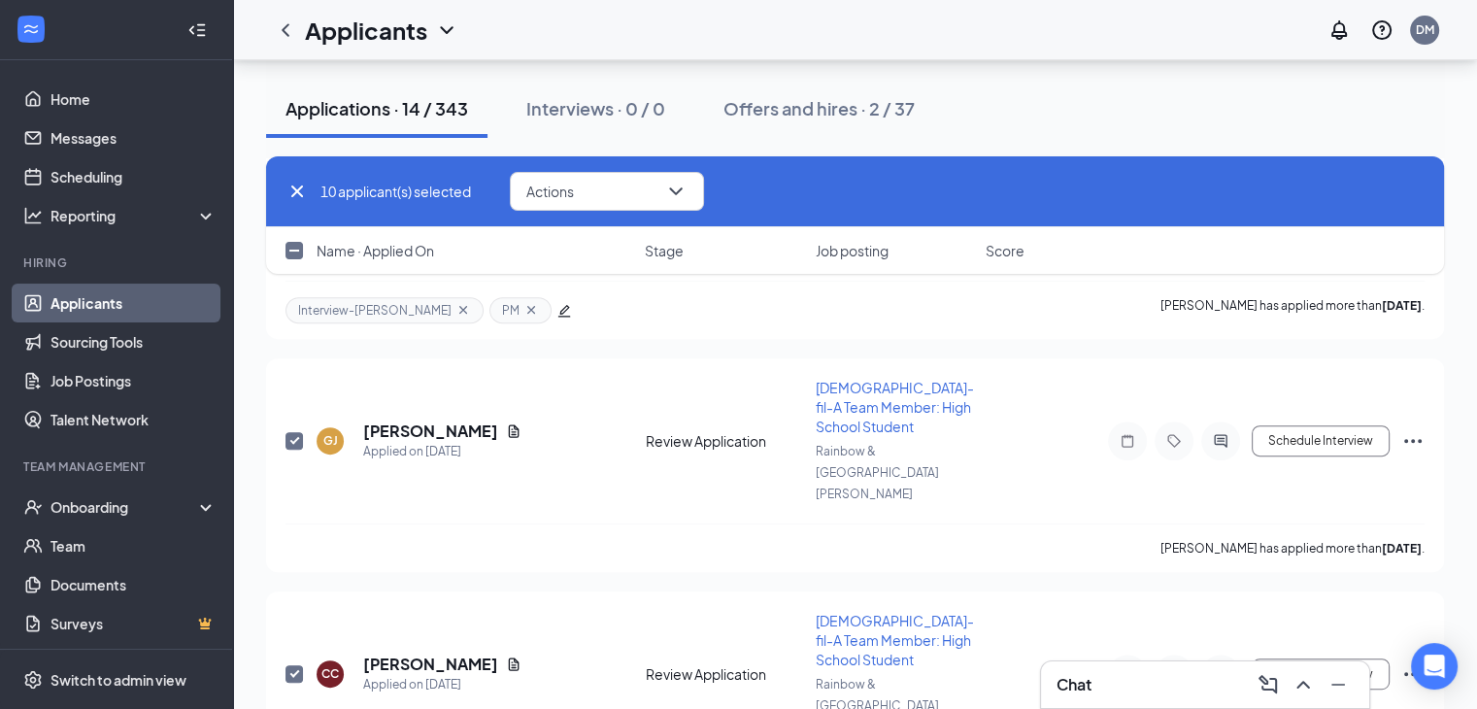
checkbox input "true"
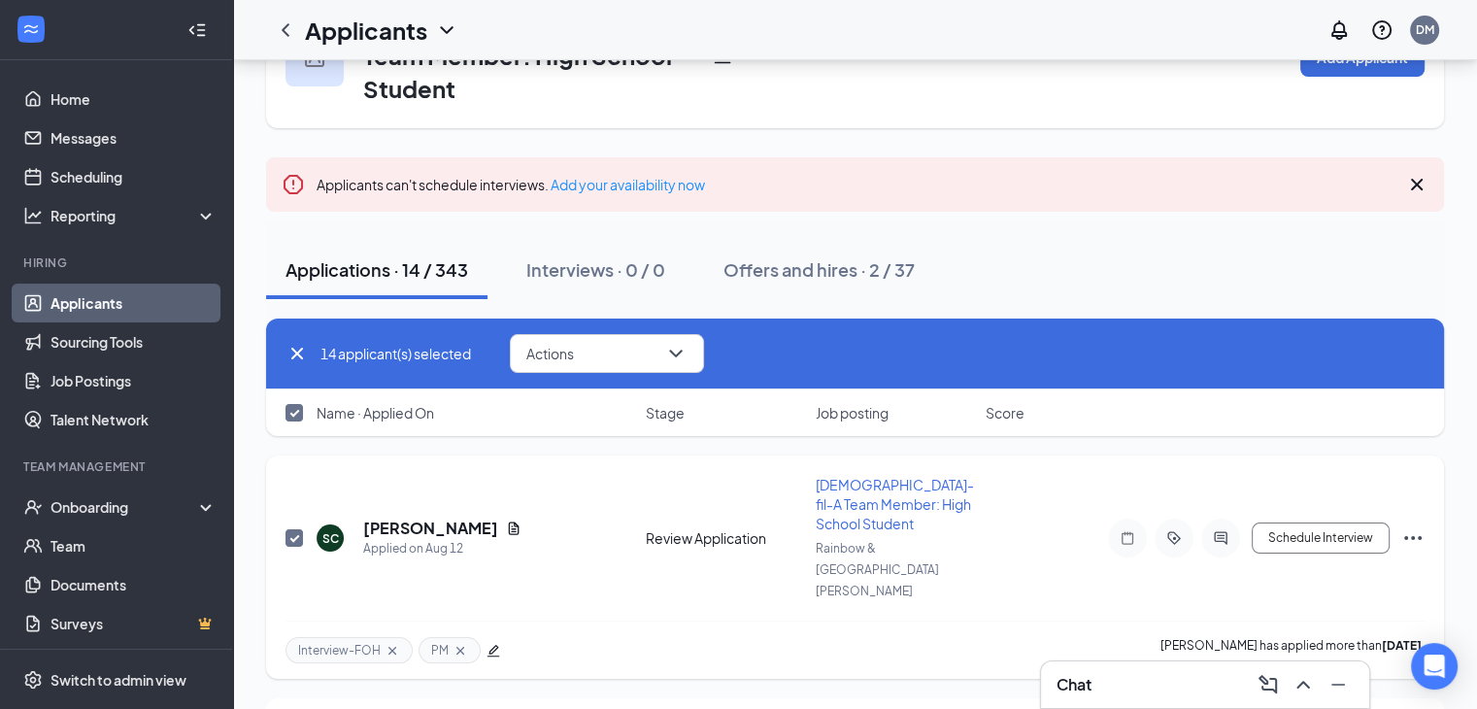
scroll to position [97, 0]
click at [291, 529] on input "checkbox" at bounding box center [294, 537] width 17 height 17
checkbox input "false"
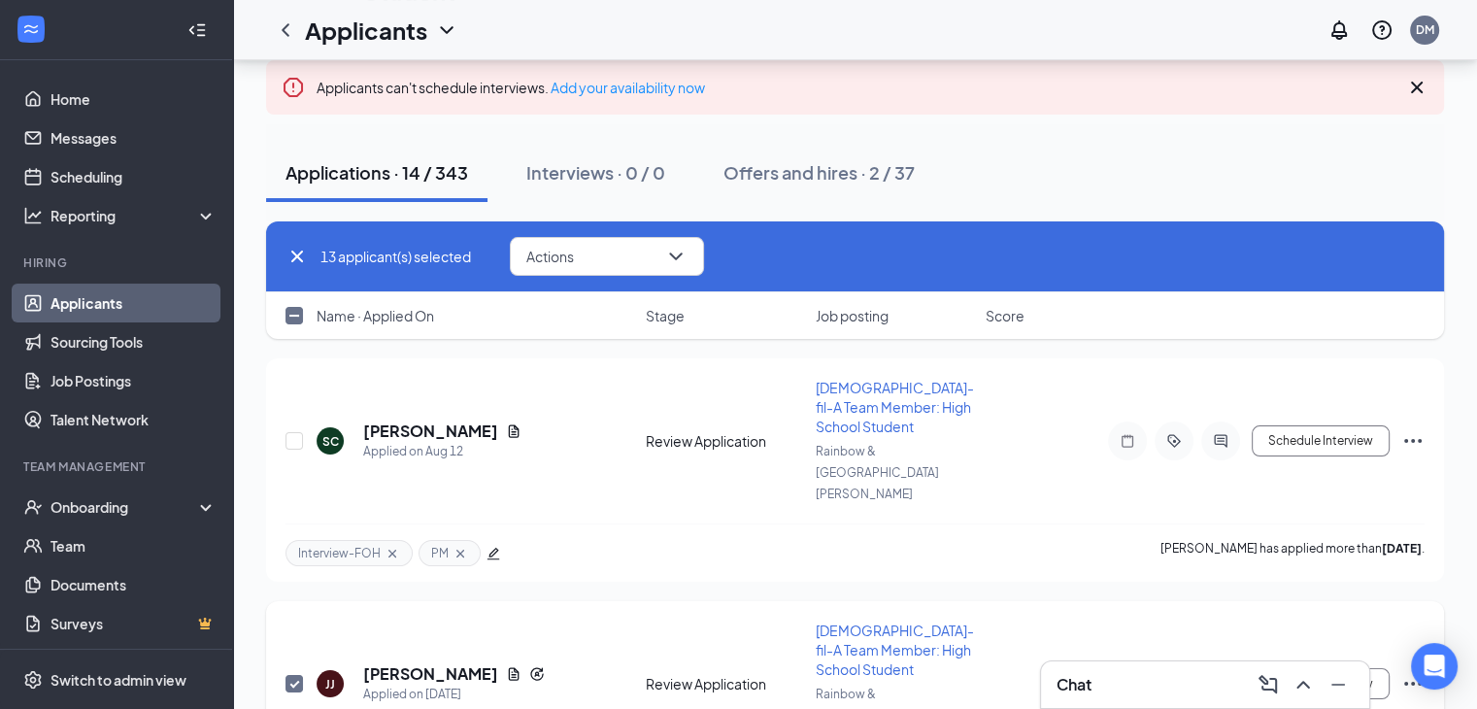
click at [288, 675] on input "checkbox" at bounding box center [294, 683] width 17 height 17
checkbox input "false"
click at [618, 237] on button "Actions" at bounding box center [607, 256] width 194 height 39
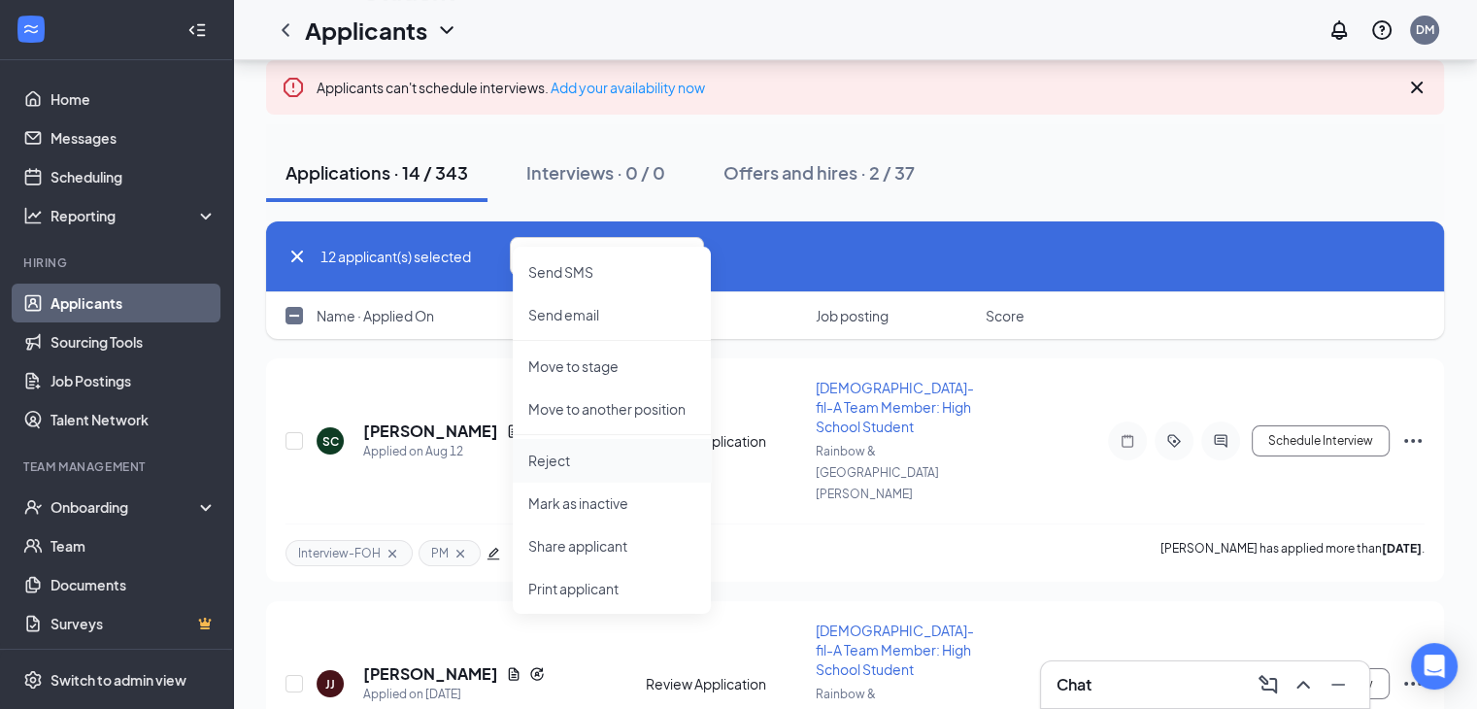
click at [578, 447] on li "Reject" at bounding box center [612, 460] width 198 height 43
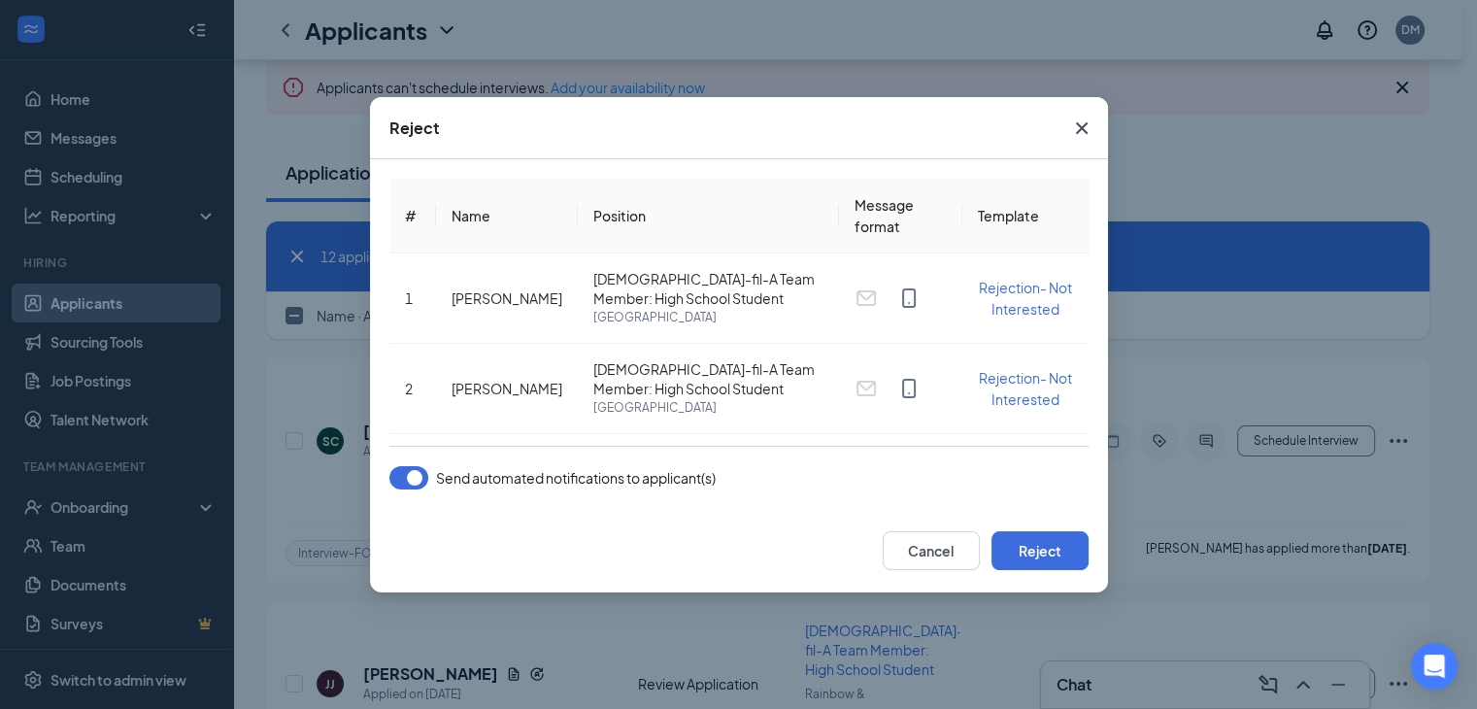
click at [412, 483] on button "button" at bounding box center [409, 477] width 39 height 23
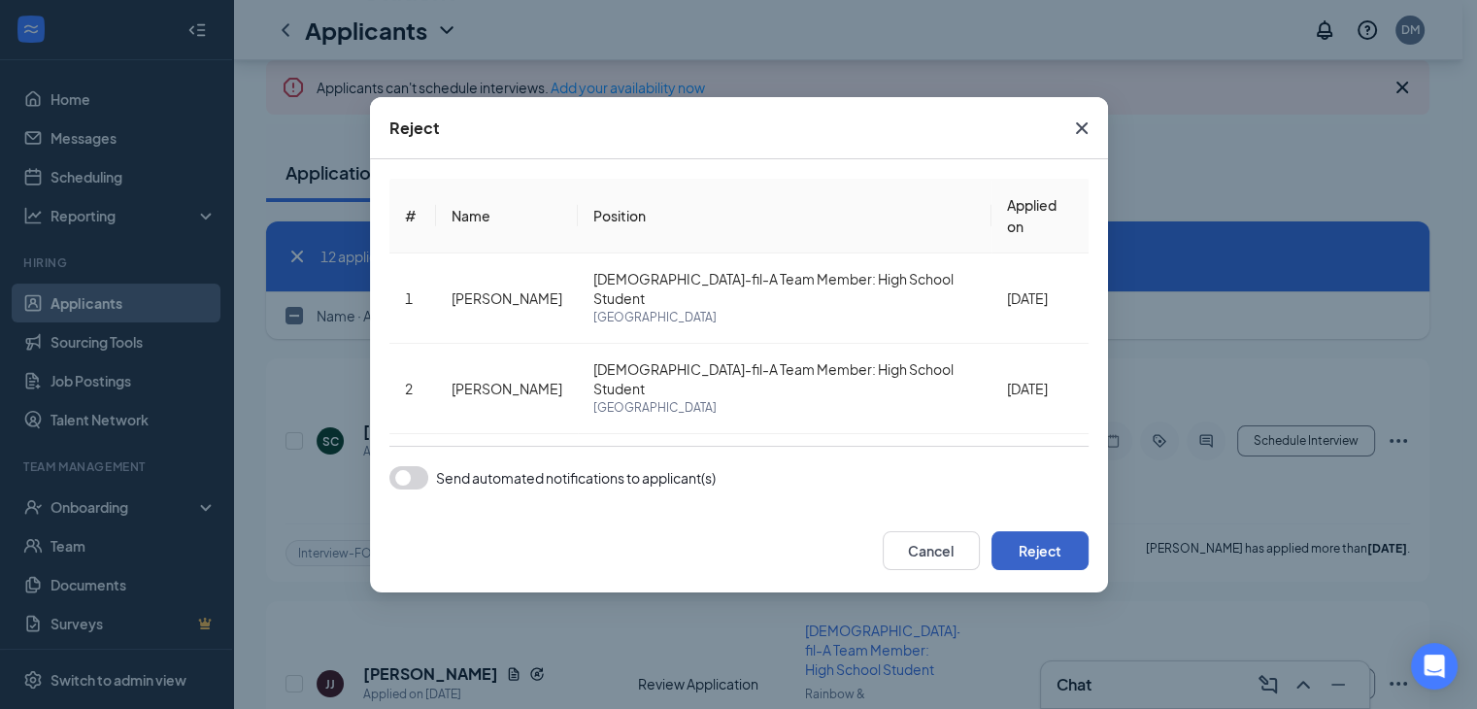
click at [1037, 566] on button "Reject" at bounding box center [1040, 550] width 97 height 39
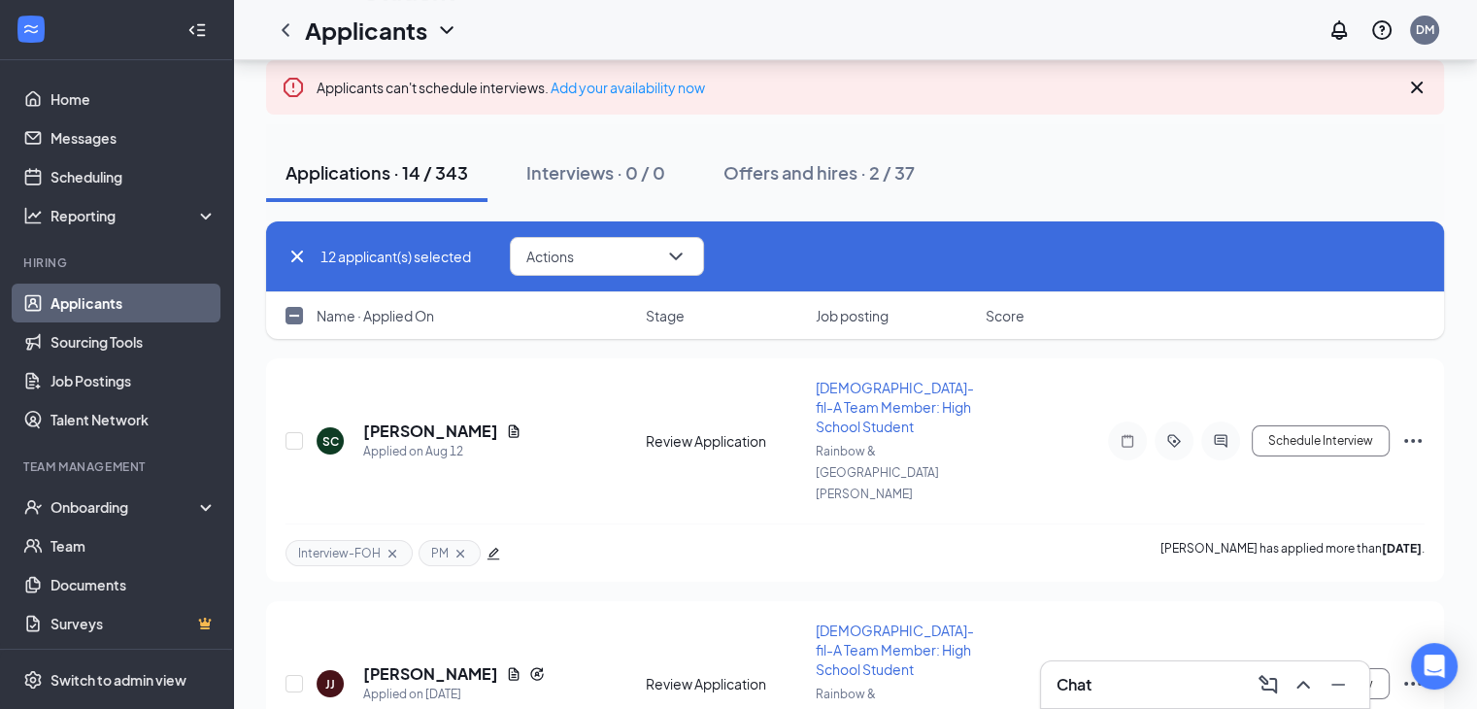
checkbox input "false"
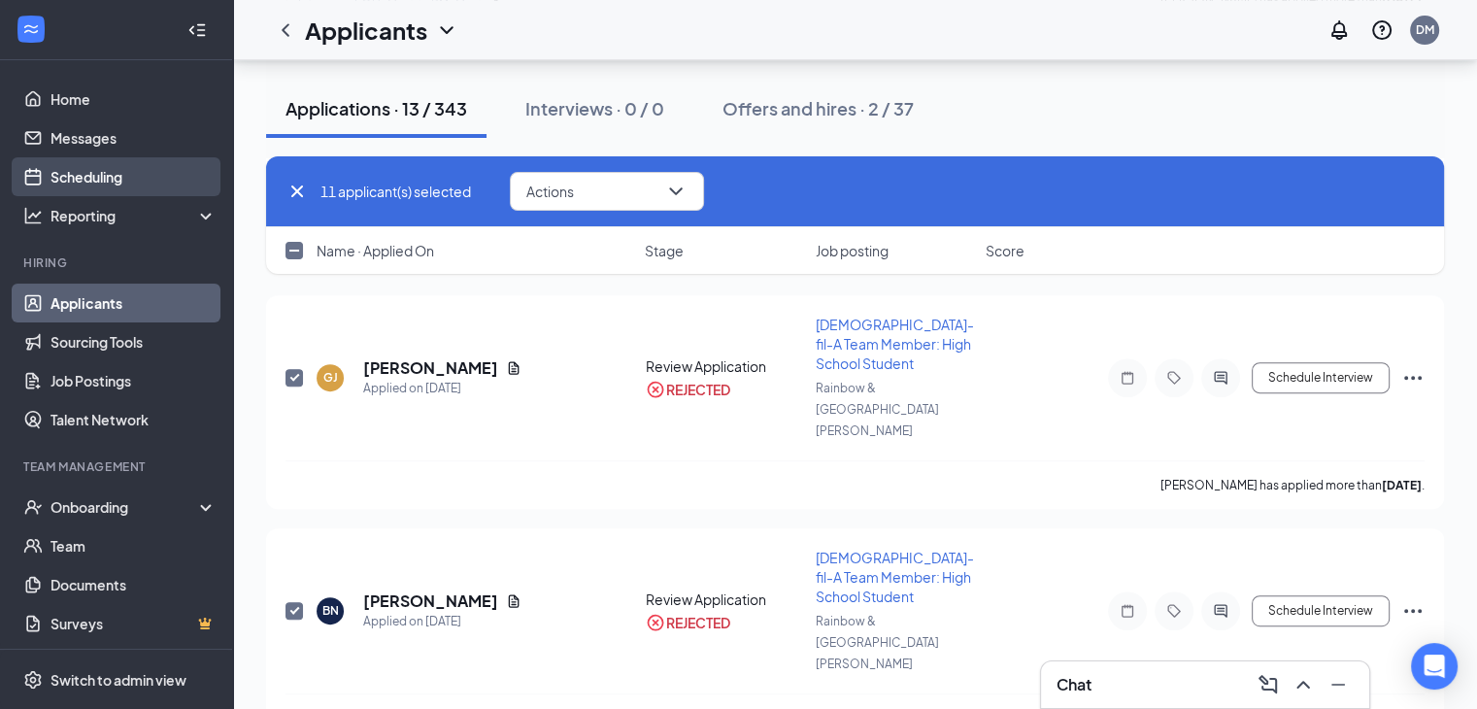
scroll to position [291, 0]
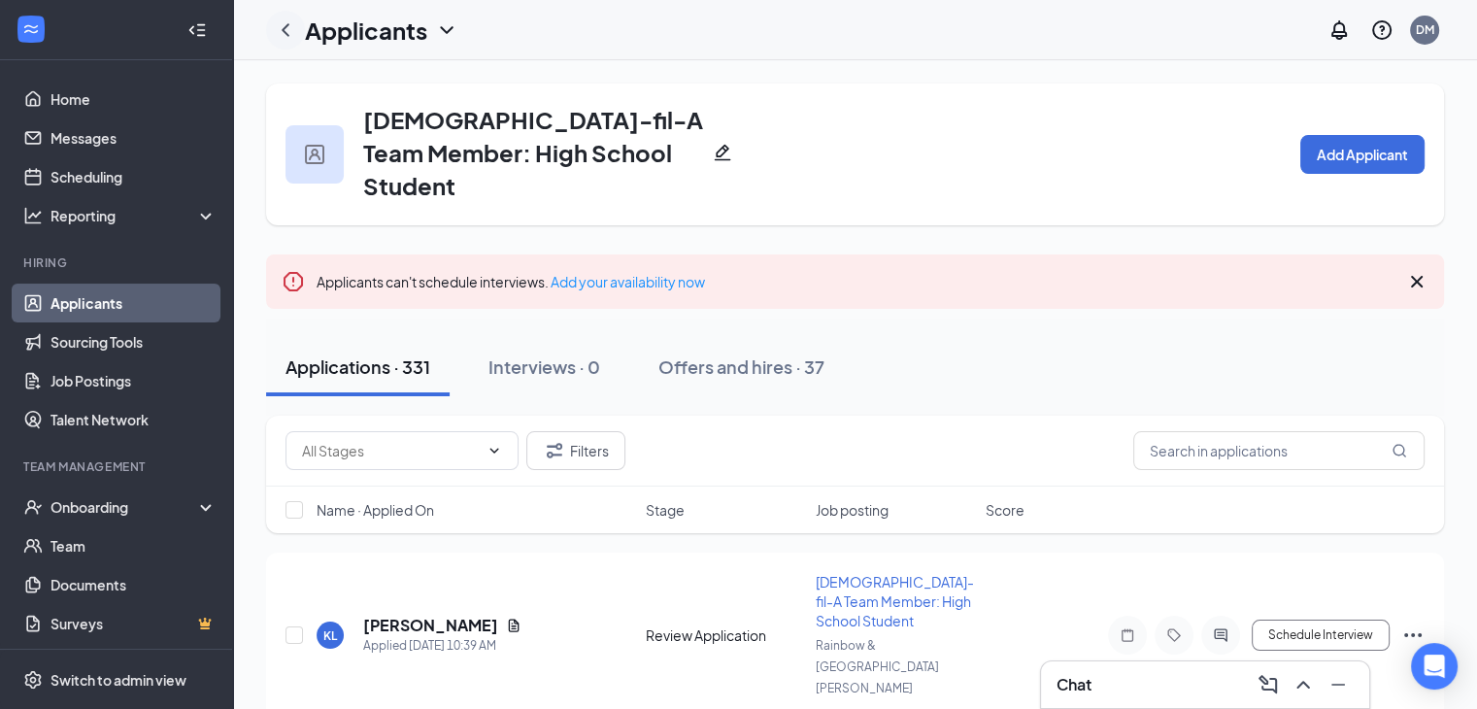
click at [284, 28] on icon "ChevronLeft" at bounding box center [286, 29] width 8 height 13
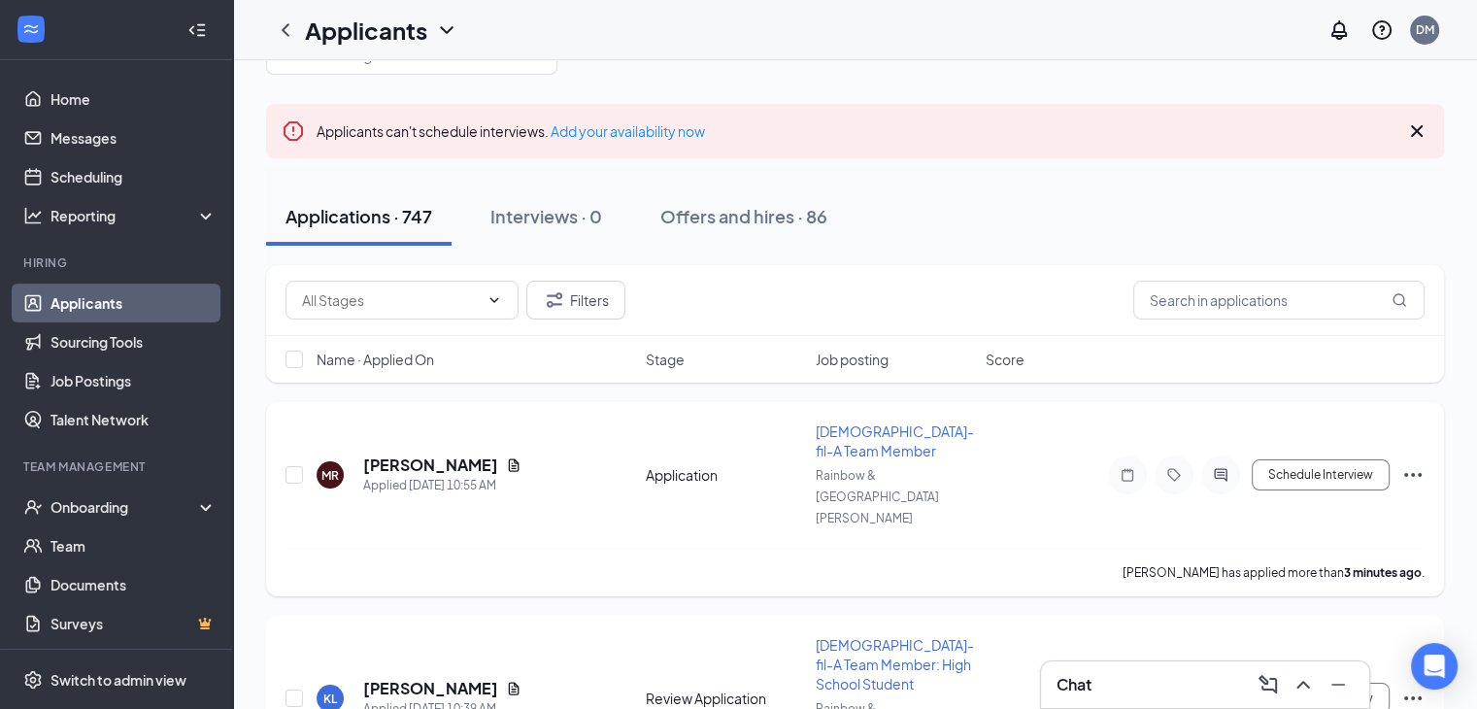
scroll to position [97, 0]
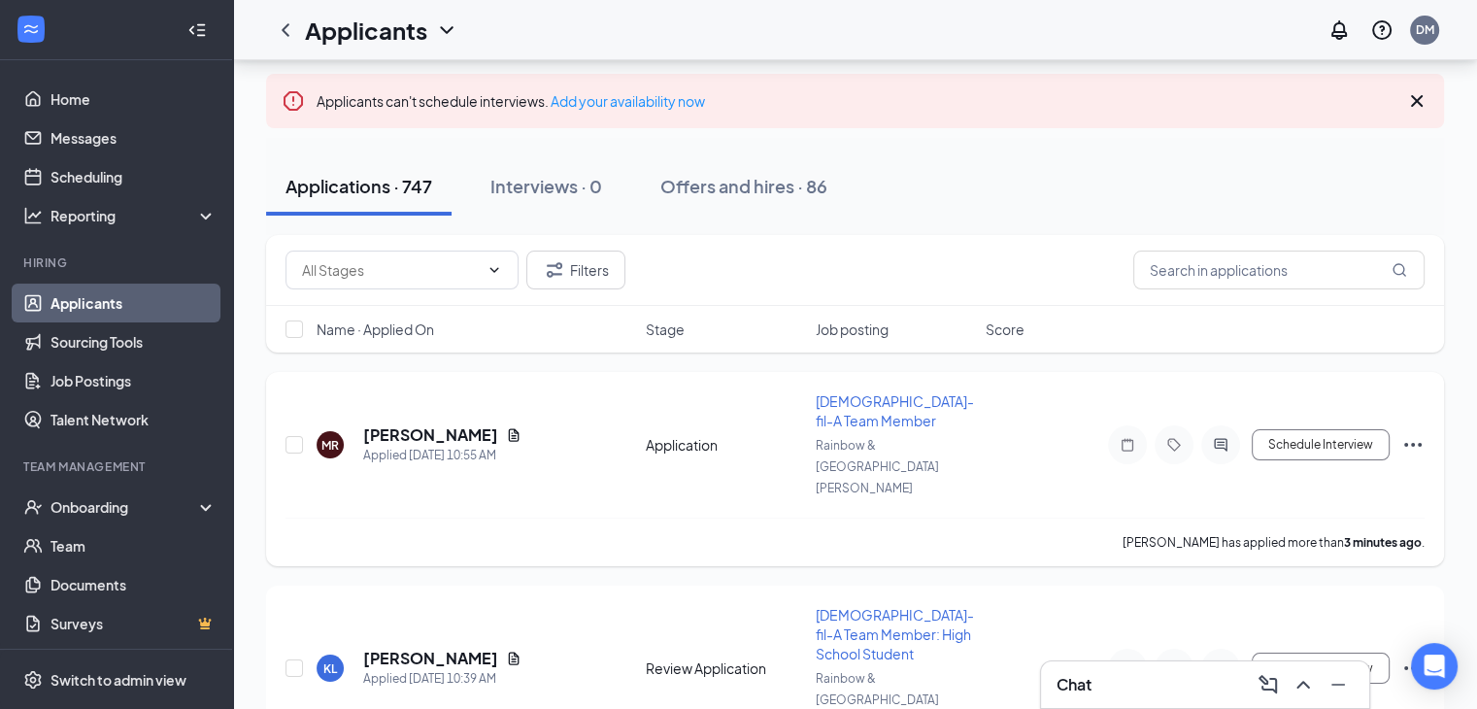
click at [839, 427] on span "[DEMOGRAPHIC_DATA]-fil-A Team Member" at bounding box center [895, 410] width 158 height 37
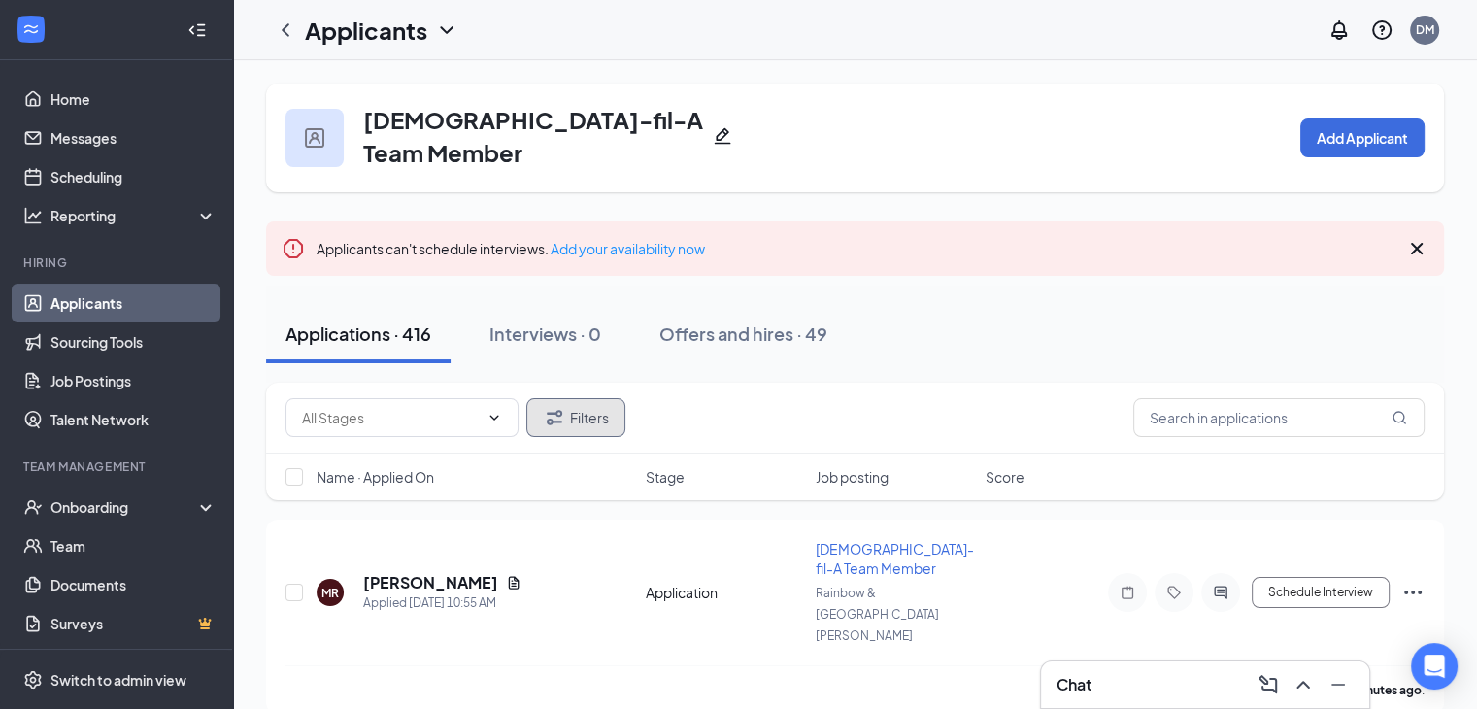
click at [583, 411] on button "Filters" at bounding box center [575, 417] width 99 height 39
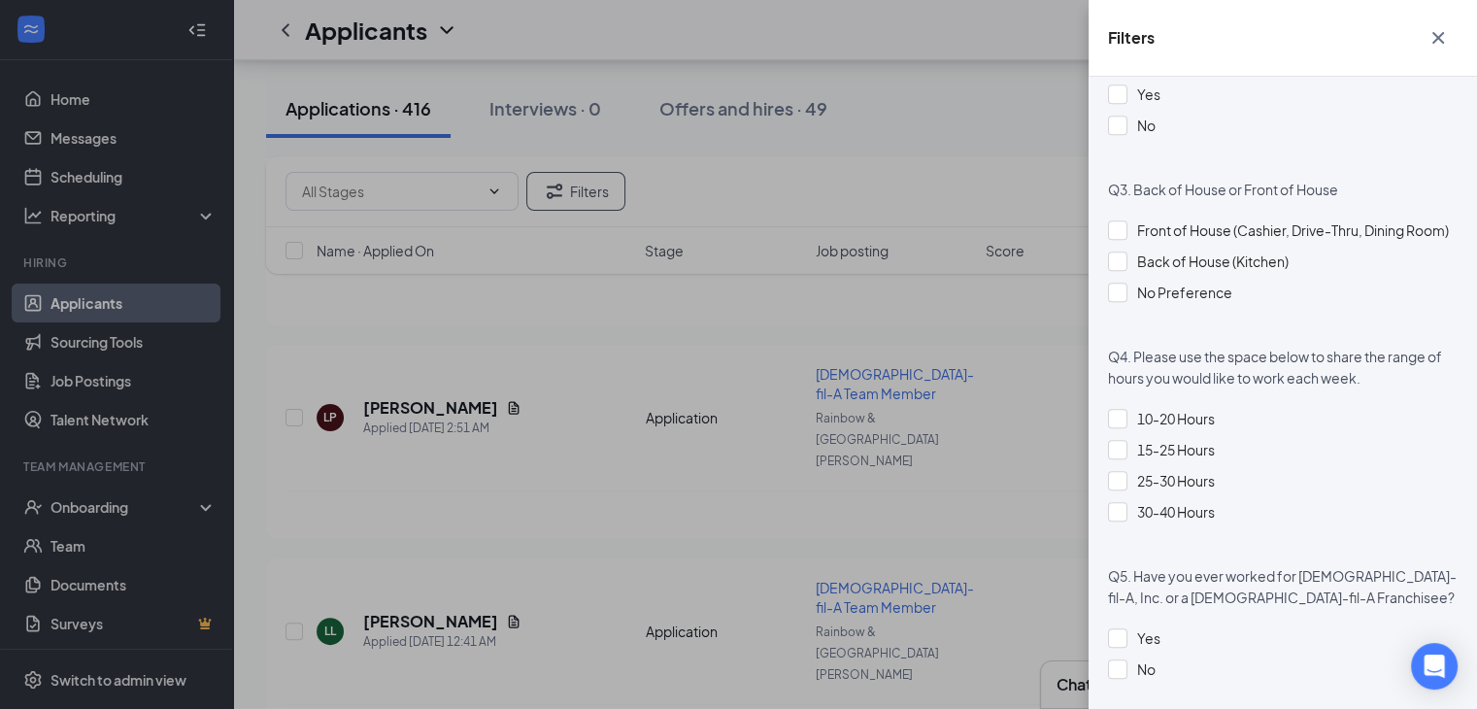
scroll to position [1536, 0]
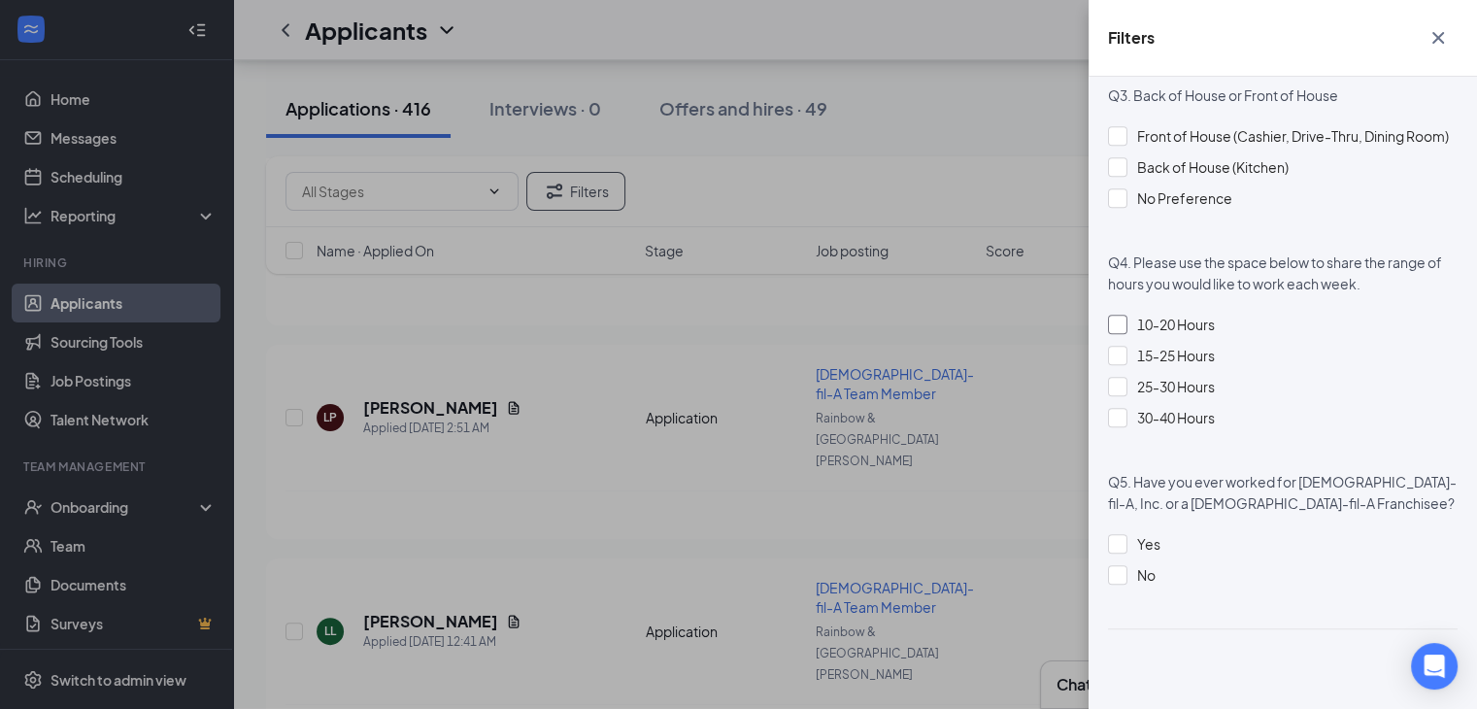
click at [1117, 332] on div at bounding box center [1117, 324] width 19 height 19
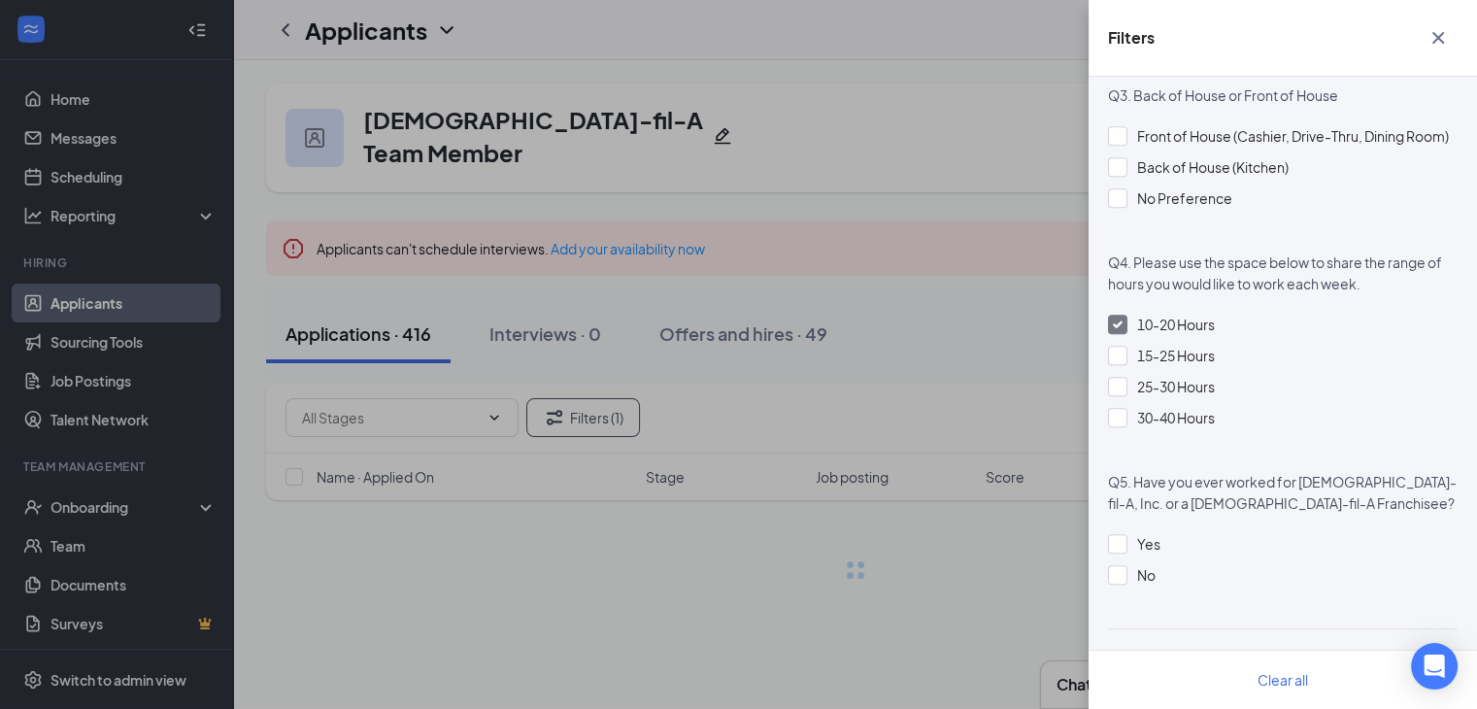
scroll to position [1512, 0]
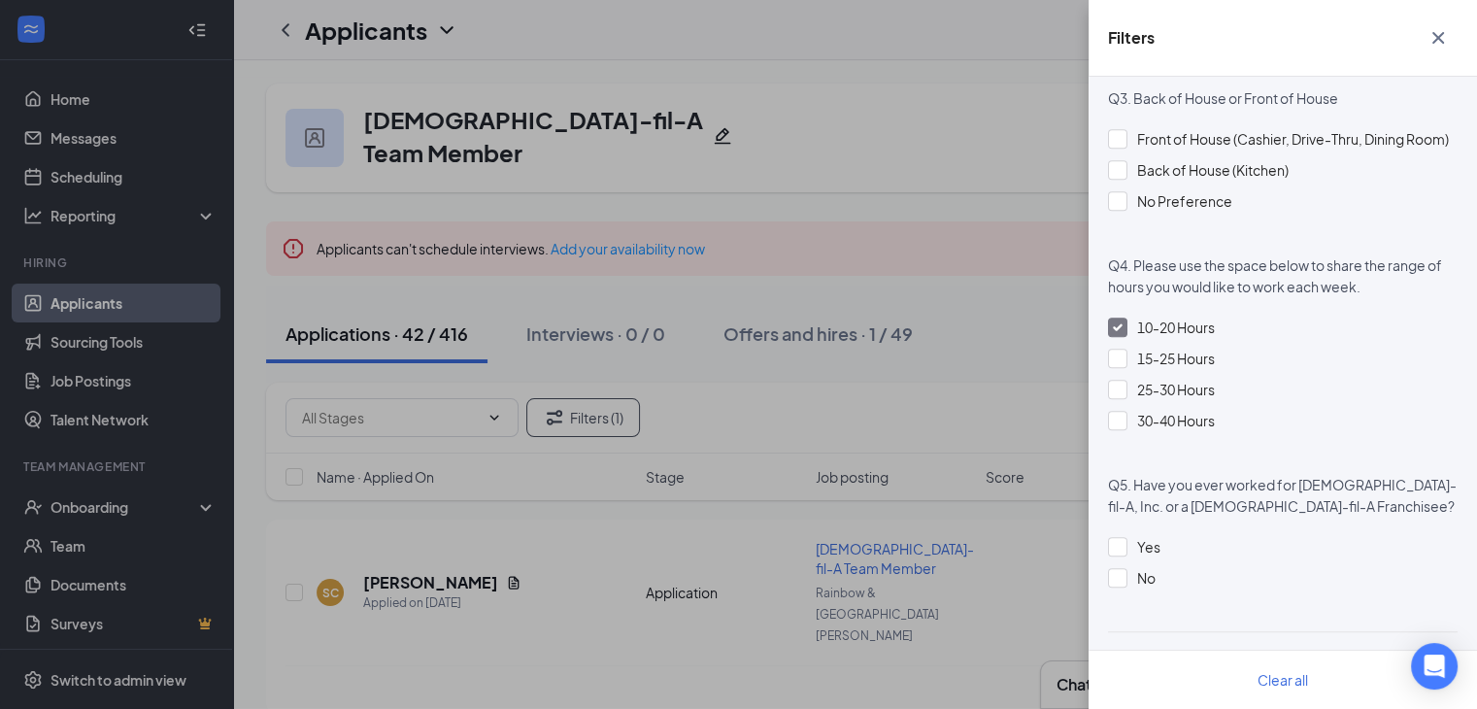
click at [982, 312] on div "Filters Applicant Status (0/5) Unread message Hasn't messaged back Stuck in sta…" at bounding box center [738, 354] width 1477 height 709
click at [1430, 44] on icon "Cross" at bounding box center [1438, 37] width 23 height 23
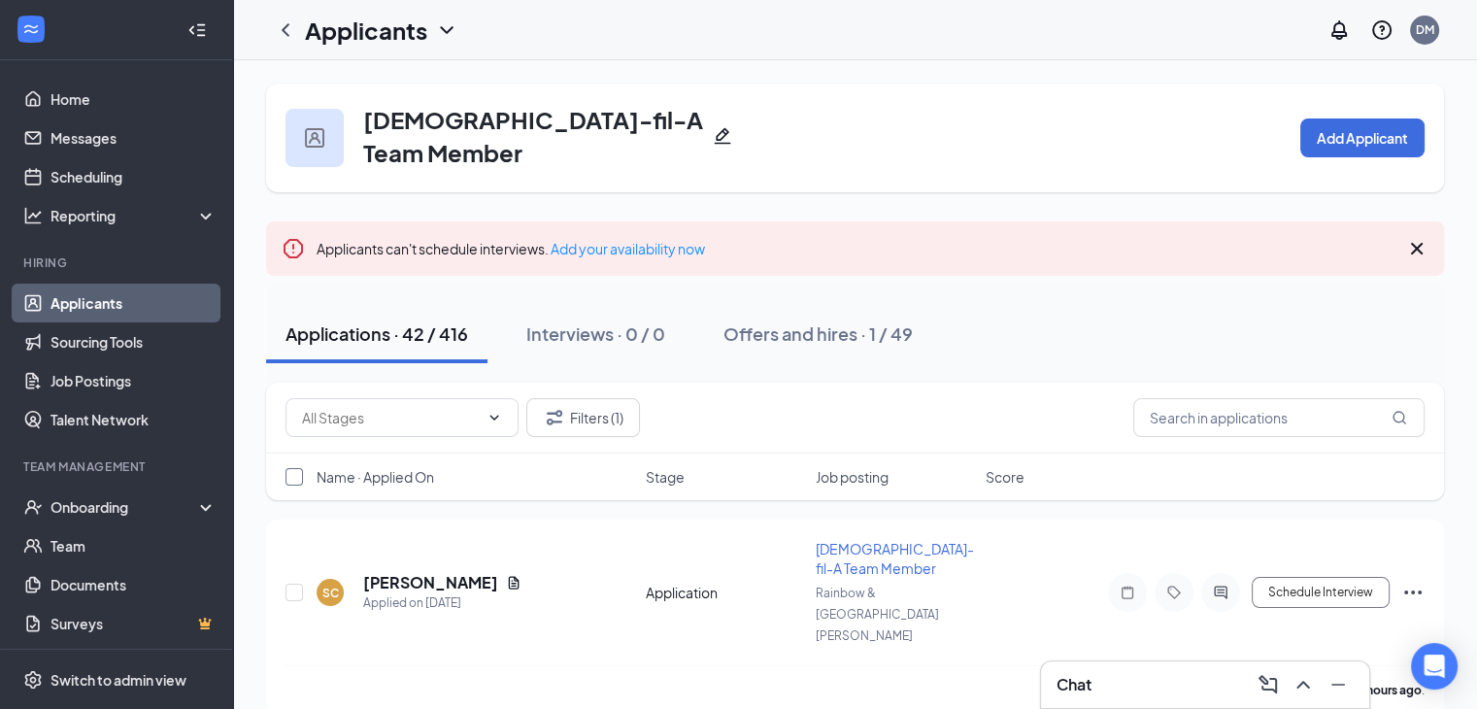
click at [296, 468] on input "checkbox" at bounding box center [294, 476] width 17 height 17
checkbox input "true"
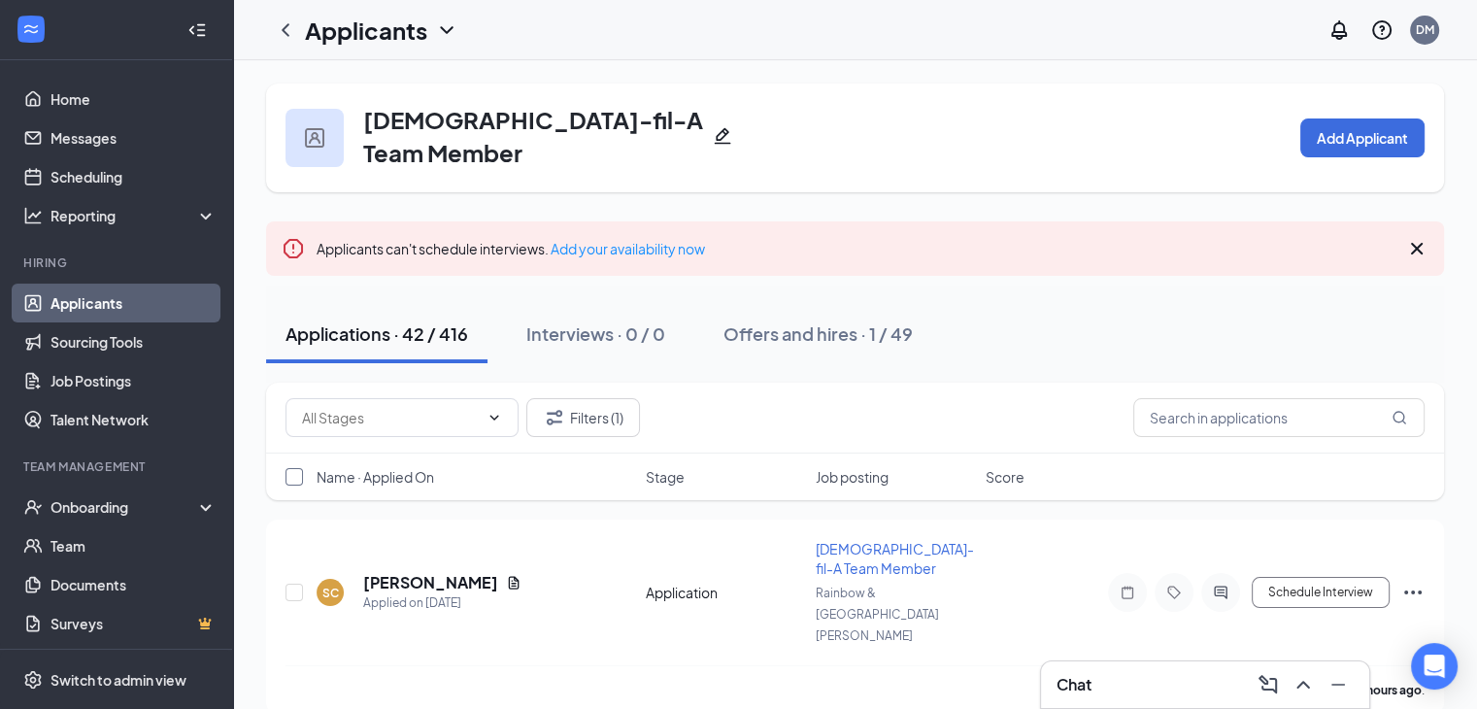
checkbox input "true"
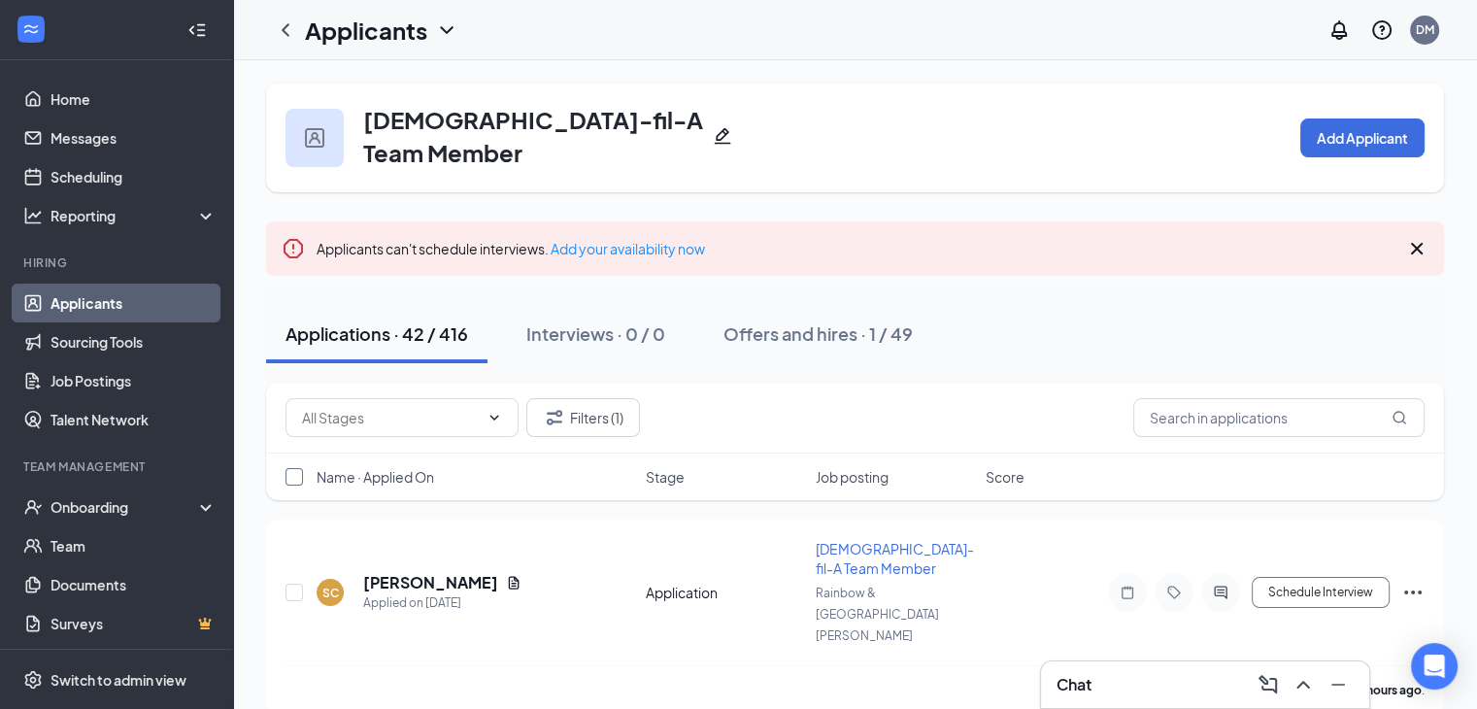
checkbox input "true"
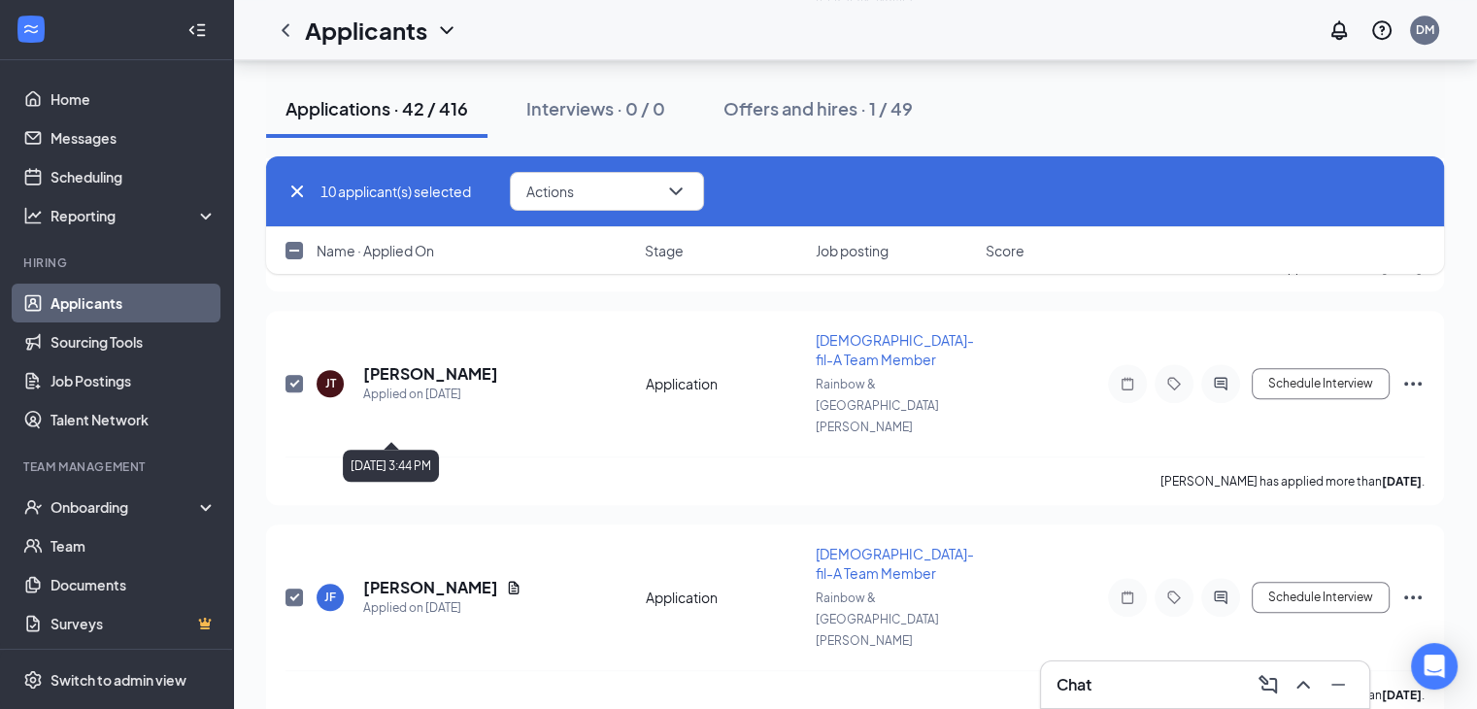
checkbox input "false"
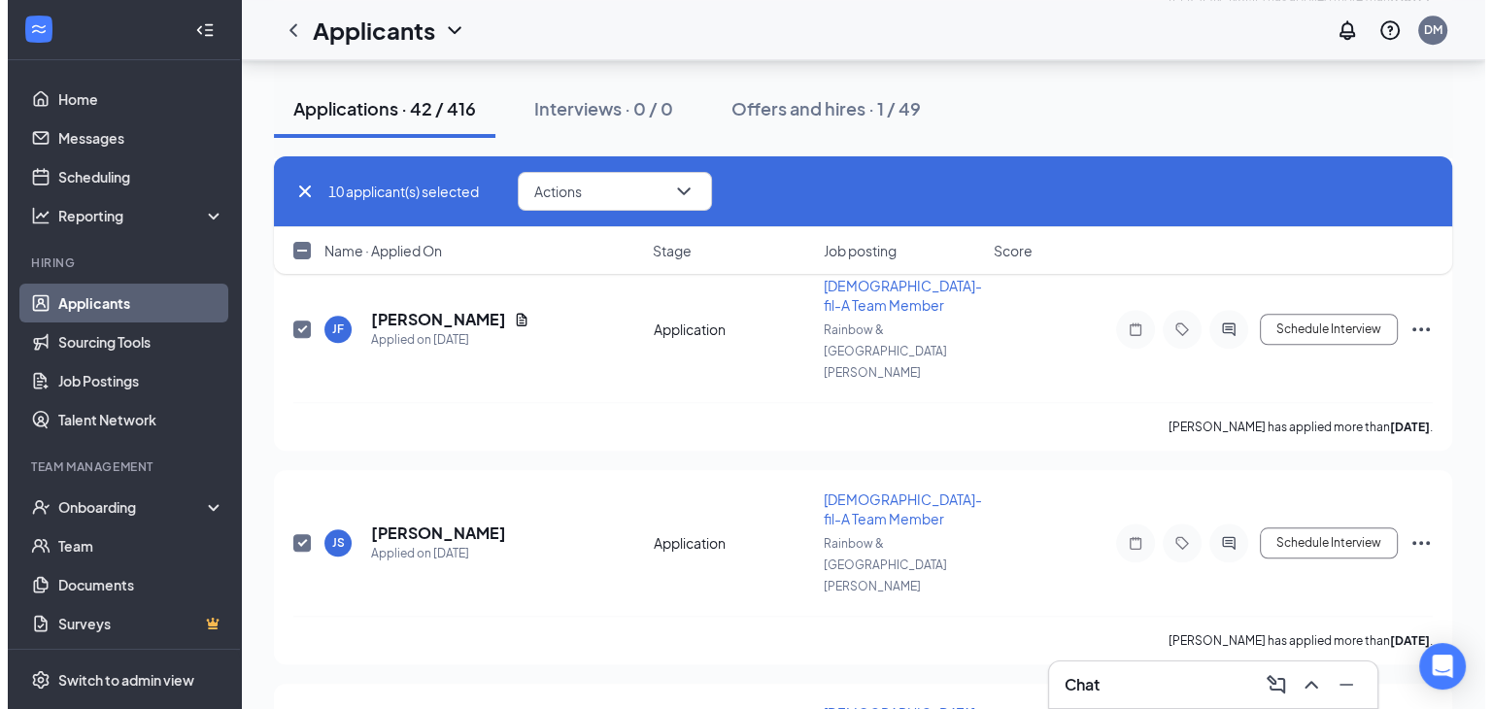
scroll to position [1685, 0]
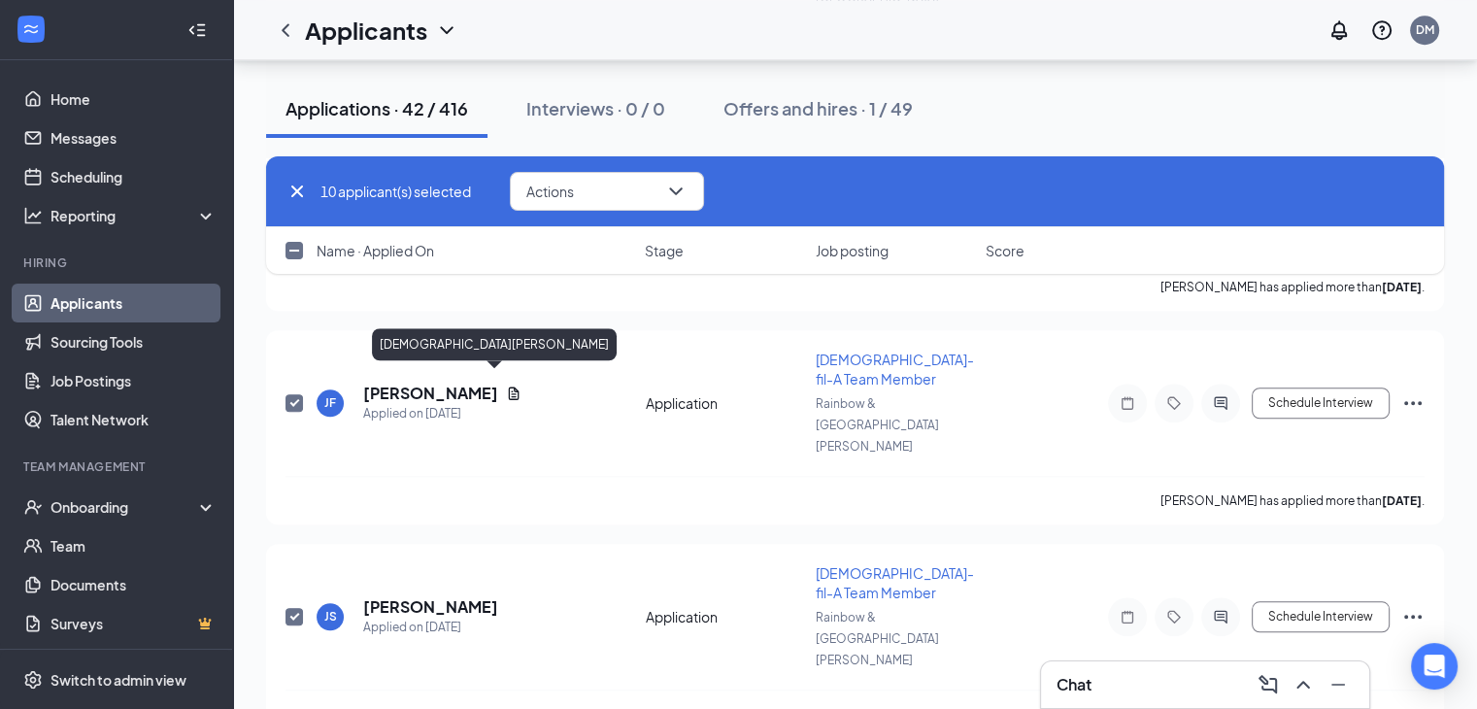
checkbox input "false"
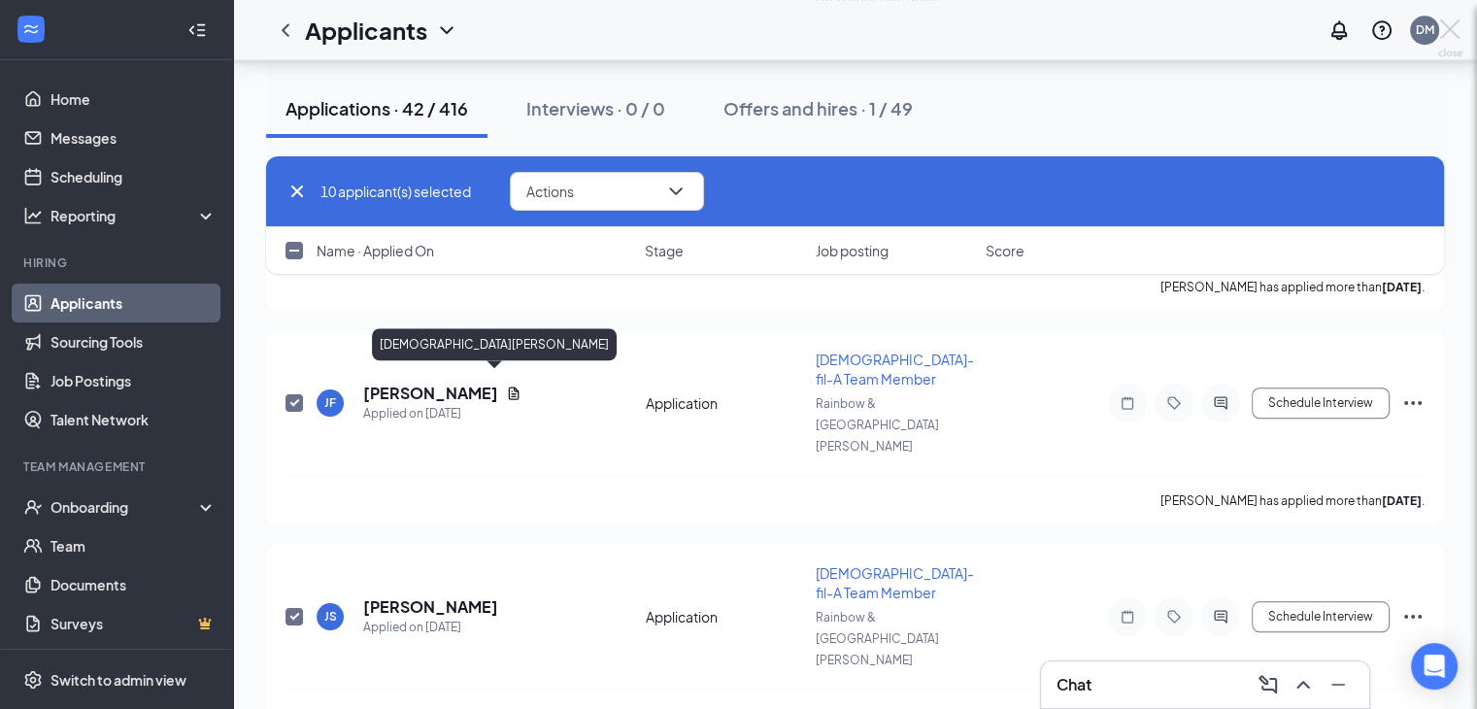
checkbox input "false"
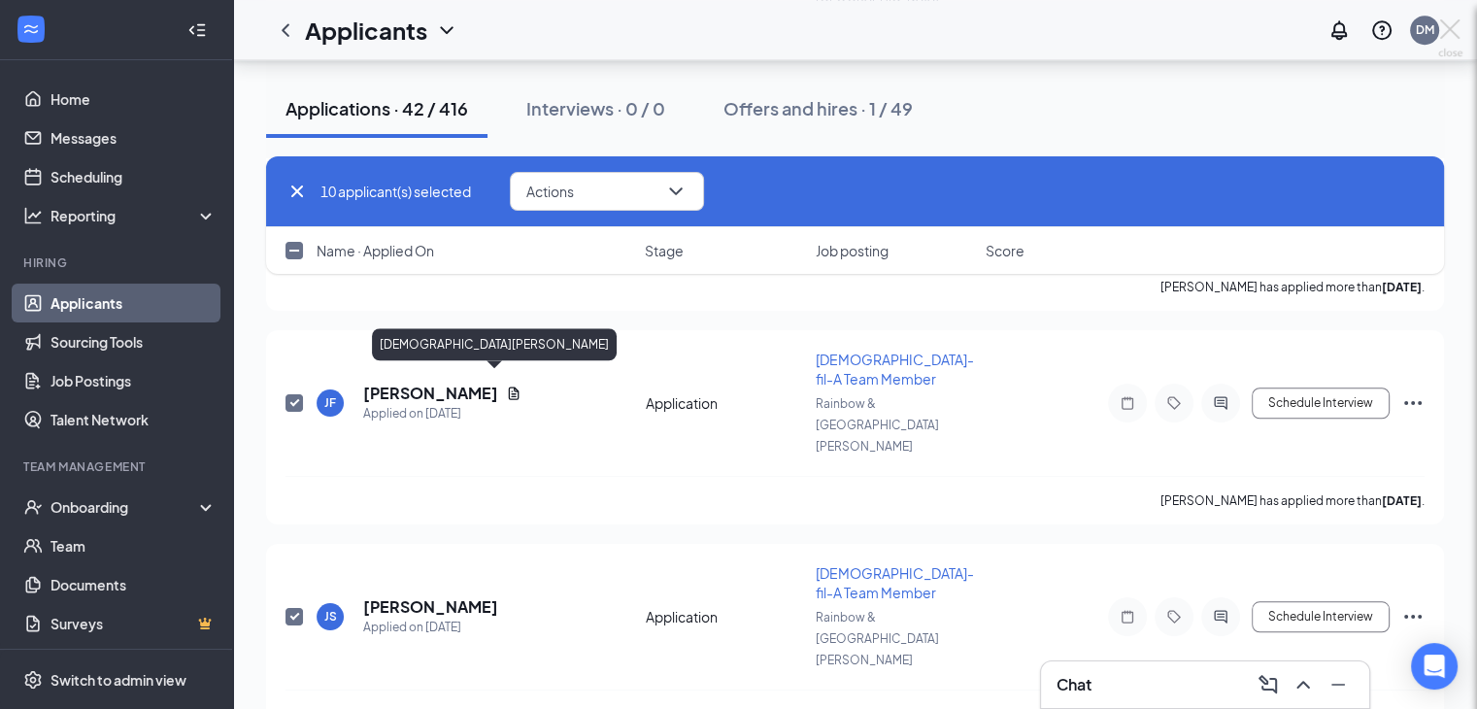
checkbox input "false"
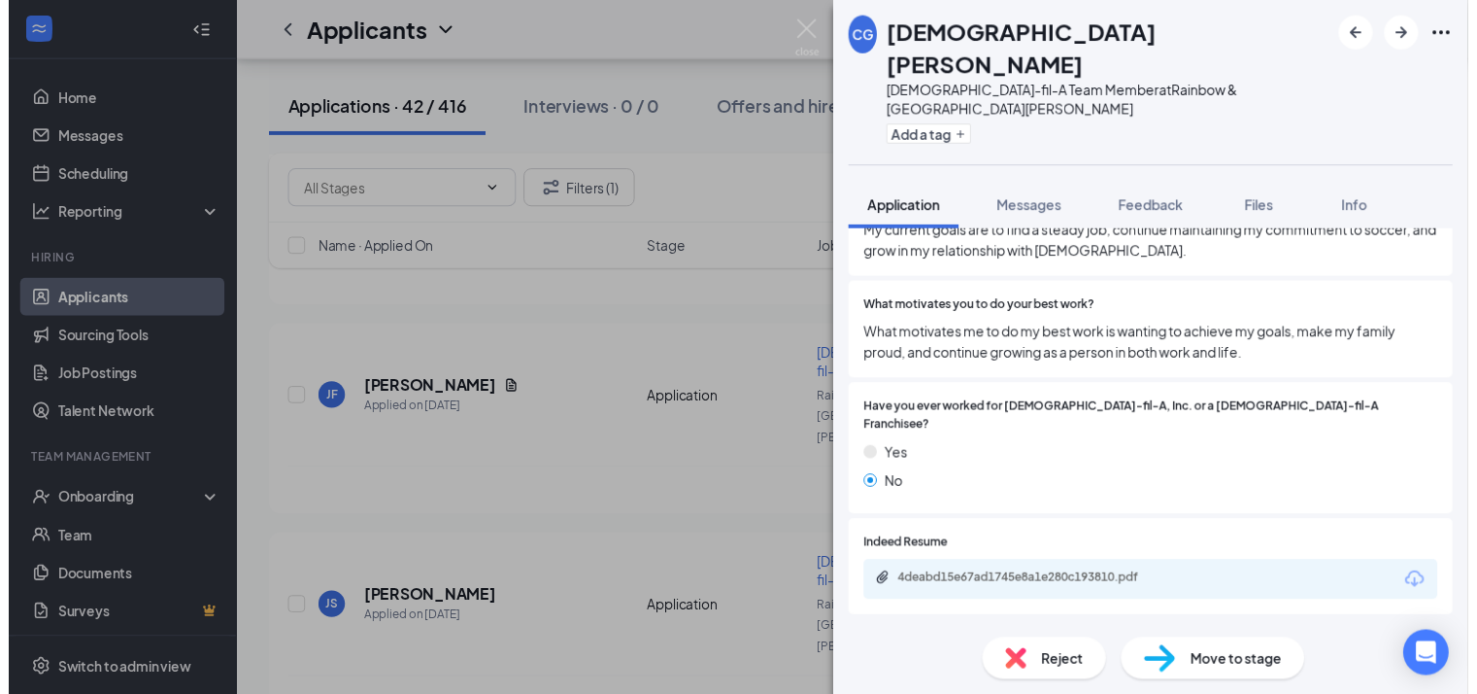
scroll to position [2017, 0]
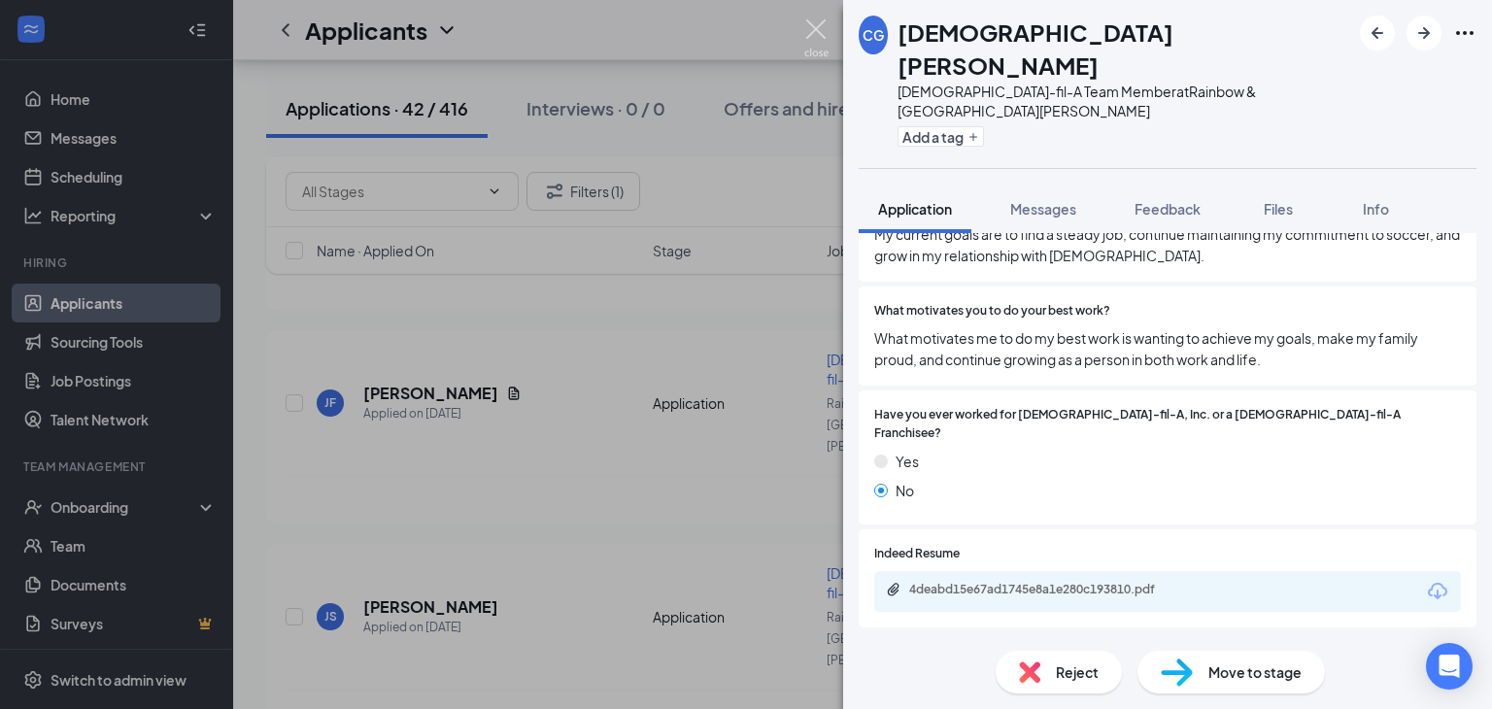
click at [820, 37] on img at bounding box center [816, 38] width 24 height 38
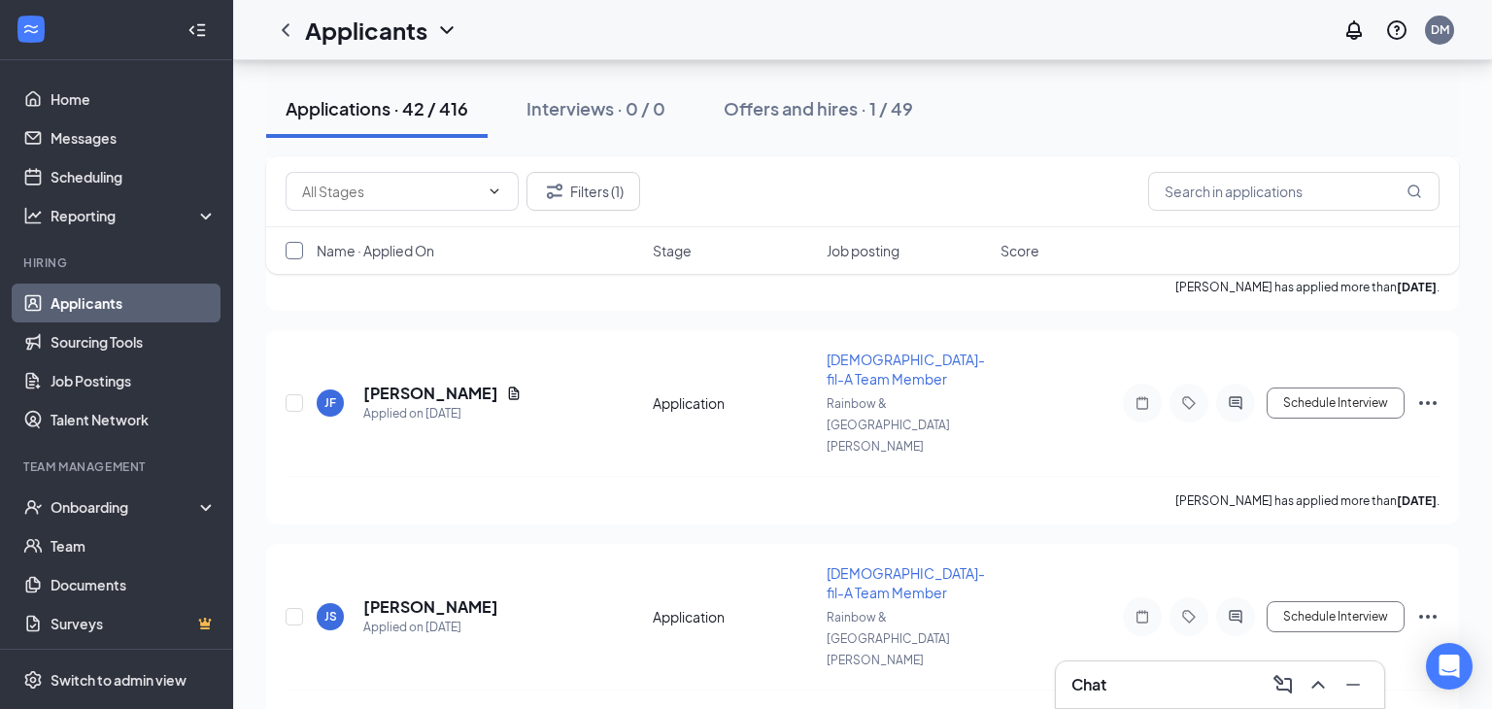
click at [290, 257] on input "checkbox" at bounding box center [294, 250] width 17 height 17
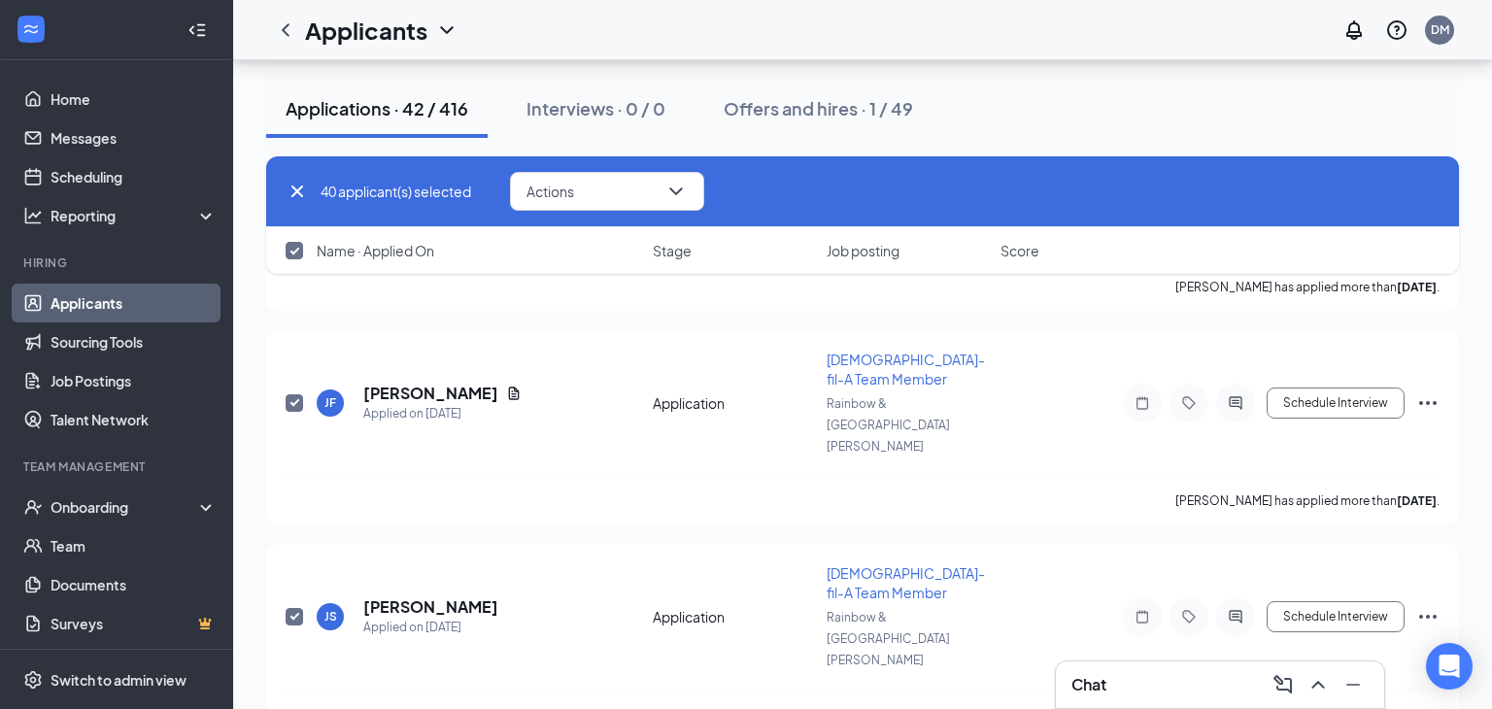
checkbox input "true"
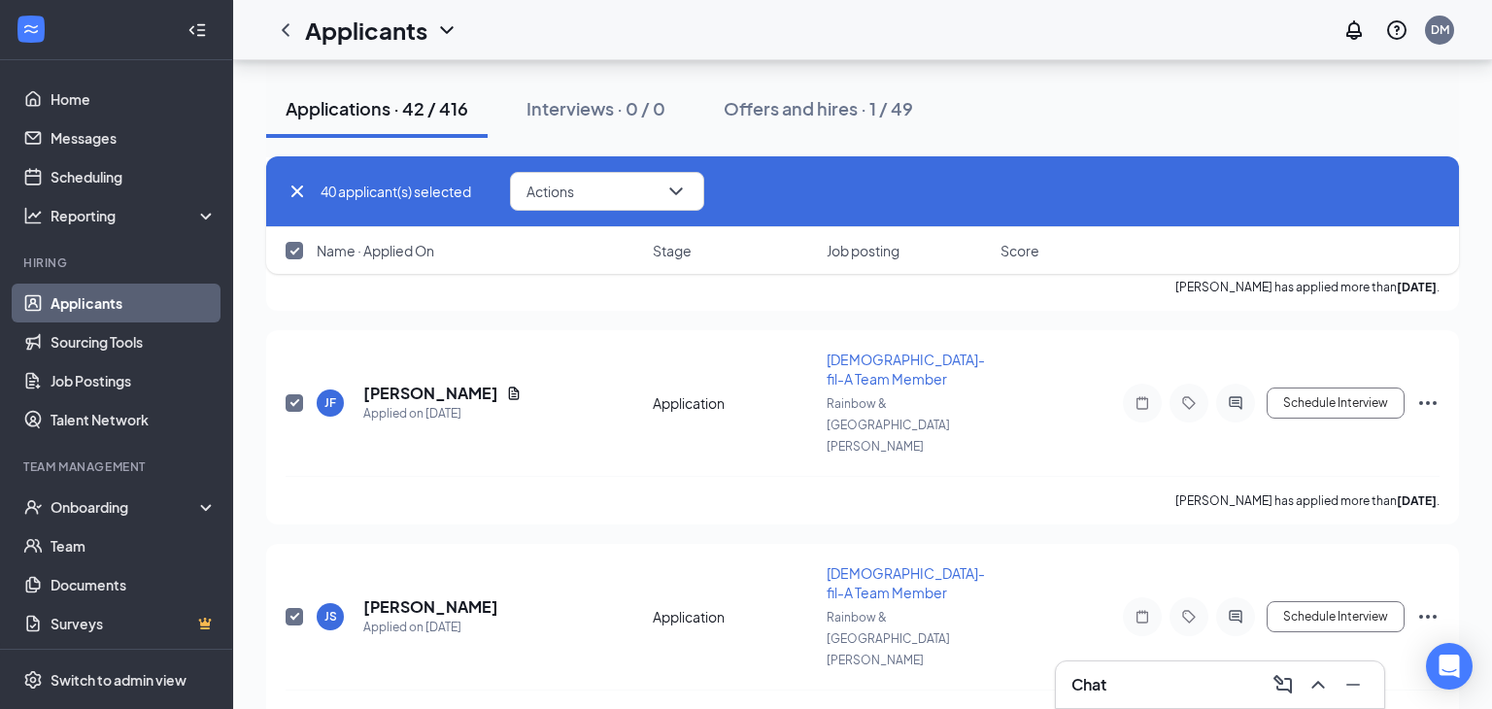
checkbox input "true"
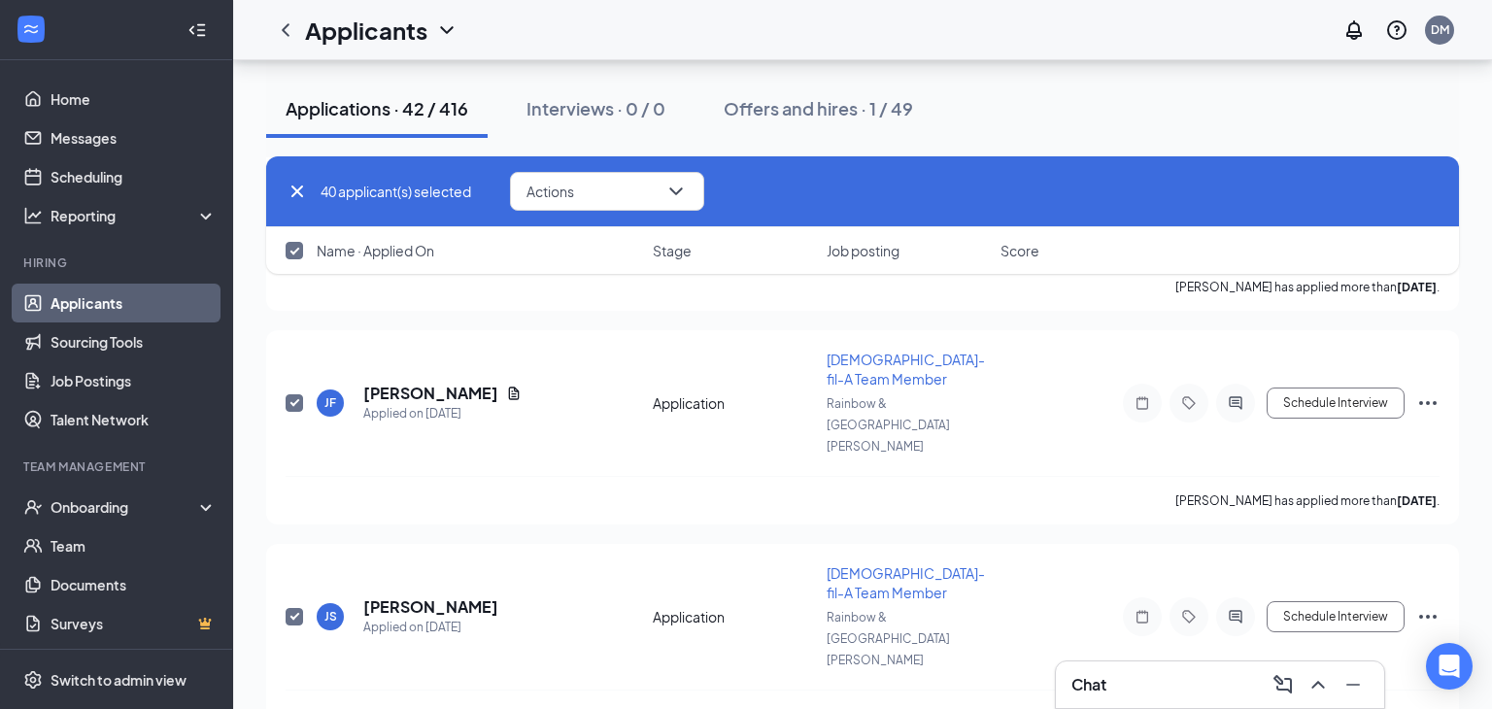
checkbox input "true"
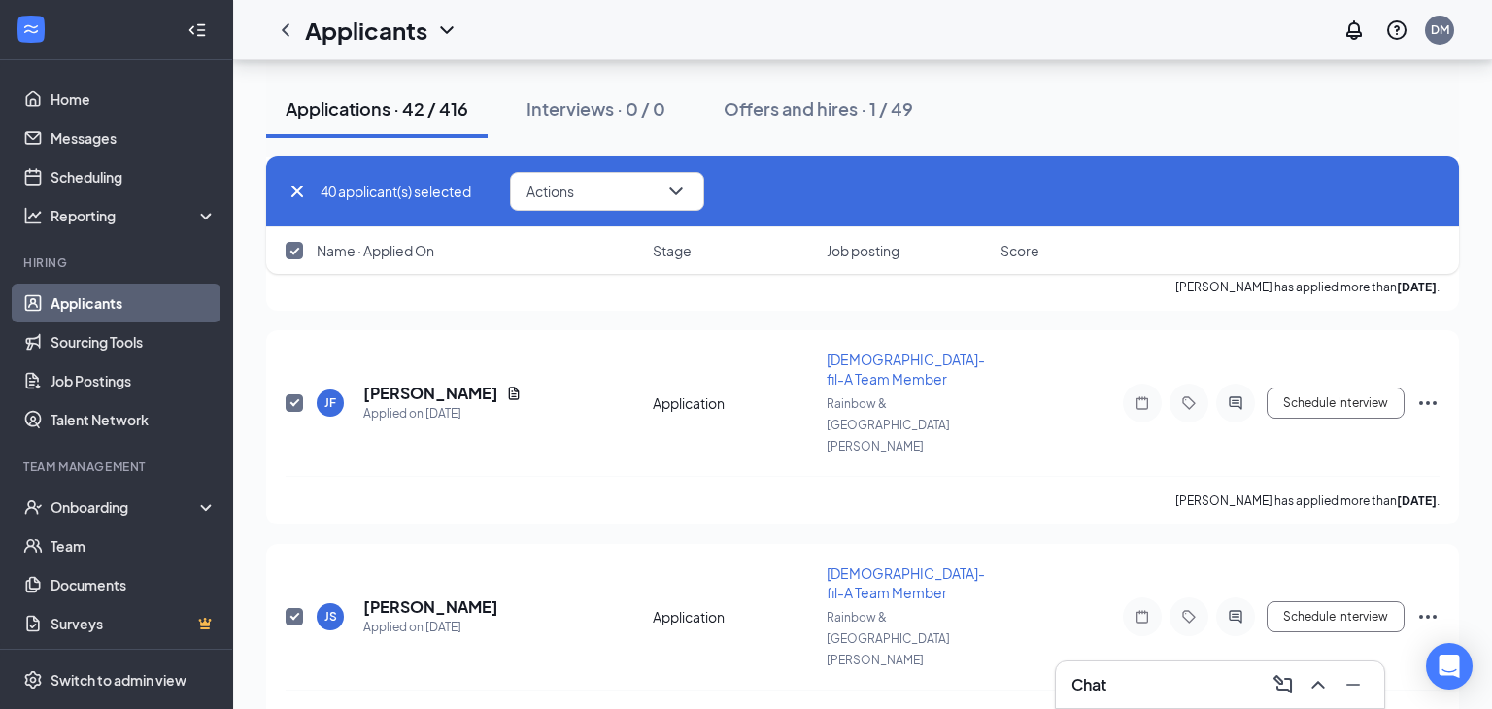
checkbox input "true"
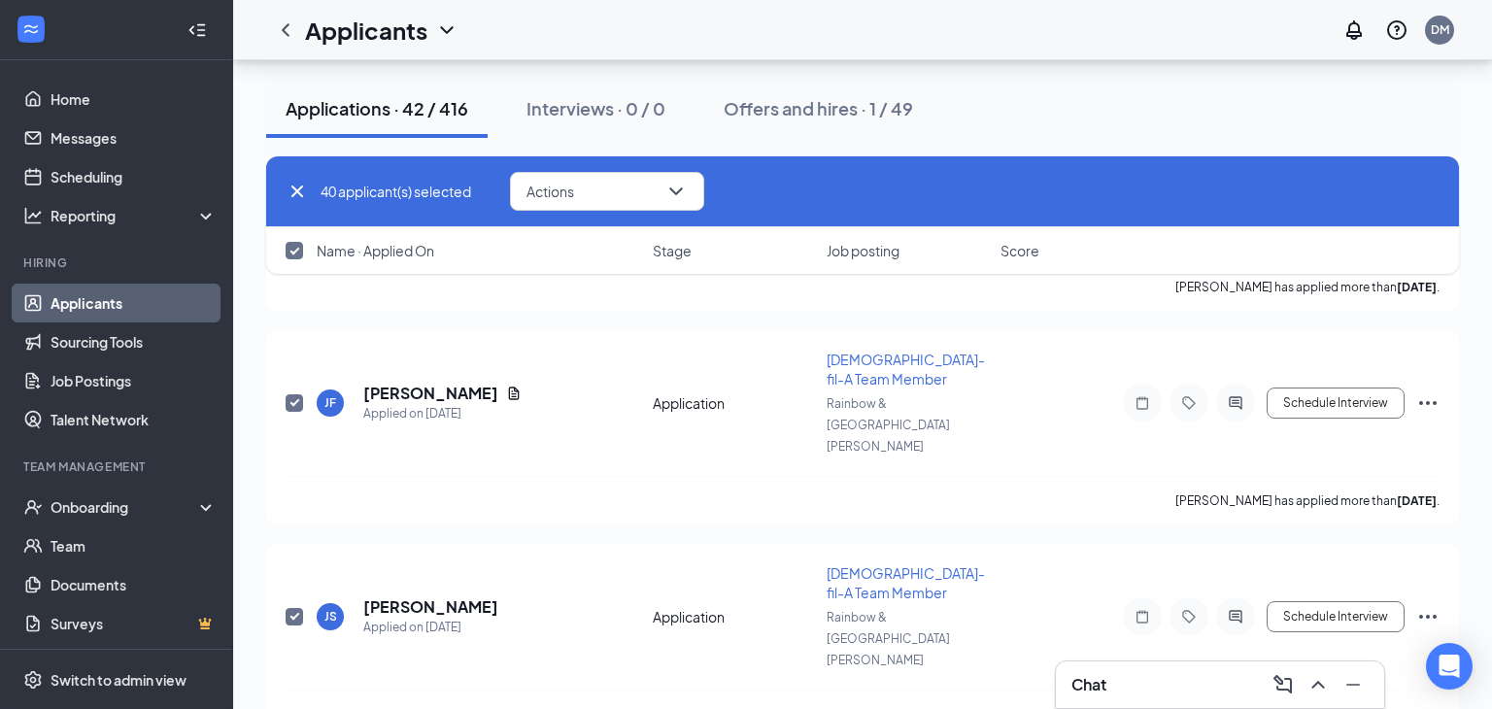
checkbox input "true"
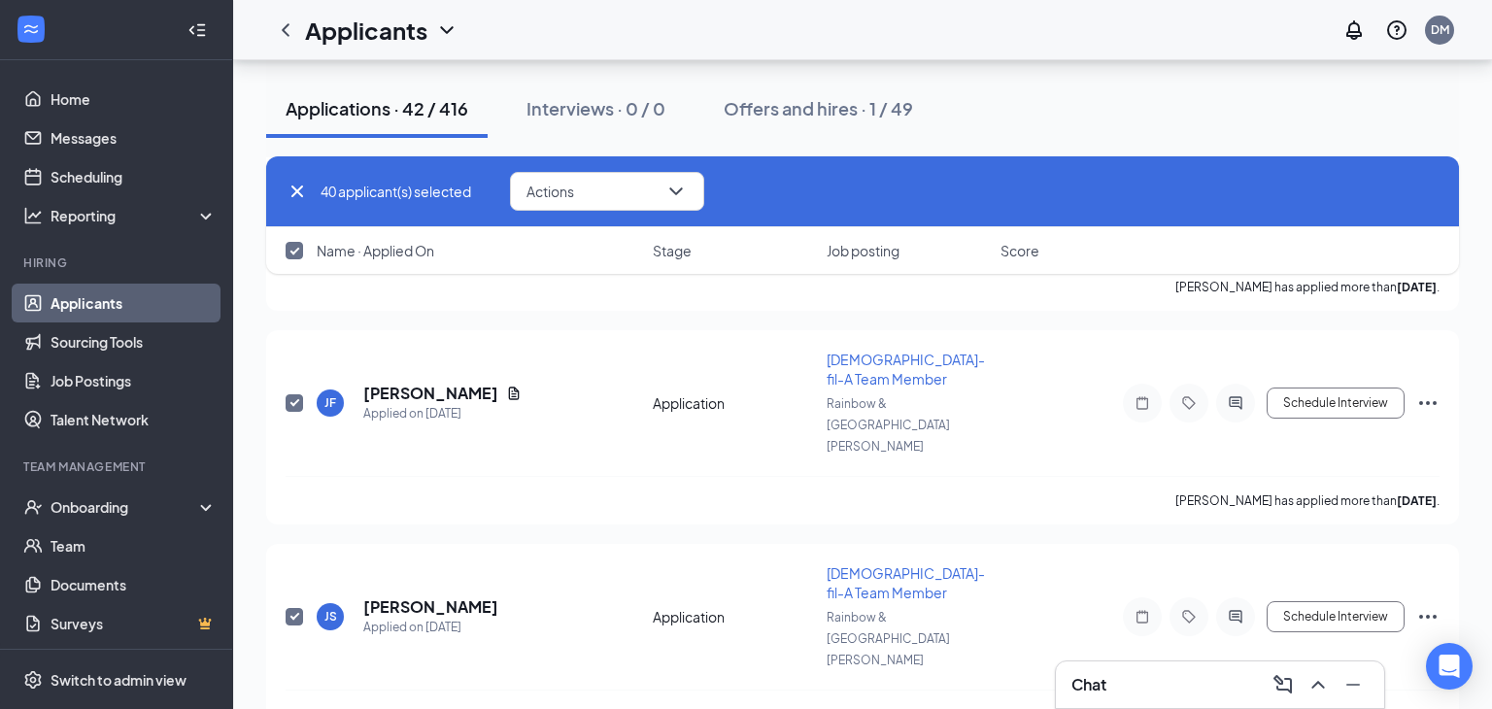
checkbox input "true"
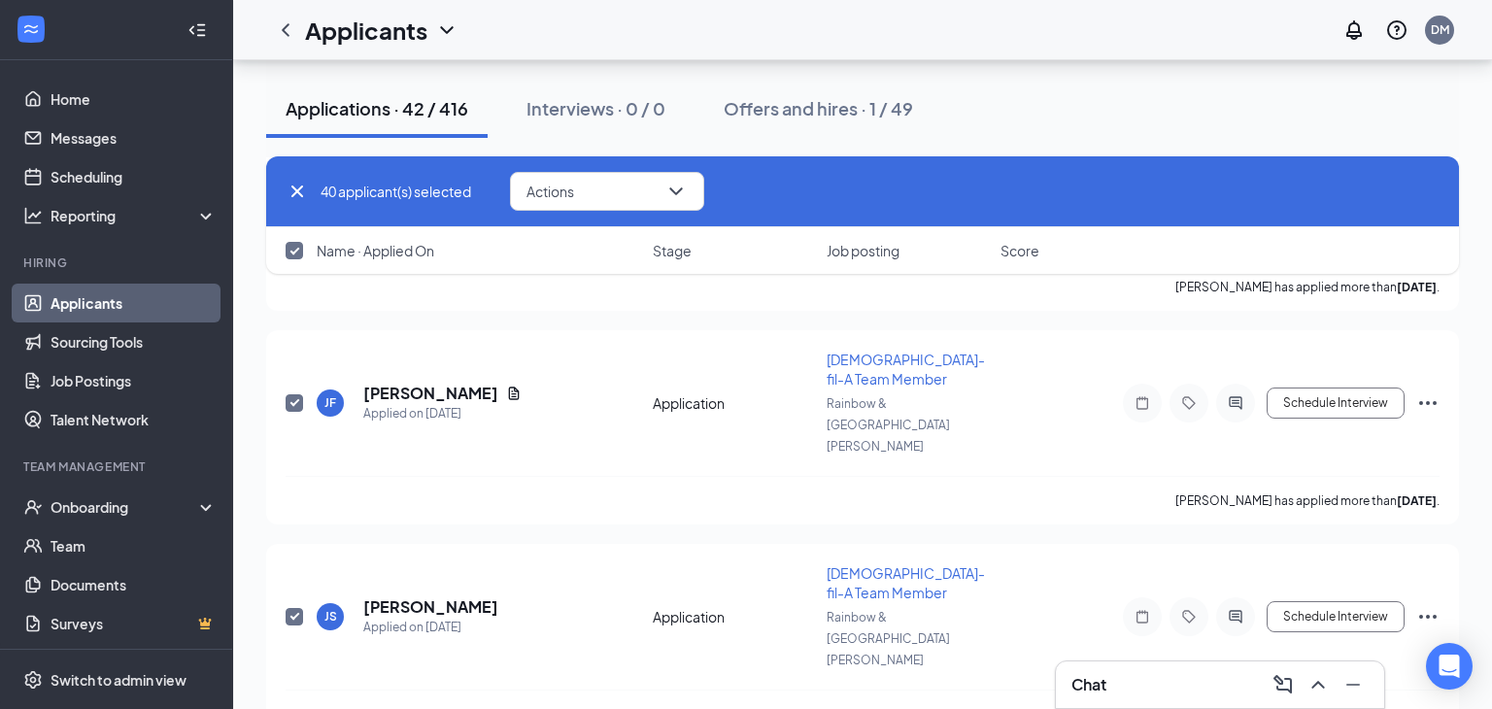
checkbox input "true"
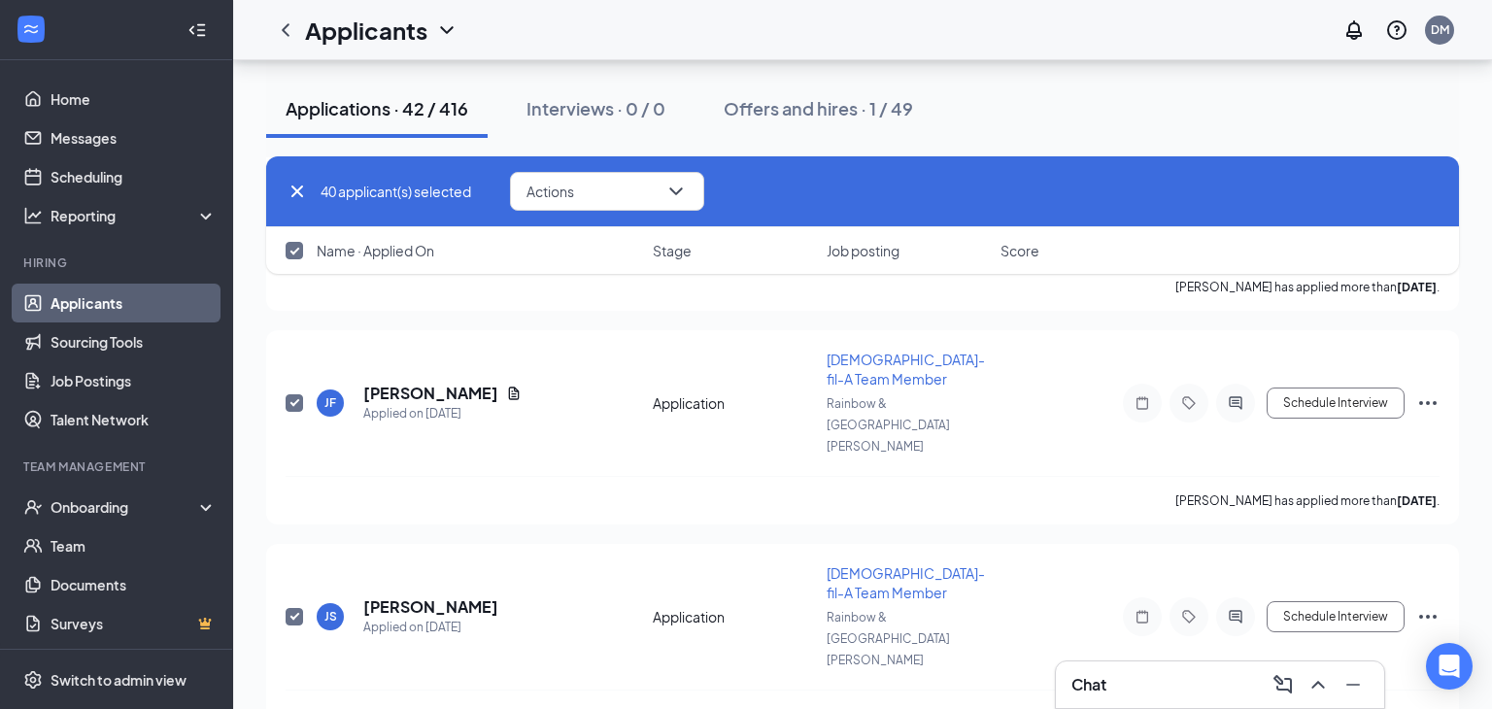
checkbox input "true"
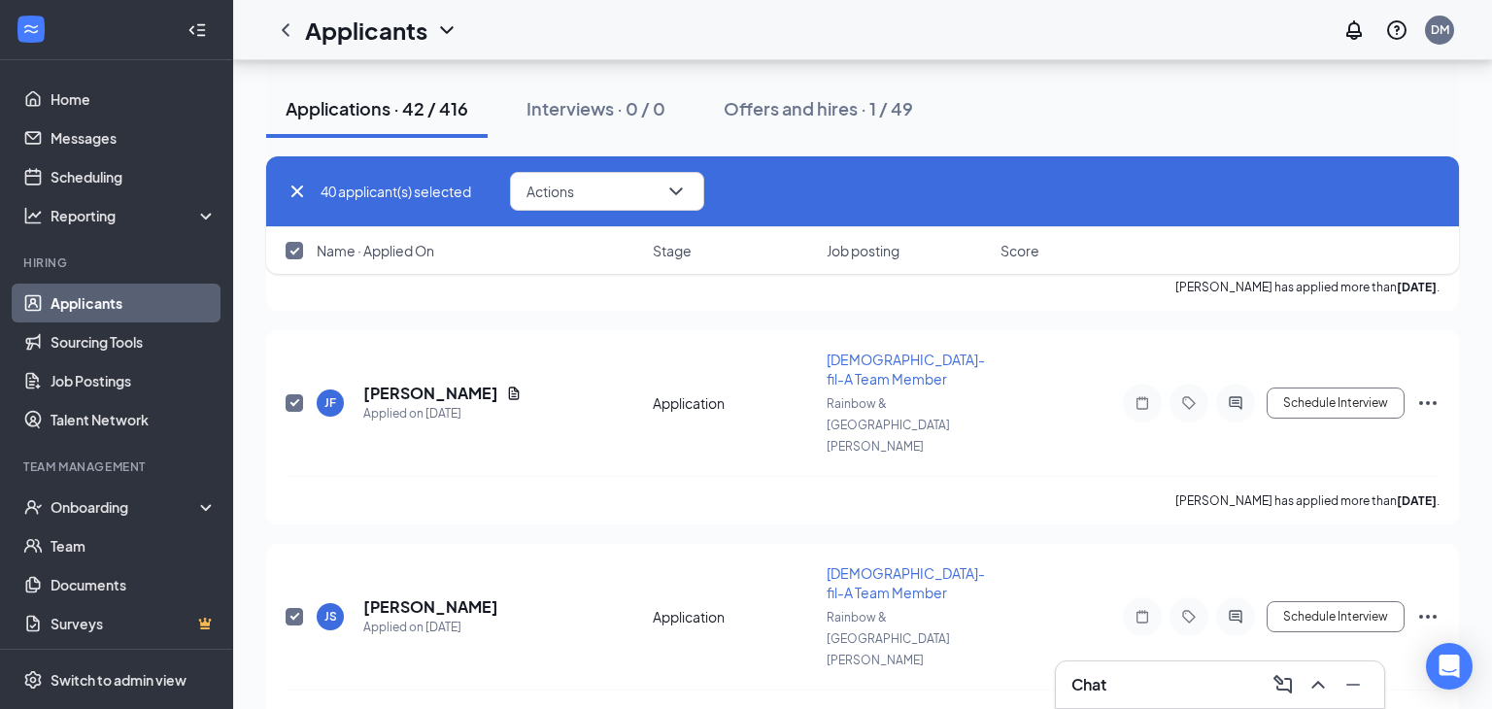
checkbox input "true"
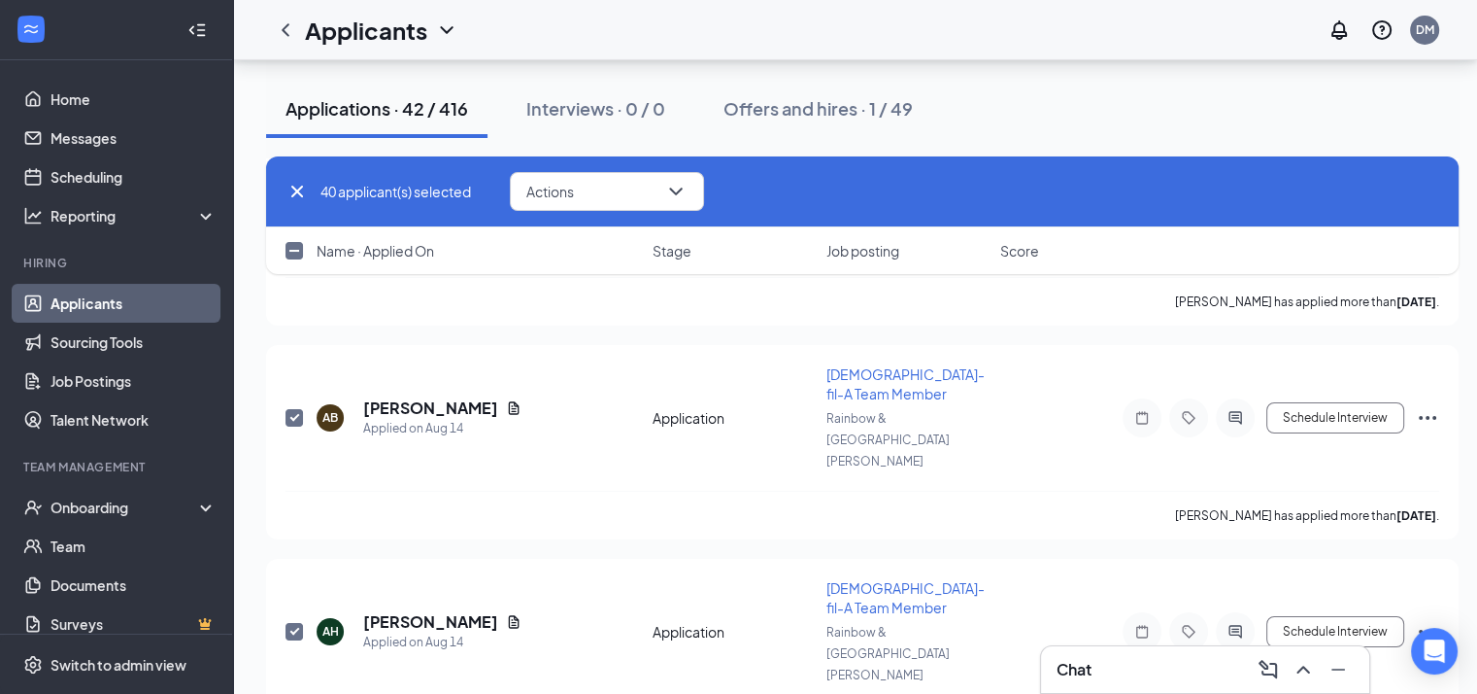
scroll to position [6917, 0]
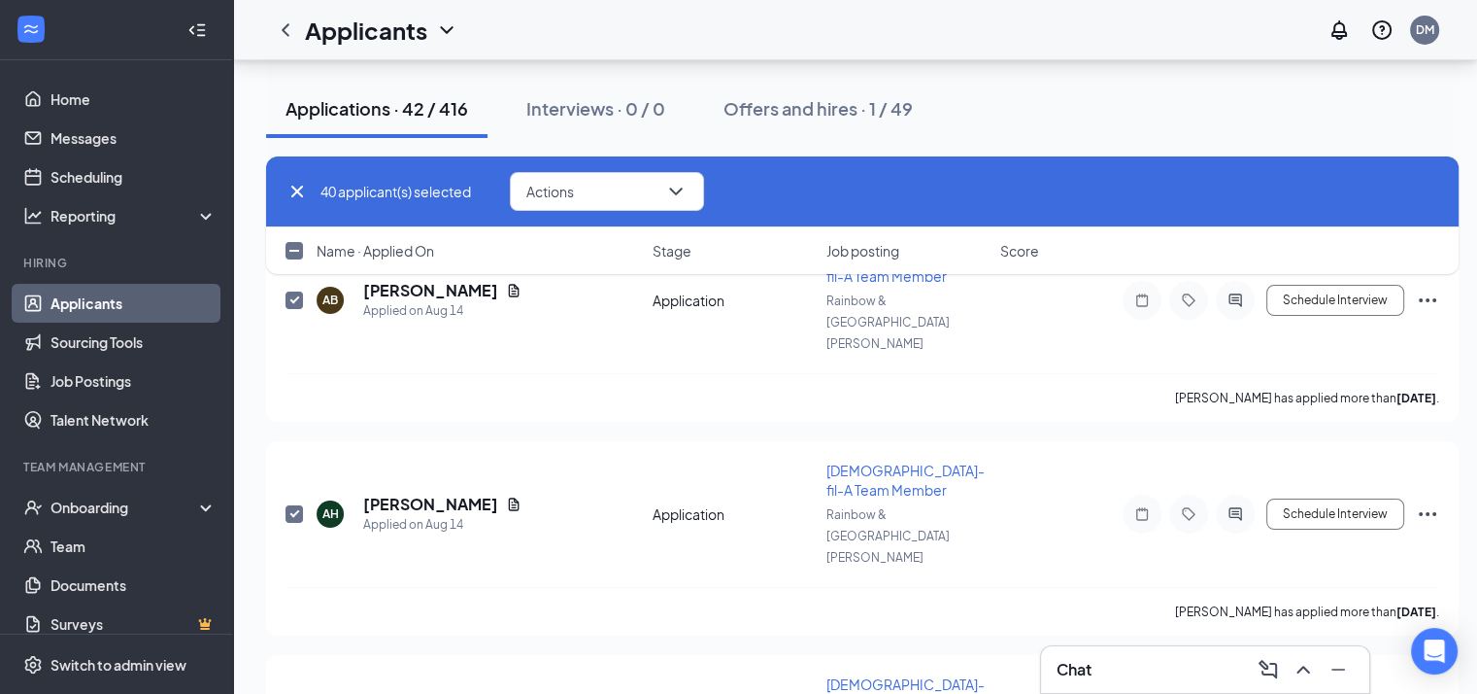
click at [290, 254] on input "checkbox" at bounding box center [294, 250] width 17 height 17
checkbox input "true"
click at [636, 191] on button "Actions" at bounding box center [607, 191] width 194 height 39
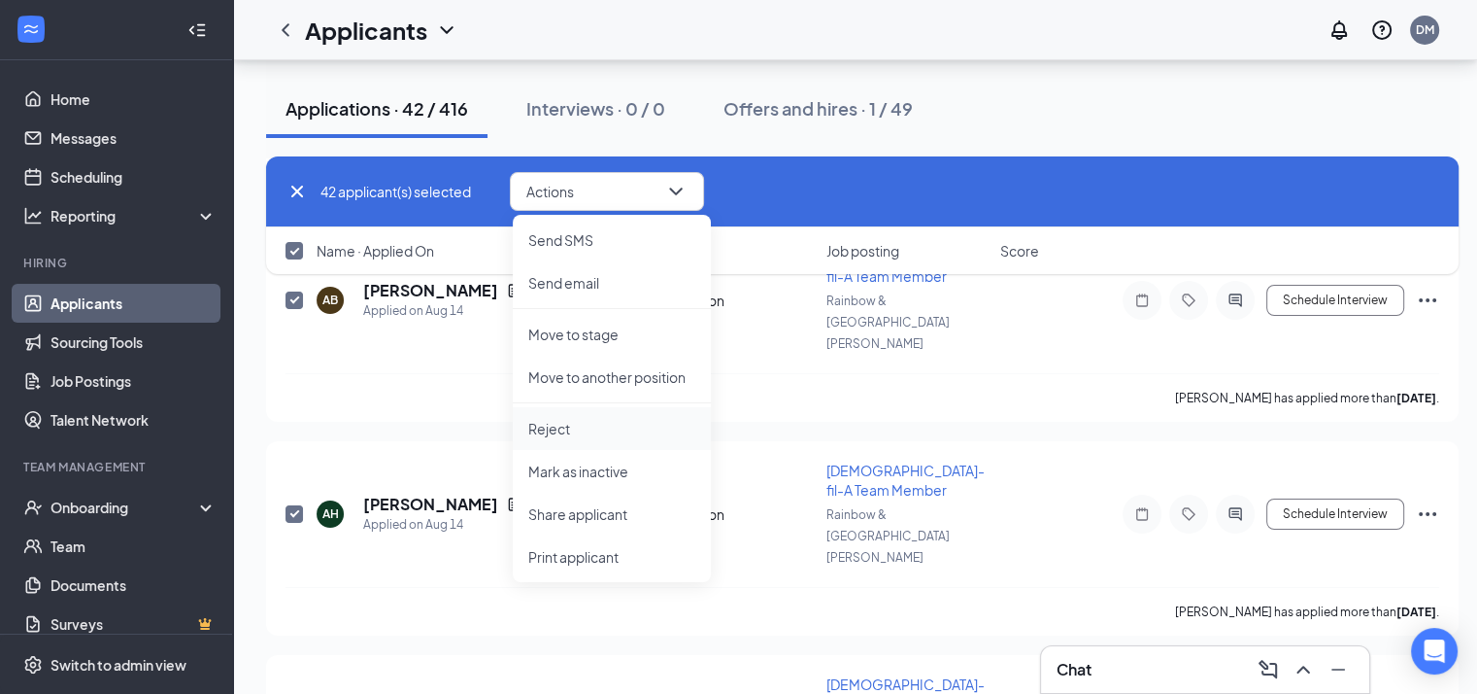
click at [569, 432] on p "Reject" at bounding box center [611, 428] width 167 height 19
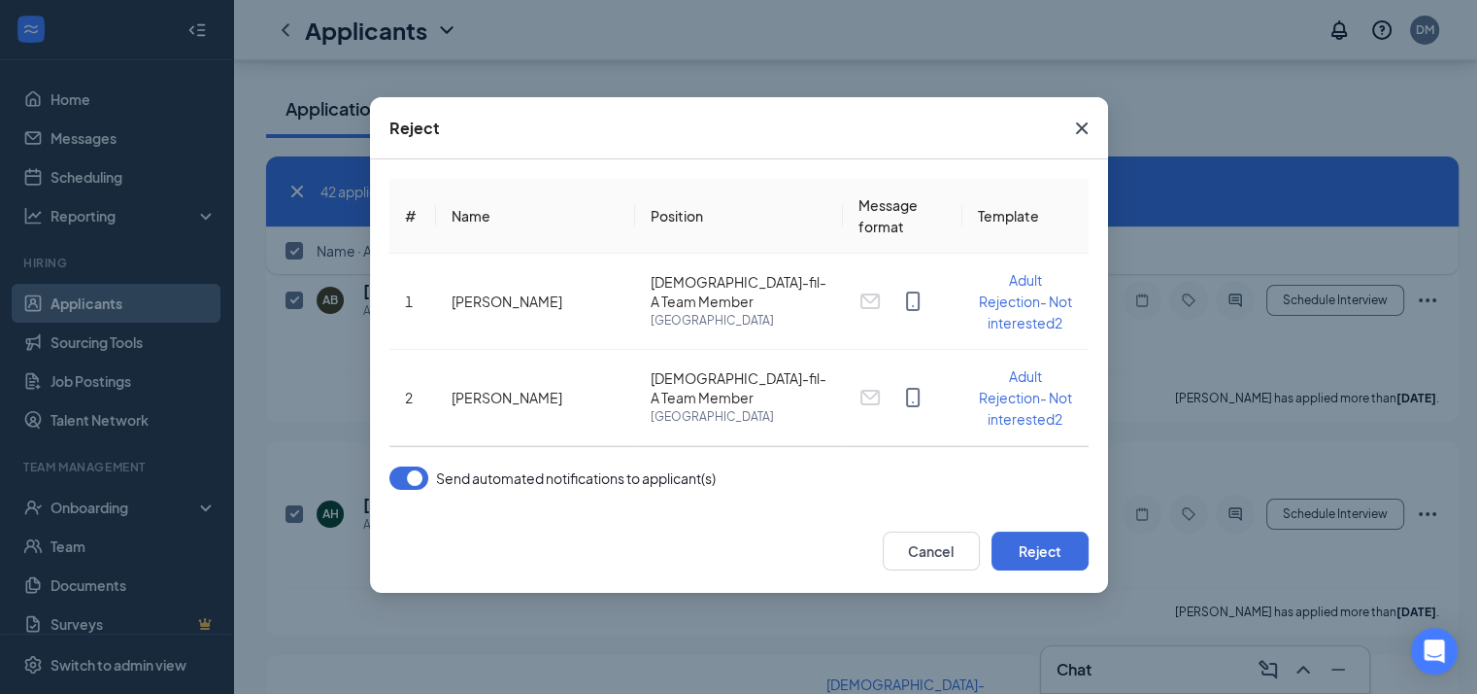
click at [411, 488] on button "button" at bounding box center [409, 477] width 39 height 23
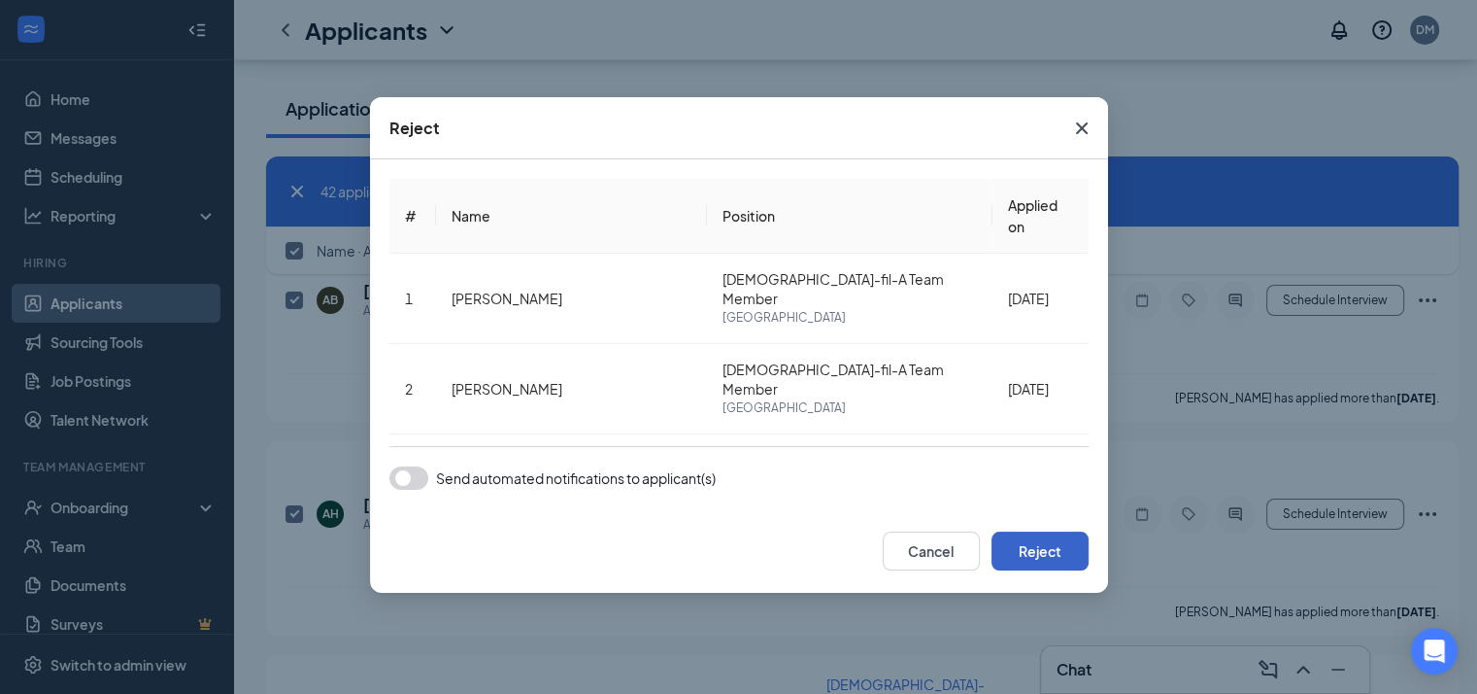
click at [1057, 541] on button "Reject" at bounding box center [1040, 550] width 97 height 39
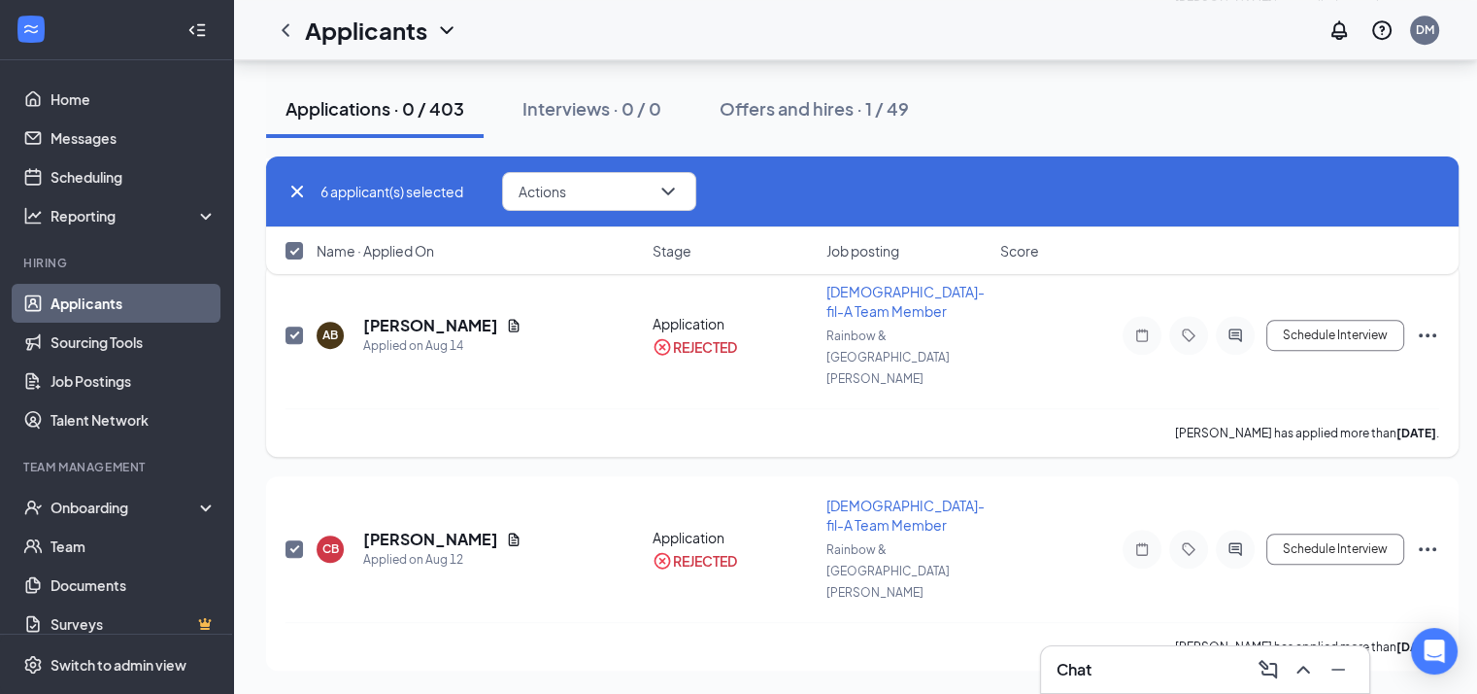
scroll to position [830, 0]
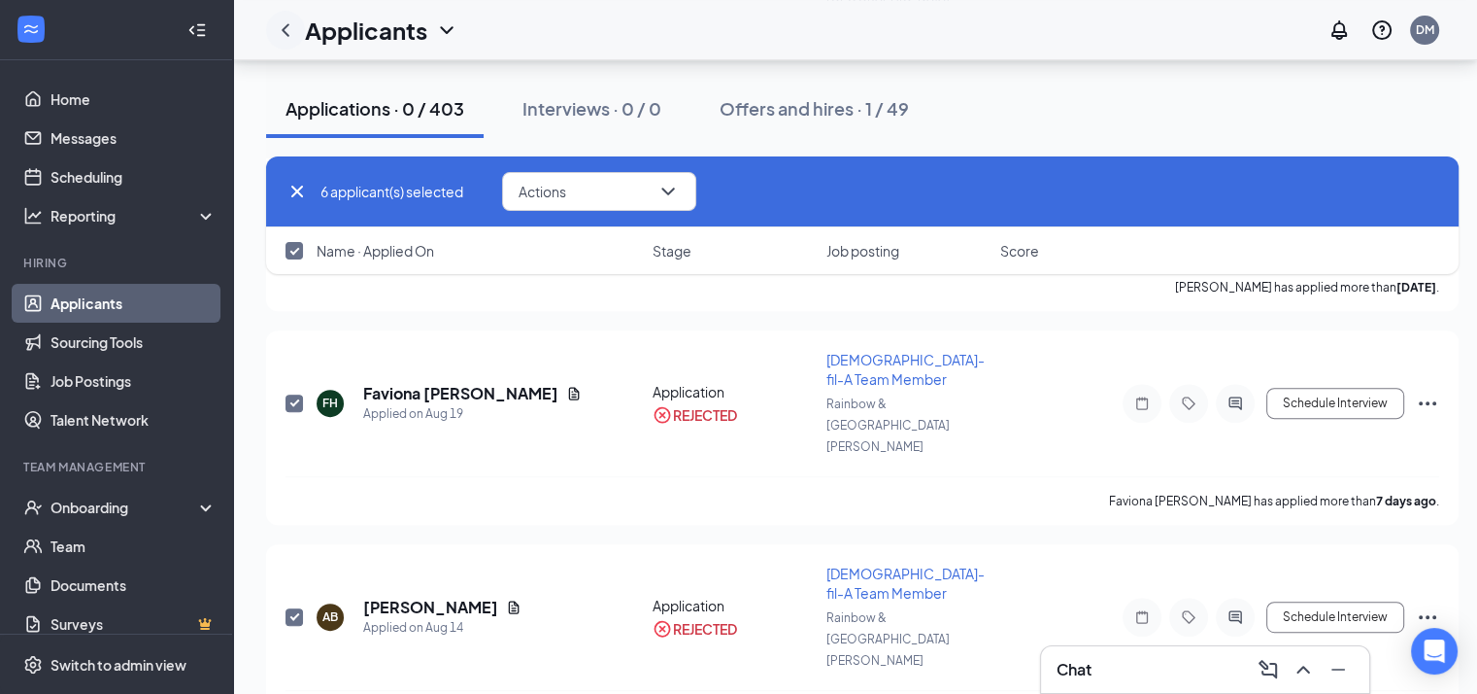
click at [288, 32] on icon "ChevronLeft" at bounding box center [285, 29] width 23 height 23
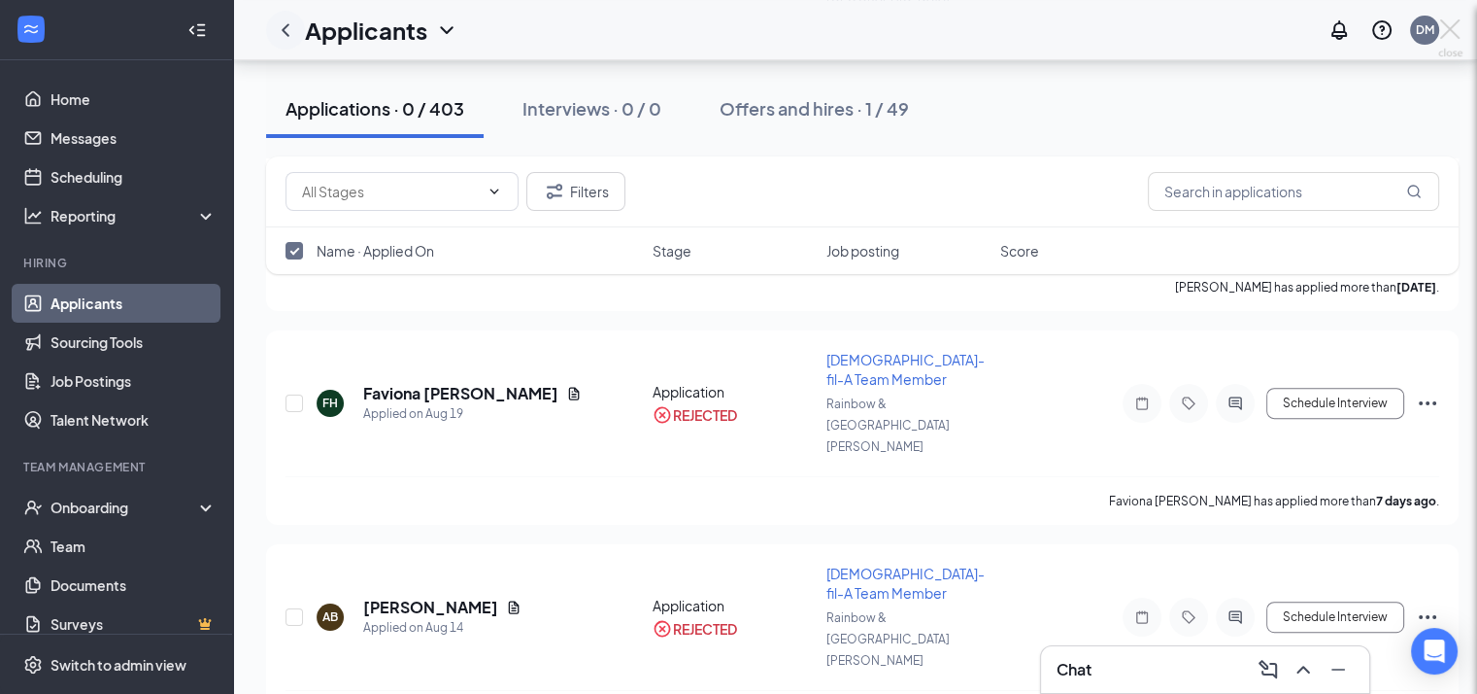
checkbox input "false"
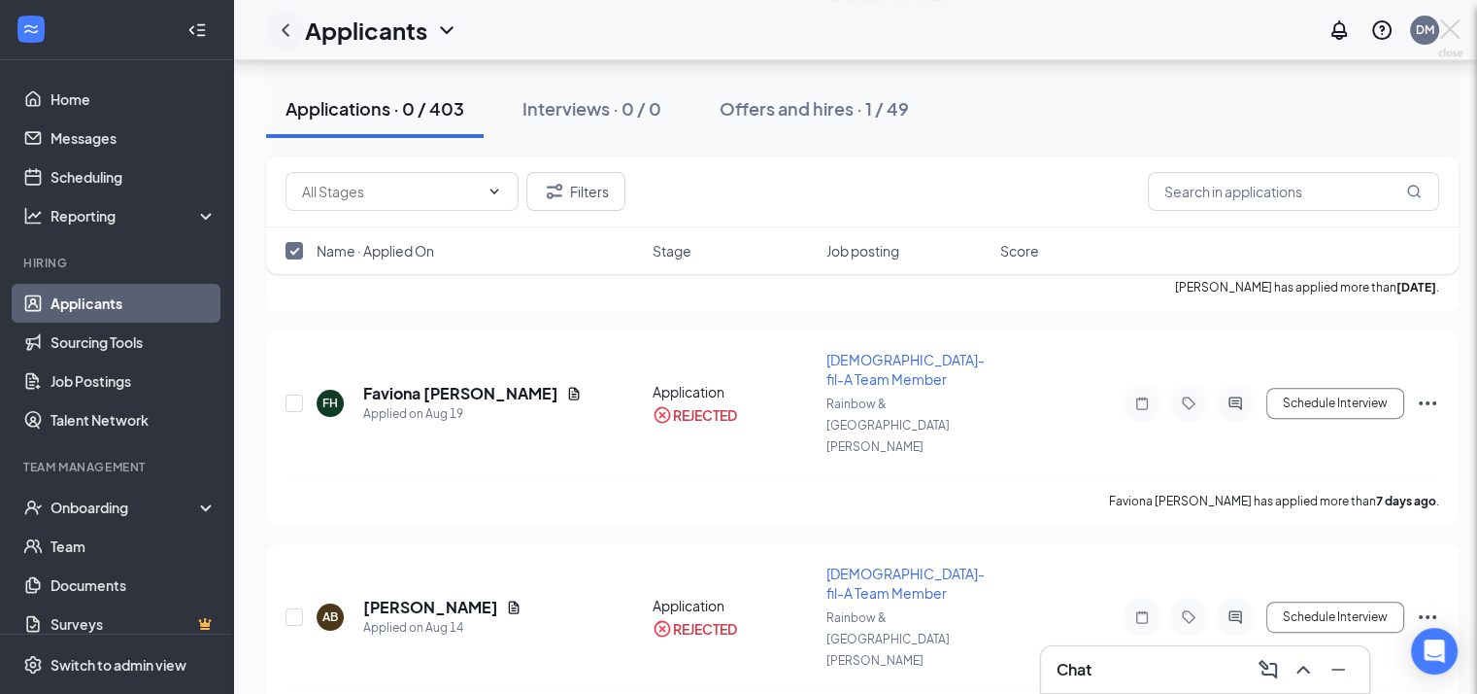
checkbox input "false"
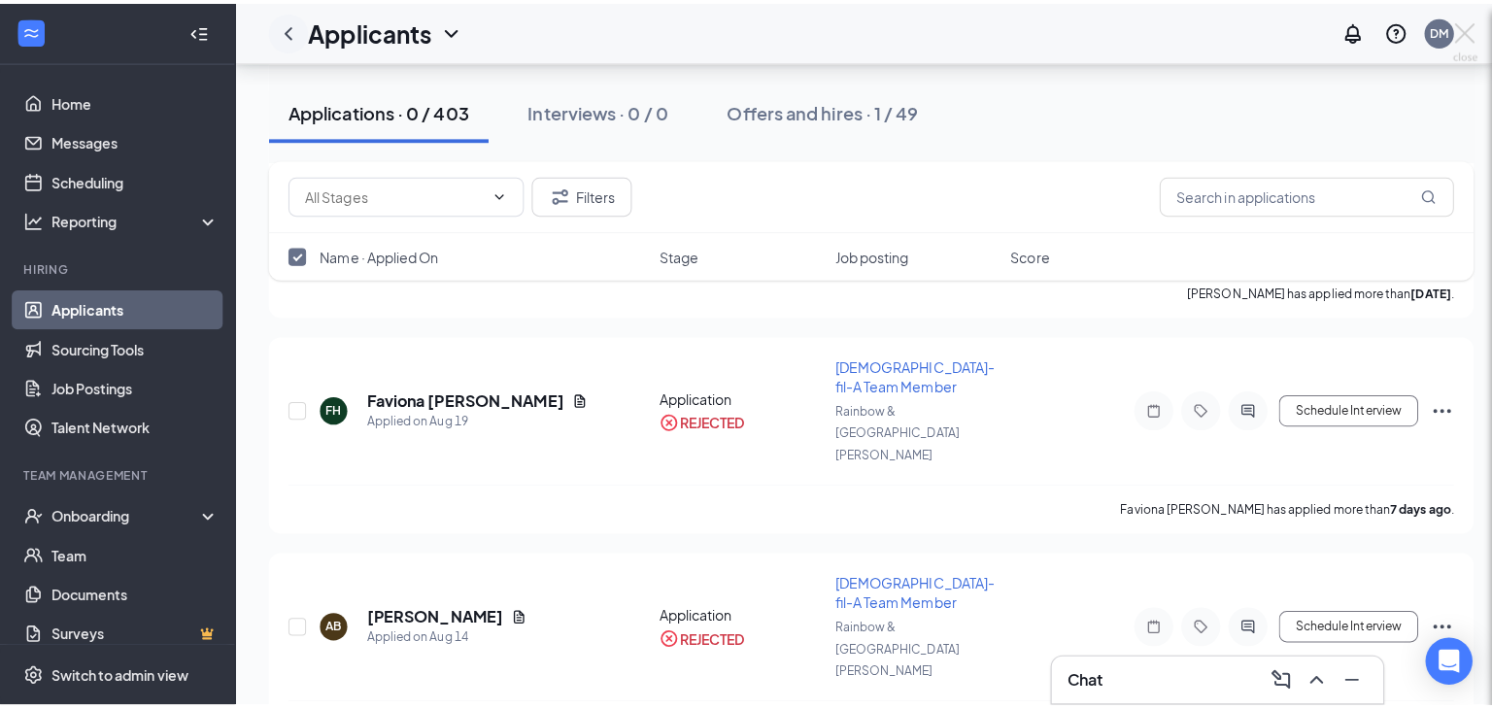
scroll to position [816, 0]
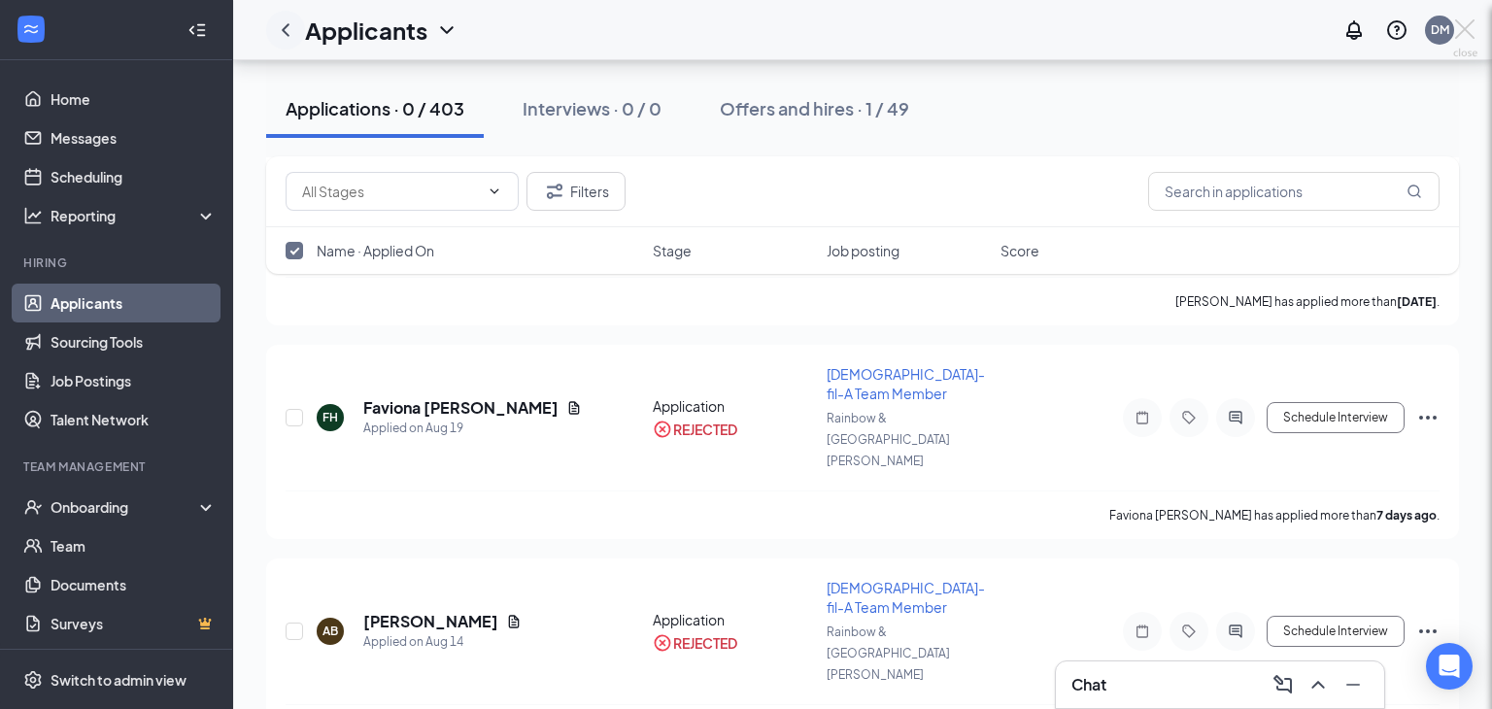
checkbox input "false"
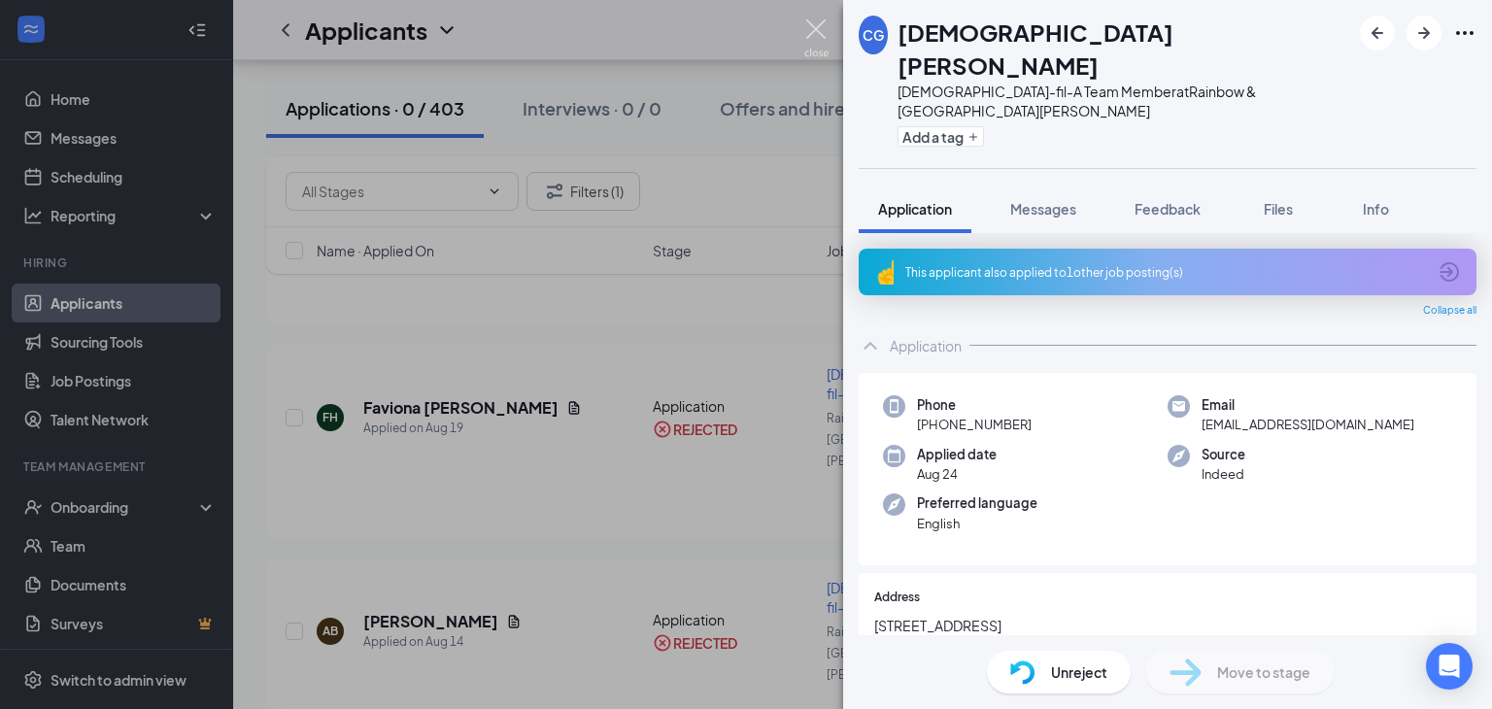
click at [818, 26] on img at bounding box center [816, 38] width 24 height 38
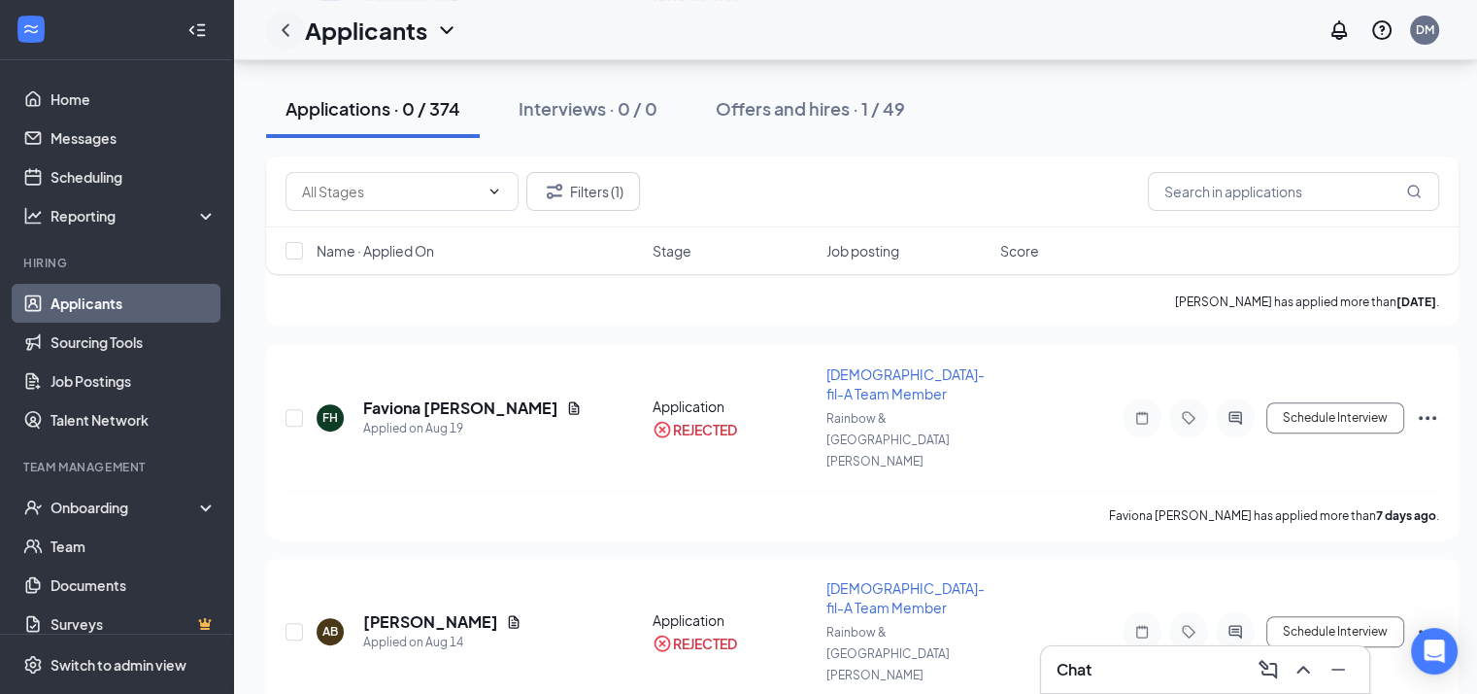
click at [276, 37] on icon "ChevronLeft" at bounding box center [285, 29] width 23 height 23
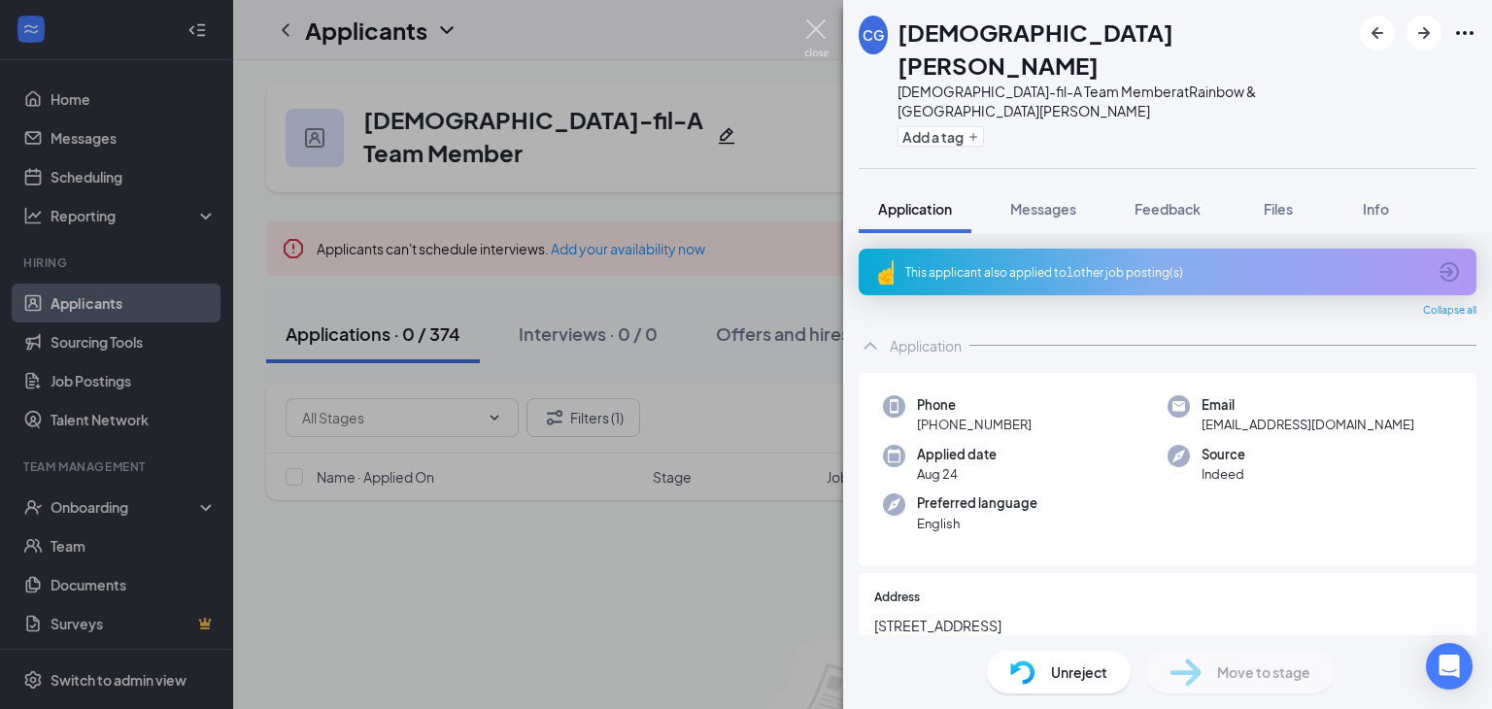
click at [809, 41] on img at bounding box center [816, 38] width 24 height 38
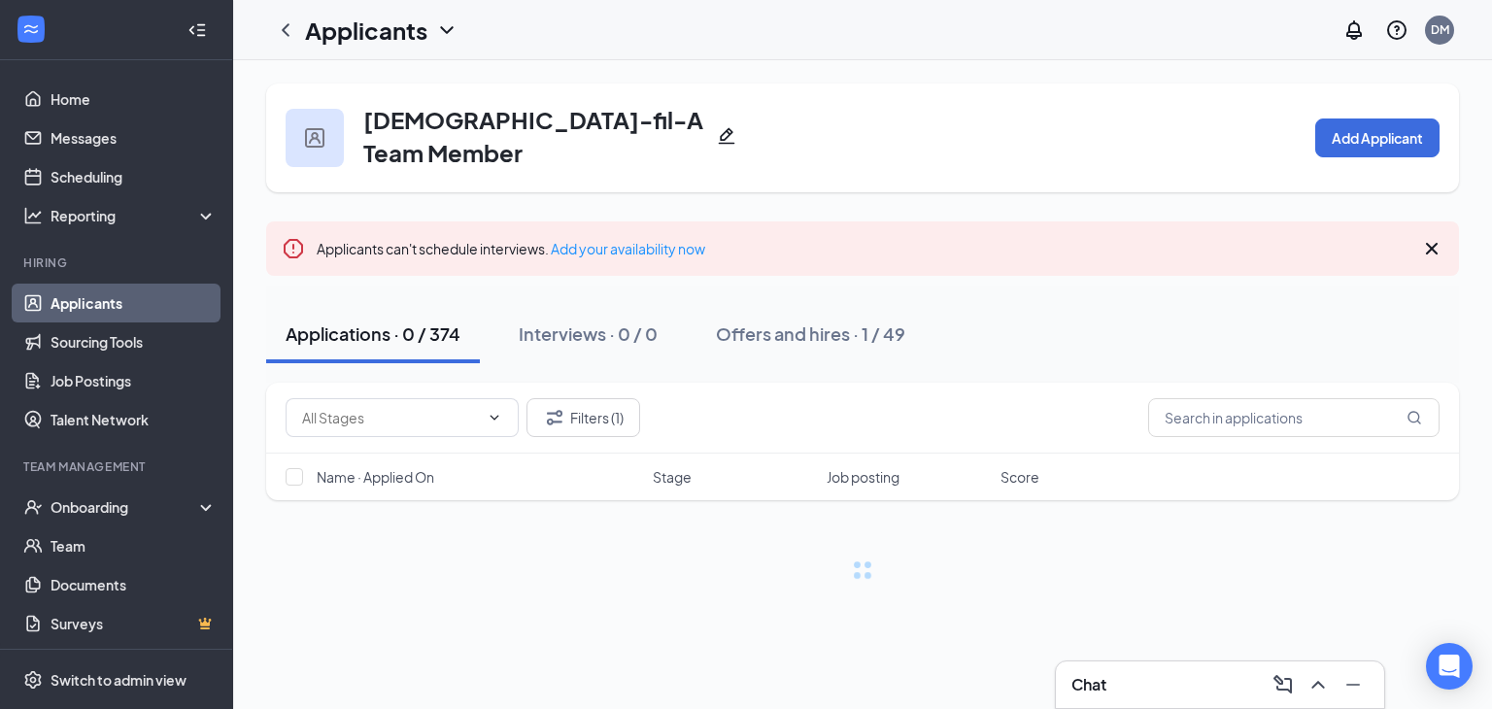
click at [85, 312] on link "Applicants" at bounding box center [134, 303] width 166 height 39
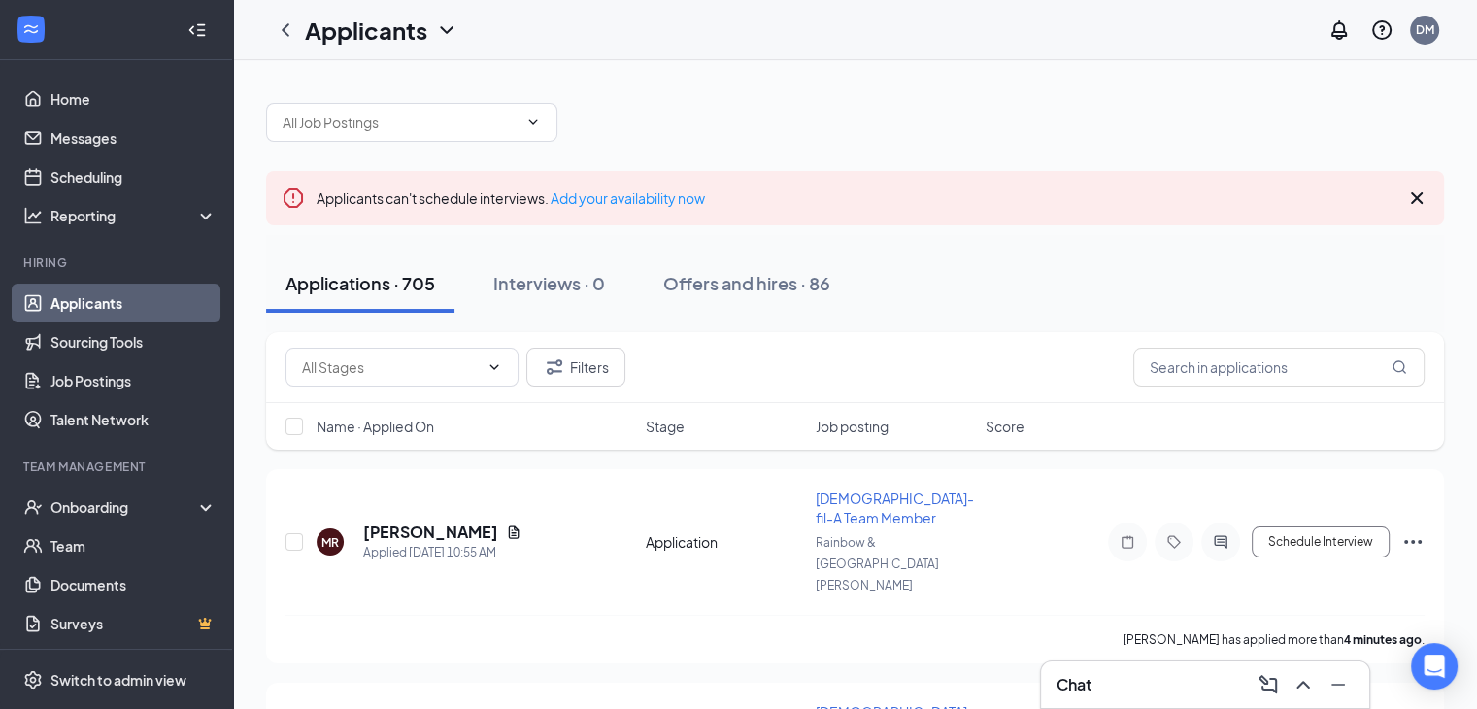
click at [51, 284] on link "Applicants" at bounding box center [134, 303] width 166 height 39
click at [738, 267] on button "Offers and hires · 86" at bounding box center [747, 283] width 206 height 58
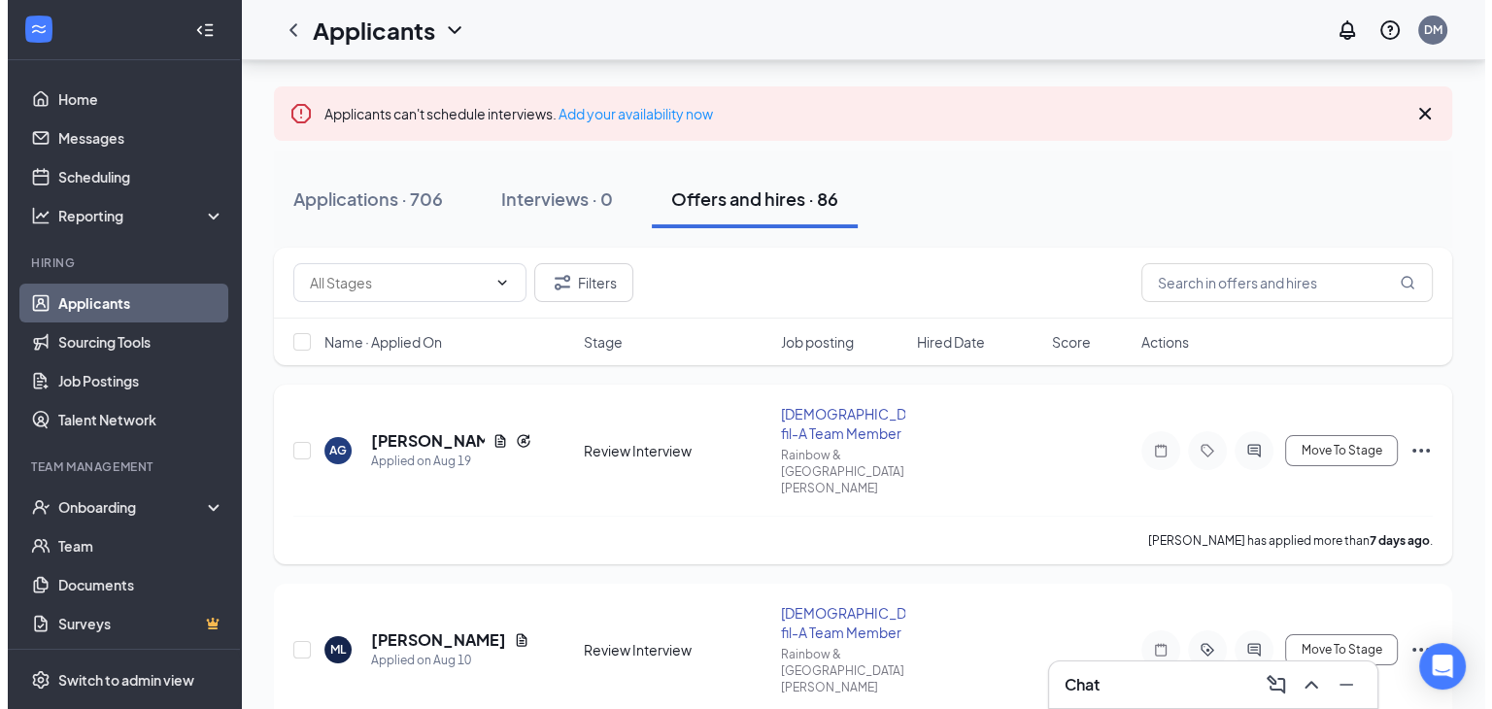
scroll to position [194, 0]
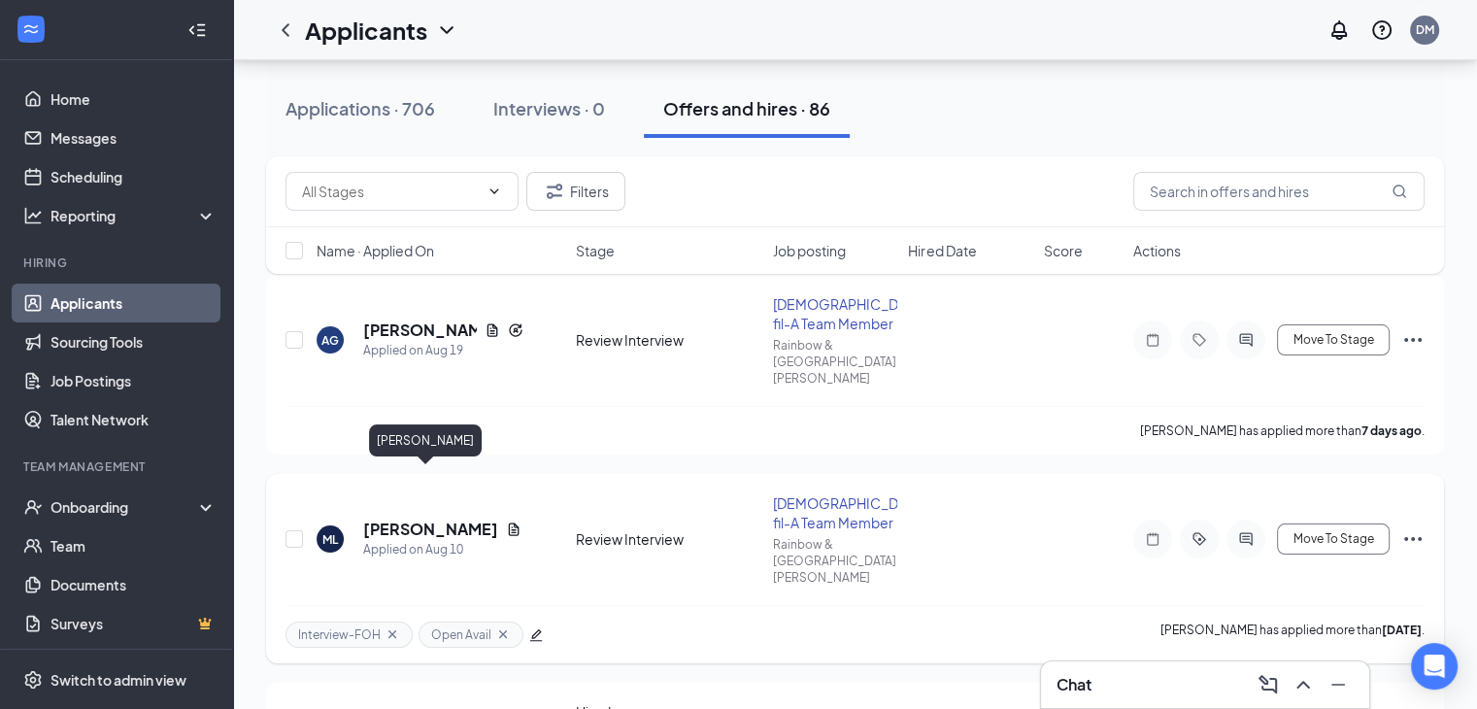
click at [419, 519] on h5 "[PERSON_NAME]" at bounding box center [430, 529] width 135 height 21
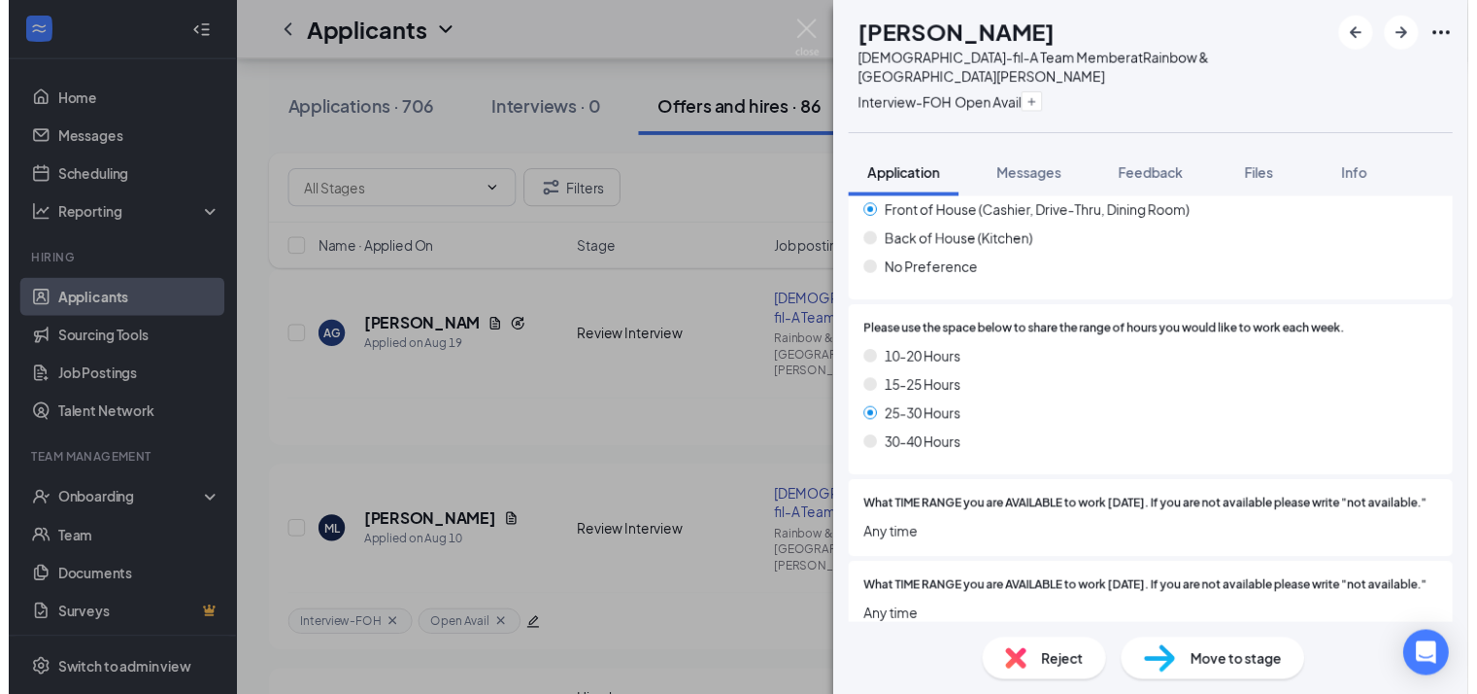
scroll to position [615, 0]
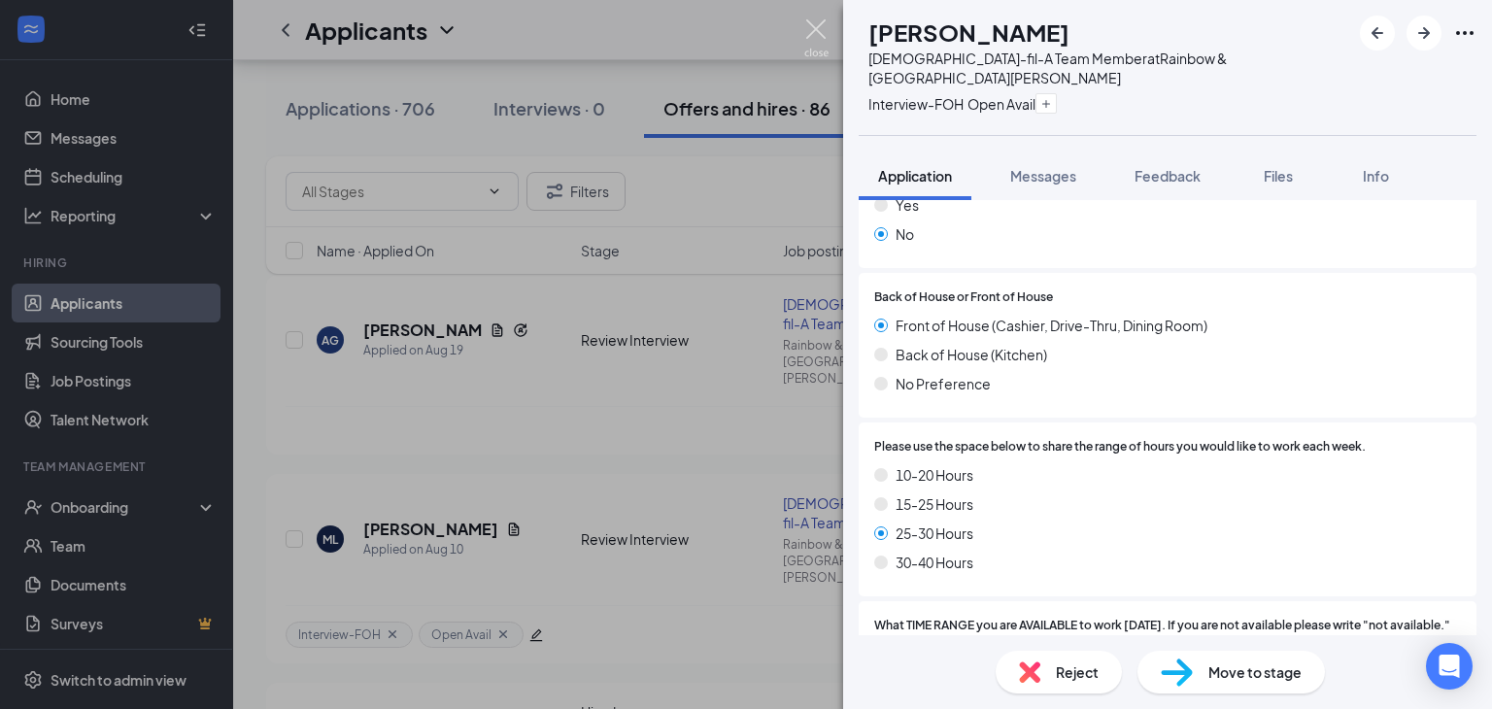
click at [822, 23] on img at bounding box center [816, 38] width 24 height 38
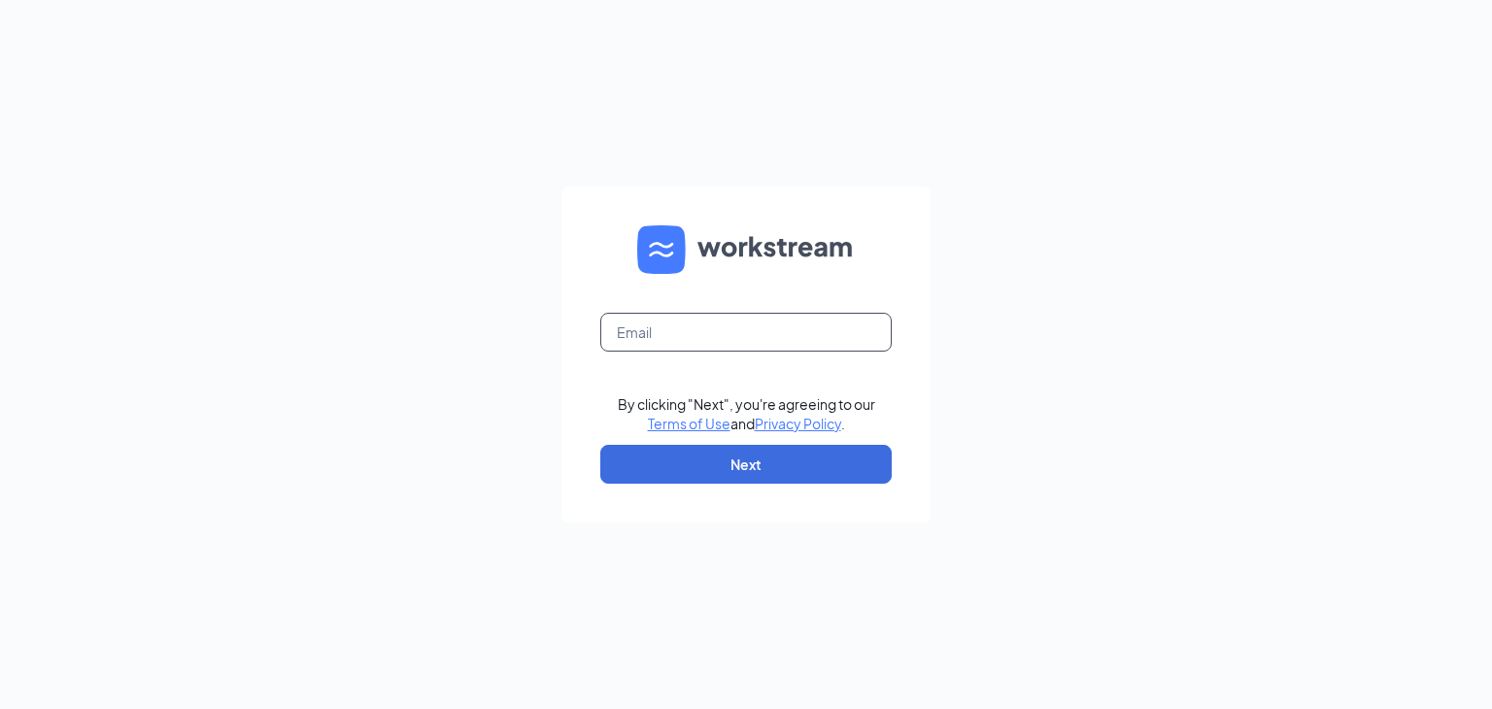
click at [653, 324] on input "text" at bounding box center [745, 332] width 291 height 39
type input "[EMAIL_ADDRESS][PERSON_NAME][DOMAIN_NAME]"
click at [753, 468] on button "Next" at bounding box center [745, 464] width 291 height 39
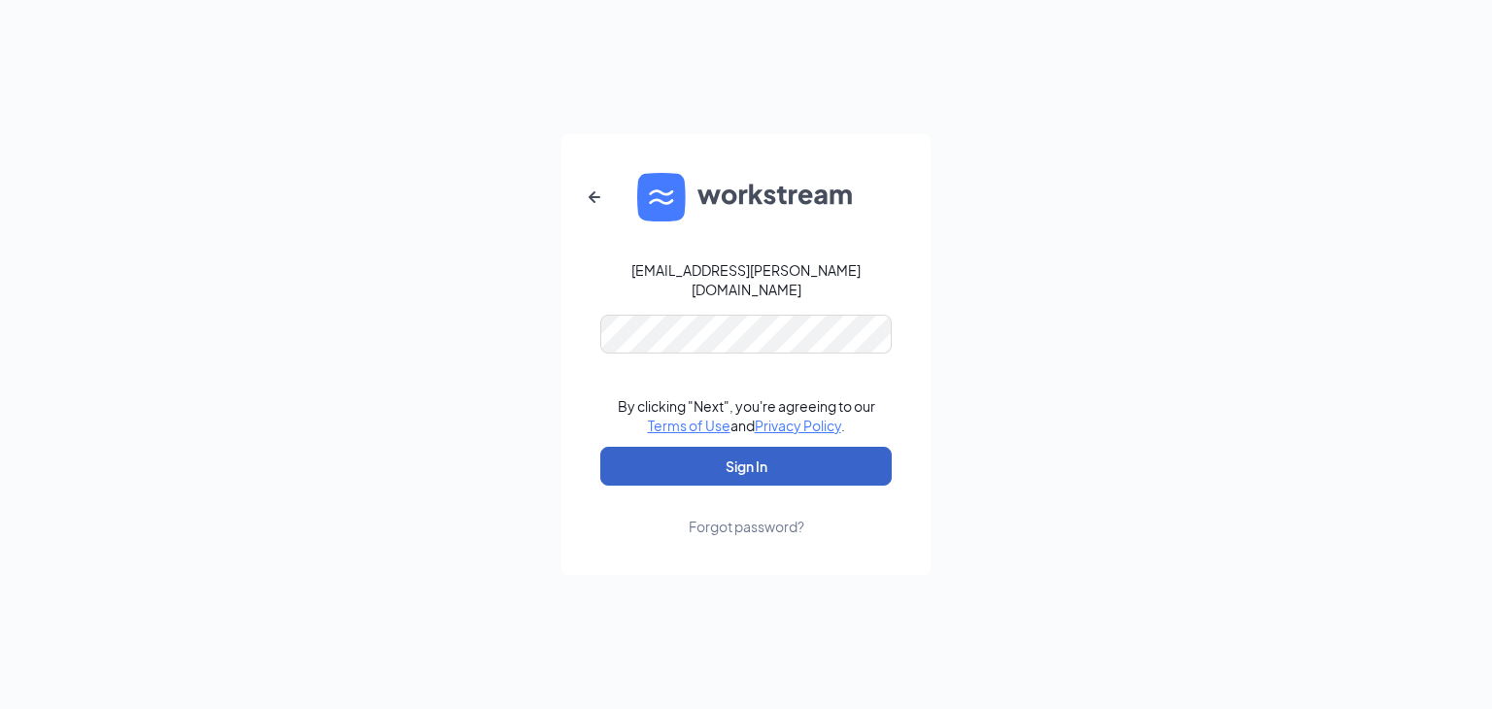
click at [742, 467] on button "Sign In" at bounding box center [745, 466] width 291 height 39
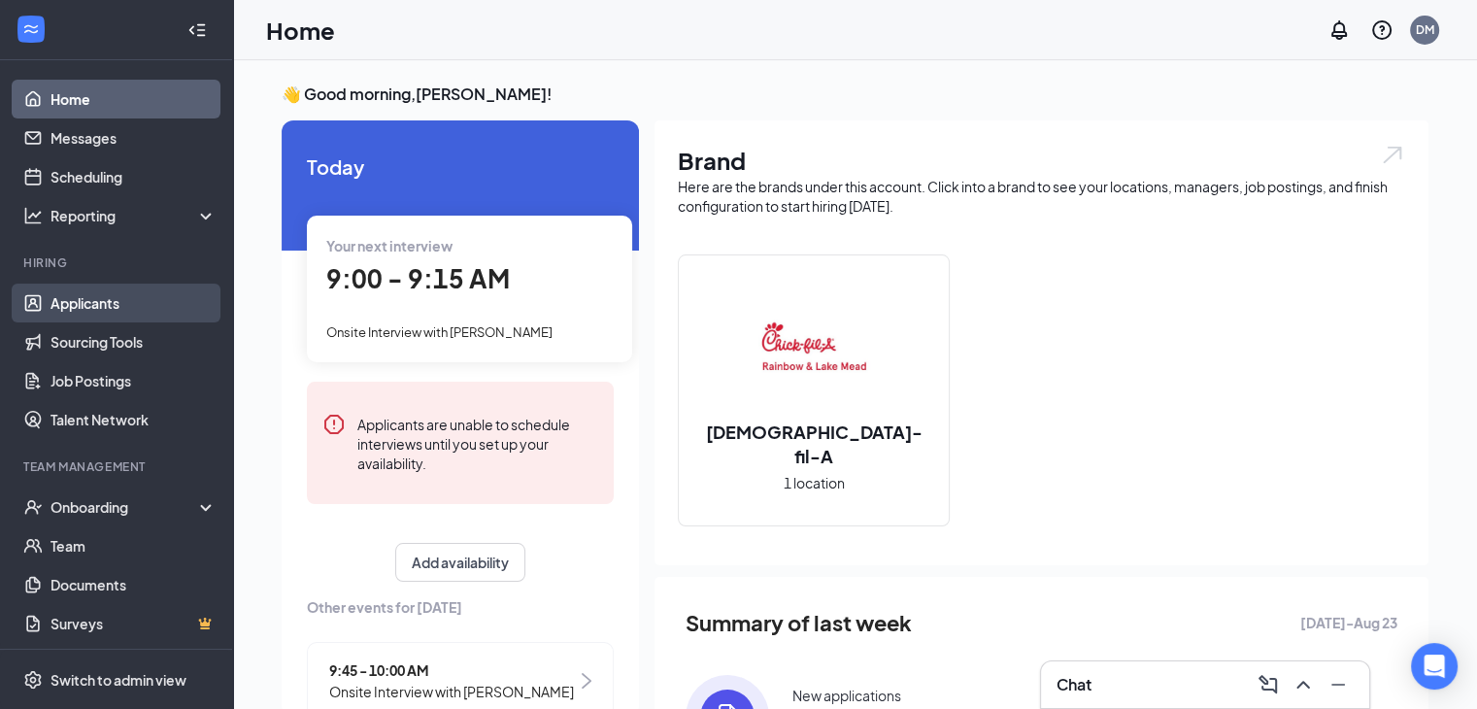
click at [121, 289] on link "Applicants" at bounding box center [134, 303] width 166 height 39
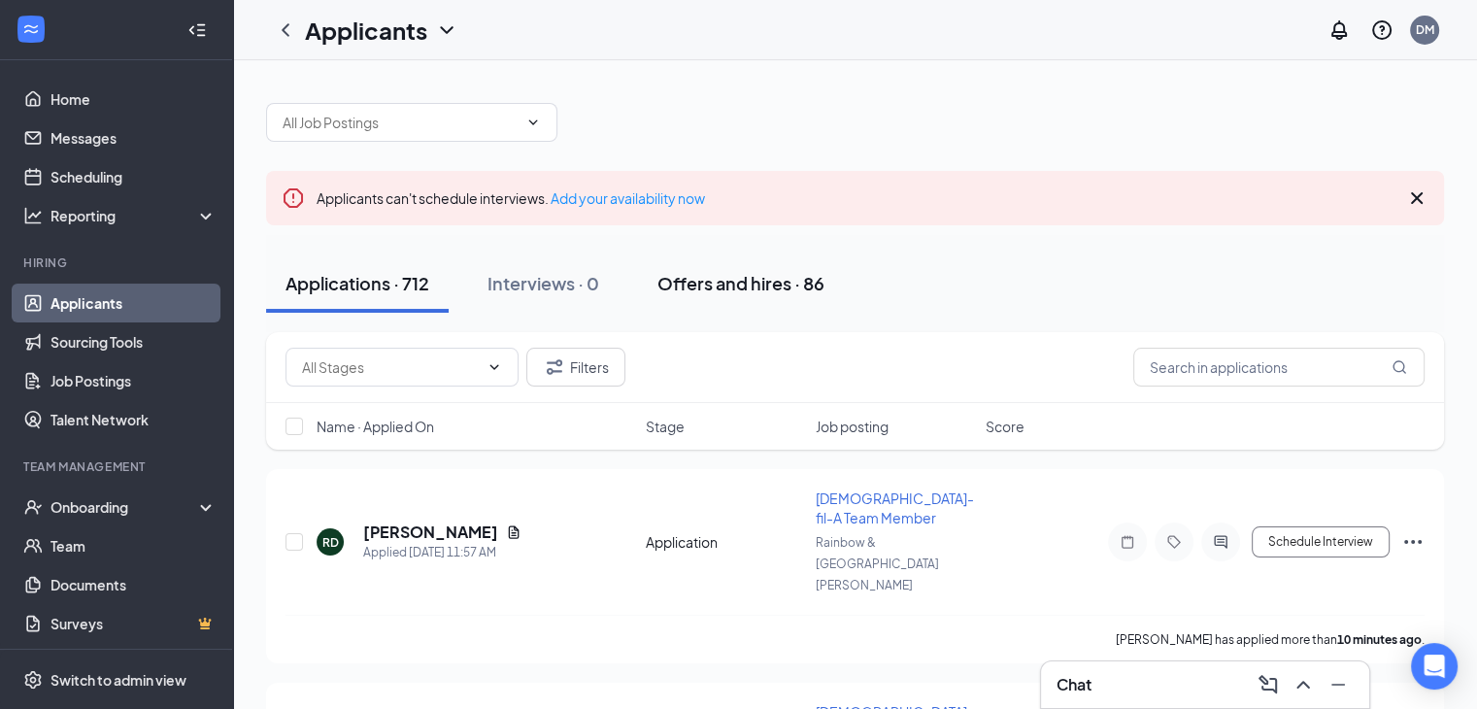
click at [738, 282] on div "Offers and hires · 86" at bounding box center [741, 283] width 167 height 24
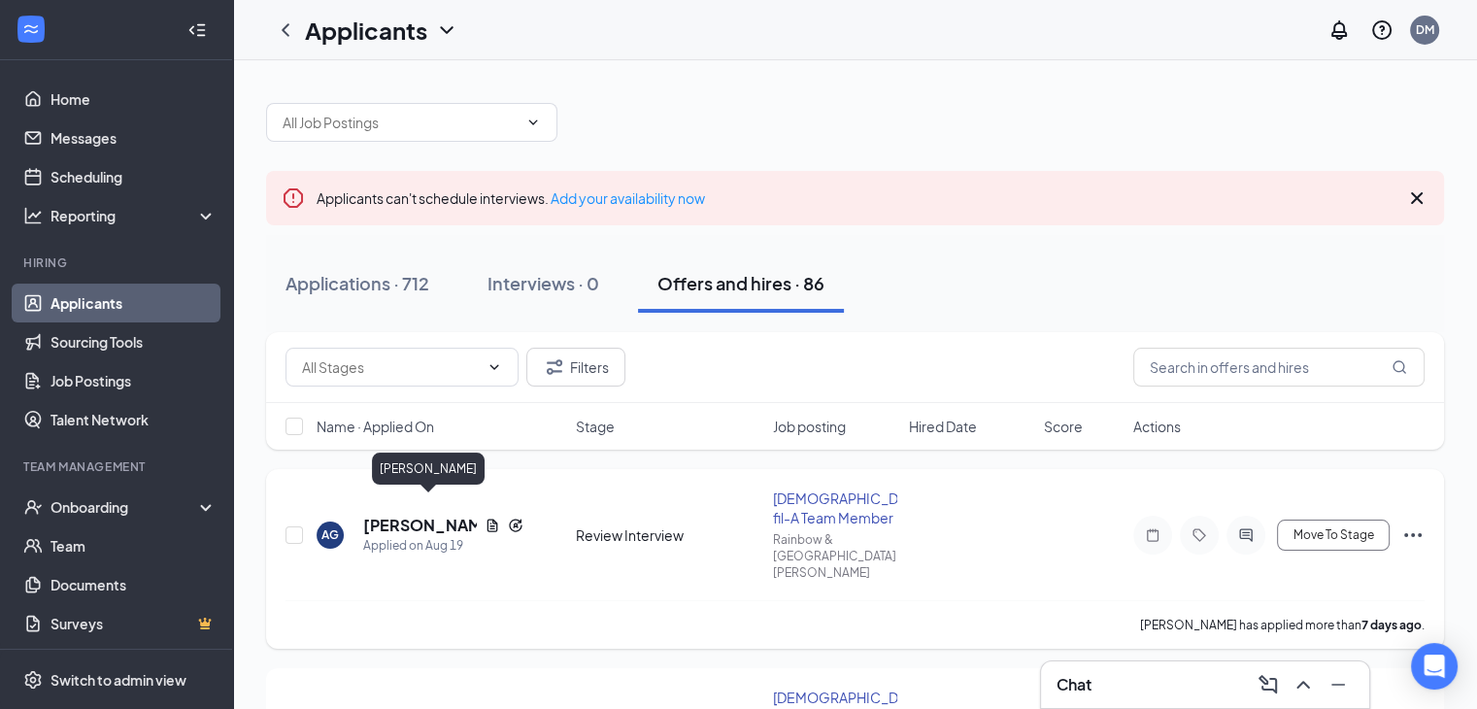
click at [454, 515] on h5 "[PERSON_NAME]" at bounding box center [420, 525] width 114 height 21
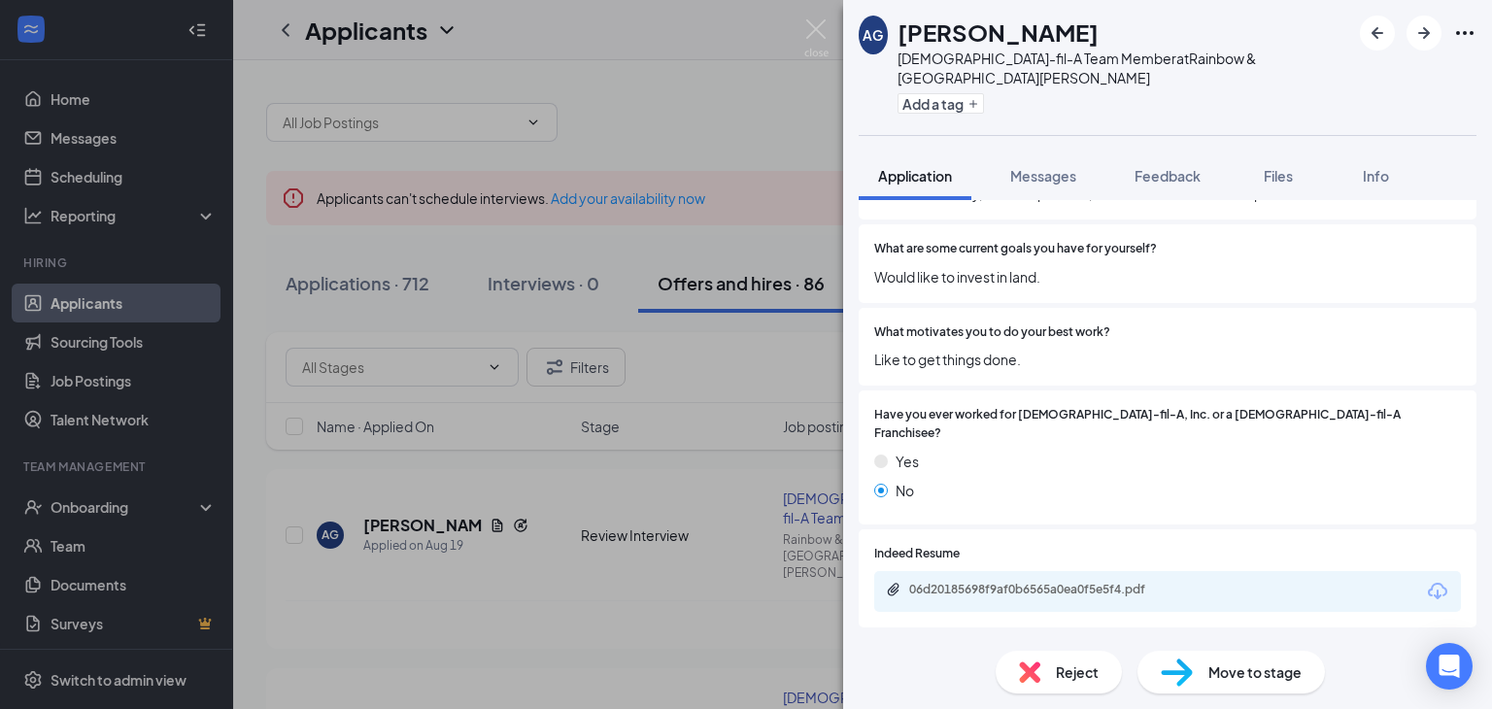
scroll to position [1975, 0]
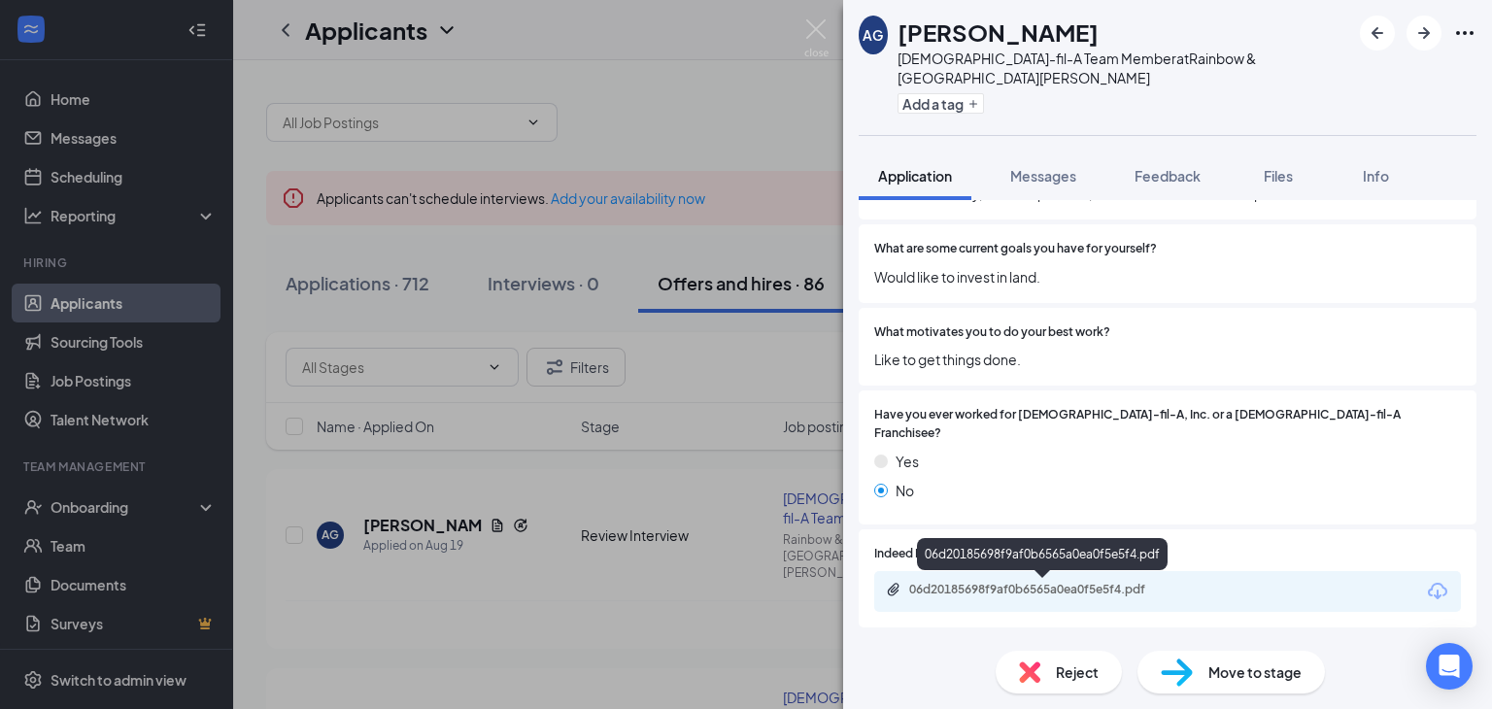
click at [1038, 585] on div "06d20185698f9af0b6565a0ea0f5e5f4.pdf" at bounding box center [1045, 590] width 272 height 16
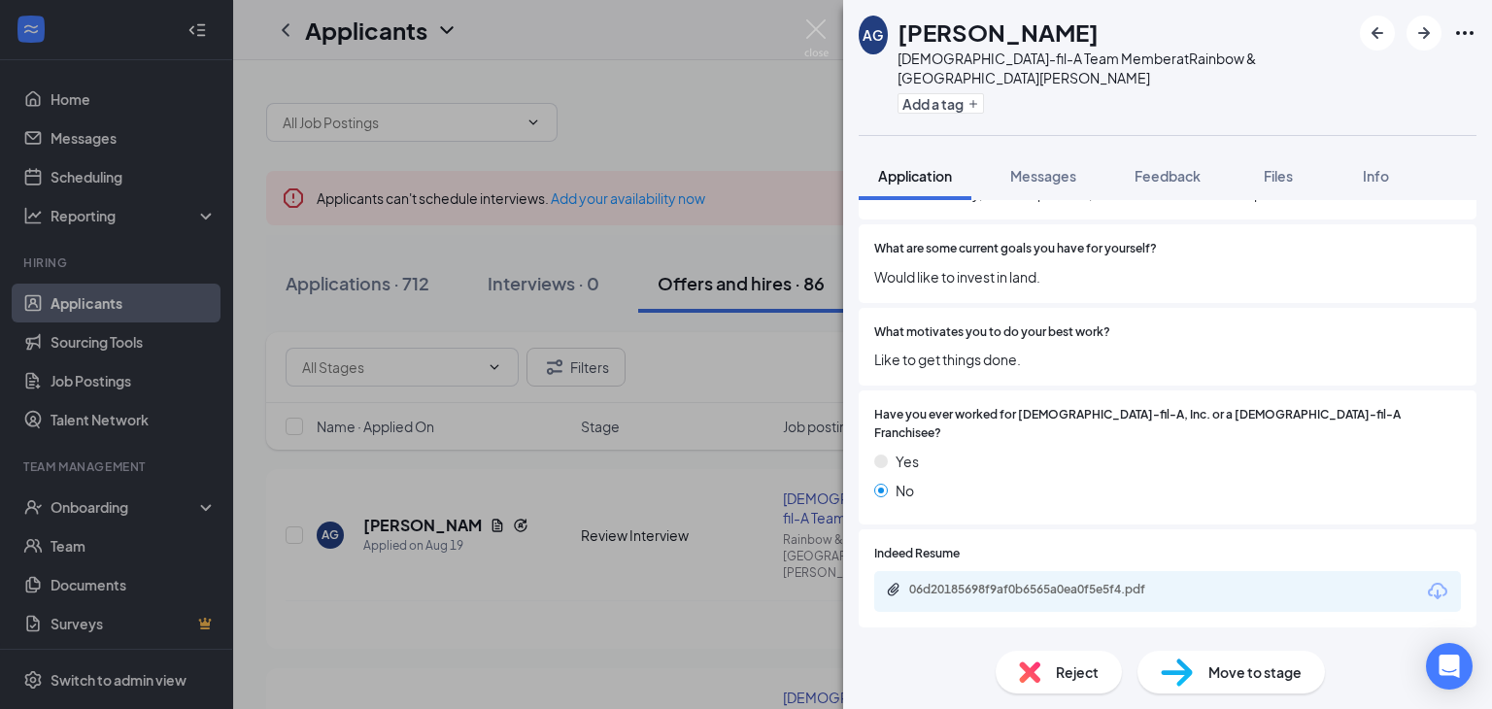
click at [1186, 28] on div "[PERSON_NAME]" at bounding box center [1124, 32] width 453 height 33
